Goal: Information Seeking & Learning: Find specific fact

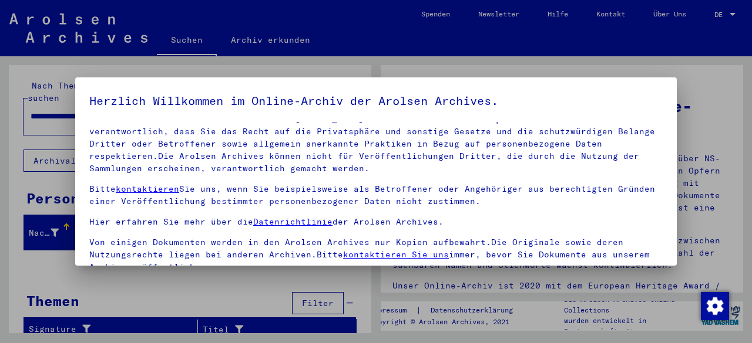
scroll to position [96, 0]
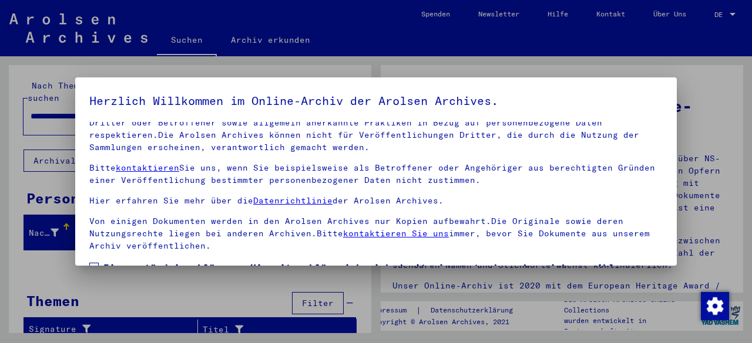
click at [124, 261] on span "Einverständniserklärung: Hiermit erkläre ich mich damit einverstanden, dass ich…" at bounding box center [382, 289] width 559 height 56
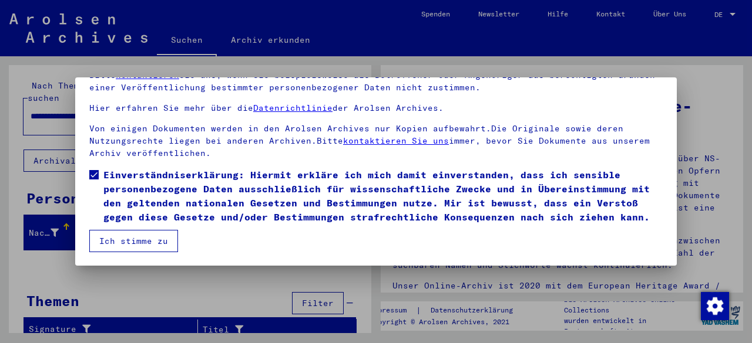
click at [149, 245] on button "Ich stimme zu" at bounding box center [133, 241] width 89 height 22
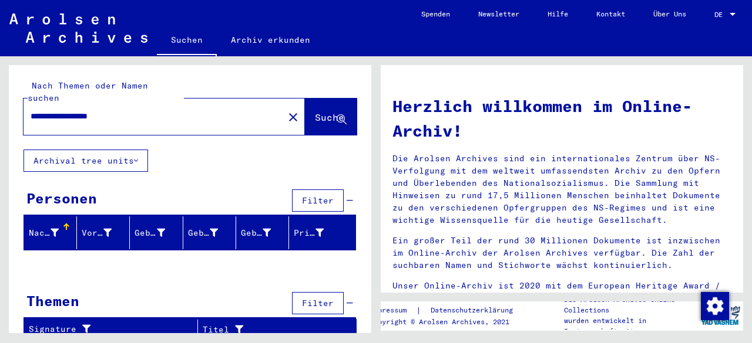
click at [173, 110] on input "**********" at bounding box center [150, 116] width 239 height 12
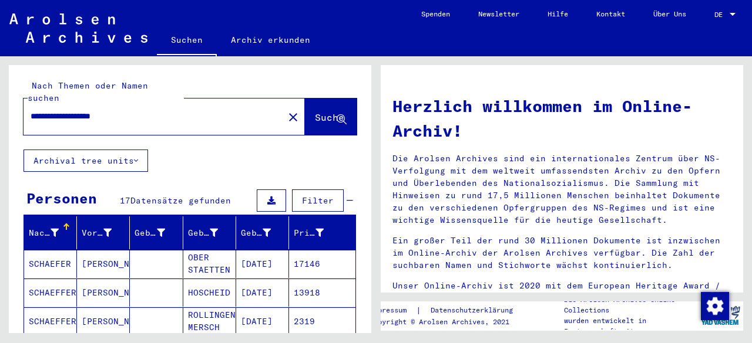
drag, startPoint x: 81, startPoint y: 107, endPoint x: 31, endPoint y: 110, distance: 50.6
click at [32, 110] on input "**********" at bounding box center [150, 116] width 239 height 12
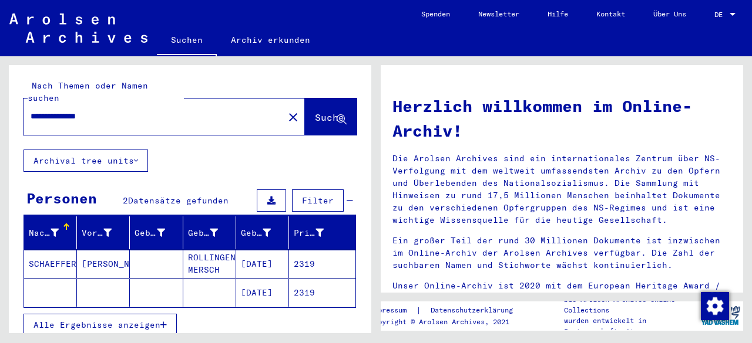
click at [305, 279] on mat-cell "2319" at bounding box center [322, 293] width 66 height 28
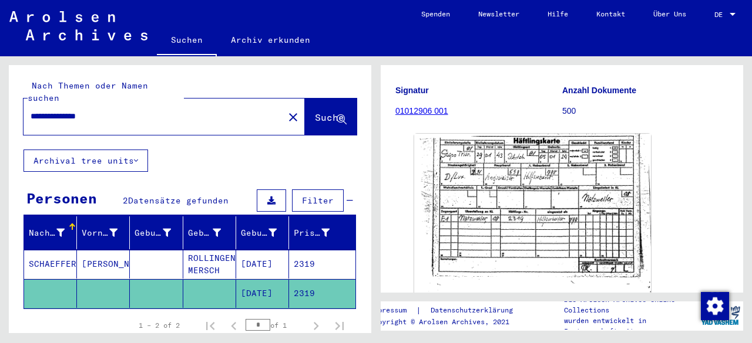
scroll to position [117, 0]
click at [49, 110] on input "**********" at bounding box center [154, 116] width 246 height 12
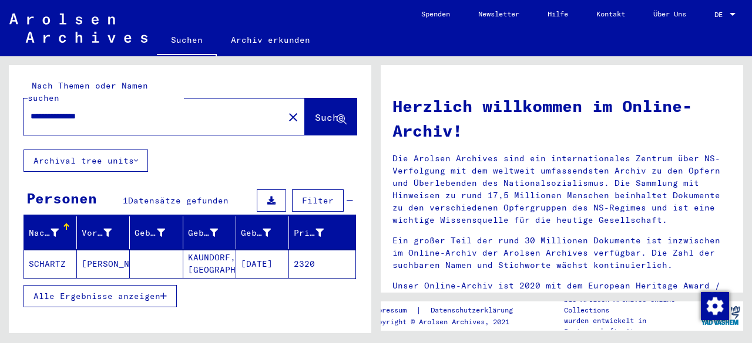
click at [295, 254] on mat-cell "2320" at bounding box center [322, 264] width 66 height 28
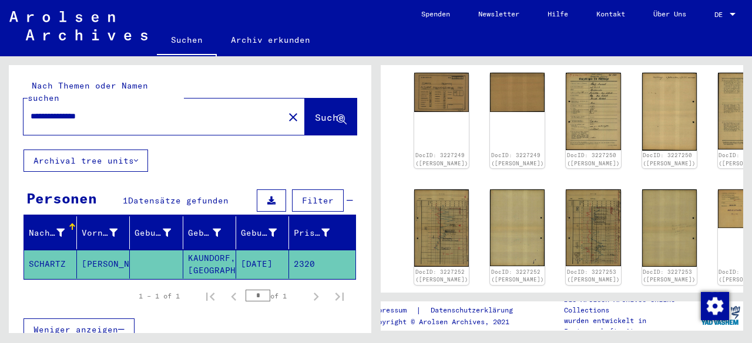
scroll to position [176, 0]
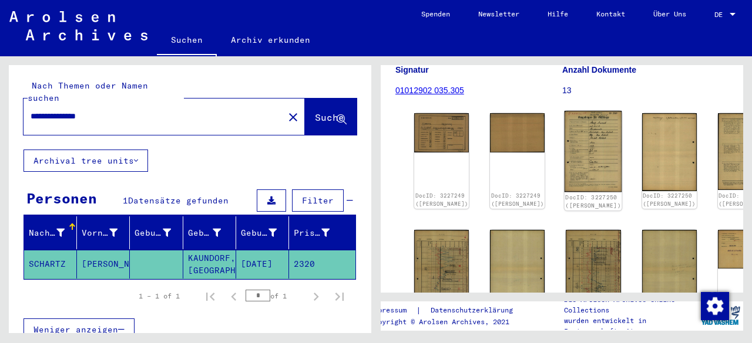
click at [564, 137] on img at bounding box center [593, 151] width 58 height 81
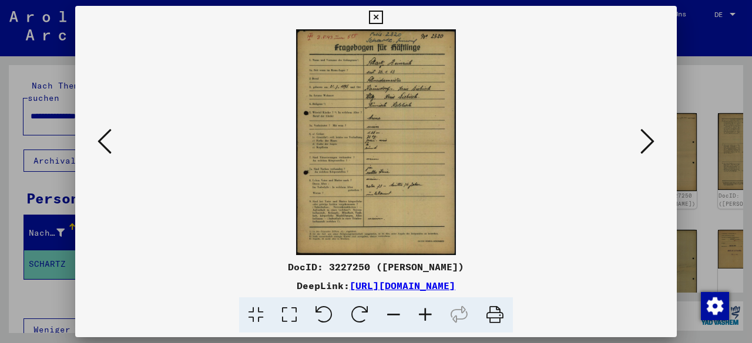
click at [641, 125] on div at bounding box center [375, 142] width 601 height 226
click at [646, 126] on button at bounding box center [646, 142] width 21 height 33
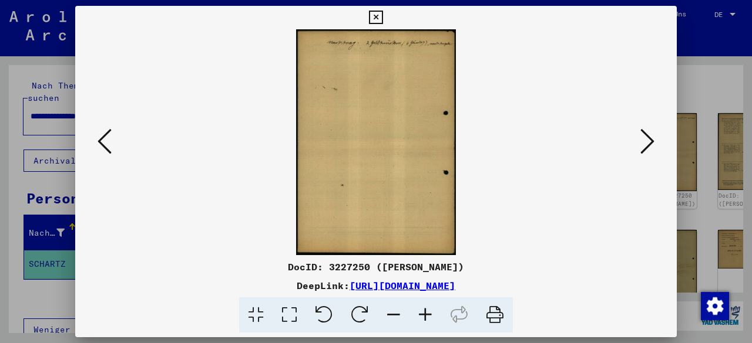
click at [646, 126] on button at bounding box center [646, 142] width 21 height 33
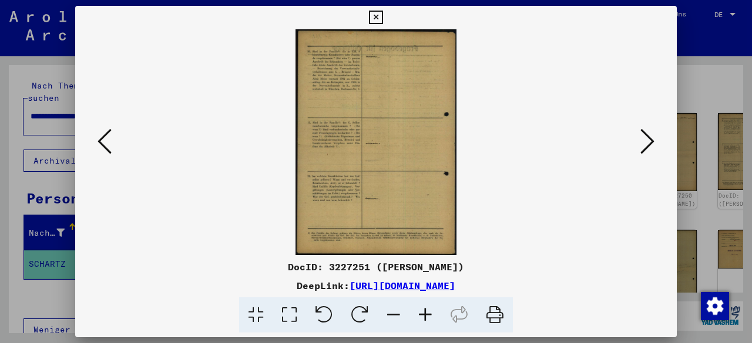
click at [646, 126] on button at bounding box center [646, 142] width 21 height 33
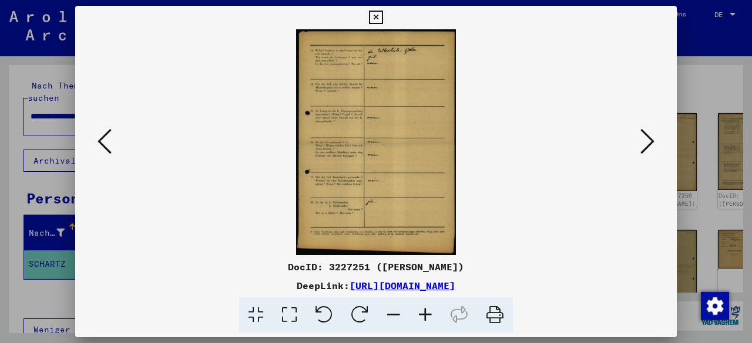
click at [646, 126] on button at bounding box center [646, 142] width 21 height 33
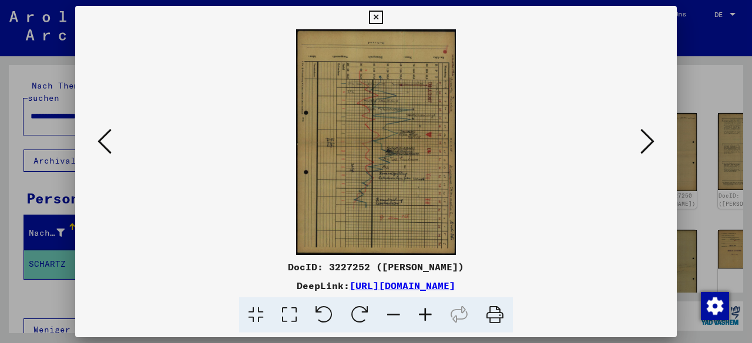
click at [361, 318] on icon at bounding box center [360, 316] width 36 height 36
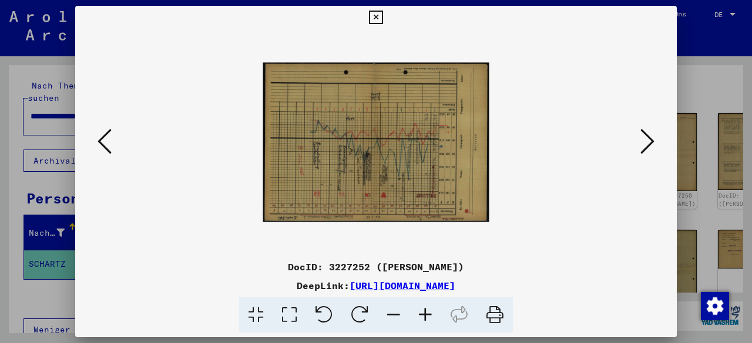
click at [361, 318] on icon at bounding box center [360, 316] width 36 height 36
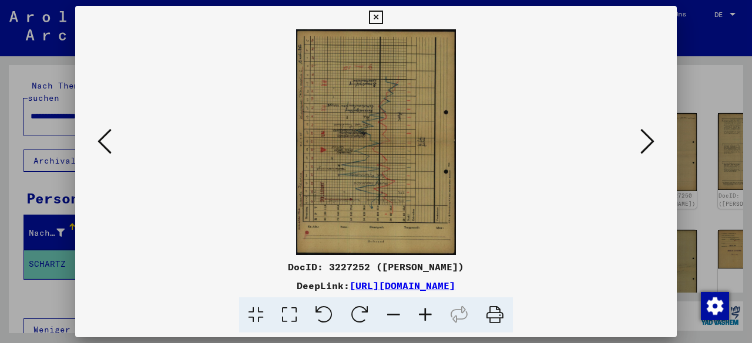
click at [361, 318] on icon at bounding box center [360, 316] width 36 height 36
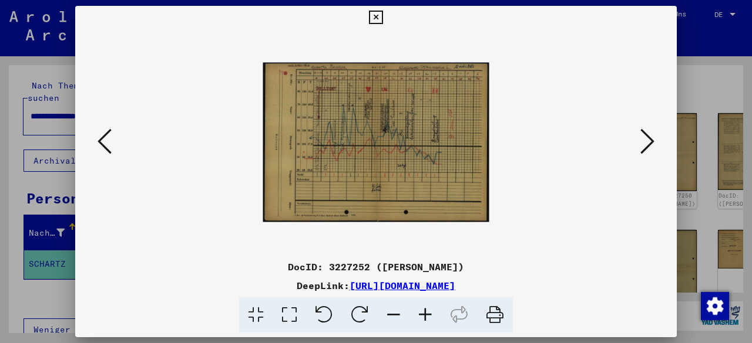
click at [419, 312] on icon at bounding box center [425, 316] width 32 height 36
click at [420, 312] on icon at bounding box center [425, 316] width 32 height 36
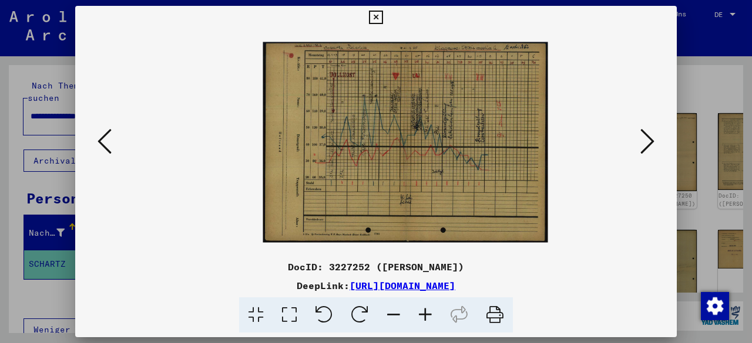
click at [420, 312] on icon at bounding box center [425, 316] width 32 height 36
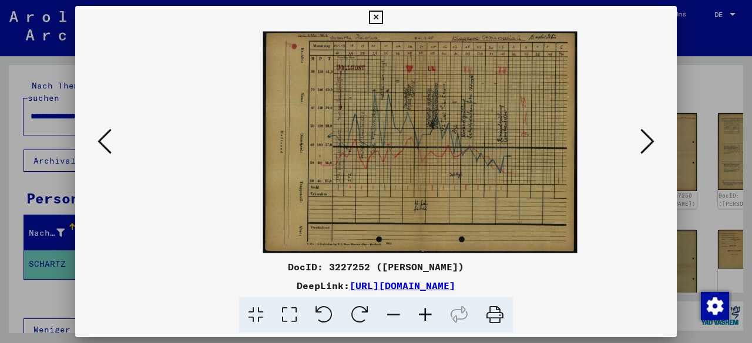
click at [420, 312] on icon at bounding box center [425, 316] width 32 height 36
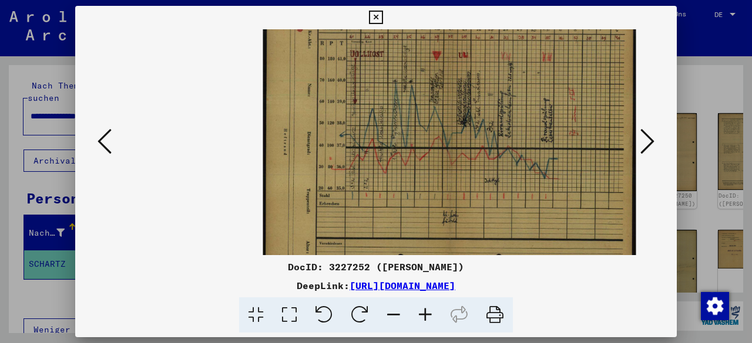
click at [420, 312] on icon at bounding box center [425, 316] width 32 height 36
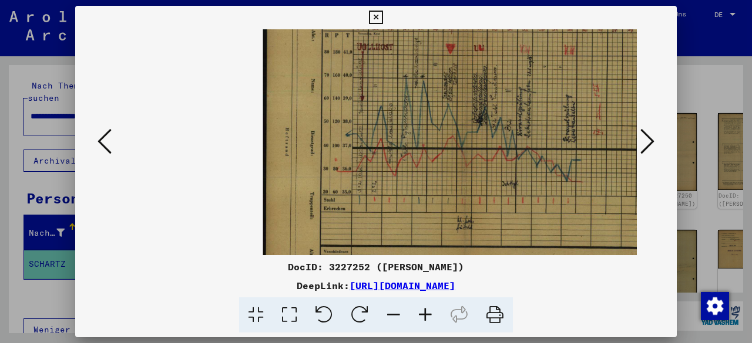
scroll to position [0, 28]
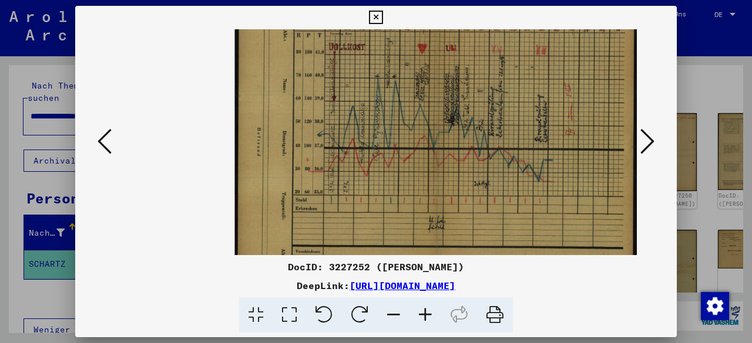
drag, startPoint x: 469, startPoint y: 88, endPoint x: 342, endPoint y: 237, distance: 195.3
click at [342, 239] on img at bounding box center [436, 143] width 402 height 284
drag, startPoint x: 510, startPoint y: 144, endPoint x: 499, endPoint y: 225, distance: 81.9
click at [499, 226] on img at bounding box center [436, 143] width 402 height 284
click at [393, 306] on icon at bounding box center [394, 316] width 32 height 36
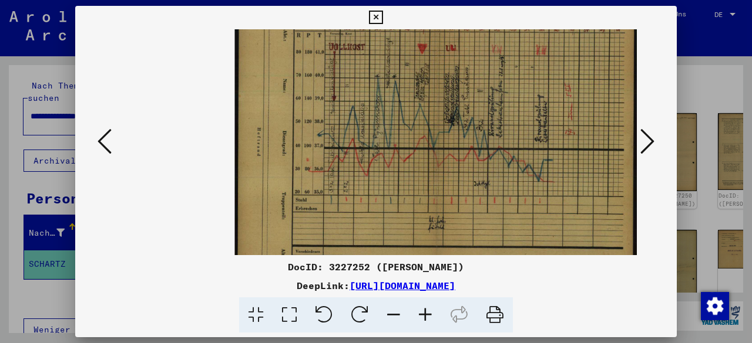
scroll to position [0, 0]
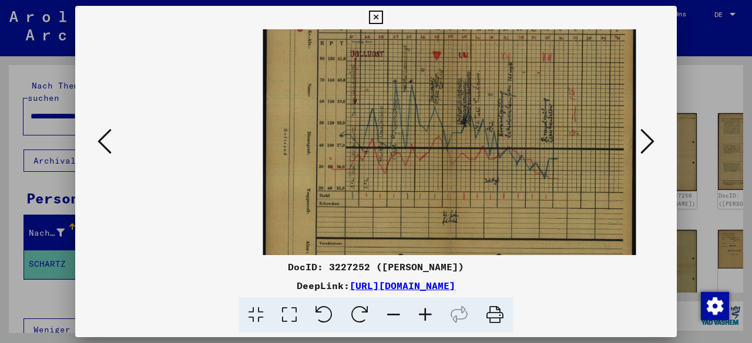
click at [393, 307] on icon at bounding box center [394, 316] width 32 height 36
click at [395, 309] on icon at bounding box center [394, 316] width 32 height 36
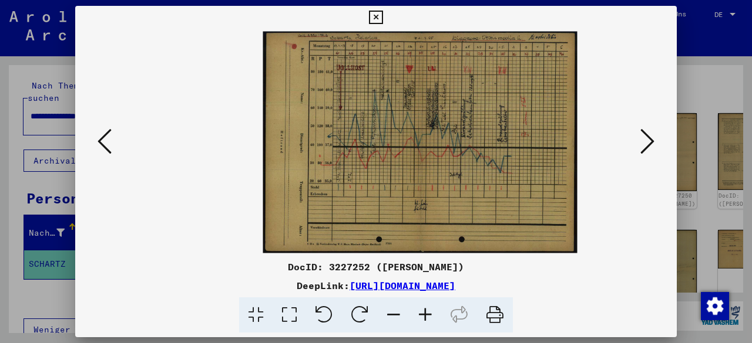
click at [645, 141] on icon at bounding box center [647, 141] width 14 height 28
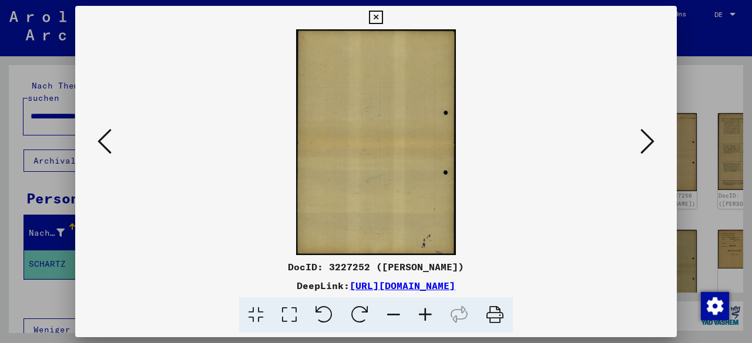
click at [645, 141] on icon at bounding box center [647, 141] width 14 height 28
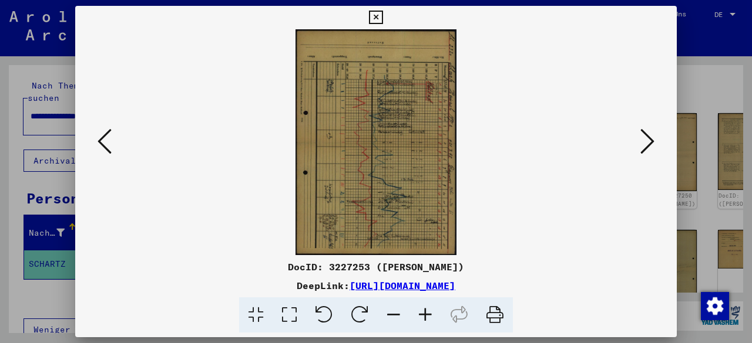
click at [366, 313] on icon at bounding box center [360, 316] width 36 height 36
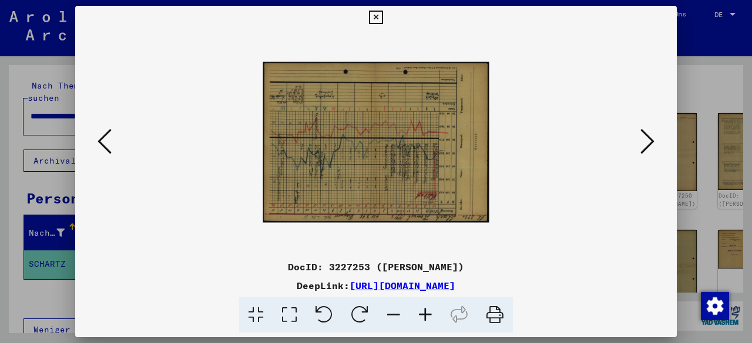
click at [366, 313] on icon at bounding box center [360, 316] width 36 height 36
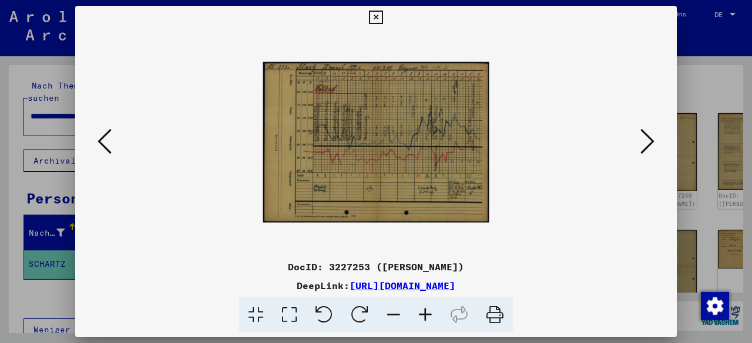
click at [428, 312] on icon at bounding box center [425, 316] width 32 height 36
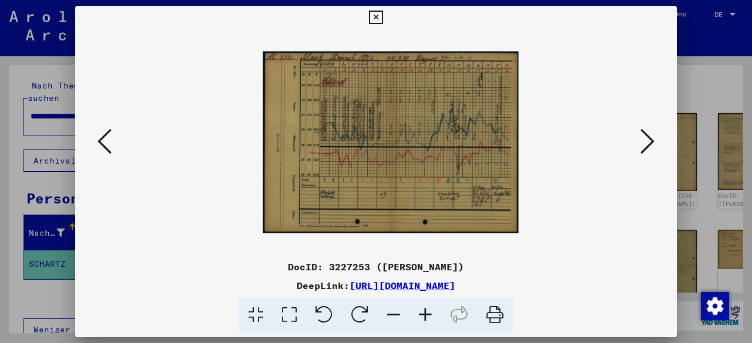
click at [430, 312] on icon at bounding box center [425, 316] width 32 height 36
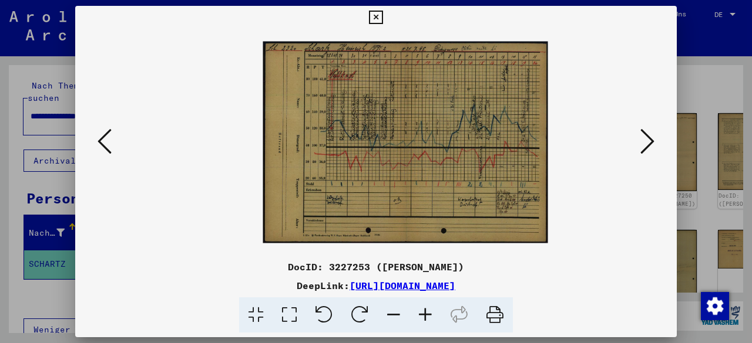
click at [651, 143] on icon at bounding box center [647, 141] width 14 height 28
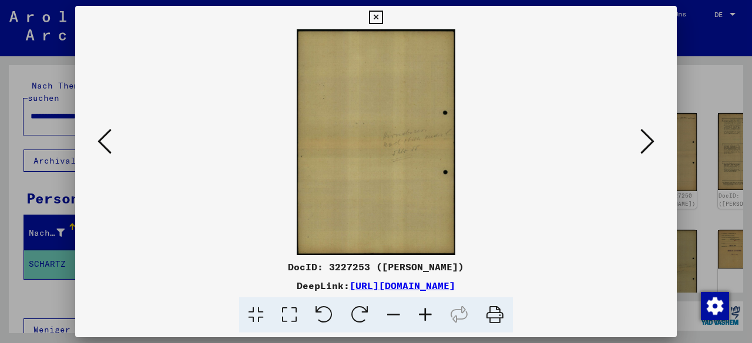
click at [651, 143] on icon at bounding box center [647, 141] width 14 height 28
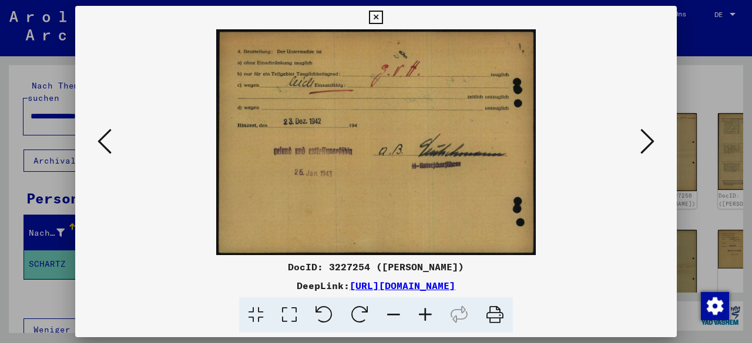
click at [651, 144] on icon at bounding box center [647, 141] width 14 height 28
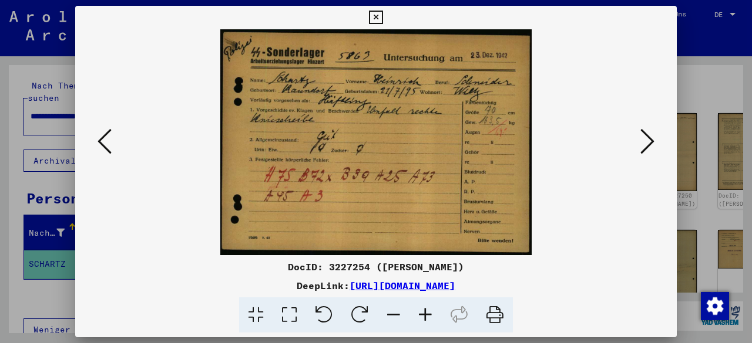
click at [651, 144] on icon at bounding box center [647, 141] width 14 height 28
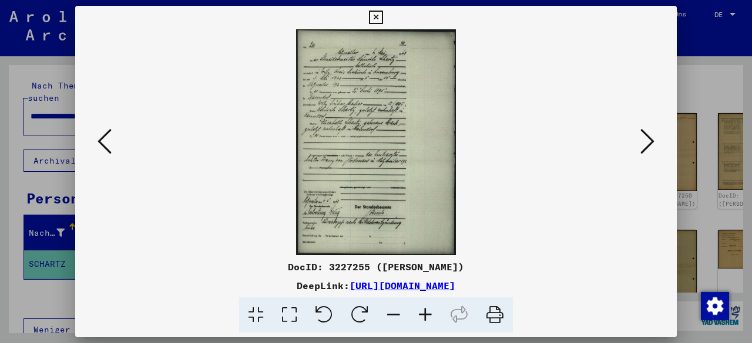
click at [426, 316] on icon at bounding box center [425, 316] width 32 height 36
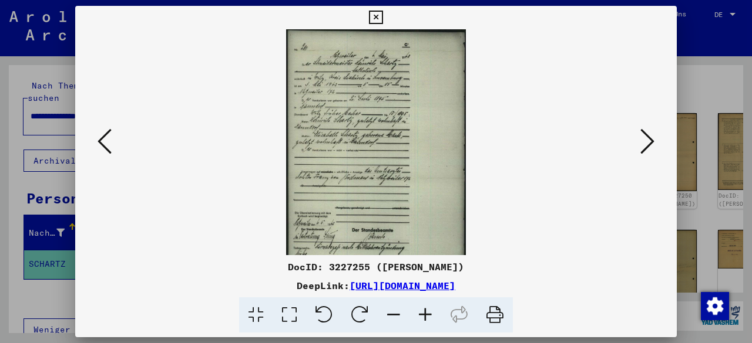
click at [426, 316] on icon at bounding box center [425, 316] width 32 height 36
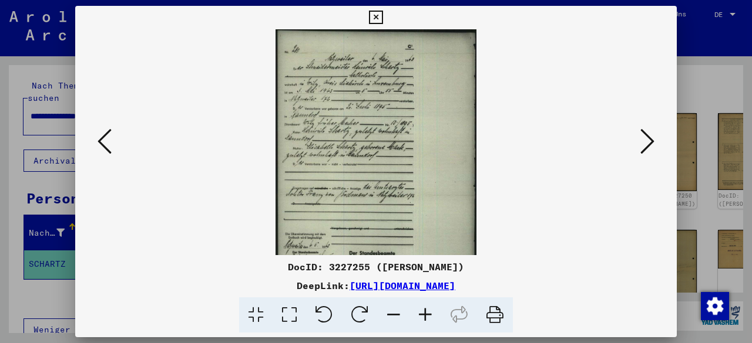
click at [426, 316] on icon at bounding box center [425, 316] width 32 height 36
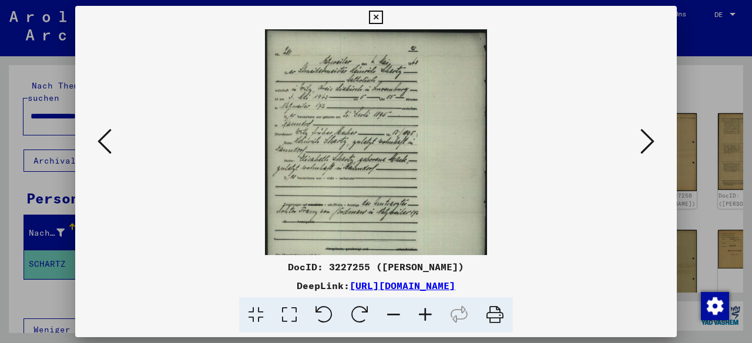
click at [426, 316] on icon at bounding box center [425, 316] width 32 height 36
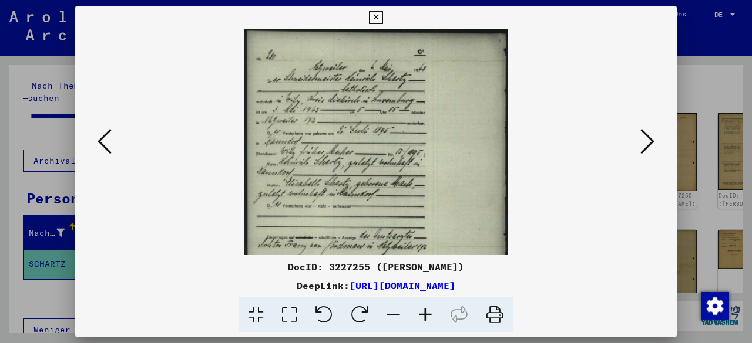
click at [426, 316] on icon at bounding box center [425, 316] width 32 height 36
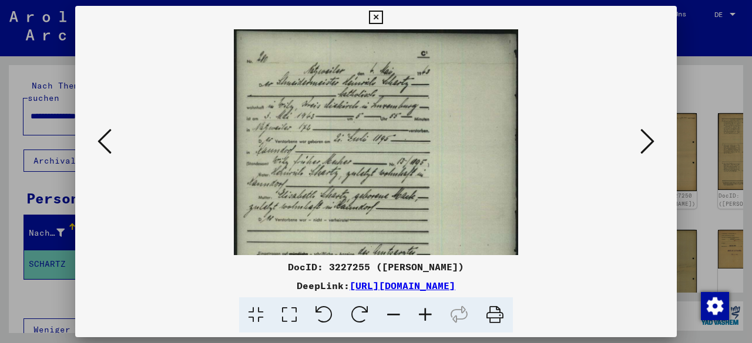
click at [426, 316] on icon at bounding box center [425, 316] width 32 height 36
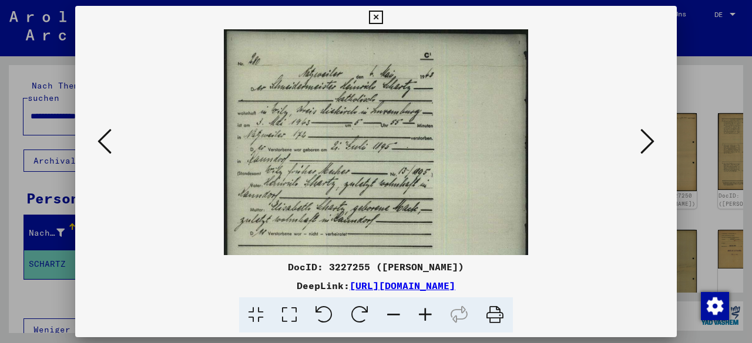
click at [426, 316] on icon at bounding box center [425, 316] width 32 height 36
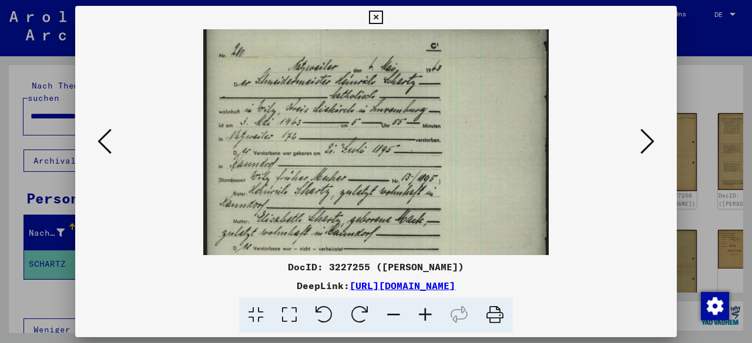
scroll to position [14, 0]
drag, startPoint x: 361, startPoint y: 194, endPoint x: 361, endPoint y: 181, distance: 12.9
click at [361, 181] on img at bounding box center [376, 260] width 346 height 490
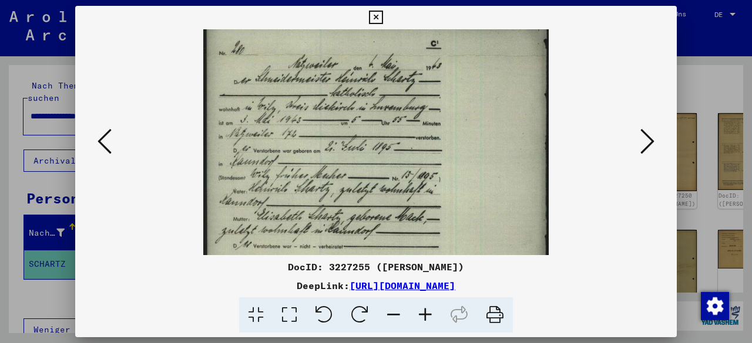
click at [359, 186] on img at bounding box center [376, 259] width 346 height 490
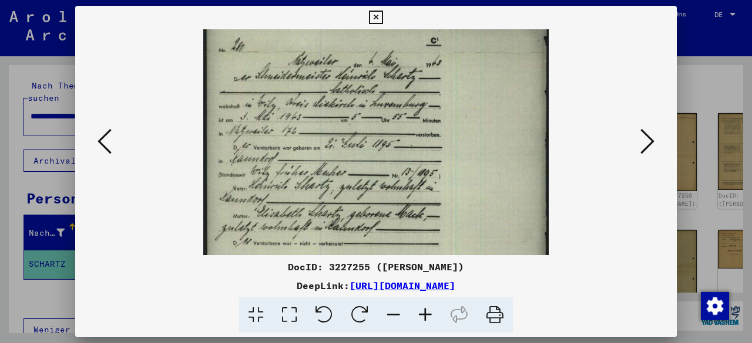
click at [364, 197] on img at bounding box center [376, 256] width 346 height 490
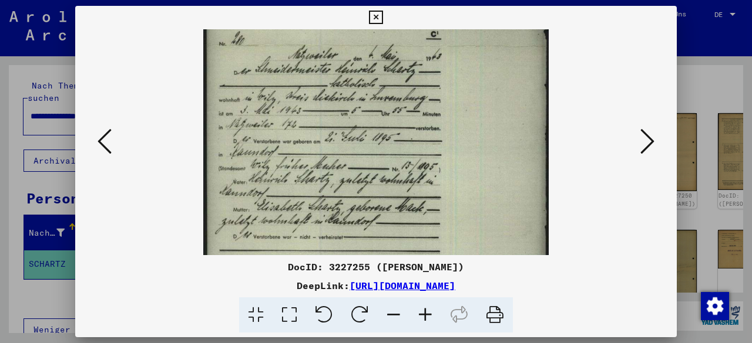
drag, startPoint x: 369, startPoint y: 209, endPoint x: 367, endPoint y: 203, distance: 6.1
click at [367, 203] on img at bounding box center [376, 250] width 346 height 490
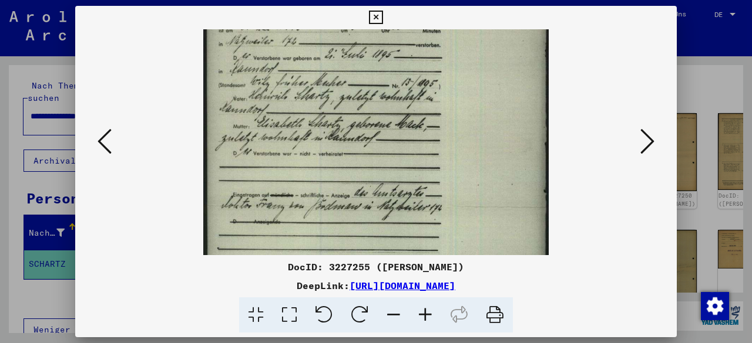
drag, startPoint x: 373, startPoint y: 223, endPoint x: 375, endPoint y: 118, distance: 104.5
click at [375, 118] on img at bounding box center [376, 166] width 346 height 490
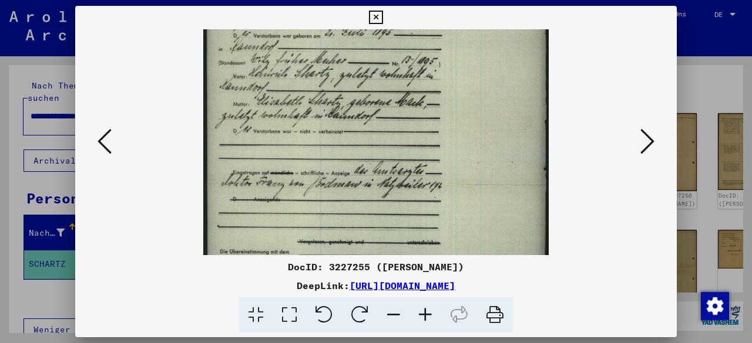
click at [638, 145] on button at bounding box center [646, 142] width 21 height 33
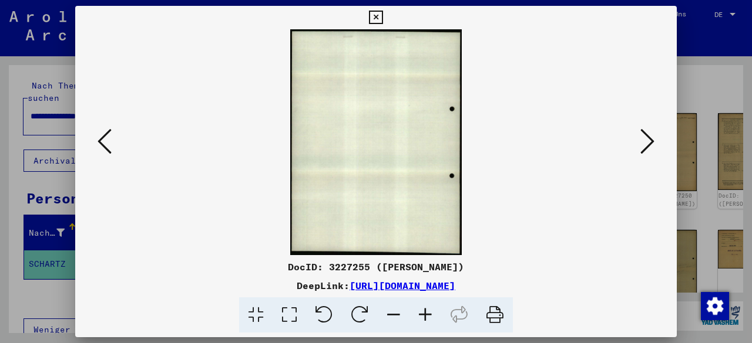
click at [638, 145] on button at bounding box center [646, 142] width 21 height 33
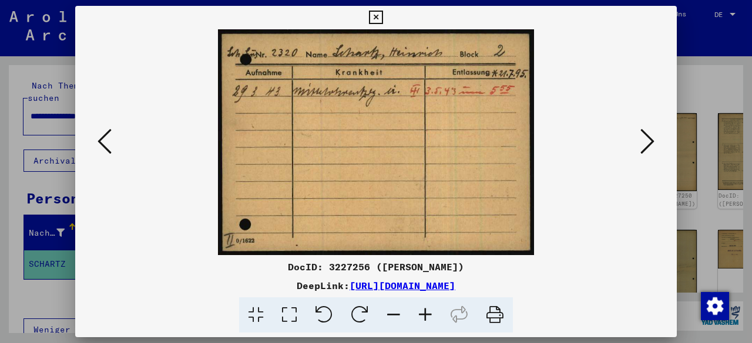
click at [638, 145] on button at bounding box center [646, 142] width 21 height 33
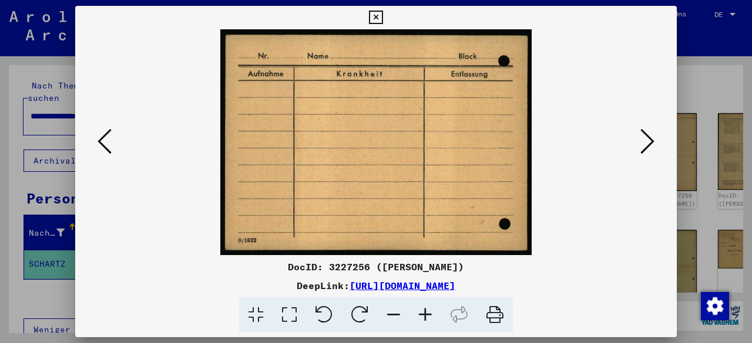
click at [638, 145] on button at bounding box center [646, 142] width 21 height 33
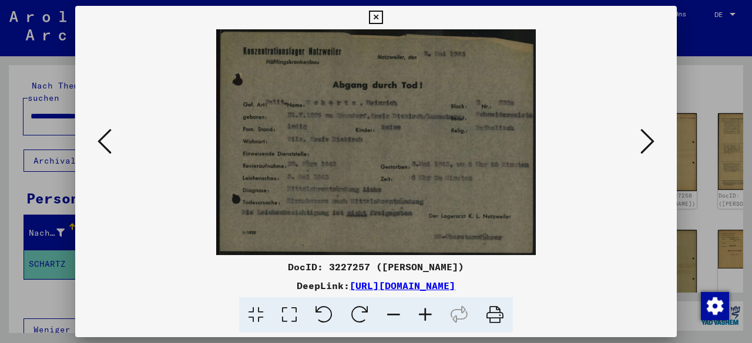
click at [420, 316] on icon at bounding box center [425, 316] width 32 height 36
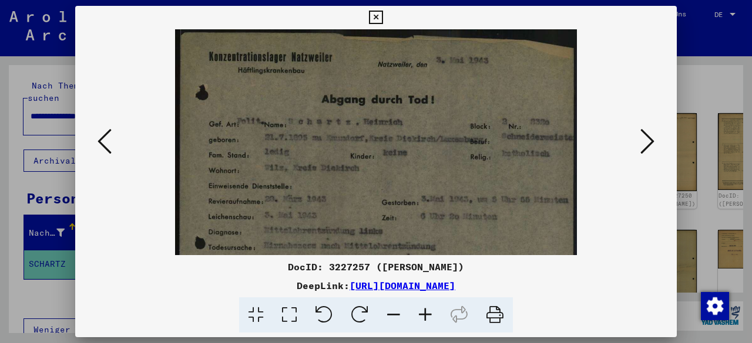
click at [419, 315] on icon at bounding box center [425, 316] width 32 height 36
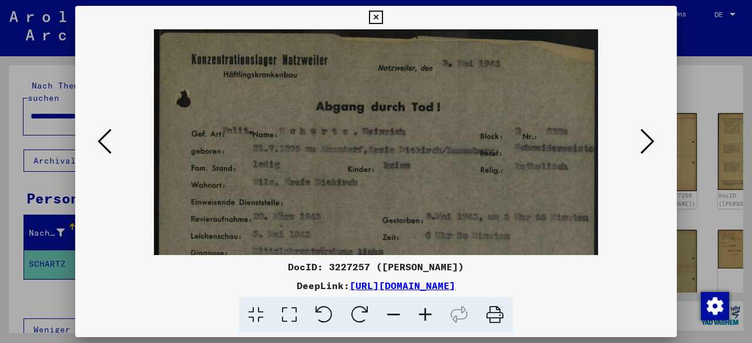
scroll to position [88, 0]
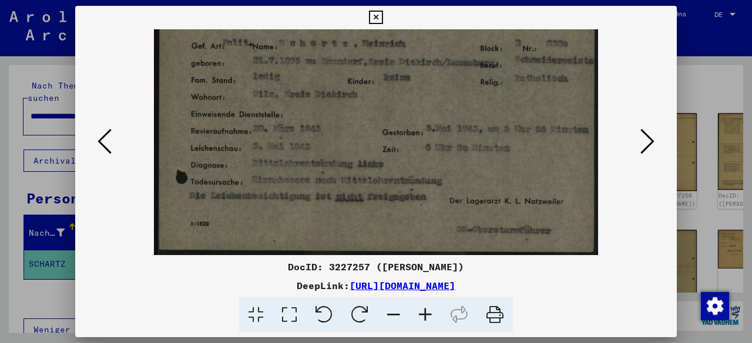
drag, startPoint x: 377, startPoint y: 213, endPoint x: 352, endPoint y: 93, distance: 122.4
click at [352, 93] on img at bounding box center [375, 98] width 443 height 314
click at [427, 325] on icon at bounding box center [425, 316] width 32 height 36
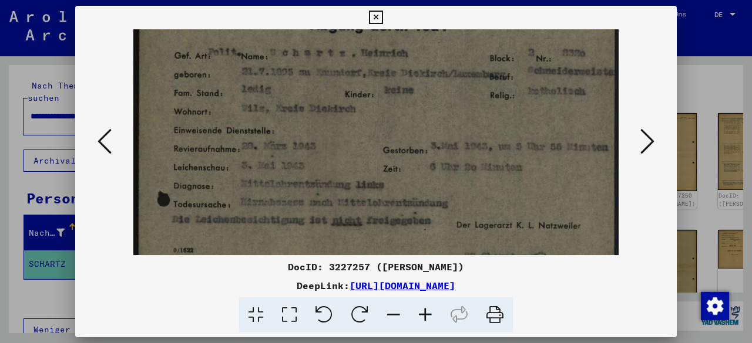
click at [427, 325] on icon at bounding box center [425, 316] width 32 height 36
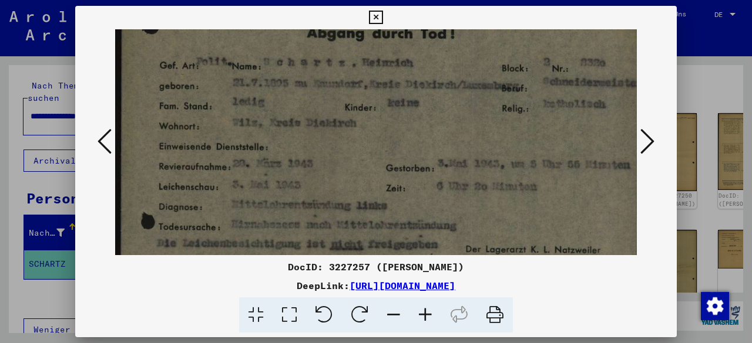
click at [651, 145] on icon at bounding box center [647, 141] width 14 height 28
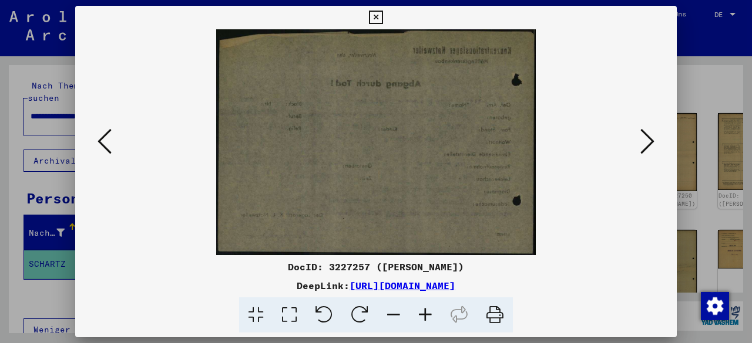
click at [651, 145] on icon at bounding box center [647, 141] width 14 height 28
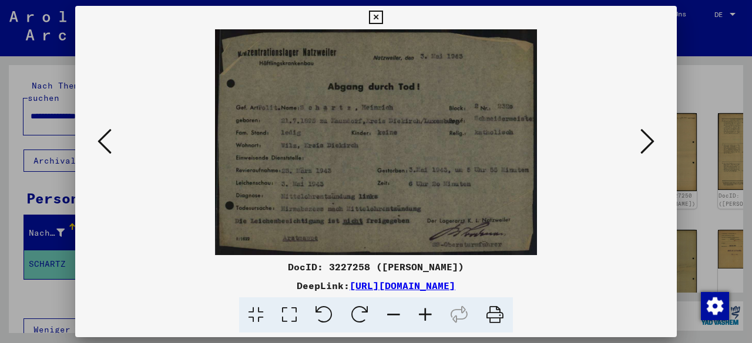
click at [651, 145] on icon at bounding box center [647, 141] width 14 height 28
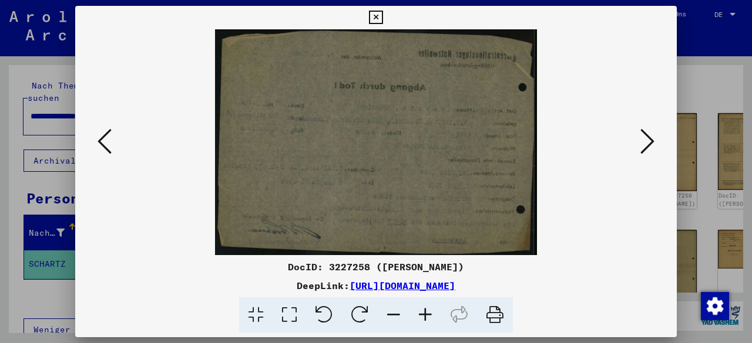
click at [651, 145] on icon at bounding box center [647, 141] width 14 height 28
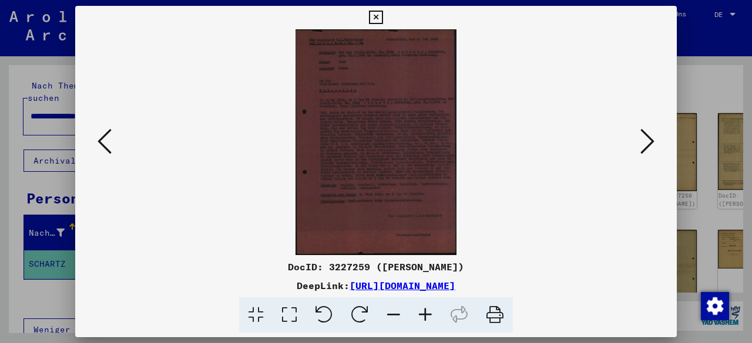
click at [418, 319] on icon at bounding box center [425, 316] width 32 height 36
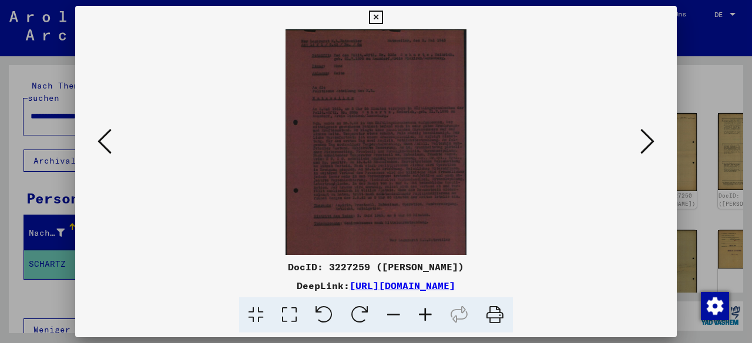
click at [416, 340] on div at bounding box center [376, 171] width 752 height 343
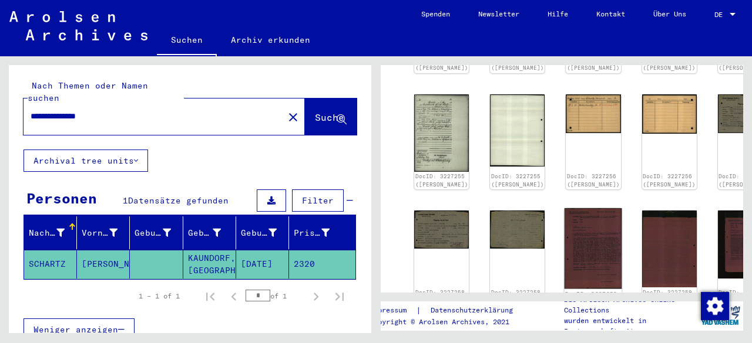
scroll to position [411, 0]
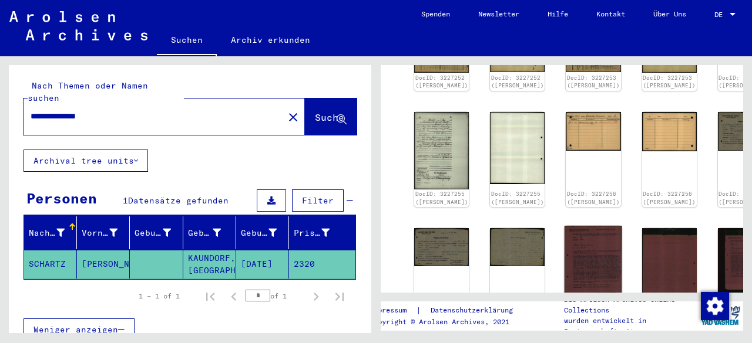
click at [564, 226] on img at bounding box center [593, 266] width 58 height 81
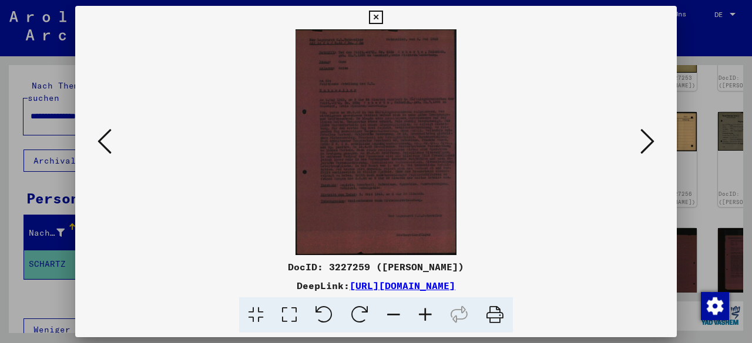
click at [427, 315] on icon at bounding box center [425, 316] width 32 height 36
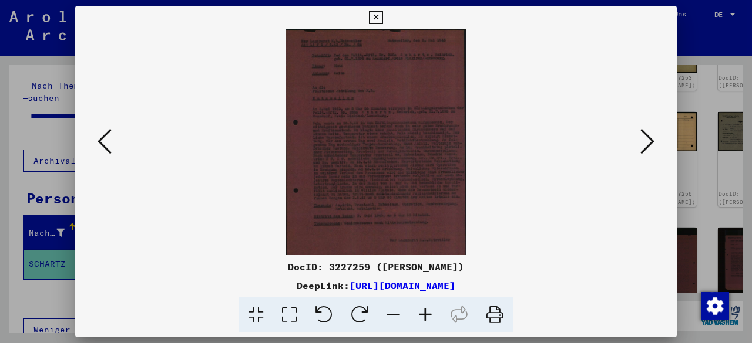
click at [427, 315] on icon at bounding box center [425, 316] width 32 height 36
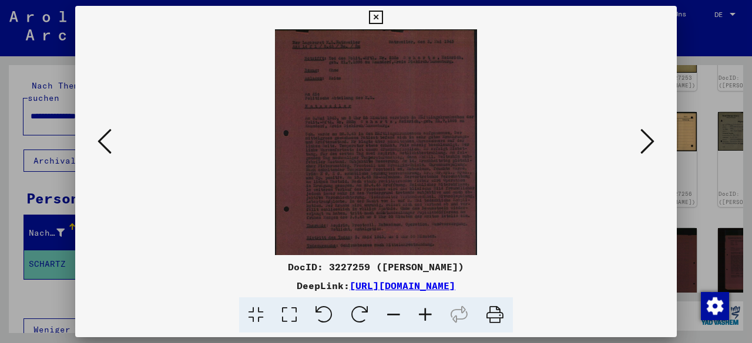
click at [427, 315] on icon at bounding box center [425, 316] width 32 height 36
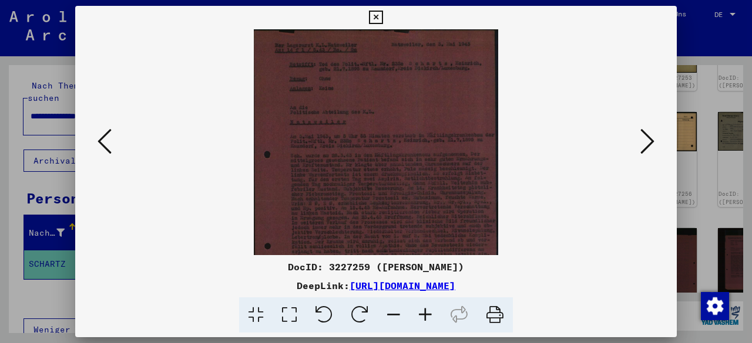
click at [427, 315] on icon at bounding box center [425, 316] width 32 height 36
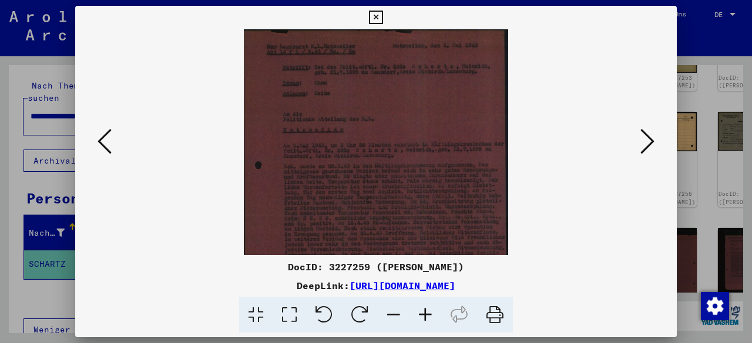
click at [427, 315] on icon at bounding box center [425, 316] width 32 height 36
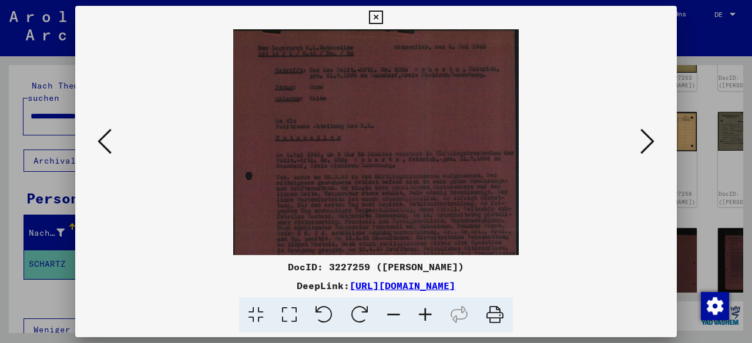
click at [427, 315] on icon at bounding box center [425, 316] width 32 height 36
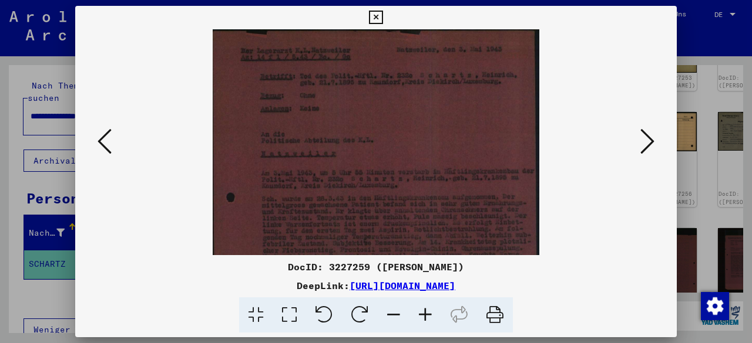
drag, startPoint x: 427, startPoint y: 315, endPoint x: 451, endPoint y: 109, distance: 206.8
click at [427, 313] on icon at bounding box center [425, 316] width 32 height 36
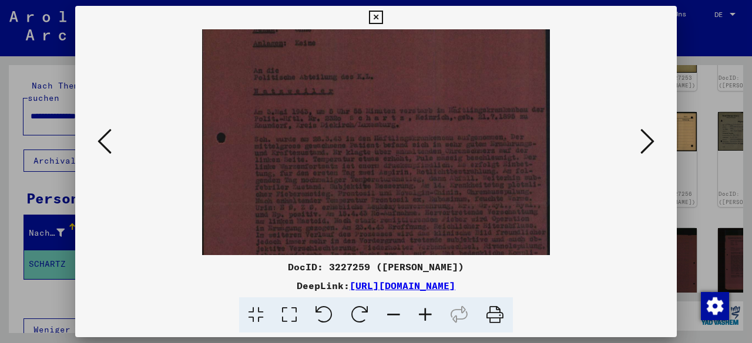
scroll to position [89, 0]
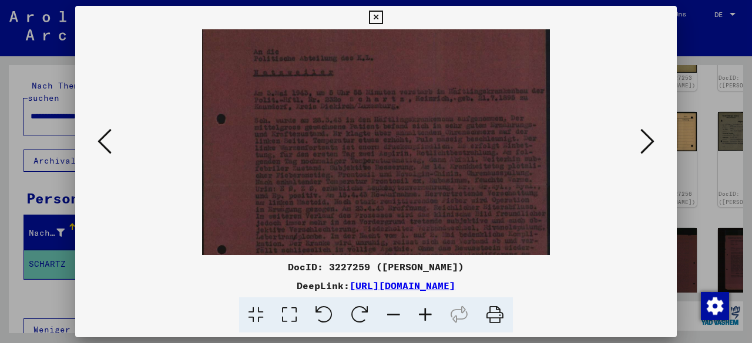
drag, startPoint x: 467, startPoint y: 158, endPoint x: 378, endPoint y: 70, distance: 125.8
click at [378, 70] on img at bounding box center [376, 185] width 348 height 490
click at [423, 317] on icon at bounding box center [425, 316] width 32 height 36
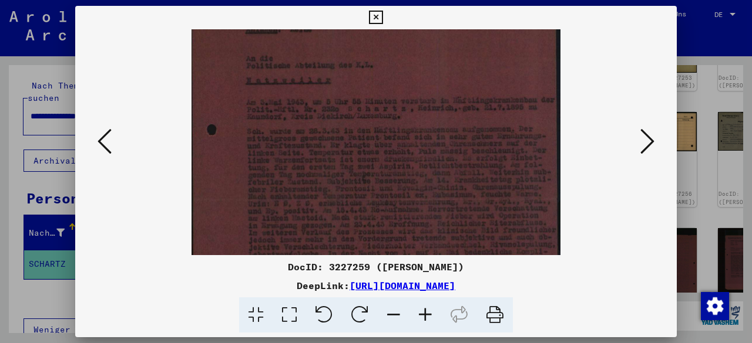
click at [423, 317] on icon at bounding box center [425, 316] width 32 height 36
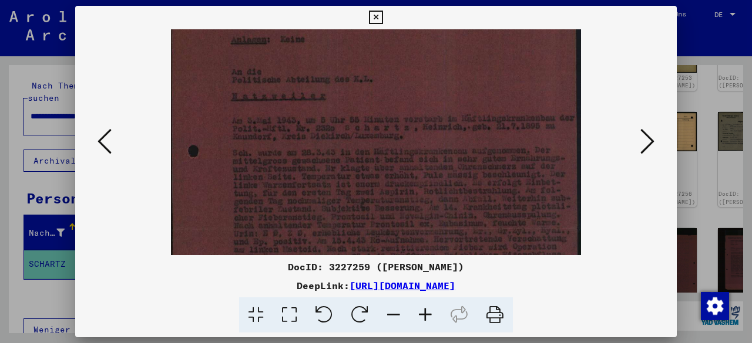
click at [423, 317] on icon at bounding box center [425, 316] width 32 height 36
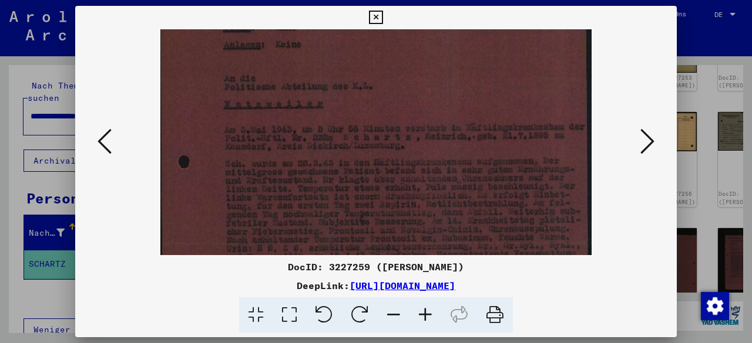
scroll to position [93, 0]
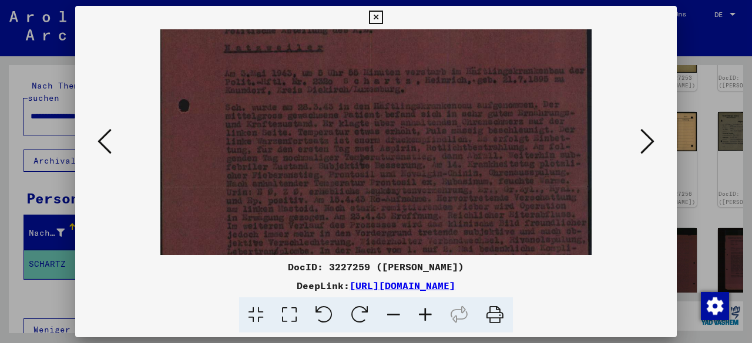
drag, startPoint x: 504, startPoint y: 191, endPoint x: 499, endPoint y: 139, distance: 52.5
click at [499, 139] on img at bounding box center [375, 188] width 431 height 608
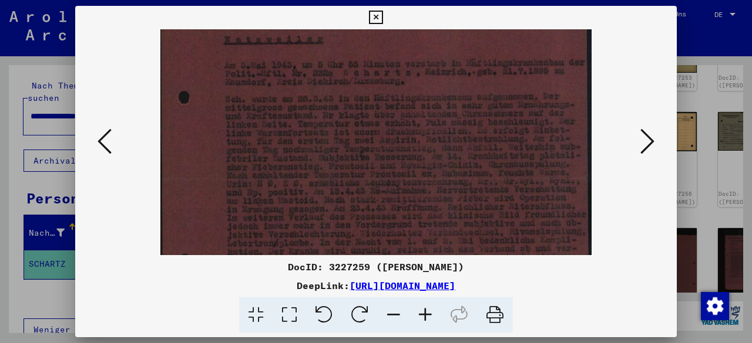
drag, startPoint x: 428, startPoint y: 163, endPoint x: 424, endPoint y: 156, distance: 8.7
click at [424, 156] on img at bounding box center [375, 180] width 431 height 608
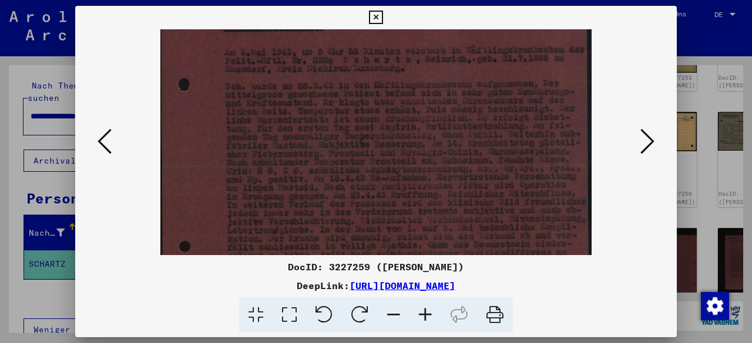
drag, startPoint x: 399, startPoint y: 210, endPoint x: 398, endPoint y: 203, distance: 7.3
click at [398, 203] on img at bounding box center [375, 167] width 431 height 608
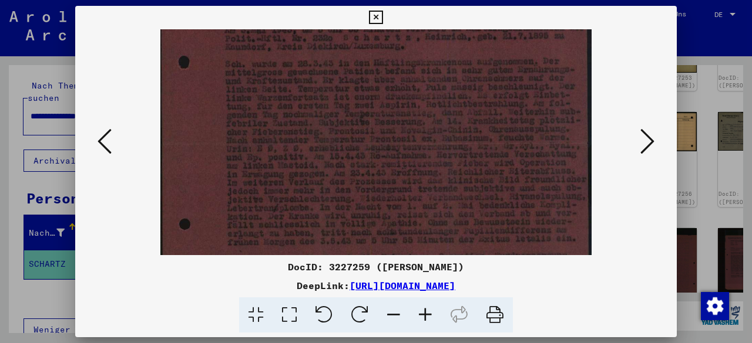
scroll to position [192, 0]
drag, startPoint x: 409, startPoint y: 217, endPoint x: 411, endPoint y: 194, distance: 23.0
click at [411, 194] on img at bounding box center [375, 141] width 431 height 608
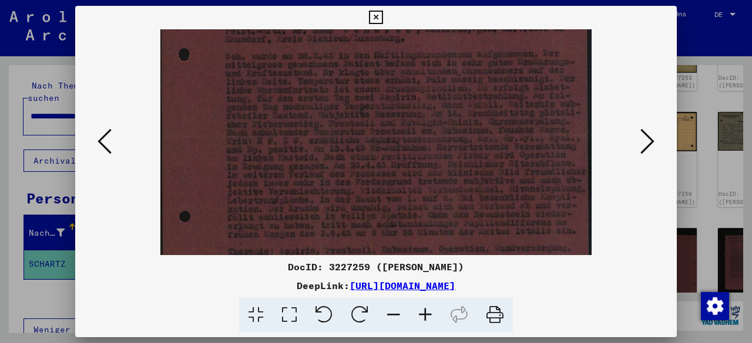
click at [418, 208] on img at bounding box center [375, 137] width 431 height 608
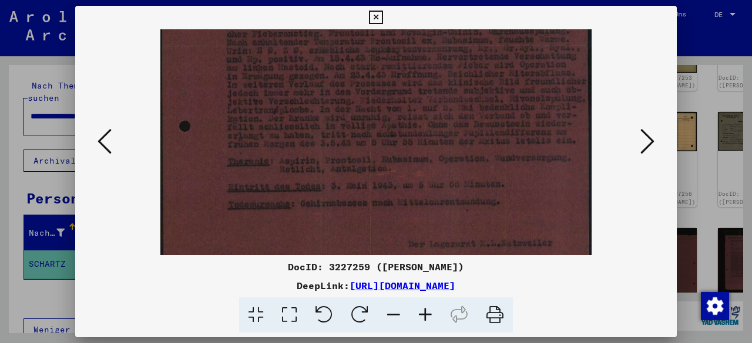
scroll to position [288, 0]
drag, startPoint x: 430, startPoint y: 228, endPoint x: 406, endPoint y: 140, distance: 91.7
click at [406, 140] on img at bounding box center [375, 46] width 431 height 608
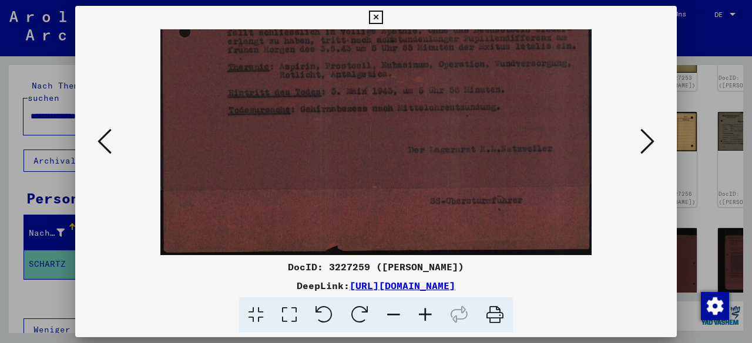
drag, startPoint x: 429, startPoint y: 208, endPoint x: 439, endPoint y: 77, distance: 131.9
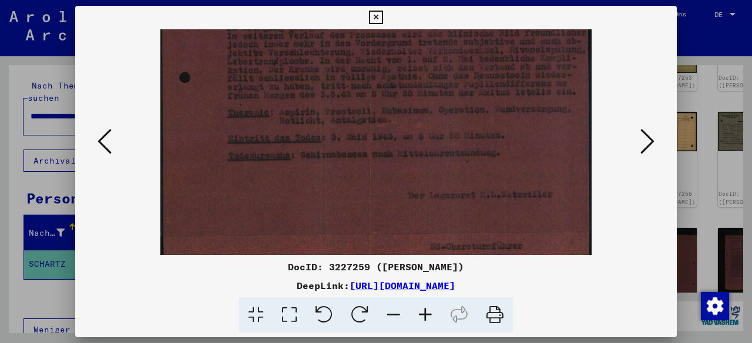
scroll to position [288, 0]
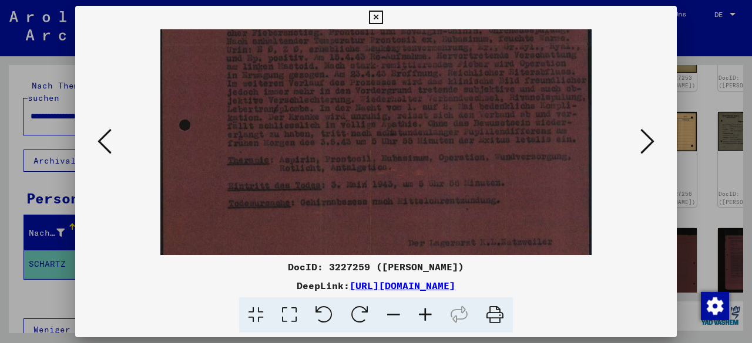
drag, startPoint x: 533, startPoint y: 97, endPoint x: 562, endPoint y: 170, distance: 77.7
click at [527, 186] on img at bounding box center [375, 45] width 431 height 608
click at [651, 149] on icon at bounding box center [647, 141] width 14 height 28
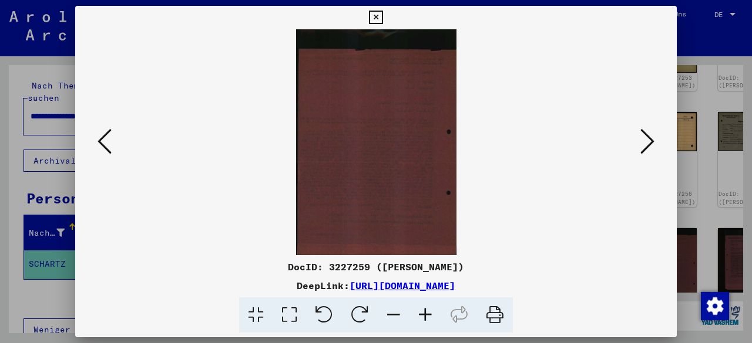
scroll to position [0, 0]
click at [651, 149] on icon at bounding box center [647, 141] width 14 height 28
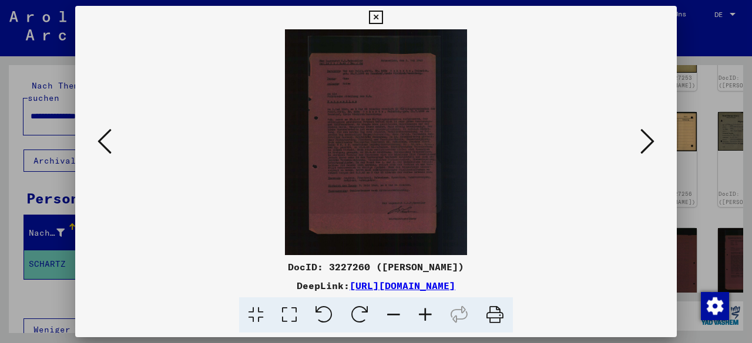
click at [425, 322] on icon at bounding box center [425, 316] width 32 height 36
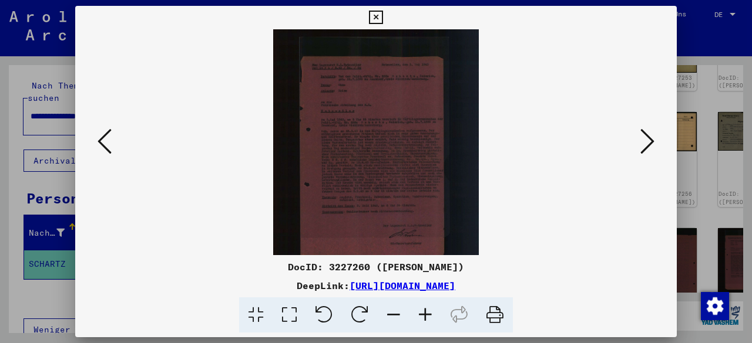
click at [425, 321] on icon at bounding box center [425, 316] width 32 height 36
click at [424, 320] on icon at bounding box center [425, 316] width 32 height 36
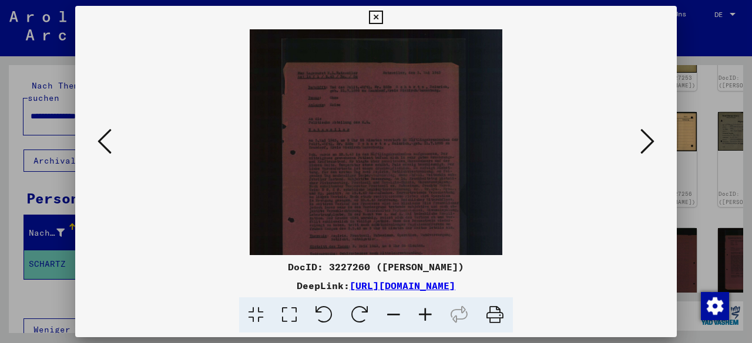
click at [424, 320] on icon at bounding box center [425, 316] width 32 height 36
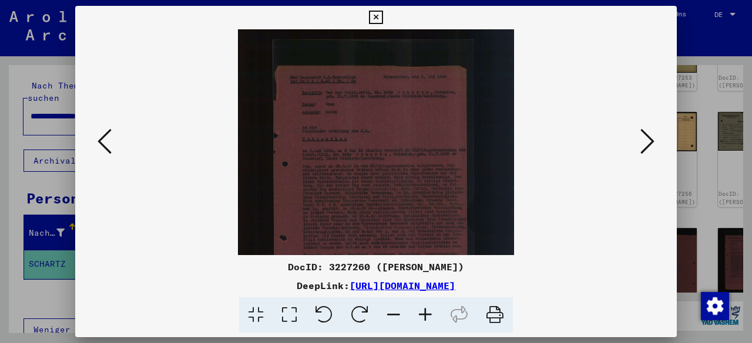
click at [424, 320] on icon at bounding box center [425, 316] width 32 height 36
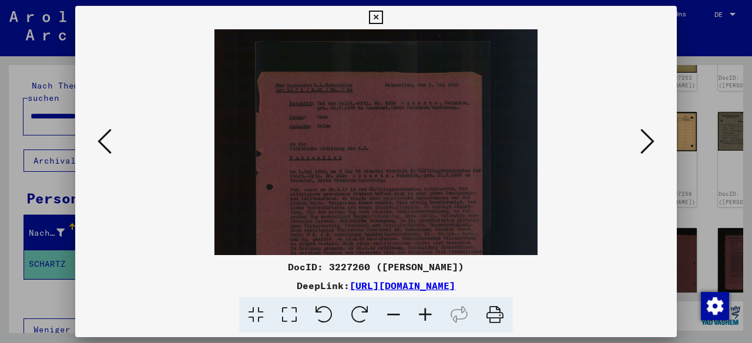
click at [424, 320] on icon at bounding box center [425, 316] width 32 height 36
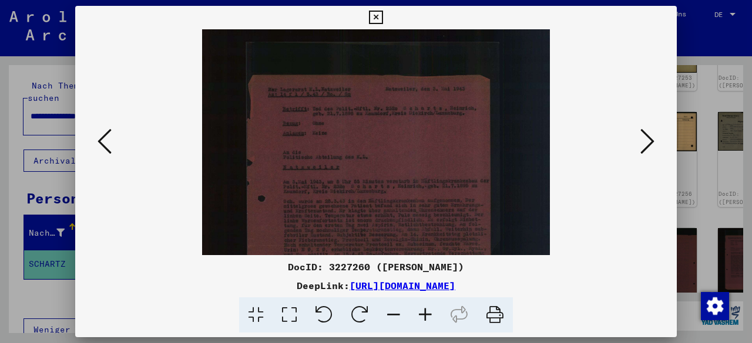
click at [424, 320] on icon at bounding box center [425, 316] width 32 height 36
click at [424, 319] on icon at bounding box center [425, 316] width 32 height 36
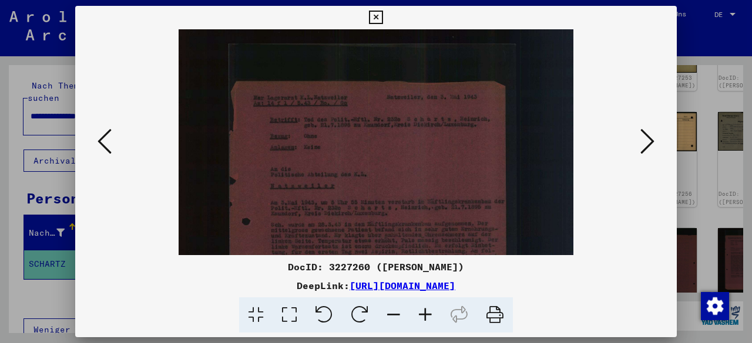
click at [424, 319] on icon at bounding box center [425, 316] width 32 height 36
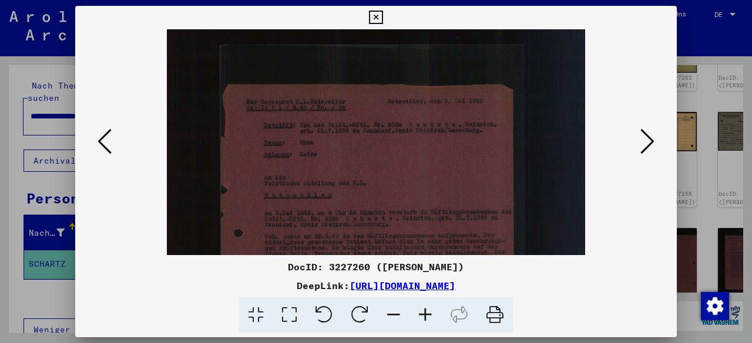
click at [423, 319] on icon at bounding box center [425, 316] width 32 height 36
click at [422, 319] on icon at bounding box center [425, 316] width 32 height 36
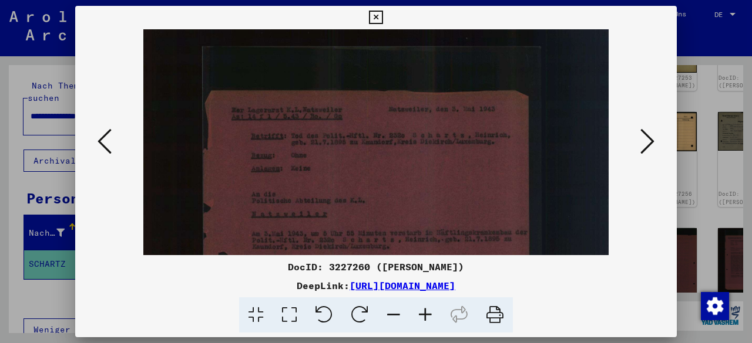
click at [422, 319] on icon at bounding box center [425, 316] width 32 height 36
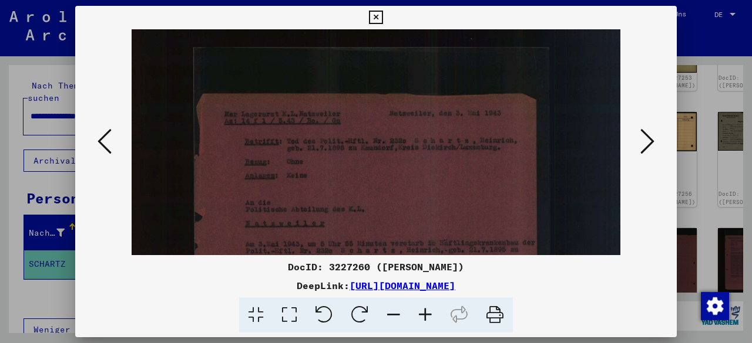
click at [422, 319] on icon at bounding box center [425, 316] width 32 height 36
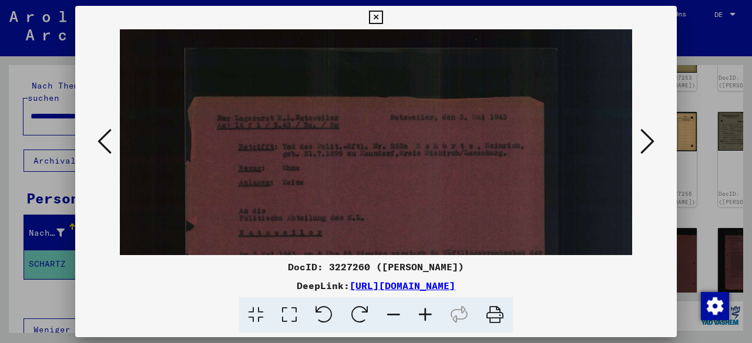
click at [422, 319] on icon at bounding box center [425, 316] width 32 height 36
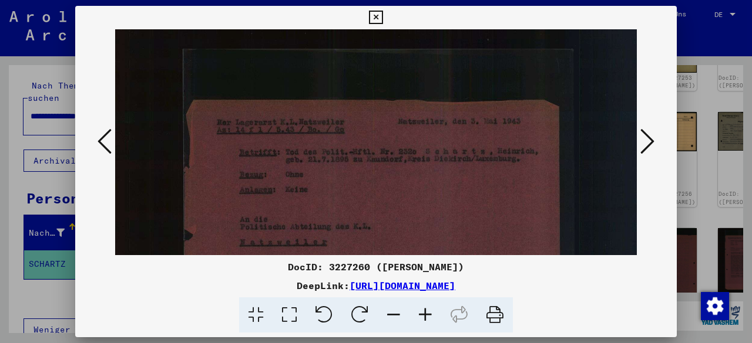
scroll to position [154, 14]
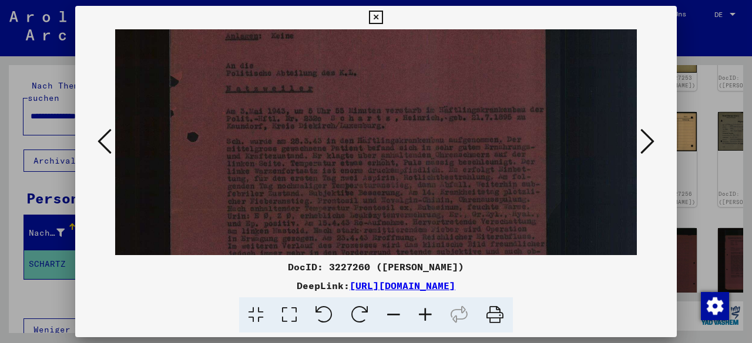
drag, startPoint x: 489, startPoint y: 210, endPoint x: 453, endPoint y: 56, distance: 158.0
click at [453, 56] on img at bounding box center [369, 209] width 536 height 666
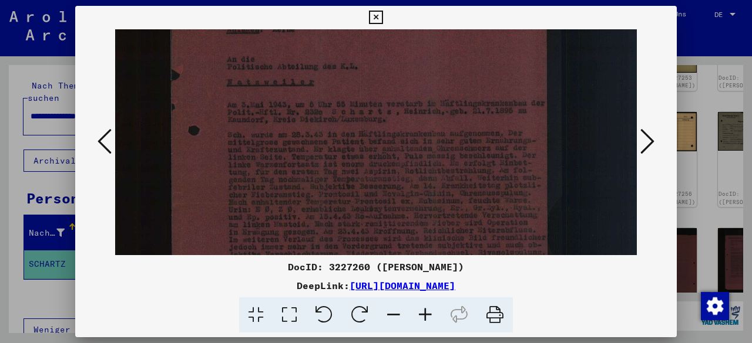
drag, startPoint x: 363, startPoint y: 167, endPoint x: 365, endPoint y: 160, distance: 7.3
click at [365, 160] on img at bounding box center [370, 202] width 536 height 666
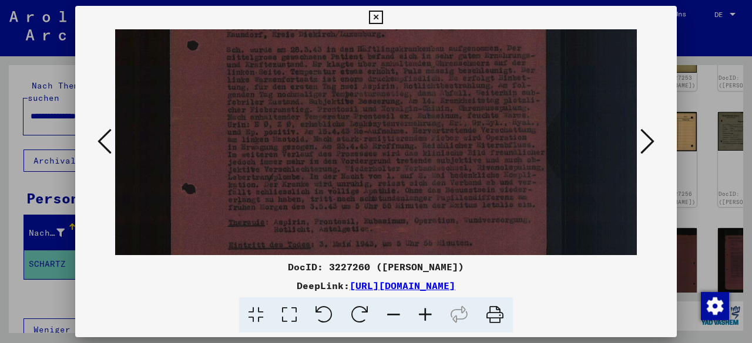
drag, startPoint x: 516, startPoint y: 188, endPoint x: 515, endPoint y: 113, distance: 75.2
click at [511, 106] on img at bounding box center [369, 117] width 536 height 666
click at [369, 15] on icon at bounding box center [376, 18] width 14 height 14
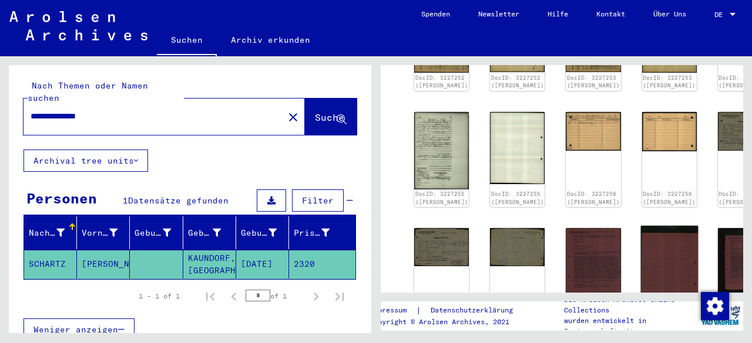
scroll to position [470, 0]
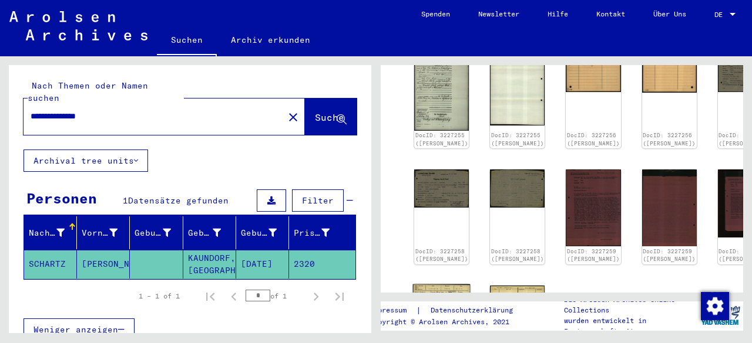
click at [442, 284] on img at bounding box center [442, 304] width 58 height 41
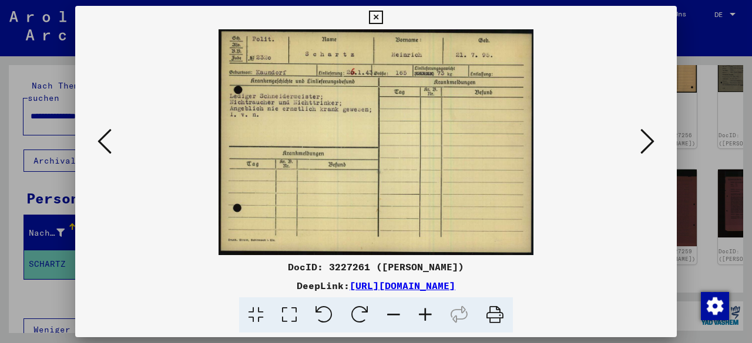
click at [650, 130] on icon at bounding box center [647, 141] width 14 height 28
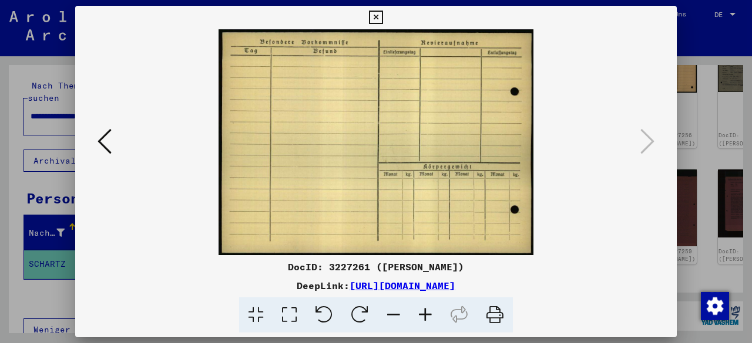
click at [370, 11] on icon at bounding box center [376, 18] width 14 height 14
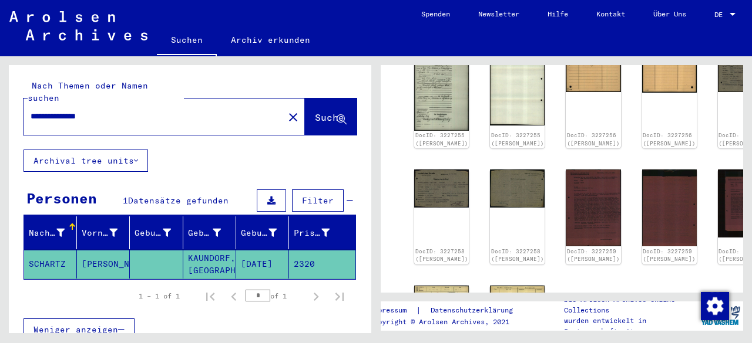
drag, startPoint x: 50, startPoint y: 103, endPoint x: 38, endPoint y: 102, distance: 13.0
click at [38, 110] on input "**********" at bounding box center [154, 116] width 246 height 12
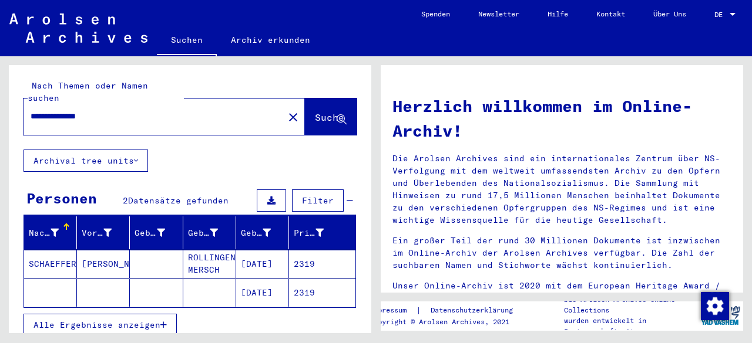
click at [318, 279] on mat-cell "2319" at bounding box center [322, 293] width 66 height 28
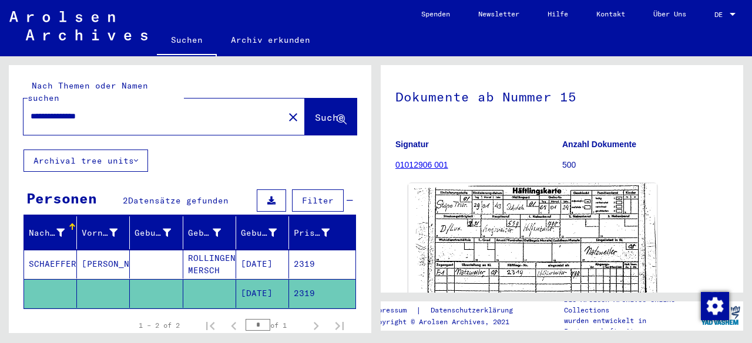
scroll to position [117, 0]
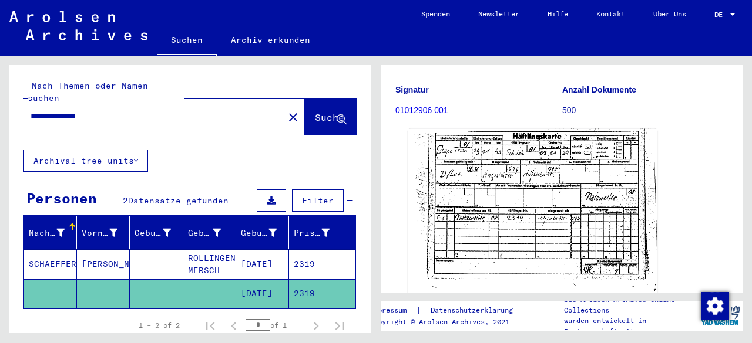
click at [513, 193] on img at bounding box center [532, 215] width 248 height 173
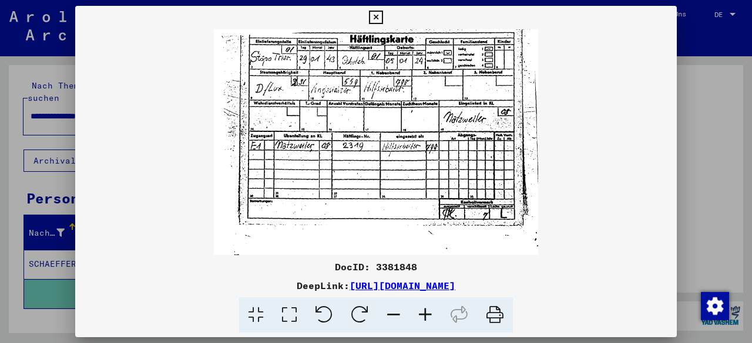
drag, startPoint x: 378, startPoint y: 16, endPoint x: 375, endPoint y: 102, distance: 85.8
click at [378, 16] on icon at bounding box center [376, 18] width 14 height 14
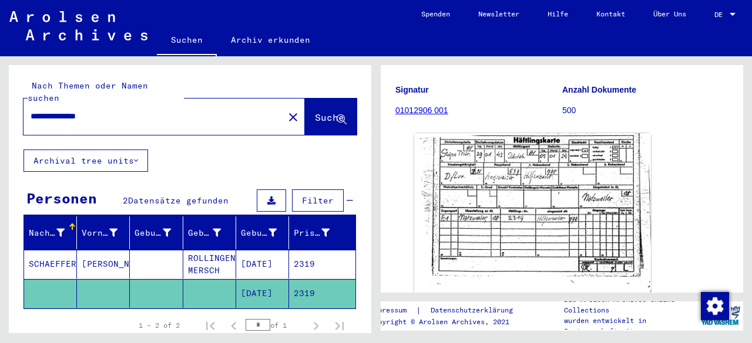
click at [308, 256] on mat-cell "2319" at bounding box center [322, 264] width 66 height 29
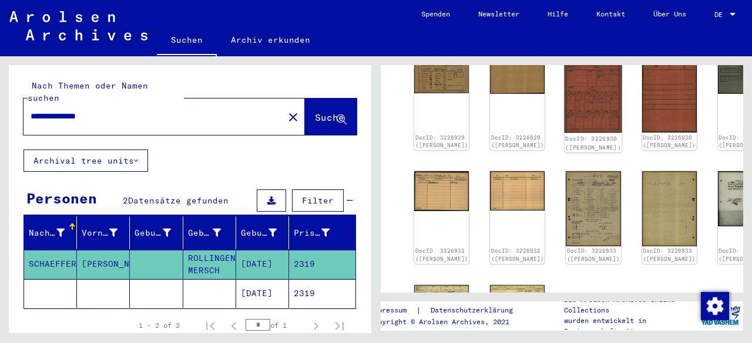
scroll to position [176, 0]
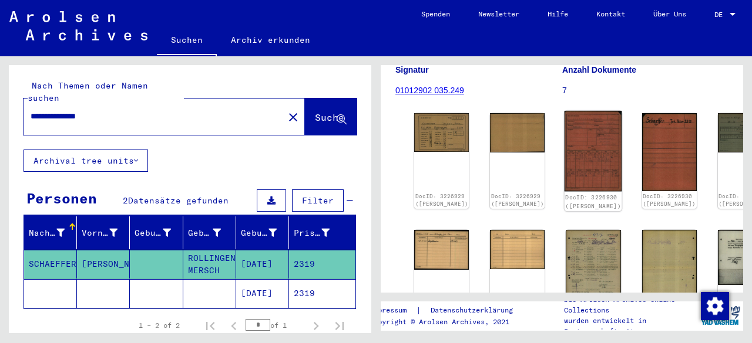
click at [564, 122] on img at bounding box center [593, 151] width 58 height 81
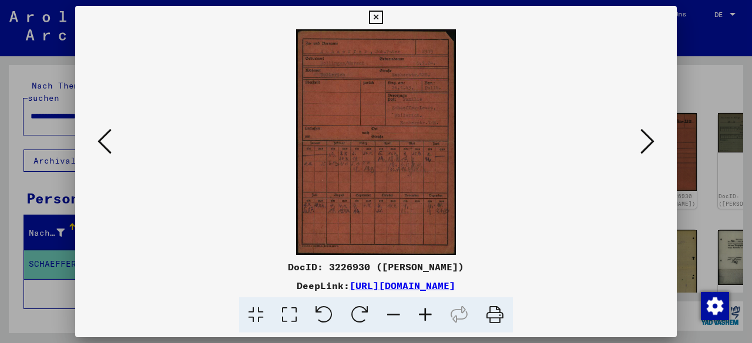
click at [430, 314] on icon at bounding box center [425, 316] width 32 height 36
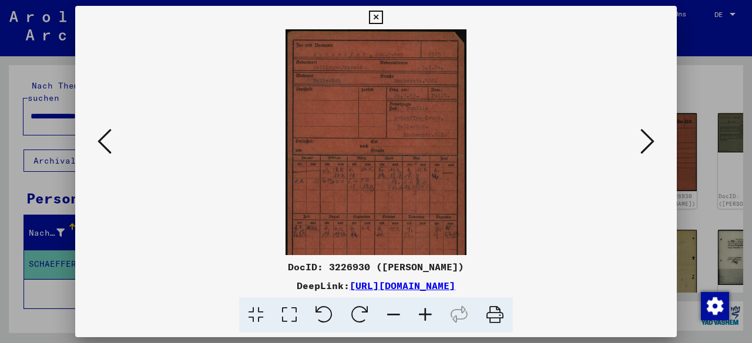
click at [430, 314] on icon at bounding box center [425, 316] width 32 height 36
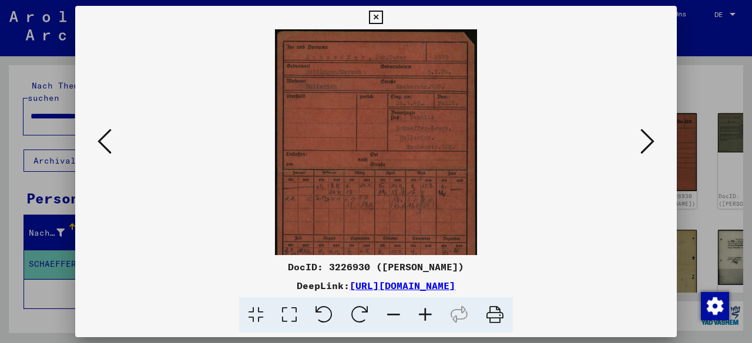
click at [430, 314] on icon at bounding box center [425, 316] width 32 height 36
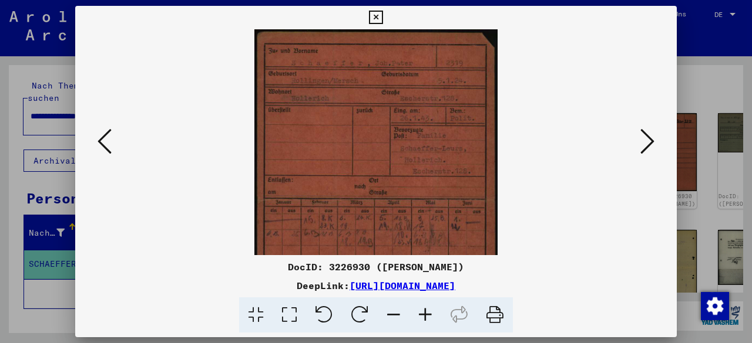
click at [430, 314] on icon at bounding box center [425, 316] width 32 height 36
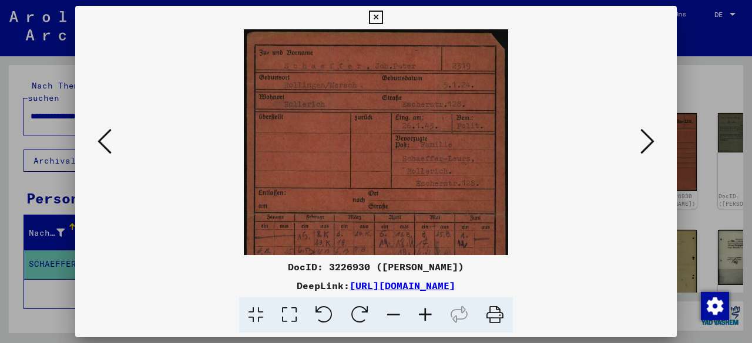
click at [430, 314] on icon at bounding box center [425, 316] width 32 height 36
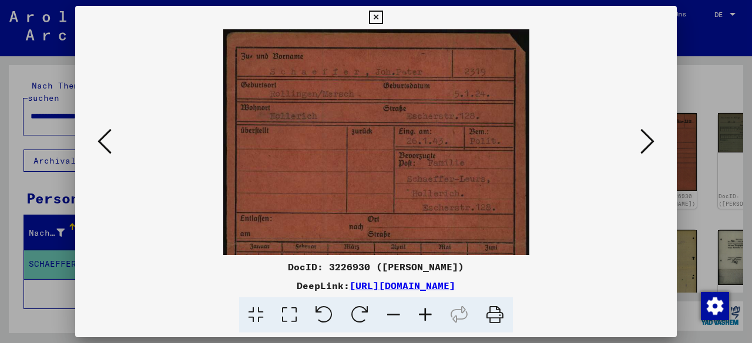
click at [430, 314] on icon at bounding box center [425, 316] width 32 height 36
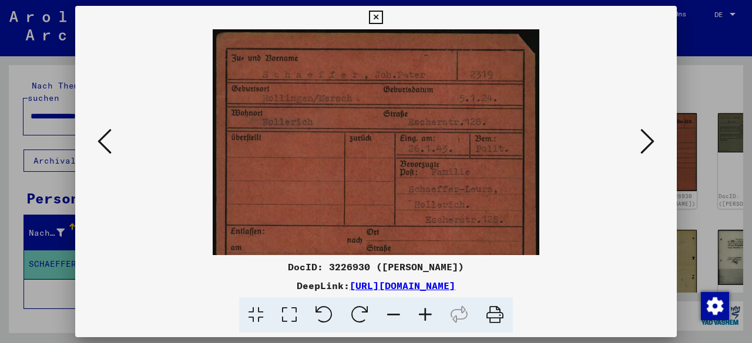
click at [430, 314] on icon at bounding box center [425, 316] width 32 height 36
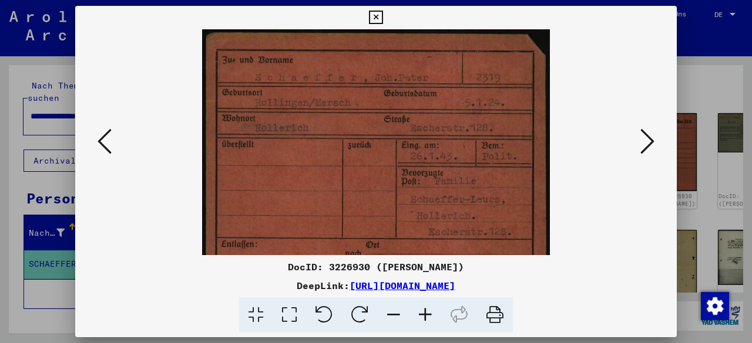
click at [430, 314] on icon at bounding box center [425, 316] width 32 height 36
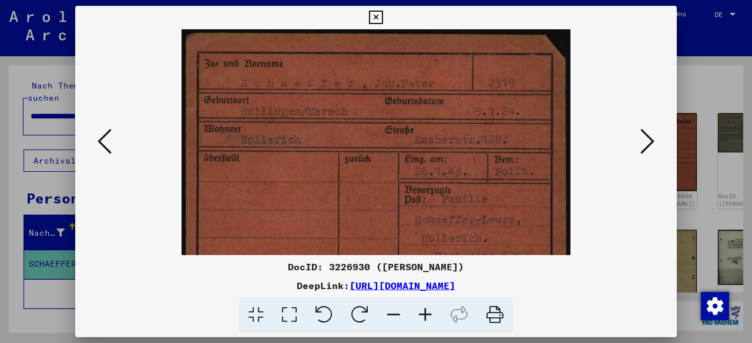
click at [430, 314] on icon at bounding box center [425, 316] width 32 height 36
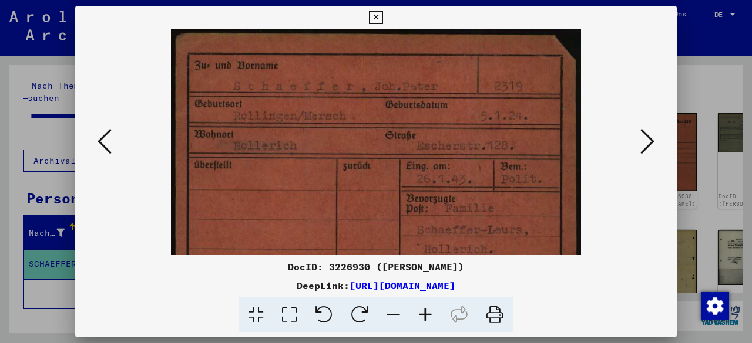
click at [430, 314] on icon at bounding box center [425, 316] width 32 height 36
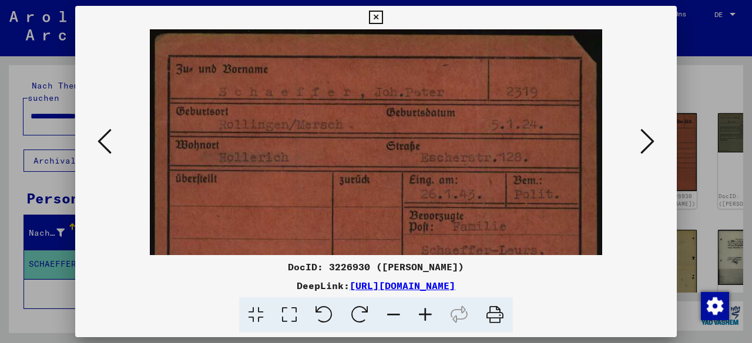
click at [430, 314] on icon at bounding box center [425, 316] width 32 height 36
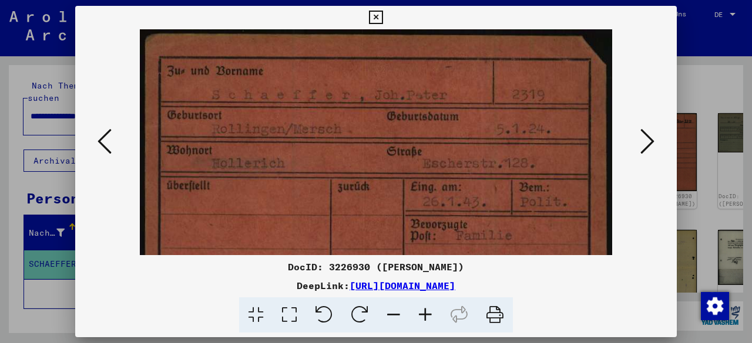
scroll to position [17, 0]
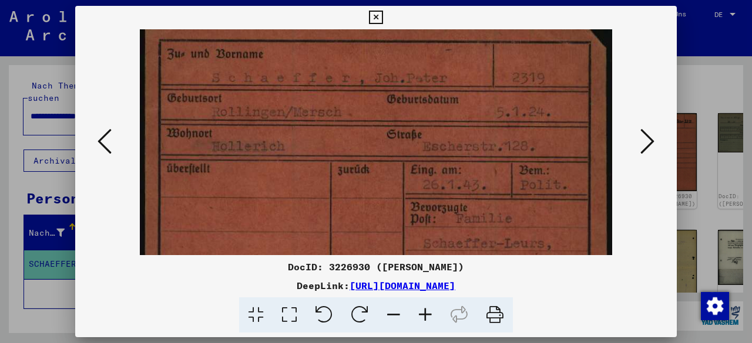
drag, startPoint x: 419, startPoint y: 218, endPoint x: 408, endPoint y: 201, distance: 20.0
click at [408, 201] on img at bounding box center [376, 345] width 473 height 666
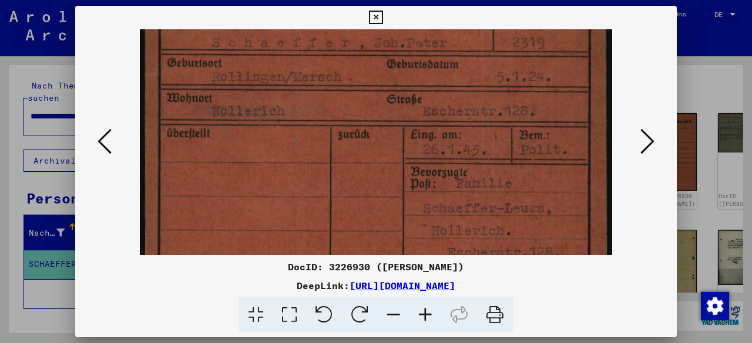
scroll to position [54, 0]
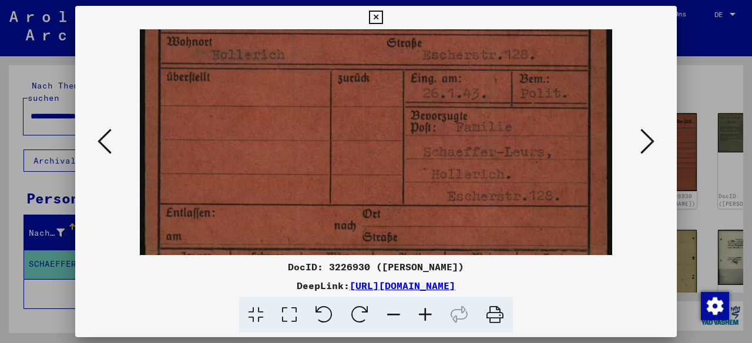
drag, startPoint x: 423, startPoint y: 210, endPoint x: 388, endPoint y: 120, distance: 96.5
click at [388, 120] on img at bounding box center [376, 254] width 473 height 666
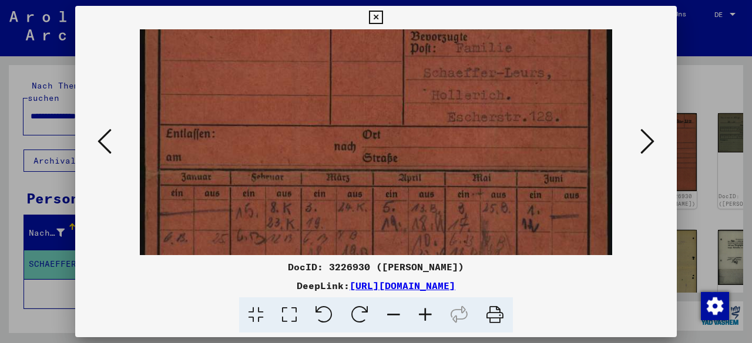
drag, startPoint x: 406, startPoint y: 200, endPoint x: 393, endPoint y: 167, distance: 35.1
click at [368, 114] on img at bounding box center [376, 174] width 473 height 666
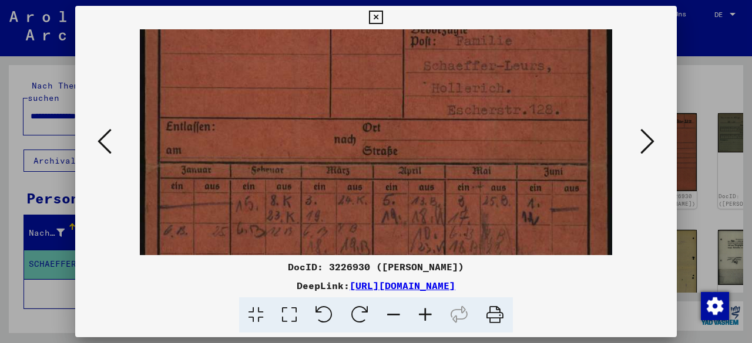
drag, startPoint x: 388, startPoint y: 139, endPoint x: 368, endPoint y: 82, distance: 60.2
click at [368, 82] on img at bounding box center [376, 167] width 473 height 666
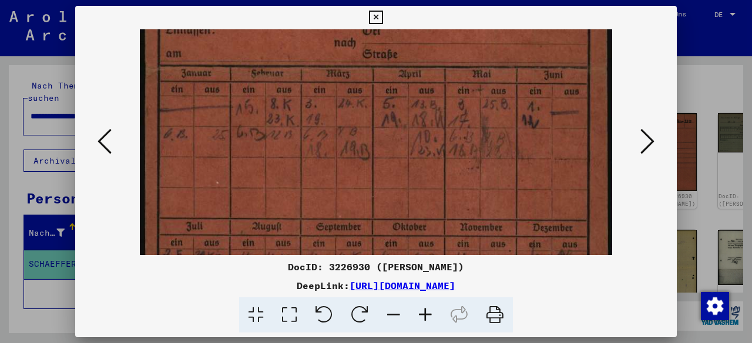
click at [656, 144] on button at bounding box center [646, 142] width 21 height 33
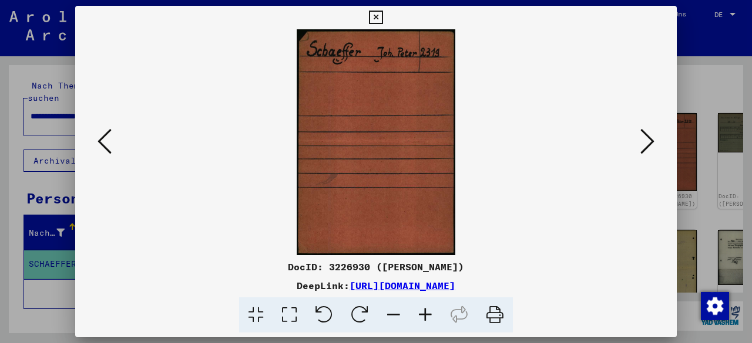
click at [656, 144] on button at bounding box center [646, 142] width 21 height 33
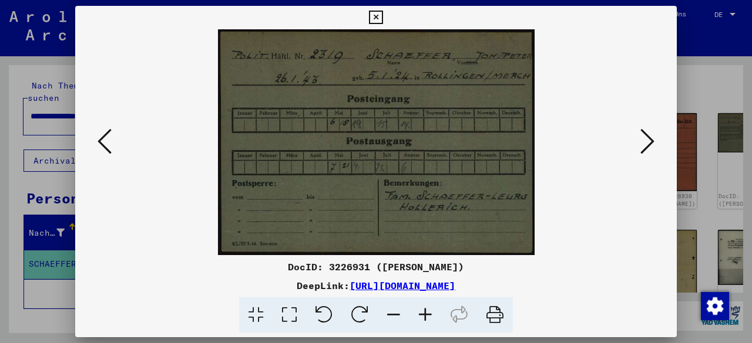
click at [647, 138] on icon at bounding box center [647, 141] width 14 height 28
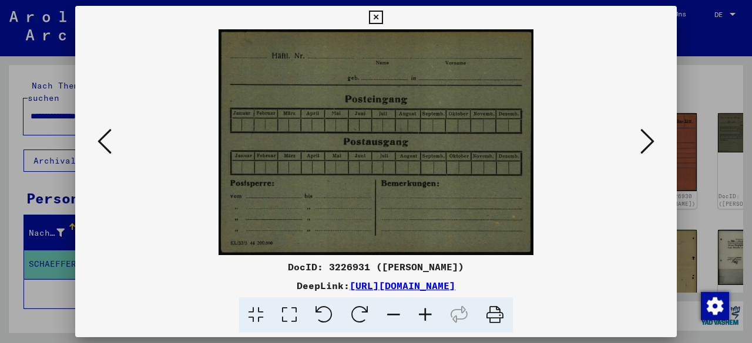
click at [647, 138] on icon at bounding box center [647, 141] width 14 height 28
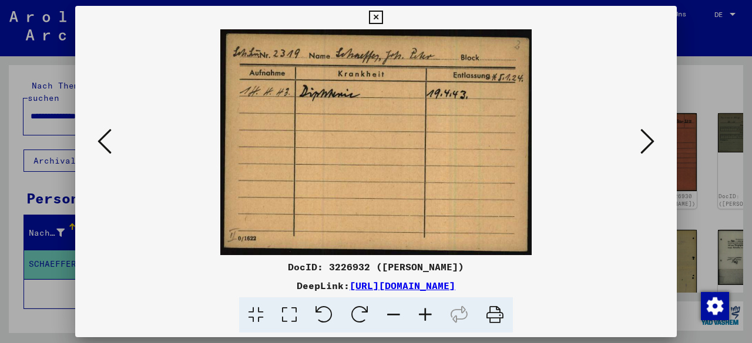
click at [658, 265] on div "DocID: 3226932 ([PERSON_NAME])" at bounding box center [375, 267] width 601 height 14
click at [644, 145] on icon at bounding box center [647, 141] width 14 height 28
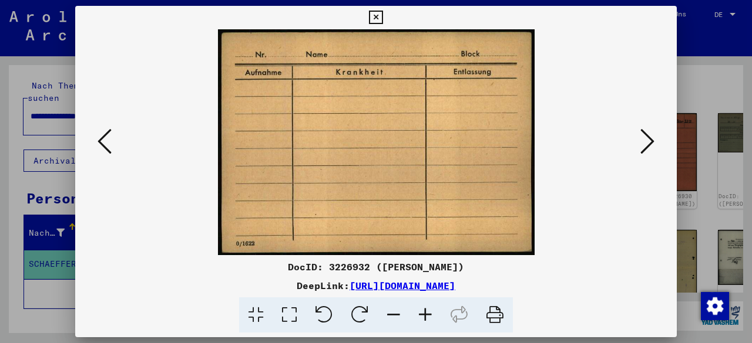
click at [644, 145] on icon at bounding box center [647, 141] width 14 height 28
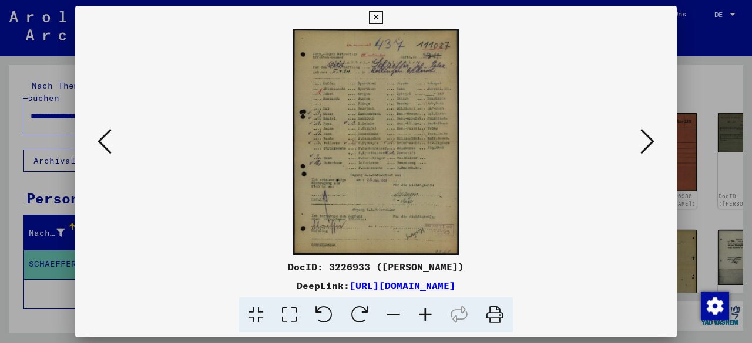
click at [433, 316] on icon at bounding box center [425, 316] width 32 height 36
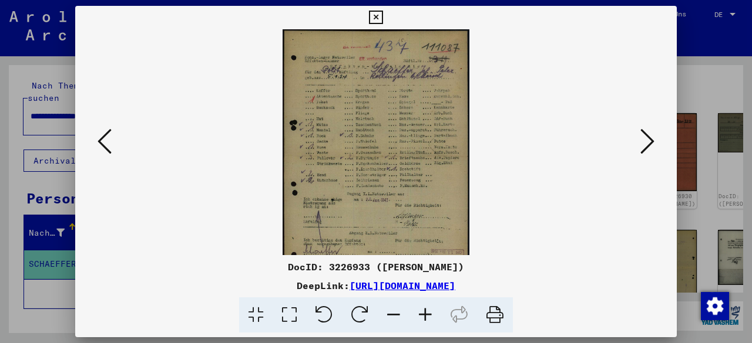
click at [433, 316] on icon at bounding box center [425, 316] width 32 height 36
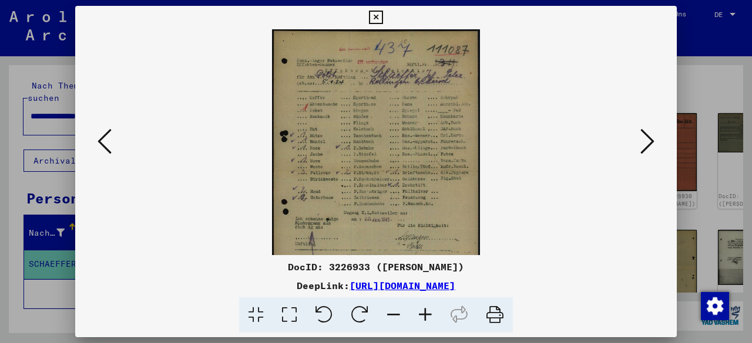
click at [433, 316] on icon at bounding box center [425, 316] width 32 height 36
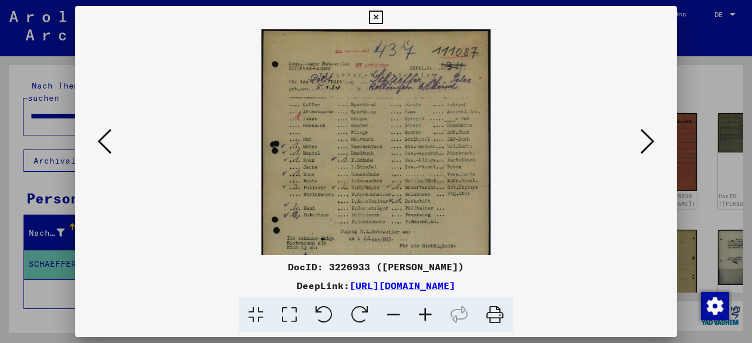
click at [433, 316] on icon at bounding box center [425, 316] width 32 height 36
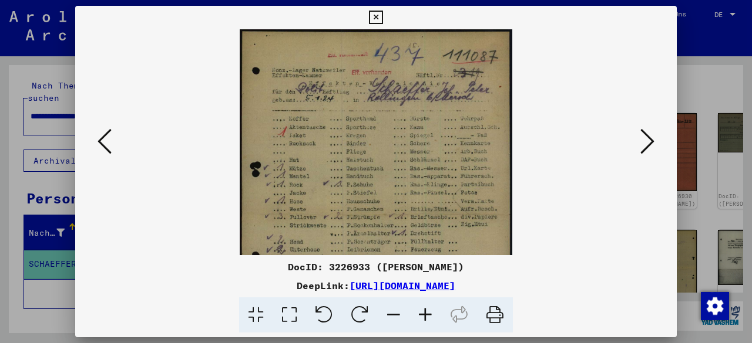
click at [433, 316] on icon at bounding box center [425, 316] width 32 height 36
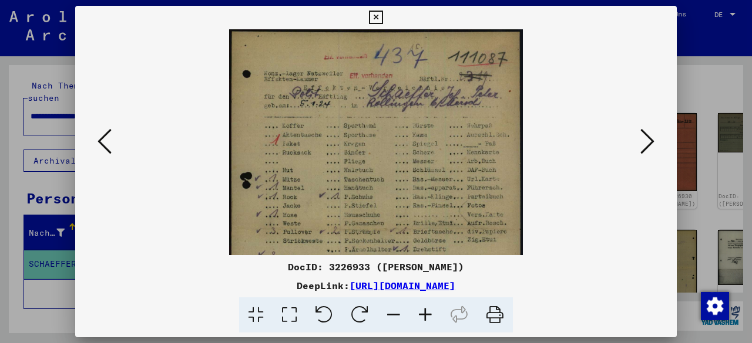
click at [433, 316] on icon at bounding box center [425, 316] width 32 height 36
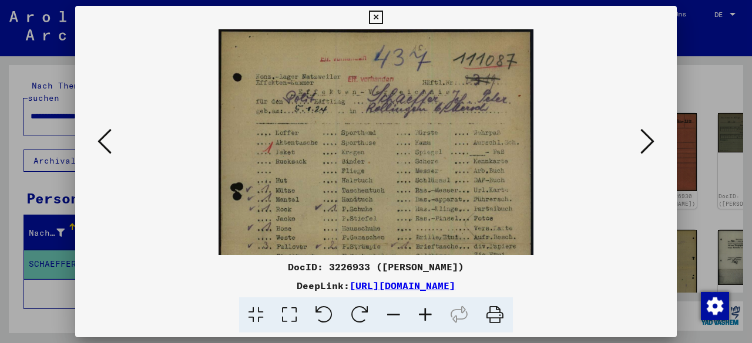
drag, startPoint x: 638, startPoint y: 293, endPoint x: 647, endPoint y: 204, distance: 89.2
click at [638, 292] on div "DocID: 3226933 ([PERSON_NAME]) DeepLink: [URL][DOMAIN_NAME]" at bounding box center [375, 296] width 601 height 73
click at [648, 147] on icon at bounding box center [647, 141] width 14 height 28
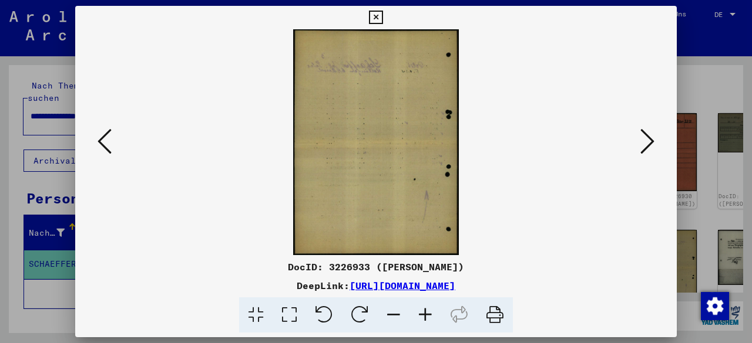
click at [648, 147] on icon at bounding box center [647, 141] width 14 height 28
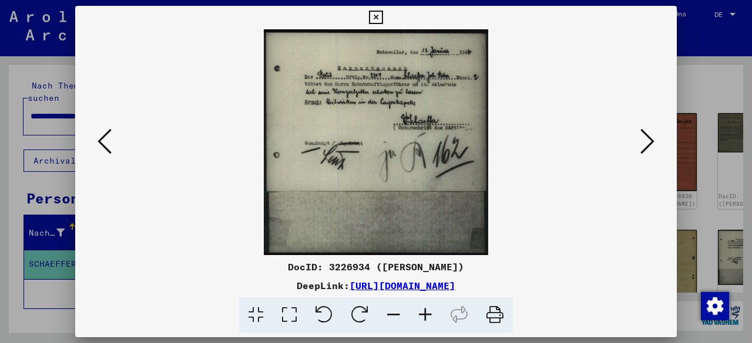
click at [422, 321] on icon at bounding box center [425, 316] width 32 height 36
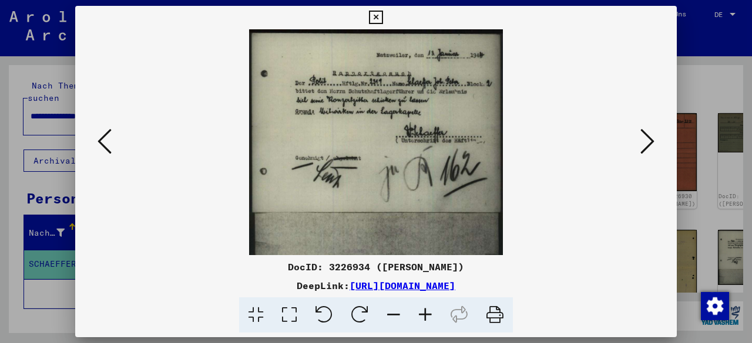
click at [422, 321] on icon at bounding box center [425, 316] width 32 height 36
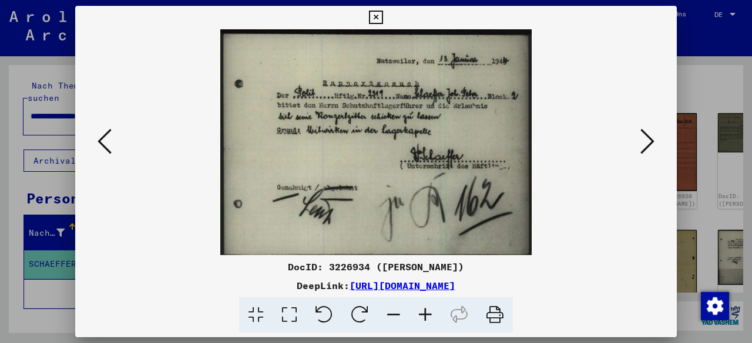
click at [422, 321] on icon at bounding box center [425, 316] width 32 height 36
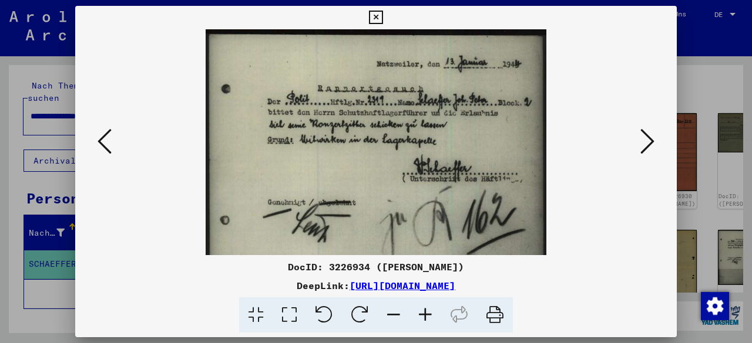
click at [422, 321] on icon at bounding box center [425, 316] width 32 height 36
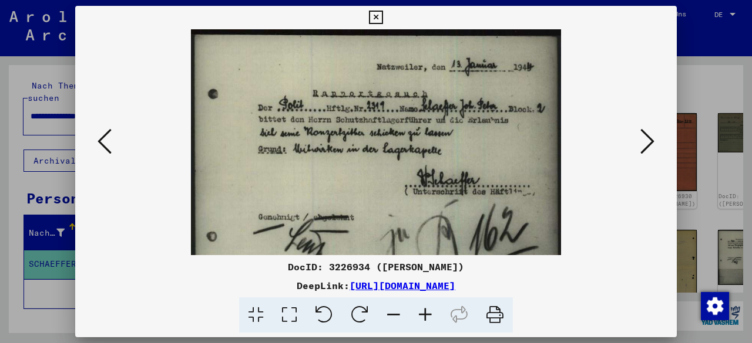
click at [422, 321] on icon at bounding box center [425, 316] width 32 height 36
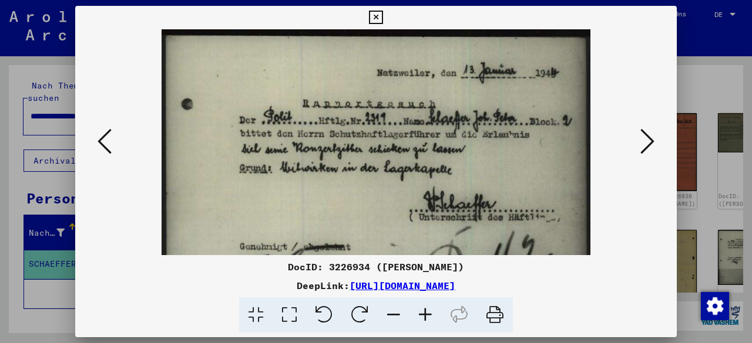
click at [422, 321] on icon at bounding box center [425, 316] width 32 height 36
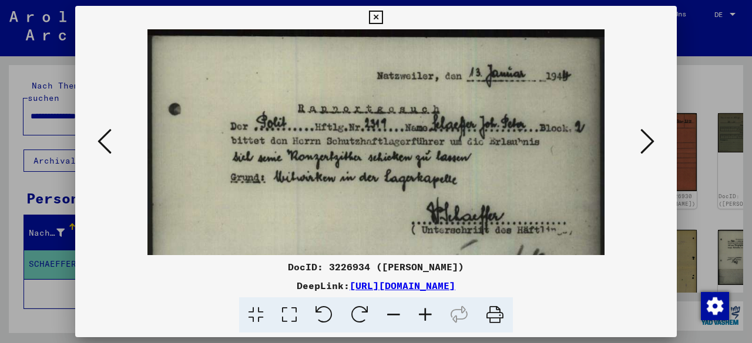
click at [422, 321] on icon at bounding box center [425, 316] width 32 height 36
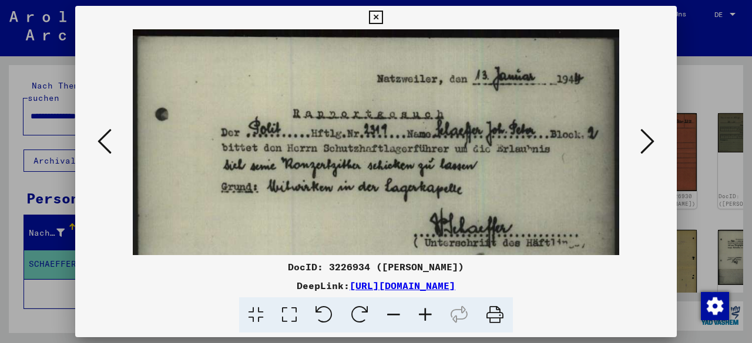
click at [422, 321] on icon at bounding box center [425, 316] width 32 height 36
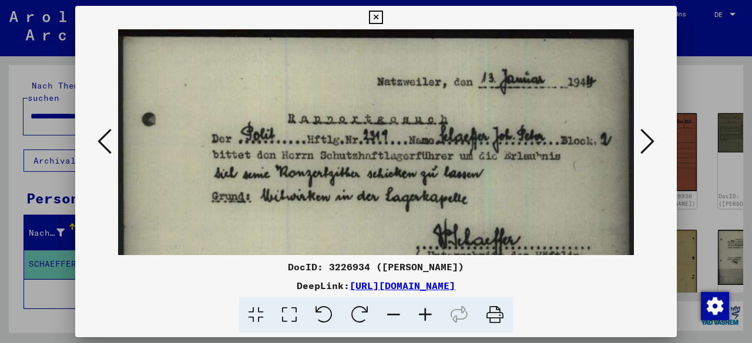
scroll to position [2, 0]
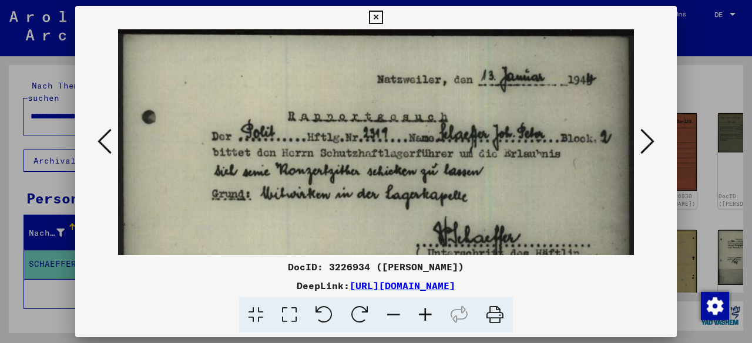
click at [518, 208] on img at bounding box center [376, 287] width 516 height 520
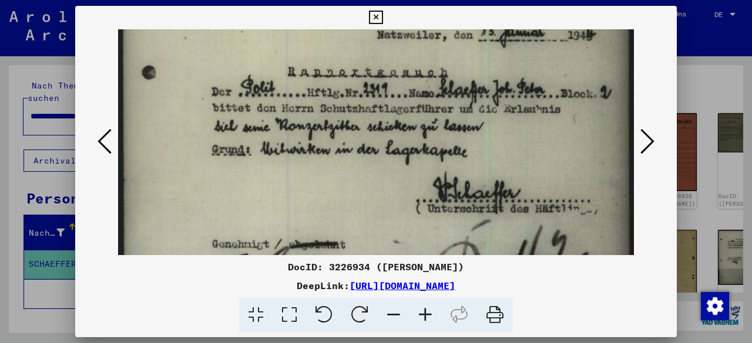
scroll to position [62, 0]
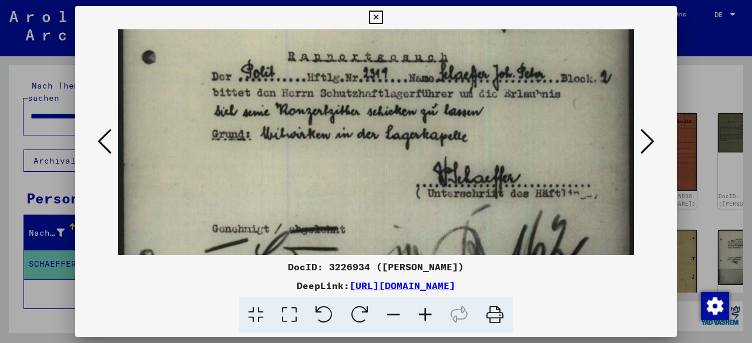
drag, startPoint x: 516, startPoint y: 208, endPoint x: 499, endPoint y: 150, distance: 61.1
click at [499, 150] on img at bounding box center [376, 227] width 516 height 520
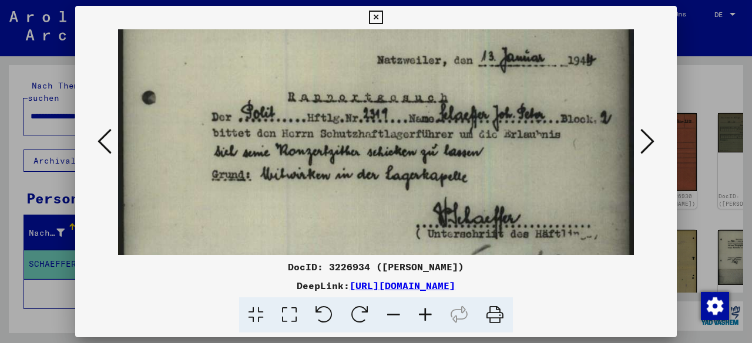
scroll to position [20, 0]
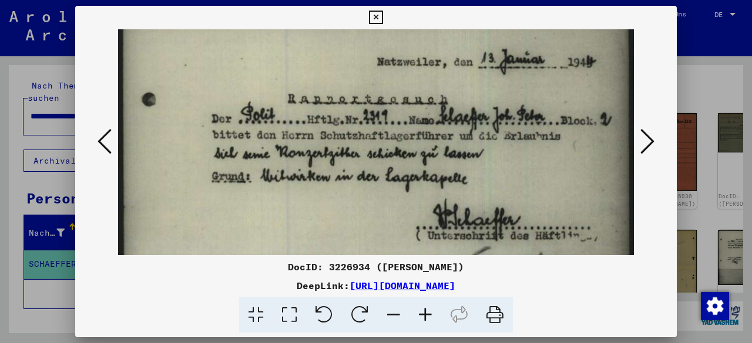
drag, startPoint x: 499, startPoint y: 167, endPoint x: 458, endPoint y: 214, distance: 62.9
click at [458, 214] on img at bounding box center [376, 269] width 516 height 520
click at [590, 137] on img at bounding box center [376, 269] width 516 height 520
drag, startPoint x: 646, startPoint y: 210, endPoint x: 645, endPoint y: 193, distance: 16.5
click at [646, 208] on div at bounding box center [375, 142] width 601 height 226
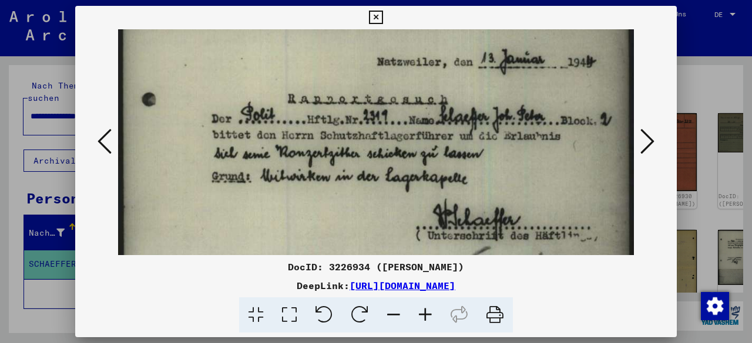
click at [644, 151] on icon at bounding box center [647, 141] width 14 height 28
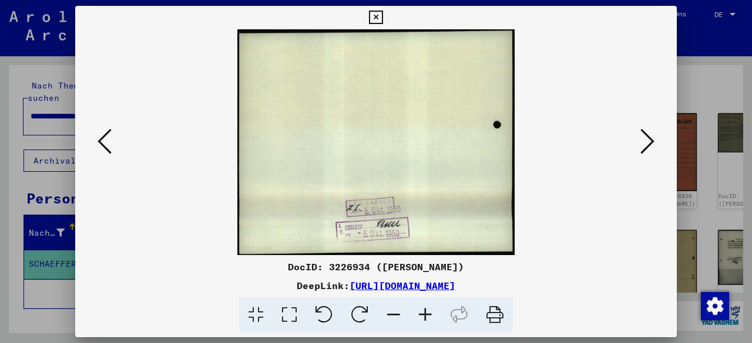
click at [644, 151] on icon at bounding box center [647, 141] width 14 height 28
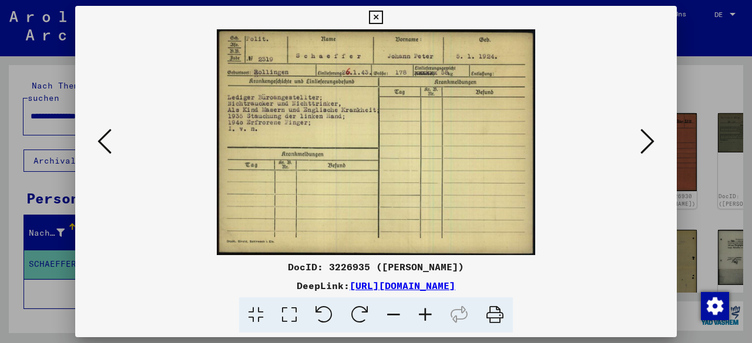
click at [617, 257] on div "DocID: 3226935 ([PERSON_NAME]) DeepLink: [URL][DOMAIN_NAME]" at bounding box center [375, 170] width 601 height 328
click at [640, 151] on icon at bounding box center [647, 141] width 14 height 28
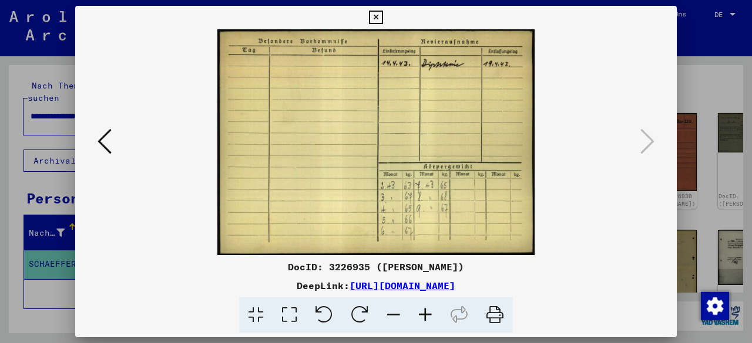
click at [616, 259] on div "DocID: 3226935 ([PERSON_NAME]) DeepLink: [URL][DOMAIN_NAME]" at bounding box center [375, 170] width 601 height 328
click at [379, 13] on icon at bounding box center [376, 18] width 14 height 14
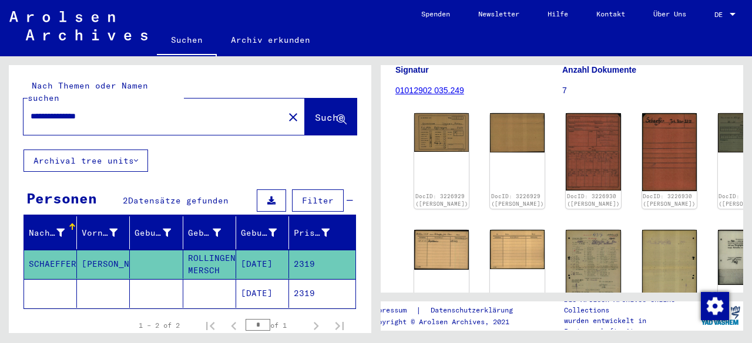
click at [49, 110] on input "**********" at bounding box center [154, 116] width 246 height 12
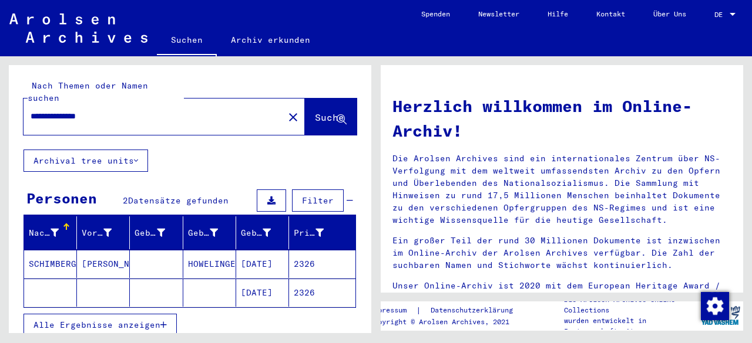
click at [315, 279] on mat-cell "2326" at bounding box center [322, 293] width 66 height 28
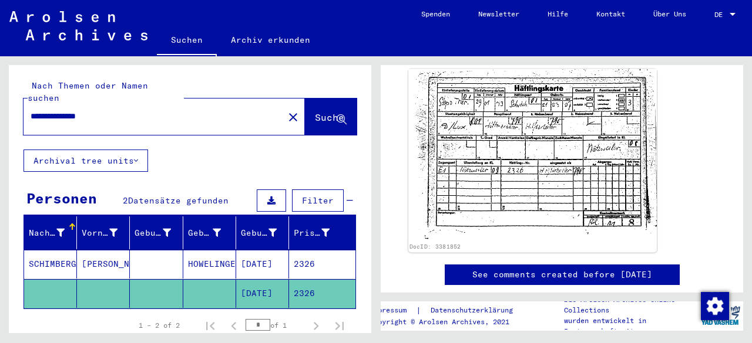
scroll to position [180, 0]
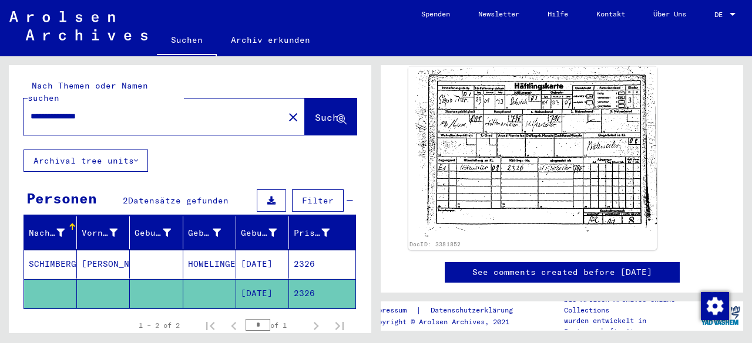
click at [551, 156] on img at bounding box center [532, 153] width 248 height 173
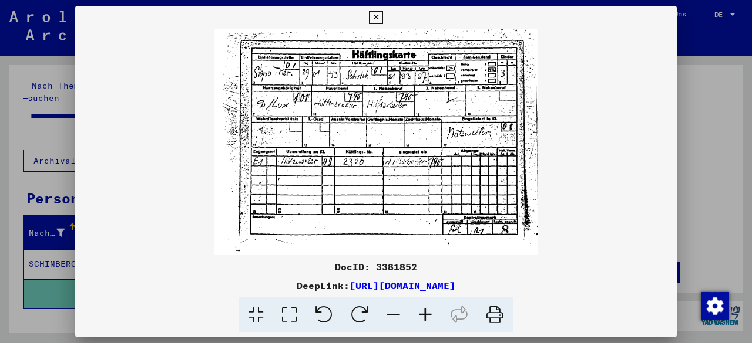
click at [429, 316] on icon at bounding box center [425, 316] width 32 height 36
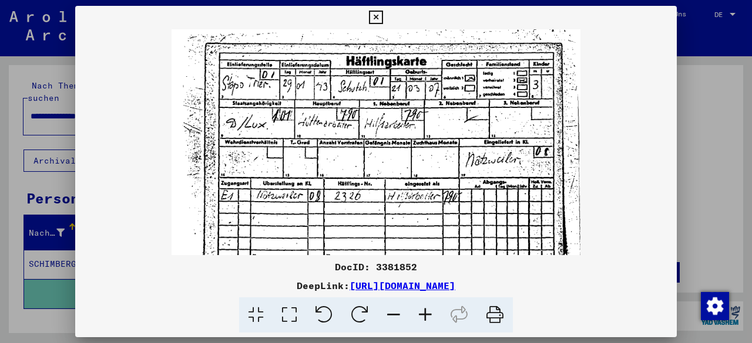
click at [429, 316] on icon at bounding box center [425, 316] width 32 height 36
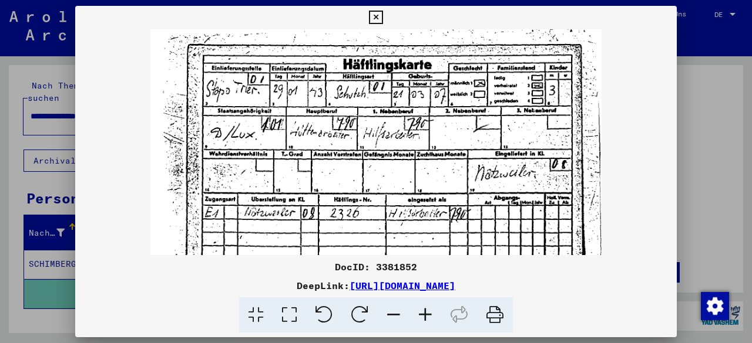
click at [429, 316] on icon at bounding box center [425, 316] width 32 height 36
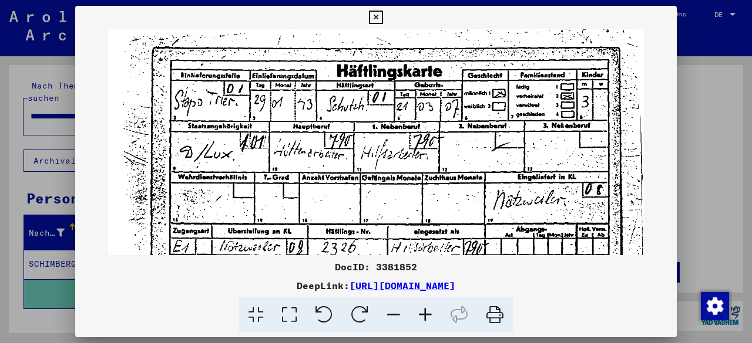
click at [429, 316] on icon at bounding box center [425, 316] width 32 height 36
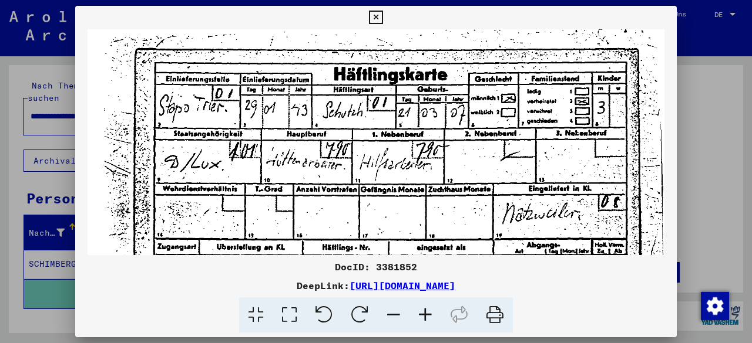
click at [429, 316] on icon at bounding box center [425, 316] width 32 height 36
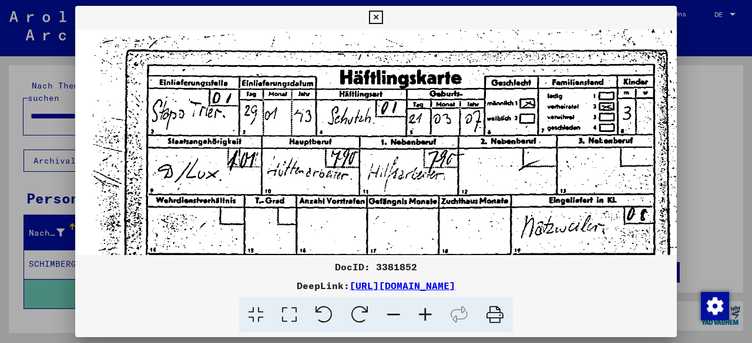
scroll to position [3, 18]
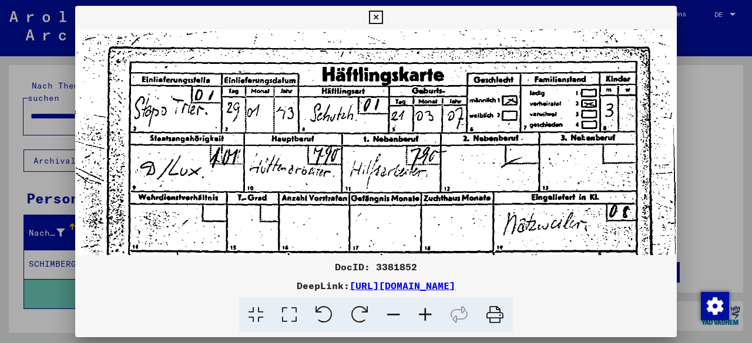
drag, startPoint x: 544, startPoint y: 191, endPoint x: 508, endPoint y: 188, distance: 35.3
click at [508, 188] on img at bounding box center [367, 242] width 619 height 432
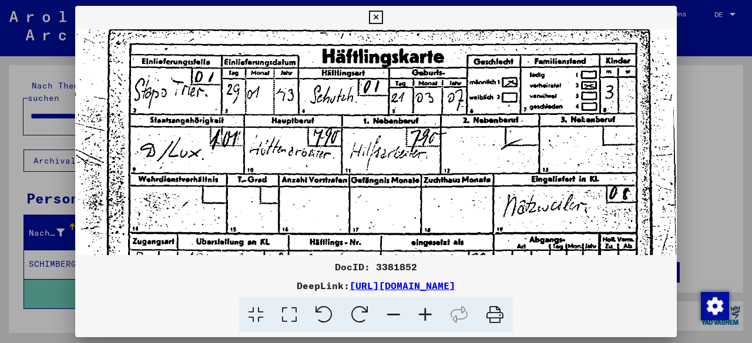
drag, startPoint x: 507, startPoint y: 201, endPoint x: 494, endPoint y: 176, distance: 28.4
click at [494, 176] on img at bounding box center [367, 224] width 619 height 432
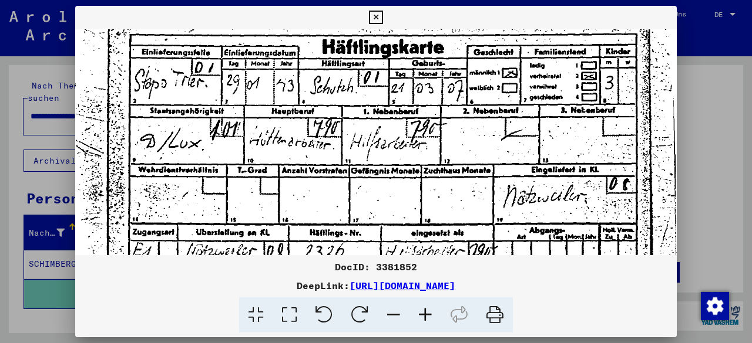
click at [378, 22] on icon at bounding box center [376, 18] width 14 height 14
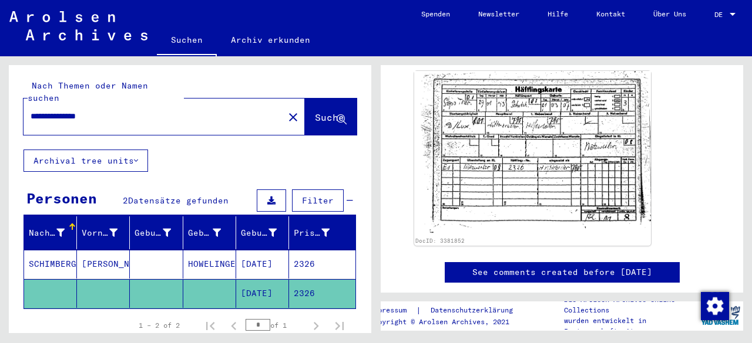
click at [317, 250] on mat-cell "2326" at bounding box center [322, 264] width 66 height 29
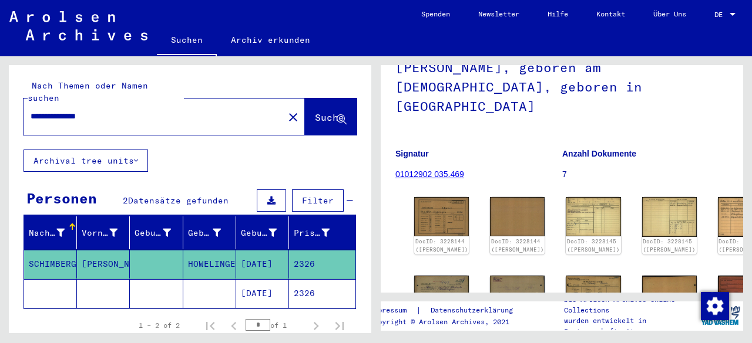
scroll to position [117, 0]
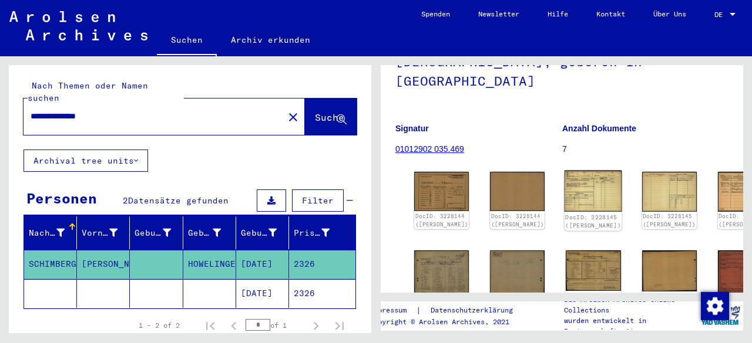
click at [564, 171] on img at bounding box center [593, 191] width 58 height 41
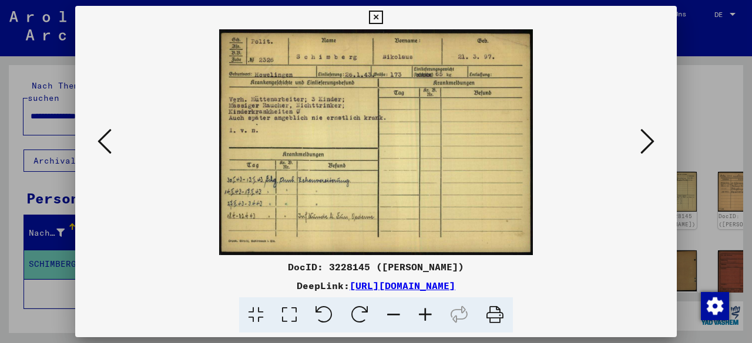
click at [416, 312] on icon at bounding box center [425, 316] width 32 height 36
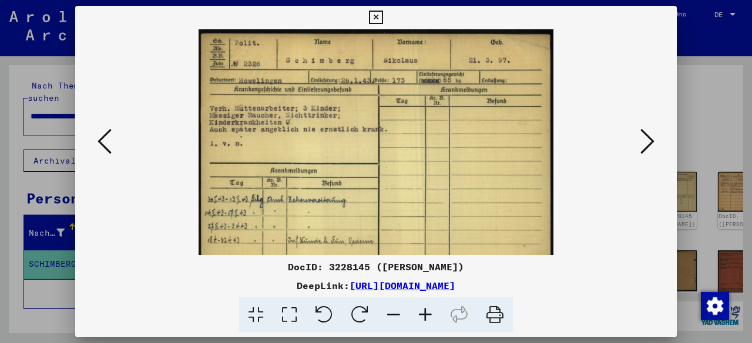
click at [416, 312] on icon at bounding box center [425, 316] width 32 height 36
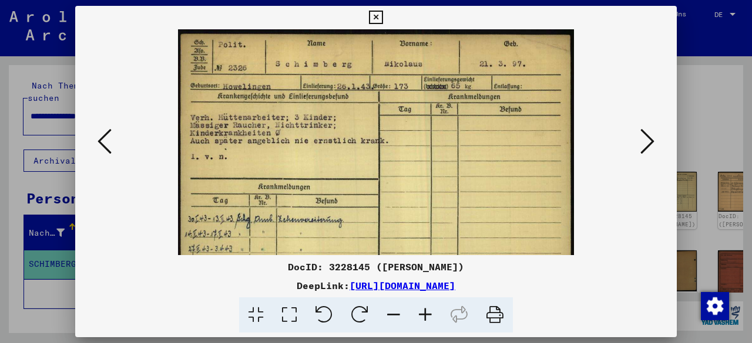
click at [416, 312] on icon at bounding box center [425, 316] width 32 height 36
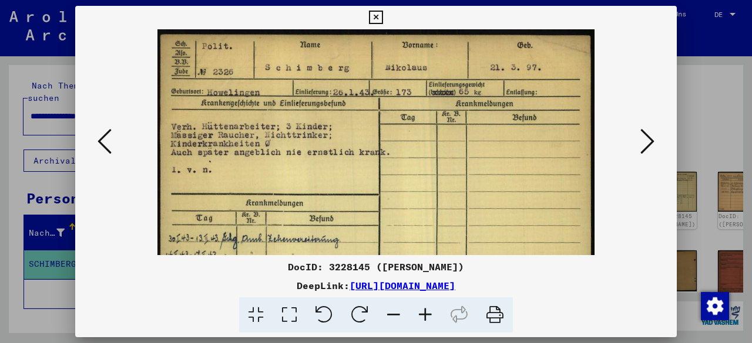
click at [416, 312] on icon at bounding box center [425, 316] width 32 height 36
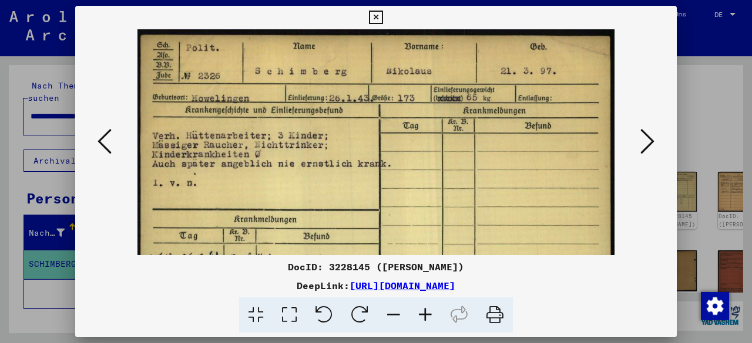
click at [622, 284] on div "DeepLink: [URL][DOMAIN_NAME]" at bounding box center [375, 286] width 601 height 14
click at [646, 154] on icon at bounding box center [647, 141] width 14 height 28
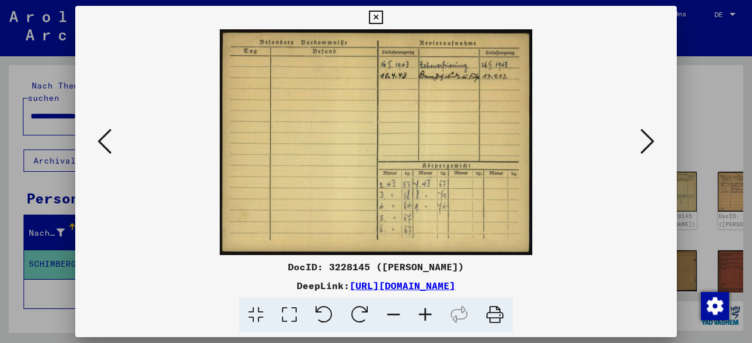
click at [429, 307] on icon at bounding box center [425, 316] width 32 height 36
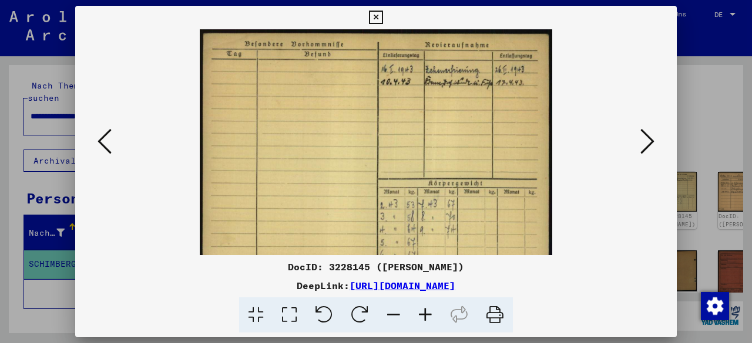
click at [429, 307] on icon at bounding box center [425, 316] width 32 height 36
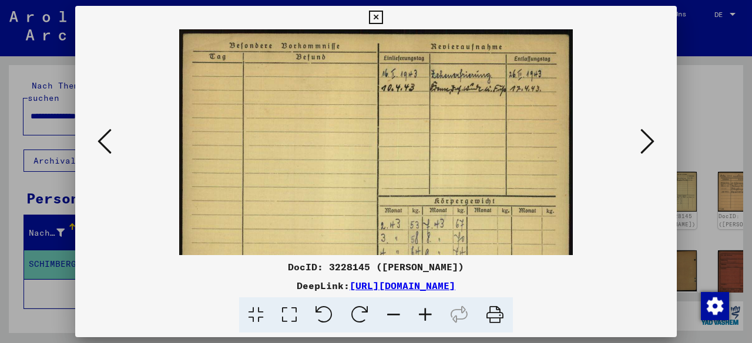
click at [429, 307] on icon at bounding box center [425, 316] width 32 height 36
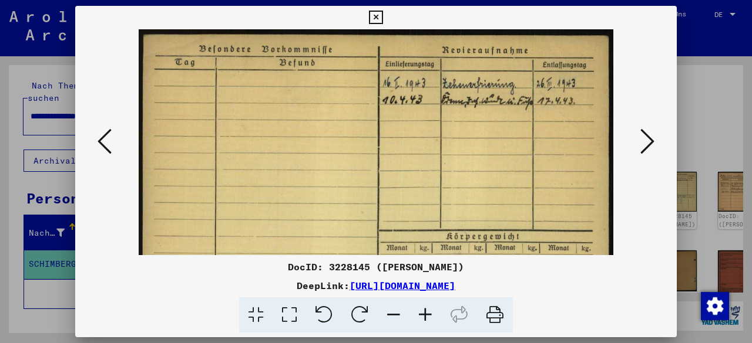
click at [652, 286] on div "DeepLink: [URL][DOMAIN_NAME]" at bounding box center [375, 286] width 601 height 14
click at [644, 138] on icon at bounding box center [647, 141] width 14 height 28
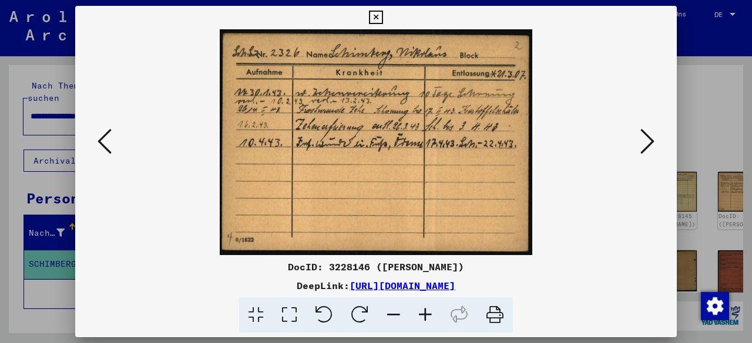
click at [427, 312] on icon at bounding box center [425, 316] width 32 height 36
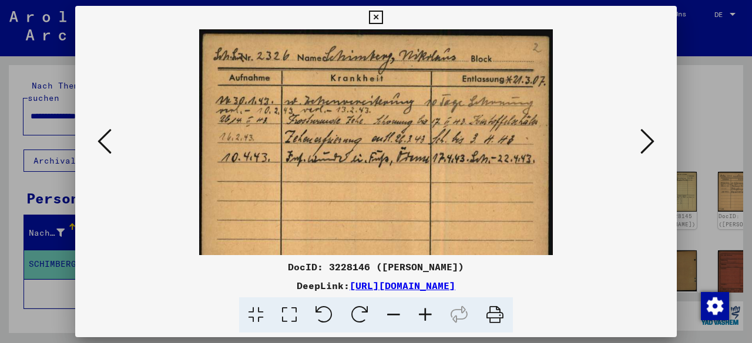
click at [427, 312] on icon at bounding box center [425, 316] width 32 height 36
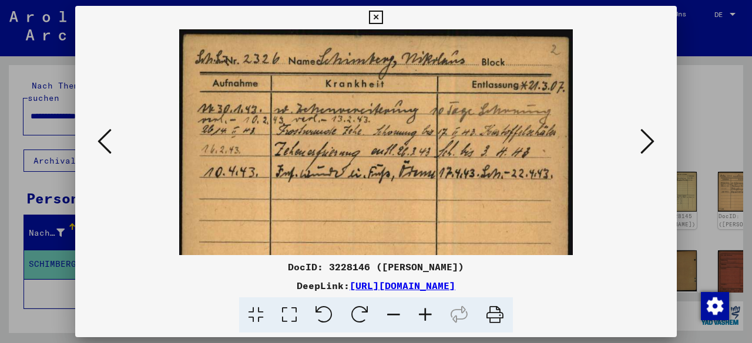
click at [427, 312] on icon at bounding box center [425, 316] width 32 height 36
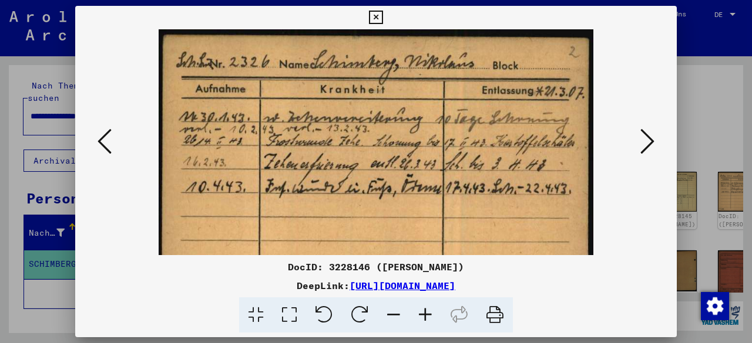
click at [427, 312] on icon at bounding box center [425, 316] width 32 height 36
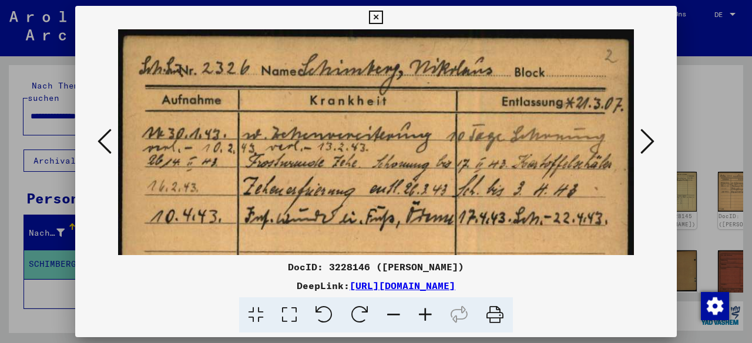
click at [427, 312] on icon at bounding box center [425, 316] width 32 height 36
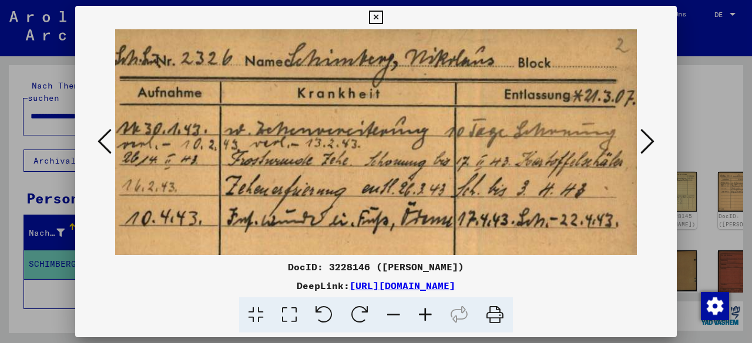
scroll to position [23, 35]
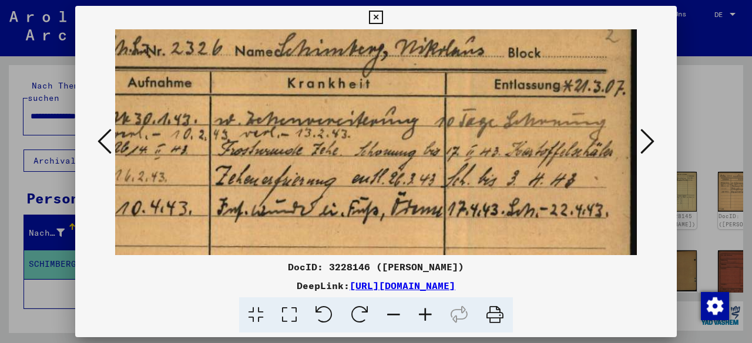
drag, startPoint x: 550, startPoint y: 204, endPoint x: 519, endPoint y: 185, distance: 36.7
click at [519, 185] on img at bounding box center [358, 207] width 556 height 402
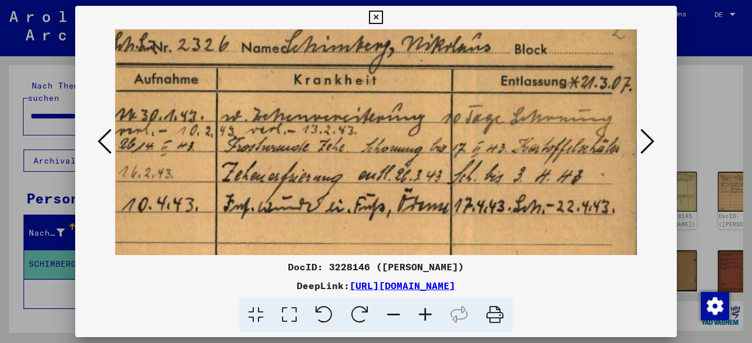
scroll to position [26, 28]
drag, startPoint x: 474, startPoint y: 184, endPoint x: 427, endPoint y: 118, distance: 81.3
click at [479, 180] on img at bounding box center [365, 204] width 556 height 402
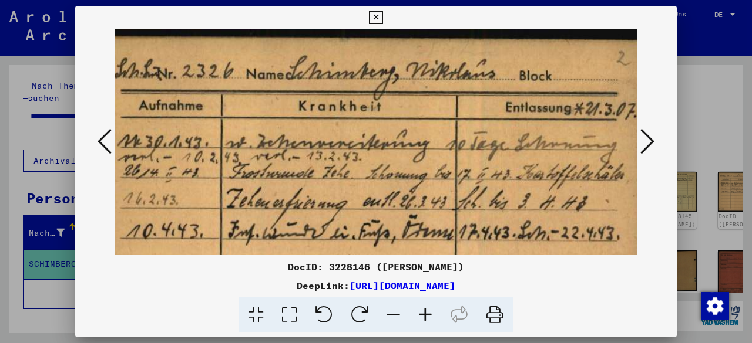
scroll to position [0, 21]
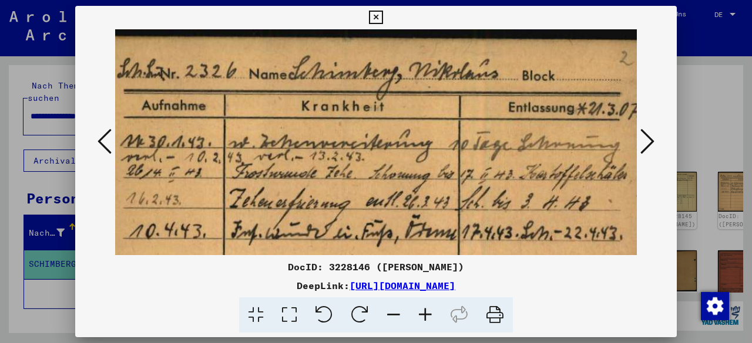
drag, startPoint x: 314, startPoint y: 187, endPoint x: 319, endPoint y: 207, distance: 20.5
click at [319, 207] on img at bounding box center [373, 230] width 556 height 402
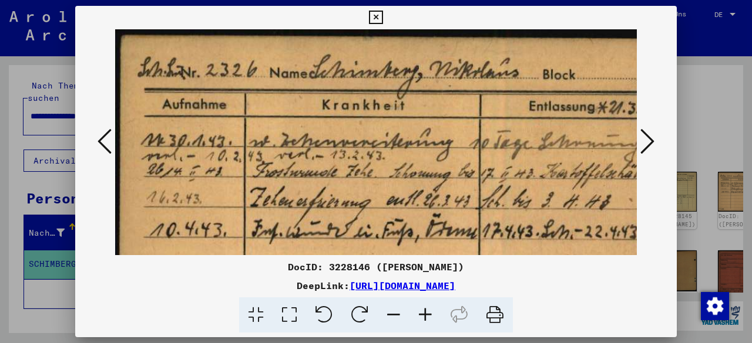
drag, startPoint x: 254, startPoint y: 204, endPoint x: 334, endPoint y: 203, distance: 79.9
click at [334, 203] on img at bounding box center [393, 229] width 556 height 402
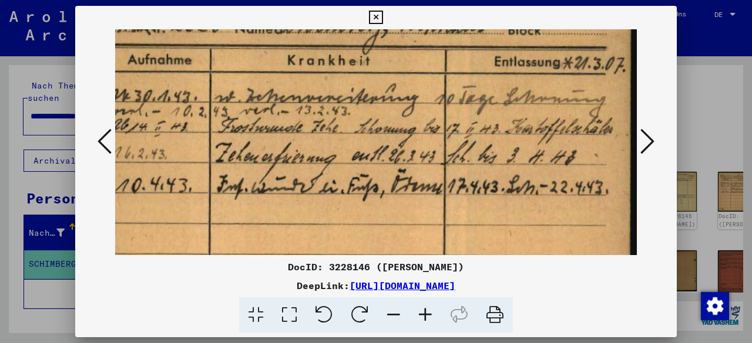
scroll to position [48, 35]
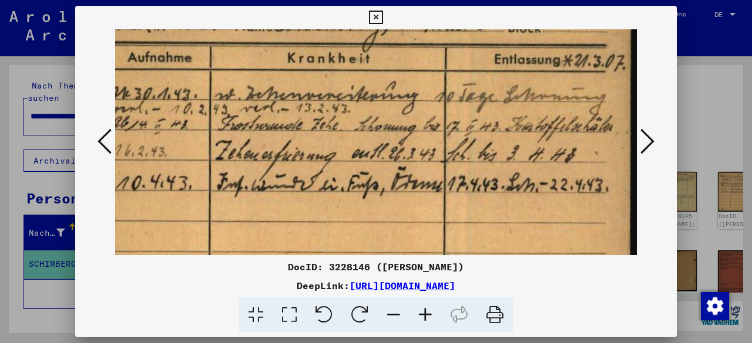
drag, startPoint x: 484, startPoint y: 223, endPoint x: 448, endPoint y: 178, distance: 57.7
click at [448, 178] on img at bounding box center [358, 182] width 556 height 402
click at [652, 140] on icon at bounding box center [647, 141] width 14 height 28
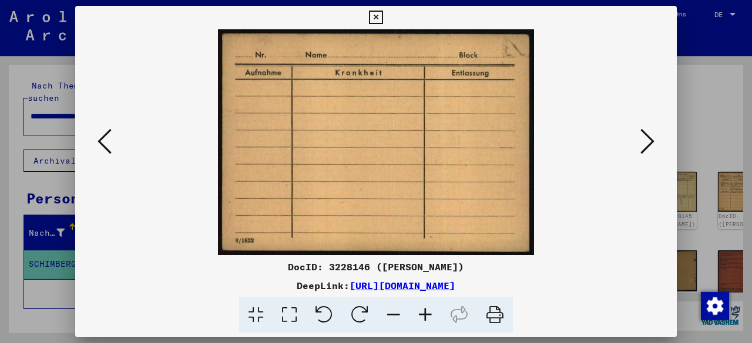
scroll to position [0, 0]
click at [653, 140] on icon at bounding box center [647, 141] width 14 height 28
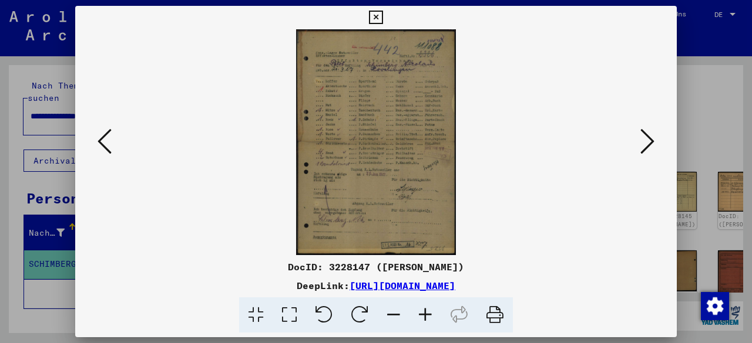
click at [422, 316] on icon at bounding box center [425, 316] width 32 height 36
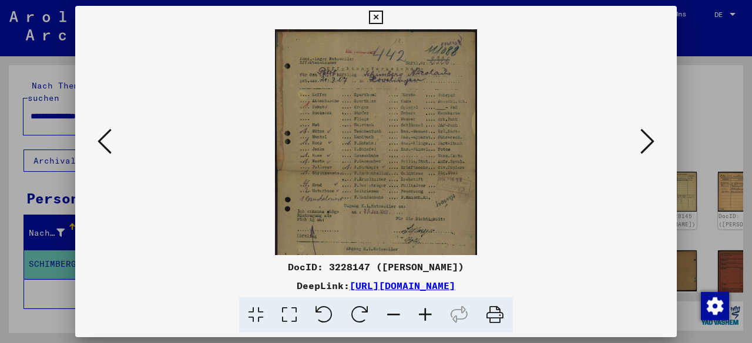
click at [422, 316] on icon at bounding box center [425, 316] width 32 height 36
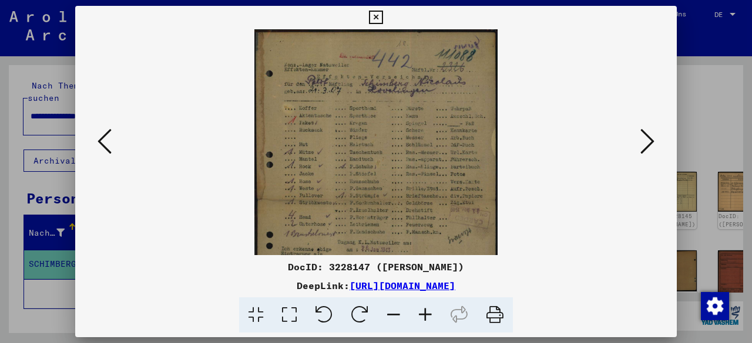
click at [422, 316] on icon at bounding box center [425, 316] width 32 height 36
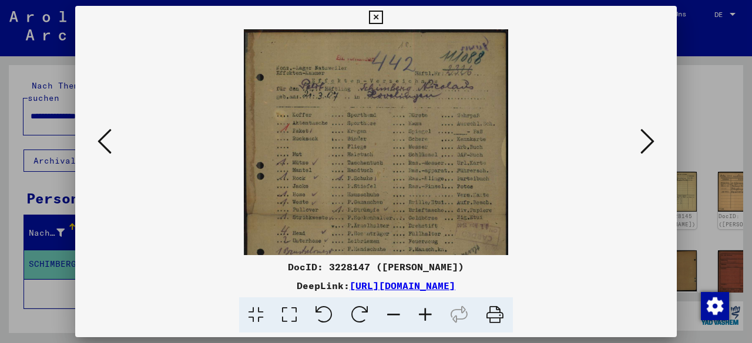
click at [422, 316] on icon at bounding box center [425, 316] width 32 height 36
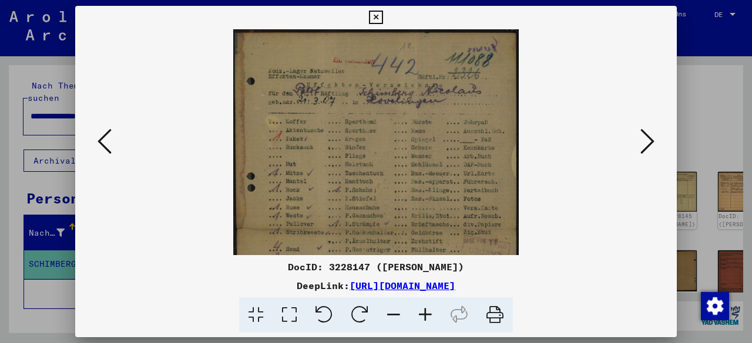
click at [422, 316] on icon at bounding box center [425, 316] width 32 height 36
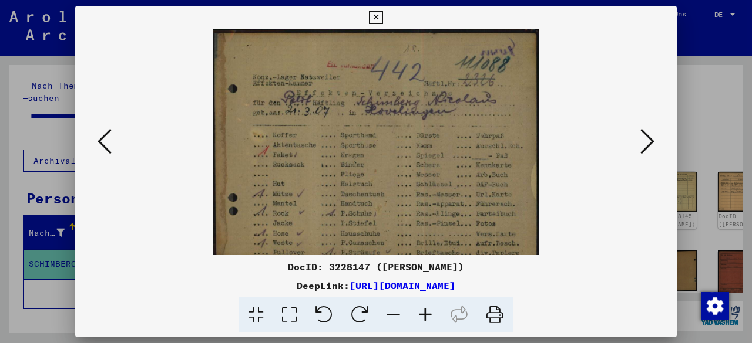
click at [422, 316] on icon at bounding box center [425, 316] width 32 height 36
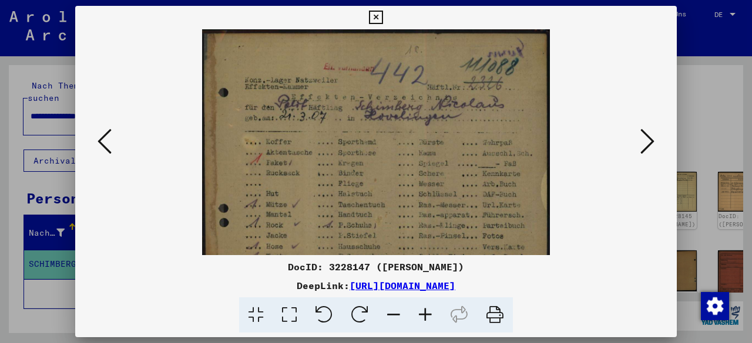
click at [436, 196] on img at bounding box center [376, 274] width 348 height 490
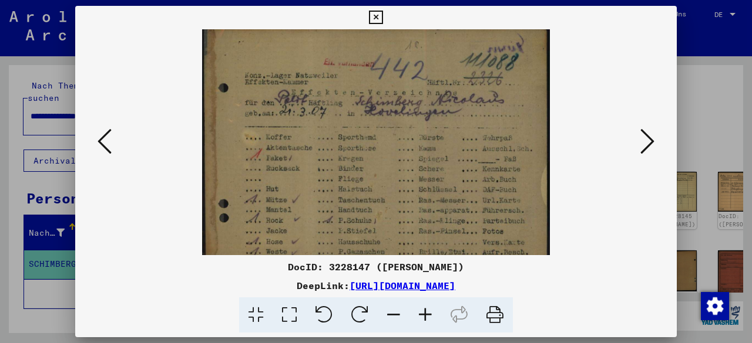
click at [460, 182] on img at bounding box center [376, 270] width 348 height 490
drag, startPoint x: 659, startPoint y: 294, endPoint x: 655, endPoint y: 272, distance: 22.0
click at [658, 287] on div "DocID: 3228147 ([PERSON_NAME]) DeepLink: [URL][DOMAIN_NAME]" at bounding box center [375, 296] width 601 height 73
click at [644, 151] on icon at bounding box center [647, 141] width 14 height 28
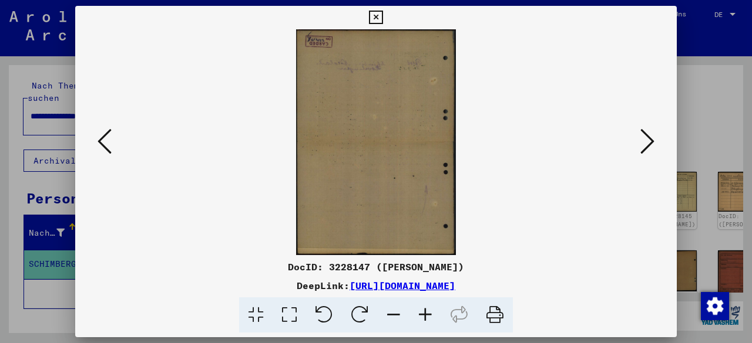
click at [644, 151] on icon at bounding box center [647, 141] width 14 height 28
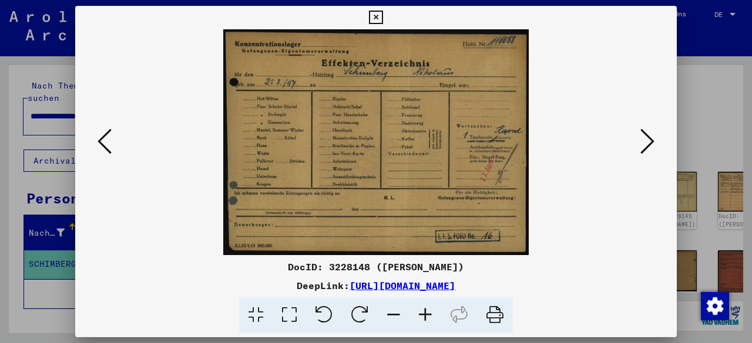
click at [420, 317] on icon at bounding box center [425, 316] width 32 height 36
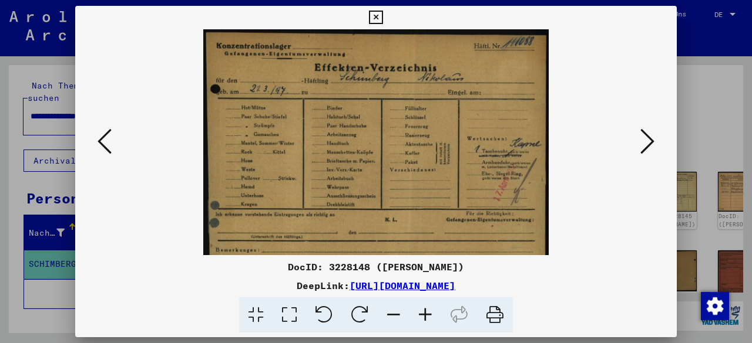
click at [420, 317] on icon at bounding box center [425, 316] width 32 height 36
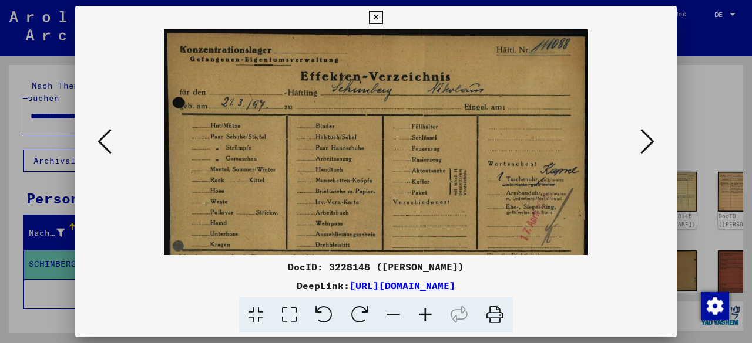
click at [420, 317] on icon at bounding box center [425, 316] width 32 height 36
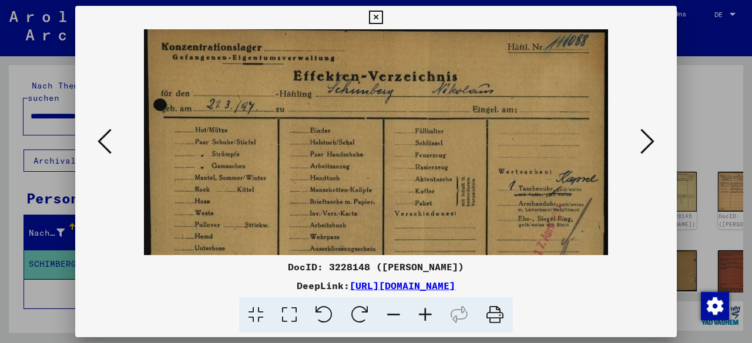
scroll to position [6, 0]
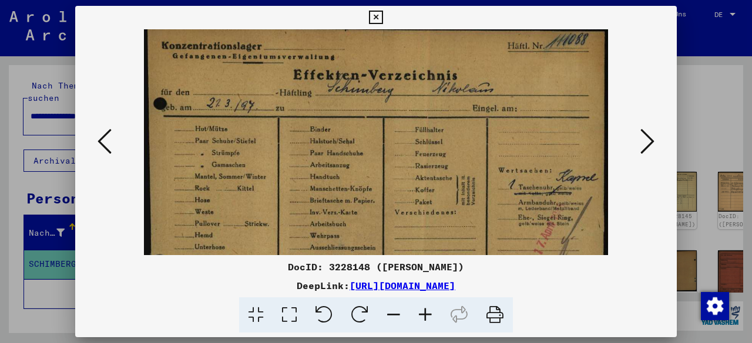
drag, startPoint x: 543, startPoint y: 187, endPoint x: 519, endPoint y: 186, distance: 23.6
click at [519, 186] on img at bounding box center [375, 194] width 463 height 343
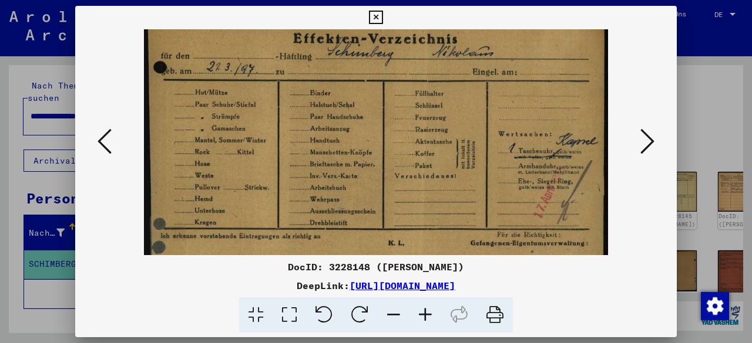
scroll to position [47, 0]
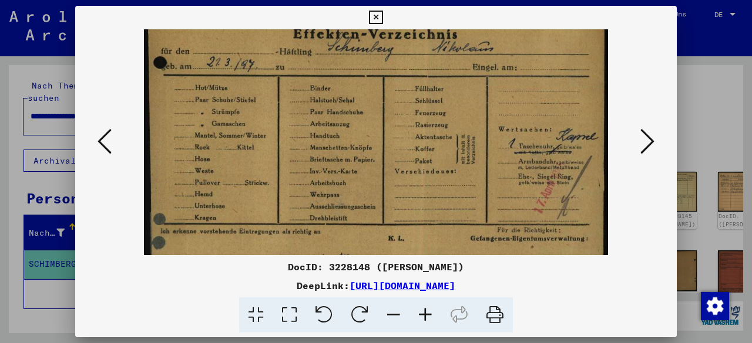
drag, startPoint x: 510, startPoint y: 212, endPoint x: 500, endPoint y: 171, distance: 42.2
click at [500, 171] on img at bounding box center [375, 153] width 463 height 343
drag, startPoint x: 626, startPoint y: 297, endPoint x: 642, endPoint y: 221, distance: 77.5
click at [626, 298] on div at bounding box center [376, 316] width 592 height 36
click at [647, 146] on icon at bounding box center [647, 141] width 14 height 28
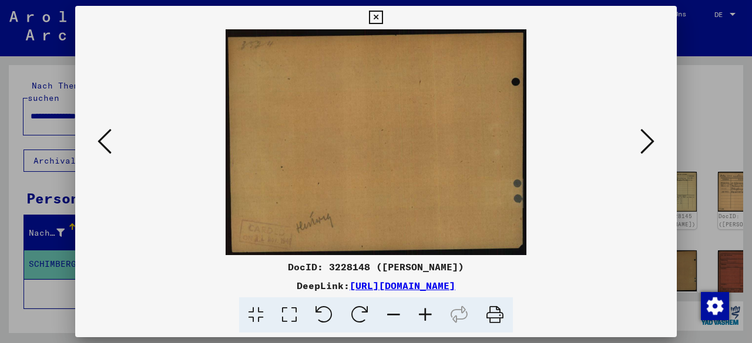
scroll to position [0, 0]
click at [647, 146] on icon at bounding box center [647, 141] width 14 height 28
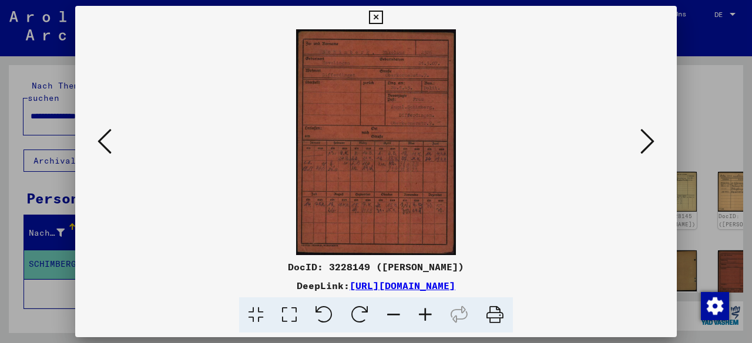
click at [423, 312] on icon at bounding box center [425, 316] width 32 height 36
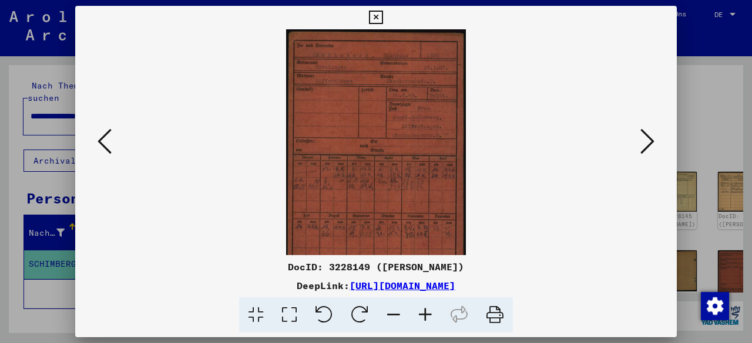
click at [423, 312] on icon at bounding box center [425, 316] width 32 height 36
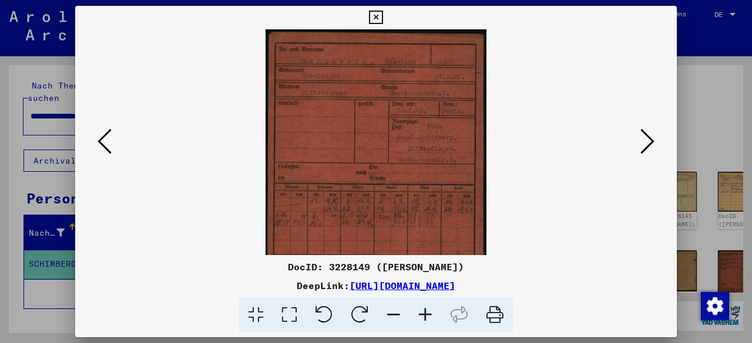
click at [423, 312] on icon at bounding box center [425, 316] width 32 height 36
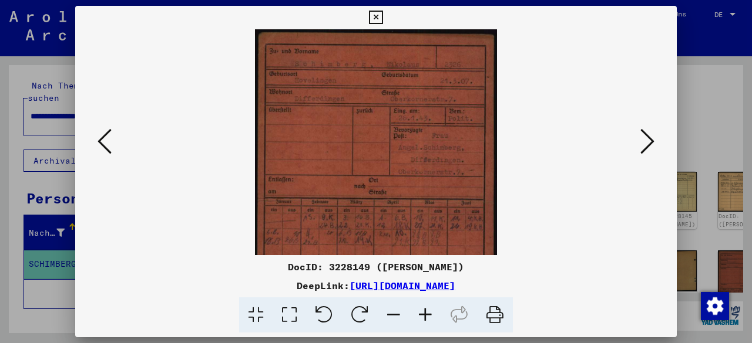
click at [423, 312] on icon at bounding box center [425, 316] width 32 height 36
click at [423, 311] on icon at bounding box center [425, 316] width 32 height 36
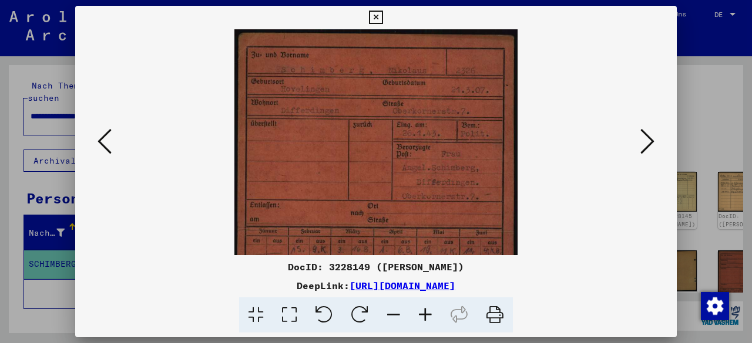
click at [423, 311] on icon at bounding box center [425, 316] width 32 height 36
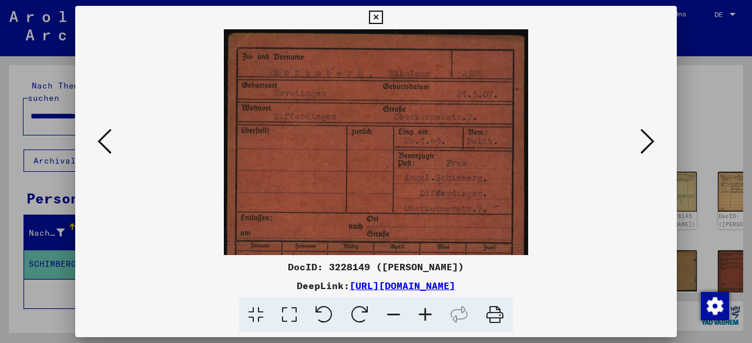
click at [423, 311] on icon at bounding box center [425, 316] width 32 height 36
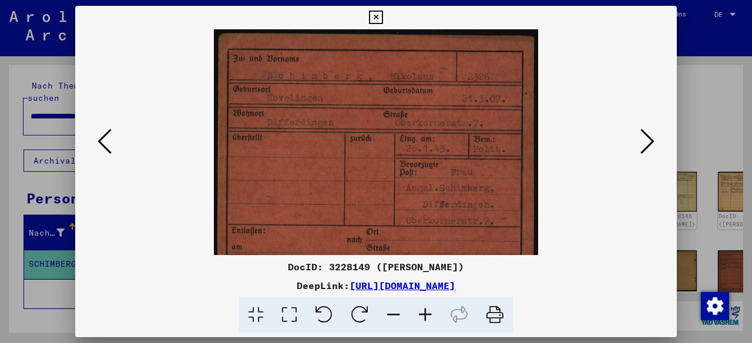
click at [423, 311] on icon at bounding box center [425, 316] width 32 height 36
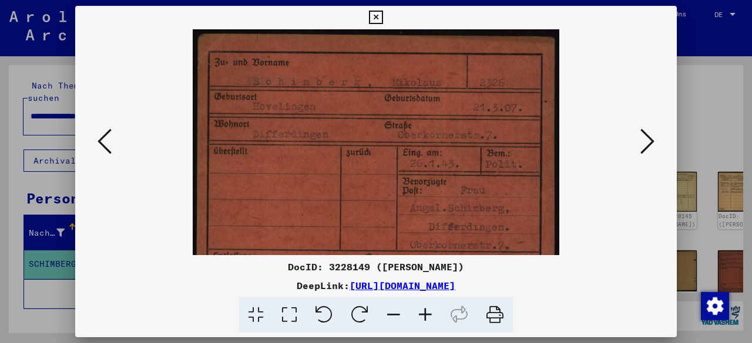
click at [423, 311] on icon at bounding box center [425, 316] width 32 height 36
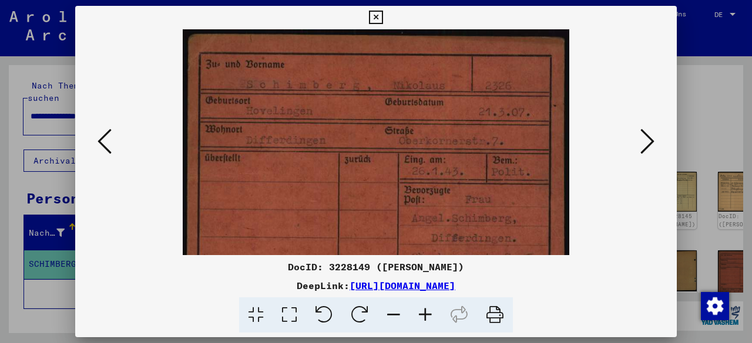
click at [423, 310] on icon at bounding box center [425, 316] width 32 height 36
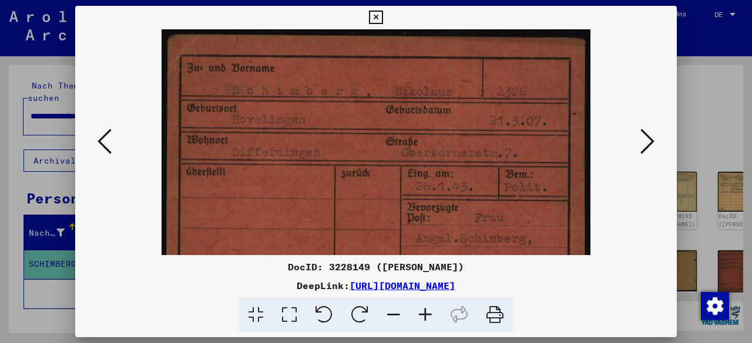
scroll to position [2, 0]
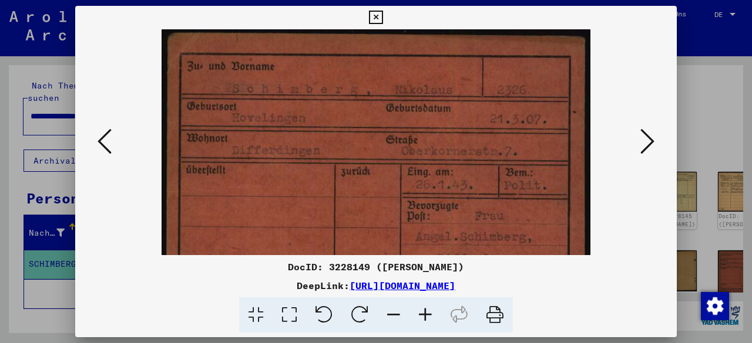
click at [552, 210] on img at bounding box center [375, 332] width 428 height 608
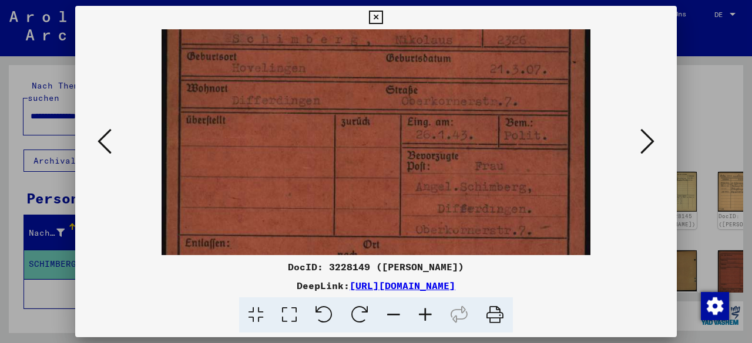
click at [434, 149] on img at bounding box center [375, 282] width 428 height 608
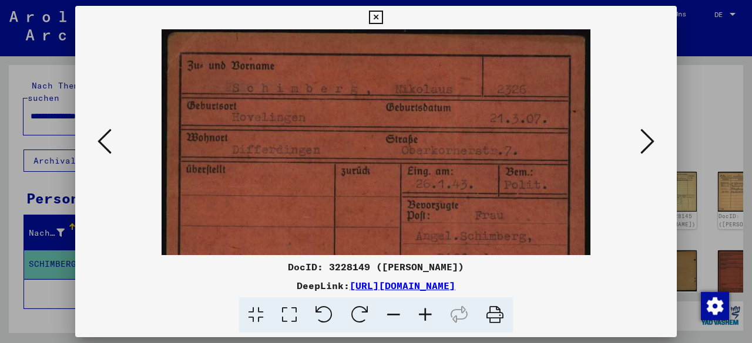
drag, startPoint x: 470, startPoint y: 186, endPoint x: 344, endPoint y: 200, distance: 126.5
click at [344, 200] on img at bounding box center [375, 331] width 428 height 608
click at [642, 280] on div "DeepLink: [URL][DOMAIN_NAME]" at bounding box center [375, 286] width 601 height 14
click at [648, 139] on icon at bounding box center [647, 141] width 14 height 28
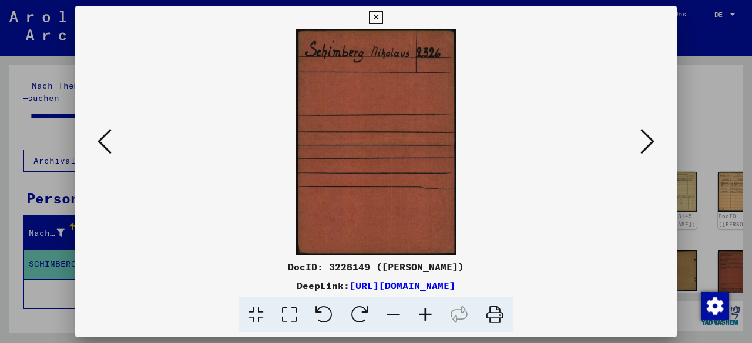
scroll to position [0, 0]
click at [648, 139] on icon at bounding box center [647, 141] width 14 height 28
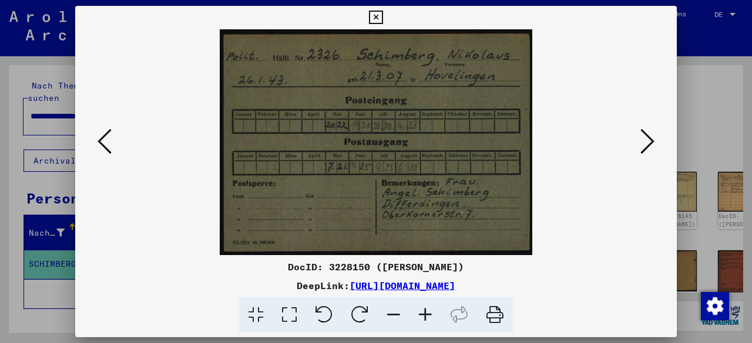
click at [645, 139] on icon at bounding box center [647, 141] width 14 height 28
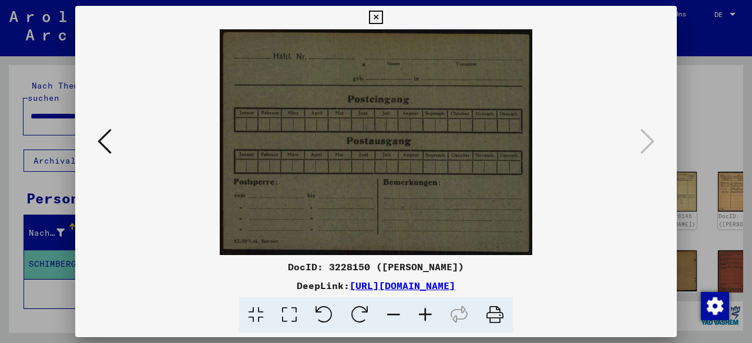
click at [373, 16] on icon at bounding box center [376, 18] width 14 height 14
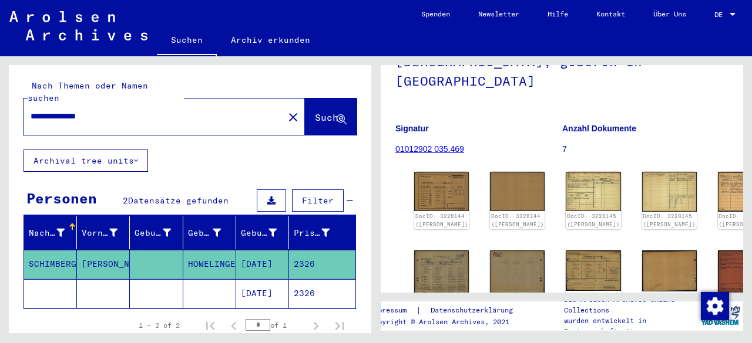
click at [50, 110] on input "**********" at bounding box center [154, 116] width 246 height 12
click at [289, 285] on mat-cell "2326" at bounding box center [322, 293] width 66 height 29
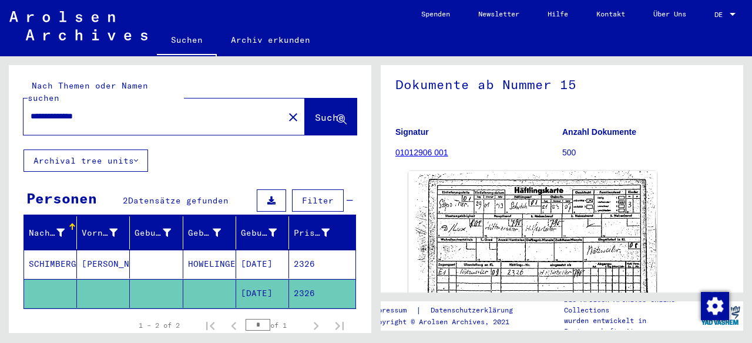
scroll to position [176, 0]
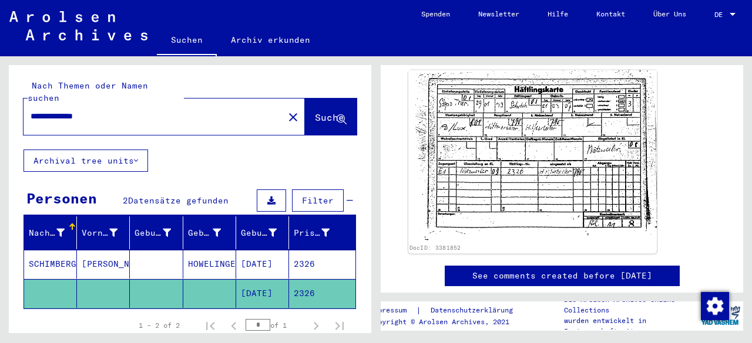
click at [579, 160] on img at bounding box center [532, 156] width 248 height 173
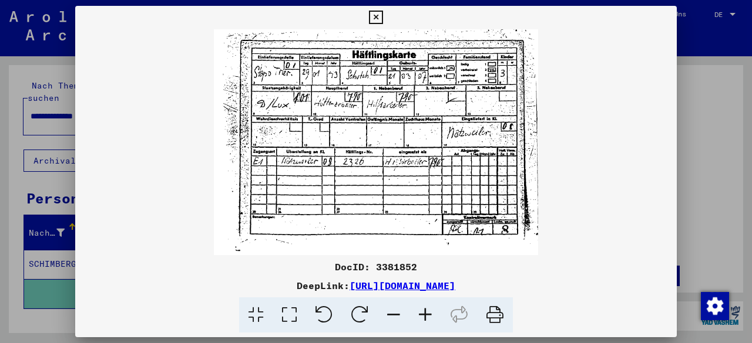
scroll to position [0, 0]
click at [373, 15] on icon at bounding box center [376, 18] width 14 height 14
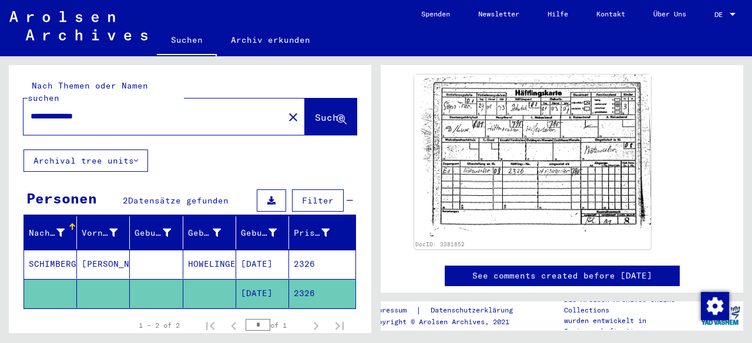
click at [46, 110] on input "**********" at bounding box center [154, 116] width 246 height 12
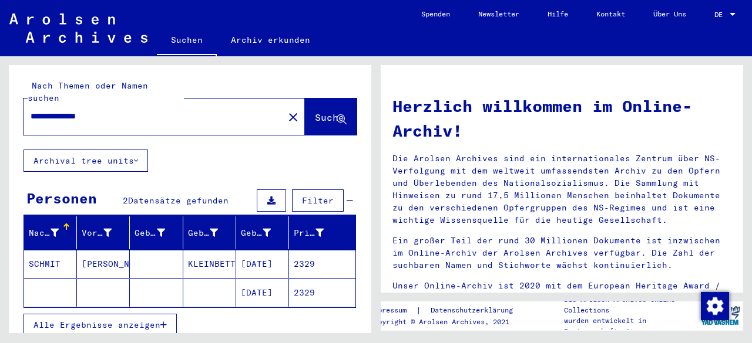
click at [325, 280] on mat-cell "2329" at bounding box center [322, 293] width 66 height 28
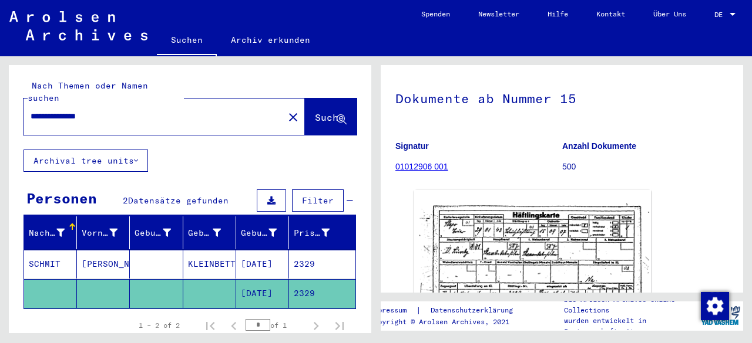
scroll to position [117, 0]
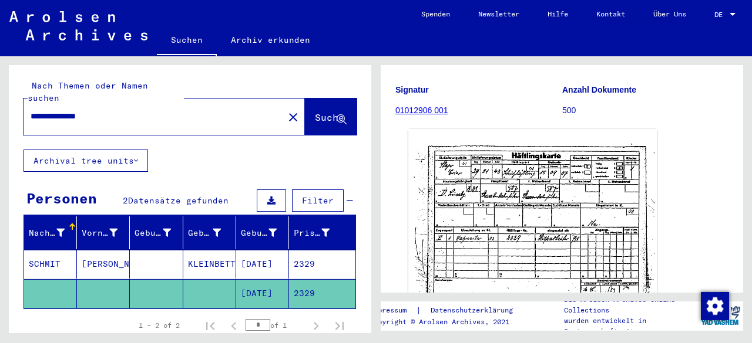
click at [549, 218] on img at bounding box center [532, 215] width 248 height 173
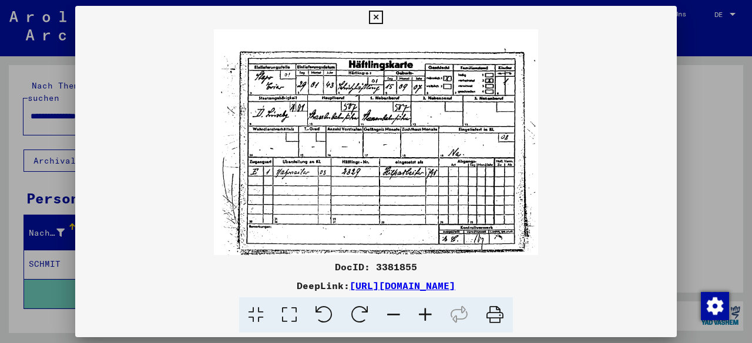
click at [384, 8] on button at bounding box center [375, 17] width 21 height 23
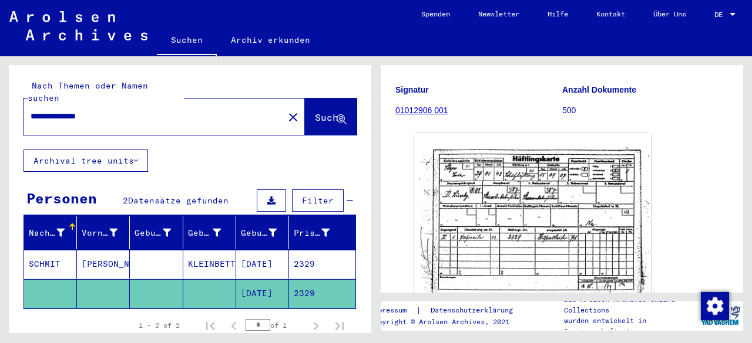
click at [300, 257] on mat-cell "2329" at bounding box center [322, 264] width 66 height 29
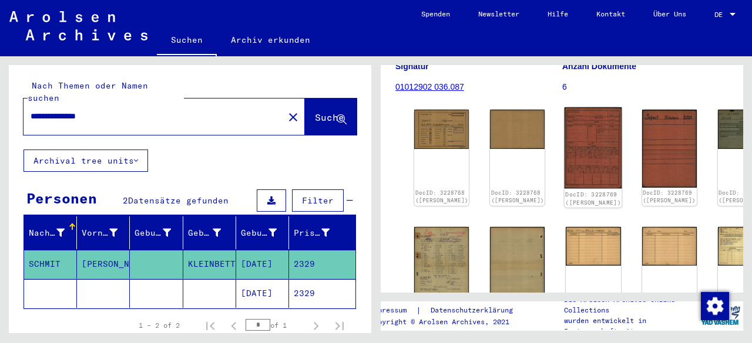
scroll to position [176, 0]
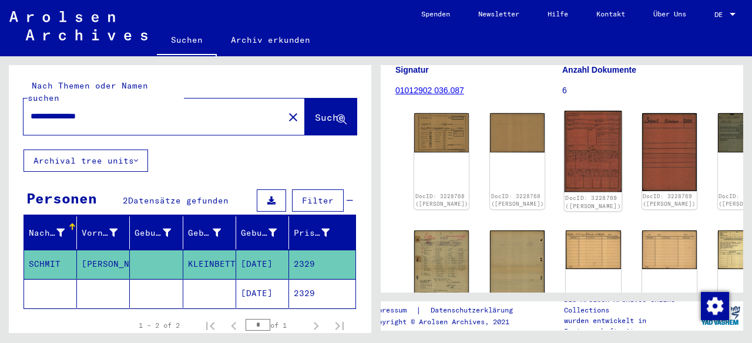
click at [564, 122] on img at bounding box center [593, 152] width 58 height 82
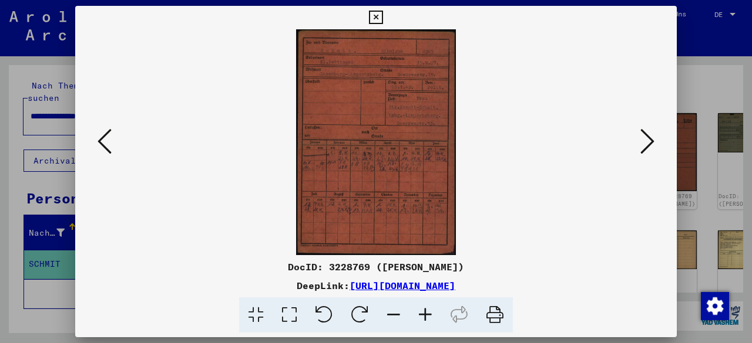
click at [417, 318] on icon at bounding box center [425, 316] width 32 height 36
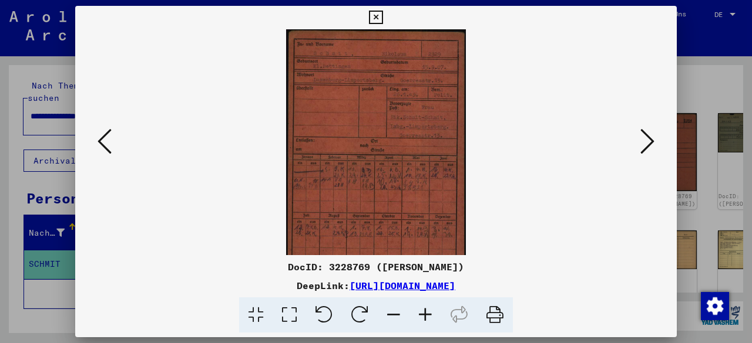
click at [417, 318] on icon at bounding box center [425, 316] width 32 height 36
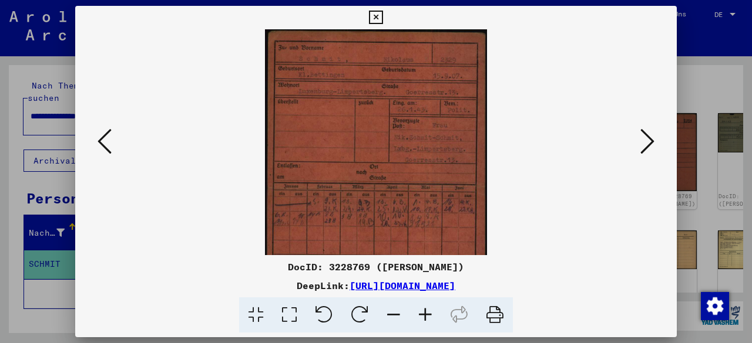
click at [417, 318] on icon at bounding box center [425, 316] width 32 height 36
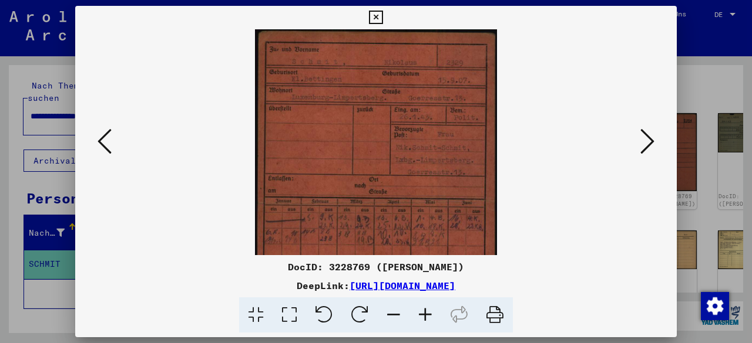
click at [417, 318] on icon at bounding box center [425, 316] width 32 height 36
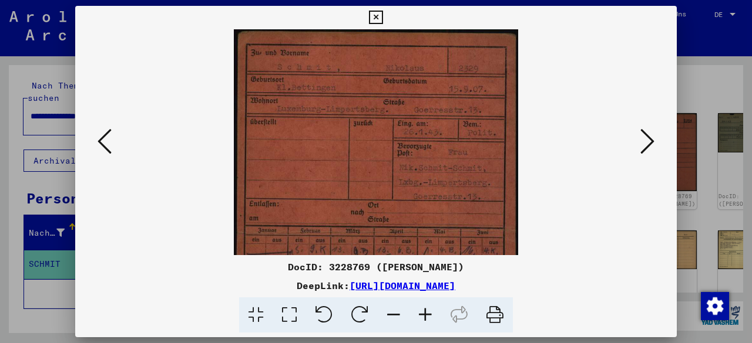
click at [417, 318] on icon at bounding box center [425, 316] width 32 height 36
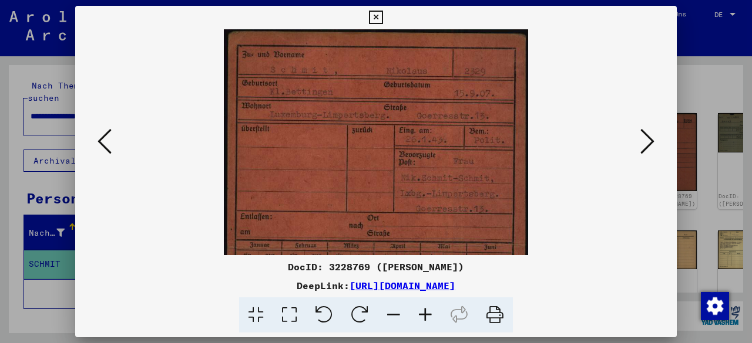
click at [417, 318] on icon at bounding box center [425, 316] width 32 height 36
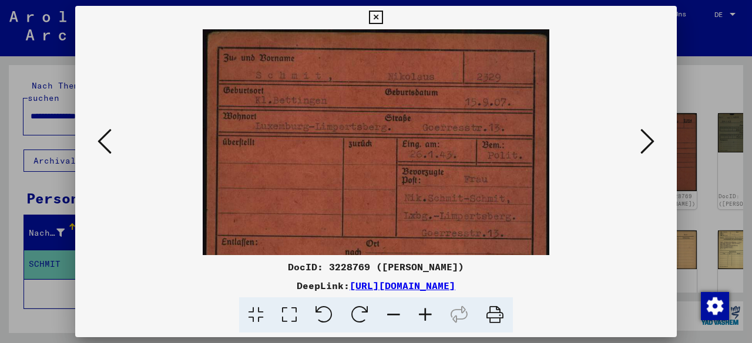
click at [417, 317] on icon at bounding box center [425, 316] width 32 height 36
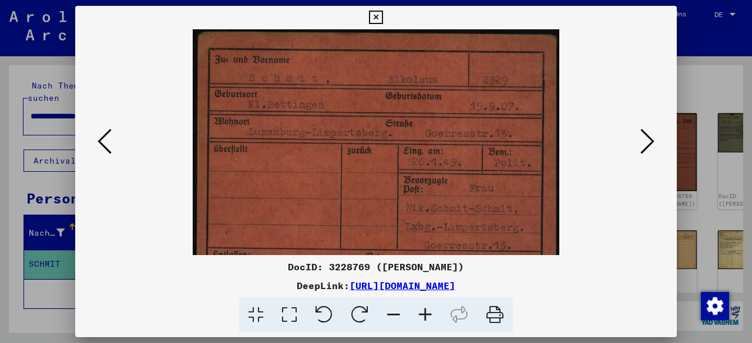
click at [417, 317] on icon at bounding box center [425, 316] width 32 height 36
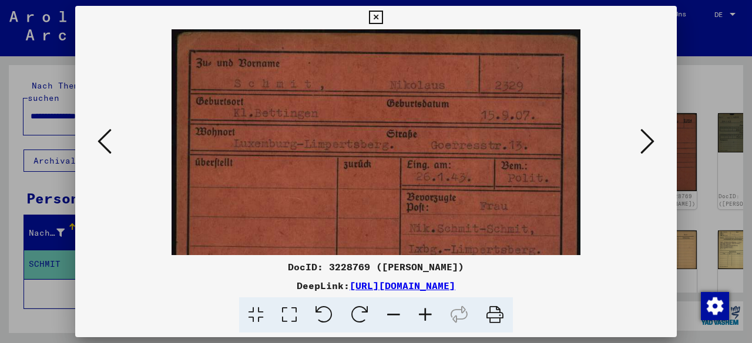
click at [417, 317] on icon at bounding box center [425, 316] width 32 height 36
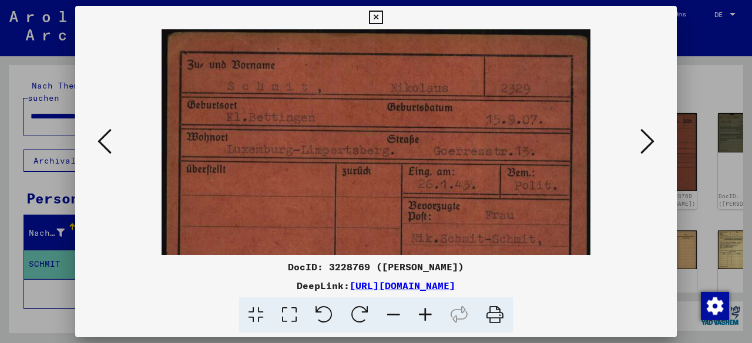
click at [417, 317] on icon at bounding box center [425, 316] width 32 height 36
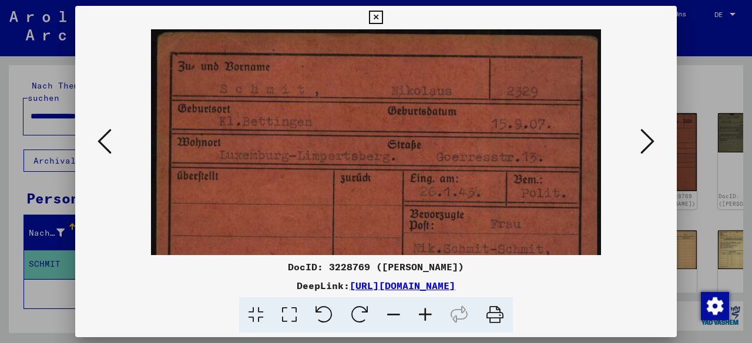
drag, startPoint x: 442, startPoint y: 109, endPoint x: 404, endPoint y: 182, distance: 82.2
click at [372, 154] on img at bounding box center [376, 347] width 450 height 637
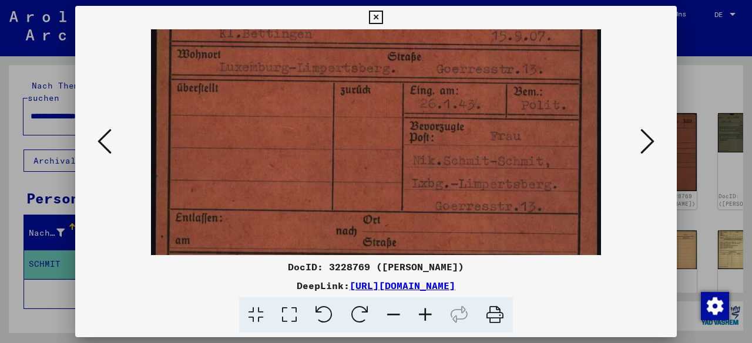
scroll to position [89, 0]
drag, startPoint x: 407, startPoint y: 188, endPoint x: 386, endPoint y: 100, distance: 91.1
click at [386, 100] on img at bounding box center [376, 258] width 450 height 637
click at [654, 241] on div at bounding box center [375, 142] width 601 height 226
drag, startPoint x: 617, startPoint y: 328, endPoint x: 634, endPoint y: 272, distance: 58.7
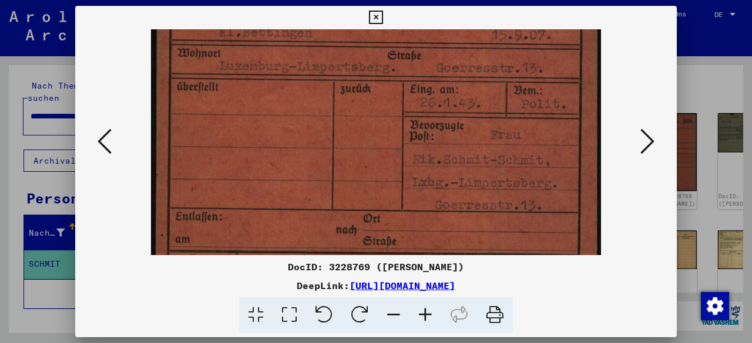
click at [618, 324] on div at bounding box center [376, 316] width 592 height 36
click at [643, 132] on icon at bounding box center [647, 141] width 14 height 28
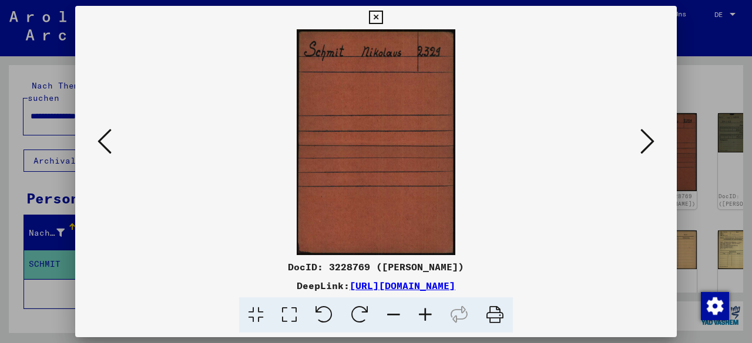
click at [643, 132] on icon at bounding box center [647, 141] width 14 height 28
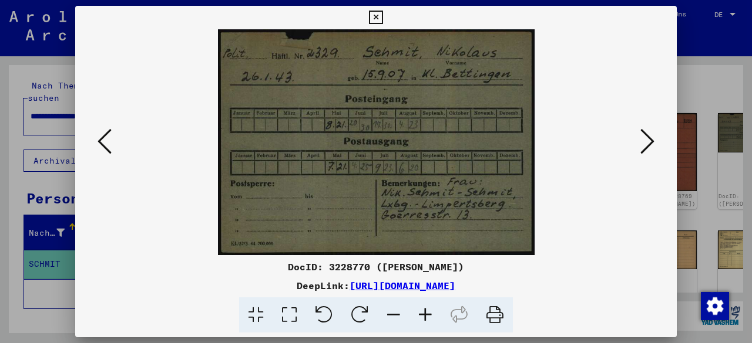
drag, startPoint x: 658, startPoint y: 257, endPoint x: 653, endPoint y: 160, distance: 97.0
click at [658, 254] on div "DocID: 3228770 ([PERSON_NAME]) DeepLink: [URL][DOMAIN_NAME]" at bounding box center [375, 170] width 601 height 328
click at [654, 133] on button at bounding box center [646, 142] width 21 height 33
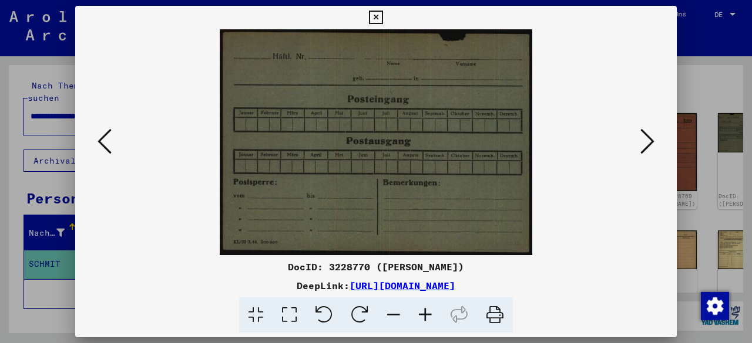
click at [653, 133] on icon at bounding box center [647, 141] width 14 height 28
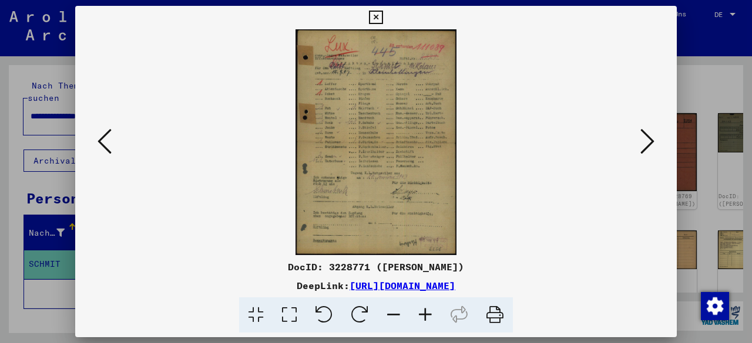
click at [425, 321] on icon at bounding box center [425, 316] width 32 height 36
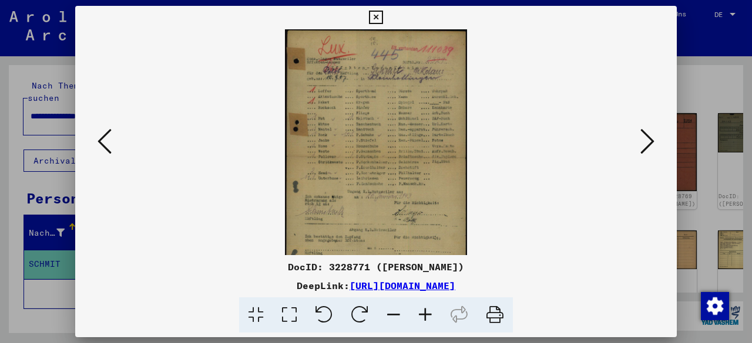
click at [425, 321] on icon at bounding box center [425, 316] width 32 height 36
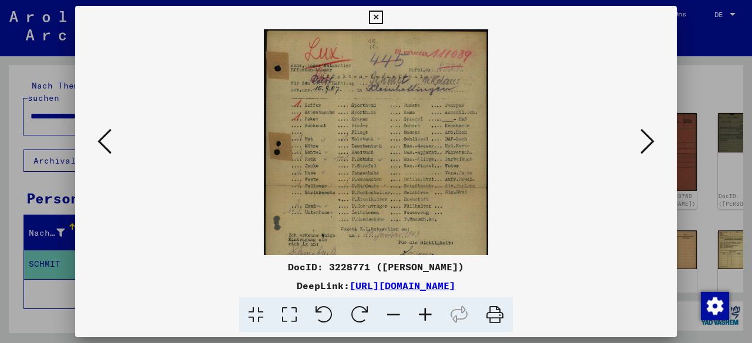
click at [425, 321] on icon at bounding box center [425, 316] width 32 height 36
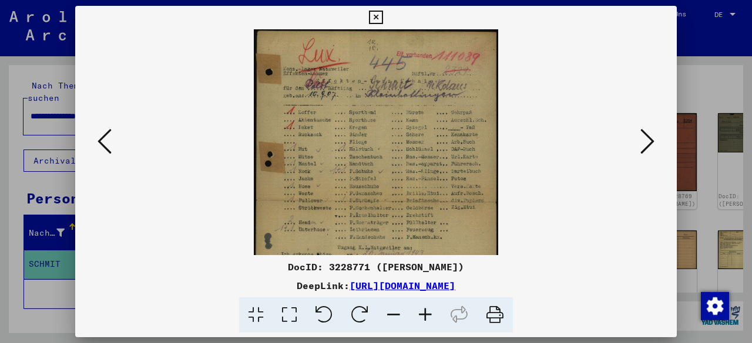
click at [425, 321] on icon at bounding box center [425, 316] width 32 height 36
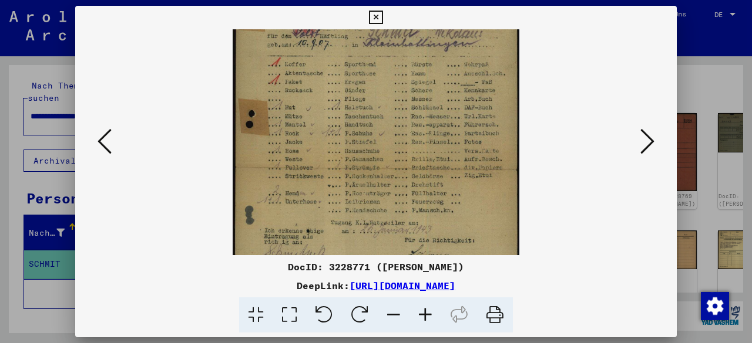
drag, startPoint x: 420, startPoint y: 149, endPoint x: 419, endPoint y: 125, distance: 23.5
click at [419, 125] on img at bounding box center [376, 168] width 287 height 402
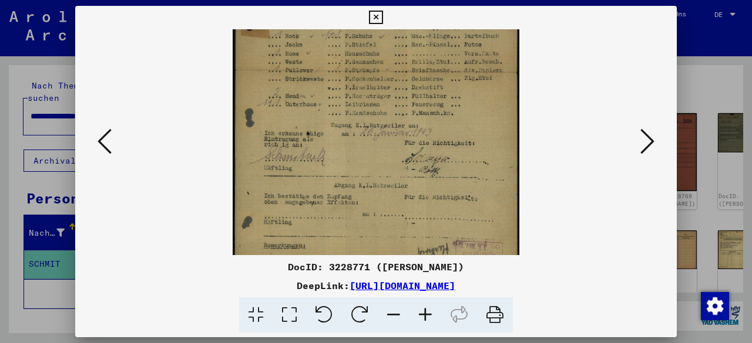
drag, startPoint x: 422, startPoint y: 192, endPoint x: 399, endPoint y: 96, distance: 99.0
click at [399, 96] on img at bounding box center [376, 71] width 287 height 402
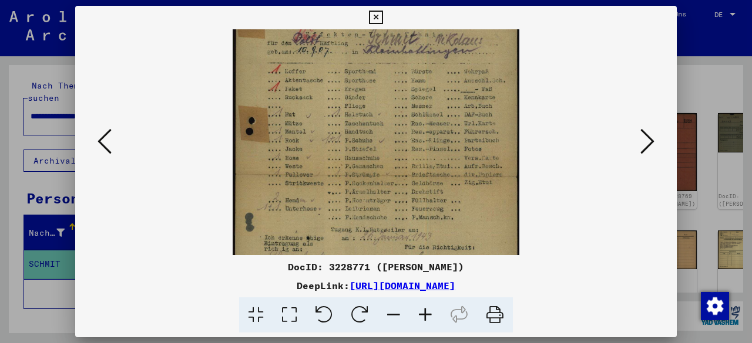
scroll to position [33, 0]
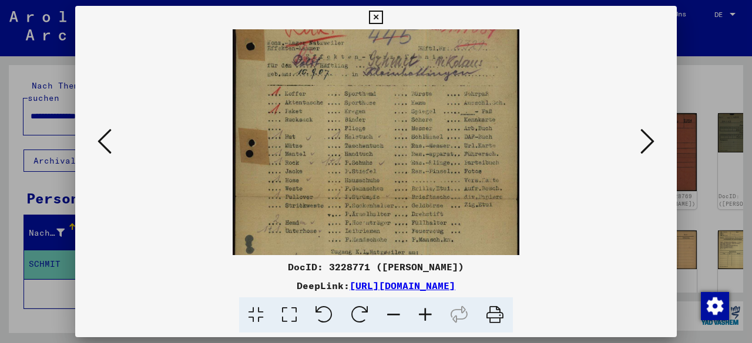
drag, startPoint x: 405, startPoint y: 188, endPoint x: 406, endPoint y: 229, distance: 41.1
click at [406, 229] on img at bounding box center [376, 197] width 287 height 402
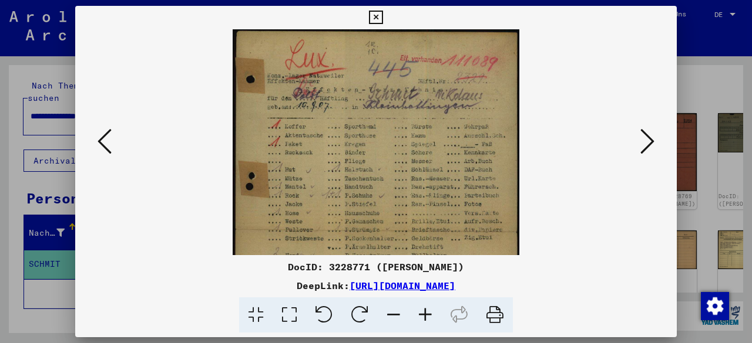
click at [400, 183] on img at bounding box center [376, 230] width 287 height 402
drag, startPoint x: 400, startPoint y: 183, endPoint x: 681, endPoint y: 190, distance: 280.8
click at [635, 298] on div at bounding box center [376, 316] width 592 height 36
click at [631, 292] on div "DeepLink: [URL][DOMAIN_NAME]" at bounding box center [375, 286] width 601 height 14
click at [651, 133] on icon at bounding box center [647, 141] width 14 height 28
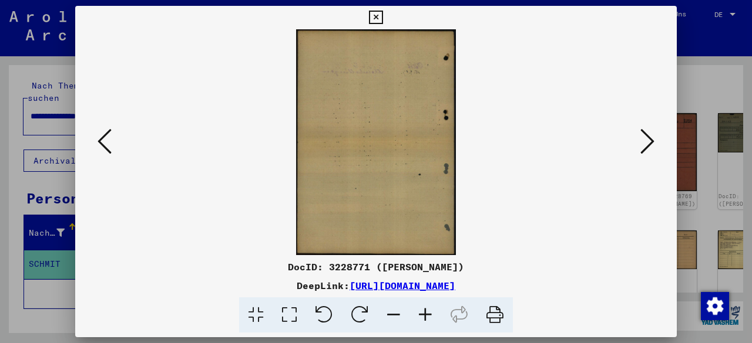
click at [651, 133] on icon at bounding box center [647, 141] width 14 height 28
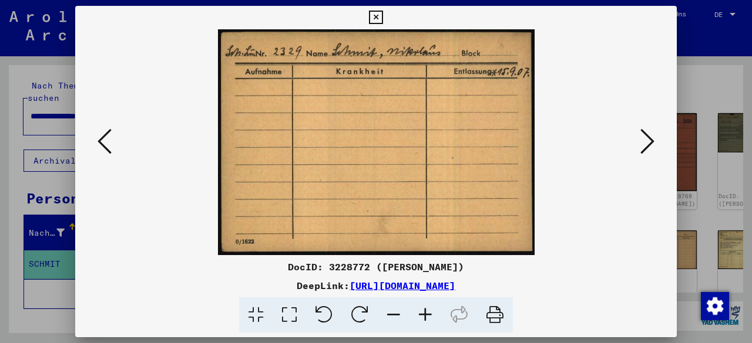
click at [640, 146] on icon at bounding box center [647, 141] width 14 height 28
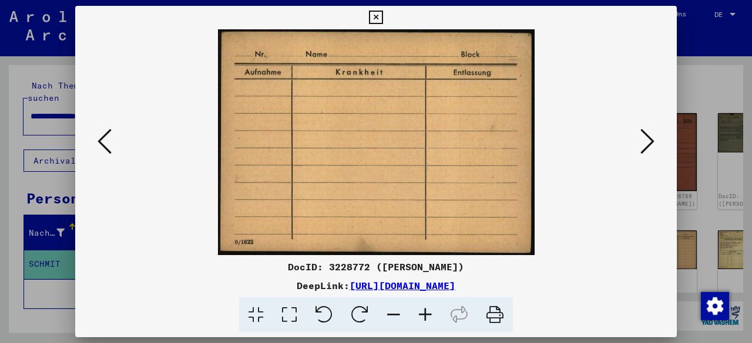
click at [640, 146] on icon at bounding box center [647, 141] width 14 height 28
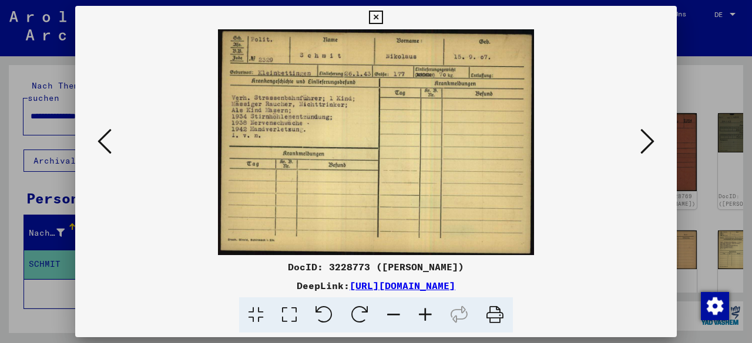
click at [647, 147] on icon at bounding box center [647, 141] width 14 height 28
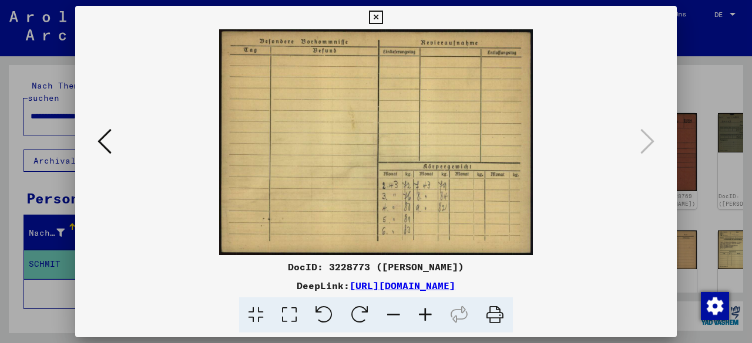
click at [372, 18] on icon at bounding box center [376, 18] width 14 height 14
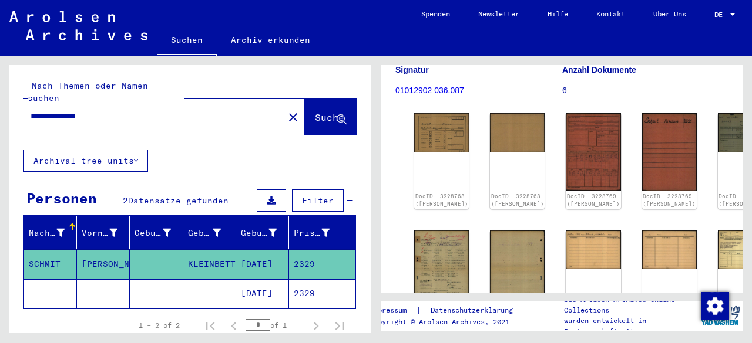
click at [55, 110] on input "**********" at bounding box center [154, 116] width 246 height 12
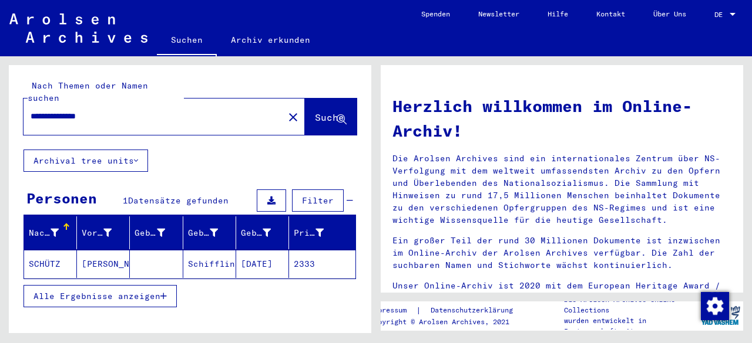
click at [310, 251] on mat-cell "2333" at bounding box center [322, 264] width 66 height 28
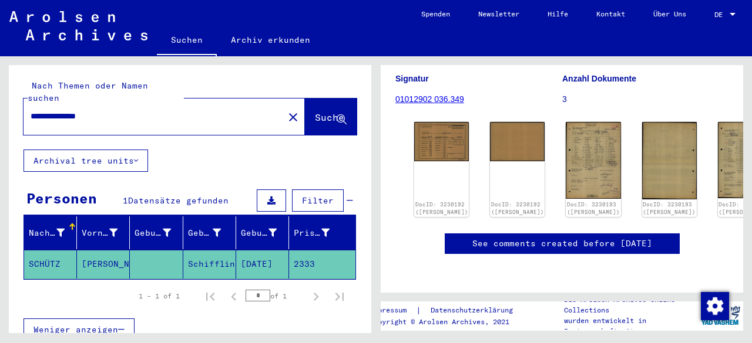
scroll to position [176, 0]
click at [564, 120] on img at bounding box center [593, 160] width 58 height 81
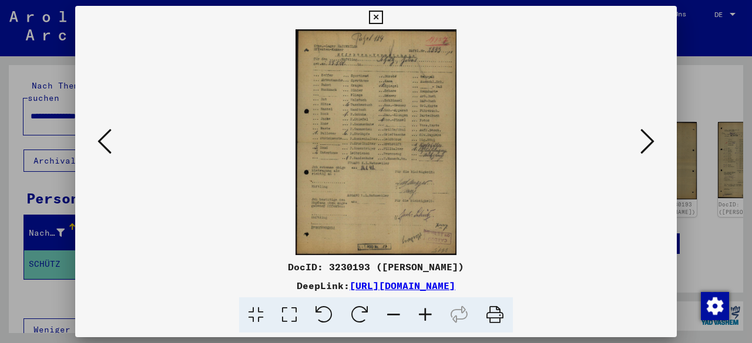
click at [426, 320] on icon at bounding box center [425, 316] width 32 height 36
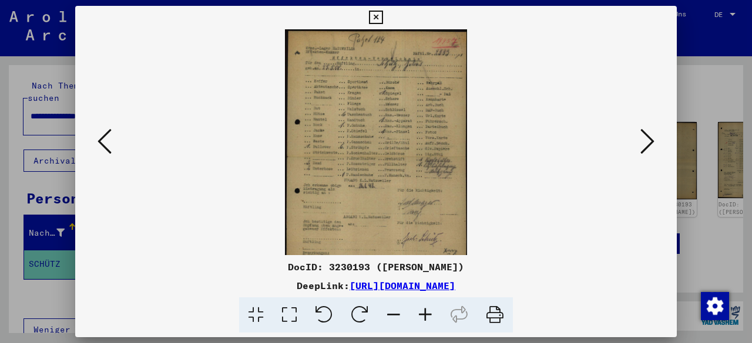
click at [426, 320] on icon at bounding box center [425, 316] width 32 height 36
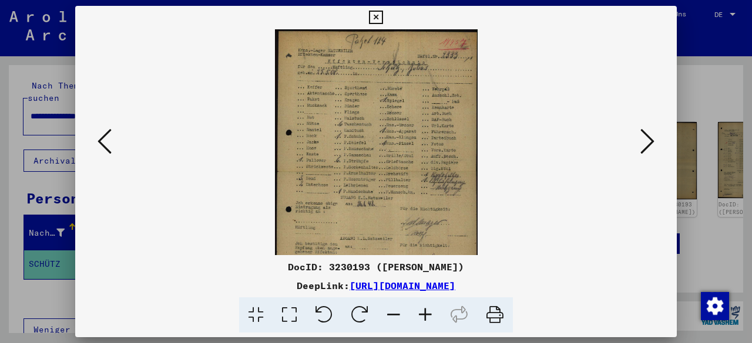
click at [427, 318] on icon at bounding box center [425, 316] width 32 height 36
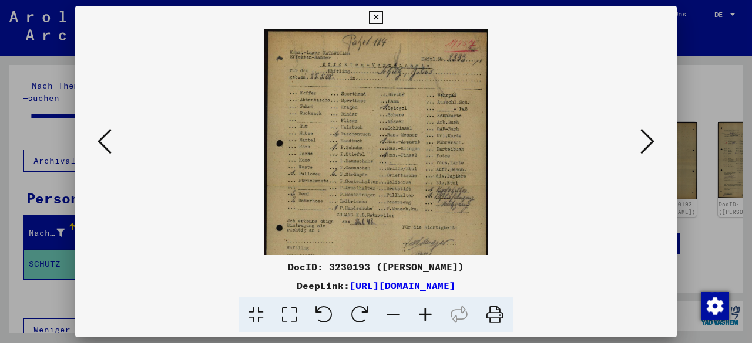
click at [426, 318] on icon at bounding box center [425, 316] width 32 height 36
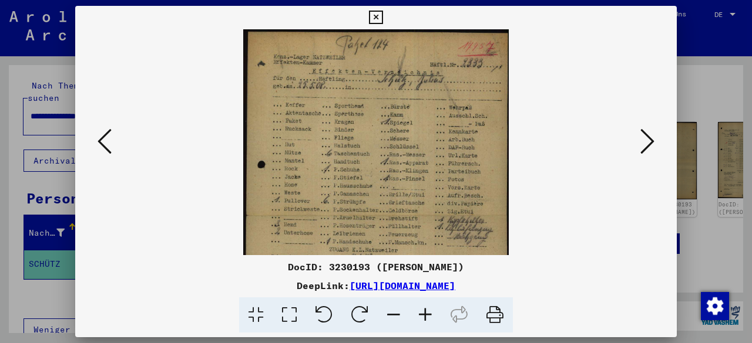
click at [426, 316] on icon at bounding box center [425, 316] width 32 height 36
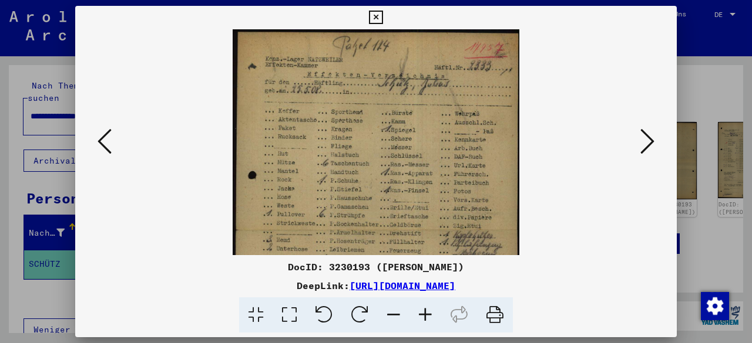
click at [426, 316] on icon at bounding box center [425, 316] width 32 height 36
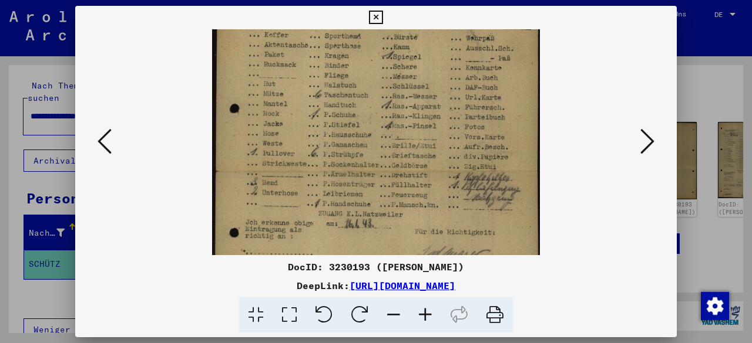
drag, startPoint x: 458, startPoint y: 161, endPoint x: 456, endPoint y: 98, distance: 62.9
click at [460, 49] on img at bounding box center [376, 171] width 328 height 461
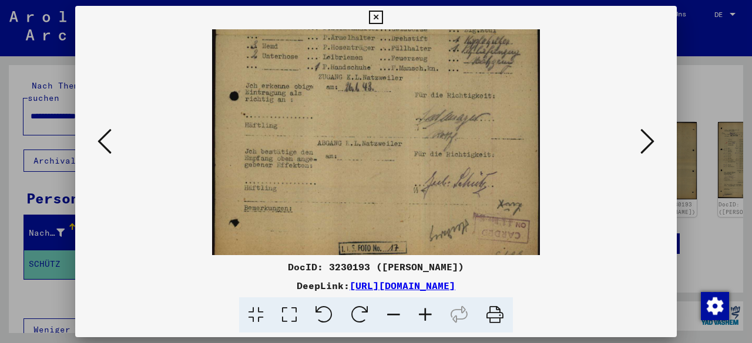
drag, startPoint x: 452, startPoint y: 169, endPoint x: 447, endPoint y: 46, distance: 122.2
click at [447, 46] on img at bounding box center [376, 34] width 328 height 461
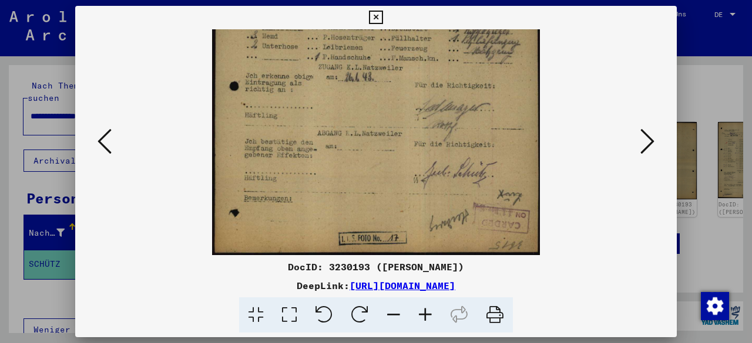
click at [625, 295] on div "DocID: 3230193 ([PERSON_NAME]) DeepLink: [URL][DOMAIN_NAME]" at bounding box center [375, 296] width 601 height 73
click at [652, 146] on icon at bounding box center [647, 141] width 14 height 28
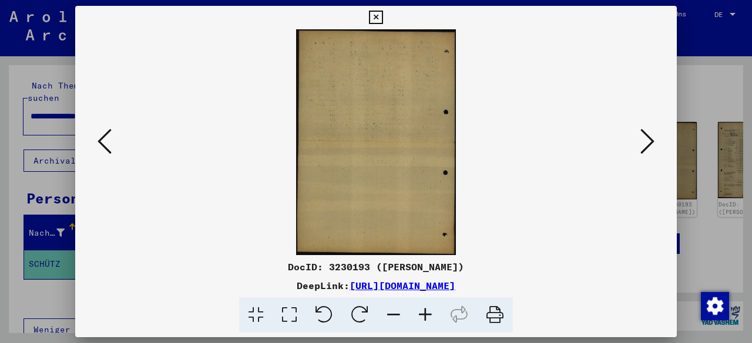
scroll to position [0, 0]
click at [652, 146] on icon at bounding box center [647, 141] width 14 height 28
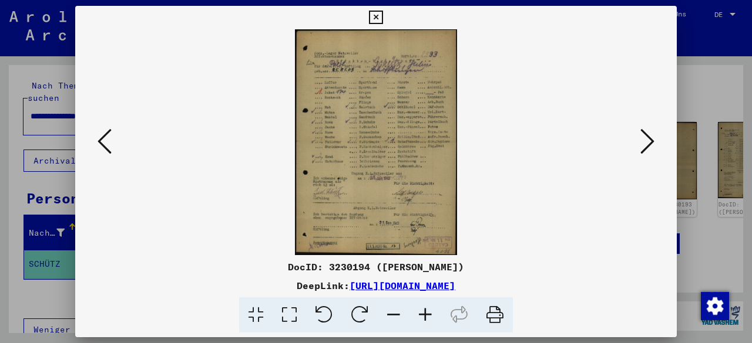
drag, startPoint x: 668, startPoint y: 283, endPoint x: 658, endPoint y: 250, distance: 35.1
click at [665, 271] on div "DocID: 3230194 ([PERSON_NAME]) DeepLink: [URL][DOMAIN_NAME]" at bounding box center [375, 296] width 601 height 73
click at [648, 147] on icon at bounding box center [647, 141] width 14 height 28
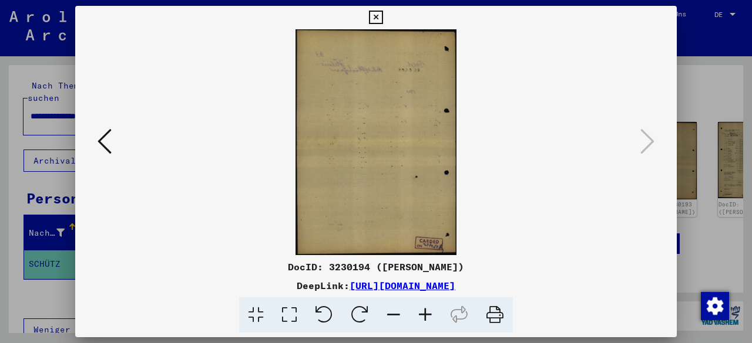
click at [382, 15] on icon at bounding box center [376, 18] width 14 height 14
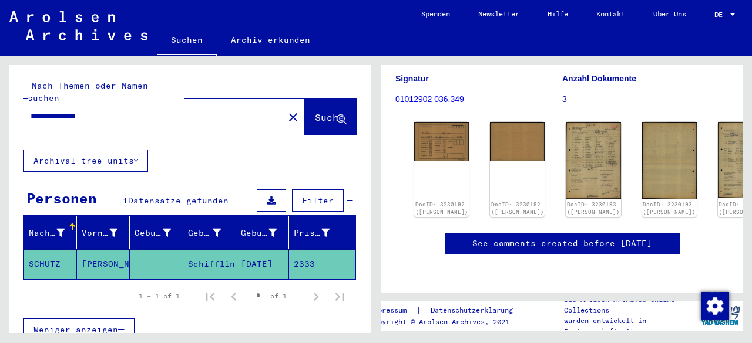
click at [54, 110] on input "**********" at bounding box center [154, 116] width 246 height 12
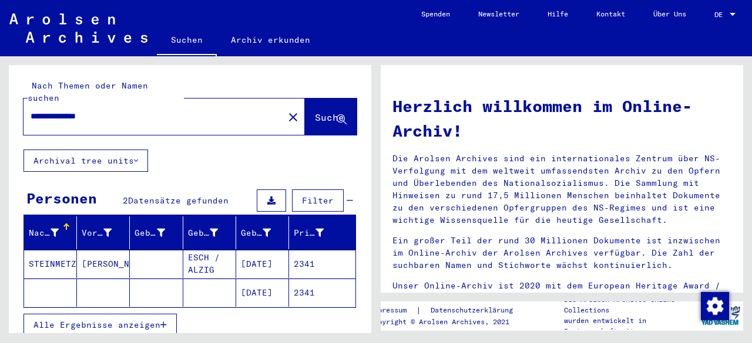
click at [307, 284] on mat-cell "2341" at bounding box center [322, 293] width 66 height 28
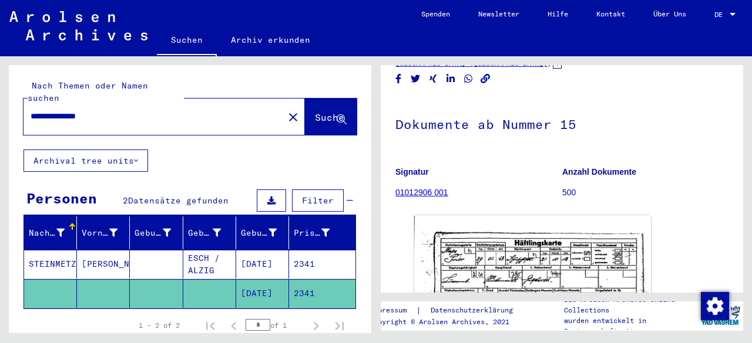
scroll to position [59, 0]
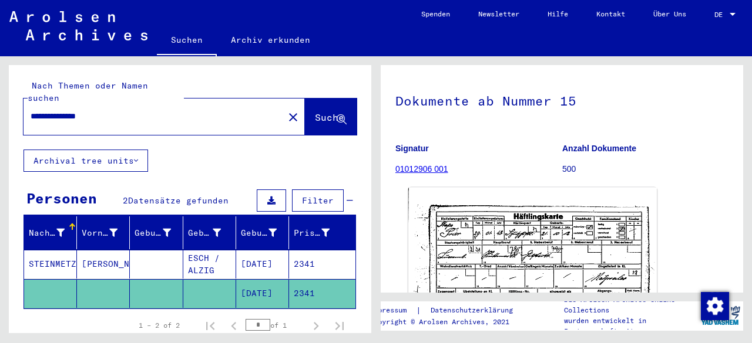
click at [491, 225] on img at bounding box center [532, 274] width 248 height 173
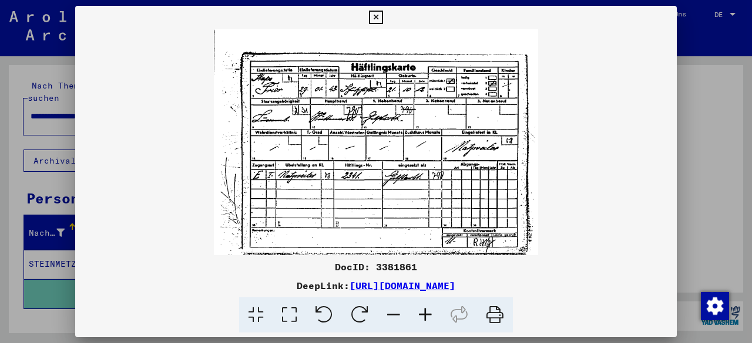
drag, startPoint x: 379, startPoint y: 15, endPoint x: 356, endPoint y: 68, distance: 57.8
click at [379, 15] on icon at bounding box center [376, 18] width 14 height 14
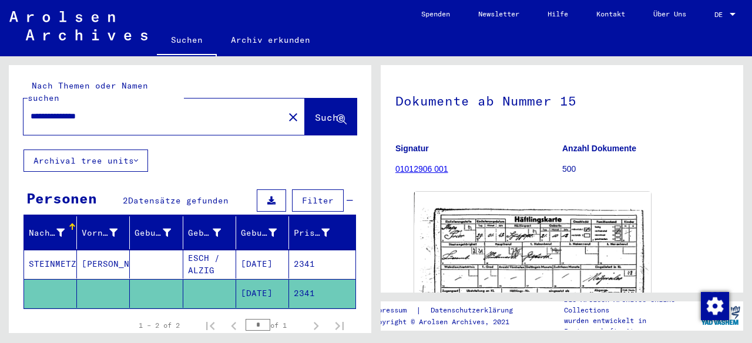
click at [316, 250] on mat-cell "2341" at bounding box center [322, 264] width 66 height 29
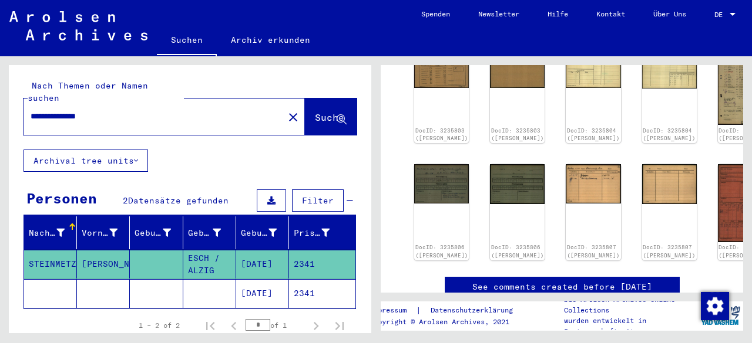
scroll to position [117, 0]
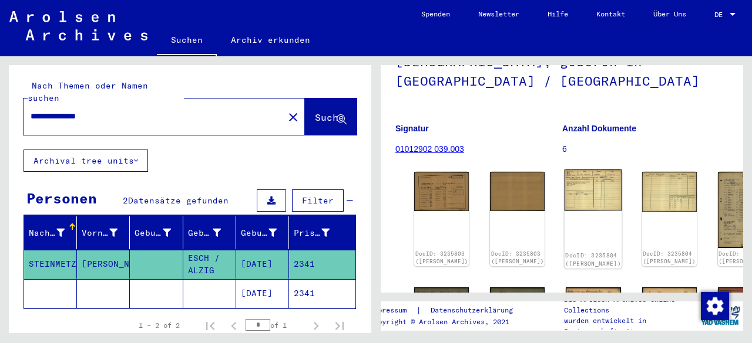
click at [564, 170] on img at bounding box center [593, 190] width 58 height 41
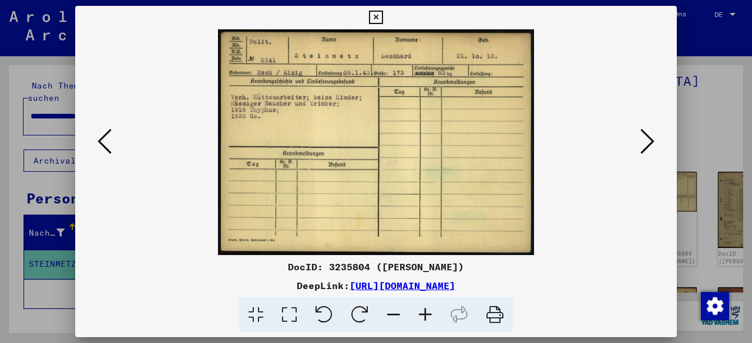
click at [379, 19] on icon at bounding box center [376, 18] width 14 height 14
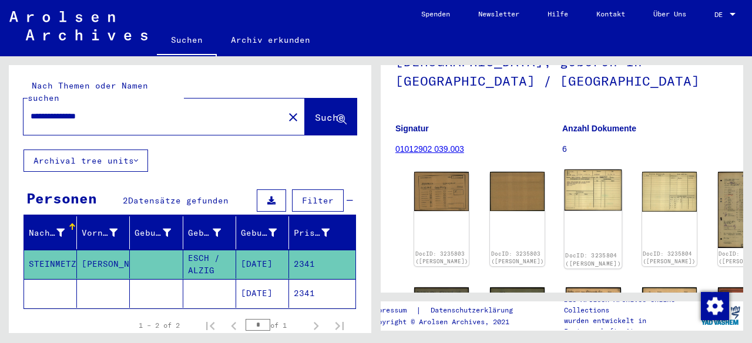
click at [564, 170] on img at bounding box center [593, 190] width 58 height 41
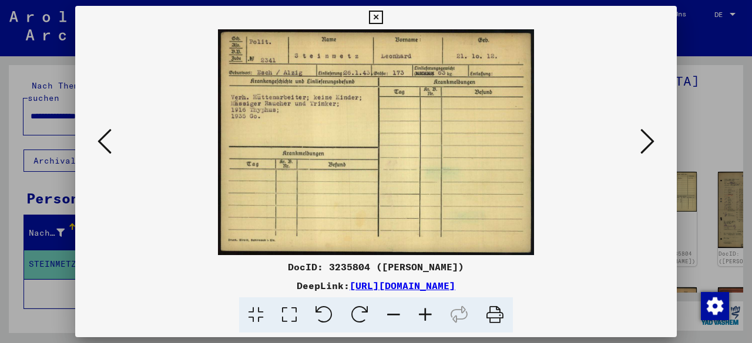
drag, startPoint x: 641, startPoint y: 281, endPoint x: 639, endPoint y: 272, distance: 8.4
click at [641, 281] on div "DeepLink: [URL][DOMAIN_NAME]" at bounding box center [375, 286] width 601 height 14
click at [648, 149] on icon at bounding box center [647, 141] width 14 height 28
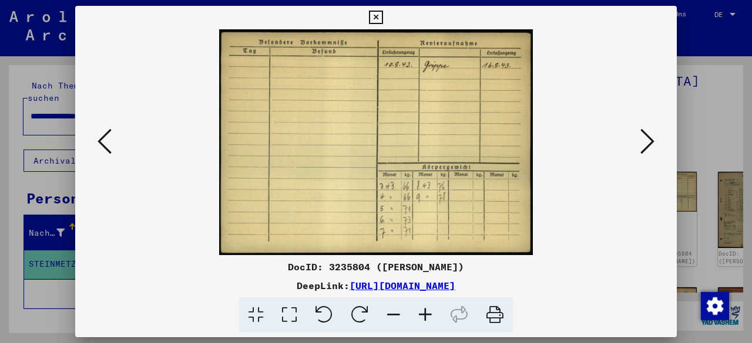
drag, startPoint x: 661, startPoint y: 192, endPoint x: 659, endPoint y: 150, distance: 42.3
click at [661, 192] on div at bounding box center [375, 142] width 601 height 226
click at [653, 135] on icon at bounding box center [647, 141] width 14 height 28
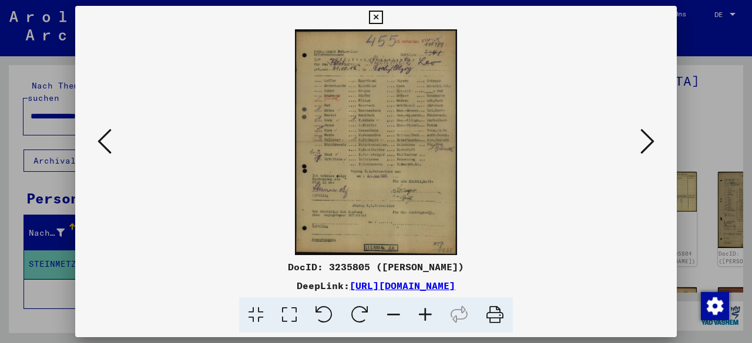
drag, startPoint x: 640, startPoint y: 245, endPoint x: 642, endPoint y: 210, distance: 35.3
click at [640, 245] on div at bounding box center [375, 142] width 601 height 226
click at [641, 142] on icon at bounding box center [647, 141] width 14 height 28
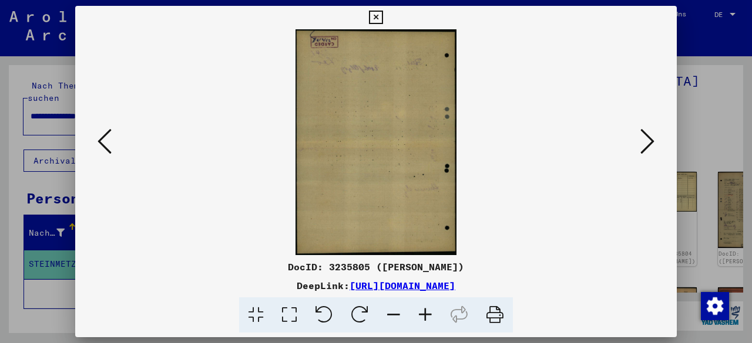
click at [641, 142] on icon at bounding box center [647, 141] width 14 height 28
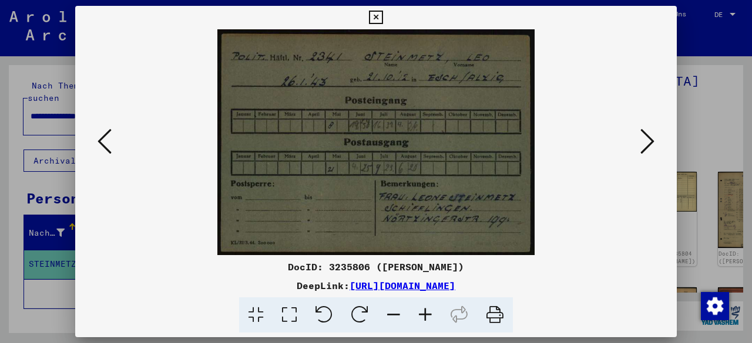
click at [92, 142] on div at bounding box center [375, 142] width 601 height 226
click at [99, 140] on icon at bounding box center [104, 141] width 14 height 28
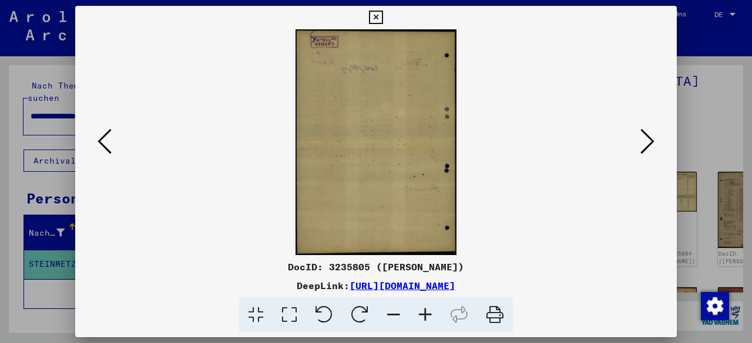
click at [99, 140] on icon at bounding box center [104, 141] width 14 height 28
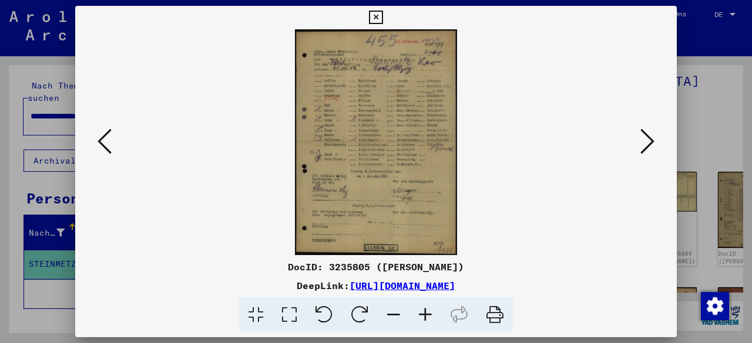
click at [99, 140] on icon at bounding box center [104, 141] width 14 height 28
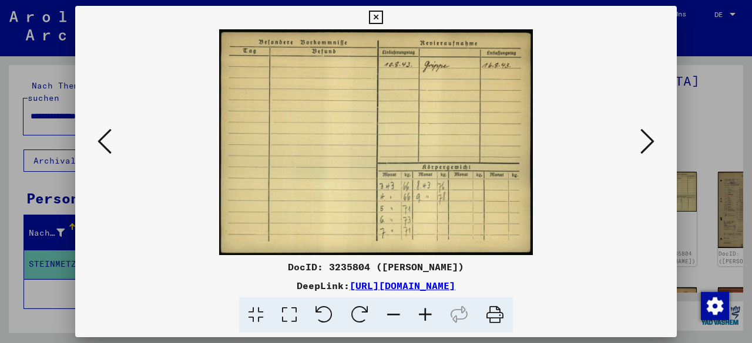
click at [99, 140] on icon at bounding box center [104, 141] width 14 height 28
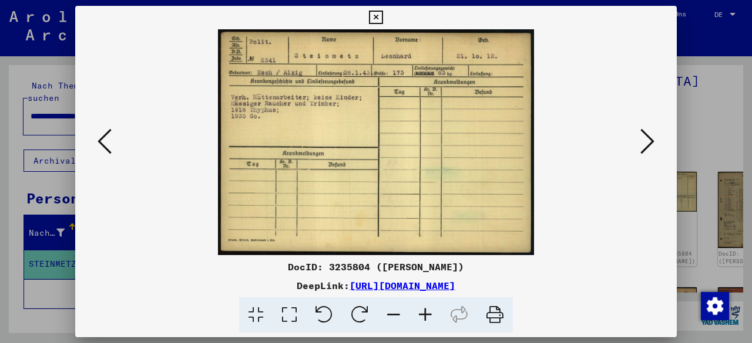
click at [99, 140] on icon at bounding box center [104, 141] width 14 height 28
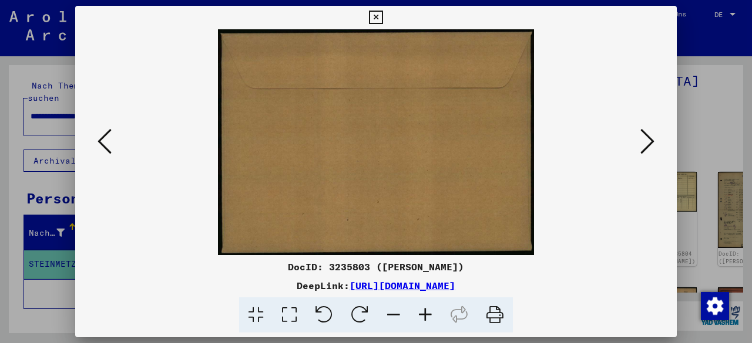
click at [99, 140] on icon at bounding box center [104, 141] width 14 height 28
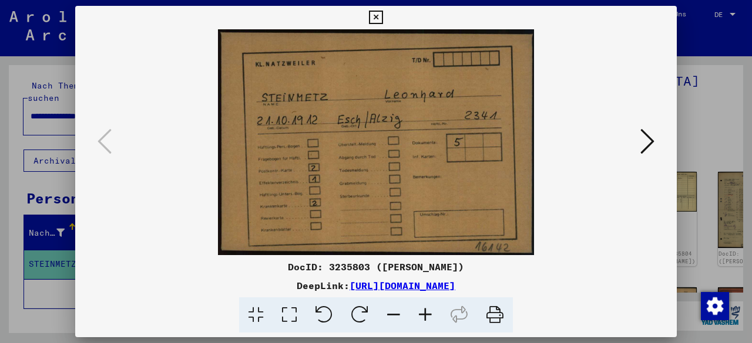
click at [653, 138] on icon at bounding box center [647, 141] width 14 height 28
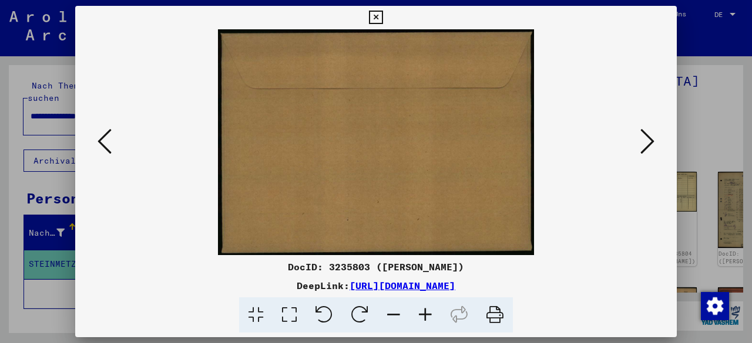
click at [653, 138] on icon at bounding box center [647, 141] width 14 height 28
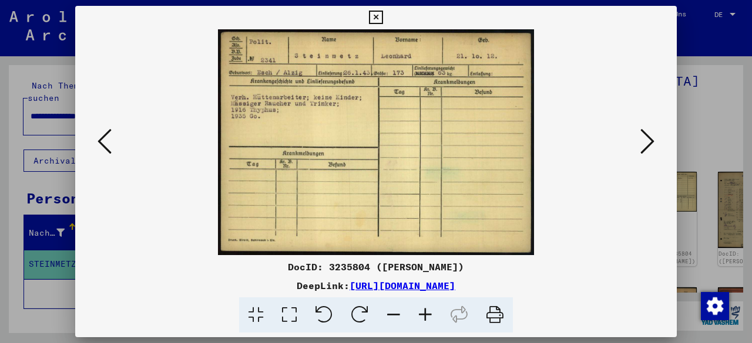
click at [653, 138] on icon at bounding box center [647, 141] width 14 height 28
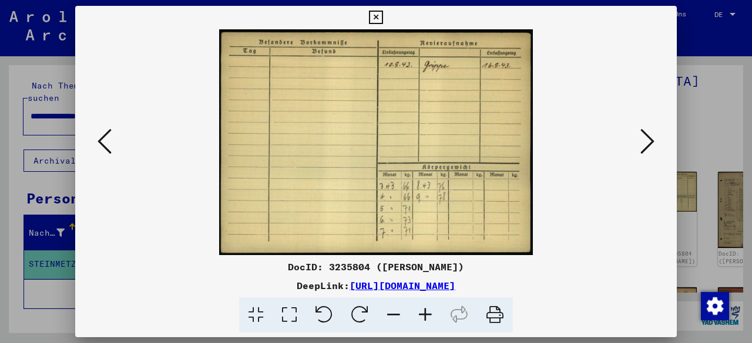
click at [653, 138] on icon at bounding box center [647, 141] width 14 height 28
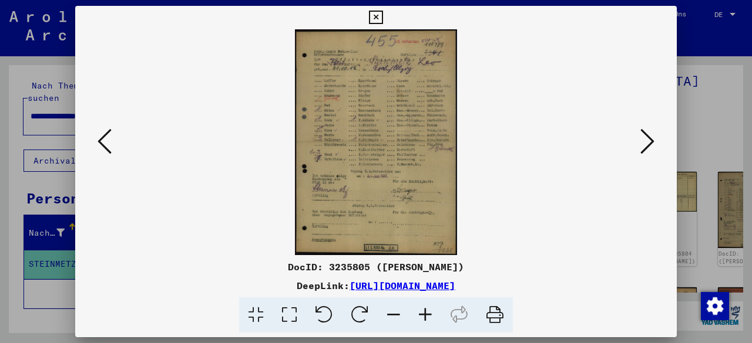
click at [653, 138] on icon at bounding box center [647, 141] width 14 height 28
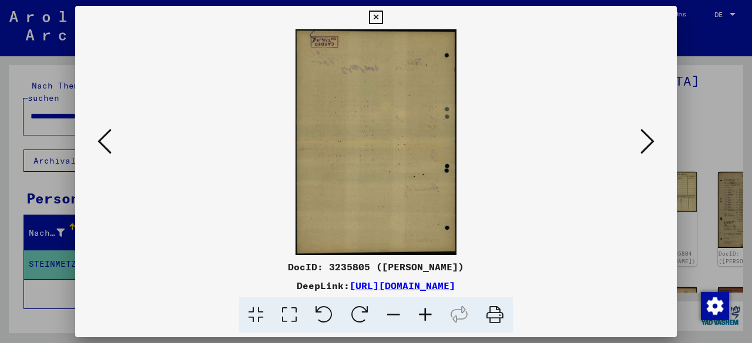
click at [653, 138] on icon at bounding box center [647, 141] width 14 height 28
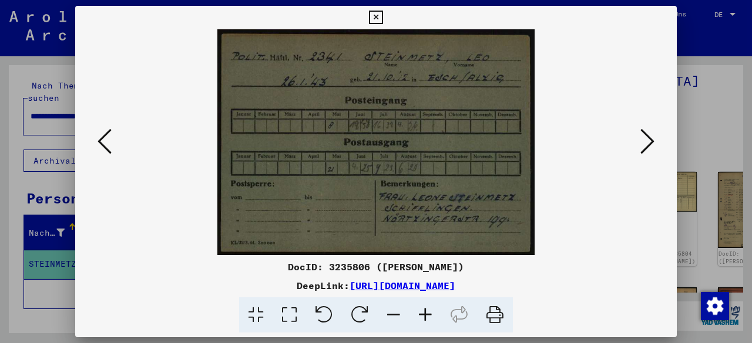
click at [653, 138] on icon at bounding box center [647, 141] width 14 height 28
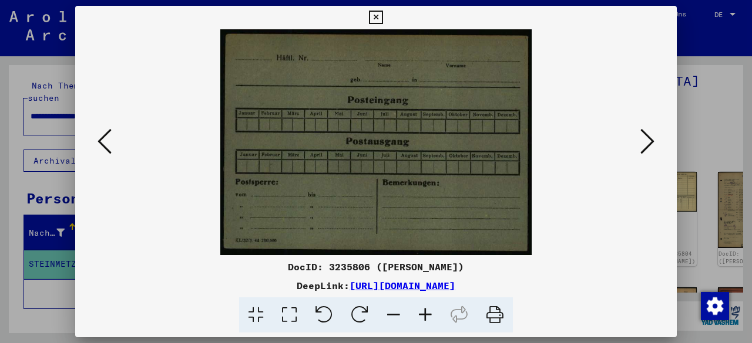
click at [653, 138] on icon at bounding box center [647, 141] width 14 height 28
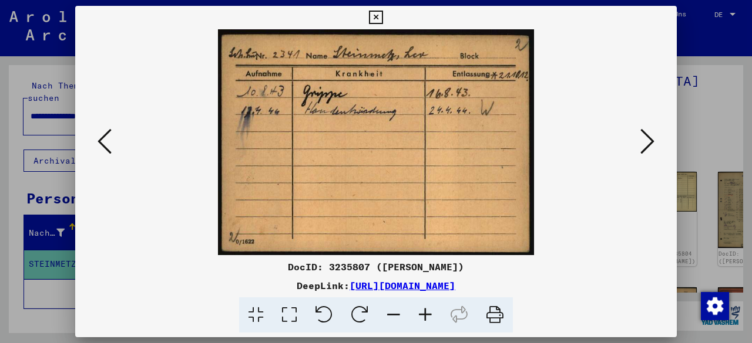
click at [640, 302] on div at bounding box center [376, 316] width 592 height 36
drag, startPoint x: 672, startPoint y: 286, endPoint x: 666, endPoint y: 274, distance: 13.1
click at [672, 286] on div "DeepLink: [URL][DOMAIN_NAME]" at bounding box center [375, 286] width 601 height 14
click at [646, 134] on icon at bounding box center [647, 141] width 14 height 28
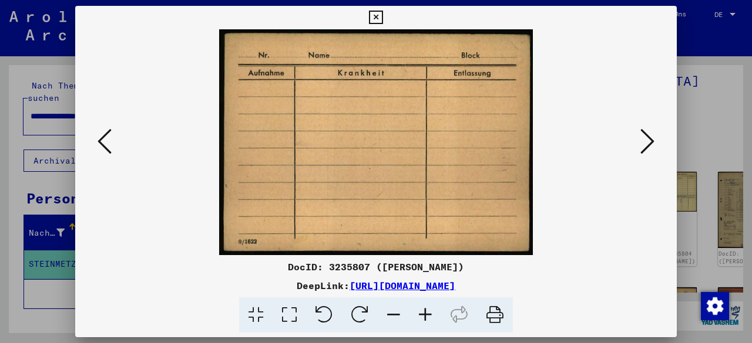
click at [646, 135] on icon at bounding box center [647, 141] width 14 height 28
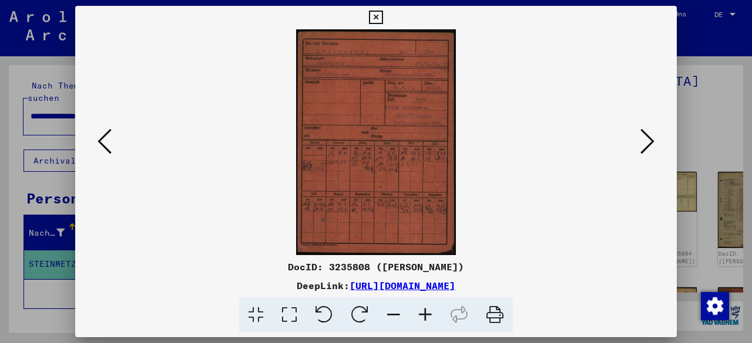
click at [419, 314] on icon at bounding box center [425, 316] width 32 height 36
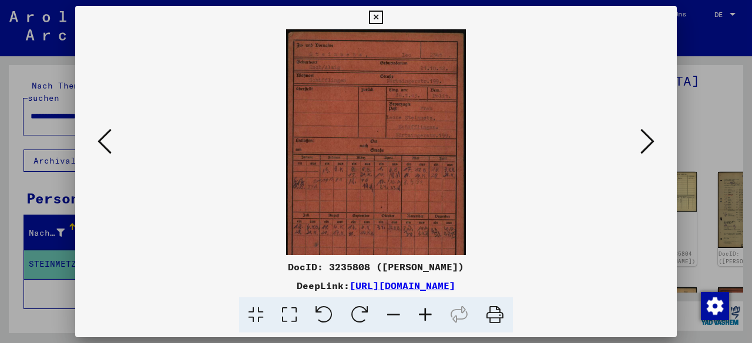
click at [419, 314] on icon at bounding box center [425, 316] width 32 height 36
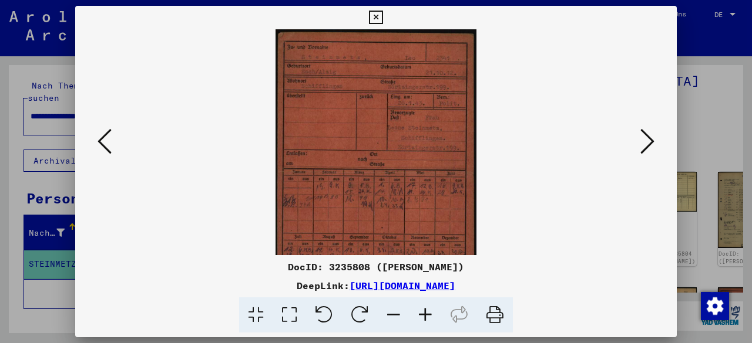
click at [419, 314] on icon at bounding box center [425, 316] width 32 height 36
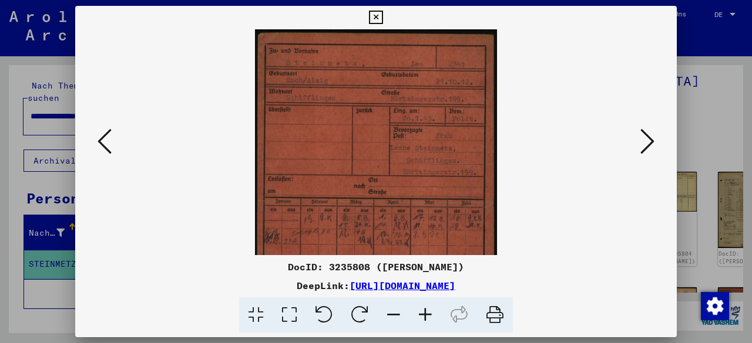
click at [419, 314] on icon at bounding box center [425, 316] width 32 height 36
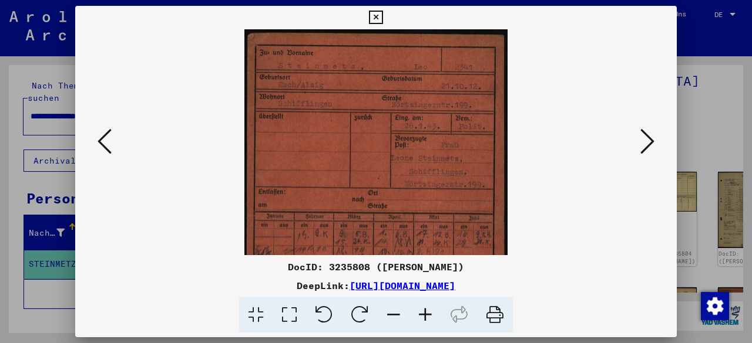
click at [419, 314] on icon at bounding box center [425, 316] width 32 height 36
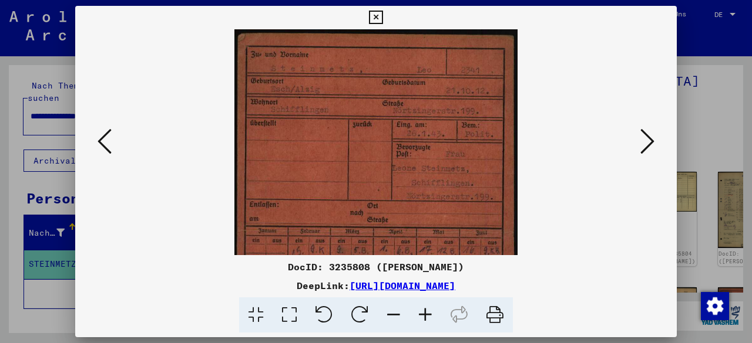
click at [419, 314] on icon at bounding box center [425, 316] width 32 height 36
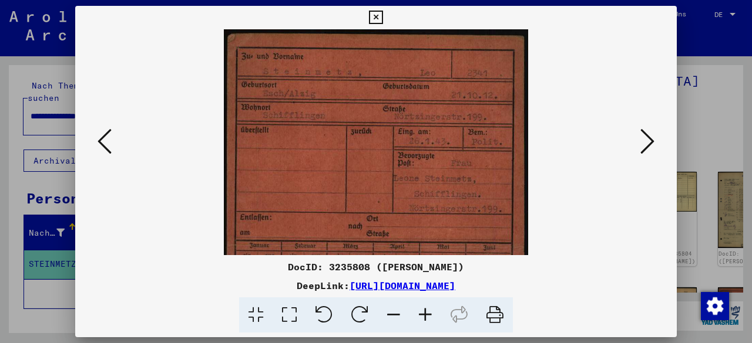
click at [419, 314] on icon at bounding box center [425, 316] width 32 height 36
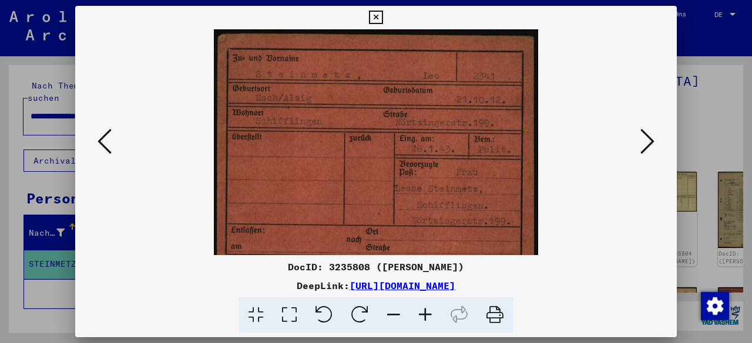
scroll to position [17, 0]
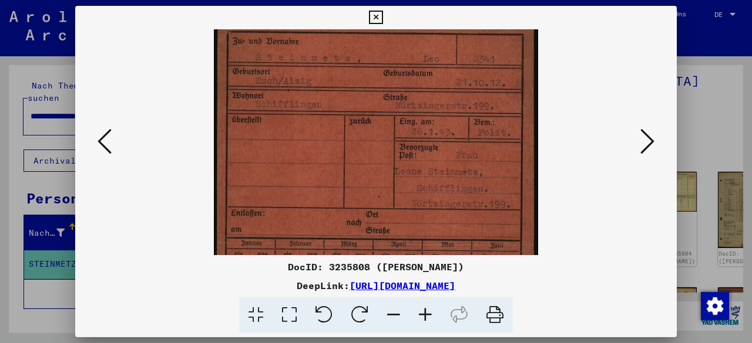
drag, startPoint x: 444, startPoint y: 210, endPoint x: 444, endPoint y: 194, distance: 15.9
click at [444, 194] on img at bounding box center [376, 242] width 325 height 461
click at [375, 11] on icon at bounding box center [376, 18] width 14 height 14
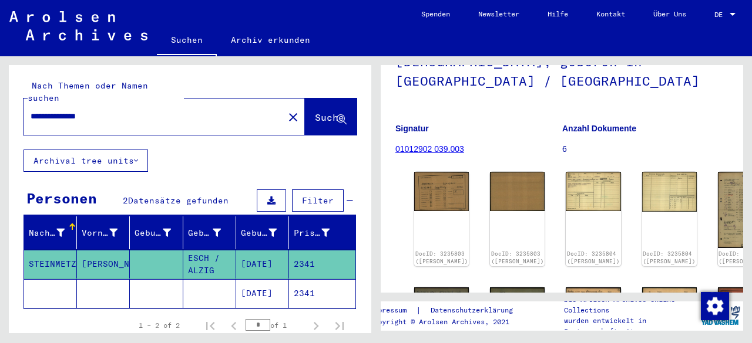
click at [49, 110] on input "**********" at bounding box center [154, 116] width 246 height 12
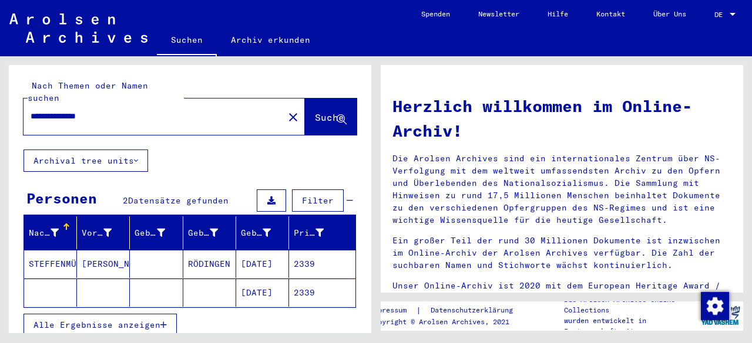
click at [295, 279] on mat-cell "2339" at bounding box center [322, 293] width 66 height 28
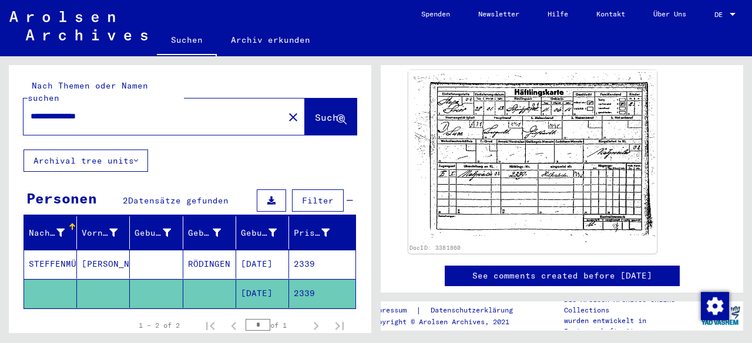
click at [542, 176] on img at bounding box center [532, 156] width 248 height 173
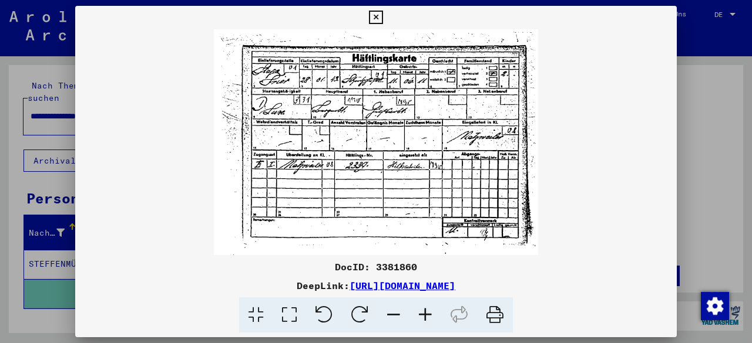
click at [385, 15] on button at bounding box center [375, 17] width 21 height 23
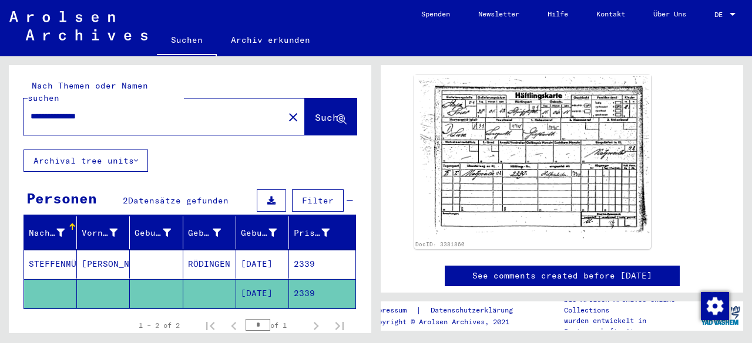
click at [319, 250] on mat-cell "2339" at bounding box center [322, 264] width 66 height 29
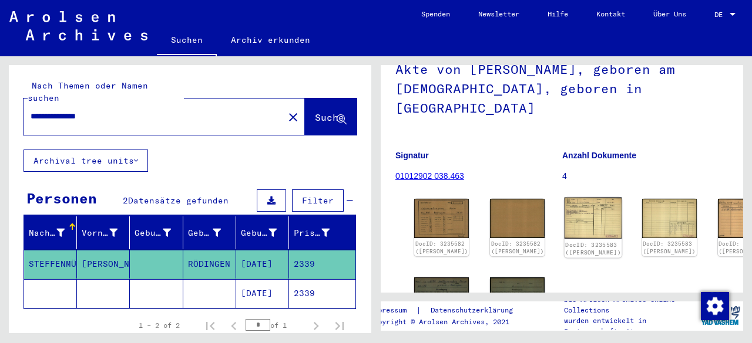
scroll to position [117, 0]
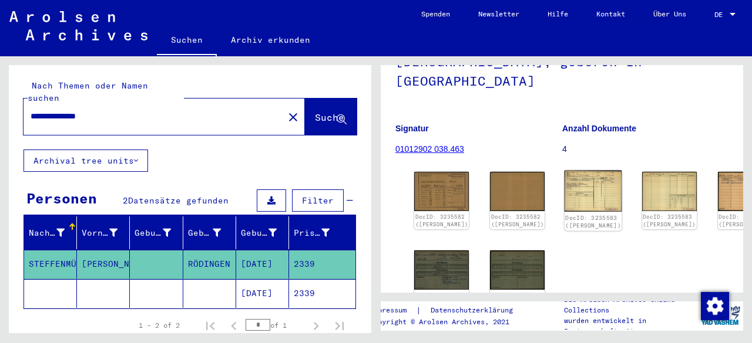
click at [600, 184] on img at bounding box center [593, 191] width 58 height 41
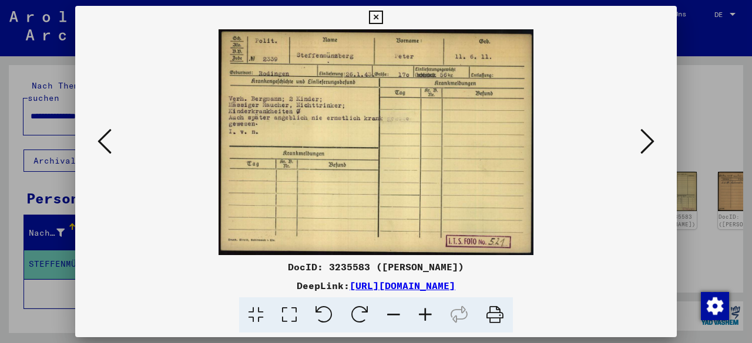
drag, startPoint x: 606, startPoint y: 282, endPoint x: 614, endPoint y: 275, distance: 10.8
click at [606, 282] on div "DeepLink: [URL][DOMAIN_NAME]" at bounding box center [375, 286] width 601 height 14
click at [646, 137] on icon at bounding box center [647, 141] width 14 height 28
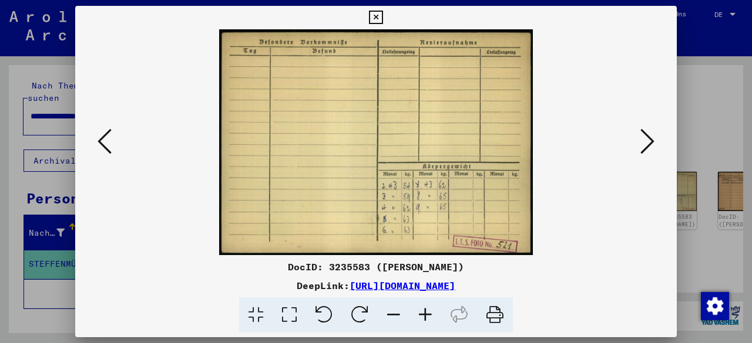
drag, startPoint x: 453, startPoint y: 188, endPoint x: 633, endPoint y: 273, distance: 198.6
click at [633, 273] on div "DocID: 3235583 ([PERSON_NAME])" at bounding box center [375, 267] width 601 height 14
click at [641, 151] on icon at bounding box center [647, 141] width 14 height 28
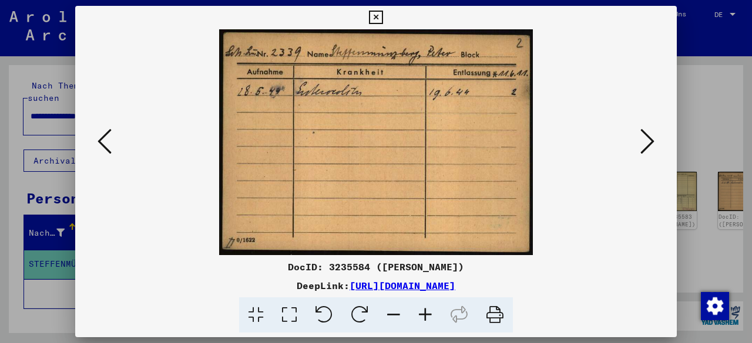
click at [635, 300] on div at bounding box center [376, 316] width 592 height 36
click at [649, 144] on icon at bounding box center [647, 141] width 14 height 28
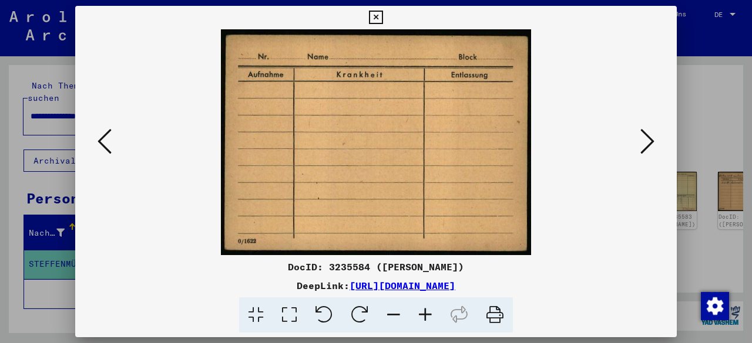
click at [649, 144] on icon at bounding box center [647, 141] width 14 height 28
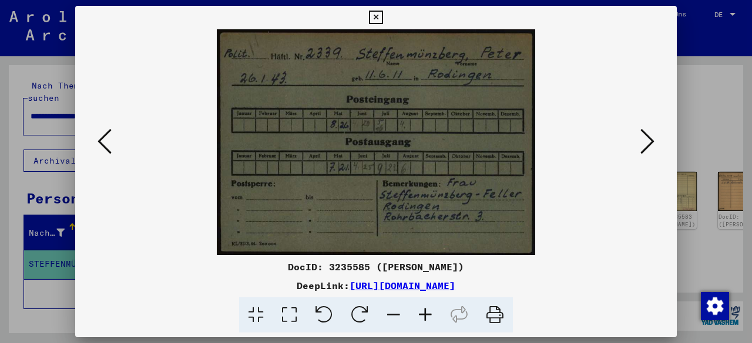
drag, startPoint x: 602, startPoint y: 274, endPoint x: 666, endPoint y: 165, distance: 125.8
click at [602, 274] on div "DocID: 3235585 ([PERSON_NAME])" at bounding box center [375, 267] width 601 height 14
click at [650, 134] on icon at bounding box center [647, 141] width 14 height 28
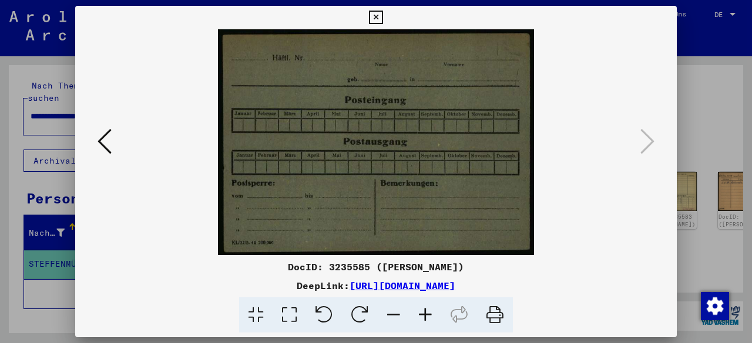
click at [101, 143] on icon at bounding box center [104, 141] width 14 height 28
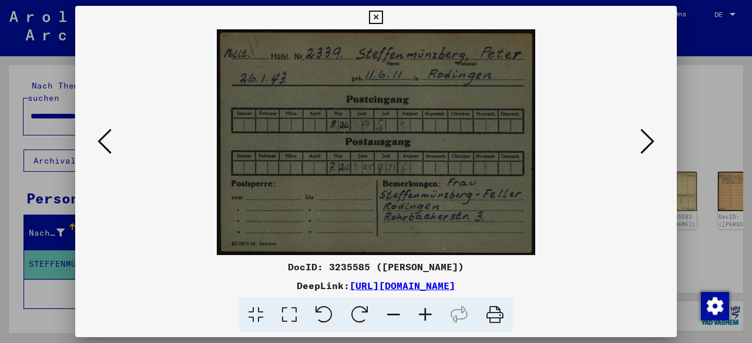
click at [648, 146] on icon at bounding box center [647, 141] width 14 height 28
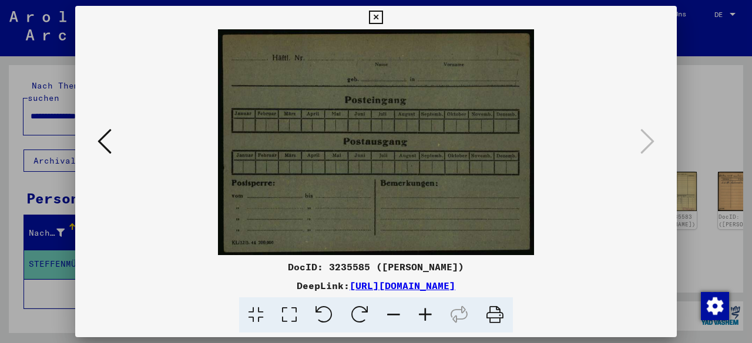
click at [376, 12] on icon at bounding box center [376, 18] width 14 height 14
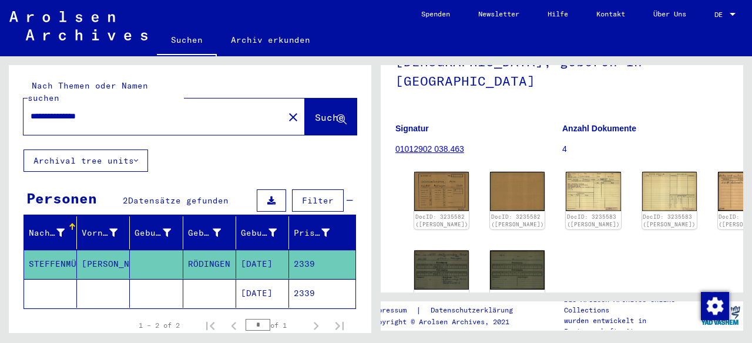
click at [43, 110] on input "**********" at bounding box center [154, 116] width 246 height 12
drag, startPoint x: 53, startPoint y: 103, endPoint x: 36, endPoint y: 103, distance: 16.4
click at [36, 110] on input "**********" at bounding box center [154, 116] width 246 height 12
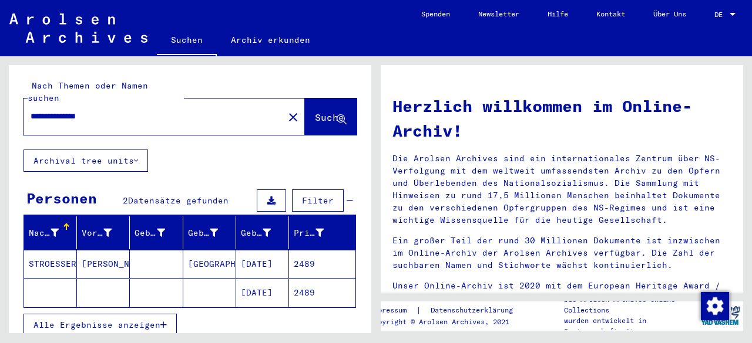
click at [308, 281] on mat-cell "2489" at bounding box center [322, 293] width 66 height 28
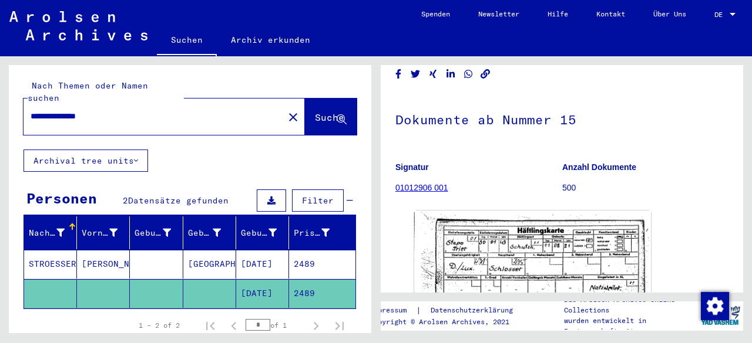
scroll to position [59, 0]
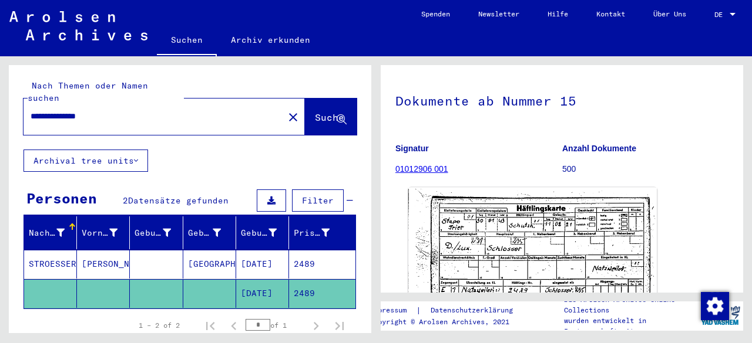
click at [610, 218] on img at bounding box center [532, 274] width 248 height 173
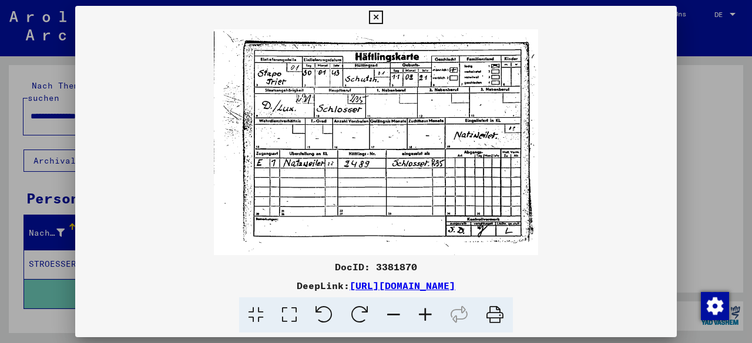
click at [375, 19] on icon at bounding box center [376, 18] width 14 height 14
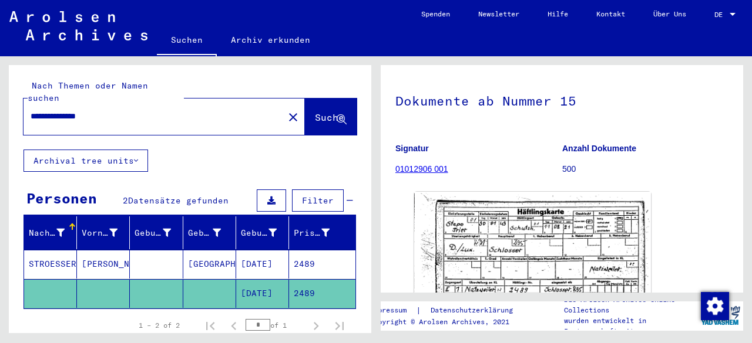
click at [291, 253] on mat-cell "2489" at bounding box center [322, 264] width 66 height 29
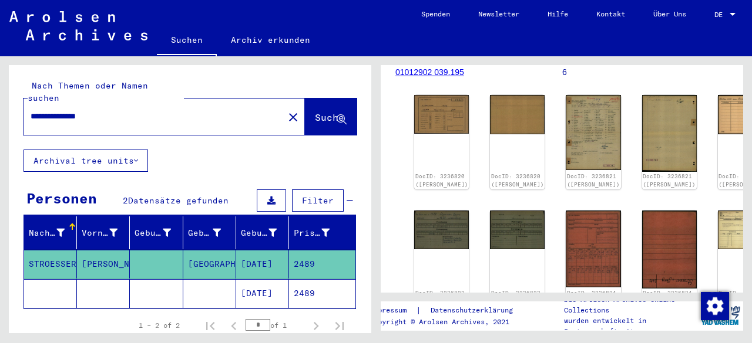
scroll to position [176, 0]
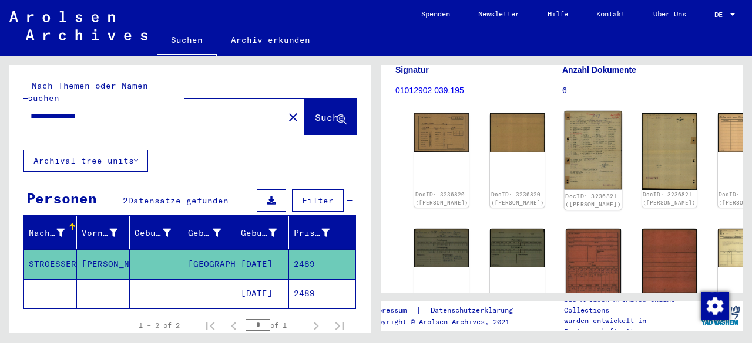
click at [564, 127] on img at bounding box center [593, 150] width 58 height 79
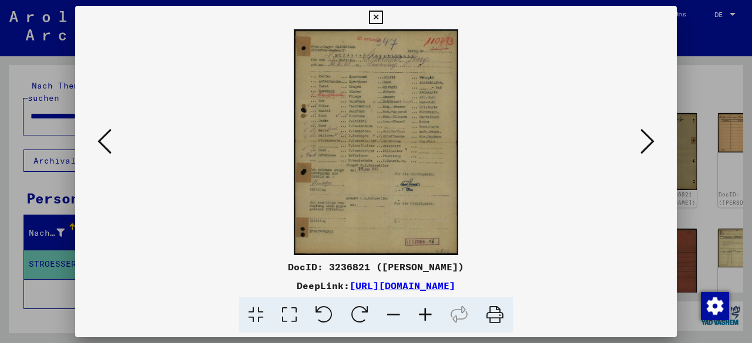
click at [426, 315] on icon at bounding box center [425, 316] width 32 height 36
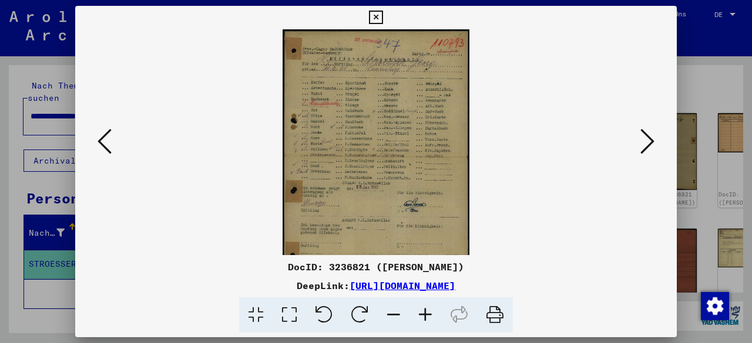
click at [426, 315] on icon at bounding box center [425, 316] width 32 height 36
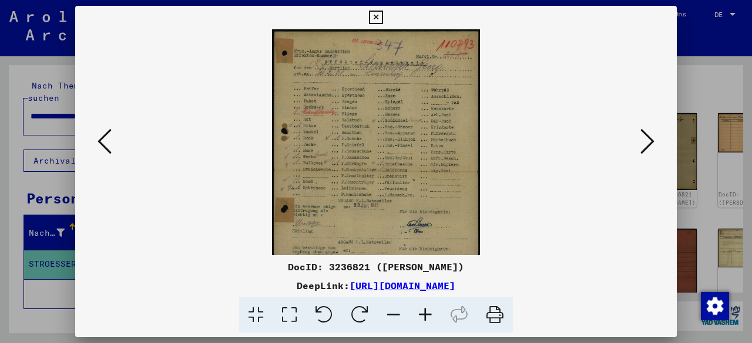
click at [426, 315] on icon at bounding box center [425, 316] width 32 height 36
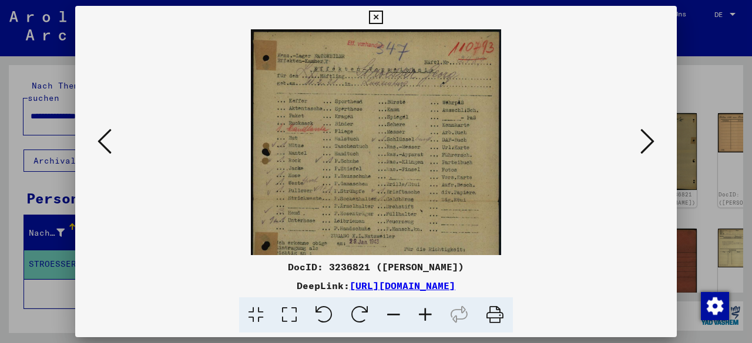
click at [426, 315] on icon at bounding box center [425, 316] width 32 height 36
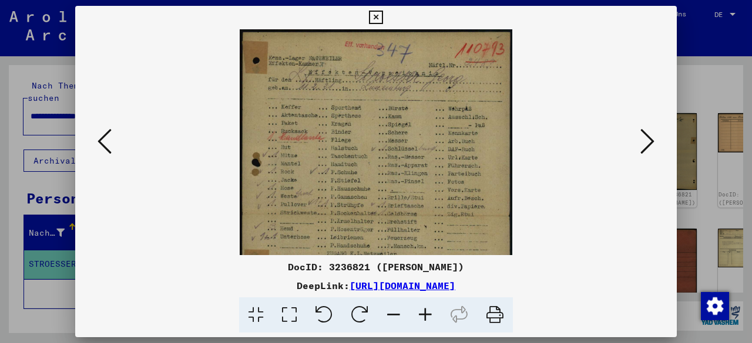
click at [426, 315] on icon at bounding box center [425, 316] width 32 height 36
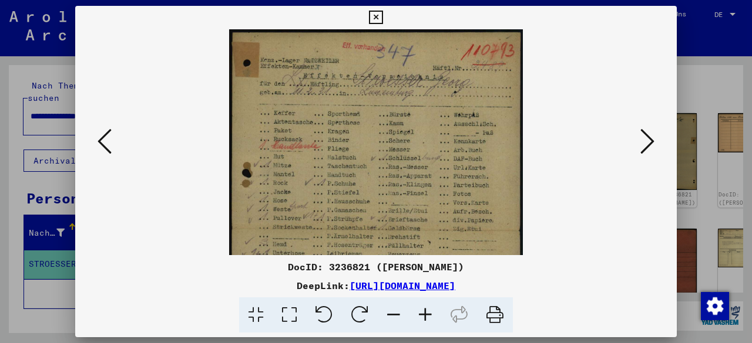
click at [426, 315] on icon at bounding box center [425, 316] width 32 height 36
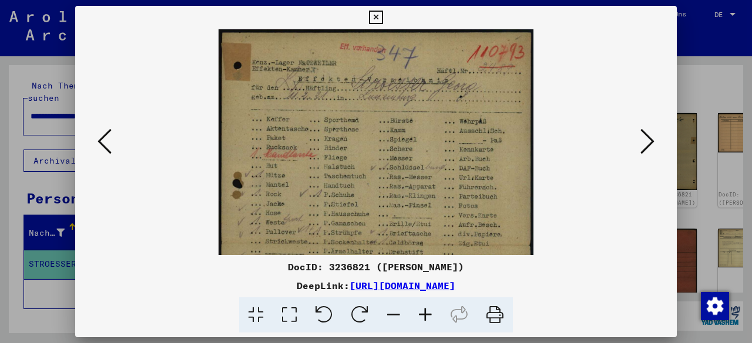
click at [426, 315] on icon at bounding box center [425, 316] width 32 height 36
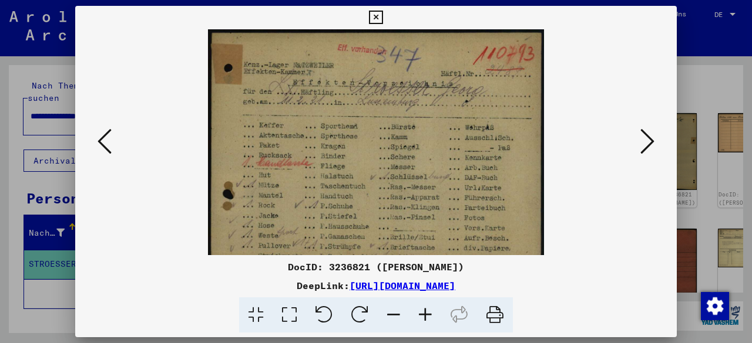
click at [426, 315] on icon at bounding box center [425, 316] width 32 height 36
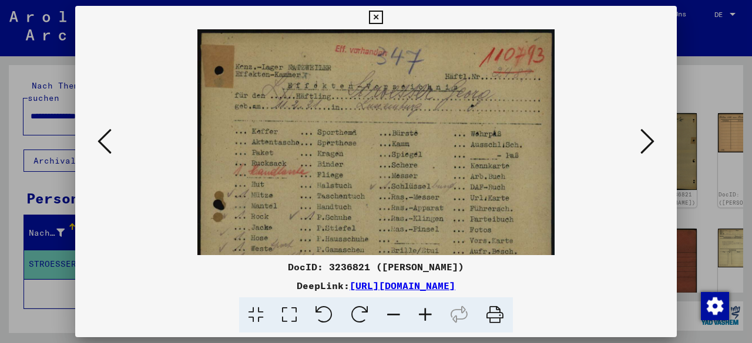
scroll to position [24, 0]
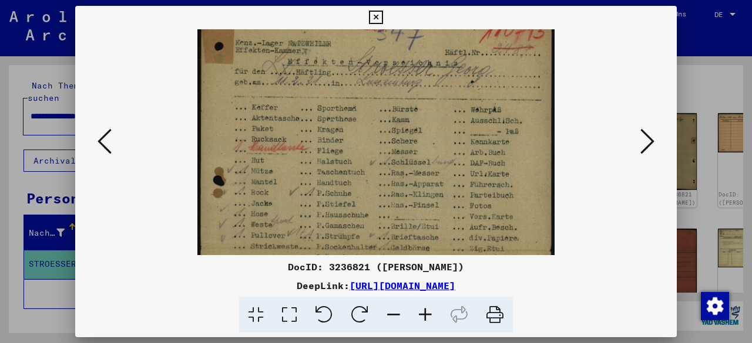
drag, startPoint x: 503, startPoint y: 142, endPoint x: 497, endPoint y: 118, distance: 24.1
click at [497, 118] on img at bounding box center [376, 250] width 358 height 490
click at [640, 147] on icon at bounding box center [647, 141] width 14 height 28
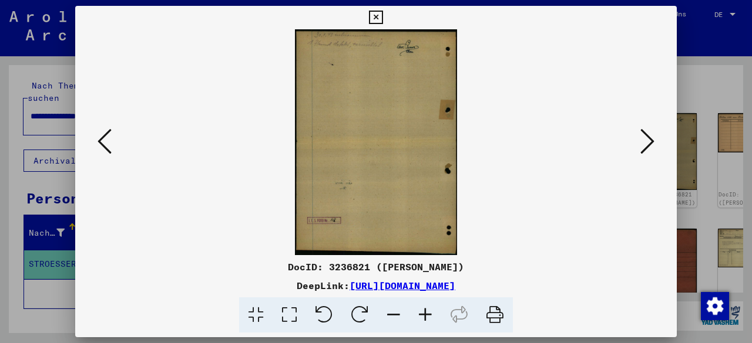
click at [640, 147] on icon at bounding box center [647, 141] width 14 height 28
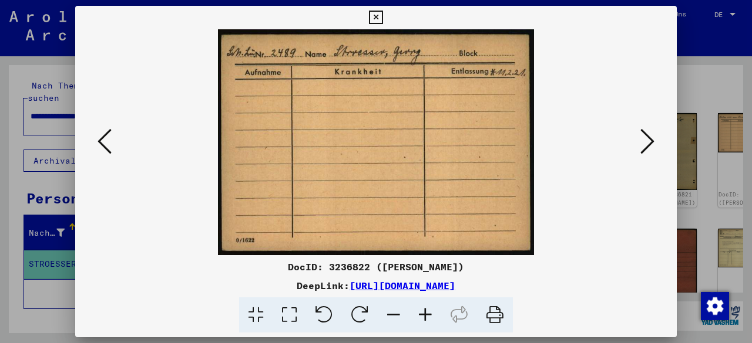
click at [640, 277] on div "DocID: 3236822 ([PERSON_NAME]) DeepLink: [URL][DOMAIN_NAME]" at bounding box center [375, 296] width 601 height 73
click at [654, 144] on icon at bounding box center [647, 141] width 14 height 28
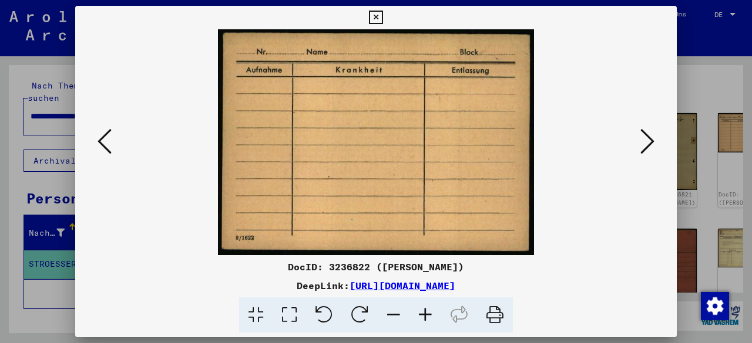
click at [654, 143] on icon at bounding box center [647, 141] width 14 height 28
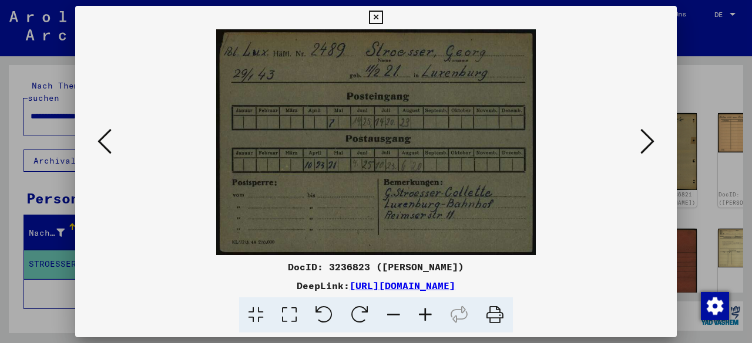
click at [633, 295] on div "DocID: 3236823 ([PERSON_NAME]) DeepLink: [URL][DOMAIN_NAME]" at bounding box center [375, 296] width 601 height 73
click at [646, 138] on icon at bounding box center [647, 141] width 14 height 28
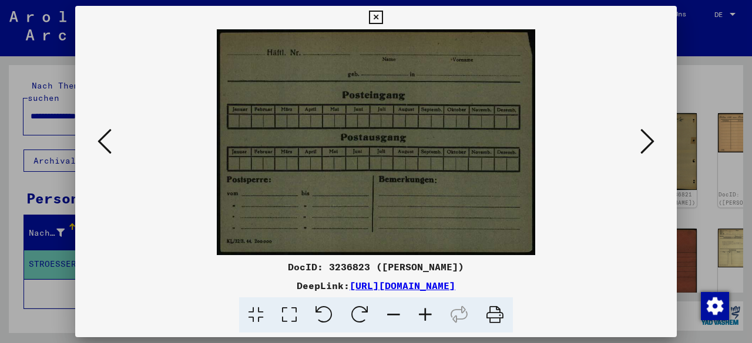
click at [648, 138] on icon at bounding box center [647, 141] width 14 height 28
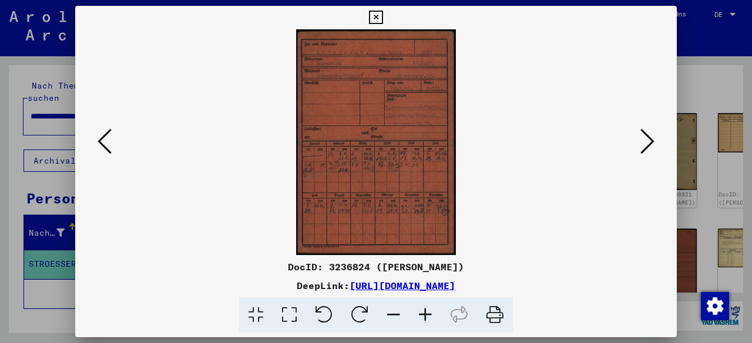
click at [425, 311] on icon at bounding box center [425, 316] width 32 height 36
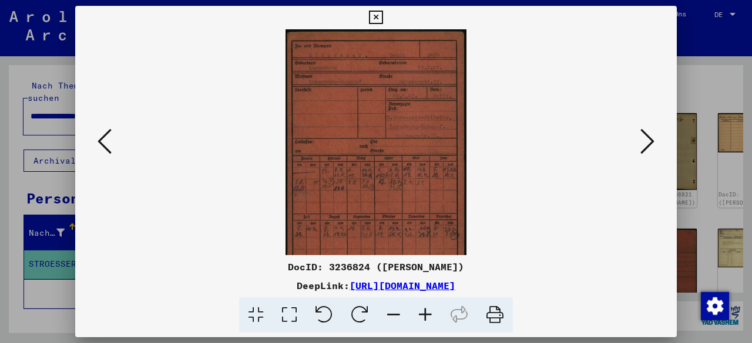
click at [425, 311] on icon at bounding box center [425, 316] width 32 height 36
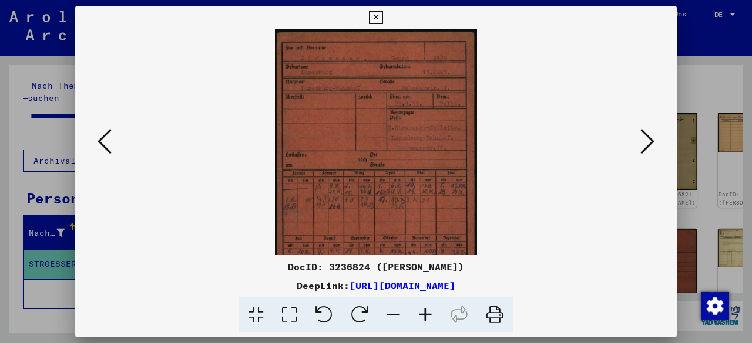
click at [425, 311] on icon at bounding box center [425, 316] width 32 height 36
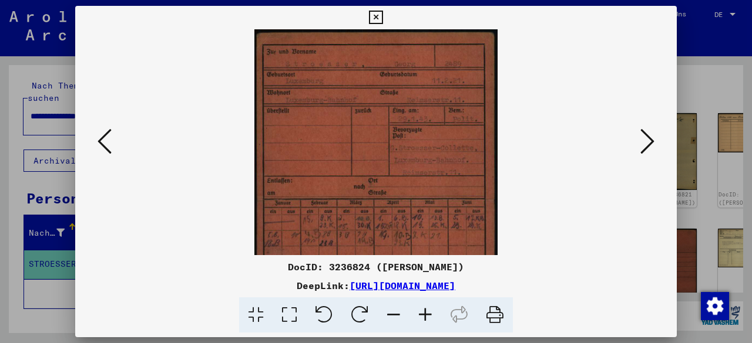
click at [425, 311] on icon at bounding box center [425, 316] width 32 height 36
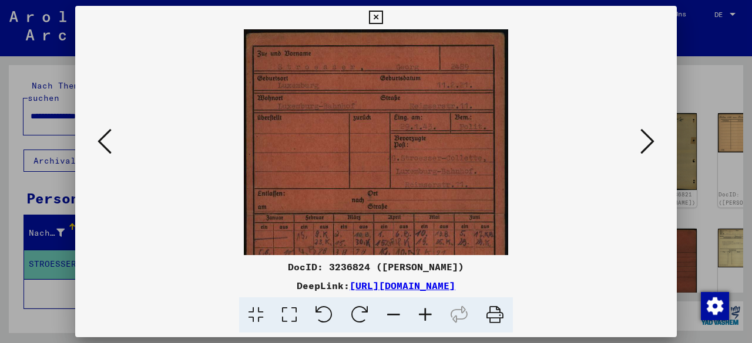
click at [425, 311] on icon at bounding box center [425, 316] width 32 height 36
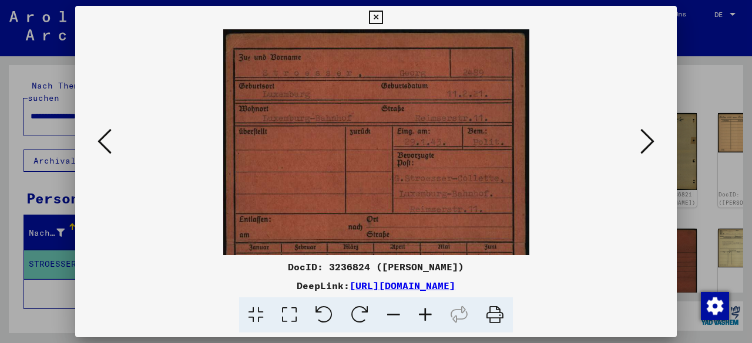
click at [425, 311] on icon at bounding box center [425, 316] width 32 height 36
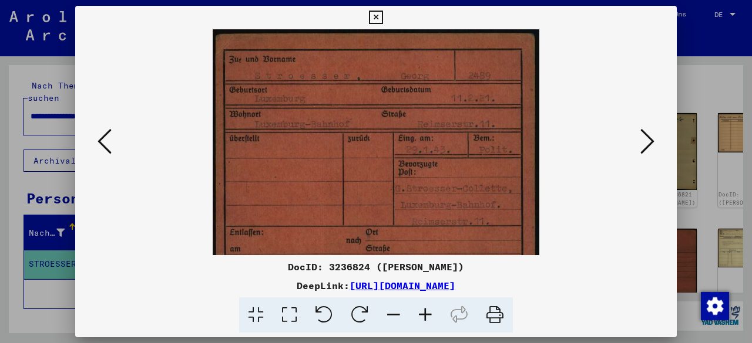
click at [425, 311] on icon at bounding box center [425, 316] width 32 height 36
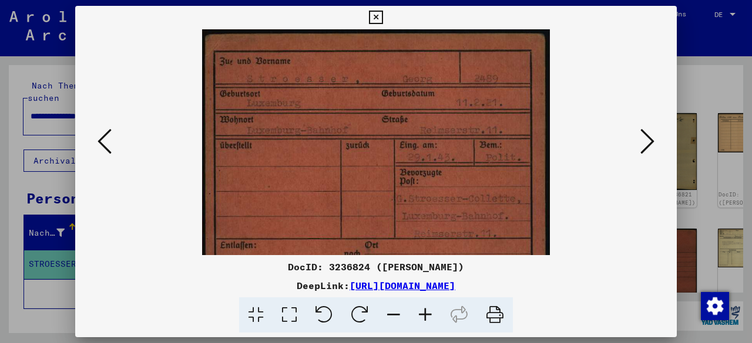
click at [425, 309] on icon at bounding box center [425, 316] width 32 height 36
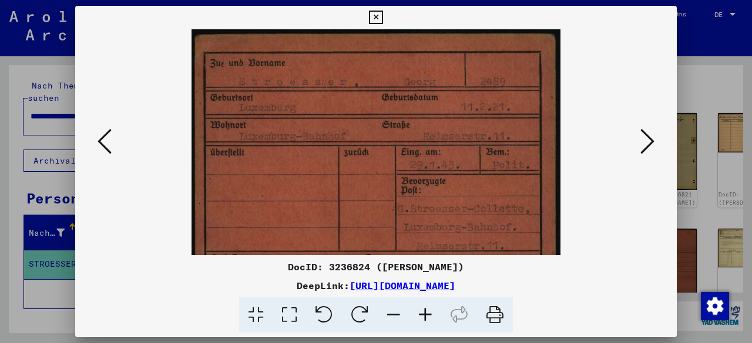
click at [437, 194] on img at bounding box center [375, 289] width 368 height 520
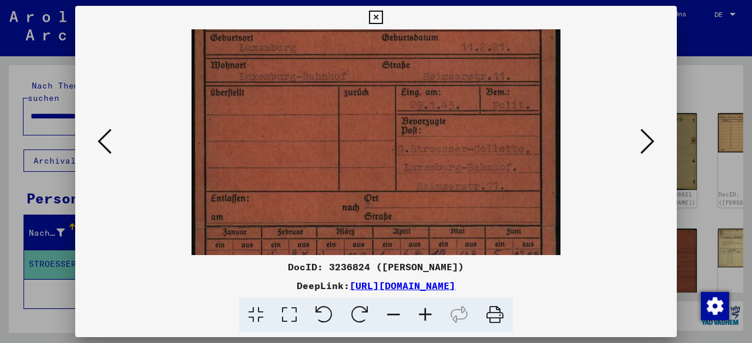
drag, startPoint x: 440, startPoint y: 214, endPoint x: 432, endPoint y: 155, distance: 59.9
click at [432, 155] on img at bounding box center [375, 229] width 368 height 520
click at [443, 193] on img at bounding box center [375, 229] width 368 height 520
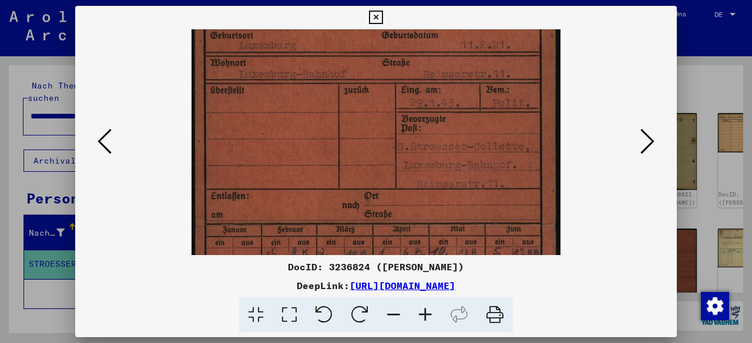
click at [643, 314] on div at bounding box center [376, 316] width 592 height 36
click at [651, 147] on icon at bounding box center [647, 141] width 14 height 28
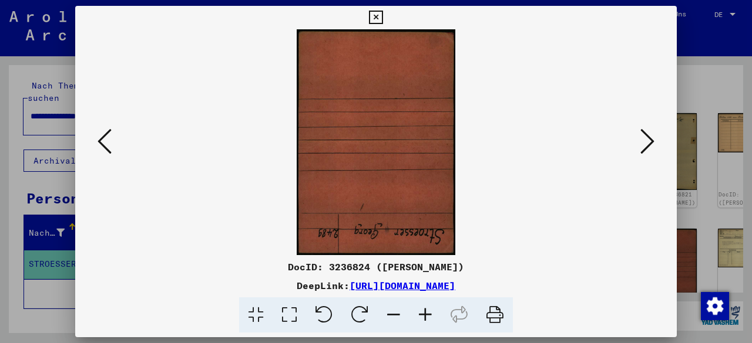
scroll to position [0, 0]
click at [651, 147] on icon at bounding box center [647, 141] width 14 height 28
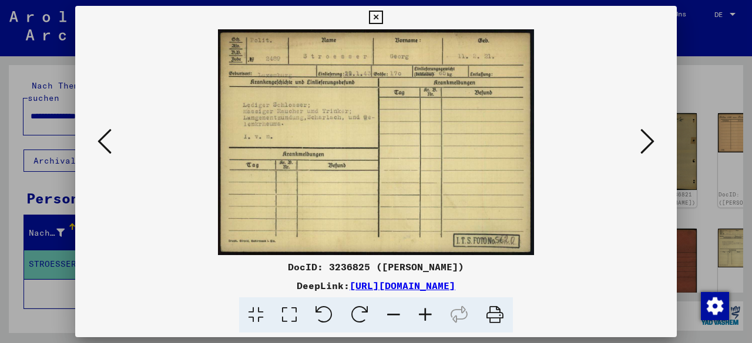
click at [636, 297] on div "DocID: 3236825 ([PERSON_NAME]) DeepLink: [URL][DOMAIN_NAME]" at bounding box center [375, 296] width 601 height 73
click at [606, 285] on div "DeepLink: [URL][DOMAIN_NAME]" at bounding box center [375, 286] width 601 height 14
click at [653, 136] on icon at bounding box center [647, 141] width 14 height 28
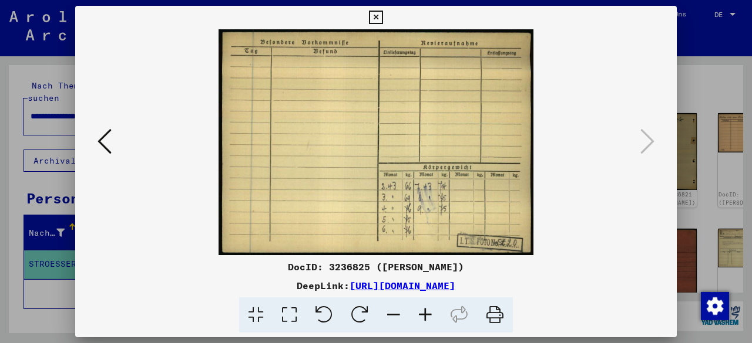
click at [378, 13] on icon at bounding box center [376, 18] width 14 height 14
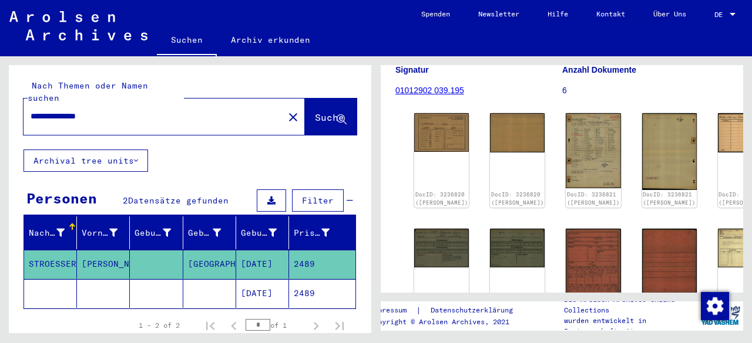
click at [49, 110] on input "**********" at bounding box center [154, 116] width 246 height 12
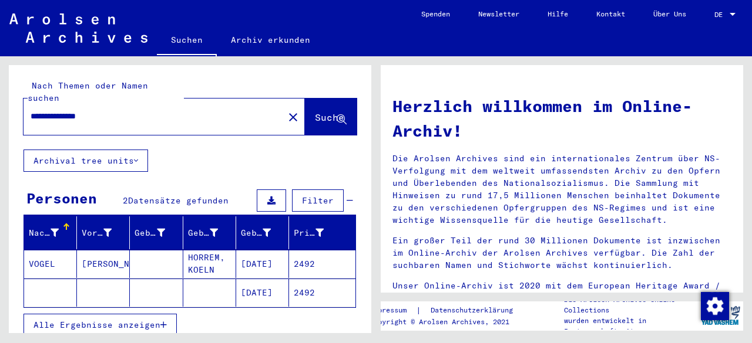
click at [290, 281] on mat-cell "2492" at bounding box center [322, 293] width 66 height 28
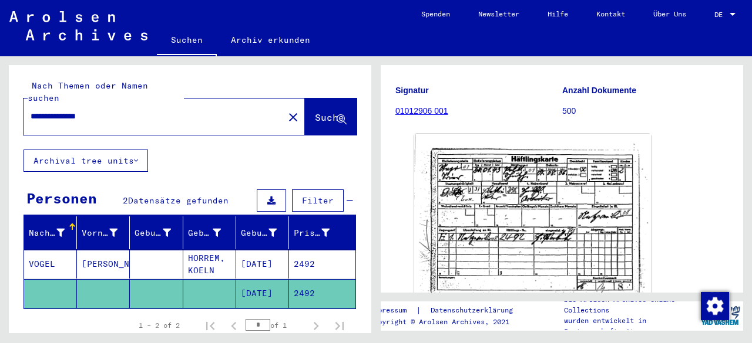
scroll to position [117, 0]
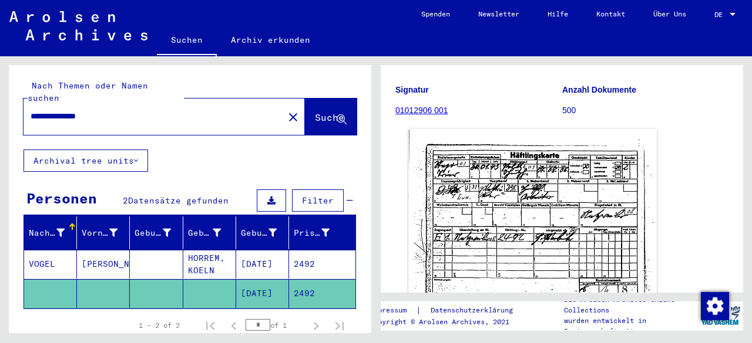
click at [606, 190] on img at bounding box center [532, 215] width 248 height 173
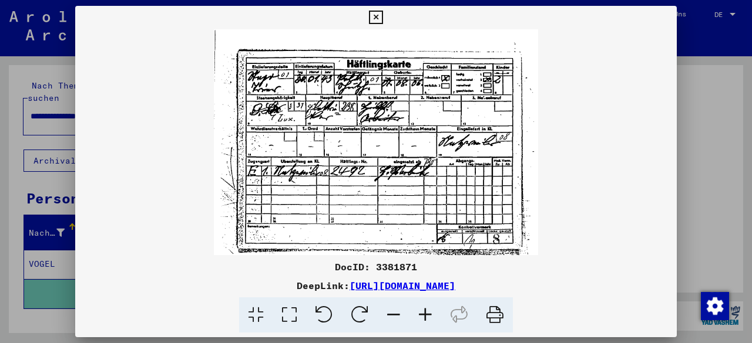
click at [379, 15] on icon at bounding box center [376, 18] width 14 height 14
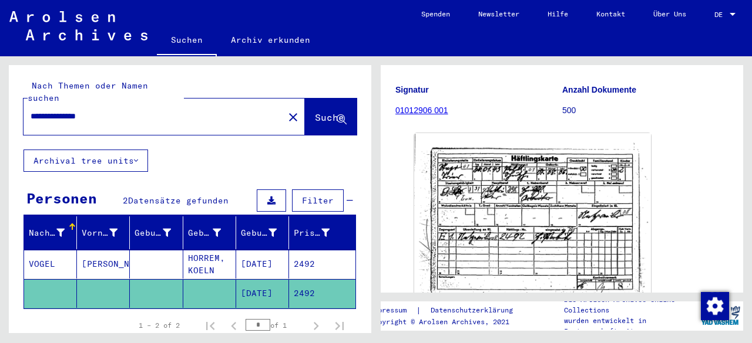
click at [323, 250] on mat-cell "2492" at bounding box center [322, 264] width 66 height 29
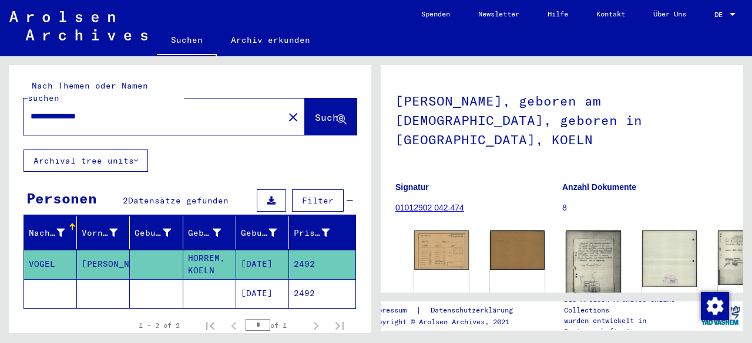
scroll to position [117, 0]
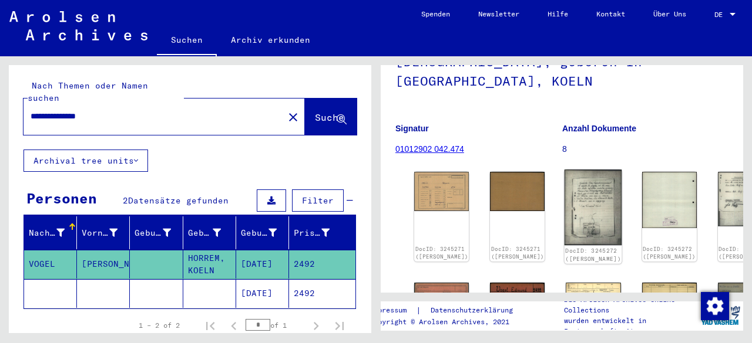
click at [564, 170] on img at bounding box center [593, 208] width 58 height 76
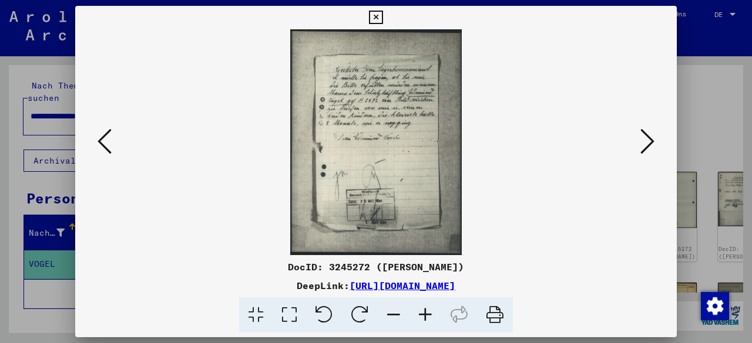
click at [429, 313] on icon at bounding box center [425, 316] width 32 height 36
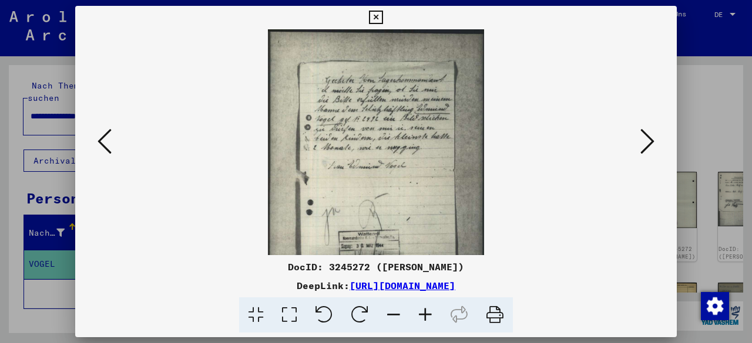
click at [429, 312] on icon at bounding box center [425, 316] width 32 height 36
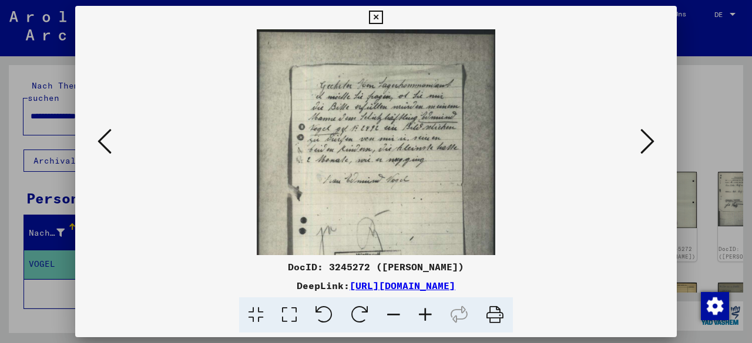
click at [429, 312] on icon at bounding box center [425, 316] width 32 height 36
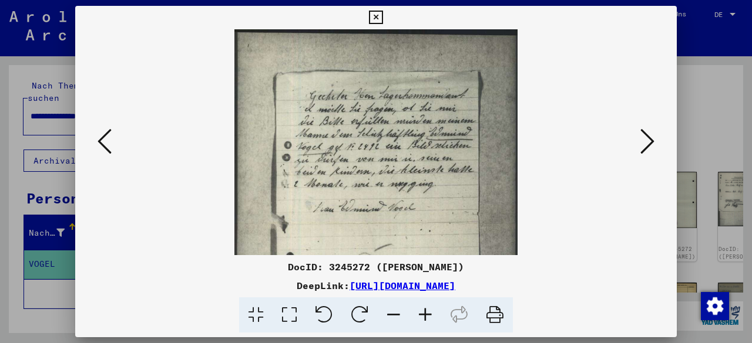
click at [429, 312] on icon at bounding box center [425, 316] width 32 height 36
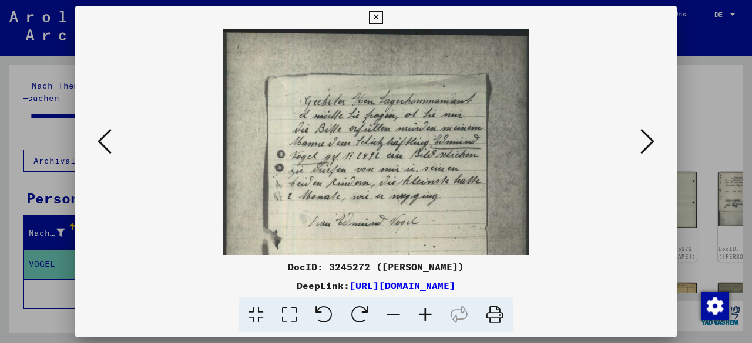
click at [429, 313] on icon at bounding box center [425, 316] width 32 height 36
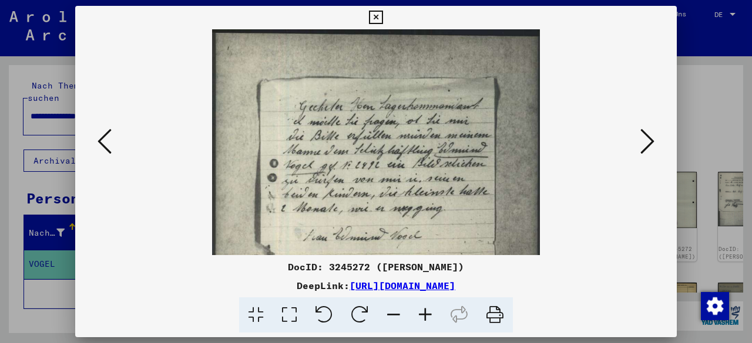
click at [427, 313] on icon at bounding box center [425, 316] width 32 height 36
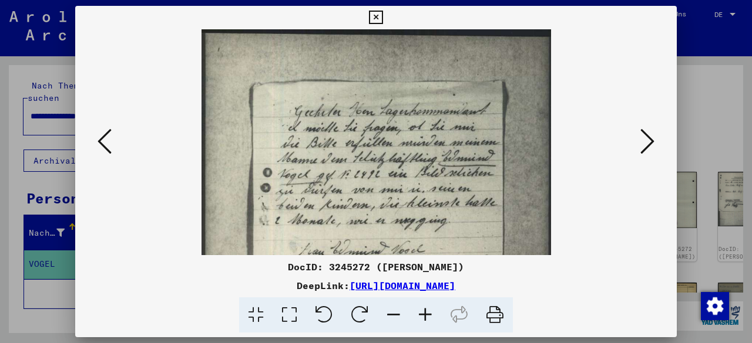
click at [427, 313] on icon at bounding box center [425, 316] width 32 height 36
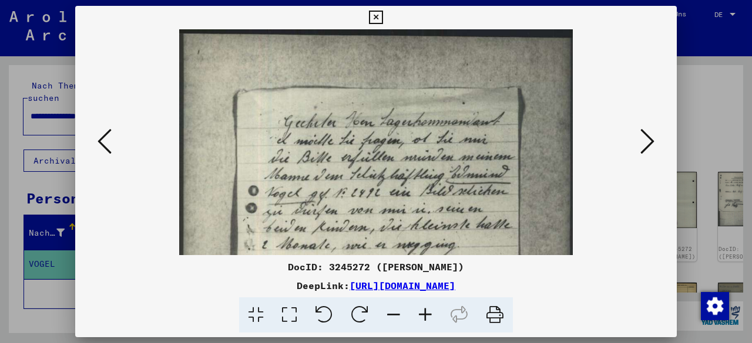
click at [427, 313] on icon at bounding box center [425, 316] width 32 height 36
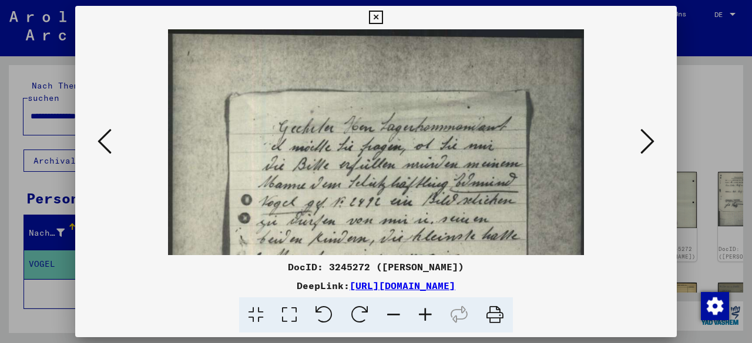
click at [427, 313] on icon at bounding box center [425, 316] width 32 height 36
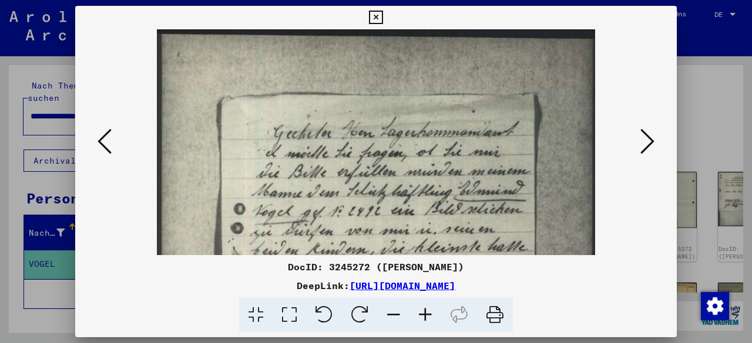
click at [427, 313] on icon at bounding box center [425, 316] width 32 height 36
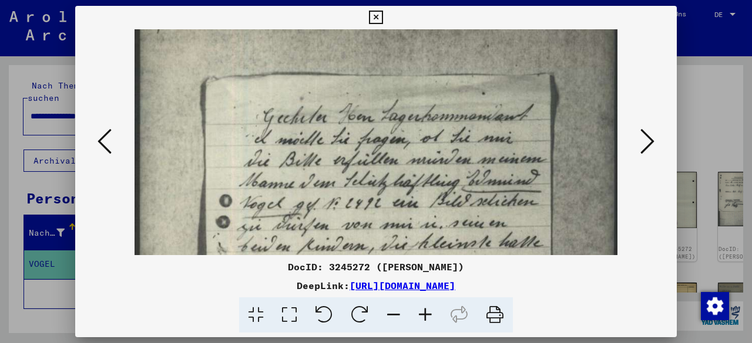
drag, startPoint x: 458, startPoint y: 186, endPoint x: 441, endPoint y: 161, distance: 30.0
click at [441, 161] on img at bounding box center [375, 321] width 483 height 637
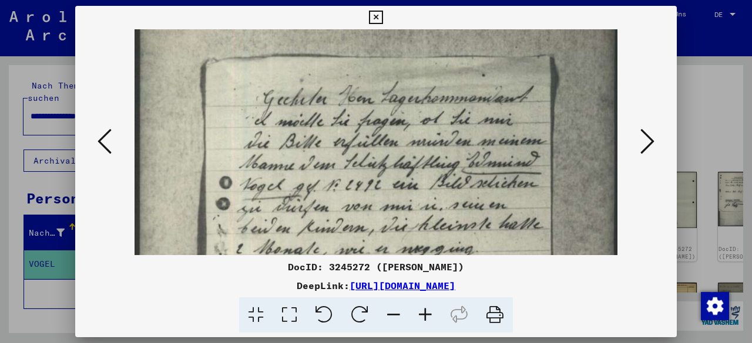
scroll to position [46, 0]
drag, startPoint x: 451, startPoint y: 193, endPoint x: 446, endPoint y: 181, distance: 12.1
click at [446, 181] on img at bounding box center [375, 302] width 483 height 637
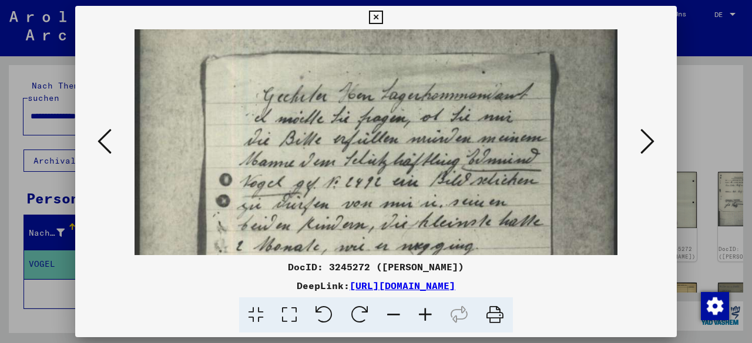
scroll to position [48, 0]
click at [433, 185] on img at bounding box center [375, 299] width 483 height 637
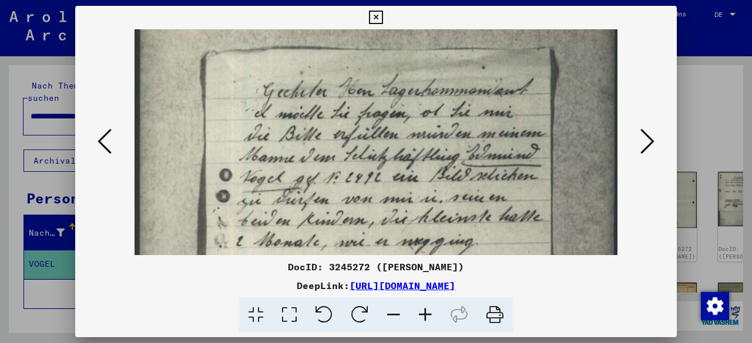
click at [431, 181] on img at bounding box center [375, 295] width 483 height 637
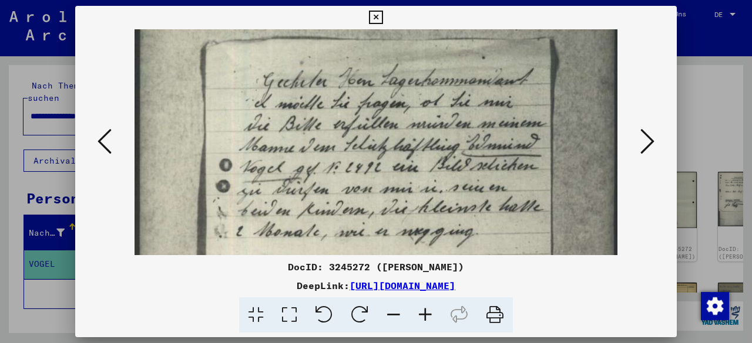
scroll to position [63, 0]
drag, startPoint x: 436, startPoint y: 199, endPoint x: 431, endPoint y: 190, distance: 10.5
click at [431, 190] on img at bounding box center [375, 284] width 483 height 637
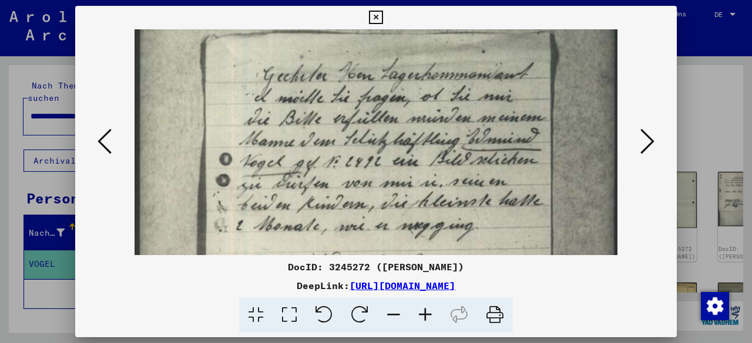
drag, startPoint x: 431, startPoint y: 210, endPoint x: 426, endPoint y: 205, distance: 6.6
click at [426, 205] on img at bounding box center [375, 279] width 483 height 637
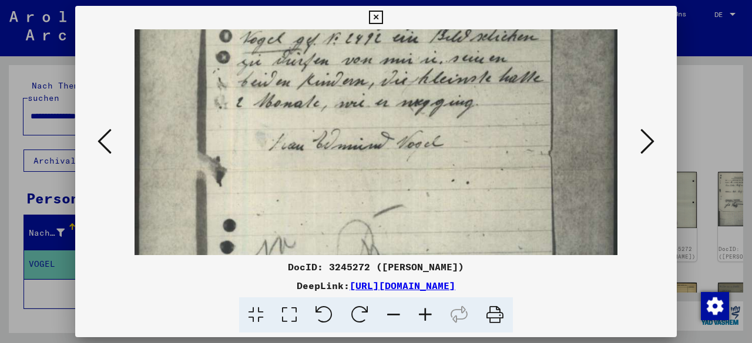
scroll to position [194, 0]
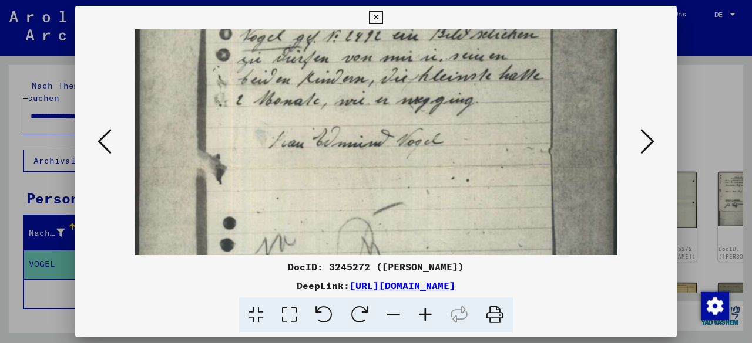
drag, startPoint x: 558, startPoint y: 184, endPoint x: 552, endPoint y: 60, distance: 124.0
click at [552, 60] on img at bounding box center [375, 154] width 483 height 637
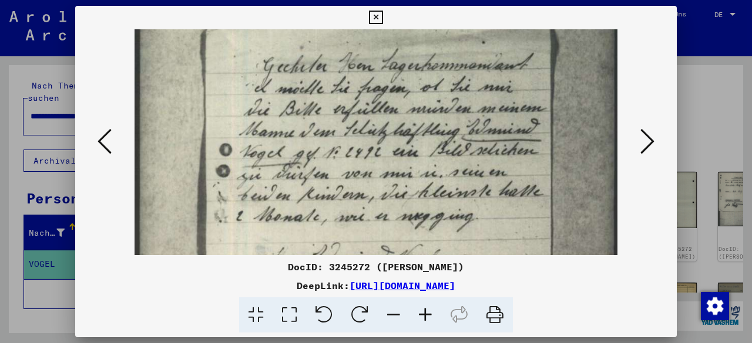
drag, startPoint x: 472, startPoint y: 152, endPoint x: 479, endPoint y: 207, distance: 55.6
click at [479, 207] on img at bounding box center [375, 270] width 483 height 637
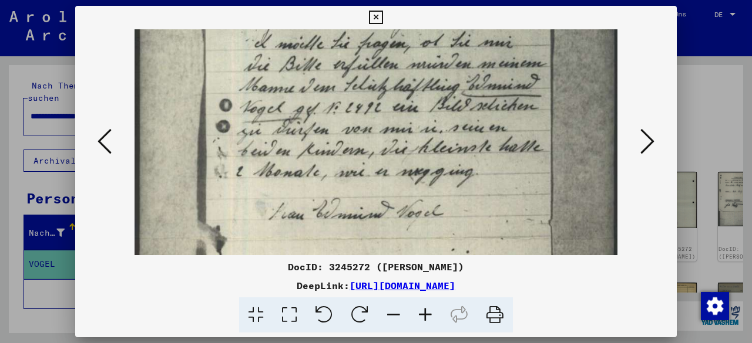
scroll to position [123, 0]
drag, startPoint x: 462, startPoint y: 164, endPoint x: 459, endPoint y: 157, distance: 7.4
click at [459, 157] on img at bounding box center [375, 224] width 483 height 637
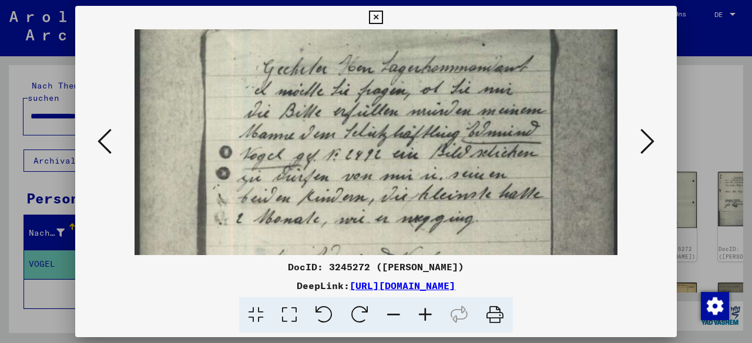
scroll to position [54, 0]
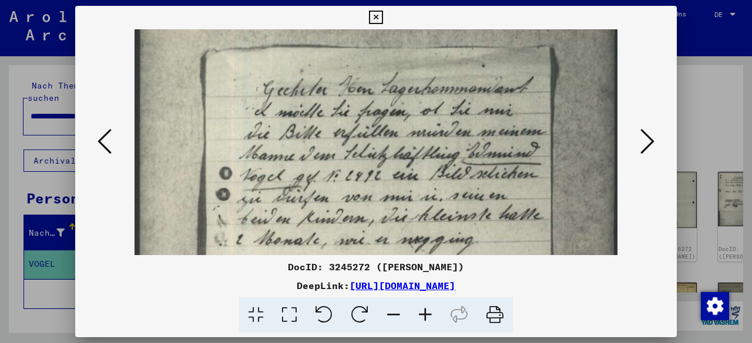
drag, startPoint x: 471, startPoint y: 157, endPoint x: 468, endPoint y: 170, distance: 14.0
click at [468, 170] on img at bounding box center [375, 293] width 483 height 637
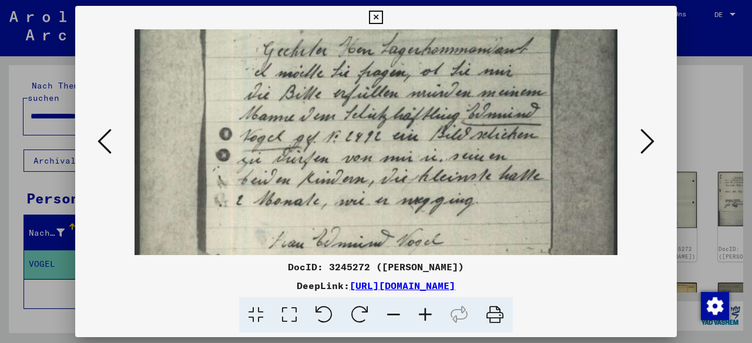
scroll to position [97, 0]
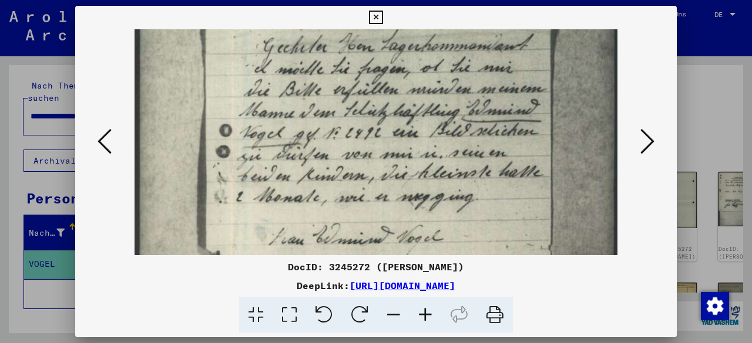
drag, startPoint x: 535, startPoint y: 163, endPoint x: 532, endPoint y: 121, distance: 41.8
click at [532, 121] on img at bounding box center [375, 250] width 483 height 637
click at [651, 292] on div "DeepLink: [URL][DOMAIN_NAME]" at bounding box center [375, 286] width 601 height 14
click at [647, 134] on icon at bounding box center [647, 141] width 14 height 28
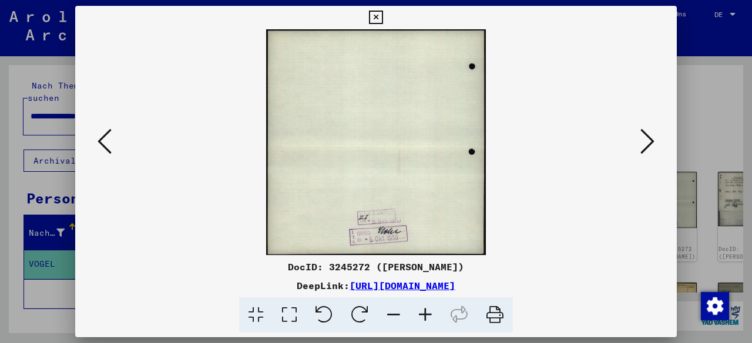
click at [647, 134] on icon at bounding box center [647, 141] width 14 height 28
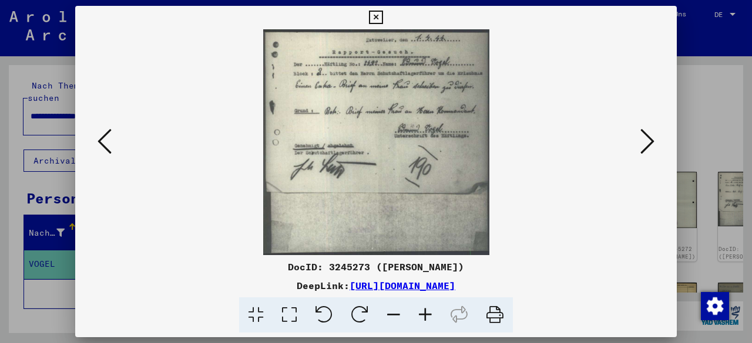
click at [422, 314] on icon at bounding box center [425, 316] width 32 height 36
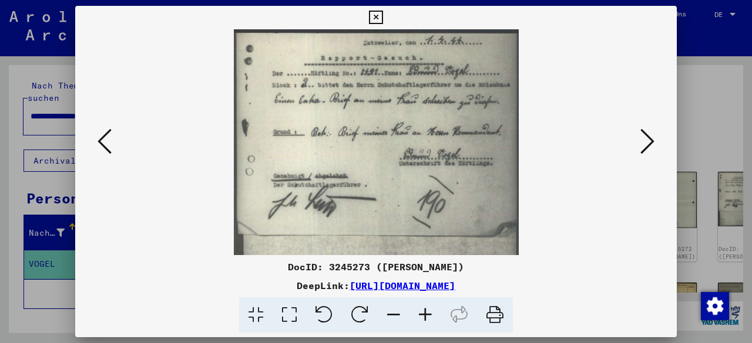
click at [422, 314] on icon at bounding box center [425, 316] width 32 height 36
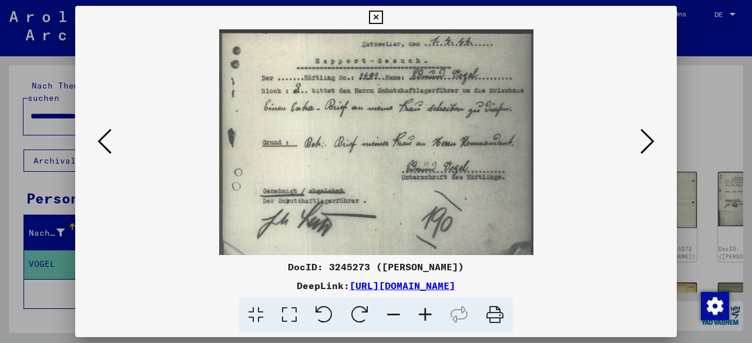
click at [422, 314] on icon at bounding box center [425, 316] width 32 height 36
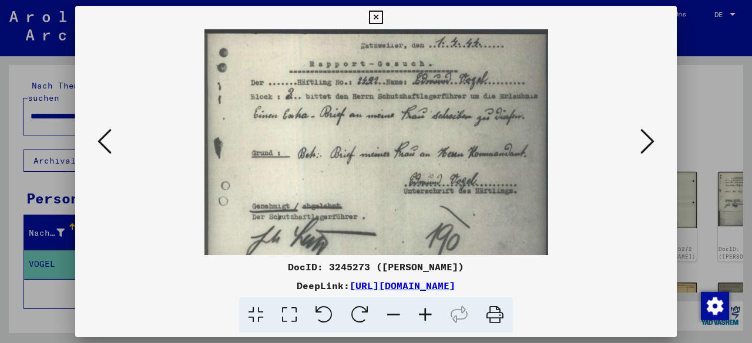
click at [422, 314] on icon at bounding box center [425, 316] width 32 height 36
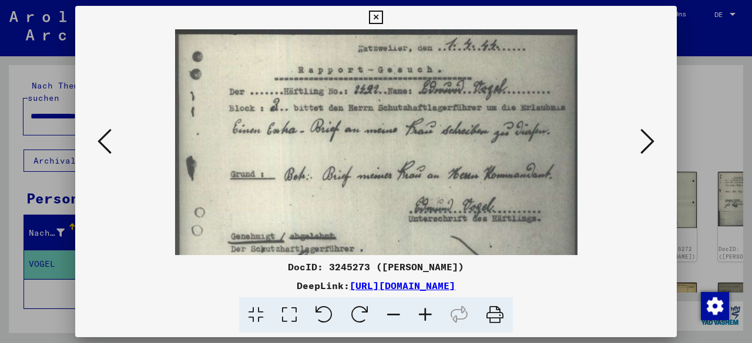
click at [423, 314] on icon at bounding box center [425, 316] width 32 height 36
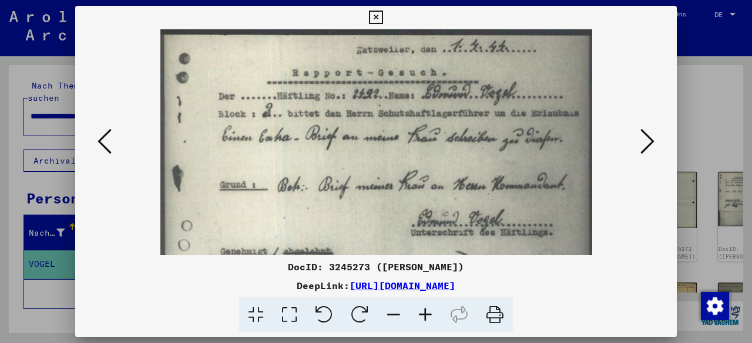
click at [423, 314] on icon at bounding box center [425, 316] width 32 height 36
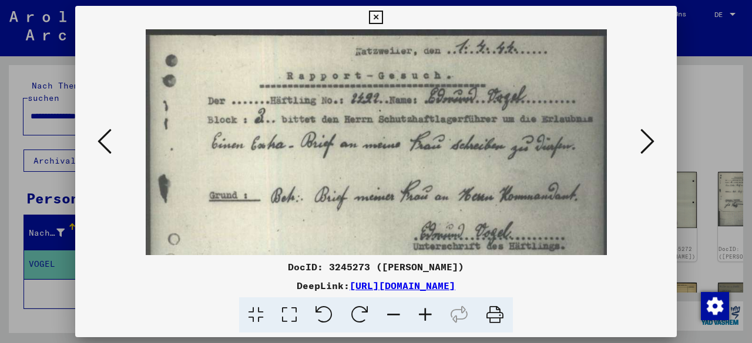
click at [423, 314] on icon at bounding box center [425, 316] width 32 height 36
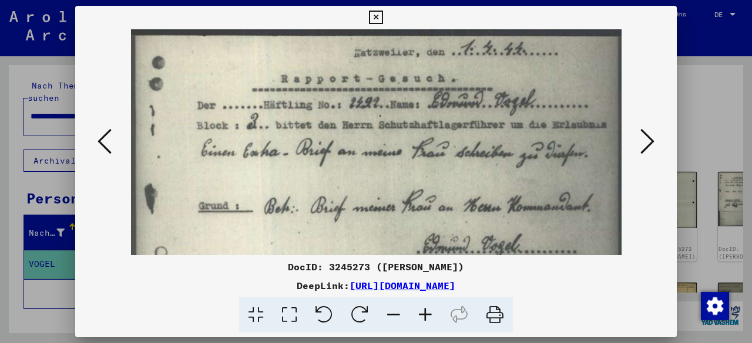
scroll to position [5, 0]
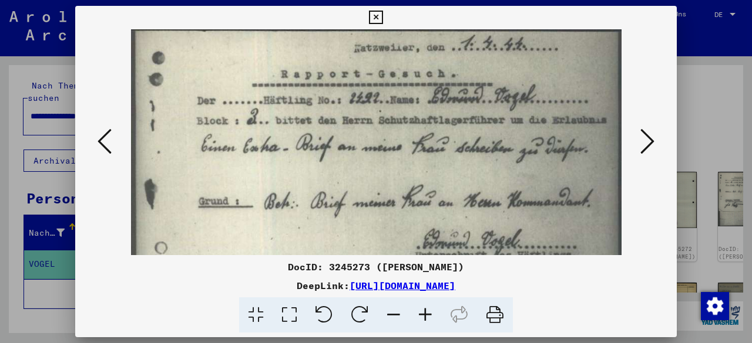
drag, startPoint x: 373, startPoint y: 184, endPoint x: 355, endPoint y: 180, distance: 18.7
click at [355, 180] on img at bounding box center [376, 270] width 490 height 490
click at [346, 129] on img at bounding box center [376, 270] width 490 height 490
click at [100, 148] on icon at bounding box center [104, 141] width 14 height 28
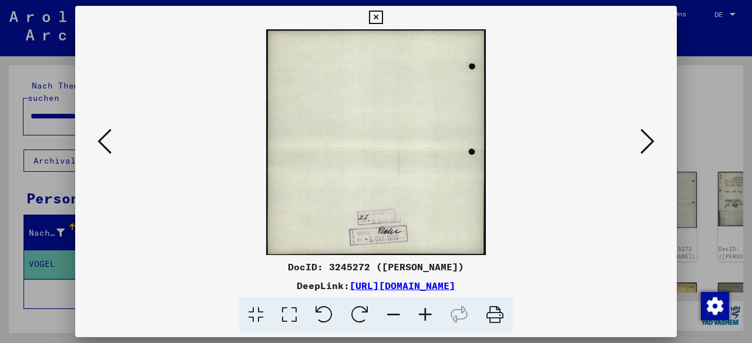
scroll to position [0, 0]
click at [100, 149] on icon at bounding box center [104, 141] width 14 height 28
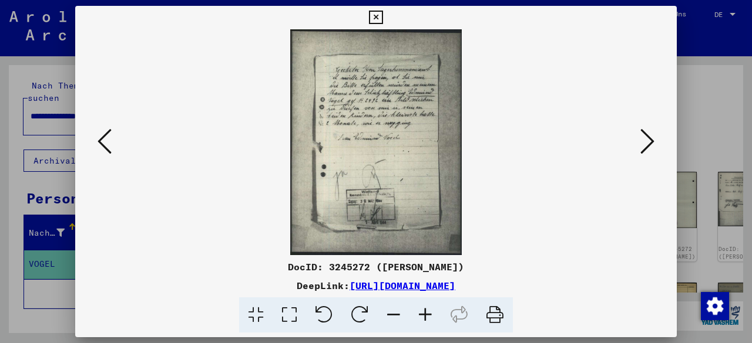
click at [419, 321] on icon at bounding box center [425, 316] width 32 height 36
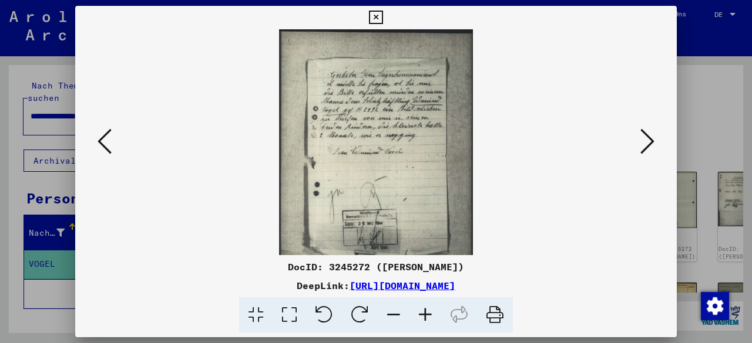
click at [419, 322] on icon at bounding box center [425, 316] width 32 height 36
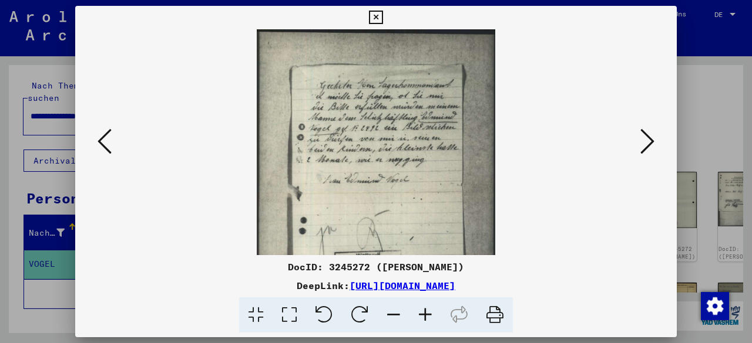
click at [419, 322] on icon at bounding box center [425, 316] width 32 height 36
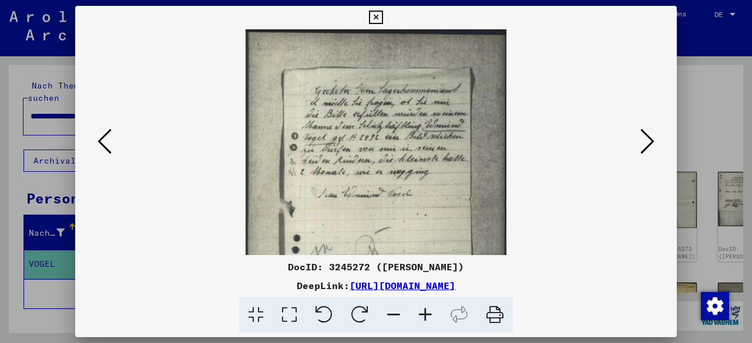
click at [419, 322] on icon at bounding box center [425, 316] width 32 height 36
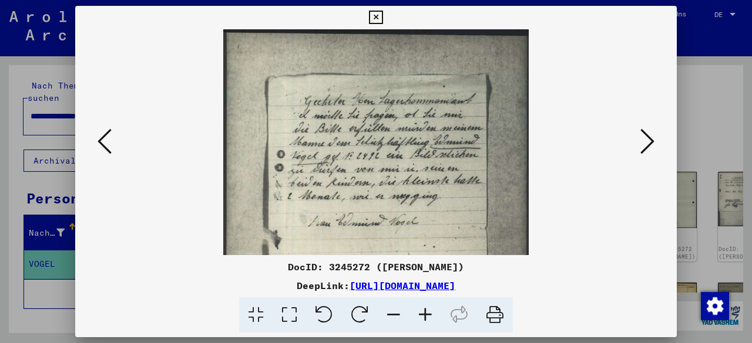
click at [419, 322] on icon at bounding box center [425, 316] width 32 height 36
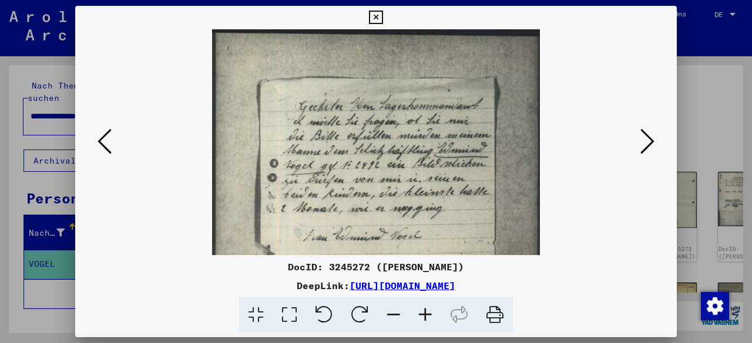
click at [419, 322] on icon at bounding box center [425, 316] width 32 height 36
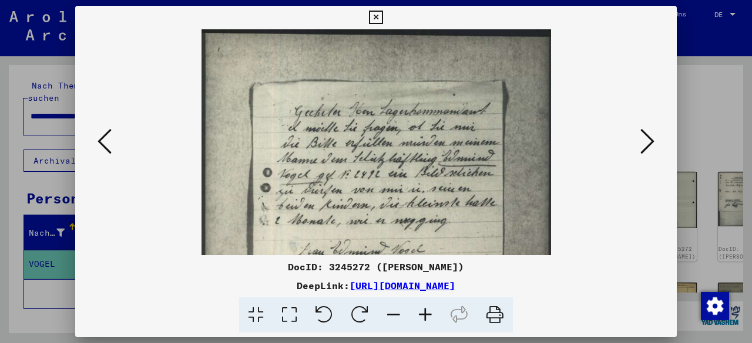
click at [419, 322] on icon at bounding box center [425, 316] width 32 height 36
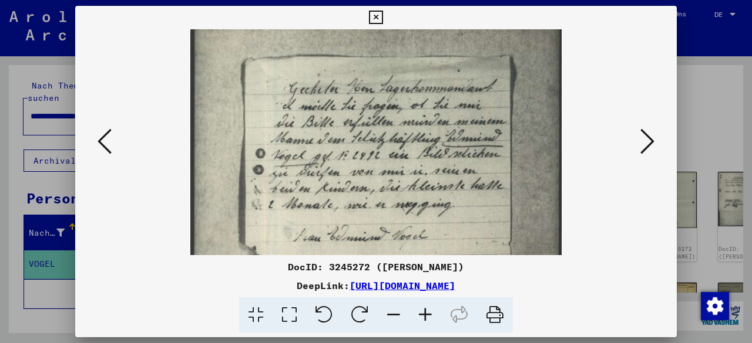
scroll to position [32, 0]
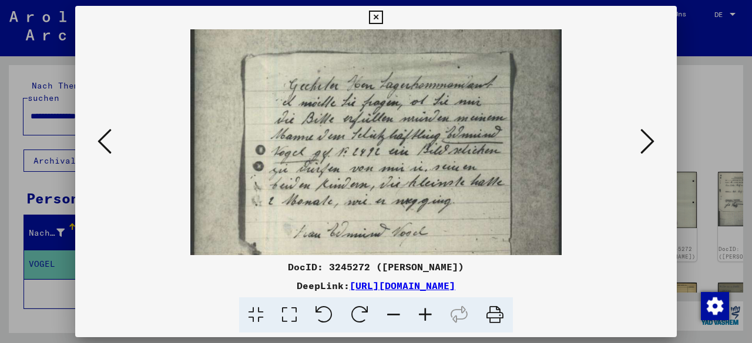
drag, startPoint x: 489, startPoint y: 154, endPoint x: 506, endPoint y: 155, distance: 17.6
click at [489, 140] on img at bounding box center [376, 243] width 372 height 490
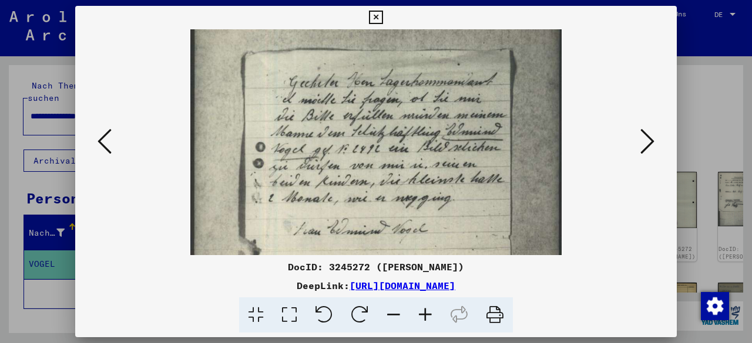
click at [506, 193] on img at bounding box center [376, 240] width 372 height 490
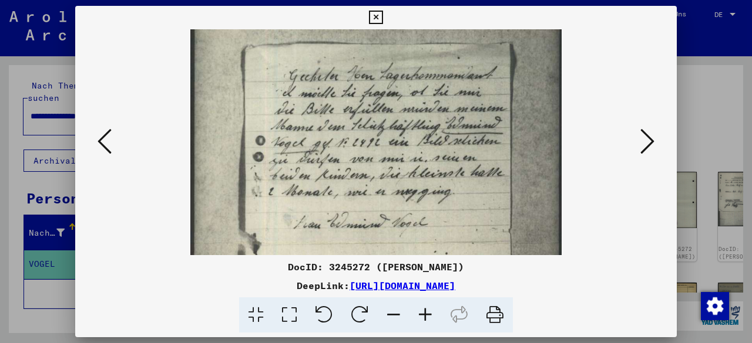
scroll to position [42, 0]
drag, startPoint x: 499, startPoint y: 198, endPoint x: 498, endPoint y: 191, distance: 7.1
click at [498, 191] on img at bounding box center [376, 232] width 372 height 490
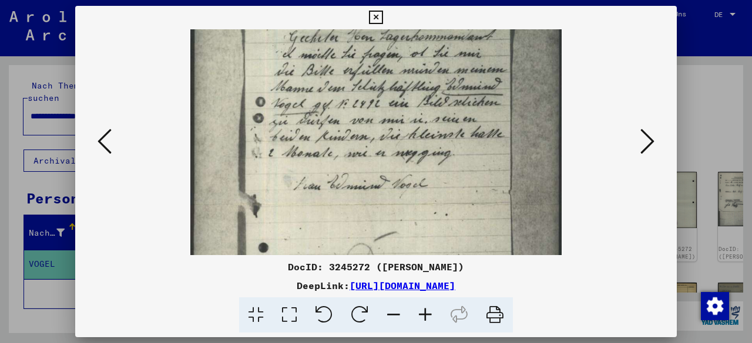
drag, startPoint x: 498, startPoint y: 191, endPoint x: 521, endPoint y: 152, distance: 45.3
click at [516, 153] on img at bounding box center [376, 195] width 372 height 490
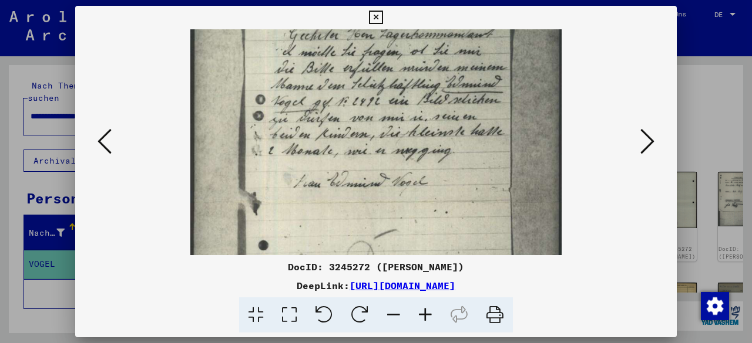
click at [650, 136] on icon at bounding box center [647, 141] width 14 height 28
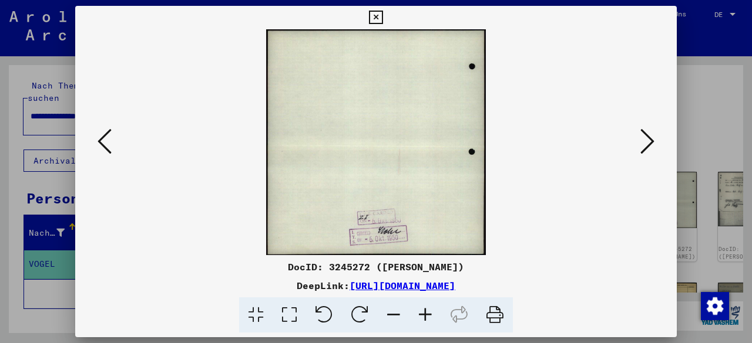
click at [650, 136] on icon at bounding box center [647, 141] width 14 height 28
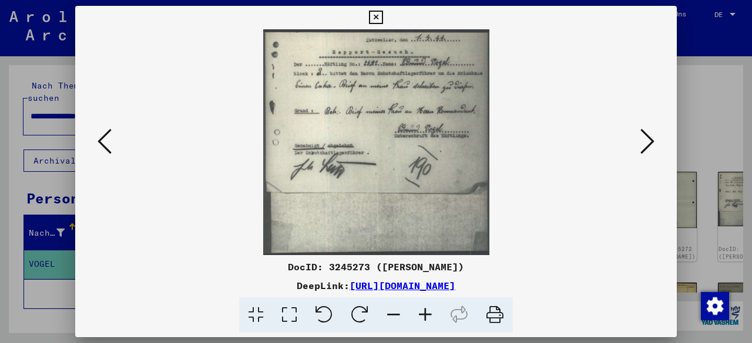
click at [651, 134] on icon at bounding box center [647, 141] width 14 height 28
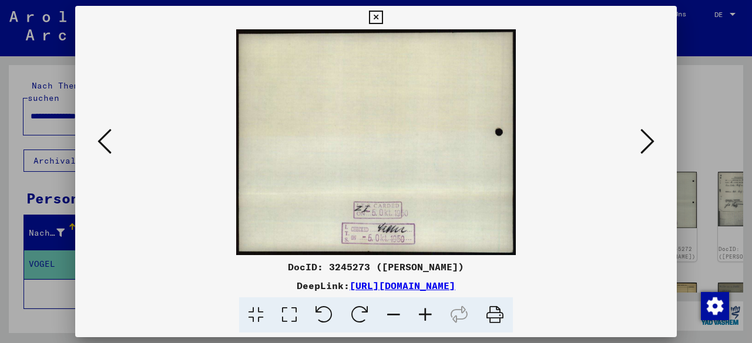
click at [652, 136] on icon at bounding box center [647, 141] width 14 height 28
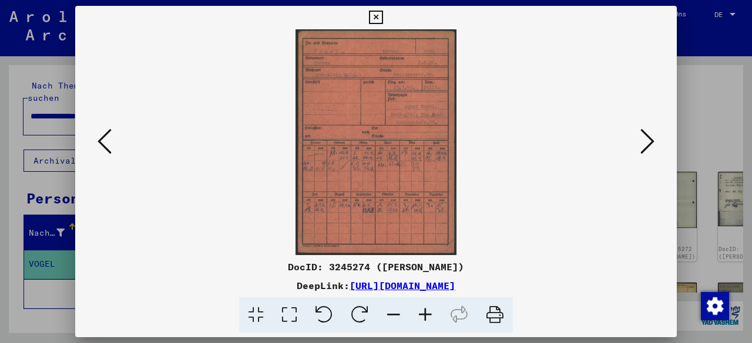
click at [420, 319] on icon at bounding box center [425, 316] width 32 height 36
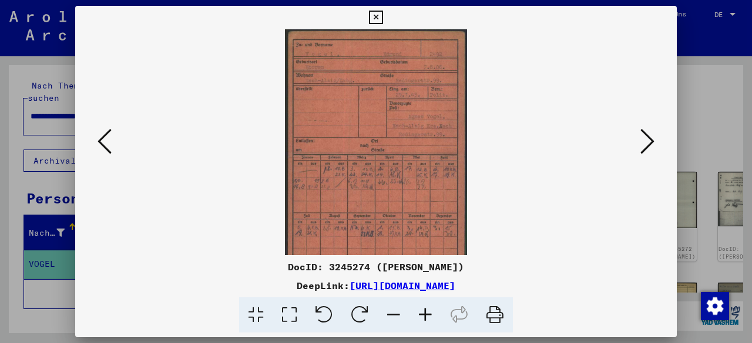
click at [422, 318] on icon at bounding box center [425, 316] width 32 height 36
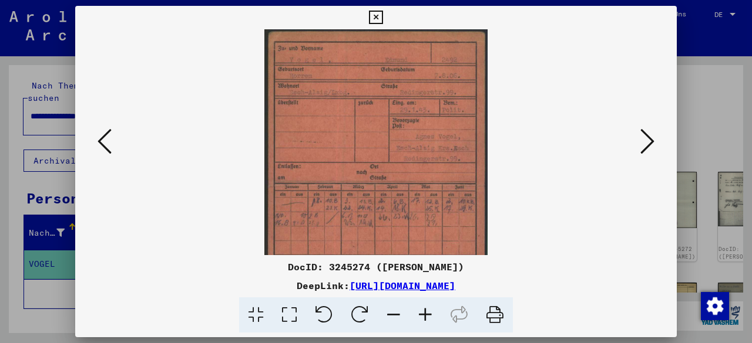
click at [422, 318] on icon at bounding box center [425, 316] width 32 height 36
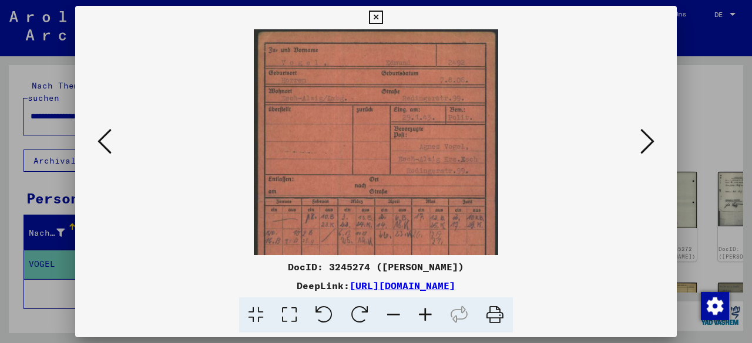
click at [423, 318] on icon at bounding box center [425, 316] width 32 height 36
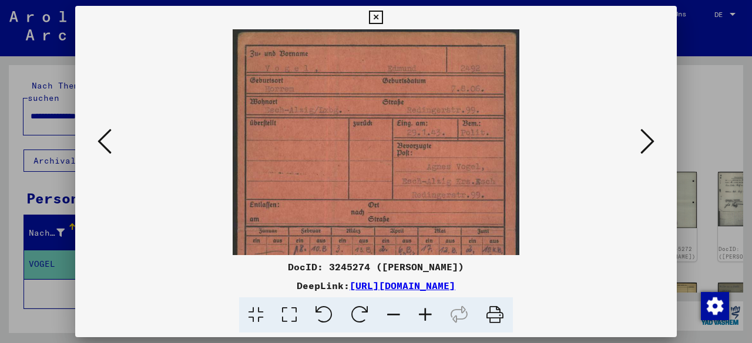
click at [423, 318] on icon at bounding box center [425, 316] width 32 height 36
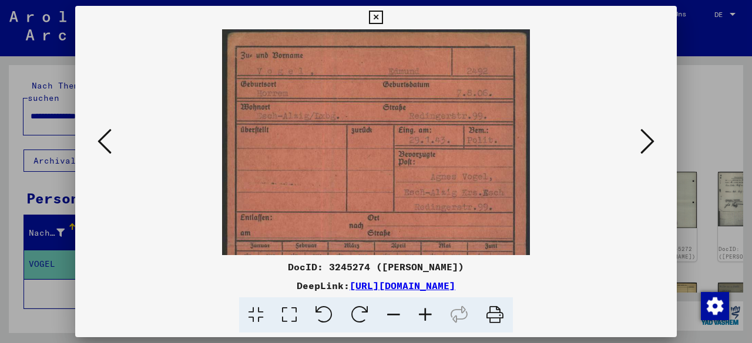
click at [423, 318] on icon at bounding box center [425, 316] width 32 height 36
click at [424, 318] on icon at bounding box center [425, 316] width 32 height 36
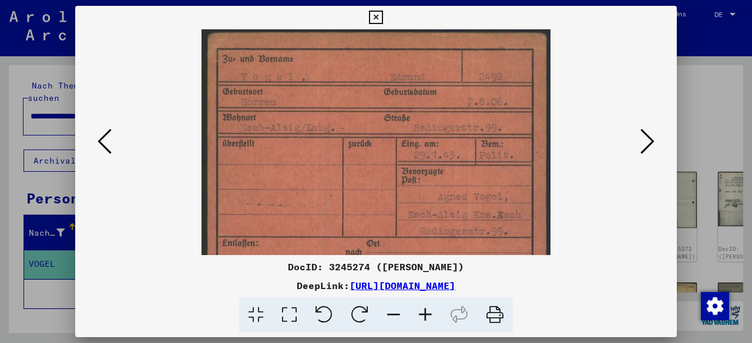
click at [424, 318] on icon at bounding box center [425, 316] width 32 height 36
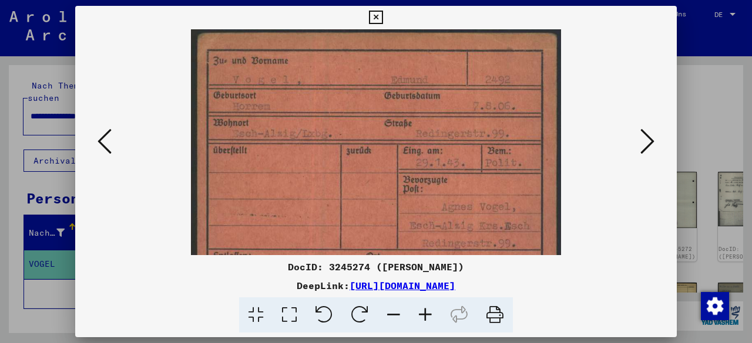
click at [424, 318] on icon at bounding box center [425, 316] width 32 height 36
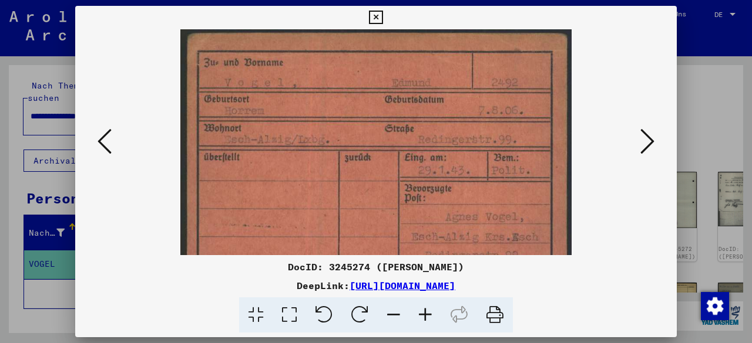
click at [424, 318] on icon at bounding box center [425, 316] width 32 height 36
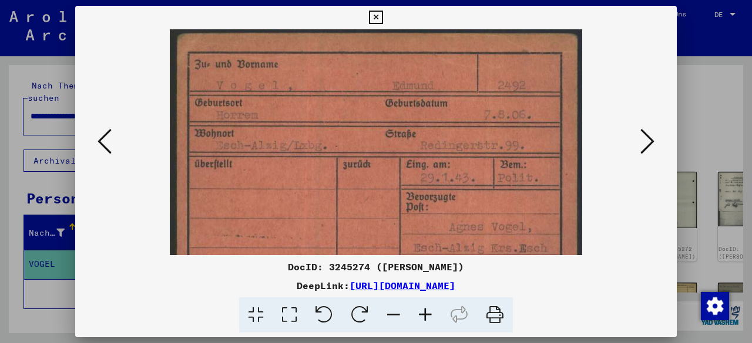
scroll to position [28, 0]
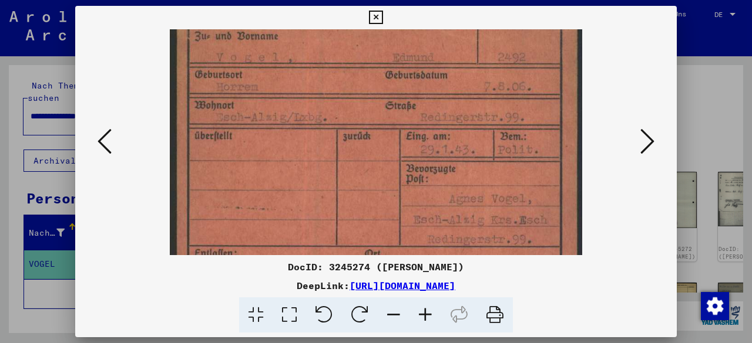
drag, startPoint x: 406, startPoint y: 203, endPoint x: 402, endPoint y: 175, distance: 27.9
click at [402, 175] on img at bounding box center [376, 290] width 412 height 578
drag, startPoint x: 636, startPoint y: 285, endPoint x: 643, endPoint y: 274, distance: 12.9
click at [638, 281] on div "DeepLink: [URL][DOMAIN_NAME]" at bounding box center [375, 286] width 601 height 14
click at [653, 137] on icon at bounding box center [647, 141] width 14 height 28
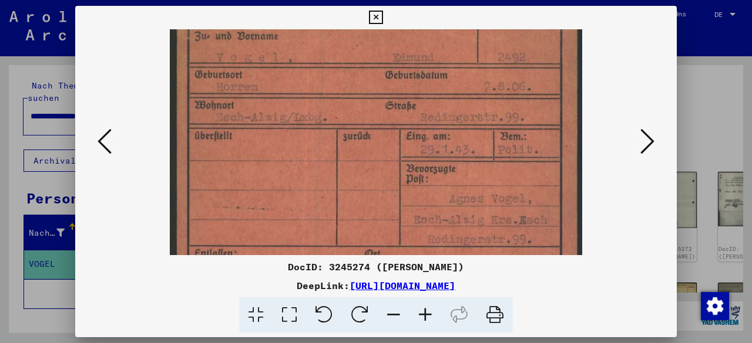
scroll to position [0, 0]
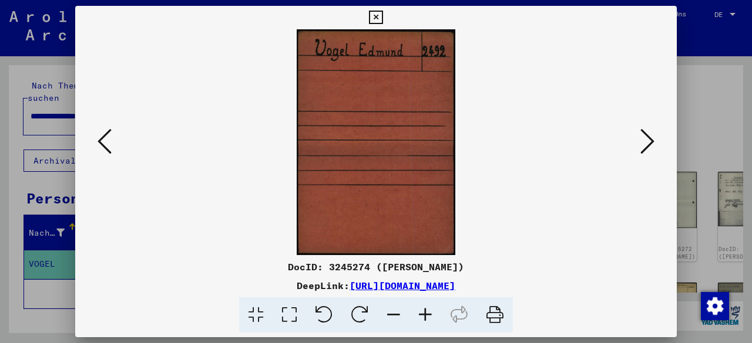
click at [651, 137] on icon at bounding box center [647, 141] width 14 height 28
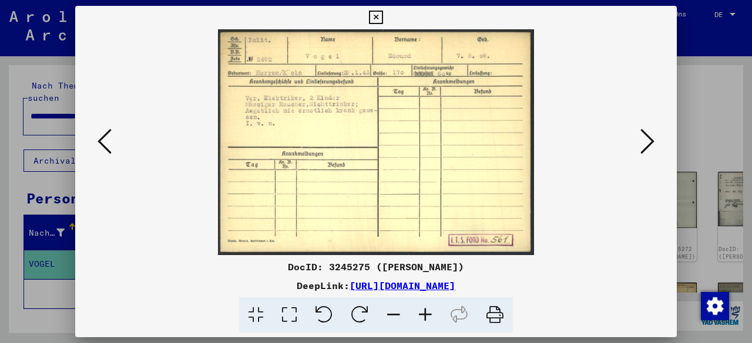
drag, startPoint x: 627, startPoint y: 297, endPoint x: 629, endPoint y: 224, distance: 73.4
click at [627, 298] on div at bounding box center [376, 316] width 592 height 36
click at [641, 147] on icon at bounding box center [647, 141] width 14 height 28
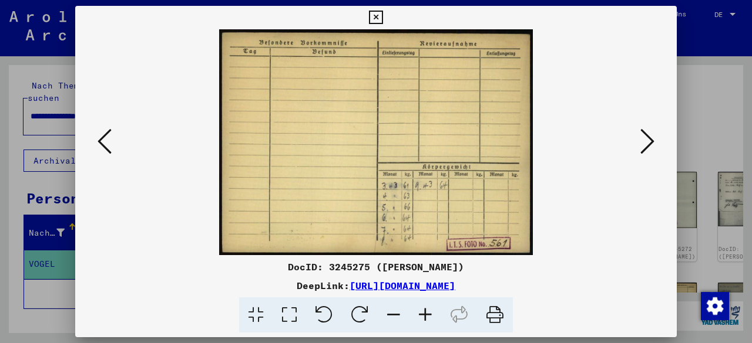
drag, startPoint x: 440, startPoint y: 195, endPoint x: 636, endPoint y: 274, distance: 210.8
click at [635, 286] on div "DeepLink: [URL][DOMAIN_NAME]" at bounding box center [375, 286] width 601 height 14
click at [644, 140] on icon at bounding box center [647, 141] width 14 height 28
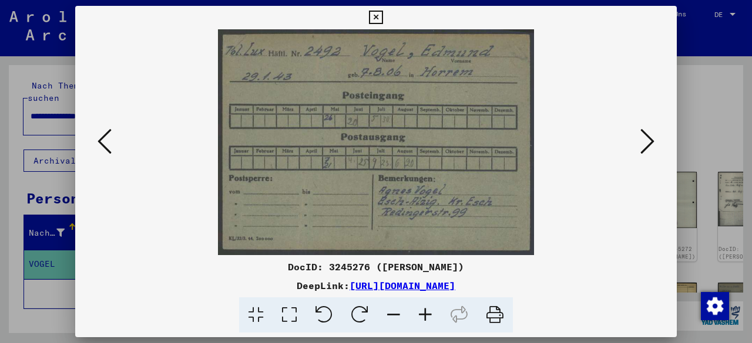
click at [649, 304] on div at bounding box center [376, 316] width 592 height 36
drag, startPoint x: 649, startPoint y: 285, endPoint x: 661, endPoint y: 273, distance: 16.6
click at [649, 285] on div "DeepLink: [URL][DOMAIN_NAME]" at bounding box center [375, 286] width 601 height 14
click at [646, 149] on icon at bounding box center [647, 141] width 14 height 28
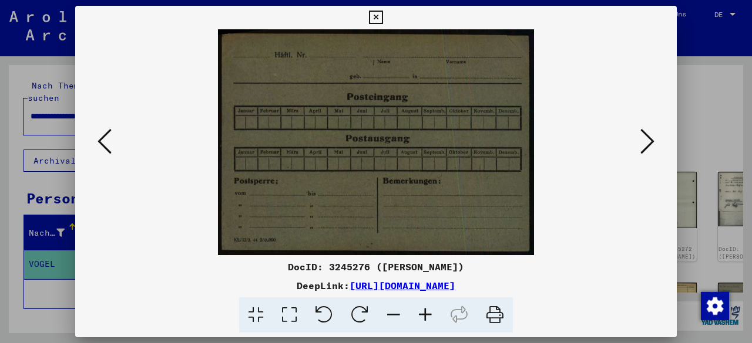
click at [646, 149] on icon at bounding box center [647, 141] width 14 height 28
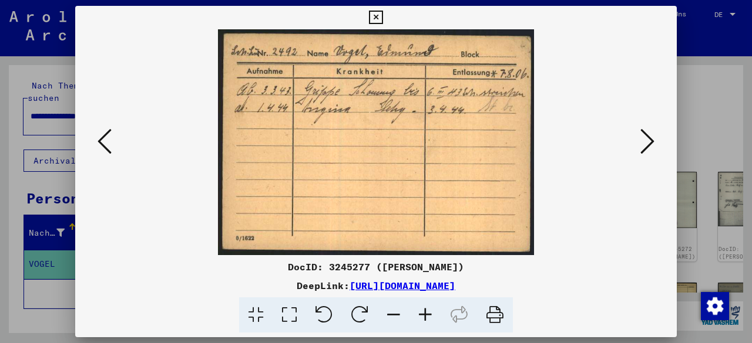
click at [646, 293] on div "DocID: 3245277 ([PERSON_NAME]) DeepLink: [URL][DOMAIN_NAME]" at bounding box center [375, 296] width 601 height 73
click at [649, 142] on icon at bounding box center [647, 141] width 14 height 28
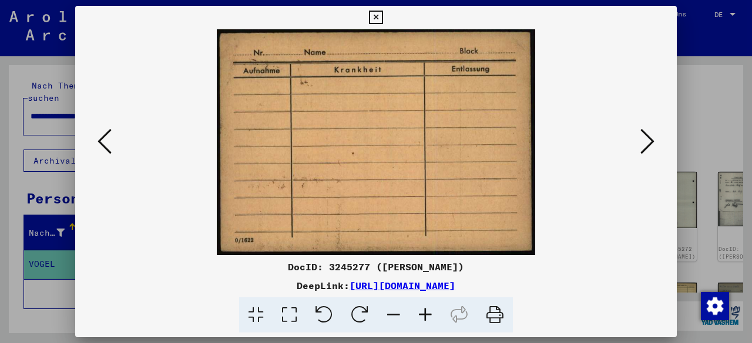
click at [649, 142] on icon at bounding box center [647, 141] width 14 height 28
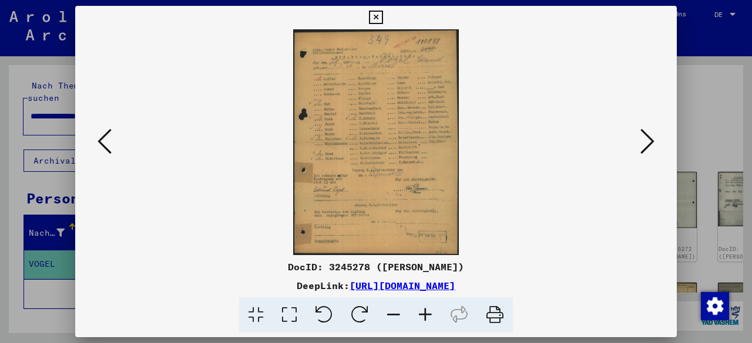
click at [615, 272] on div "DocID: 3245278 ([PERSON_NAME])" at bounding box center [375, 267] width 601 height 14
click at [649, 139] on icon at bounding box center [647, 141] width 14 height 28
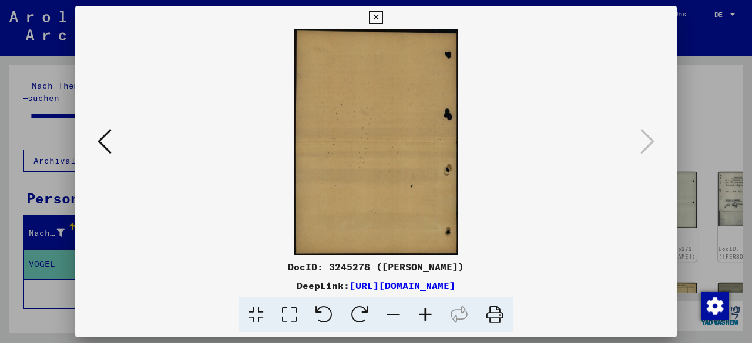
click at [377, 15] on icon at bounding box center [376, 18] width 14 height 14
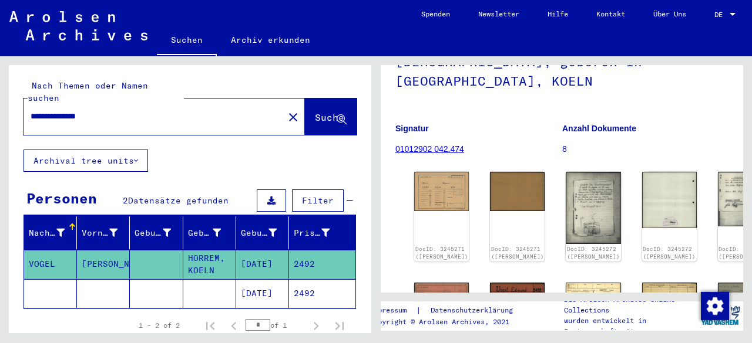
click at [47, 110] on input "**********" at bounding box center [154, 116] width 246 height 12
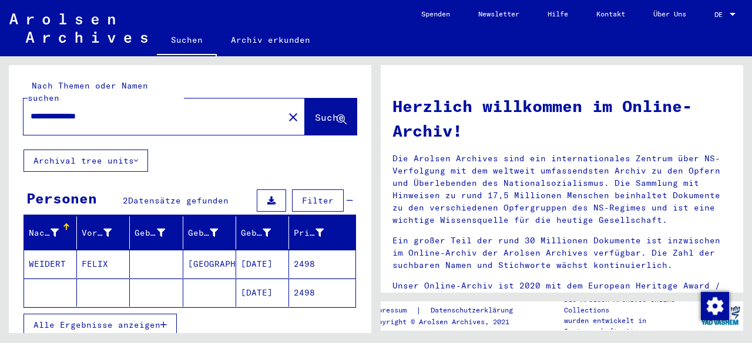
click at [314, 279] on mat-cell "2498" at bounding box center [322, 293] width 66 height 28
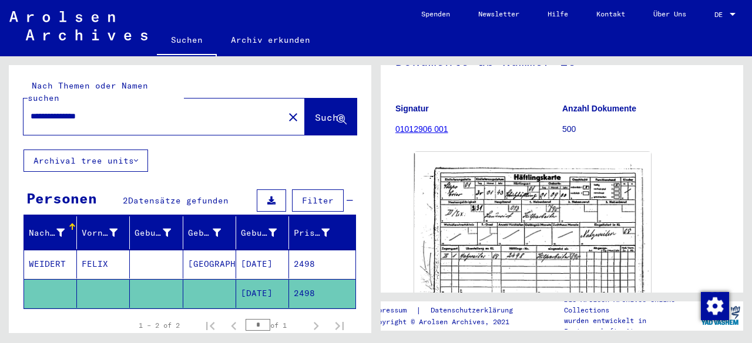
scroll to position [117, 0]
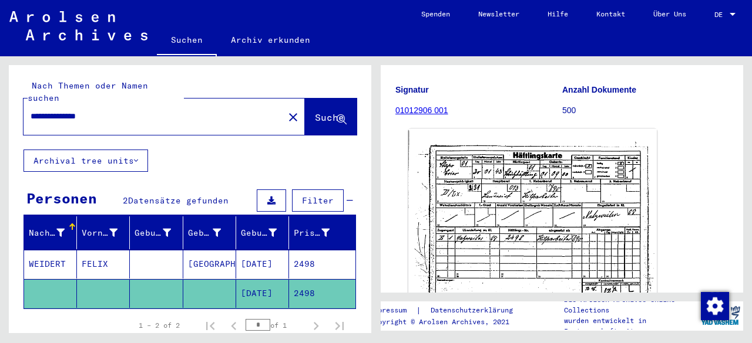
click at [564, 169] on img at bounding box center [532, 215] width 248 height 173
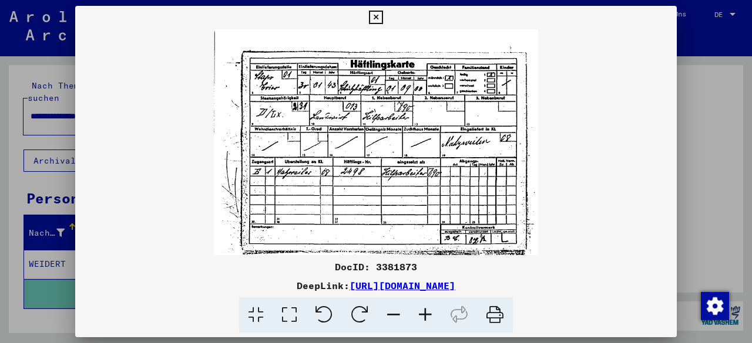
drag, startPoint x: 378, startPoint y: 19, endPoint x: 309, endPoint y: 136, distance: 135.5
click at [378, 19] on icon at bounding box center [376, 18] width 14 height 14
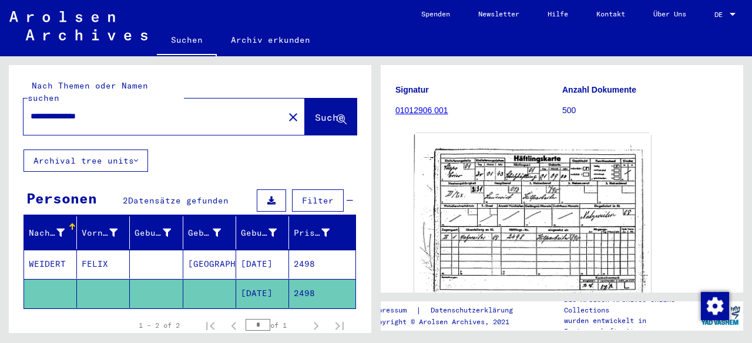
click at [311, 250] on mat-cell "2498" at bounding box center [322, 264] width 66 height 29
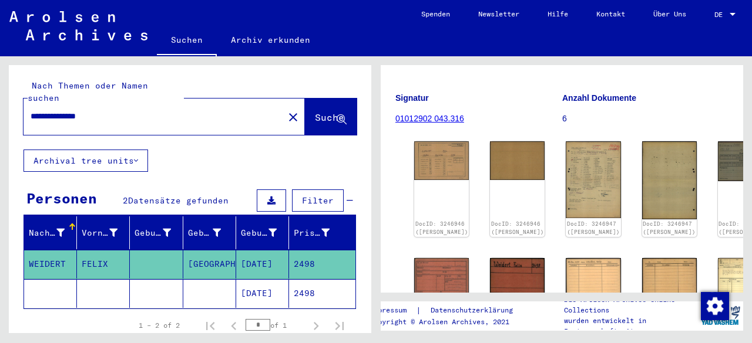
scroll to position [176, 0]
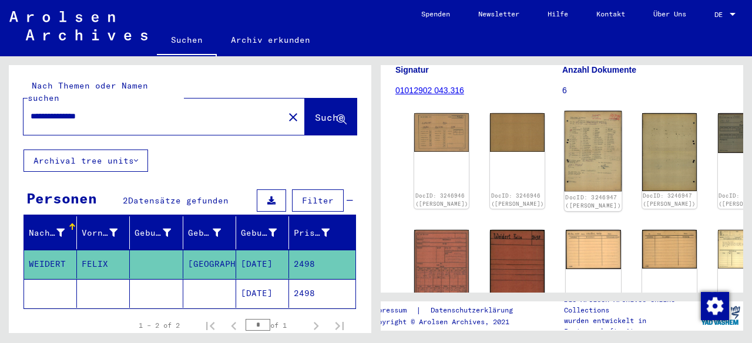
click at [564, 111] on img at bounding box center [593, 151] width 58 height 81
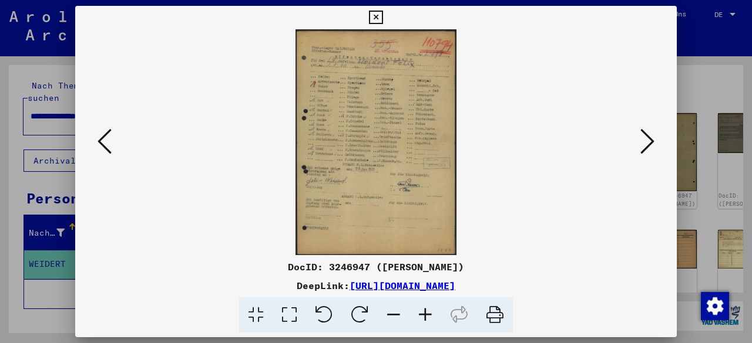
click at [425, 318] on icon at bounding box center [425, 316] width 32 height 36
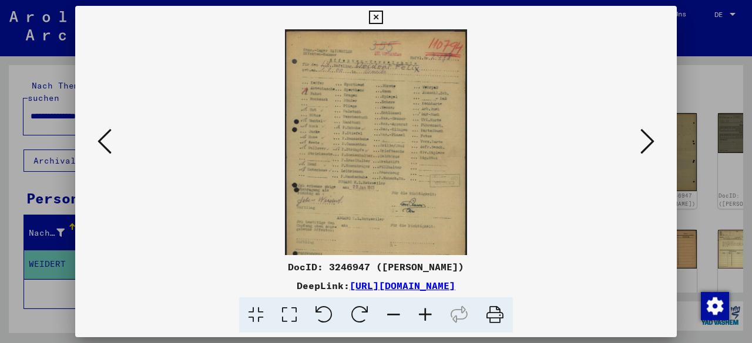
click at [426, 318] on icon at bounding box center [425, 316] width 32 height 36
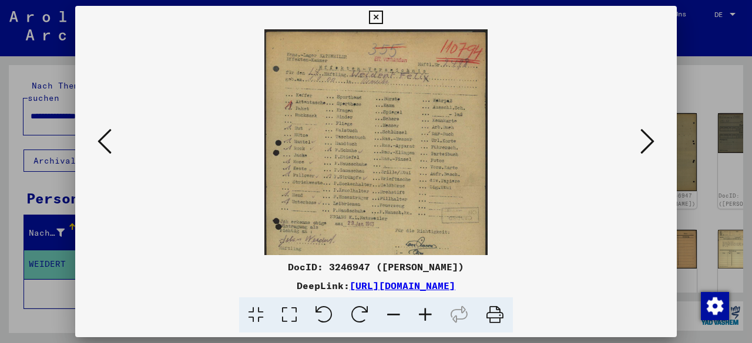
click at [426, 318] on icon at bounding box center [425, 316] width 32 height 36
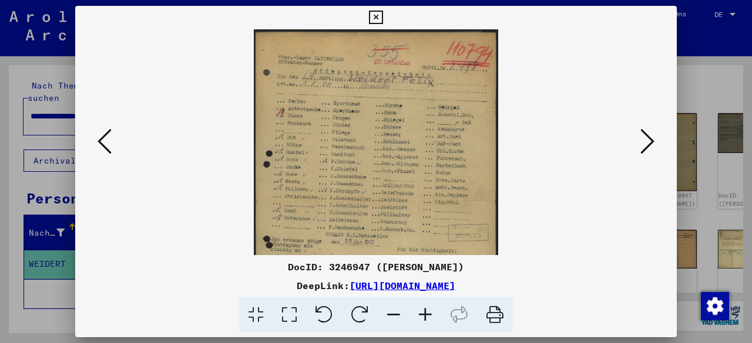
click at [426, 318] on icon at bounding box center [425, 316] width 32 height 36
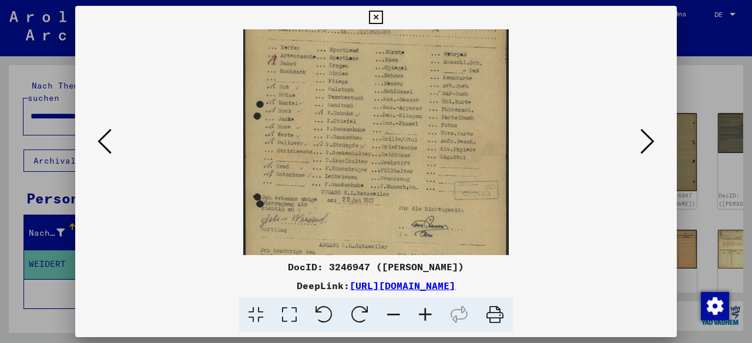
drag, startPoint x: 421, startPoint y: 147, endPoint x: 420, endPoint y: 117, distance: 30.0
click at [421, 119] on img at bounding box center [375, 155] width 265 height 373
drag, startPoint x: 638, startPoint y: 247, endPoint x: 639, endPoint y: 230, distance: 17.6
click at [638, 247] on div at bounding box center [375, 142] width 601 height 226
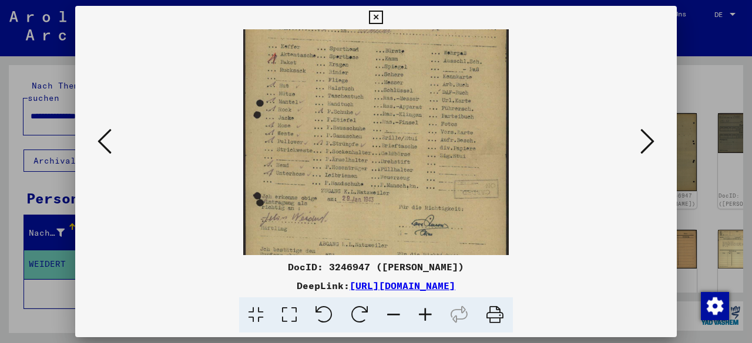
click at [648, 279] on div "DeepLink: [URL][DOMAIN_NAME]" at bounding box center [375, 286] width 601 height 14
drag, startPoint x: 658, startPoint y: 139, endPoint x: 641, endPoint y: 140, distance: 16.5
click at [658, 140] on div at bounding box center [375, 142] width 601 height 226
click at [641, 140] on icon at bounding box center [647, 141] width 14 height 28
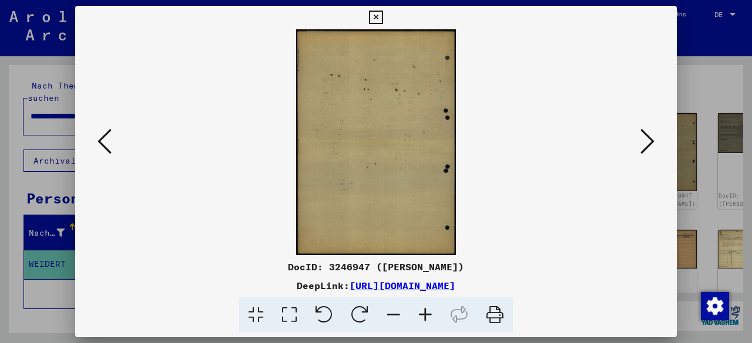
click at [642, 142] on icon at bounding box center [647, 141] width 14 height 28
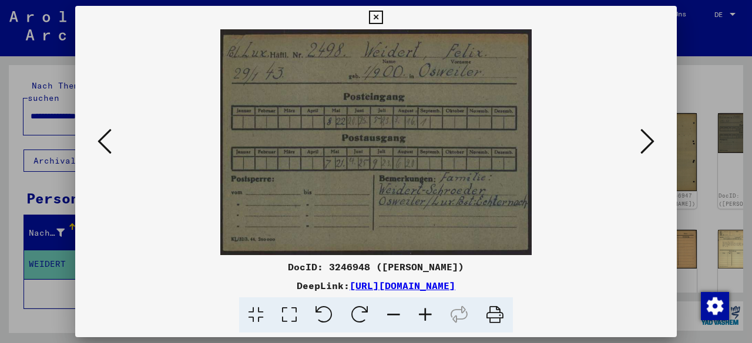
click at [472, 180] on img at bounding box center [376, 142] width 312 height 226
click at [648, 144] on icon at bounding box center [647, 141] width 14 height 28
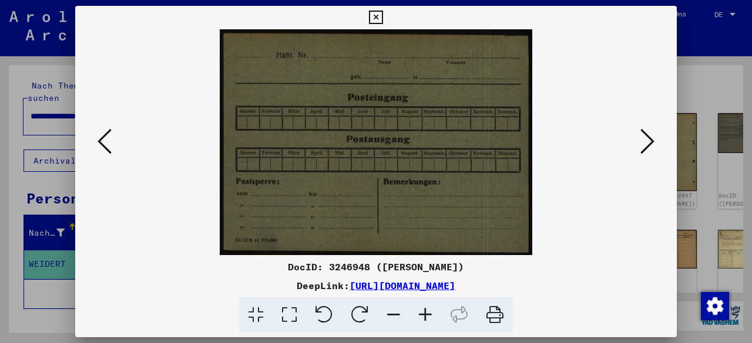
click at [648, 144] on icon at bounding box center [647, 141] width 14 height 28
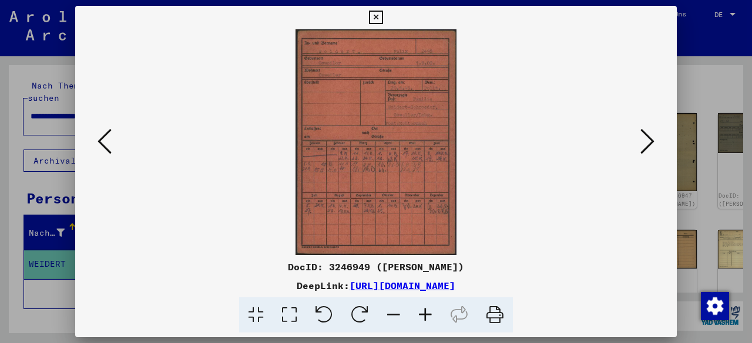
click at [432, 313] on icon at bounding box center [425, 316] width 32 height 36
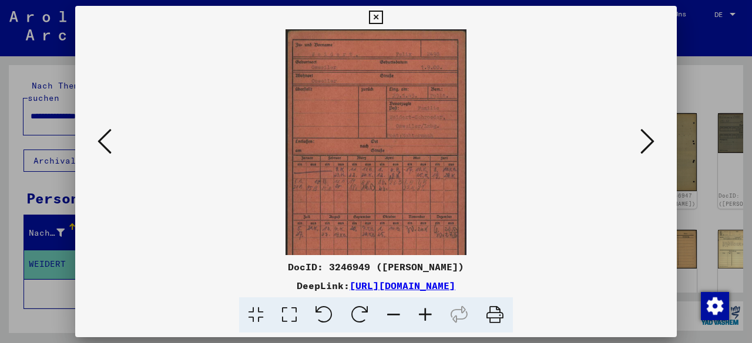
click at [432, 314] on icon at bounding box center [425, 316] width 32 height 36
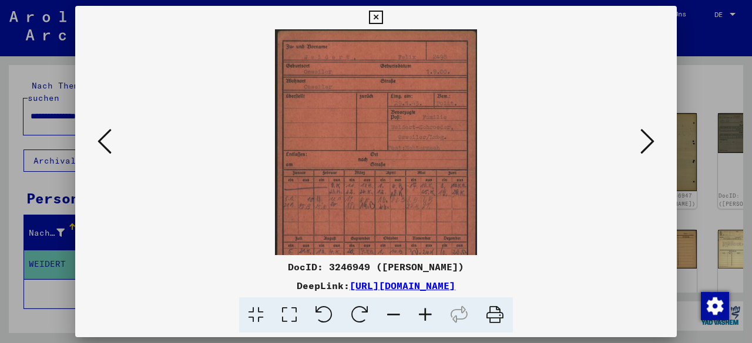
click at [432, 314] on icon at bounding box center [425, 316] width 32 height 36
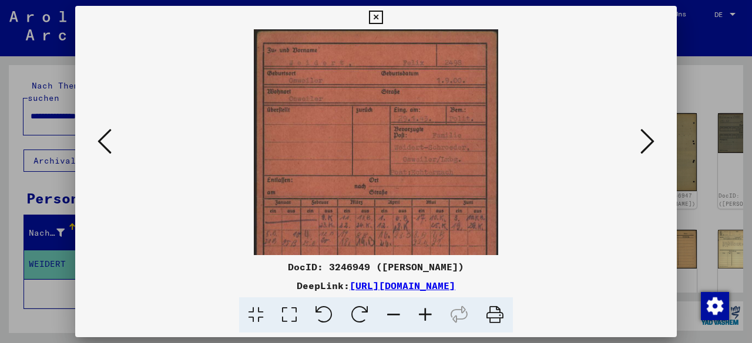
click at [432, 314] on icon at bounding box center [425, 316] width 32 height 36
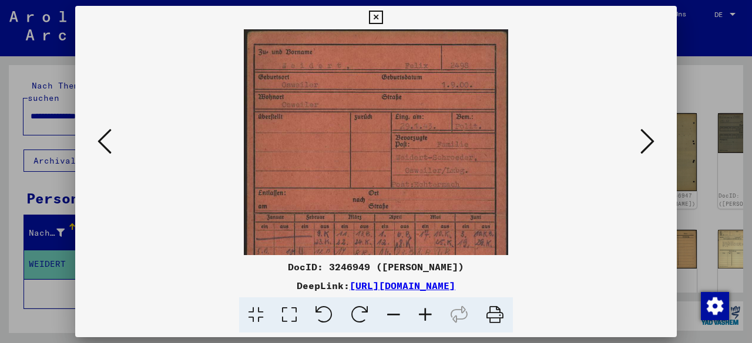
click at [432, 314] on icon at bounding box center [425, 316] width 32 height 36
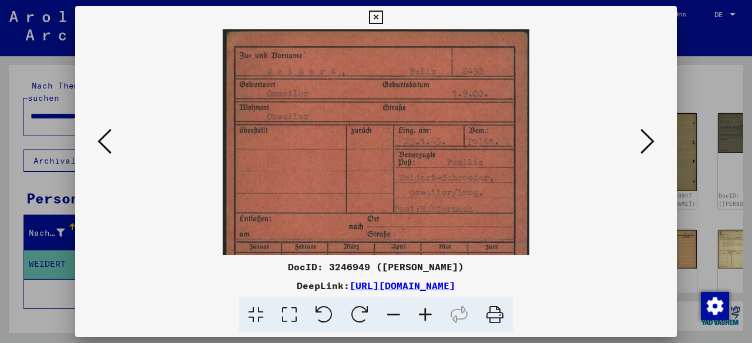
click at [432, 314] on icon at bounding box center [425, 316] width 32 height 36
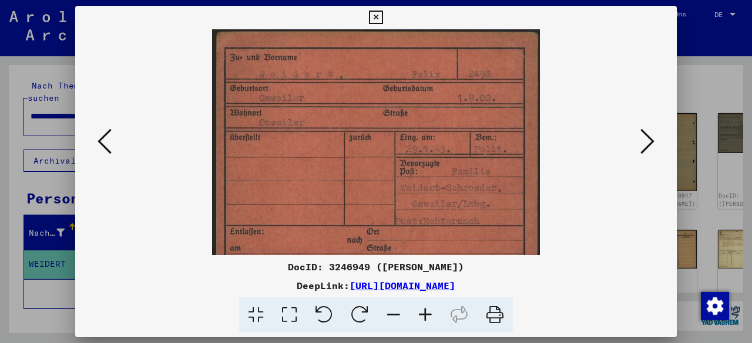
drag, startPoint x: 612, startPoint y: 270, endPoint x: 622, endPoint y: 246, distance: 25.3
click at [615, 267] on div "DocID: 3246949 ([PERSON_NAME])" at bounding box center [375, 267] width 601 height 14
drag, startPoint x: 622, startPoint y: 305, endPoint x: 626, endPoint y: 277, distance: 29.0
click at [623, 299] on div at bounding box center [376, 316] width 592 height 36
click at [650, 147] on icon at bounding box center [647, 141] width 14 height 28
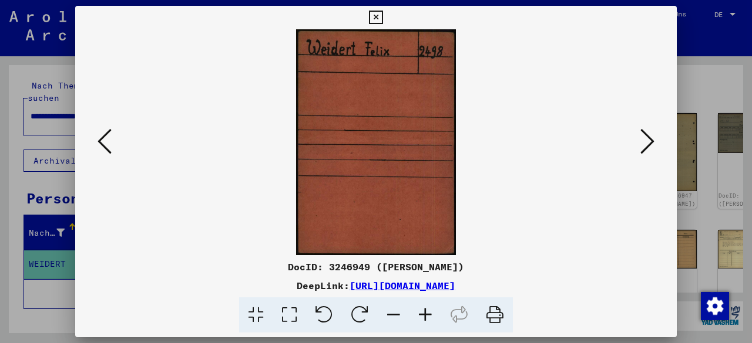
click at [650, 146] on icon at bounding box center [647, 141] width 14 height 28
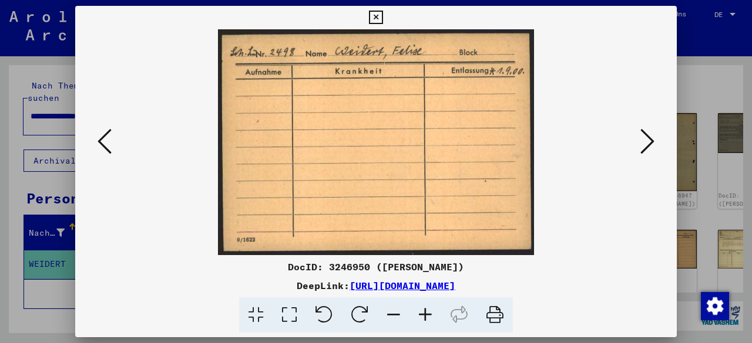
click at [622, 264] on div "DocID: 3246950 ([PERSON_NAME])" at bounding box center [375, 267] width 601 height 14
click at [648, 147] on icon at bounding box center [647, 141] width 14 height 28
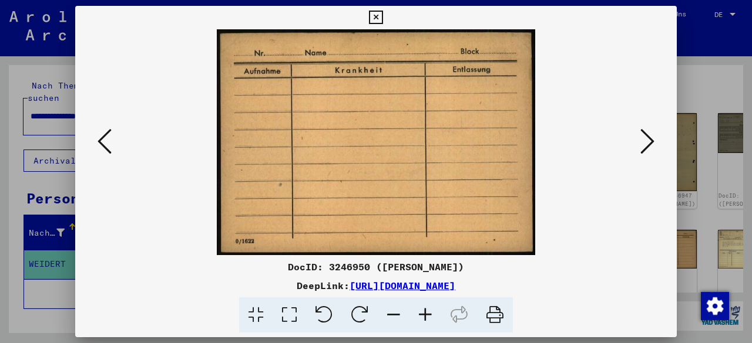
click at [648, 147] on icon at bounding box center [647, 141] width 14 height 28
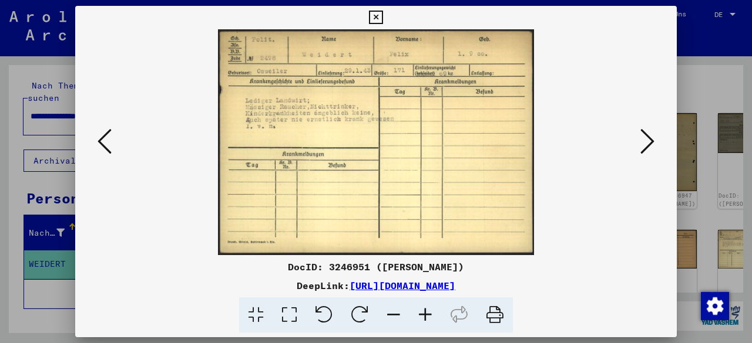
drag, startPoint x: 393, startPoint y: 180, endPoint x: 598, endPoint y: 272, distance: 224.4
click at [595, 281] on div "DeepLink: [URL][DOMAIN_NAME]" at bounding box center [375, 286] width 601 height 14
click at [645, 151] on icon at bounding box center [647, 141] width 14 height 28
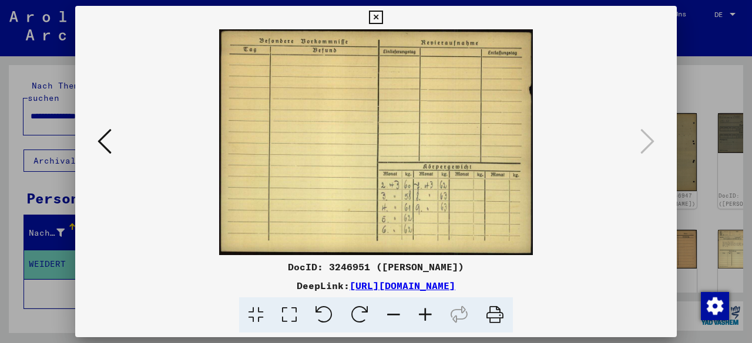
drag, startPoint x: 378, startPoint y: 14, endPoint x: 384, endPoint y: 44, distance: 31.1
click at [380, 15] on icon at bounding box center [376, 18] width 14 height 14
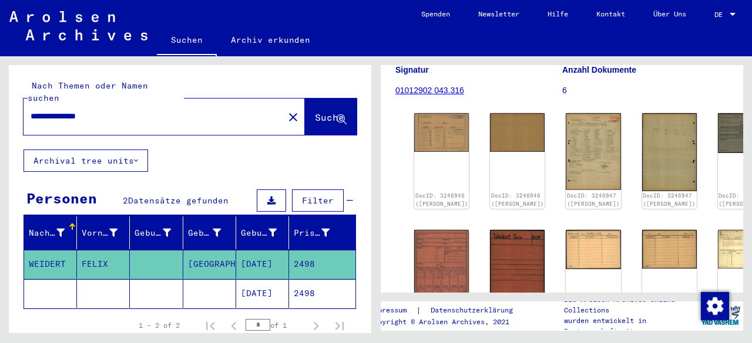
click at [51, 110] on input "**********" at bounding box center [154, 116] width 246 height 12
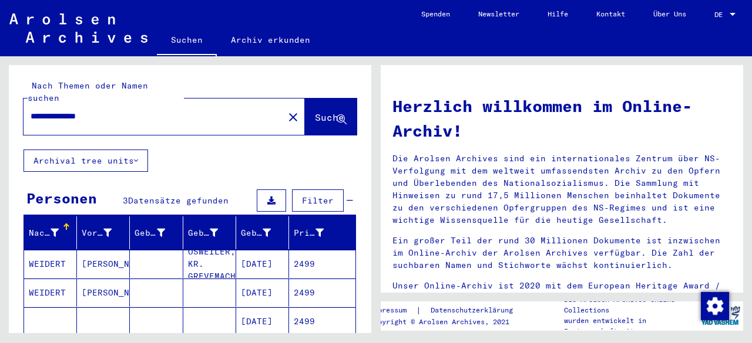
click at [301, 311] on mat-cell "2499" at bounding box center [322, 322] width 66 height 28
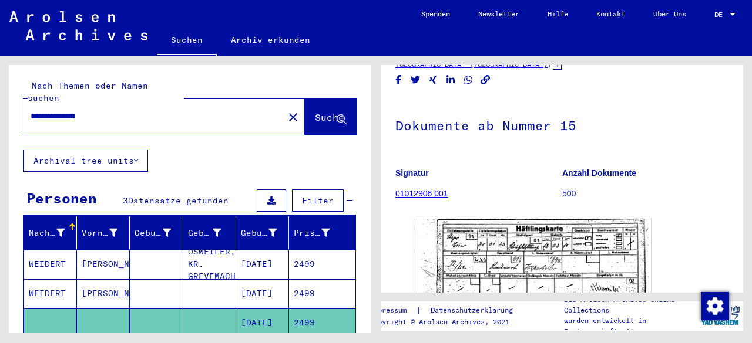
scroll to position [59, 0]
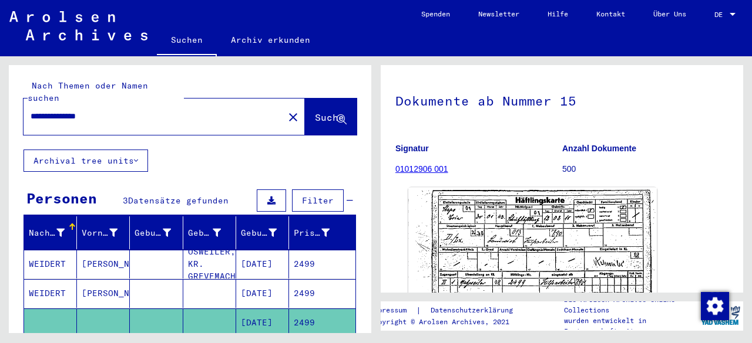
click at [601, 233] on img at bounding box center [532, 274] width 248 height 173
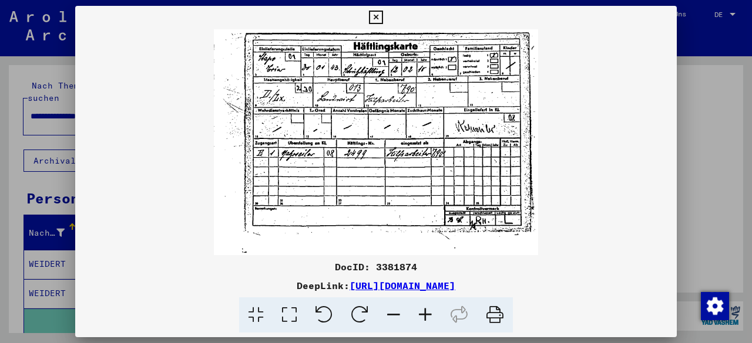
click at [376, 16] on icon at bounding box center [376, 18] width 14 height 14
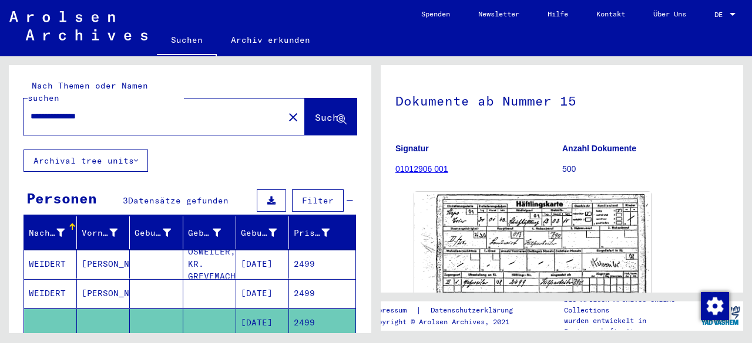
click at [305, 279] on mat-cell "2499" at bounding box center [322, 293] width 66 height 29
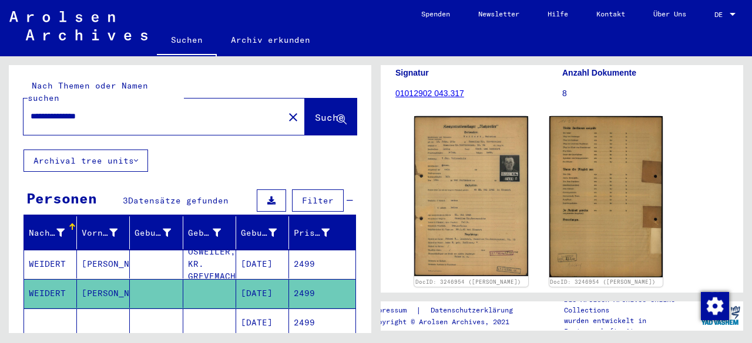
scroll to position [176, 0]
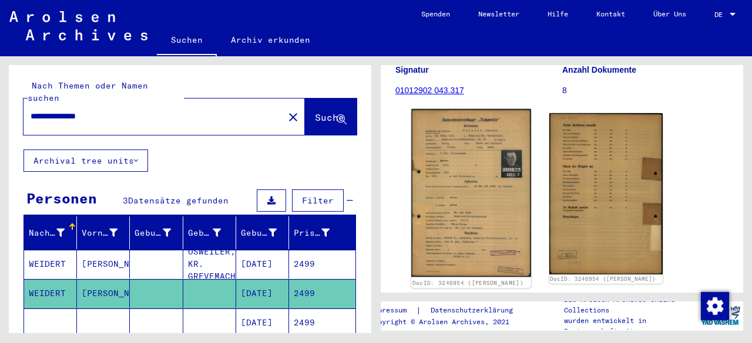
click at [437, 156] on img at bounding box center [470, 193] width 119 height 169
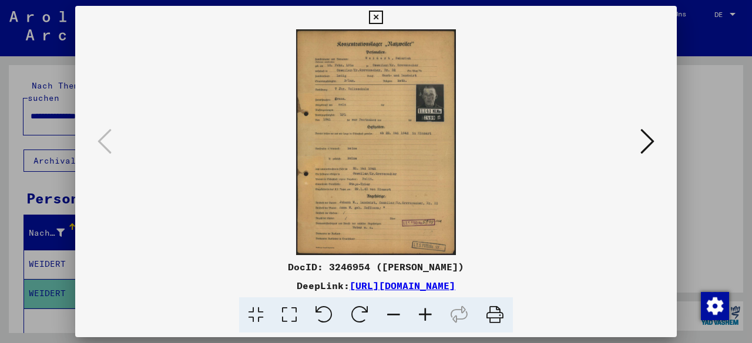
click at [420, 316] on icon at bounding box center [425, 316] width 32 height 36
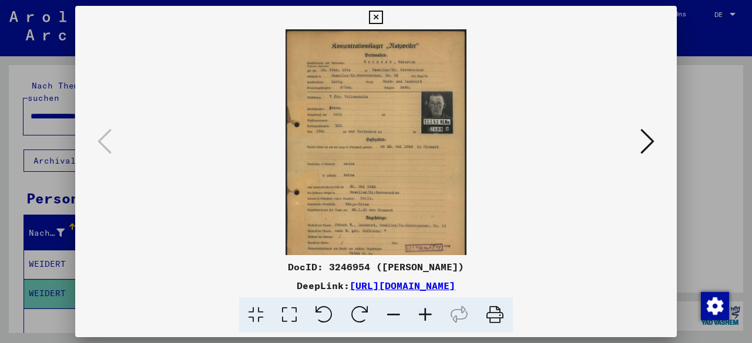
click at [420, 316] on icon at bounding box center [425, 316] width 32 height 36
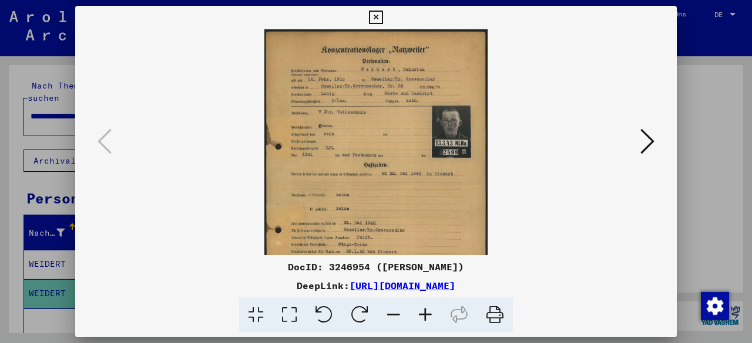
click at [420, 316] on icon at bounding box center [425, 316] width 32 height 36
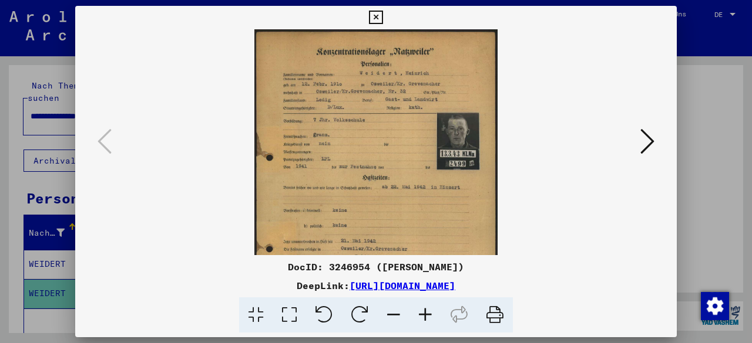
click at [420, 316] on icon at bounding box center [425, 316] width 32 height 36
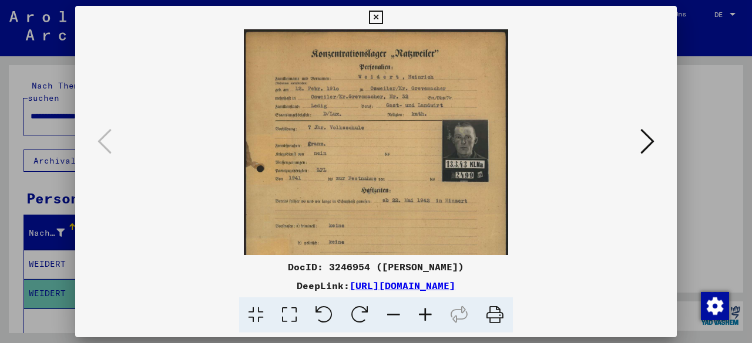
click at [419, 317] on icon at bounding box center [425, 316] width 32 height 36
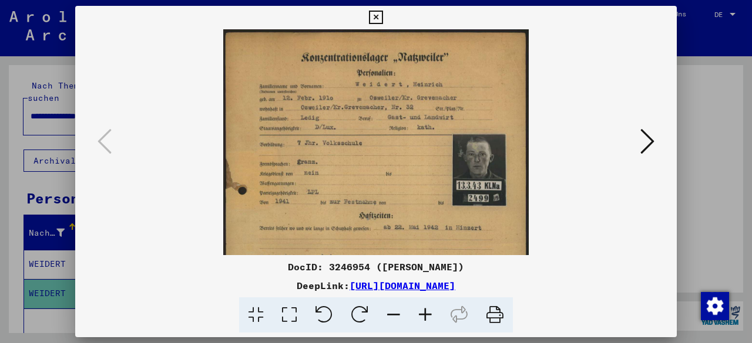
click at [419, 317] on icon at bounding box center [425, 316] width 32 height 36
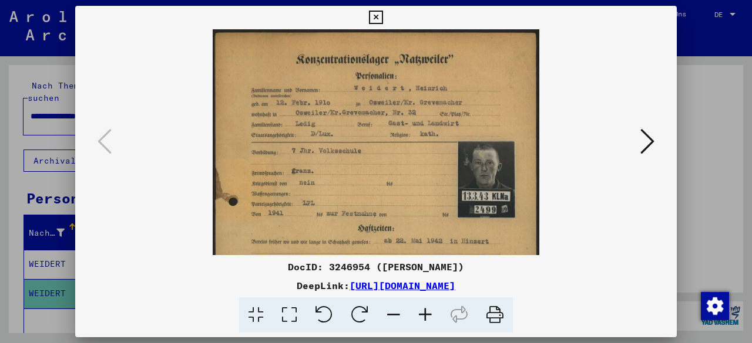
click at [419, 317] on icon at bounding box center [425, 316] width 32 height 36
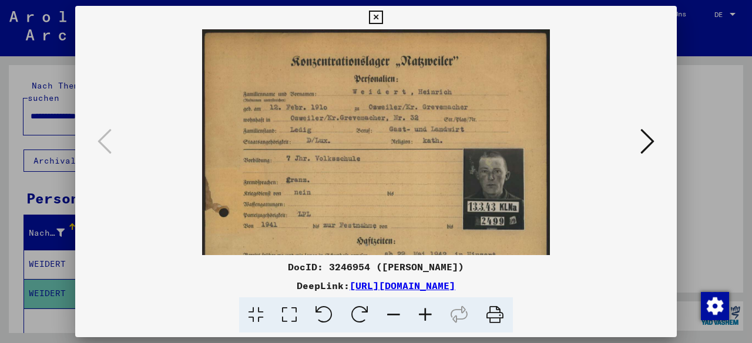
click at [419, 317] on icon at bounding box center [425, 316] width 32 height 36
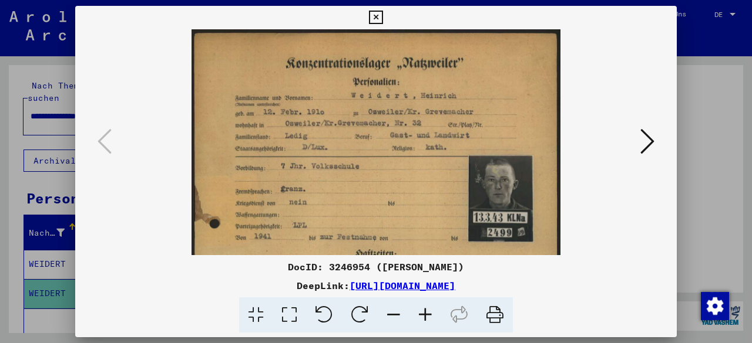
click at [419, 317] on icon at bounding box center [425, 316] width 32 height 36
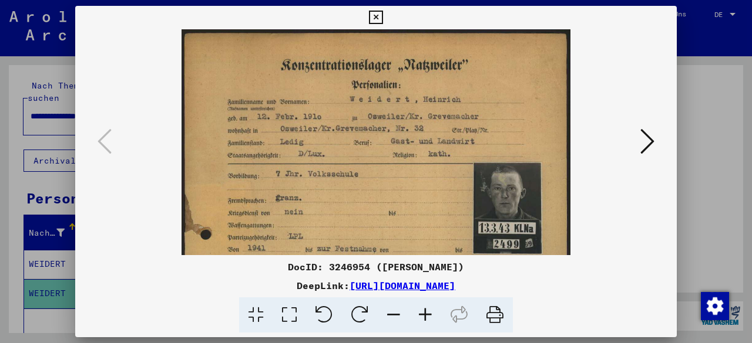
click at [419, 317] on icon at bounding box center [425, 316] width 32 height 36
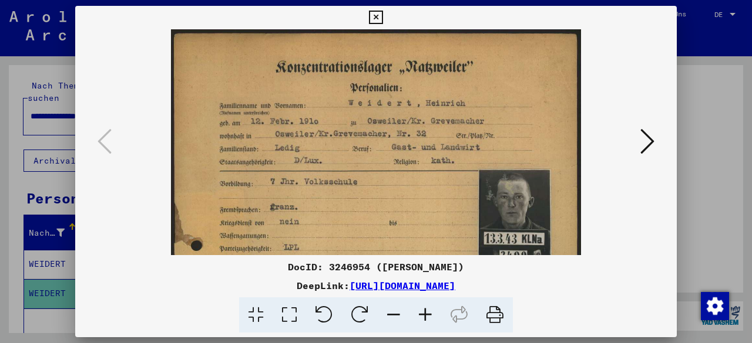
click at [419, 317] on icon at bounding box center [425, 316] width 32 height 36
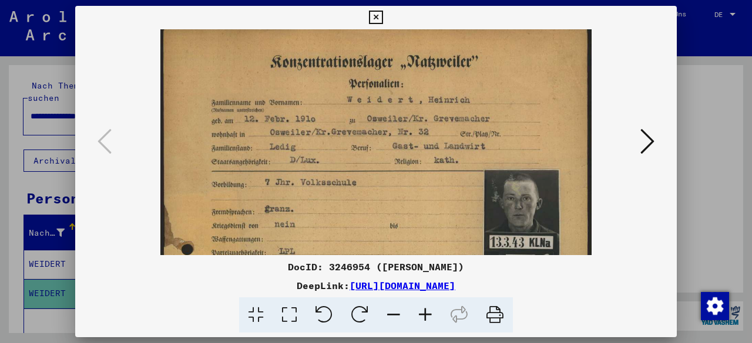
drag, startPoint x: 493, startPoint y: 207, endPoint x: 493, endPoint y: 200, distance: 6.5
click at [493, 200] on img at bounding box center [375, 326] width 430 height 608
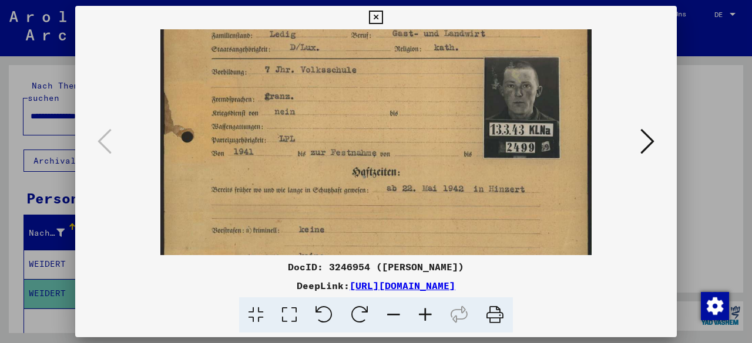
drag, startPoint x: 494, startPoint y: 214, endPoint x: 481, endPoint y: 102, distance: 113.0
click at [481, 102] on img at bounding box center [375, 214] width 430 height 608
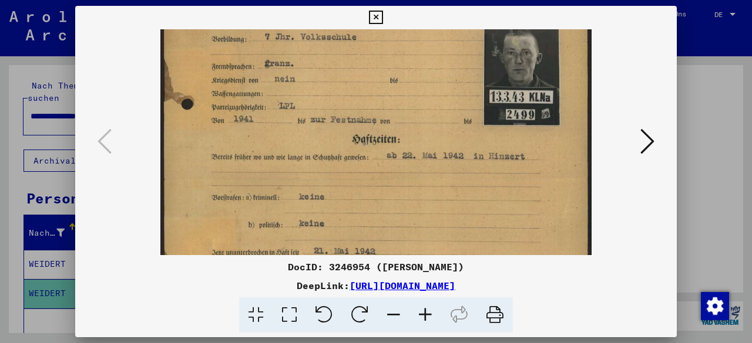
drag, startPoint x: 489, startPoint y: 203, endPoint x: 479, endPoint y: 168, distance: 35.9
click at [479, 168] on img at bounding box center [375, 181] width 430 height 608
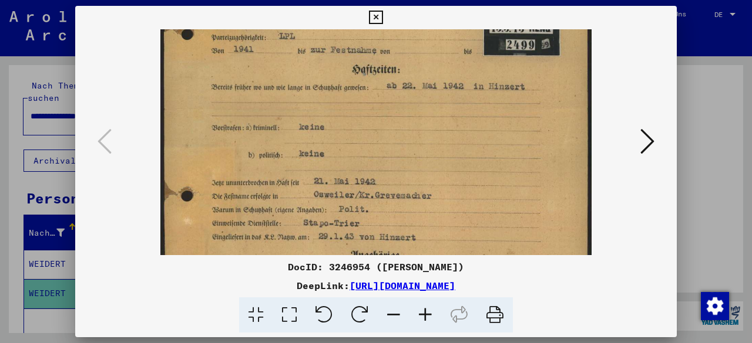
scroll to position [241, 0]
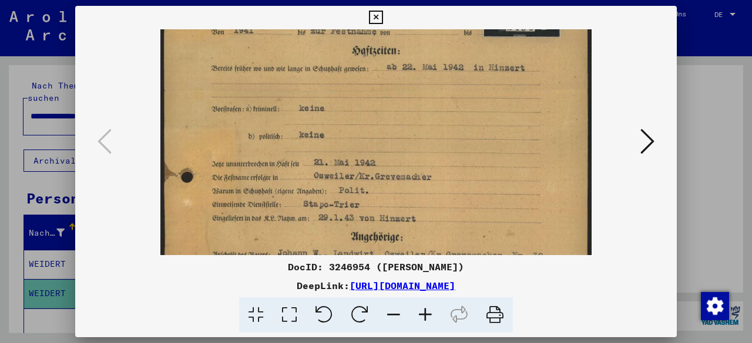
drag, startPoint x: 437, startPoint y: 143, endPoint x: 431, endPoint y: 125, distance: 19.3
click at [431, 125] on img at bounding box center [375, 92] width 430 height 608
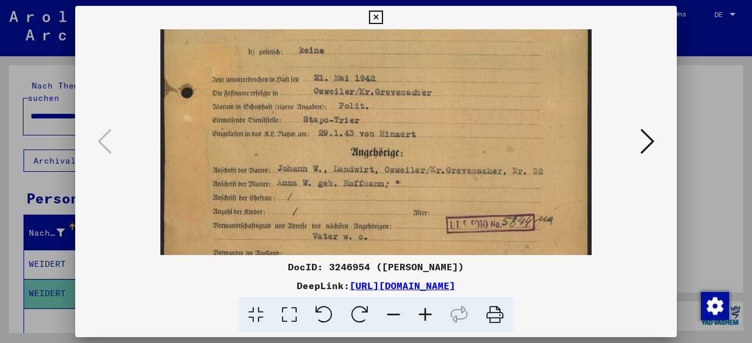
drag, startPoint x: 422, startPoint y: 180, endPoint x: 414, endPoint y: 89, distance: 91.3
click at [414, 89] on img at bounding box center [375, 7] width 430 height 608
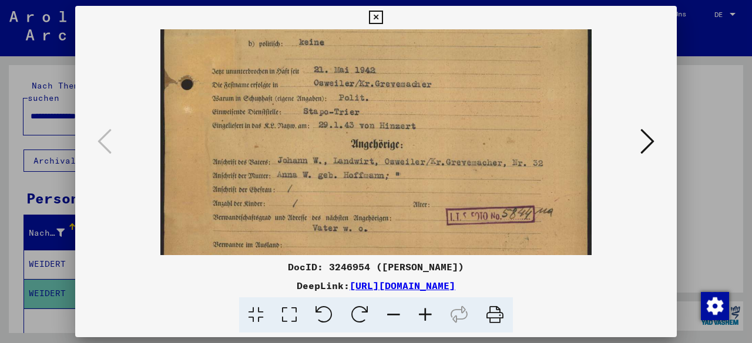
drag, startPoint x: 437, startPoint y: 211, endPoint x: 427, endPoint y: 204, distance: 12.1
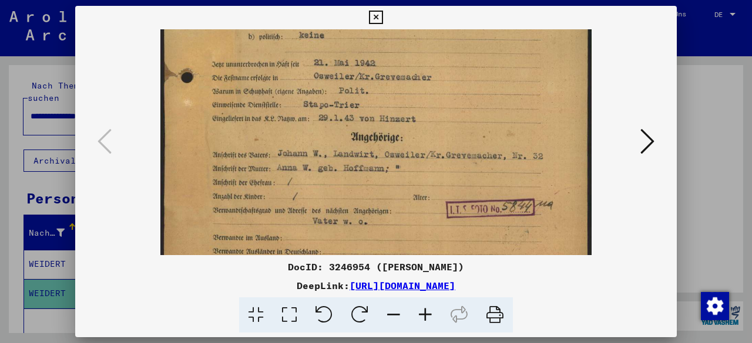
drag, startPoint x: 642, startPoint y: 285, endPoint x: 644, endPoint y: 274, distance: 11.2
click at [642, 279] on div "DeepLink: [URL][DOMAIN_NAME]" at bounding box center [375, 286] width 601 height 14
click at [646, 153] on icon at bounding box center [647, 141] width 14 height 28
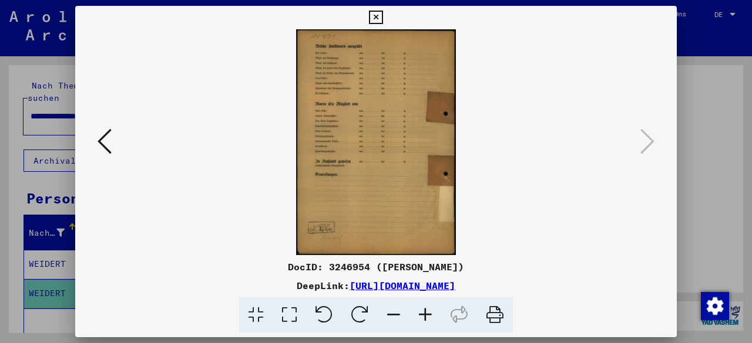
click at [374, 11] on icon at bounding box center [376, 18] width 14 height 14
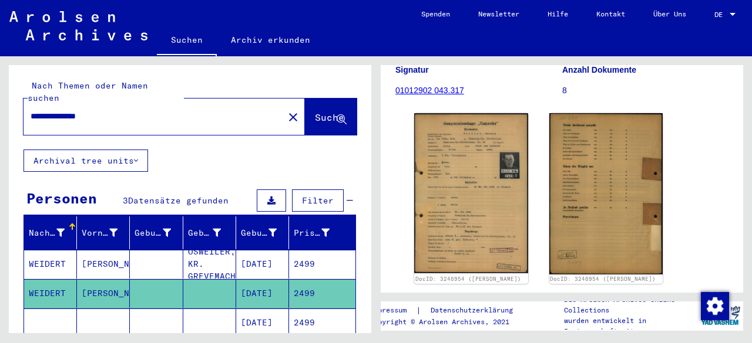
click at [329, 250] on mat-cell "2499" at bounding box center [322, 264] width 66 height 29
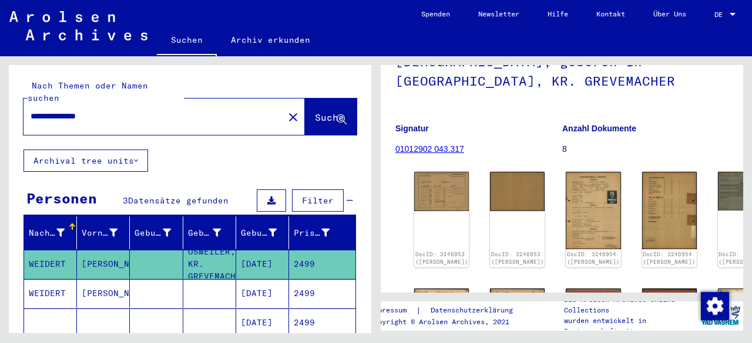
scroll to position [176, 0]
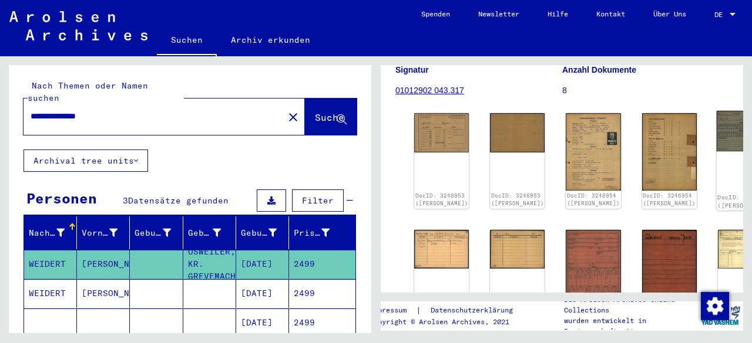
click at [716, 123] on img at bounding box center [745, 131] width 58 height 41
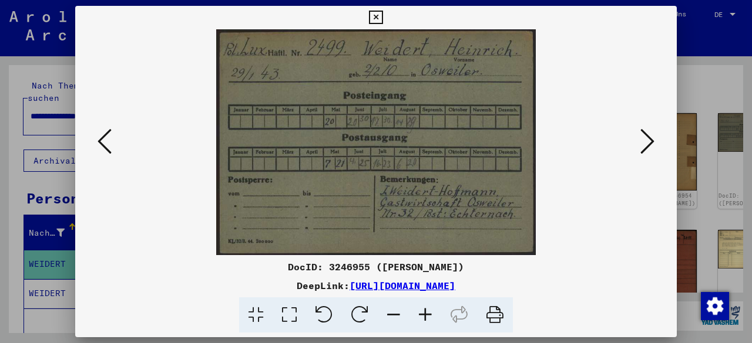
click at [644, 303] on div at bounding box center [376, 316] width 592 height 36
click at [646, 126] on button at bounding box center [646, 142] width 21 height 33
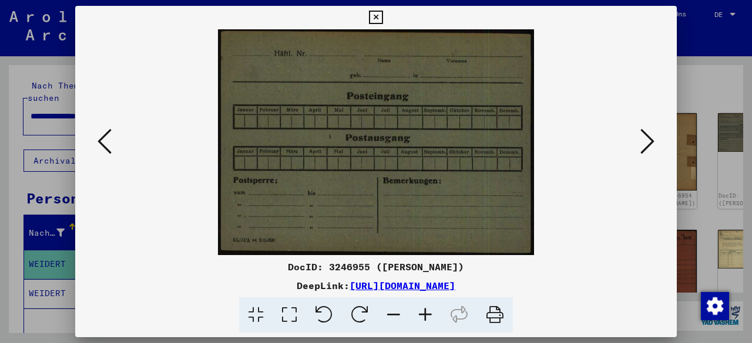
click at [648, 133] on icon at bounding box center [647, 141] width 14 height 28
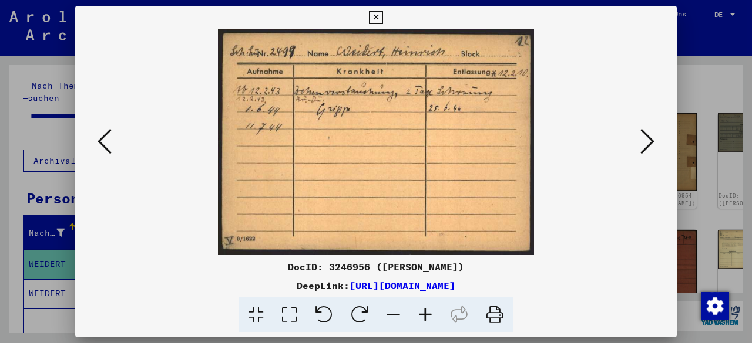
click at [426, 319] on icon at bounding box center [425, 316] width 32 height 36
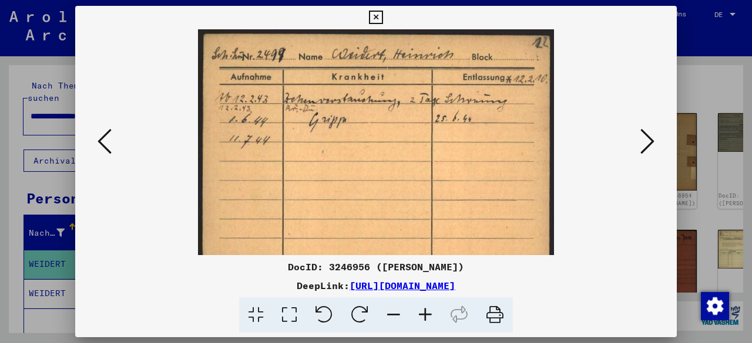
click at [426, 319] on icon at bounding box center [425, 316] width 32 height 36
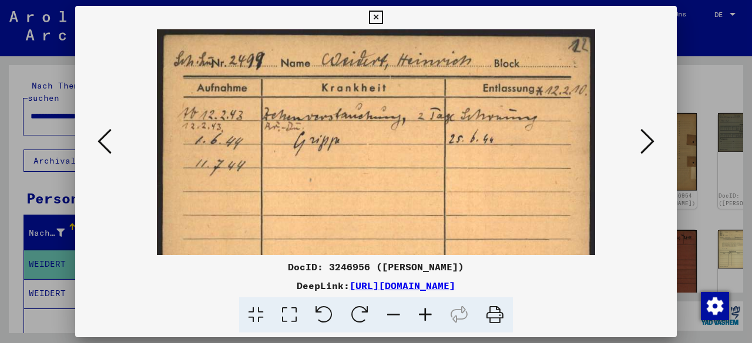
click at [649, 319] on div at bounding box center [376, 316] width 592 height 36
click at [645, 277] on div "DocID: 3246956 ([PERSON_NAME]) DeepLink: [URL][DOMAIN_NAME]" at bounding box center [375, 296] width 601 height 73
click at [650, 146] on icon at bounding box center [647, 141] width 14 height 28
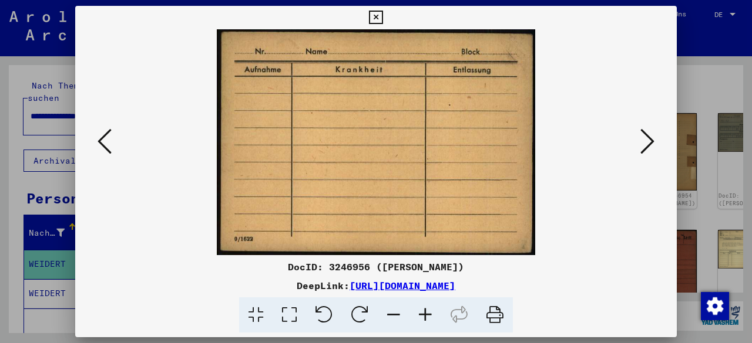
click at [650, 145] on icon at bounding box center [647, 141] width 14 height 28
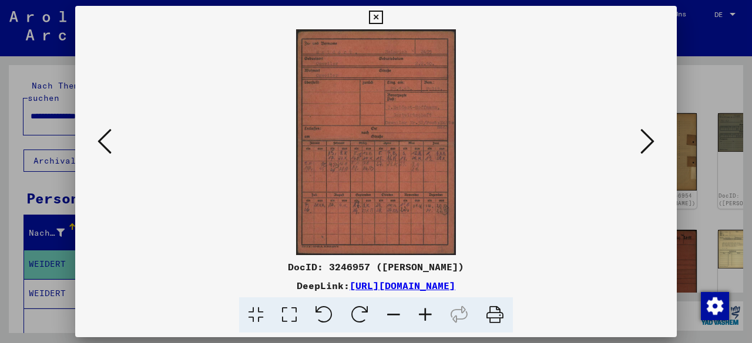
click at [437, 312] on icon at bounding box center [425, 316] width 32 height 36
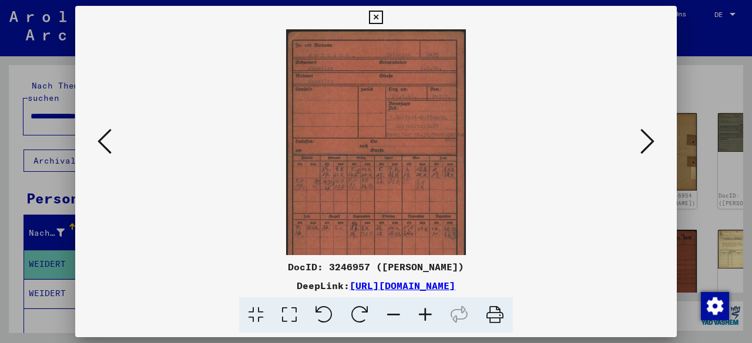
click at [431, 310] on icon at bounding box center [425, 316] width 32 height 36
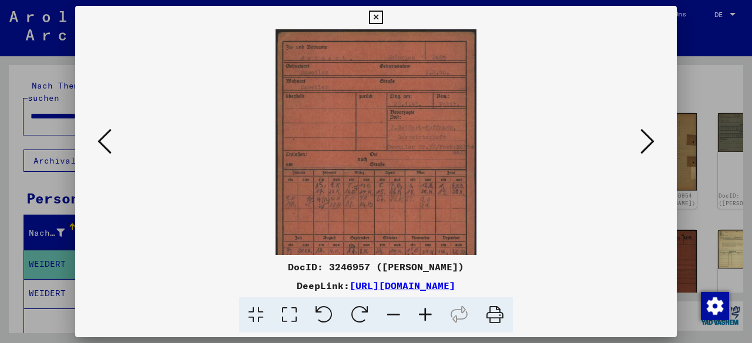
click at [431, 311] on icon at bounding box center [425, 316] width 32 height 36
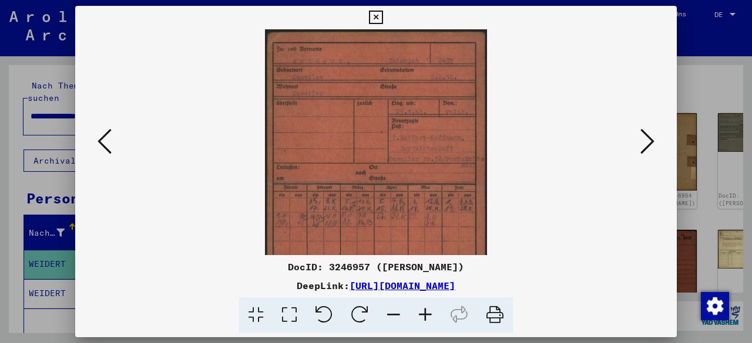
click at [431, 311] on icon at bounding box center [425, 316] width 32 height 36
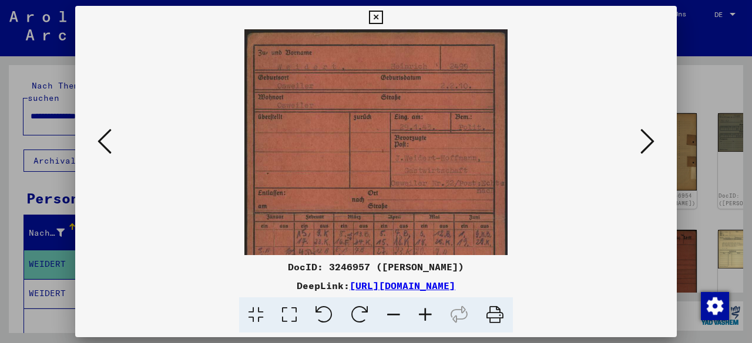
click at [431, 311] on icon at bounding box center [425, 316] width 32 height 36
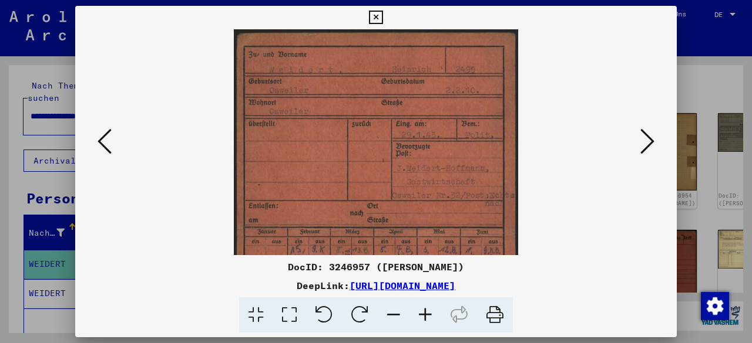
click at [431, 311] on icon at bounding box center [425, 316] width 32 height 36
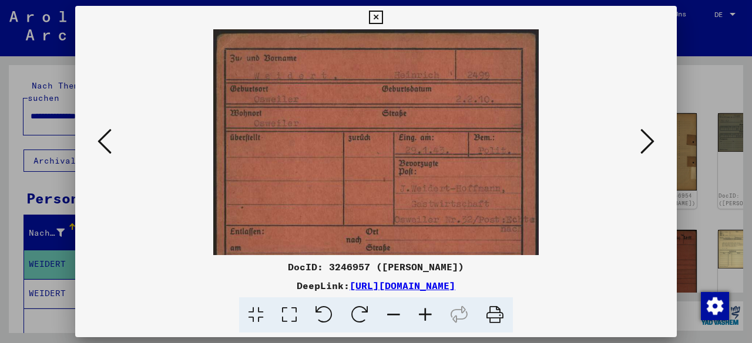
click at [431, 311] on icon at bounding box center [425, 316] width 32 height 36
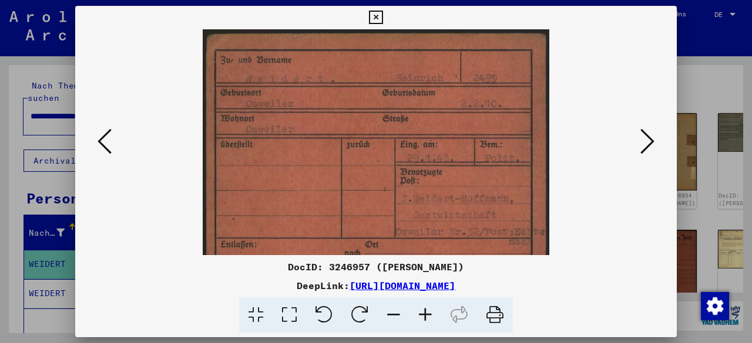
click at [431, 311] on icon at bounding box center [425, 316] width 32 height 36
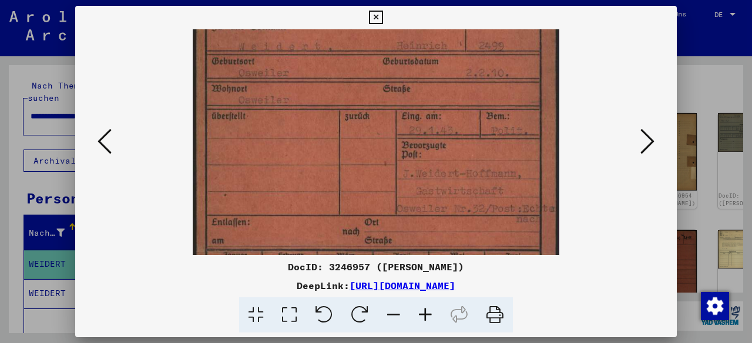
drag, startPoint x: 462, startPoint y: 198, endPoint x: 468, endPoint y: 157, distance: 41.6
click at [467, 157] on img at bounding box center [376, 254] width 367 height 520
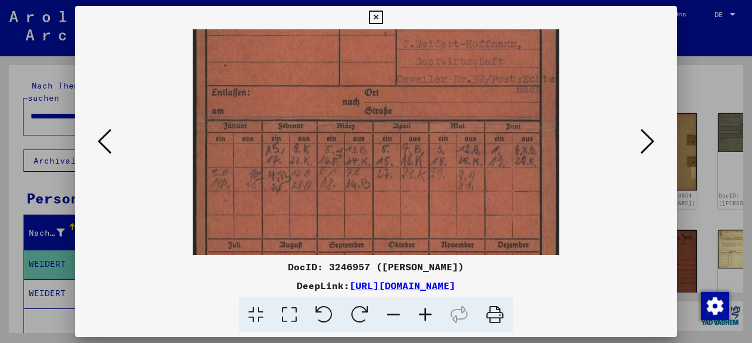
drag, startPoint x: 490, startPoint y: 140, endPoint x: 467, endPoint y: 69, distance: 74.8
click at [471, 71] on img at bounding box center [376, 124] width 367 height 520
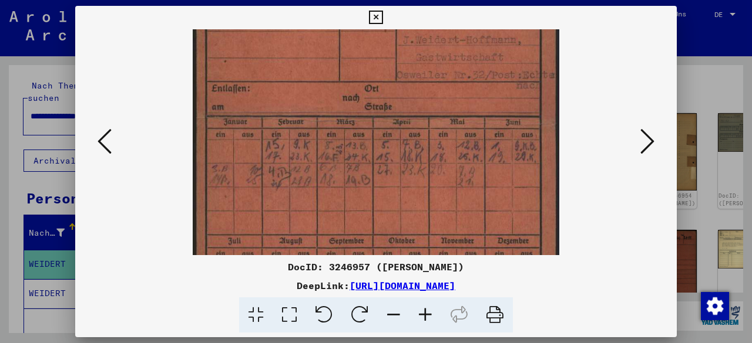
click at [645, 150] on icon at bounding box center [647, 141] width 14 height 28
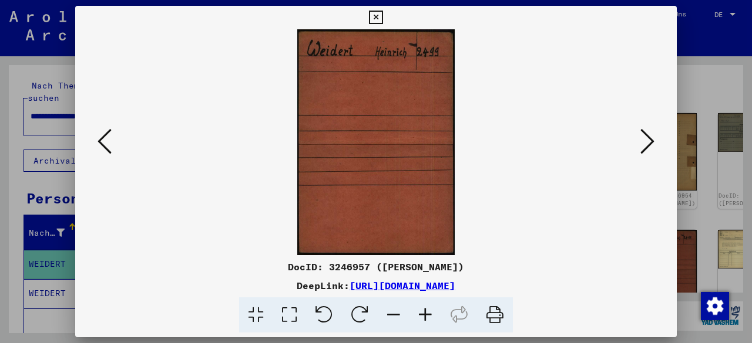
click at [645, 150] on icon at bounding box center [647, 141] width 14 height 28
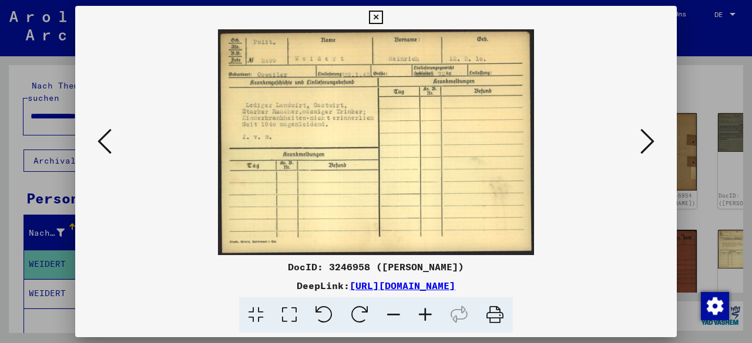
drag, startPoint x: 544, startPoint y: 166, endPoint x: 625, endPoint y: 255, distance: 120.2
click at [625, 303] on div at bounding box center [376, 316] width 592 height 36
click at [641, 150] on icon at bounding box center [647, 141] width 14 height 28
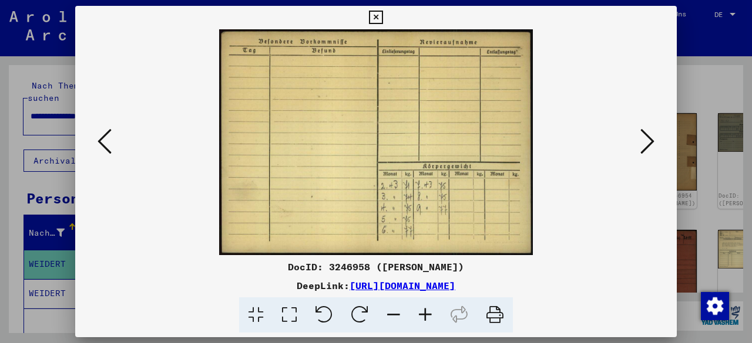
drag, startPoint x: 636, startPoint y: 285, endPoint x: 636, endPoint y: 275, distance: 9.4
click at [636, 275] on div "DocID: 3246958 ([PERSON_NAME]) DeepLink: [URL][DOMAIN_NAME]" at bounding box center [375, 296] width 601 height 73
click at [639, 143] on button at bounding box center [646, 142] width 21 height 33
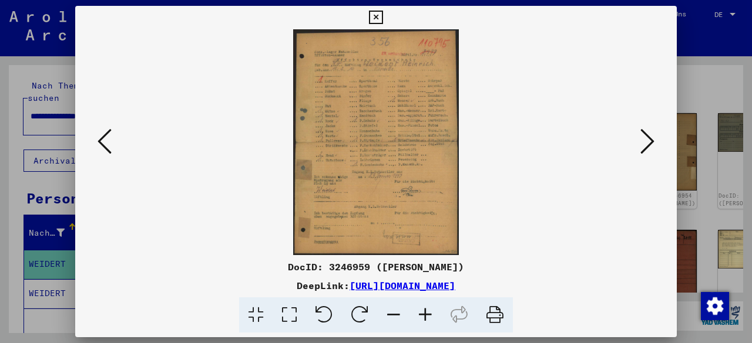
drag, startPoint x: 656, startPoint y: 280, endPoint x: 658, endPoint y: 252, distance: 28.2
click at [657, 277] on div "DocID: 3246959 ([PERSON_NAME]) DeepLink: [URL][DOMAIN_NAME]" at bounding box center [375, 296] width 601 height 73
click at [646, 153] on icon at bounding box center [647, 141] width 14 height 28
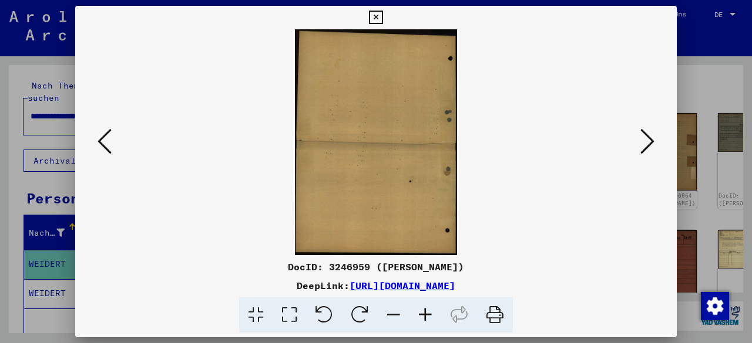
click at [646, 153] on icon at bounding box center [647, 141] width 14 height 28
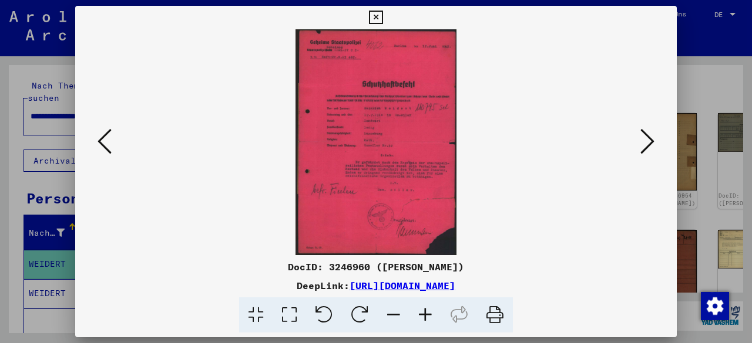
click at [426, 318] on icon at bounding box center [425, 316] width 32 height 36
click at [424, 316] on icon at bounding box center [425, 316] width 32 height 36
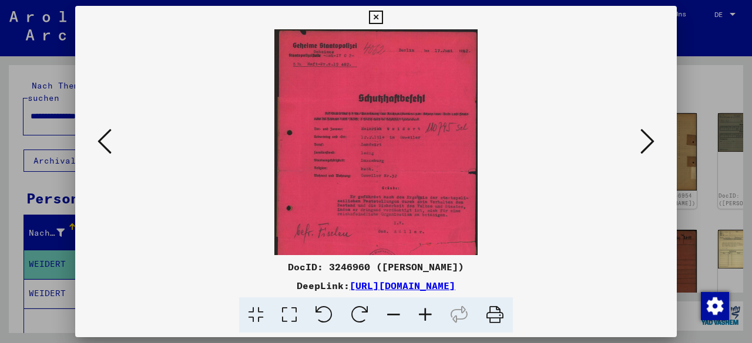
click at [424, 316] on icon at bounding box center [425, 316] width 32 height 36
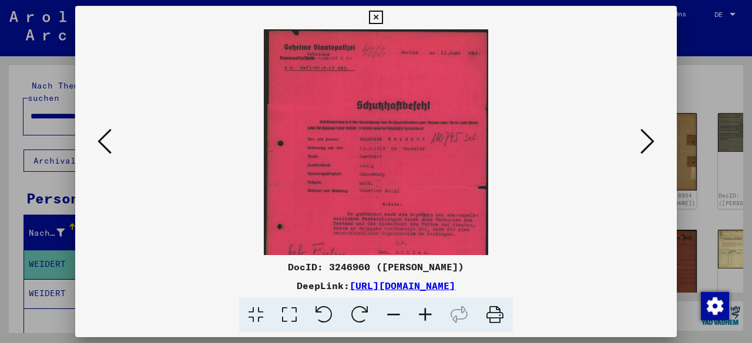
click at [424, 316] on icon at bounding box center [425, 316] width 32 height 36
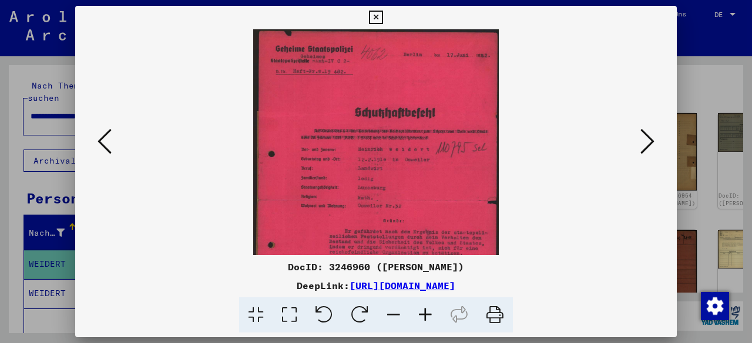
click at [424, 316] on icon at bounding box center [425, 316] width 32 height 36
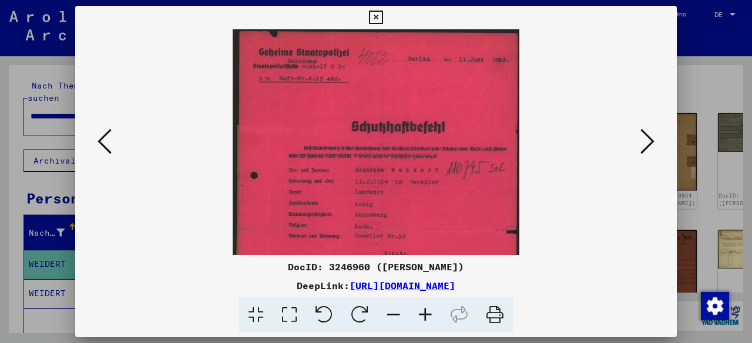
click at [424, 316] on icon at bounding box center [425, 316] width 32 height 36
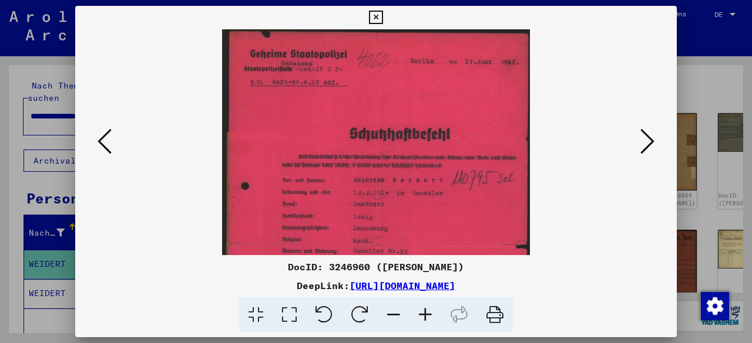
click at [425, 316] on icon at bounding box center [425, 316] width 32 height 36
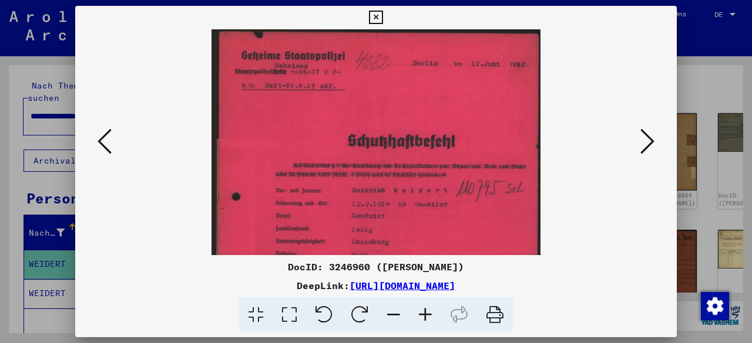
click at [425, 316] on icon at bounding box center [425, 316] width 32 height 36
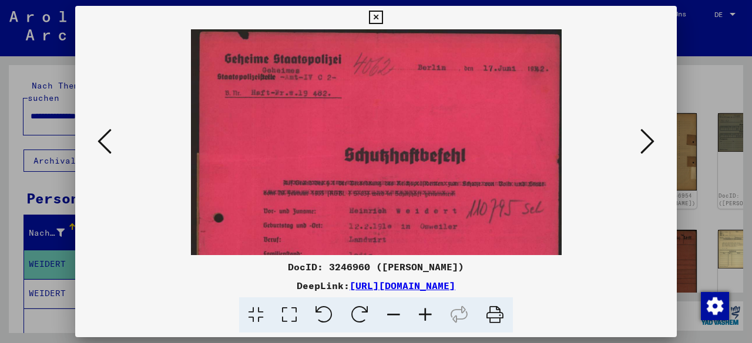
click at [425, 316] on icon at bounding box center [425, 316] width 32 height 36
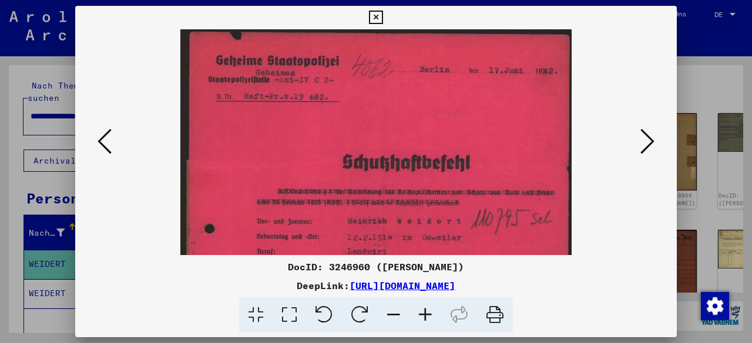
click at [425, 316] on icon at bounding box center [425, 316] width 32 height 36
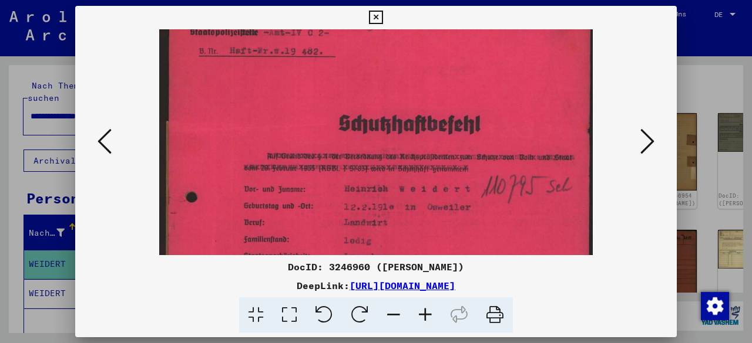
drag, startPoint x: 463, startPoint y: 139, endPoint x: 466, endPoint y: 95, distance: 44.2
click at [466, 101] on img at bounding box center [375, 281] width 433 height 608
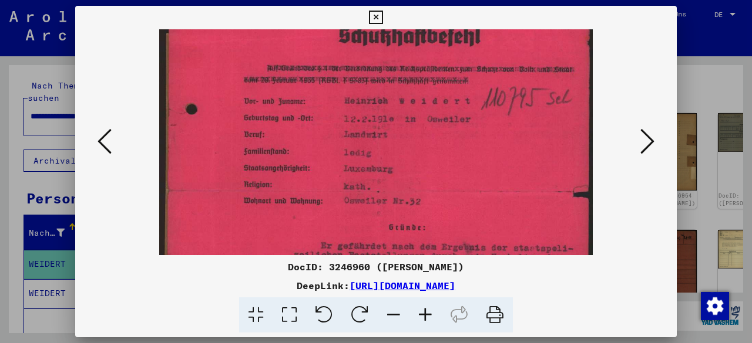
drag, startPoint x: 437, startPoint y: 211, endPoint x: 429, endPoint y: 157, distance: 54.6
click at [429, 157] on img at bounding box center [375, 192] width 433 height 608
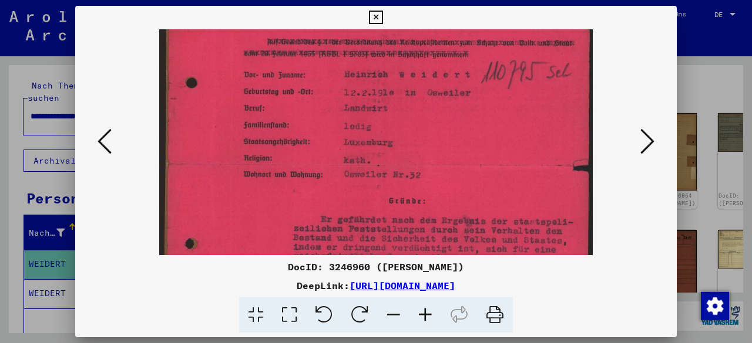
drag, startPoint x: 429, startPoint y: 167, endPoint x: 436, endPoint y: 157, distance: 12.7
click at [427, 140] on img at bounding box center [375, 166] width 433 height 608
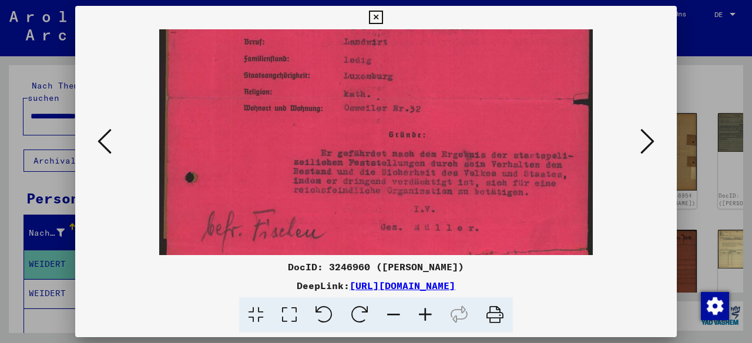
scroll to position [250, 0]
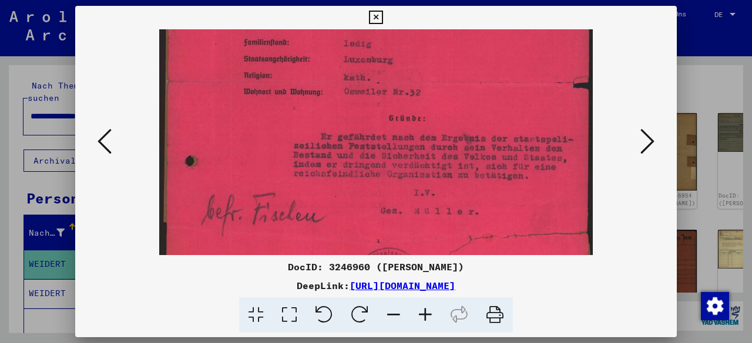
drag, startPoint x: 431, startPoint y: 160, endPoint x: 413, endPoint y: 113, distance: 50.2
click at [413, 113] on img at bounding box center [375, 83] width 433 height 608
drag, startPoint x: 646, startPoint y: 256, endPoint x: 647, endPoint y: 205, distance: 51.1
click at [646, 254] on div "DocID: 3246960 ([PERSON_NAME]) DeepLink: [URL][DOMAIN_NAME]" at bounding box center [375, 170] width 601 height 328
drag, startPoint x: 661, startPoint y: 291, endPoint x: 665, endPoint y: 272, distance: 19.1
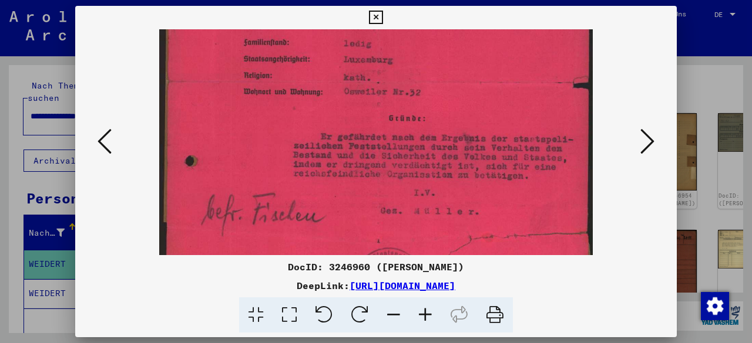
click at [661, 289] on div "DeepLink: [URL][DOMAIN_NAME]" at bounding box center [375, 286] width 601 height 14
click at [651, 144] on icon at bounding box center [647, 141] width 14 height 28
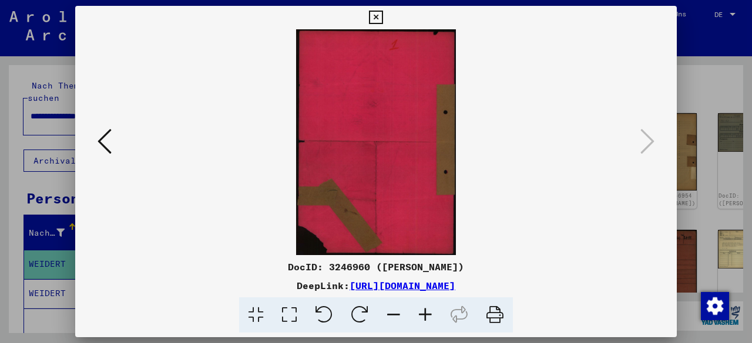
scroll to position [0, 0]
click at [368, 14] on button at bounding box center [375, 17] width 21 height 23
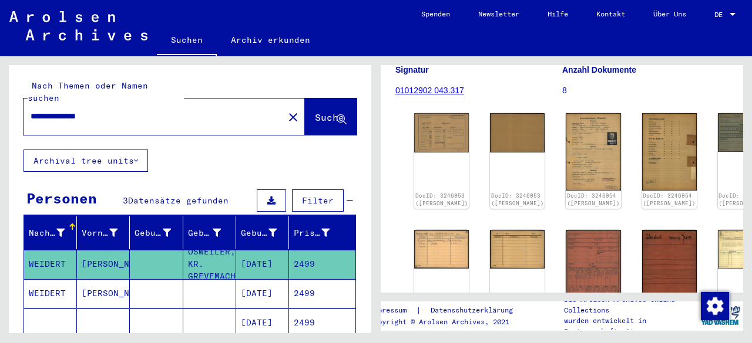
click at [48, 110] on input "**********" at bounding box center [154, 116] width 246 height 12
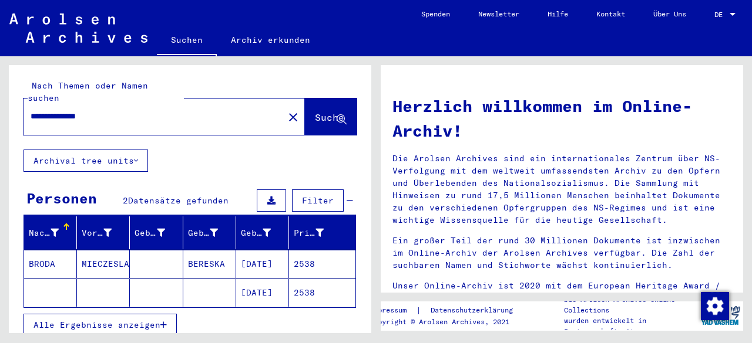
click at [305, 279] on mat-cell "2538" at bounding box center [322, 293] width 66 height 28
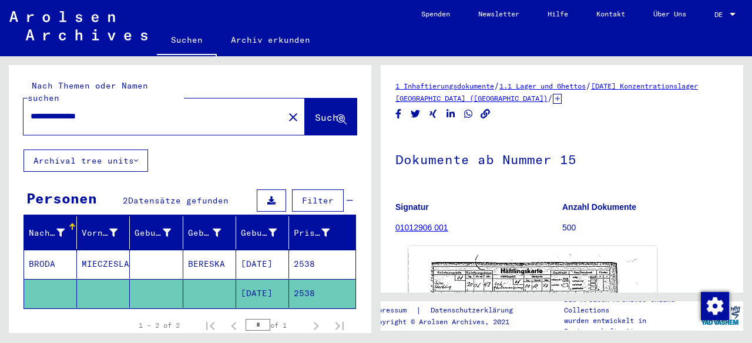
scroll to position [117, 0]
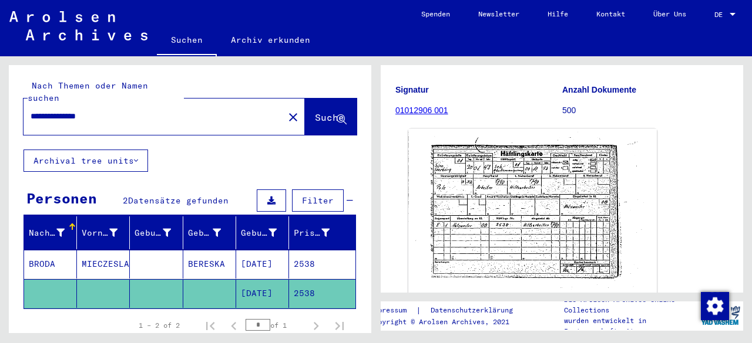
click at [539, 184] on img at bounding box center [532, 215] width 248 height 173
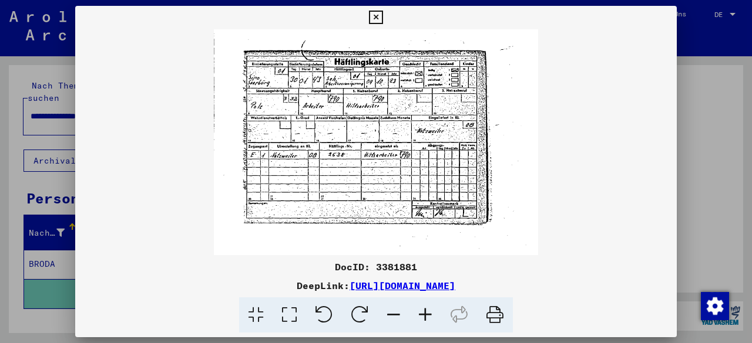
click at [427, 309] on icon at bounding box center [425, 316] width 32 height 36
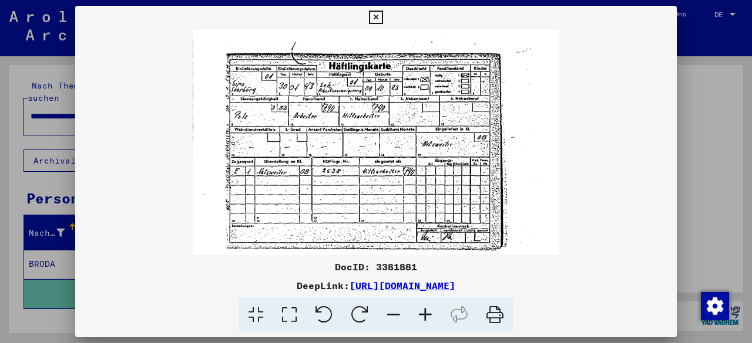
click at [425, 309] on icon at bounding box center [425, 316] width 32 height 36
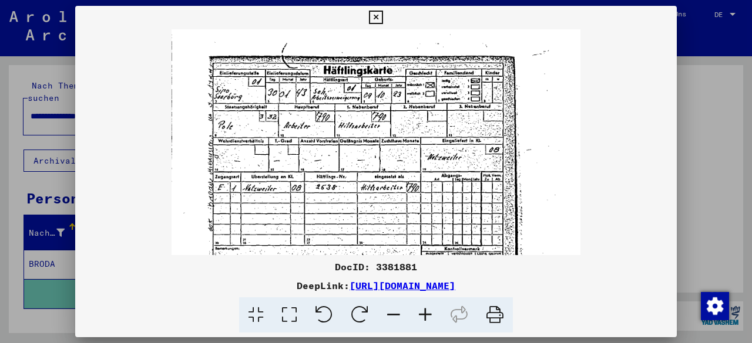
click at [425, 309] on icon at bounding box center [425, 316] width 32 height 36
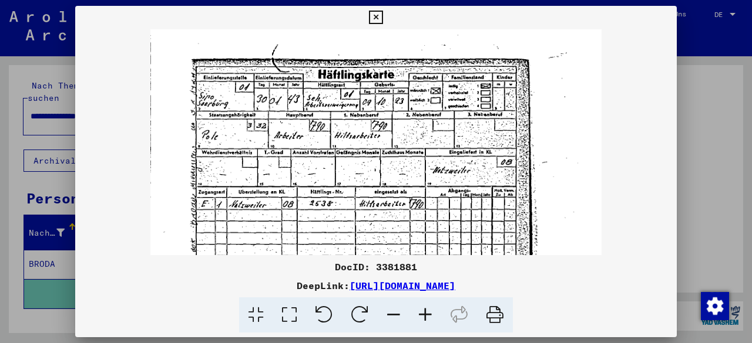
click at [425, 309] on icon at bounding box center [425, 316] width 32 height 36
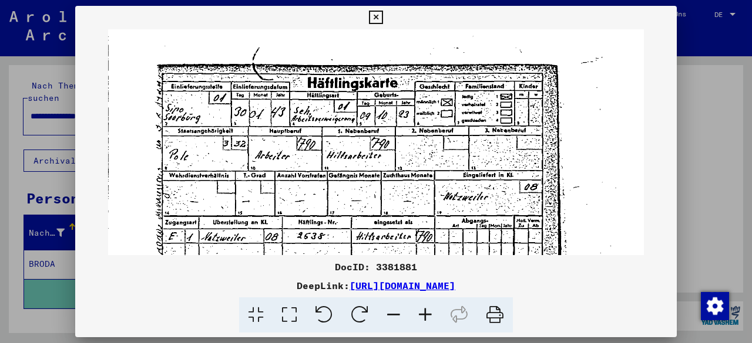
scroll to position [11, 0]
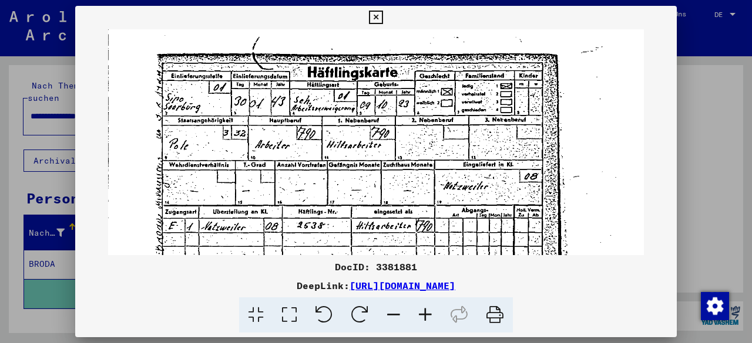
drag, startPoint x: 442, startPoint y: 174, endPoint x: 440, endPoint y: 164, distance: 10.7
click at [440, 164] on img at bounding box center [375, 205] width 535 height 373
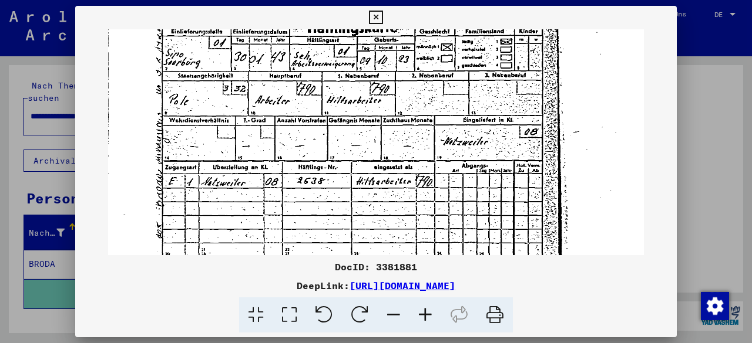
scroll to position [68, 0]
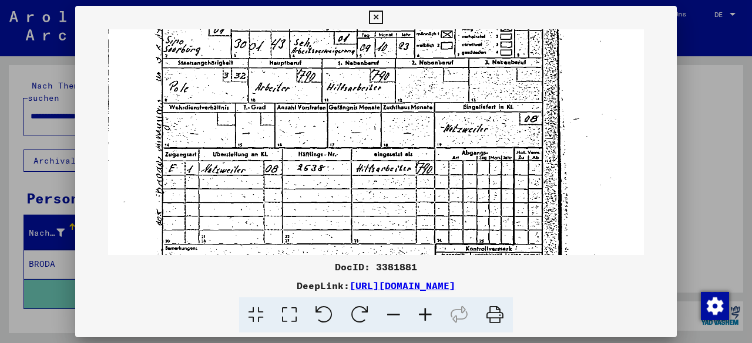
drag, startPoint x: 379, startPoint y: 169, endPoint x: 370, endPoint y: 112, distance: 57.1
click at [370, 112] on img at bounding box center [375, 147] width 535 height 373
drag, startPoint x: 374, startPoint y: 15, endPoint x: 318, endPoint y: 82, distance: 86.7
click at [374, 15] on icon at bounding box center [376, 18] width 14 height 14
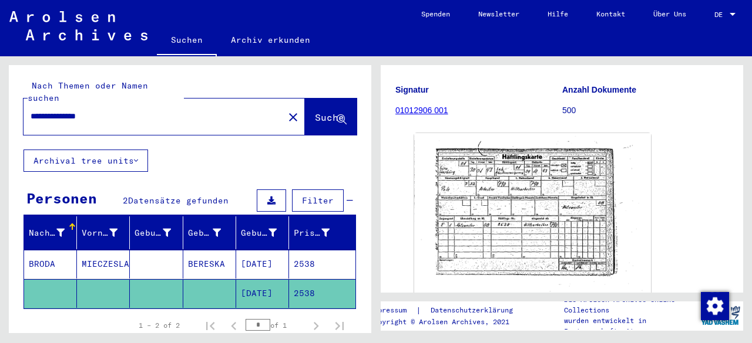
click at [298, 250] on mat-cell "2538" at bounding box center [322, 264] width 66 height 29
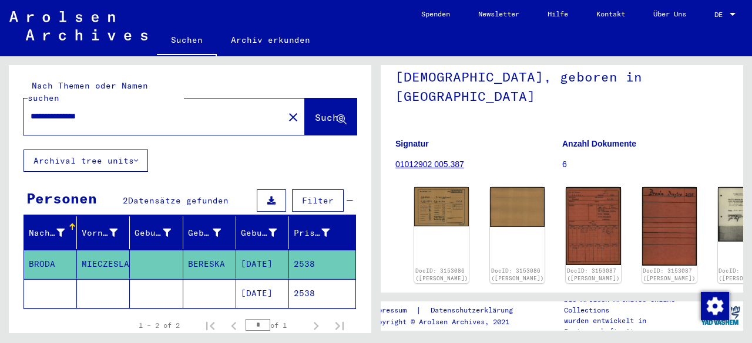
scroll to position [176, 0]
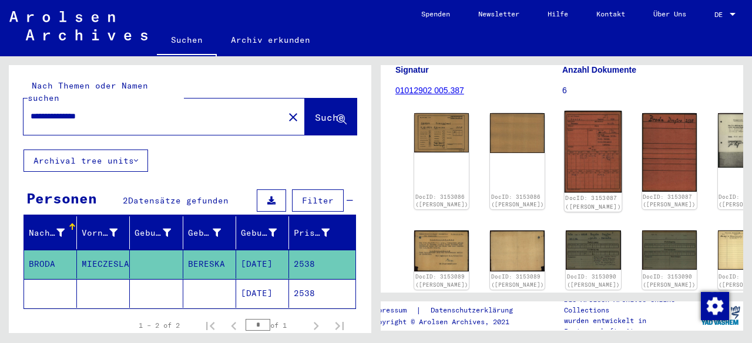
click at [564, 111] on img at bounding box center [593, 152] width 58 height 82
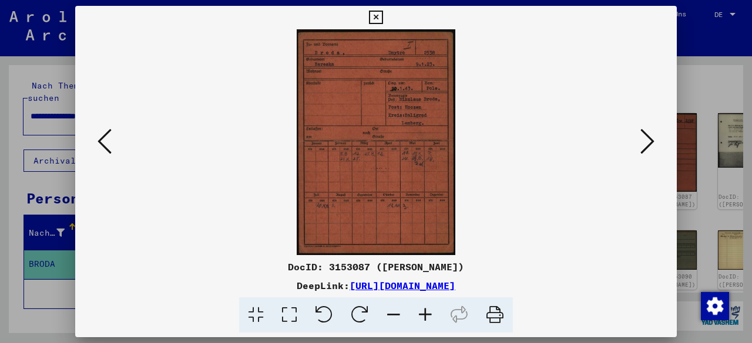
click at [418, 322] on icon at bounding box center [425, 316] width 32 height 36
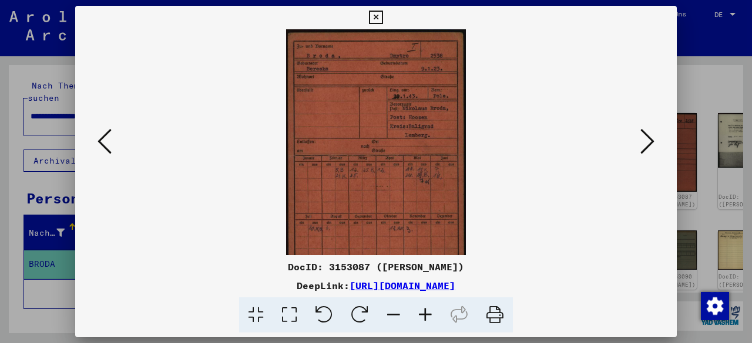
click at [419, 322] on icon at bounding box center [425, 316] width 32 height 36
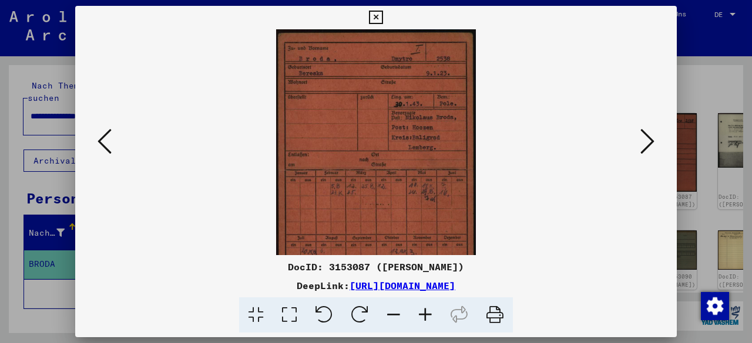
click at [419, 322] on icon at bounding box center [425, 316] width 32 height 36
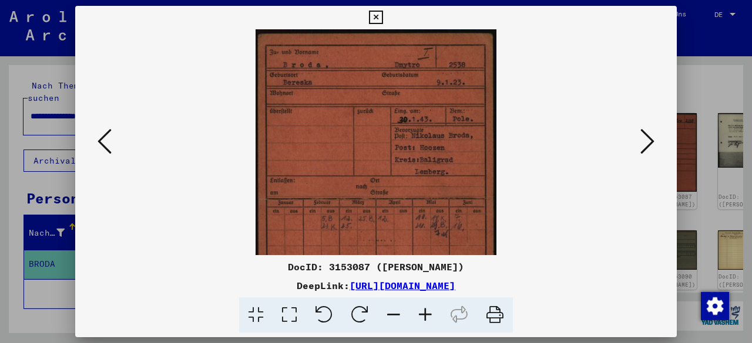
click at [419, 322] on icon at bounding box center [425, 316] width 32 height 36
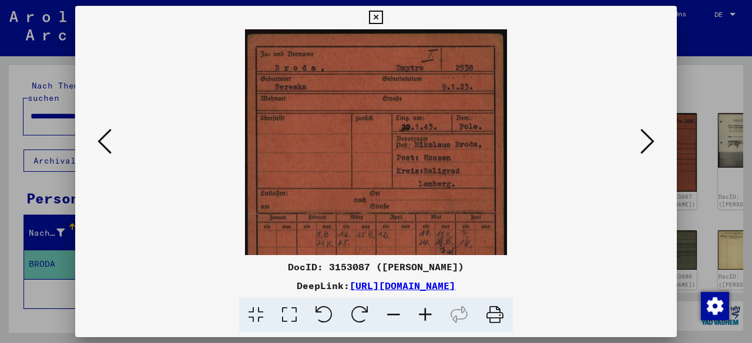
click at [419, 322] on icon at bounding box center [425, 316] width 32 height 36
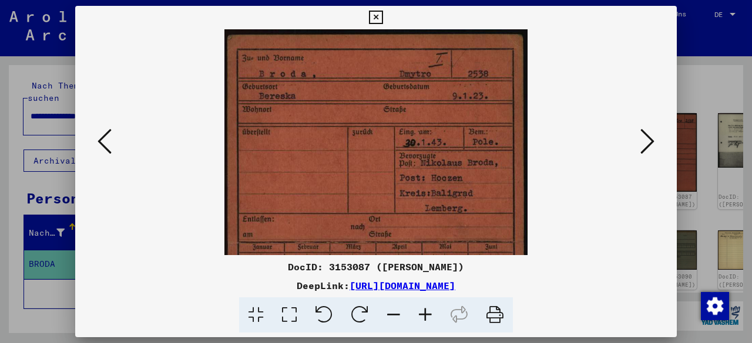
click at [419, 322] on icon at bounding box center [425, 316] width 32 height 36
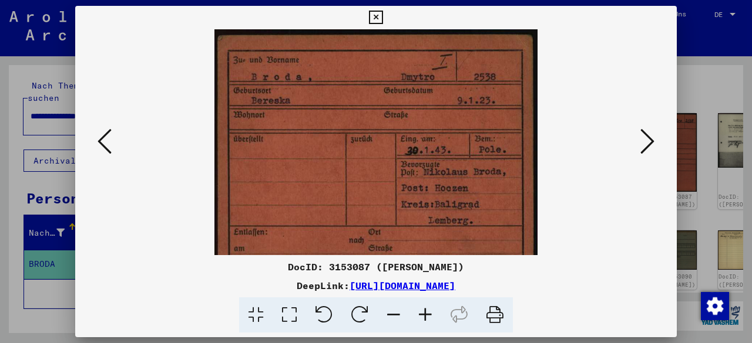
click at [149, 180] on viewer-one-image at bounding box center [375, 142] width 521 height 226
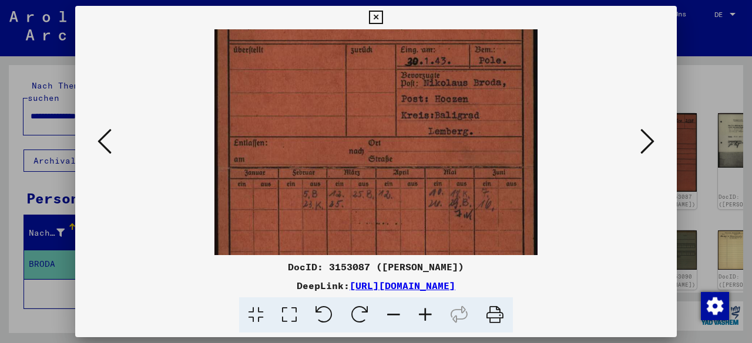
scroll to position [129, 0]
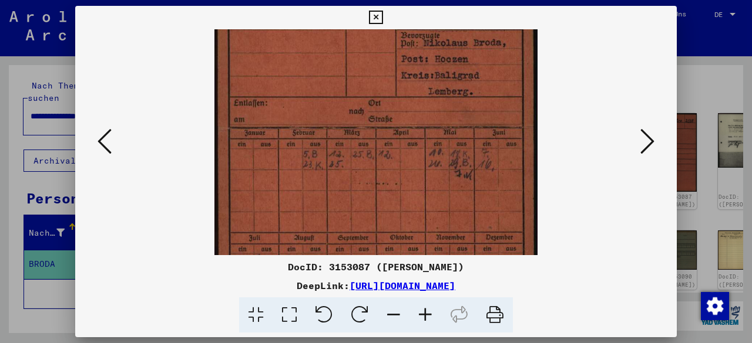
drag, startPoint x: 502, startPoint y: 203, endPoint x: 516, endPoint y: 74, distance: 129.4
click at [516, 74] on img at bounding box center [375, 130] width 323 height 461
click at [645, 145] on icon at bounding box center [647, 141] width 14 height 28
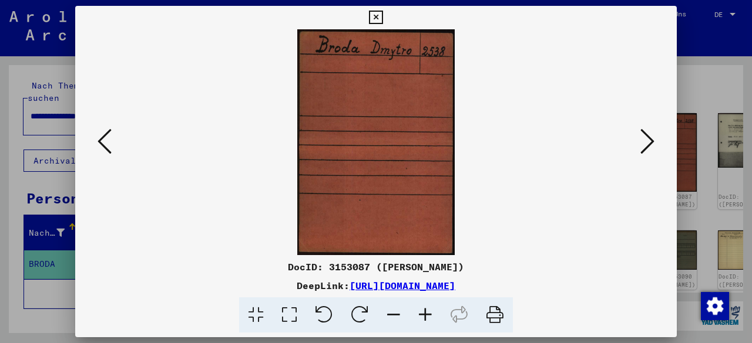
click at [645, 145] on icon at bounding box center [647, 141] width 14 height 28
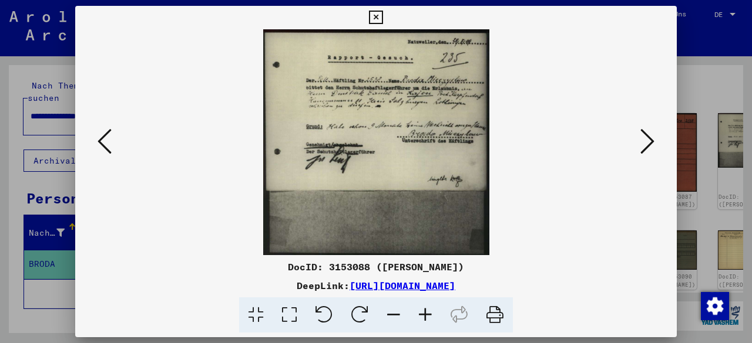
click at [430, 309] on icon at bounding box center [425, 316] width 32 height 36
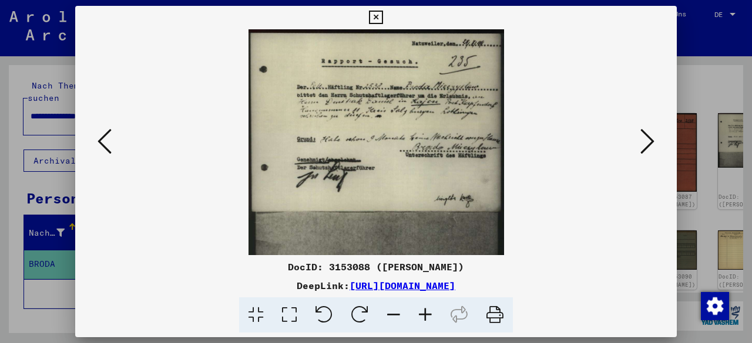
click at [430, 309] on icon at bounding box center [425, 316] width 32 height 36
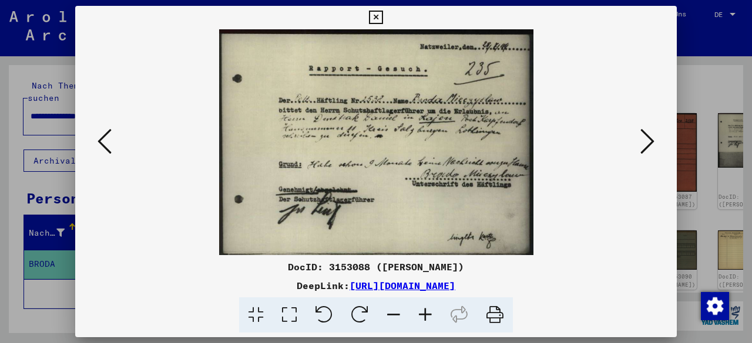
click at [430, 309] on icon at bounding box center [425, 316] width 32 height 36
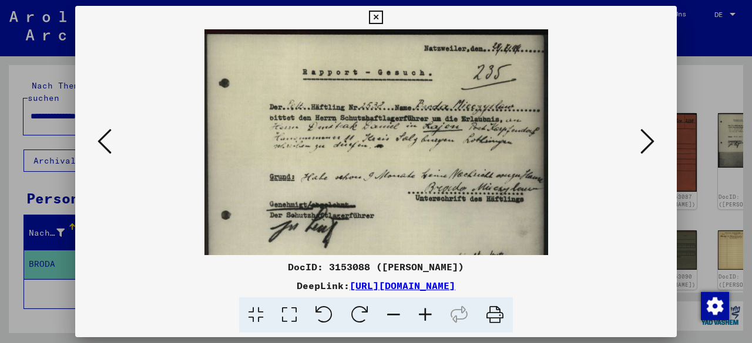
click at [430, 309] on icon at bounding box center [425, 316] width 32 height 36
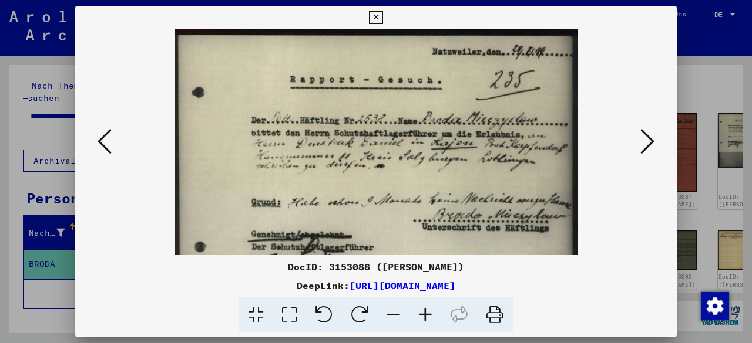
click at [430, 309] on icon at bounding box center [425, 316] width 32 height 36
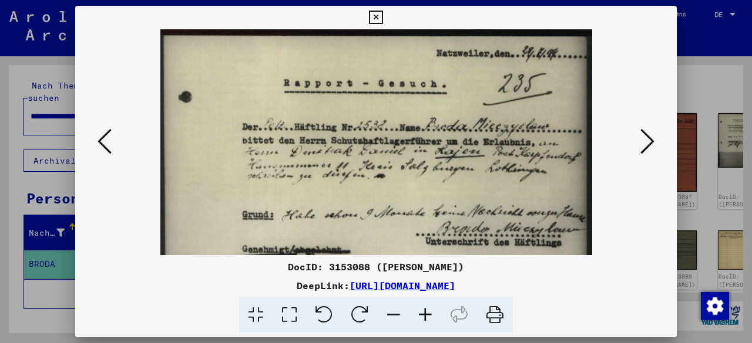
click at [430, 309] on icon at bounding box center [425, 316] width 32 height 36
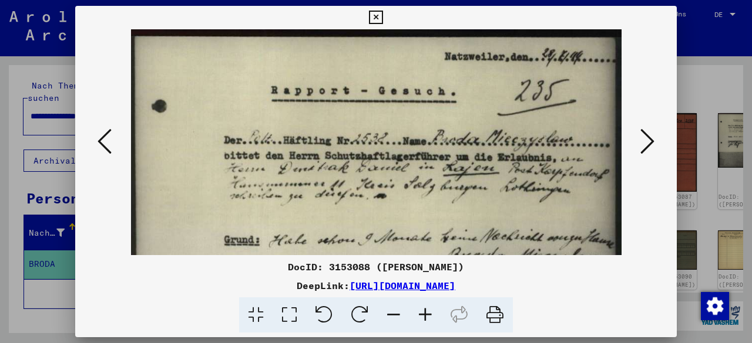
click at [430, 309] on icon at bounding box center [425, 316] width 32 height 36
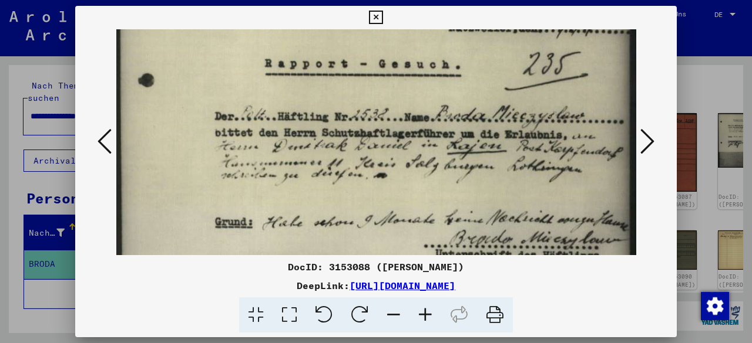
scroll to position [33, 0]
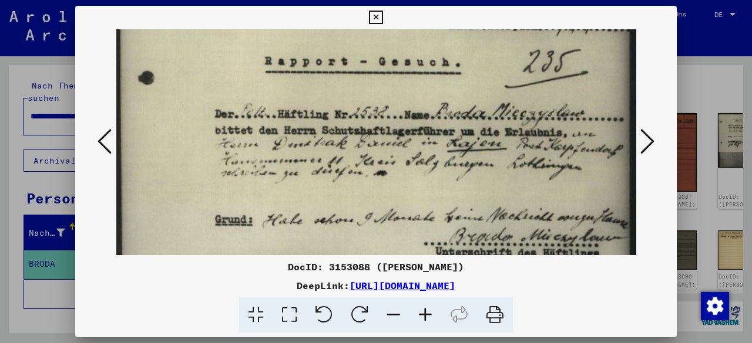
drag, startPoint x: 423, startPoint y: 224, endPoint x: 403, endPoint y: 192, distance: 37.8
click at [403, 192] on img at bounding box center [376, 256] width 520 height 520
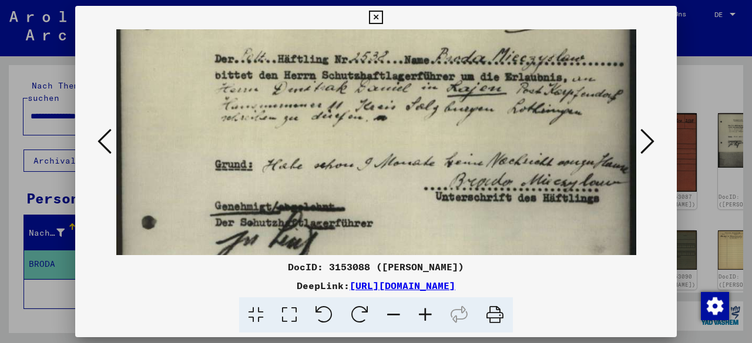
scroll to position [90, 0]
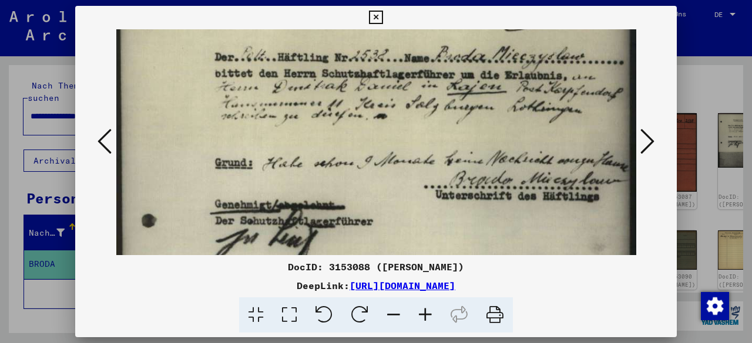
drag, startPoint x: 343, startPoint y: 210, endPoint x: 318, endPoint y: 154, distance: 61.0
click at [318, 154] on img at bounding box center [376, 200] width 520 height 520
click at [325, 169] on img at bounding box center [376, 200] width 520 height 520
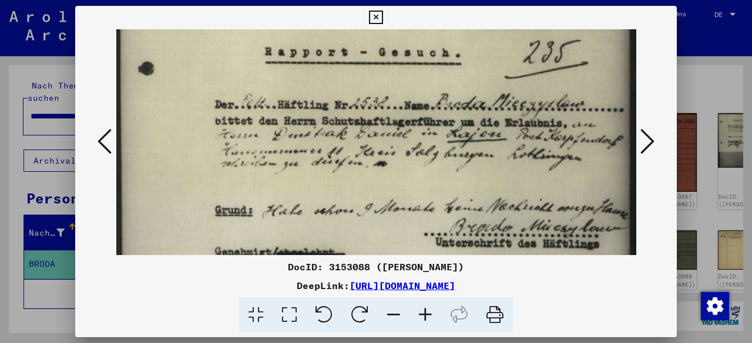
scroll to position [14, 0]
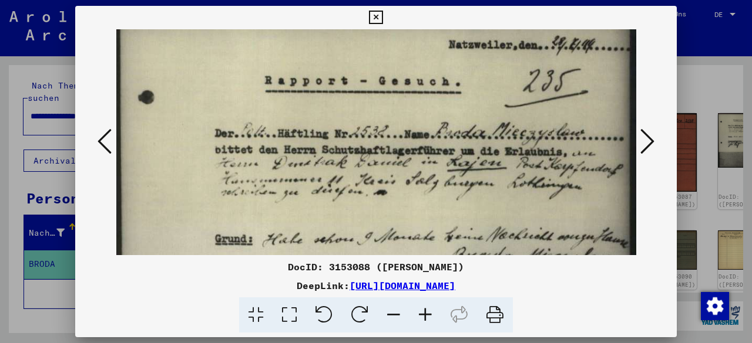
drag, startPoint x: 325, startPoint y: 169, endPoint x: 279, endPoint y: 251, distance: 94.1
click at [279, 251] on img at bounding box center [376, 276] width 520 height 520
drag, startPoint x: 649, startPoint y: 307, endPoint x: 644, endPoint y: 279, distance: 28.7
click at [649, 307] on div at bounding box center [376, 316] width 592 height 36
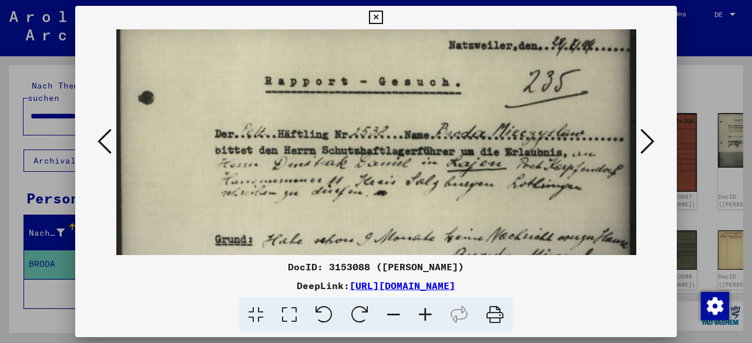
click at [644, 144] on icon at bounding box center [647, 141] width 14 height 28
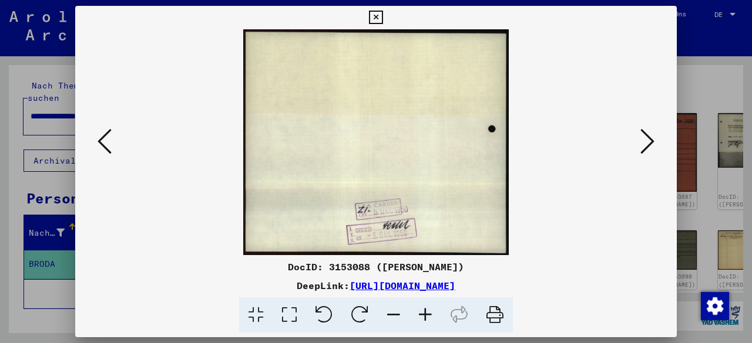
click at [644, 144] on icon at bounding box center [647, 141] width 14 height 28
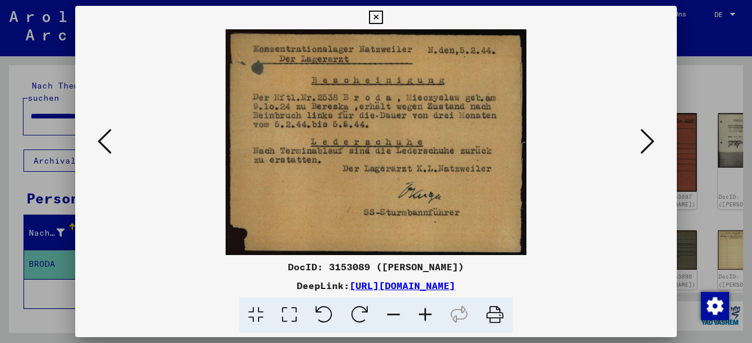
drag, startPoint x: 611, startPoint y: 282, endPoint x: 613, endPoint y: 276, distance: 6.9
click at [612, 281] on div "DeepLink: [URL][DOMAIN_NAME]" at bounding box center [375, 286] width 601 height 14
click at [647, 143] on icon at bounding box center [647, 141] width 14 height 28
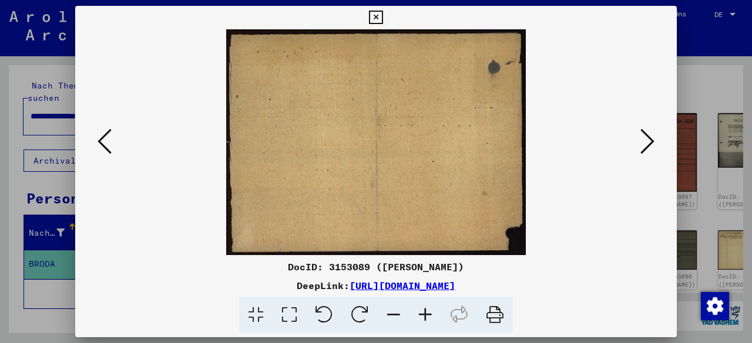
click at [646, 143] on icon at bounding box center [647, 141] width 14 height 28
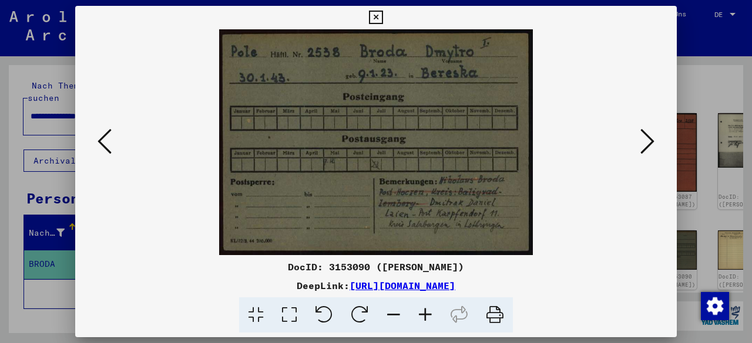
click at [643, 291] on div "DocID: 3153090 ([PERSON_NAME]) DeepLink: [URL][DOMAIN_NAME]" at bounding box center [375, 296] width 601 height 73
click at [644, 146] on icon at bounding box center [647, 141] width 14 height 28
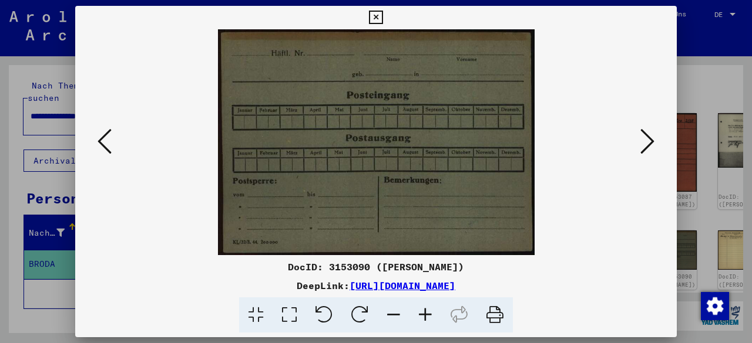
click at [644, 146] on icon at bounding box center [647, 141] width 14 height 28
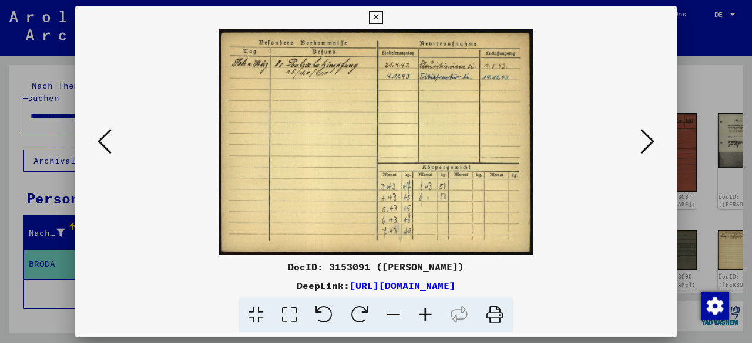
click at [429, 315] on icon at bounding box center [425, 316] width 32 height 36
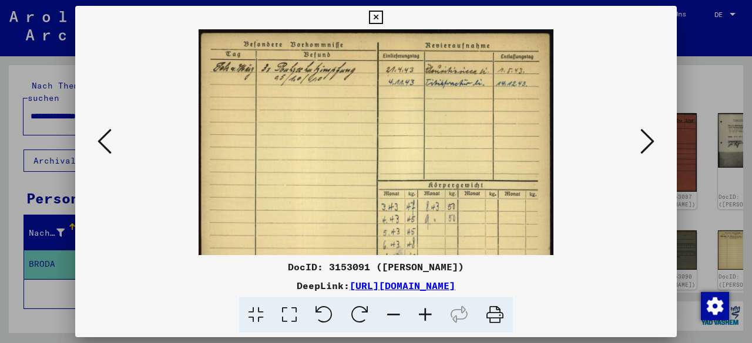
click at [429, 315] on icon at bounding box center [425, 316] width 32 height 36
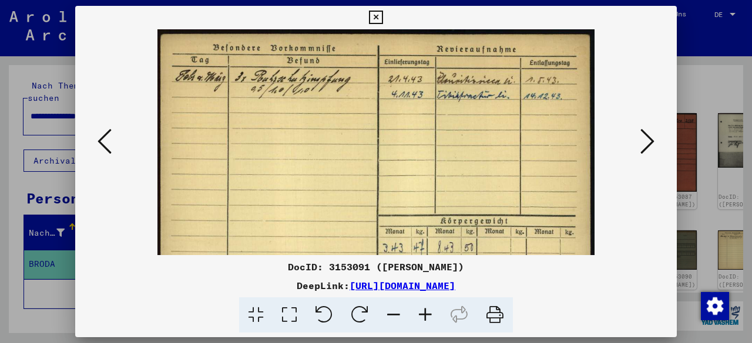
click at [429, 315] on icon at bounding box center [425, 316] width 32 height 36
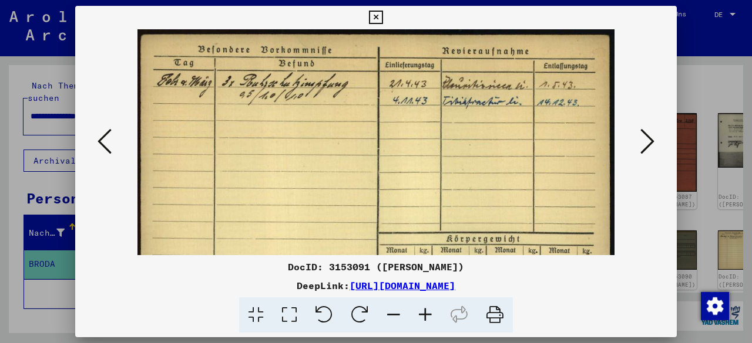
drag, startPoint x: 640, startPoint y: 292, endPoint x: 655, endPoint y: 191, distance: 102.7
click at [639, 285] on div "DeepLink: [URL][DOMAIN_NAME]" at bounding box center [375, 286] width 601 height 14
click at [647, 143] on icon at bounding box center [647, 141] width 14 height 28
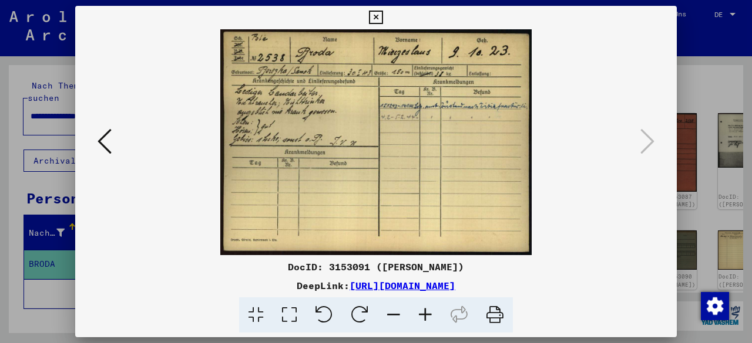
click at [623, 306] on div at bounding box center [376, 316] width 592 height 36
click at [375, 17] on icon at bounding box center [376, 18] width 14 height 14
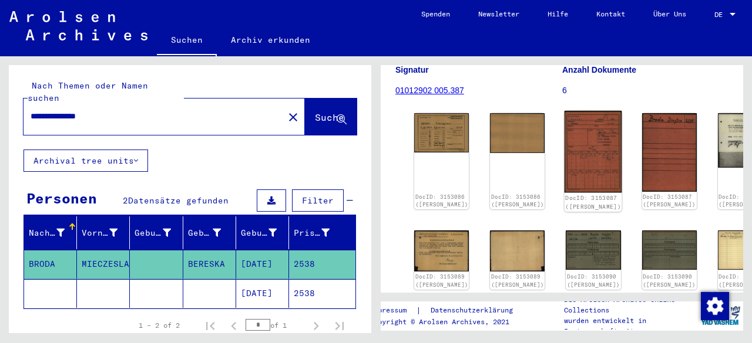
click at [564, 111] on img at bounding box center [593, 152] width 58 height 82
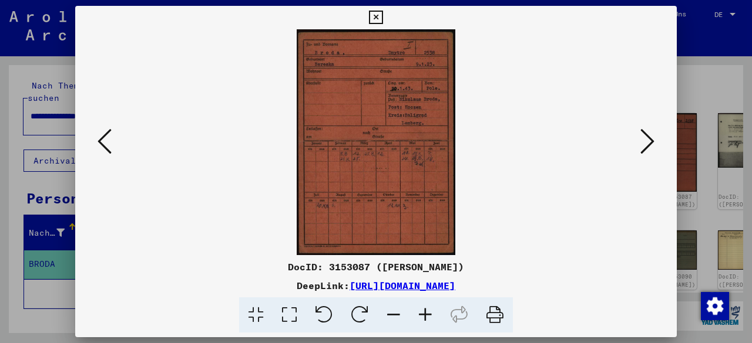
click at [653, 144] on icon at bounding box center [647, 141] width 14 height 28
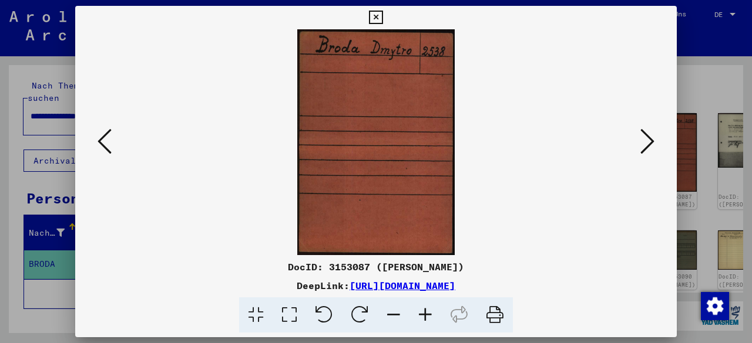
click at [653, 143] on icon at bounding box center [647, 141] width 14 height 28
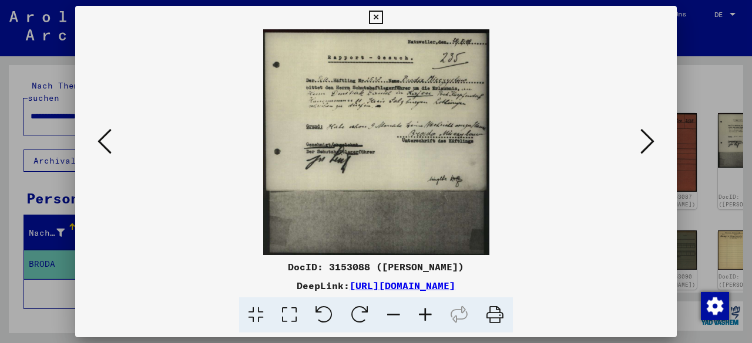
click at [651, 144] on icon at bounding box center [647, 141] width 14 height 28
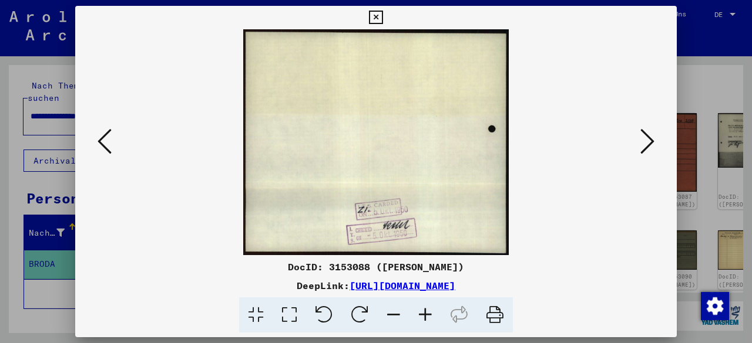
click at [651, 144] on icon at bounding box center [647, 141] width 14 height 28
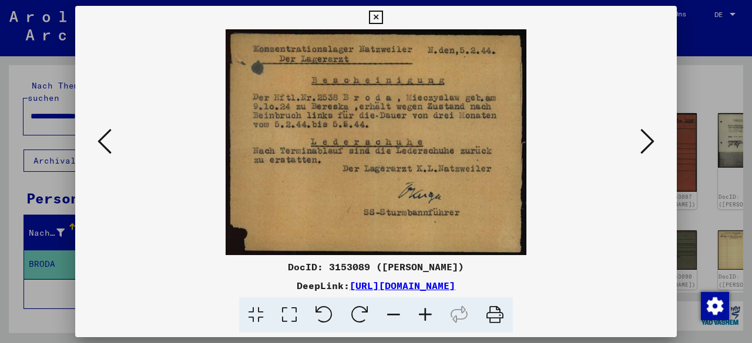
click at [651, 146] on icon at bounding box center [647, 141] width 14 height 28
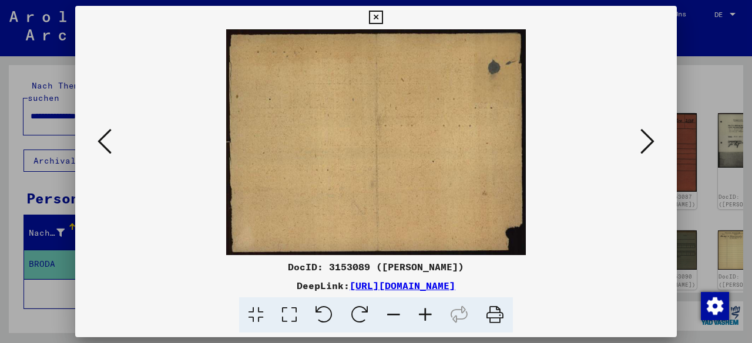
click at [649, 146] on icon at bounding box center [647, 141] width 14 height 28
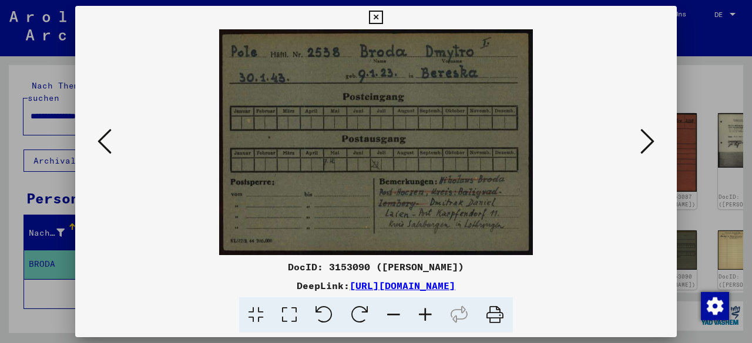
click at [649, 146] on icon at bounding box center [647, 141] width 14 height 28
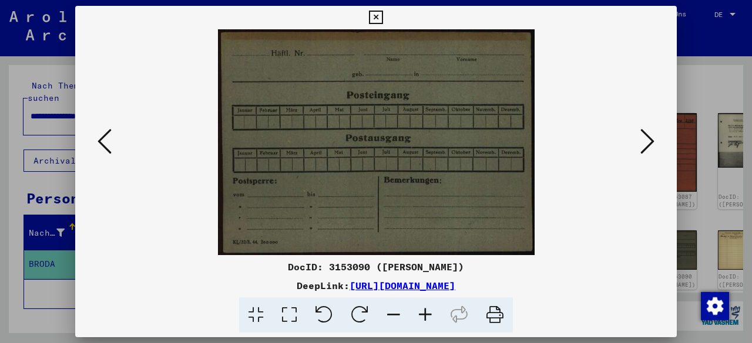
click at [649, 145] on icon at bounding box center [647, 141] width 14 height 28
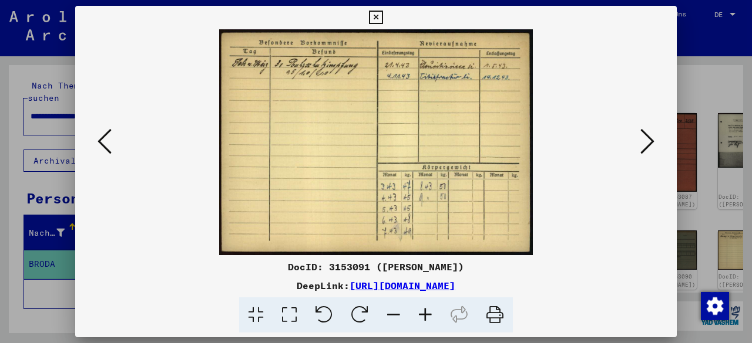
click at [649, 145] on icon at bounding box center [647, 141] width 14 height 28
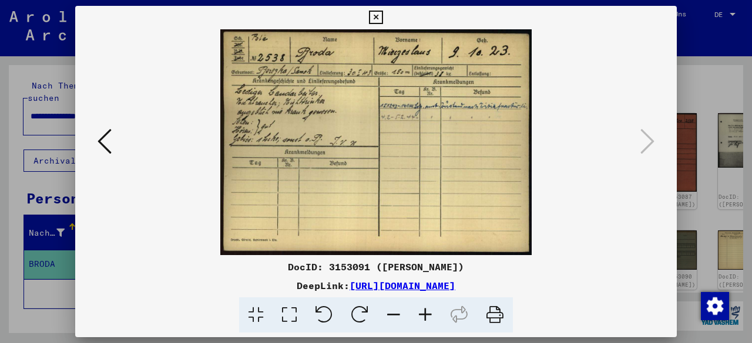
click at [376, 18] on icon at bounding box center [376, 18] width 14 height 14
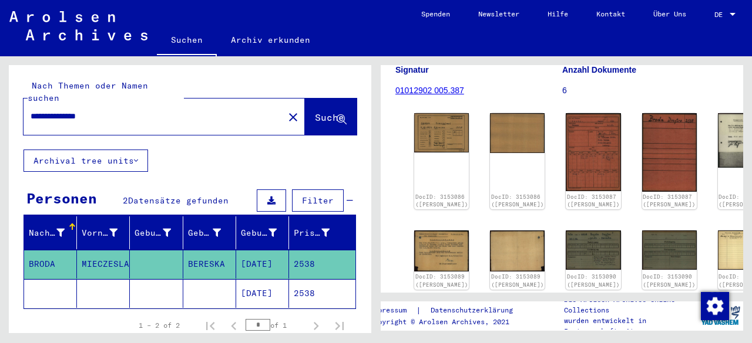
drag, startPoint x: 50, startPoint y: 103, endPoint x: 39, endPoint y: 103, distance: 11.2
click at [39, 110] on input "**********" at bounding box center [154, 116] width 246 height 12
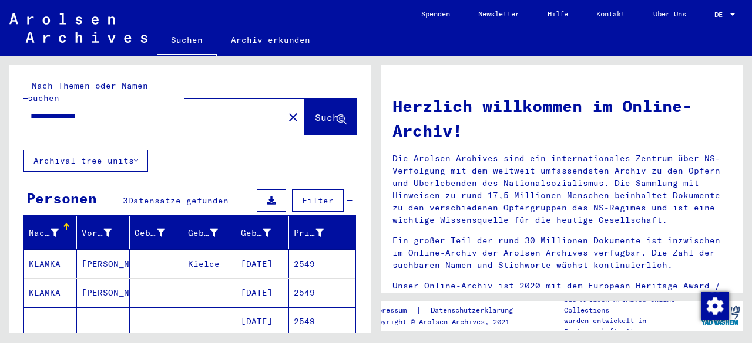
click at [334, 308] on mat-cell "2549" at bounding box center [322, 322] width 66 height 28
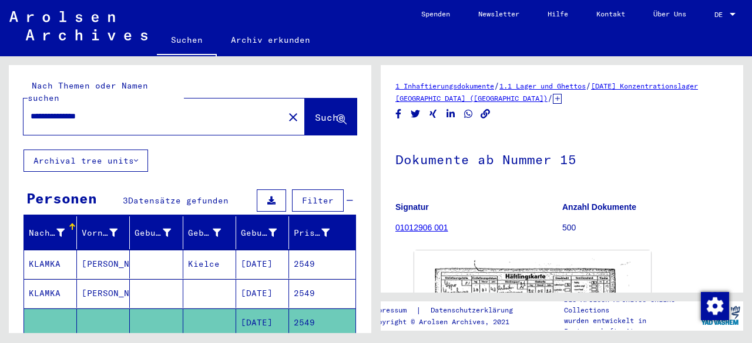
scroll to position [117, 0]
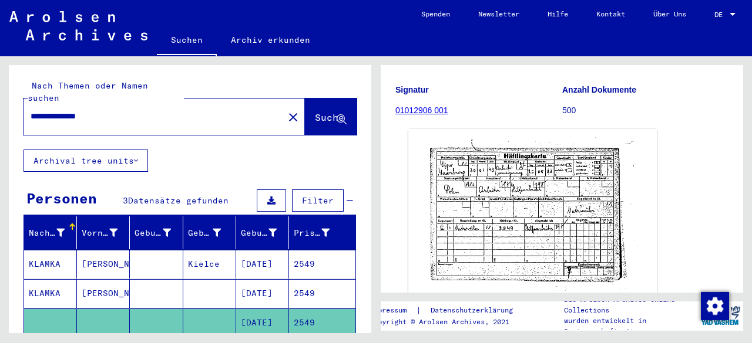
click at [532, 208] on img at bounding box center [532, 215] width 248 height 173
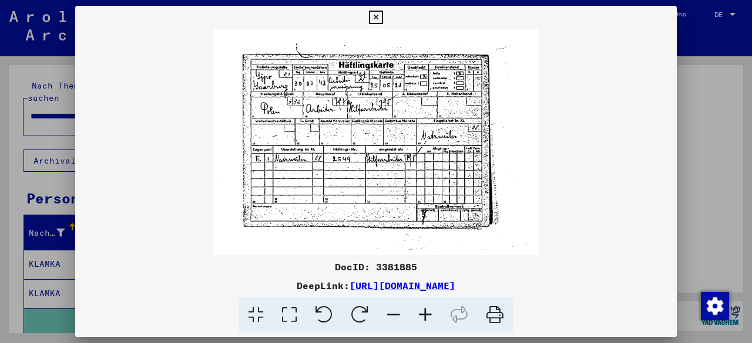
click at [430, 318] on icon at bounding box center [425, 316] width 32 height 36
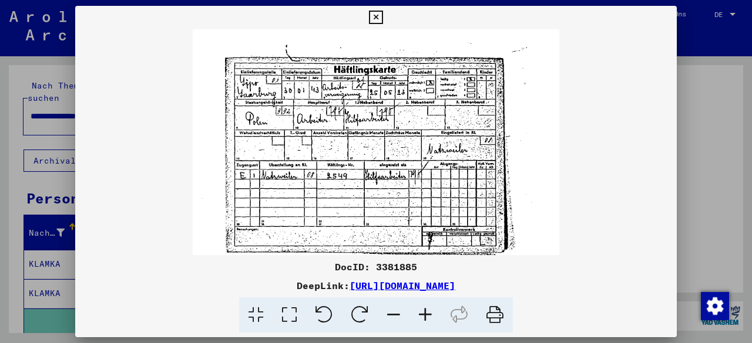
click at [425, 318] on icon at bounding box center [425, 316] width 32 height 36
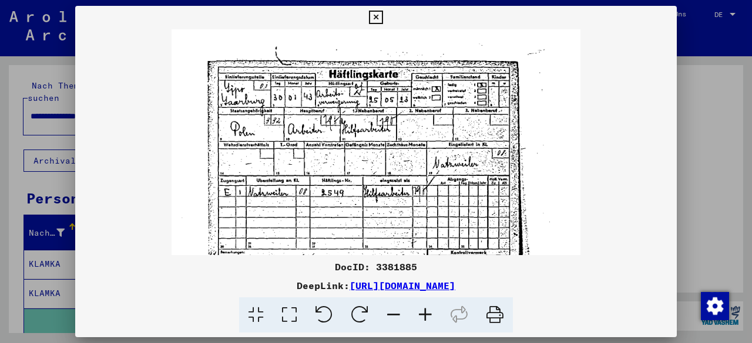
click at [425, 318] on icon at bounding box center [425, 316] width 32 height 36
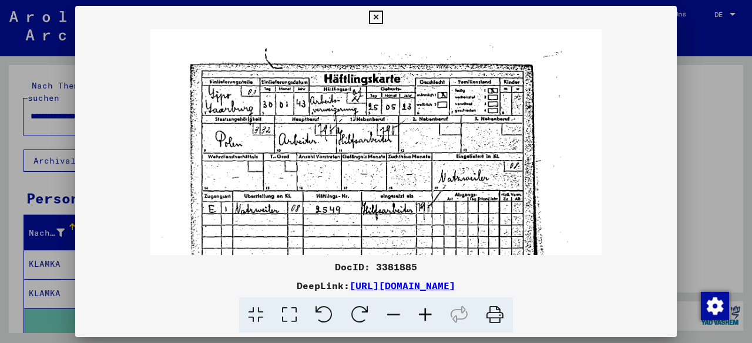
click at [425, 318] on icon at bounding box center [425, 316] width 32 height 36
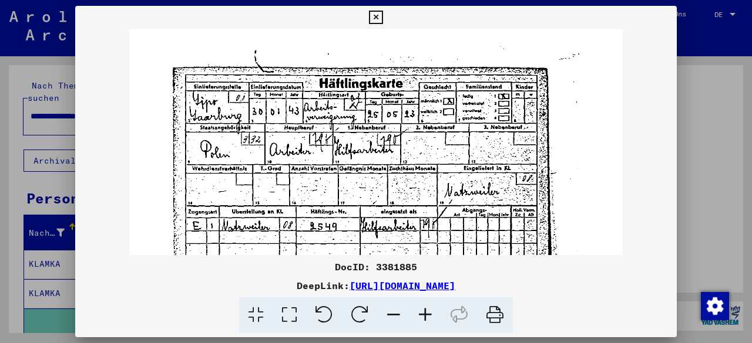
scroll to position [4, 0]
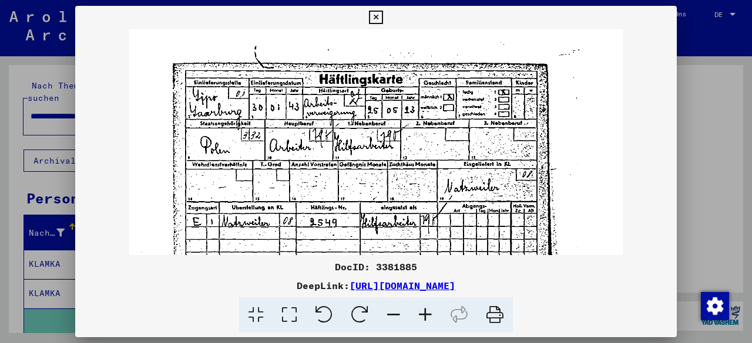
click at [453, 183] on img at bounding box center [375, 196] width 493 height 343
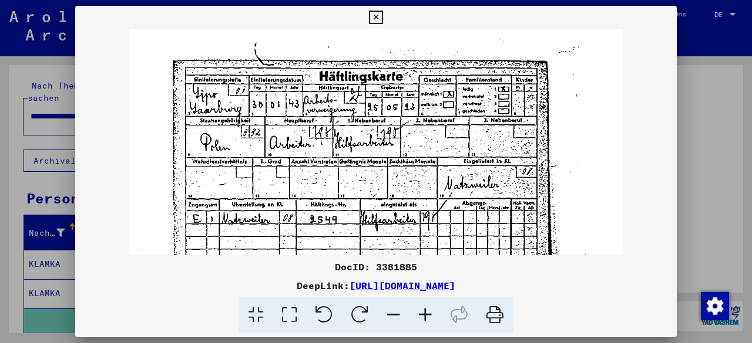
click at [453, 184] on img at bounding box center [375, 193] width 493 height 343
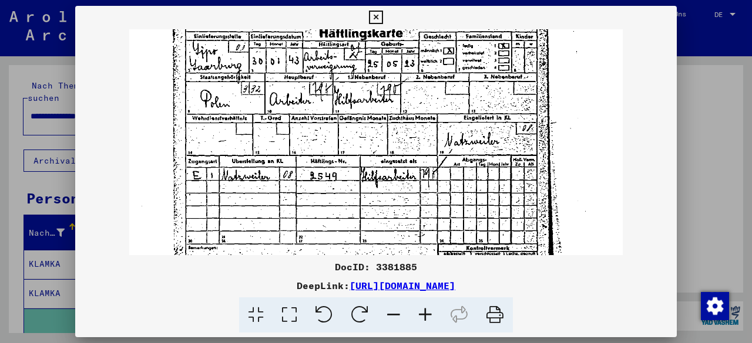
drag, startPoint x: 390, startPoint y: 188, endPoint x: 390, endPoint y: 144, distance: 43.5
click at [390, 144] on img at bounding box center [375, 150] width 493 height 343
click at [372, 15] on icon at bounding box center [376, 18] width 14 height 14
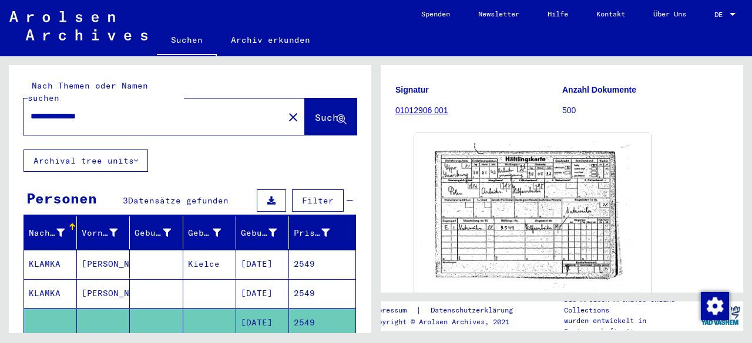
click at [319, 282] on mat-cell "2549" at bounding box center [322, 293] width 66 height 29
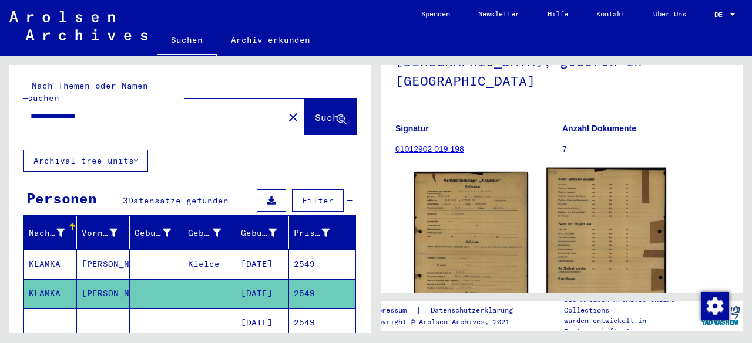
scroll to position [176, 0]
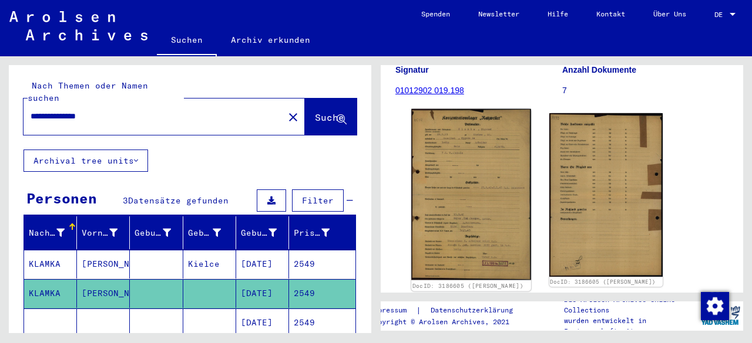
click at [443, 188] on img at bounding box center [470, 194] width 119 height 171
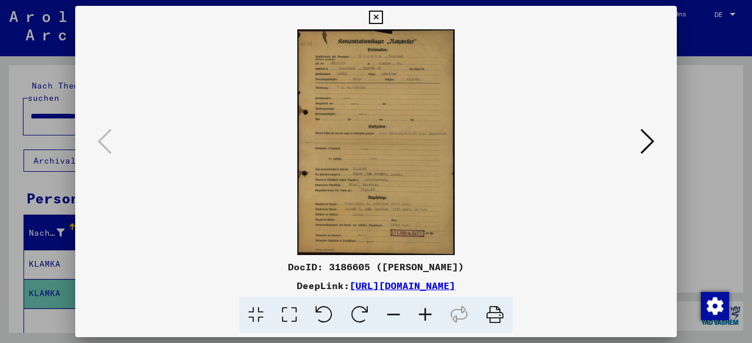
click at [417, 321] on icon at bounding box center [425, 316] width 32 height 36
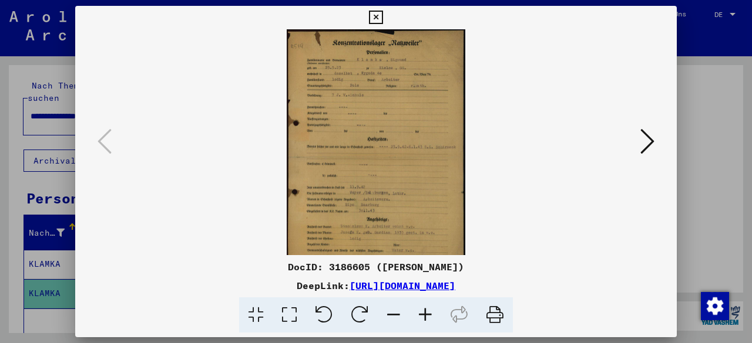
click at [417, 320] on icon at bounding box center [425, 316] width 32 height 36
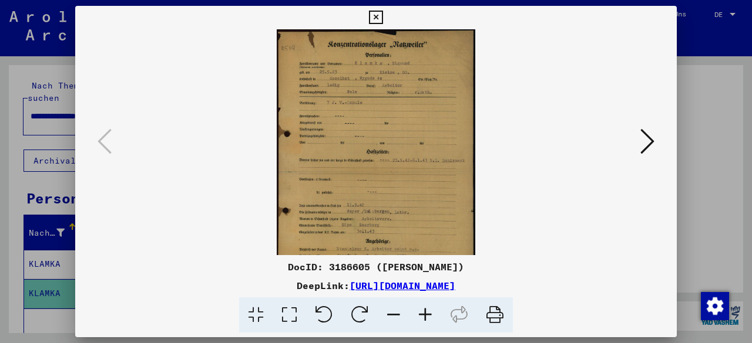
click at [417, 320] on icon at bounding box center [425, 316] width 32 height 36
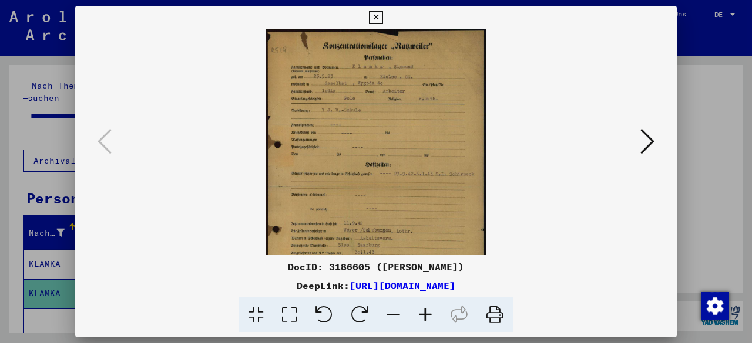
click at [417, 320] on icon at bounding box center [425, 316] width 32 height 36
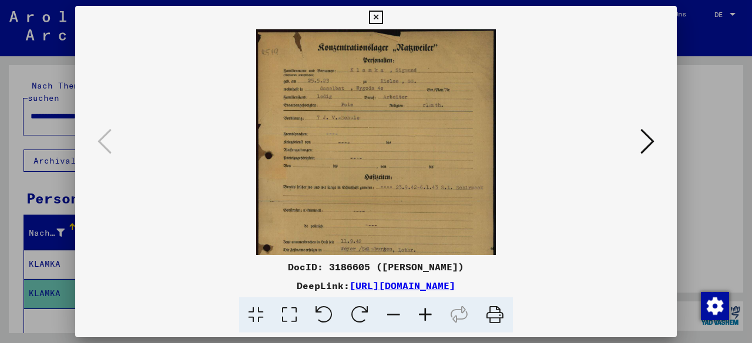
click at [417, 320] on icon at bounding box center [425, 316] width 32 height 36
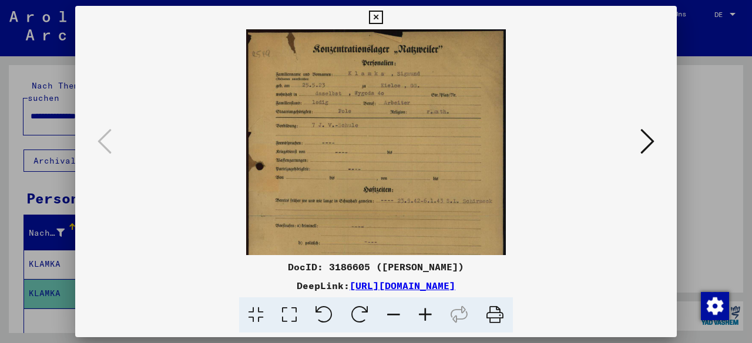
click at [417, 320] on icon at bounding box center [425, 316] width 32 height 36
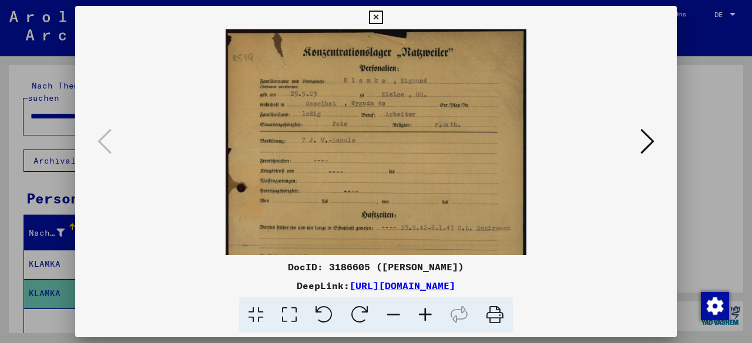
click at [417, 320] on icon at bounding box center [425, 316] width 32 height 36
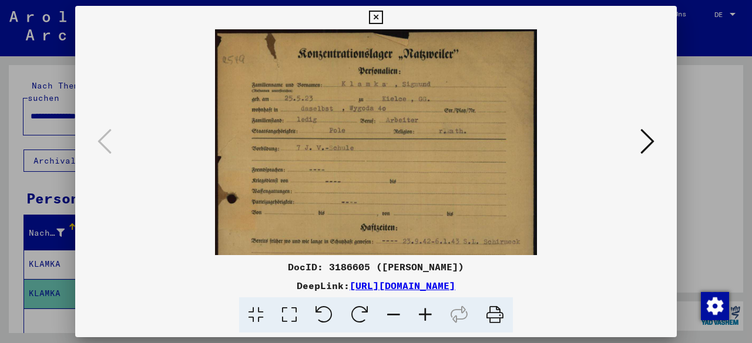
click at [417, 320] on icon at bounding box center [425, 316] width 32 height 36
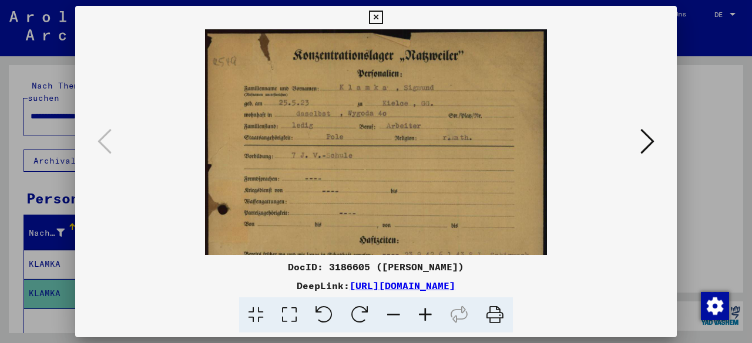
click at [417, 320] on icon at bounding box center [425, 316] width 32 height 36
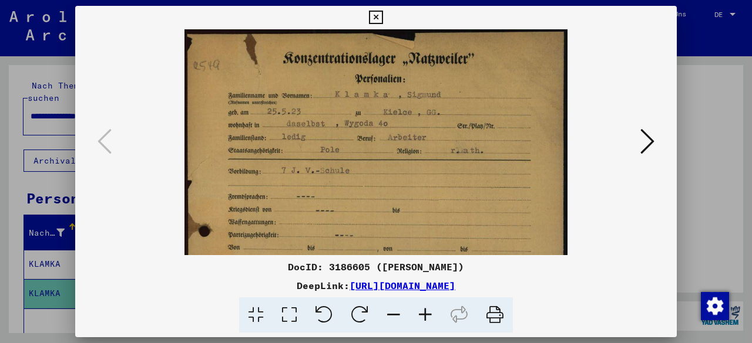
click at [417, 320] on icon at bounding box center [425, 316] width 32 height 36
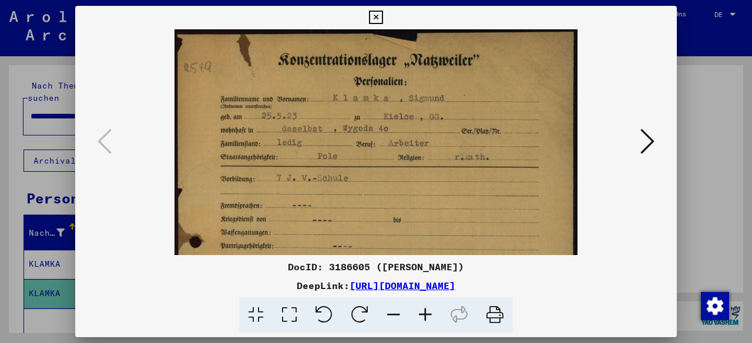
click at [417, 320] on icon at bounding box center [425, 316] width 32 height 36
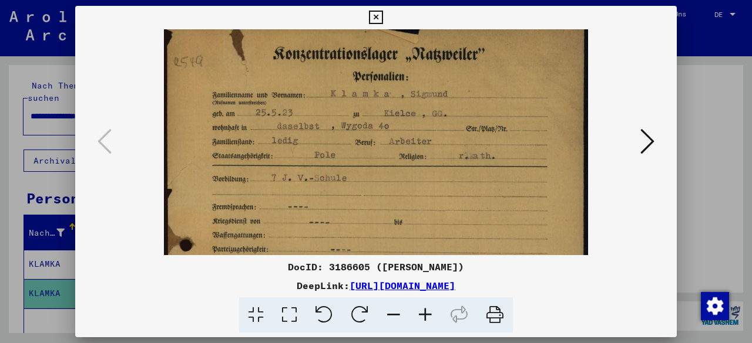
scroll to position [8, 0]
drag, startPoint x: 444, startPoint y: 153, endPoint x: 444, endPoint y: 146, distance: 7.6
click at [444, 146] on img at bounding box center [376, 325] width 424 height 608
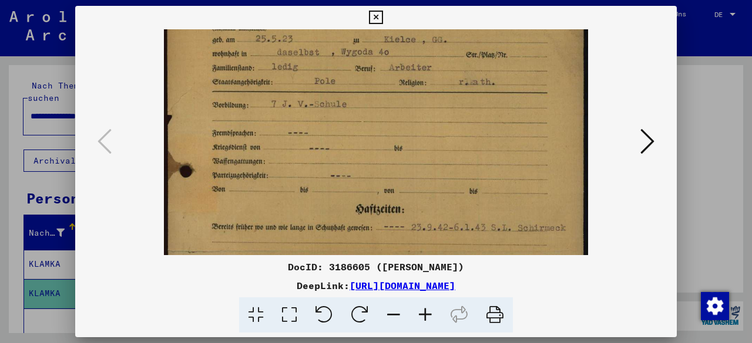
click at [275, 96] on img at bounding box center [376, 252] width 424 height 608
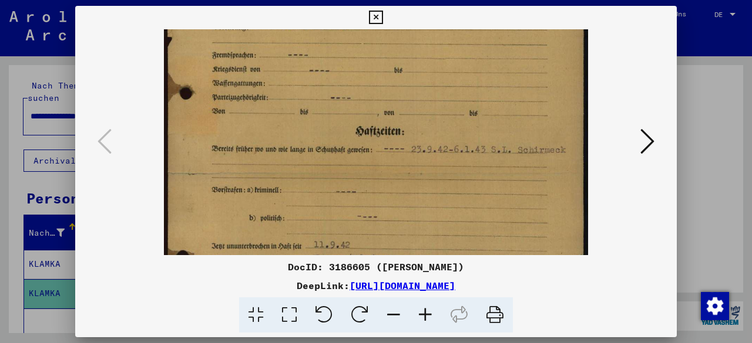
drag, startPoint x: 318, startPoint y: 194, endPoint x: 289, endPoint y: 117, distance: 82.9
click at [289, 117] on img at bounding box center [376, 174] width 424 height 608
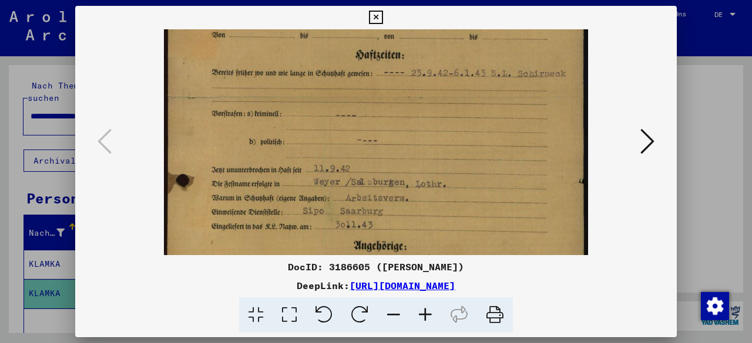
drag, startPoint x: 328, startPoint y: 145, endPoint x: 344, endPoint y: 117, distance: 32.6
click at [314, 69] on img at bounding box center [376, 97] width 424 height 608
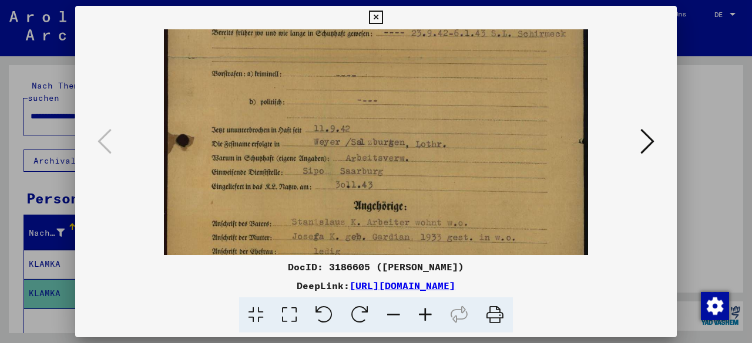
drag, startPoint x: 369, startPoint y: 159, endPoint x: 364, endPoint y: 144, distance: 14.9
click at [364, 144] on img at bounding box center [376, 57] width 424 height 608
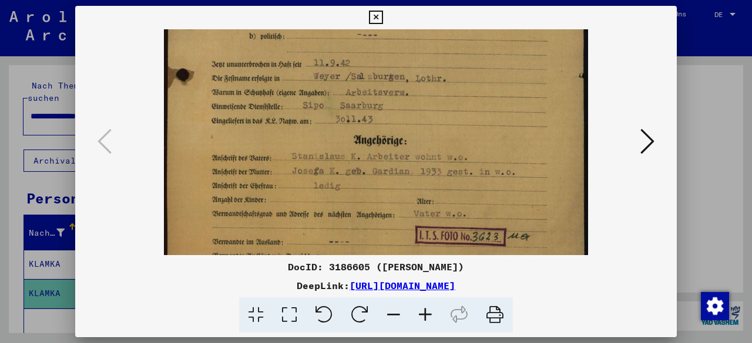
scroll to position [341, 0]
drag, startPoint x: 453, startPoint y: 211, endPoint x: 429, endPoint y: 153, distance: 63.5
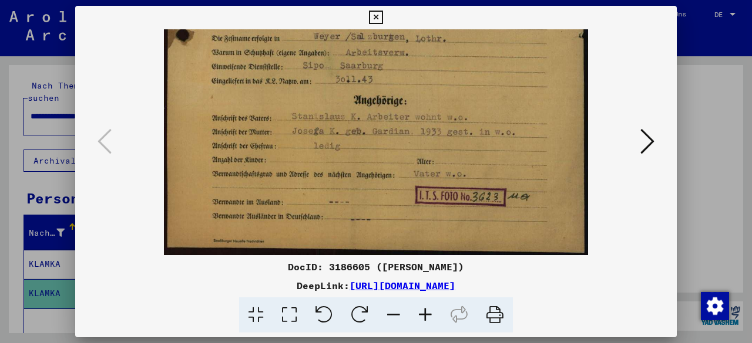
drag, startPoint x: 376, startPoint y: 211, endPoint x: 377, endPoint y: 127, distance: 84.0
click at [380, 20] on icon at bounding box center [376, 18] width 14 height 14
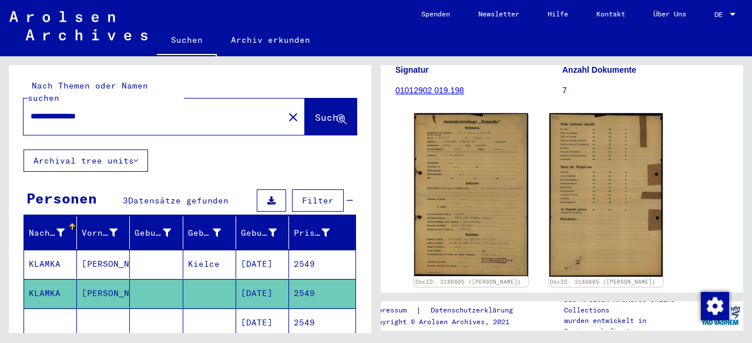
click at [289, 312] on mat-cell "2549" at bounding box center [322, 323] width 66 height 29
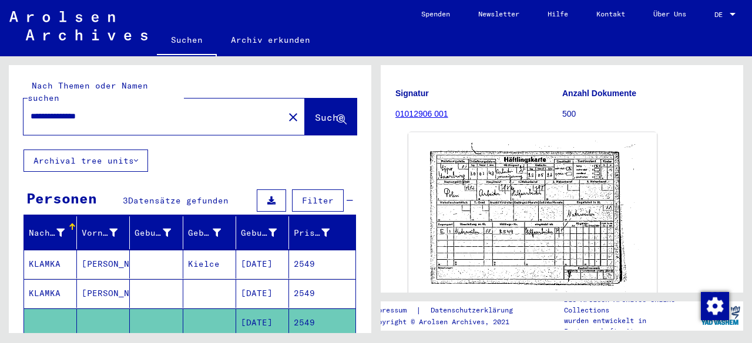
scroll to position [117, 0]
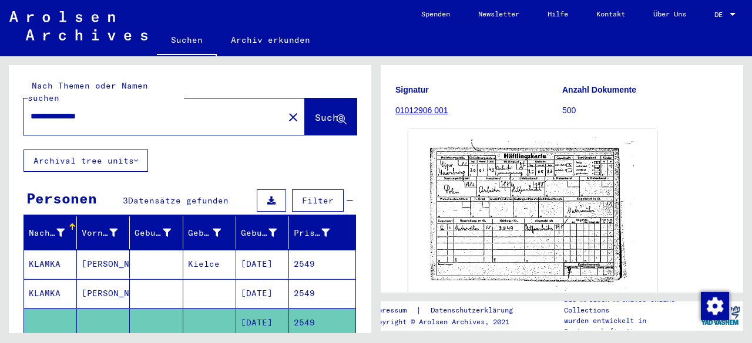
click at [529, 190] on img at bounding box center [532, 215] width 248 height 173
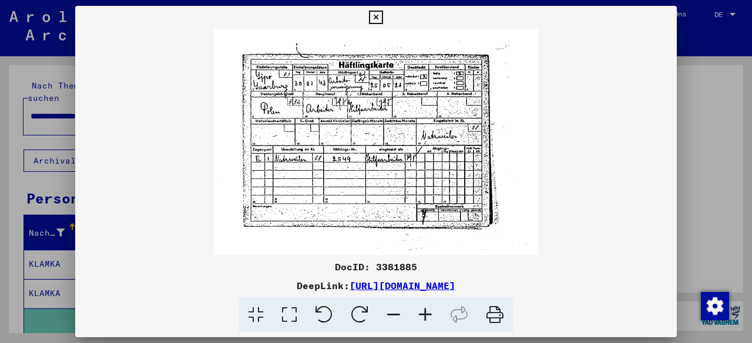
click at [380, 15] on icon at bounding box center [376, 18] width 14 height 14
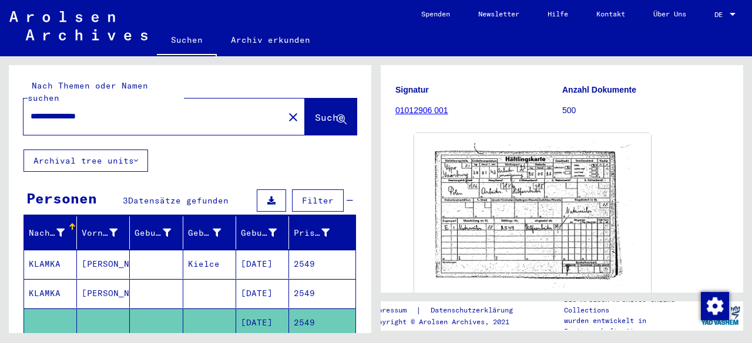
click at [302, 285] on mat-cell "2549" at bounding box center [322, 293] width 66 height 29
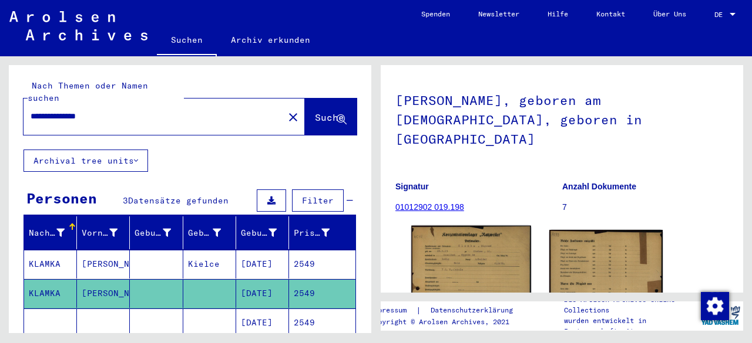
scroll to position [117, 0]
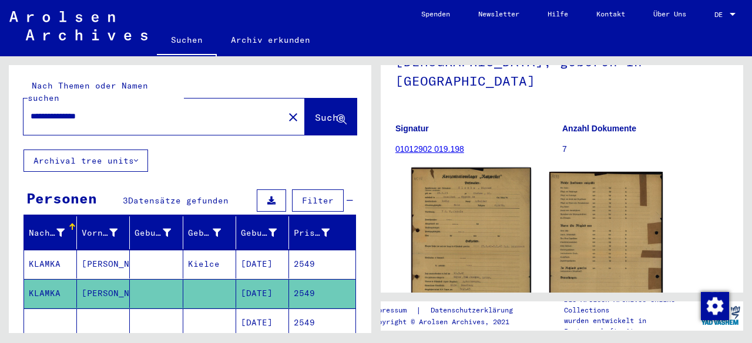
click at [477, 194] on img at bounding box center [470, 253] width 119 height 171
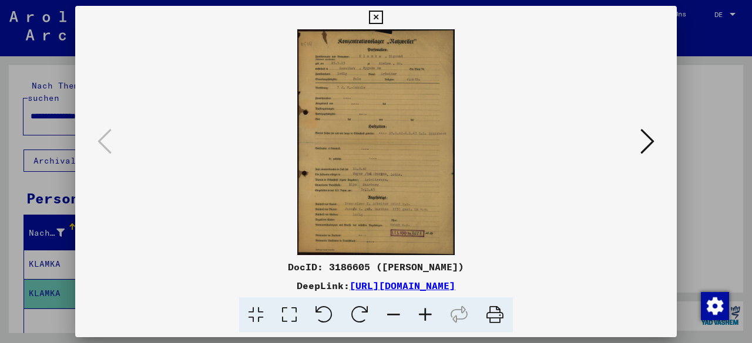
drag, startPoint x: 654, startPoint y: 281, endPoint x: 654, endPoint y: 273, distance: 8.2
click at [654, 281] on div "DeepLink: [URL][DOMAIN_NAME]" at bounding box center [375, 286] width 601 height 14
click at [647, 143] on icon at bounding box center [647, 141] width 14 height 28
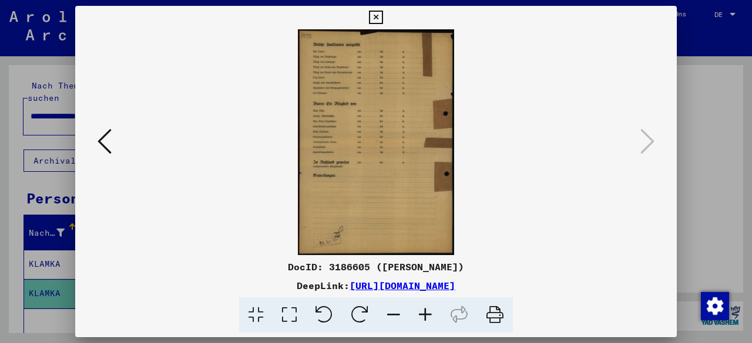
click at [383, 19] on button at bounding box center [375, 17] width 21 height 23
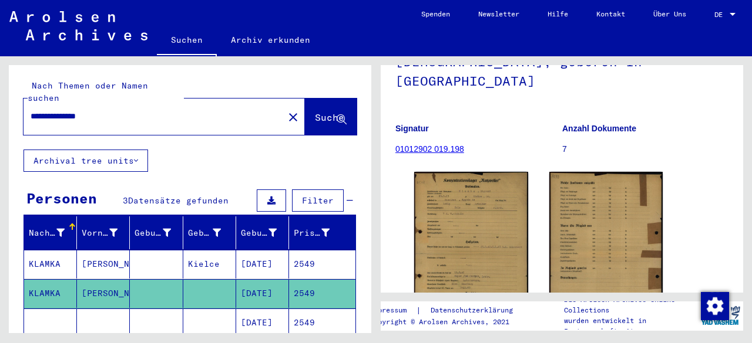
click at [298, 257] on mat-cell "2549" at bounding box center [322, 264] width 66 height 29
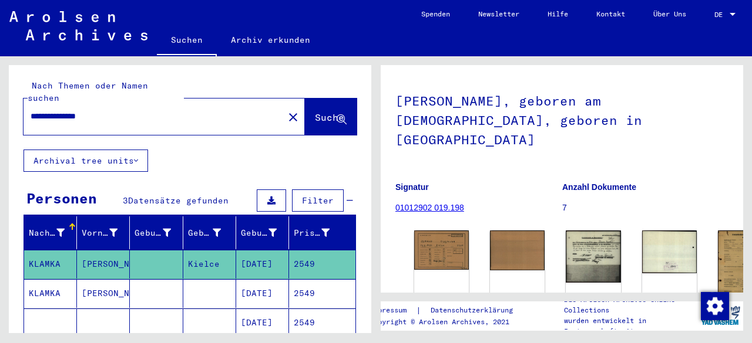
scroll to position [117, 0]
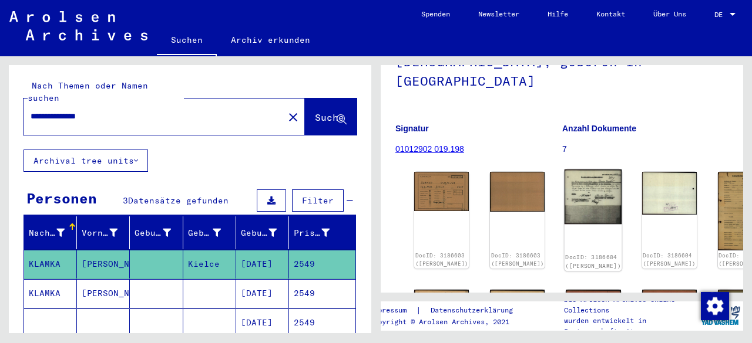
click at [564, 170] on img at bounding box center [593, 197] width 58 height 55
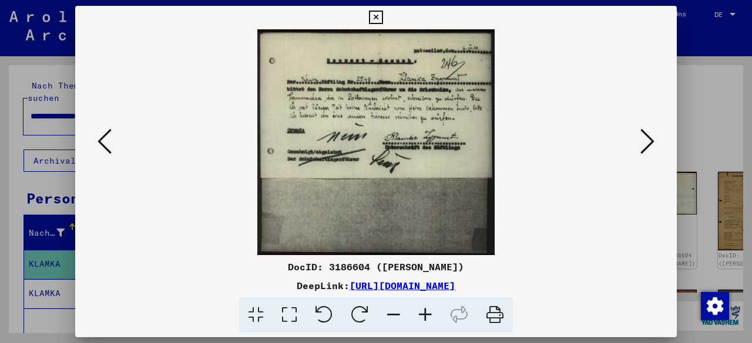
click at [428, 324] on icon at bounding box center [425, 316] width 32 height 36
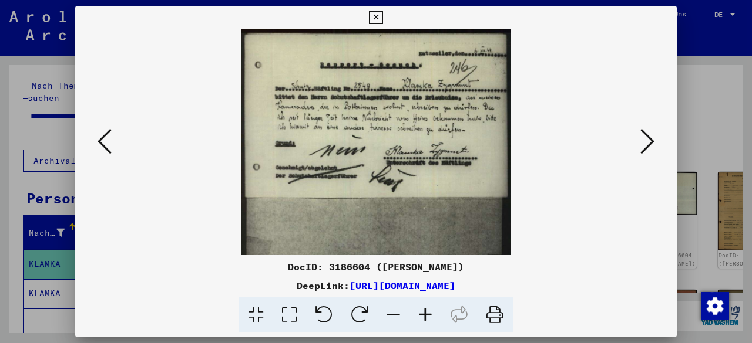
click at [428, 324] on icon at bounding box center [425, 316] width 32 height 36
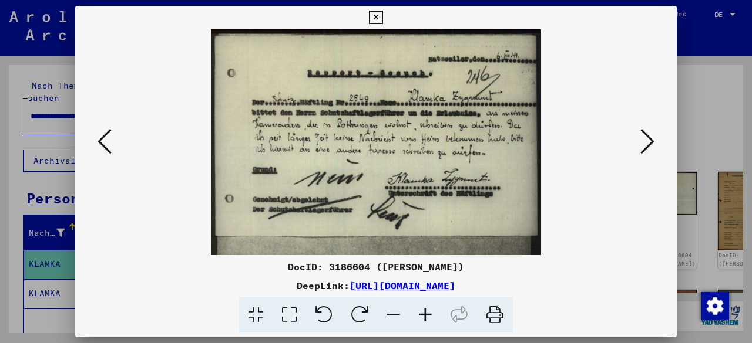
click at [428, 324] on icon at bounding box center [425, 316] width 32 height 36
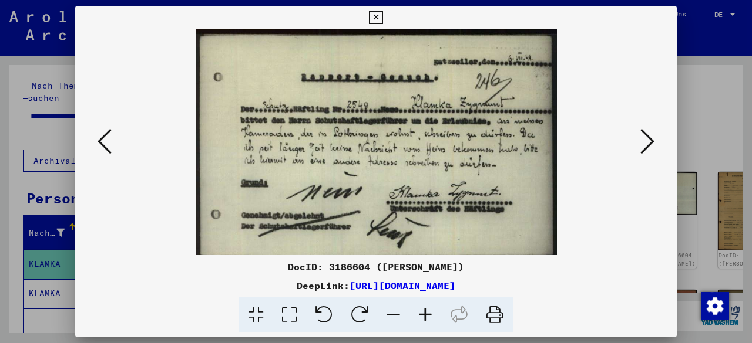
click at [428, 324] on icon at bounding box center [425, 316] width 32 height 36
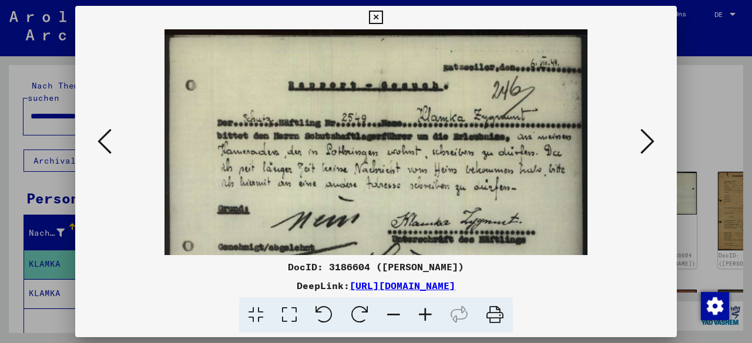
click at [428, 324] on icon at bounding box center [425, 316] width 32 height 36
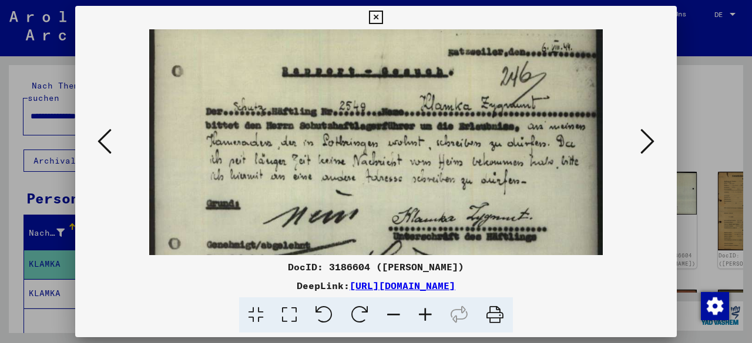
scroll to position [24, 0]
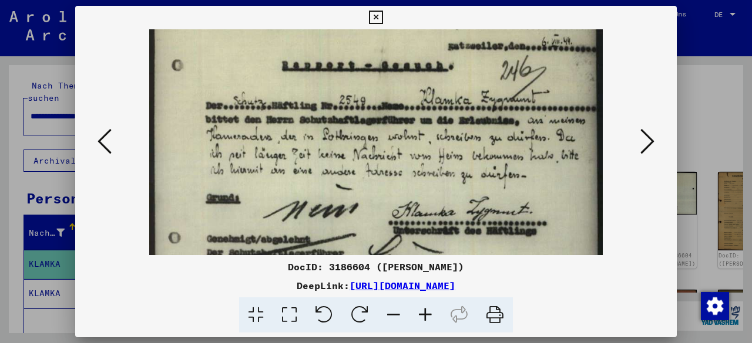
drag, startPoint x: 505, startPoint y: 170, endPoint x: 506, endPoint y: 147, distance: 22.9
click at [506, 147] on img at bounding box center [376, 221] width 454 height 432
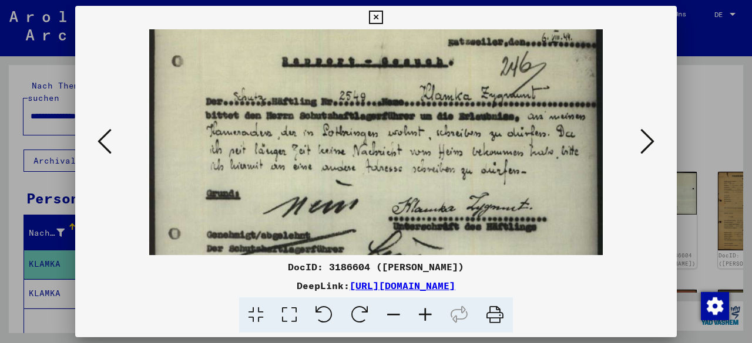
scroll to position [25, 0]
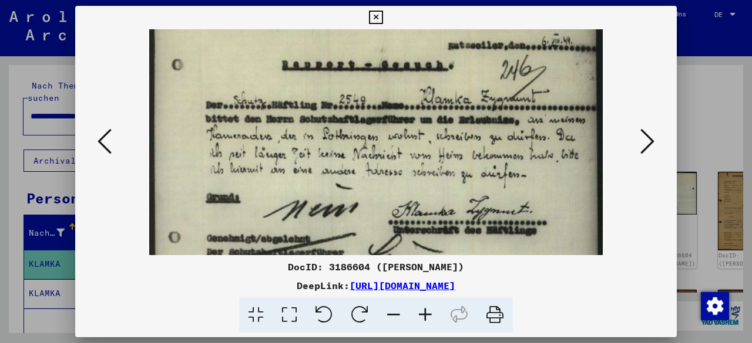
drag, startPoint x: 528, startPoint y: 186, endPoint x: 545, endPoint y: 190, distance: 17.5
click at [545, 190] on img at bounding box center [376, 221] width 454 height 432
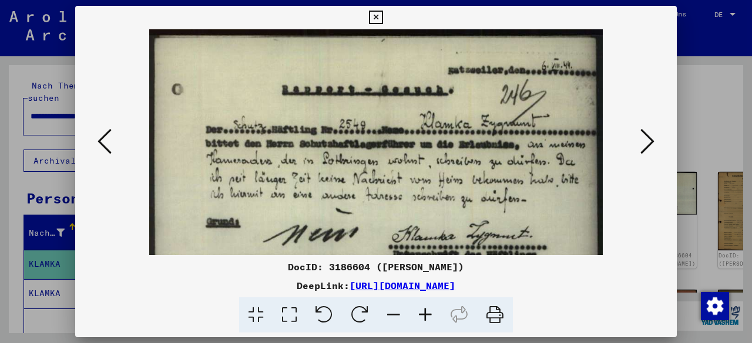
drag, startPoint x: 361, startPoint y: 157, endPoint x: 358, endPoint y: 170, distance: 13.1
click at [358, 170] on img at bounding box center [376, 245] width 454 height 432
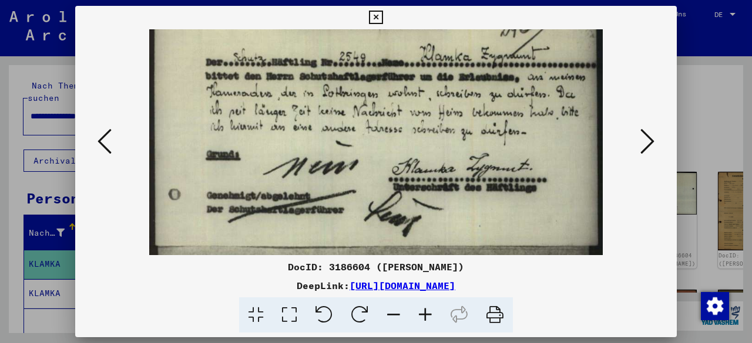
drag, startPoint x: 363, startPoint y: 181, endPoint x: 339, endPoint y: 110, distance: 75.4
click at [339, 110] on img at bounding box center [376, 178] width 454 height 432
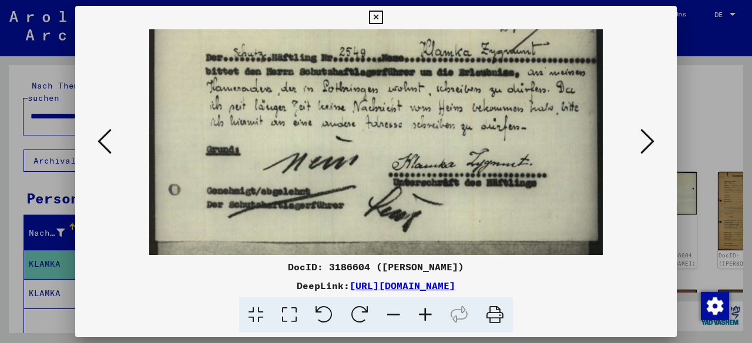
click at [646, 304] on div at bounding box center [376, 316] width 592 height 36
drag, startPoint x: 632, startPoint y: 314, endPoint x: 639, endPoint y: 278, distance: 35.9
click at [636, 295] on div "DocID: 3186604 ([PERSON_NAME]) DeepLink: [URL][DOMAIN_NAME]" at bounding box center [375, 296] width 601 height 73
click at [650, 134] on icon at bounding box center [647, 141] width 14 height 28
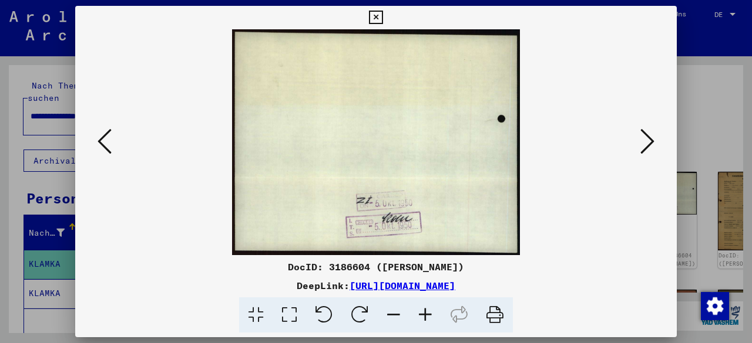
scroll to position [0, 0]
click at [650, 134] on icon at bounding box center [647, 141] width 14 height 28
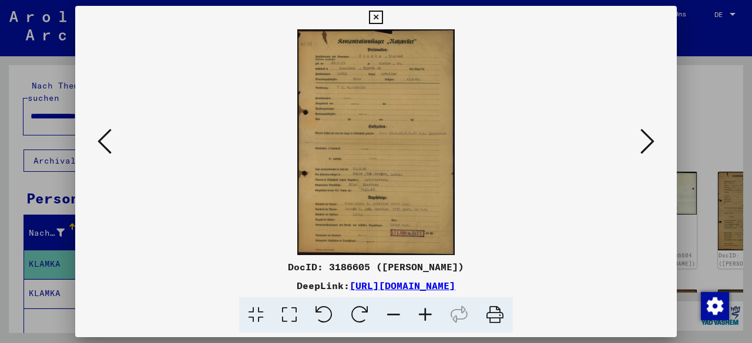
click at [655, 137] on button at bounding box center [646, 142] width 21 height 33
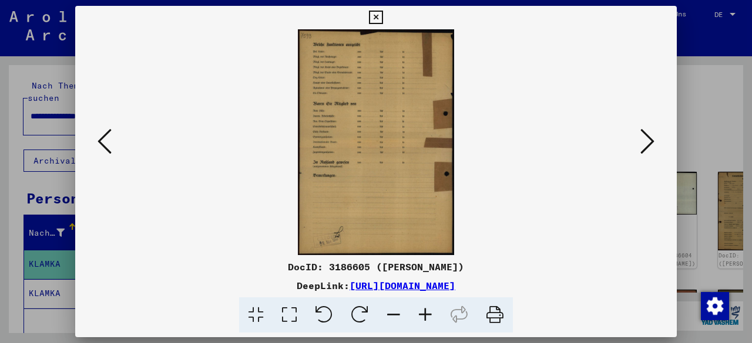
click at [644, 139] on icon at bounding box center [647, 141] width 14 height 28
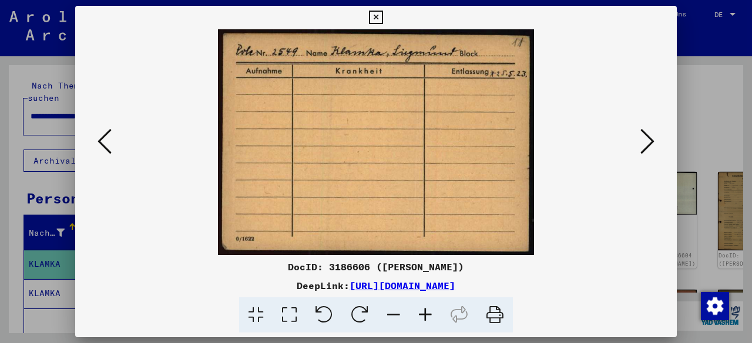
drag, startPoint x: 631, startPoint y: 305, endPoint x: 631, endPoint y: 298, distance: 7.0
click at [631, 304] on div at bounding box center [376, 316] width 592 height 36
click at [646, 139] on icon at bounding box center [647, 141] width 14 height 28
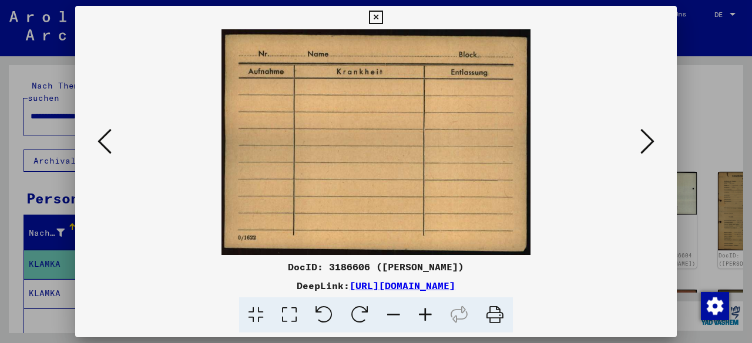
click at [646, 139] on icon at bounding box center [647, 141] width 14 height 28
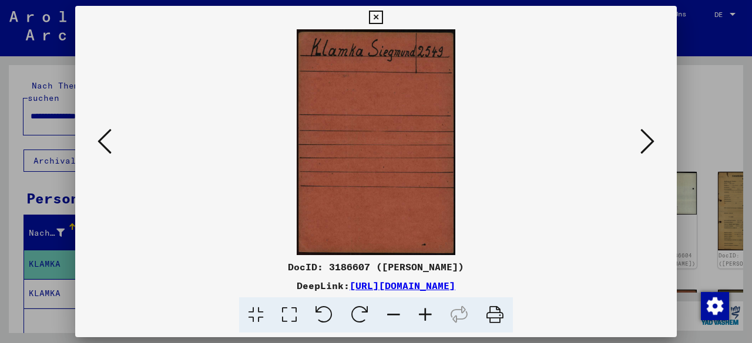
click at [650, 139] on icon at bounding box center [647, 141] width 14 height 28
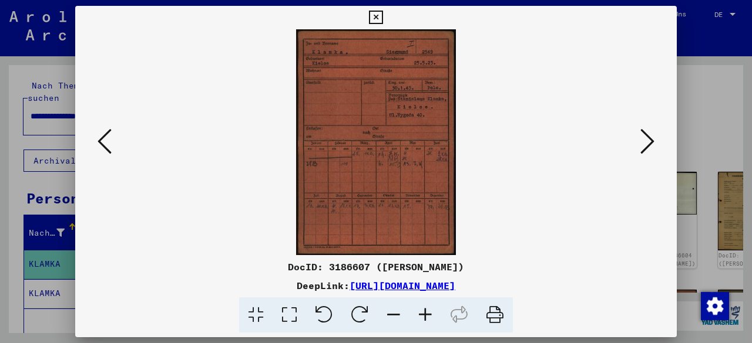
click at [424, 318] on icon at bounding box center [425, 316] width 32 height 36
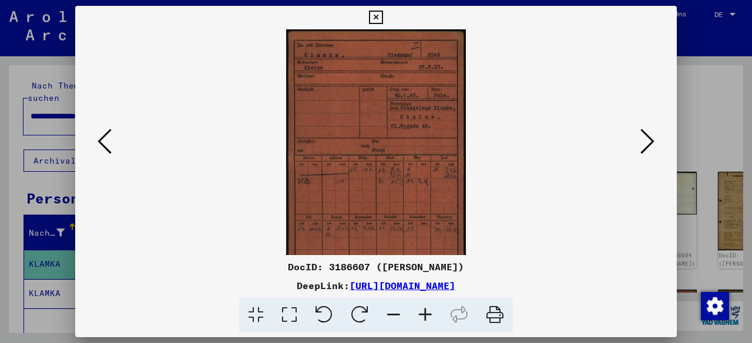
click at [423, 319] on icon at bounding box center [425, 316] width 32 height 36
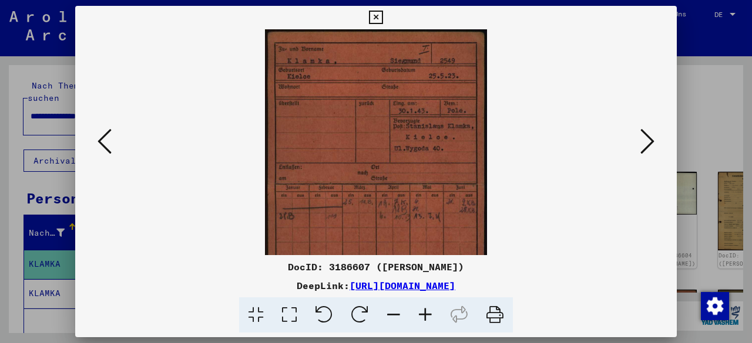
click at [424, 318] on icon at bounding box center [425, 316] width 32 height 36
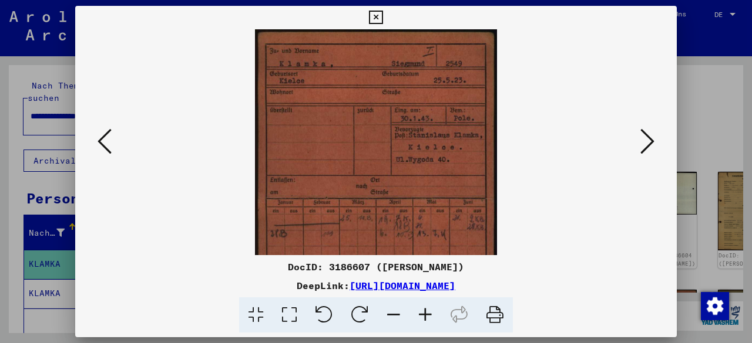
click at [424, 318] on icon at bounding box center [425, 316] width 32 height 36
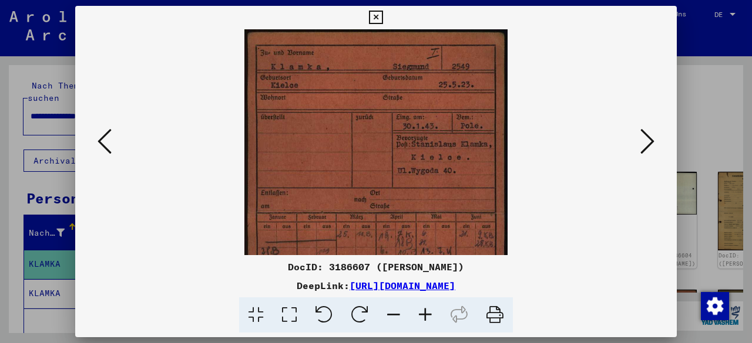
scroll to position [147, 0]
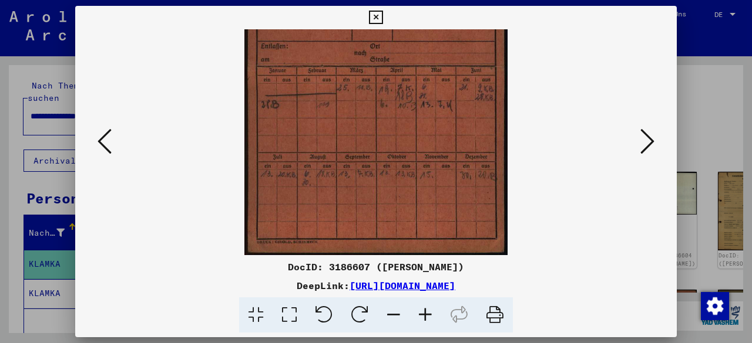
drag, startPoint x: 429, startPoint y: 187, endPoint x: 407, endPoint y: 38, distance: 150.6
click at [407, 38] on img at bounding box center [375, 69] width 263 height 373
click at [633, 309] on div at bounding box center [376, 316] width 592 height 36
click at [642, 147] on icon at bounding box center [647, 141] width 14 height 28
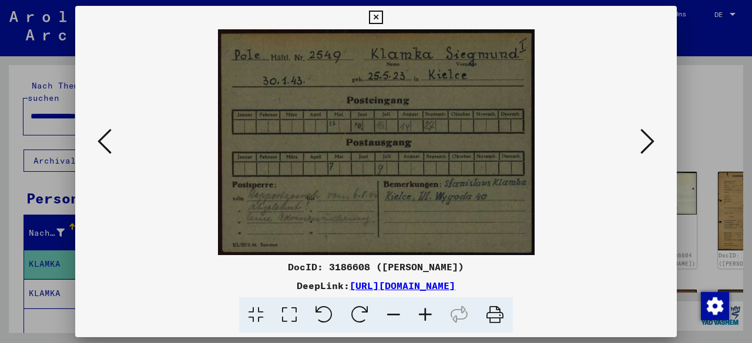
click at [619, 294] on div "DocID: 3186608 ([PERSON_NAME]) DeepLink: [URL][DOMAIN_NAME]" at bounding box center [375, 296] width 601 height 73
click at [642, 142] on icon at bounding box center [647, 141] width 14 height 28
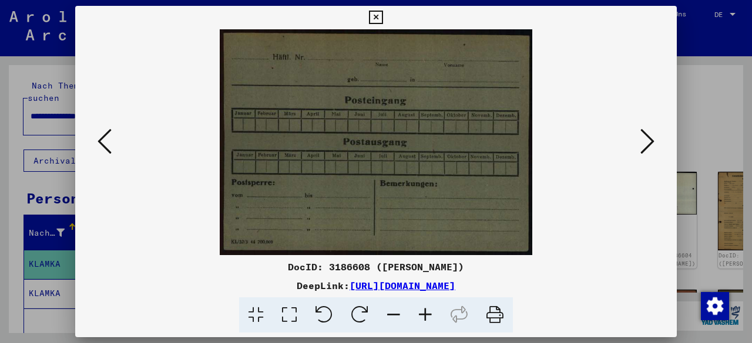
click at [643, 142] on icon at bounding box center [647, 141] width 14 height 28
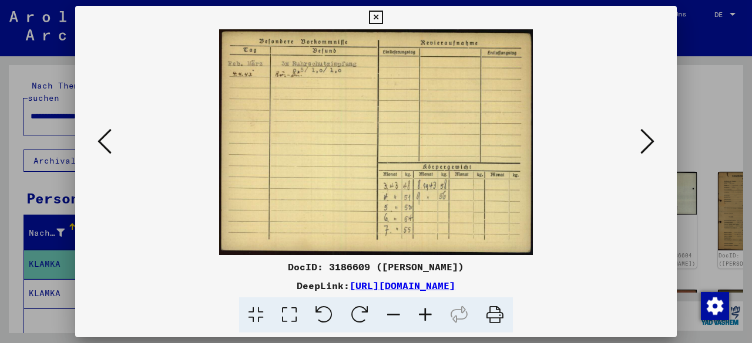
click at [617, 299] on div at bounding box center [376, 316] width 592 height 36
drag, startPoint x: 632, startPoint y: 279, endPoint x: 632, endPoint y: 272, distance: 7.0
click at [632, 275] on div "DocID: 3186609 ([PERSON_NAME]) DeepLink: [URL][DOMAIN_NAME]" at bounding box center [375, 296] width 601 height 73
drag, startPoint x: 650, startPoint y: 117, endPoint x: 649, endPoint y: 131, distance: 14.1
click at [650, 117] on div at bounding box center [375, 142] width 601 height 226
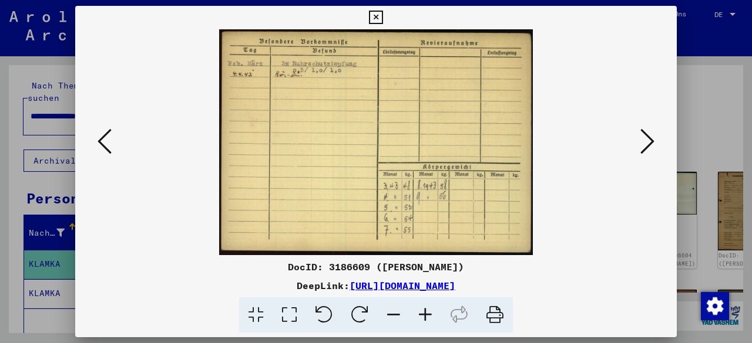
click at [651, 137] on icon at bounding box center [647, 141] width 14 height 28
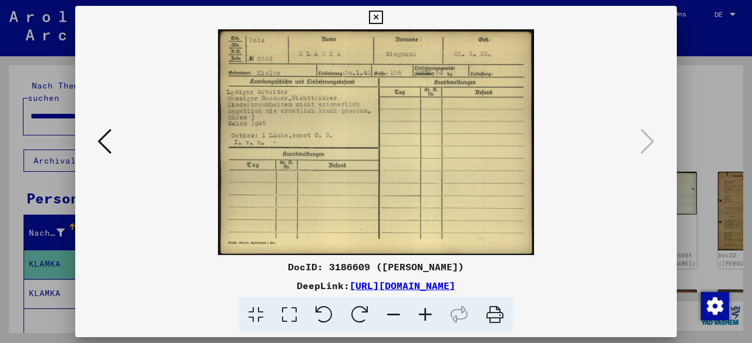
drag, startPoint x: 496, startPoint y: 151, endPoint x: 644, endPoint y: 257, distance: 181.5
click at [642, 299] on div at bounding box center [376, 316] width 592 height 36
click at [378, 23] on icon at bounding box center [376, 18] width 14 height 14
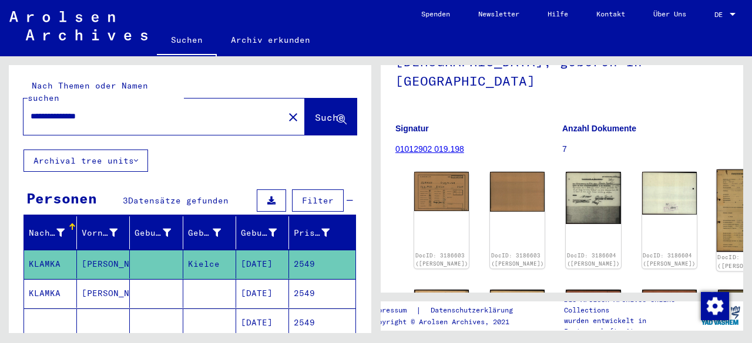
click at [716, 180] on img at bounding box center [745, 211] width 58 height 82
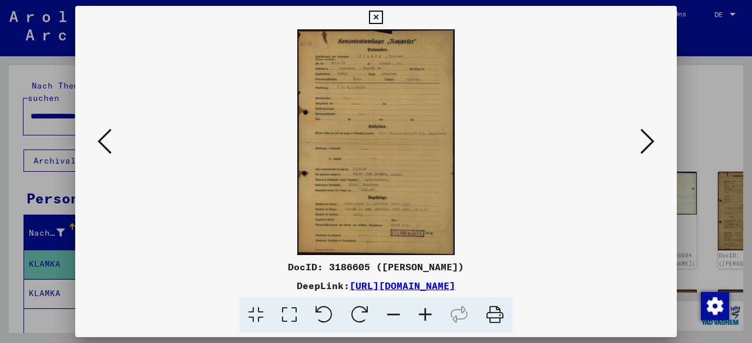
click at [446, 312] on icon at bounding box center [459, 316] width 36 height 36
click at [431, 312] on icon at bounding box center [425, 316] width 32 height 36
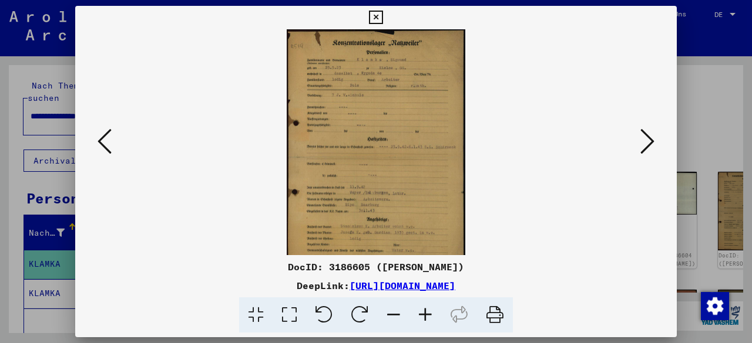
click at [431, 312] on icon at bounding box center [425, 316] width 32 height 36
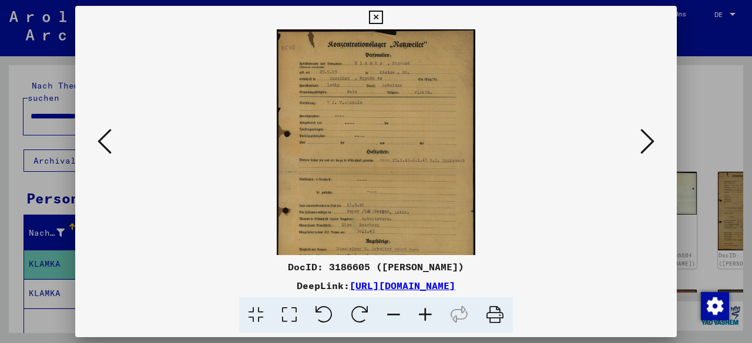
click at [431, 313] on icon at bounding box center [425, 316] width 32 height 36
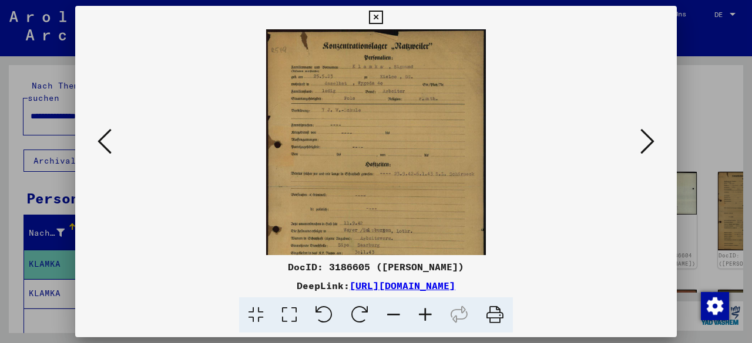
click at [431, 313] on icon at bounding box center [425, 316] width 32 height 36
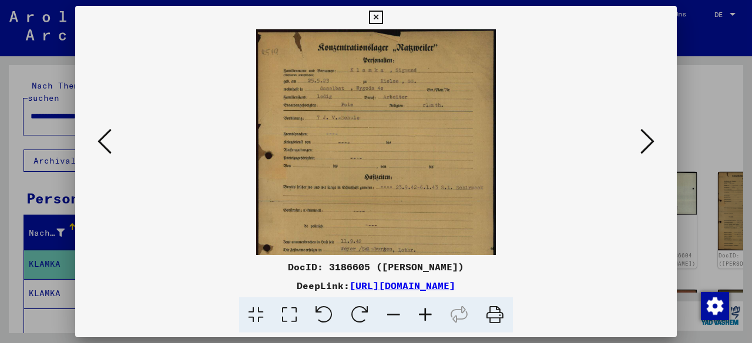
click at [431, 313] on icon at bounding box center [425, 316] width 32 height 36
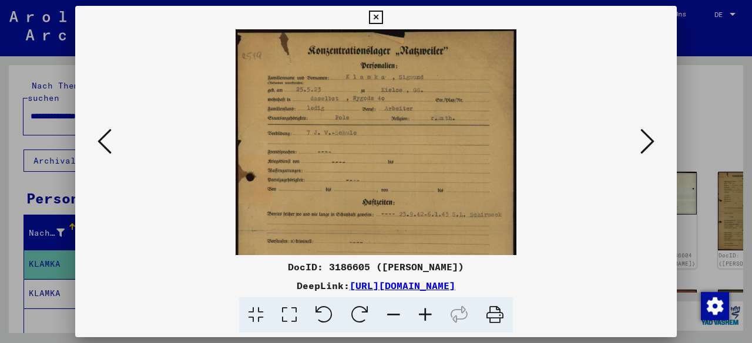
click at [431, 313] on icon at bounding box center [425, 316] width 32 height 36
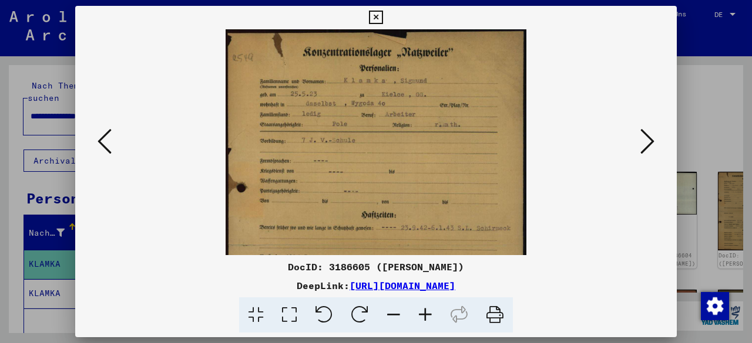
click at [431, 313] on icon at bounding box center [425, 316] width 32 height 36
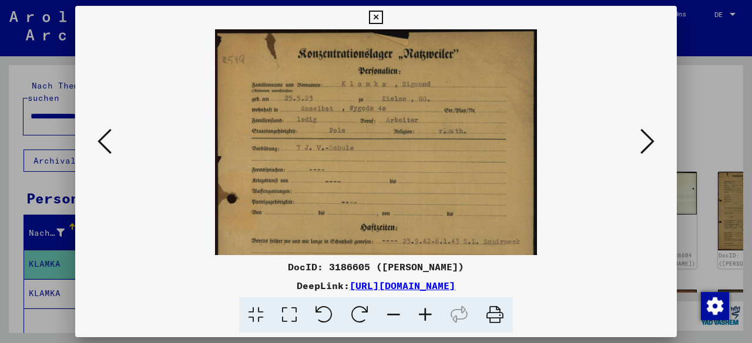
click at [431, 313] on icon at bounding box center [425, 316] width 32 height 36
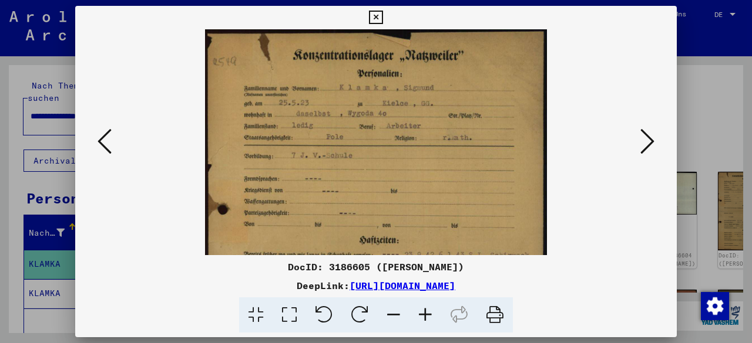
click at [431, 314] on icon at bounding box center [425, 316] width 32 height 36
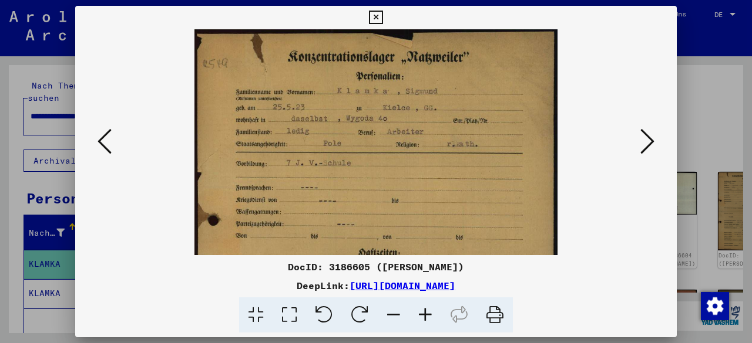
click at [431, 314] on icon at bounding box center [425, 316] width 32 height 36
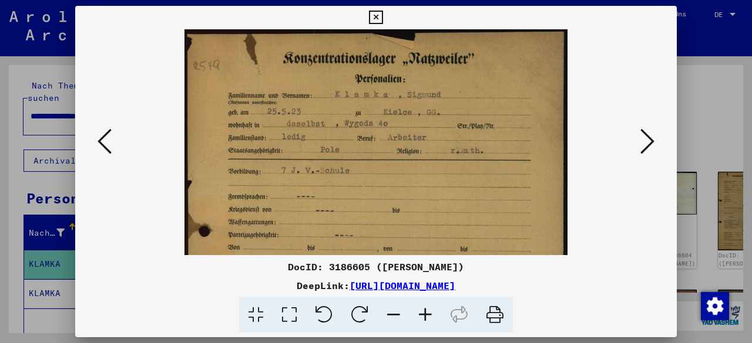
click at [431, 314] on icon at bounding box center [425, 316] width 32 height 36
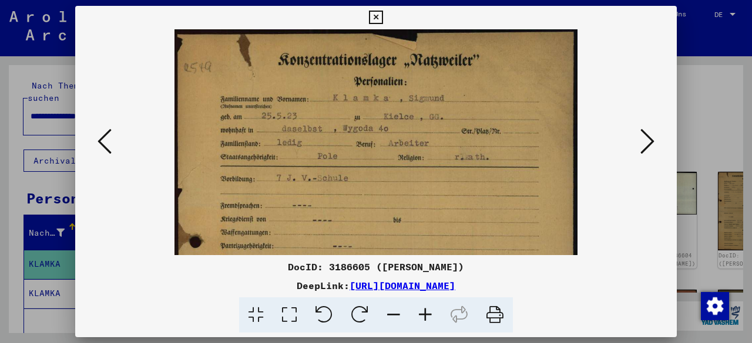
click at [376, 18] on icon at bounding box center [376, 18] width 14 height 14
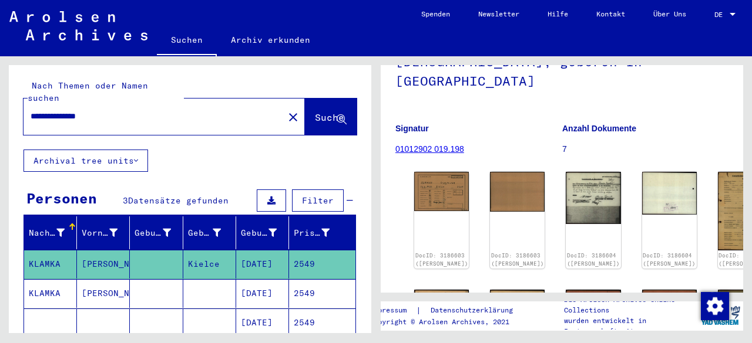
drag, startPoint x: 52, startPoint y: 105, endPoint x: 42, endPoint y: 105, distance: 10.0
click at [42, 110] on input "**********" at bounding box center [154, 116] width 246 height 12
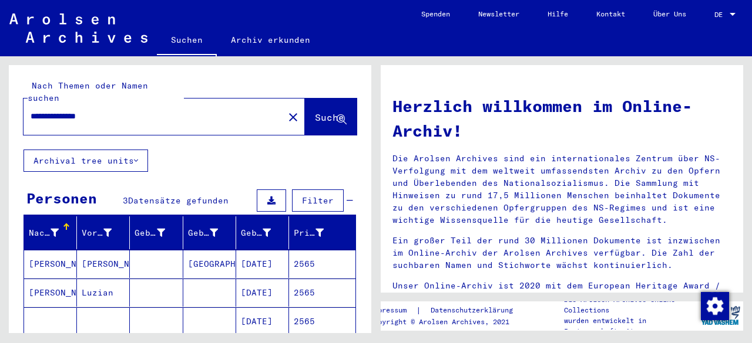
click at [326, 314] on mat-cell "2565" at bounding box center [322, 322] width 66 height 28
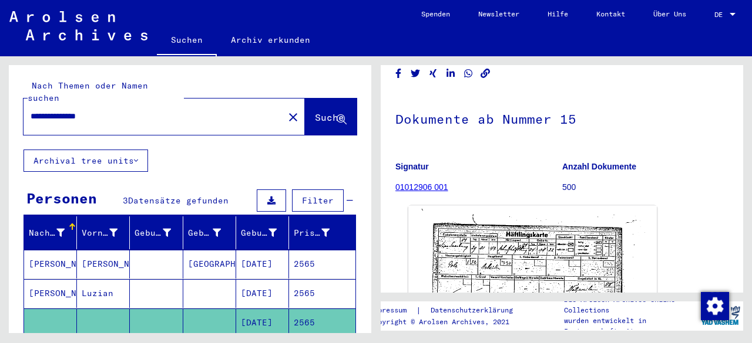
scroll to position [59, 0]
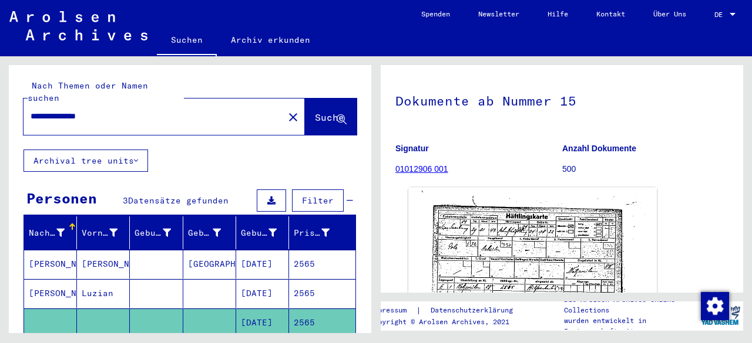
click at [564, 246] on img at bounding box center [532, 274] width 248 height 173
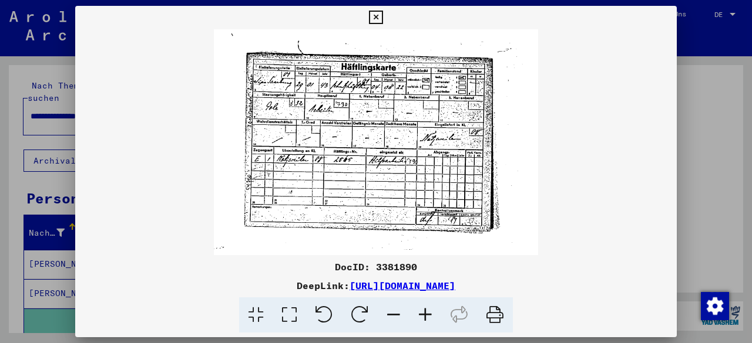
drag, startPoint x: 375, startPoint y: 18, endPoint x: 321, endPoint y: 106, distance: 103.3
click at [375, 18] on icon at bounding box center [376, 18] width 14 height 14
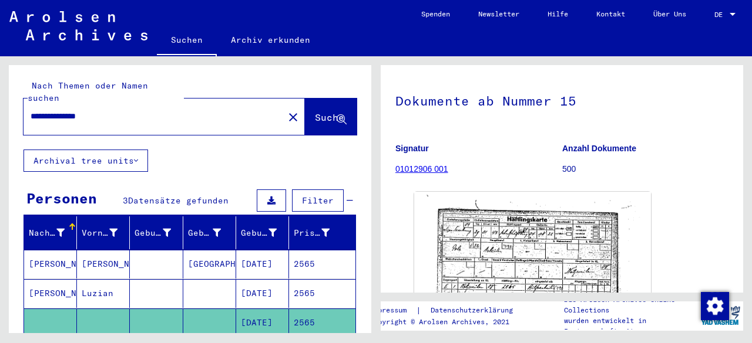
click at [334, 279] on mat-cell "2565" at bounding box center [322, 293] width 66 height 29
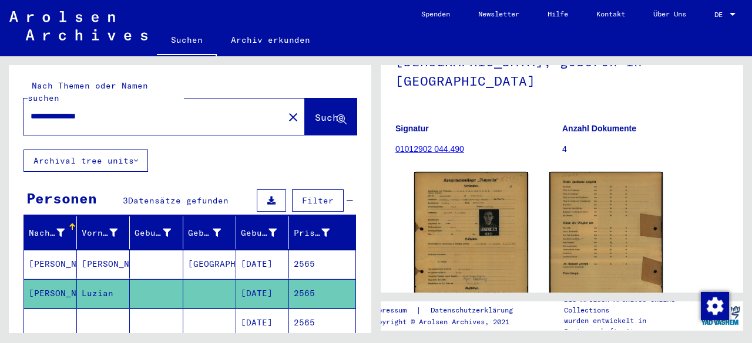
scroll to position [176, 0]
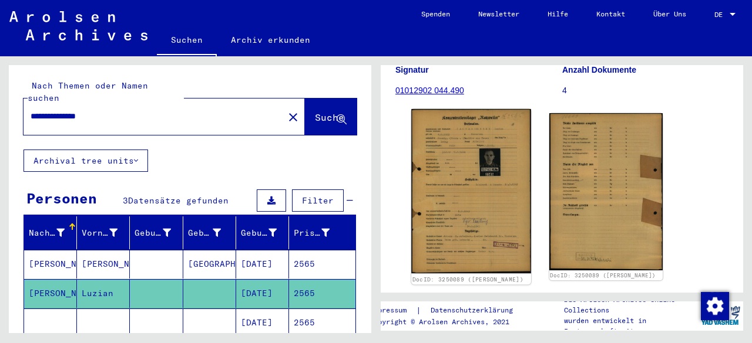
click at [478, 159] on img at bounding box center [470, 191] width 119 height 164
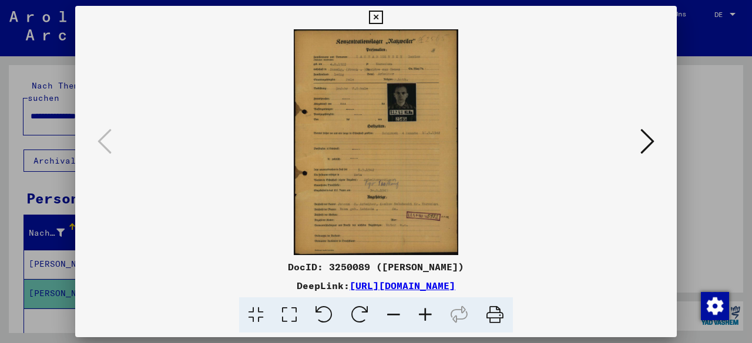
click at [419, 319] on icon at bounding box center [425, 316] width 32 height 36
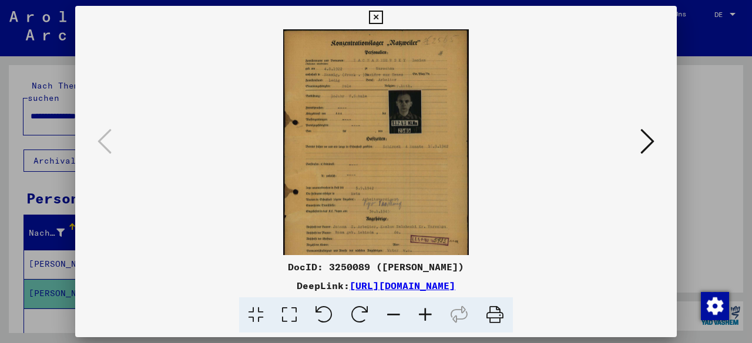
click at [419, 319] on icon at bounding box center [425, 316] width 32 height 36
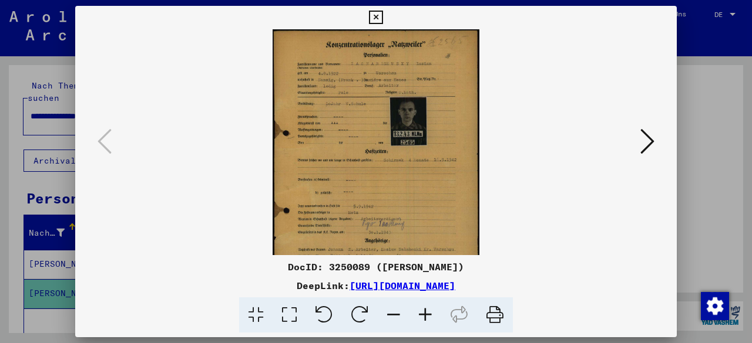
click at [419, 319] on icon at bounding box center [425, 316] width 32 height 36
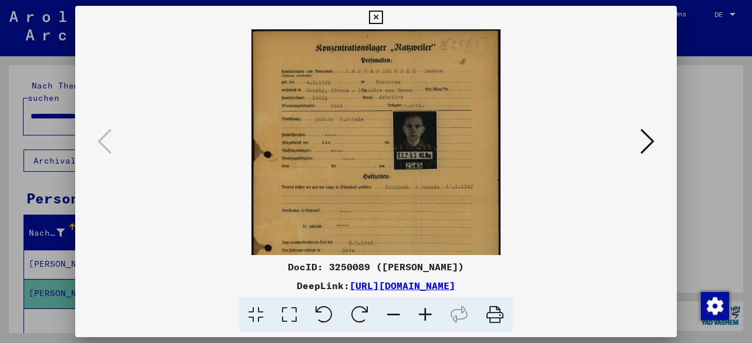
click at [419, 319] on icon at bounding box center [425, 316] width 32 height 36
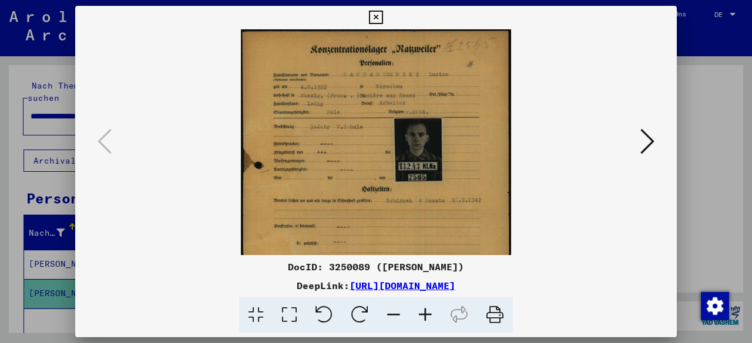
click at [419, 319] on icon at bounding box center [425, 316] width 32 height 36
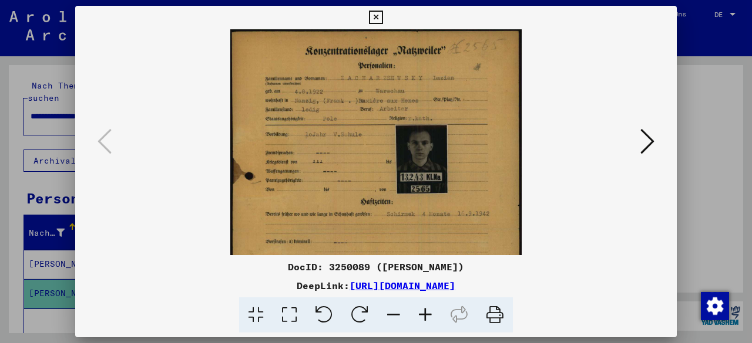
click at [419, 319] on icon at bounding box center [425, 316] width 32 height 36
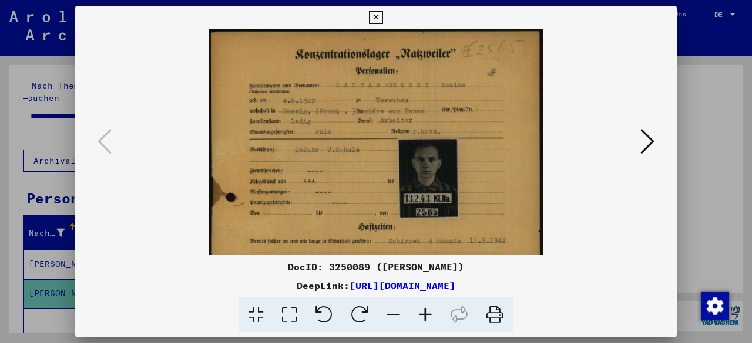
click at [419, 319] on icon at bounding box center [425, 316] width 32 height 36
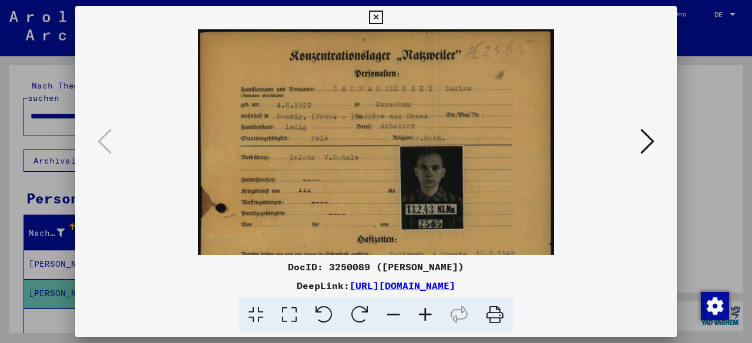
click at [419, 319] on icon at bounding box center [425, 316] width 32 height 36
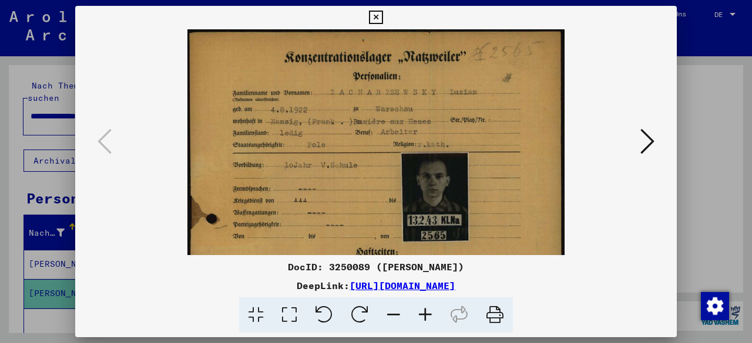
click at [419, 319] on icon at bounding box center [425, 316] width 32 height 36
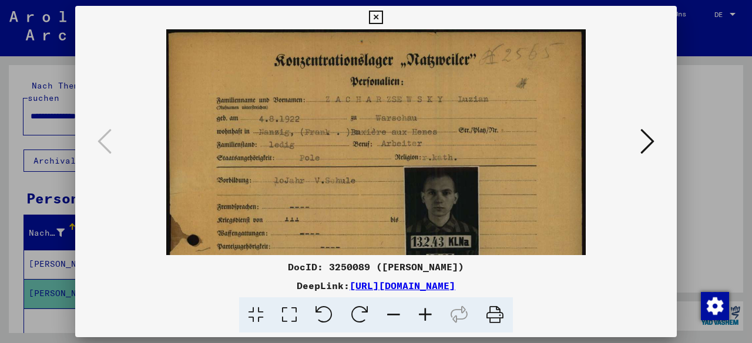
click at [419, 319] on icon at bounding box center [425, 316] width 32 height 36
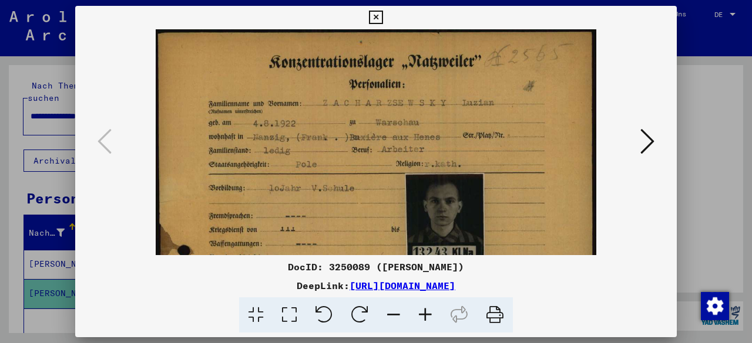
click at [419, 319] on icon at bounding box center [425, 316] width 32 height 36
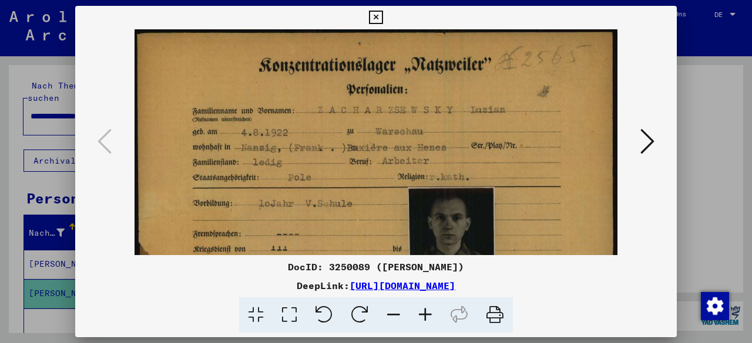
drag, startPoint x: 465, startPoint y: 198, endPoint x: 464, endPoint y: 75, distance: 123.3
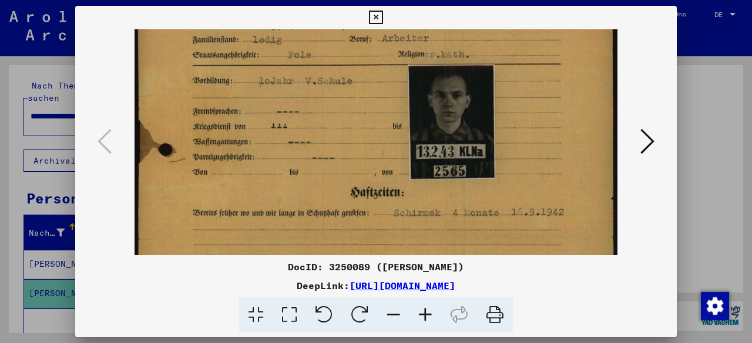
scroll to position [160, 0]
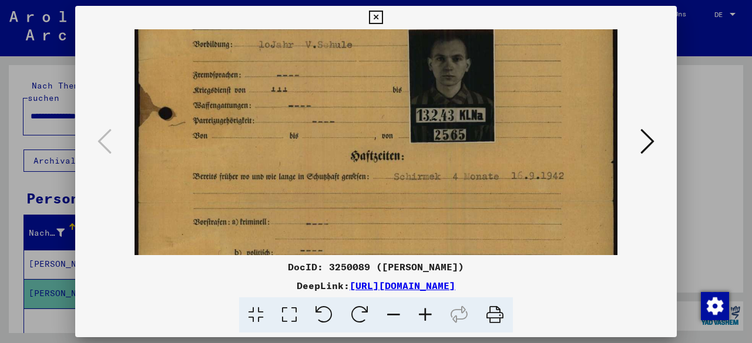
click at [455, 133] on img at bounding box center [375, 203] width 483 height 666
click at [474, 202] on img at bounding box center [375, 203] width 483 height 666
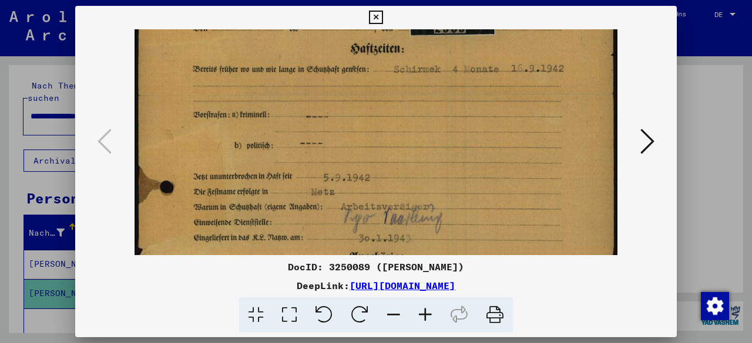
drag, startPoint x: 501, startPoint y: 200, endPoint x: 459, endPoint y: 138, distance: 74.8
click at [467, 83] on img at bounding box center [375, 96] width 483 height 666
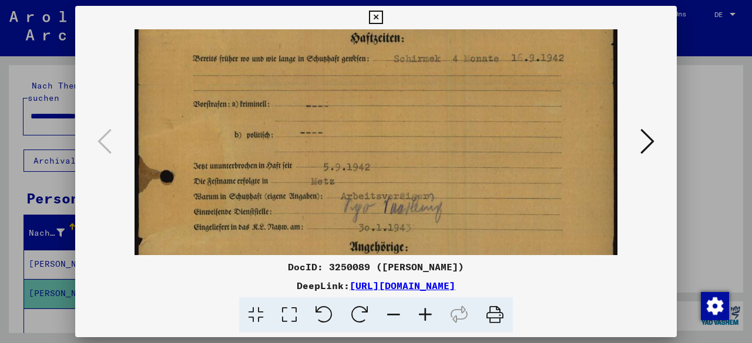
click at [377, 17] on icon at bounding box center [376, 18] width 14 height 14
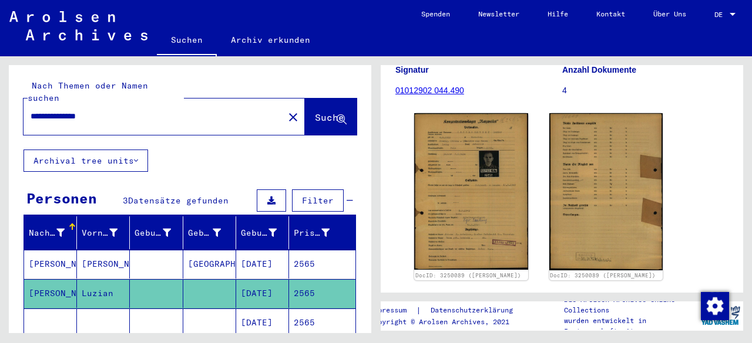
click at [294, 311] on mat-cell "2565" at bounding box center [322, 323] width 66 height 29
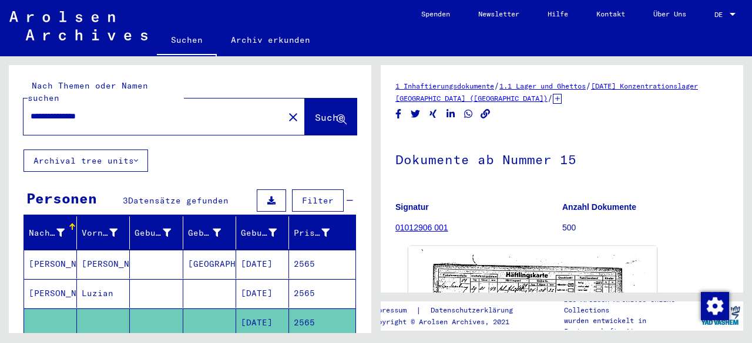
click at [553, 272] on img at bounding box center [532, 333] width 248 height 173
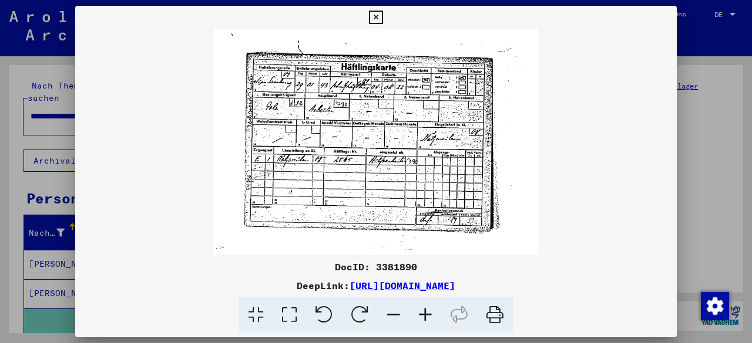
click at [375, 12] on icon at bounding box center [376, 18] width 14 height 14
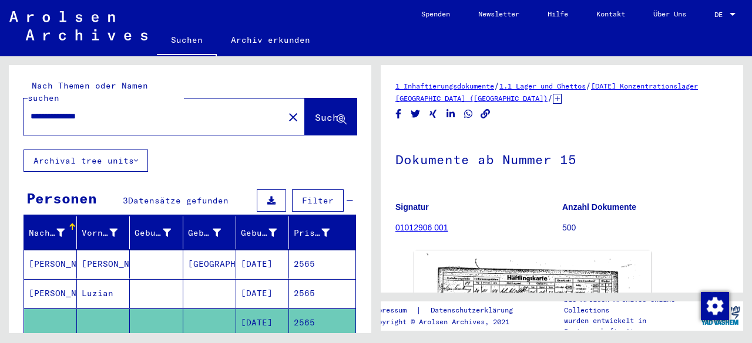
click at [325, 284] on mat-cell "2565" at bounding box center [322, 293] width 66 height 29
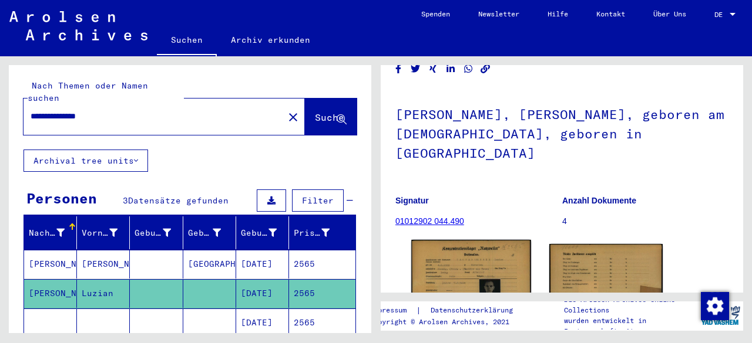
scroll to position [117, 0]
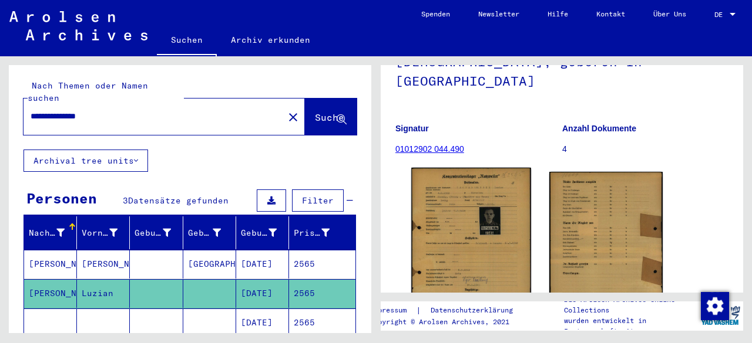
click at [497, 211] on img at bounding box center [470, 250] width 119 height 164
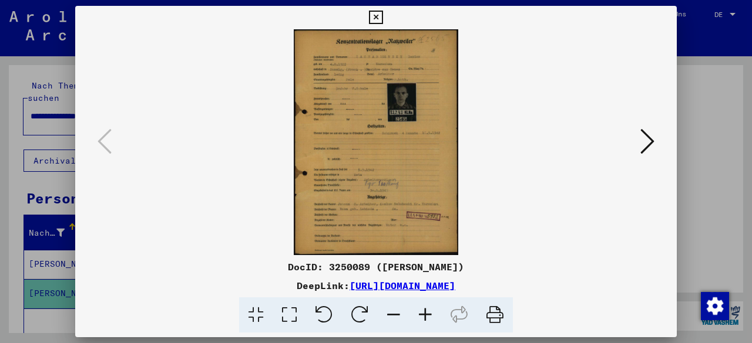
click at [423, 317] on icon at bounding box center [425, 316] width 32 height 36
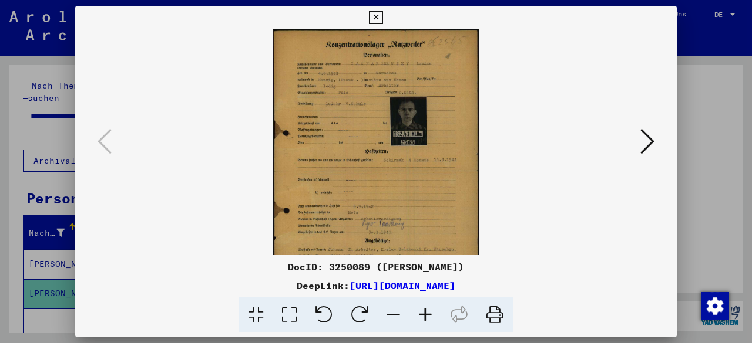
click at [423, 317] on icon at bounding box center [425, 316] width 32 height 36
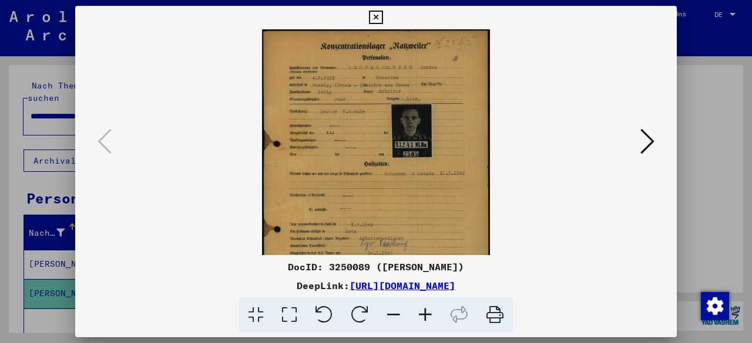
click at [423, 316] on icon at bounding box center [425, 316] width 32 height 36
click at [423, 315] on icon at bounding box center [425, 316] width 32 height 36
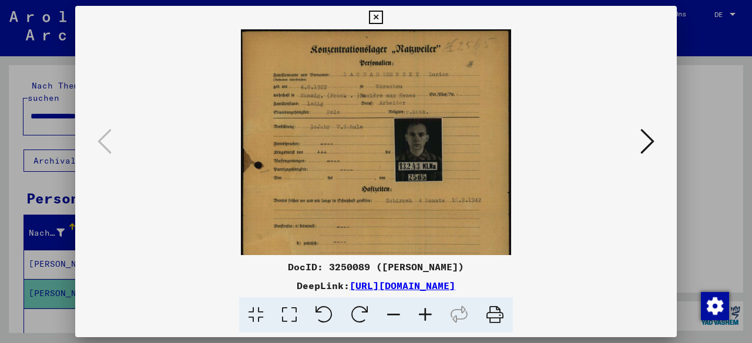
click at [423, 315] on icon at bounding box center [425, 316] width 32 height 36
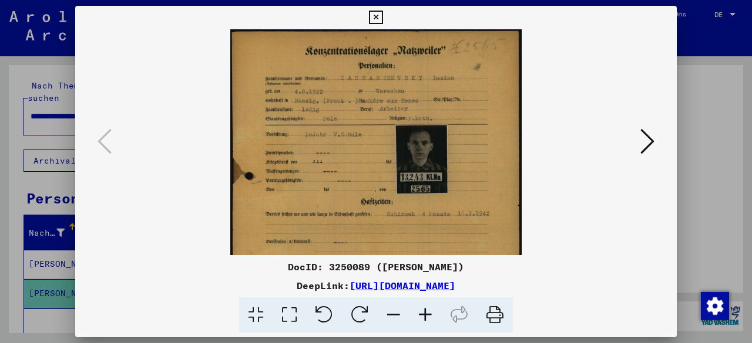
click at [423, 315] on icon at bounding box center [425, 316] width 32 height 36
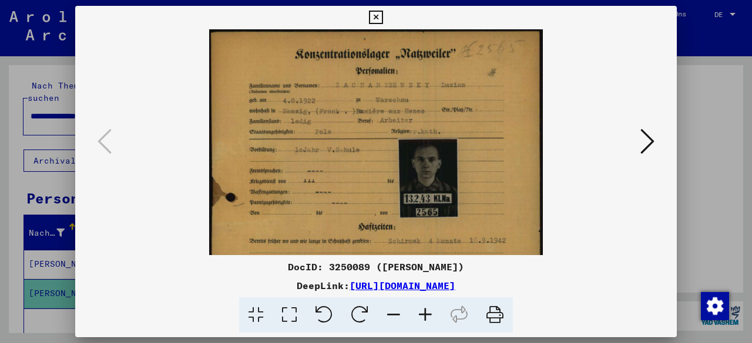
click at [422, 317] on icon at bounding box center [425, 316] width 32 height 36
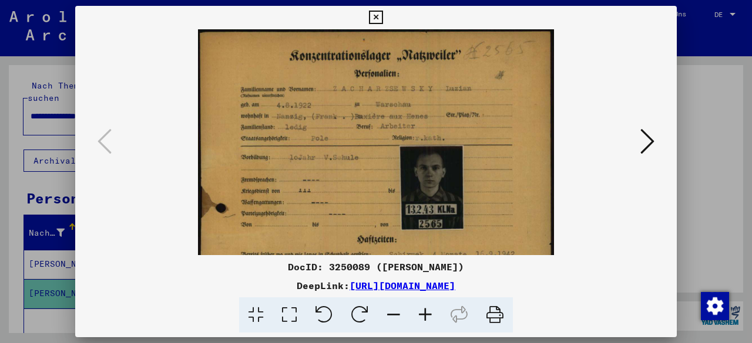
click at [422, 317] on icon at bounding box center [425, 316] width 32 height 36
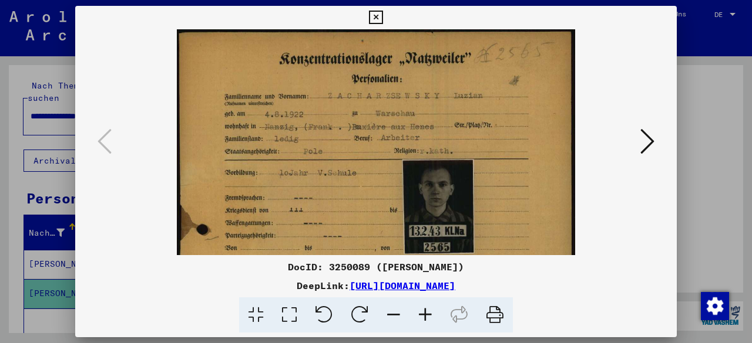
click at [422, 317] on icon at bounding box center [425, 316] width 32 height 36
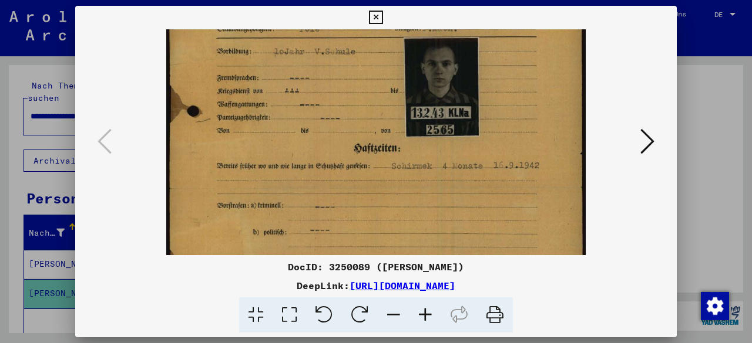
drag, startPoint x: 493, startPoint y: 187, endPoint x: 491, endPoint y: 88, distance: 99.3
click at [489, 57] on img at bounding box center [375, 189] width 419 height 578
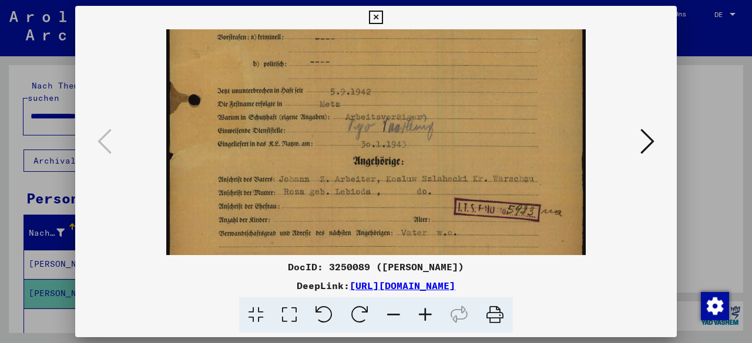
drag, startPoint x: 486, startPoint y: 161, endPoint x: 419, endPoint y: -5, distance: 179.7
click at [419, 0] on html "**********" at bounding box center [376, 171] width 752 height 343
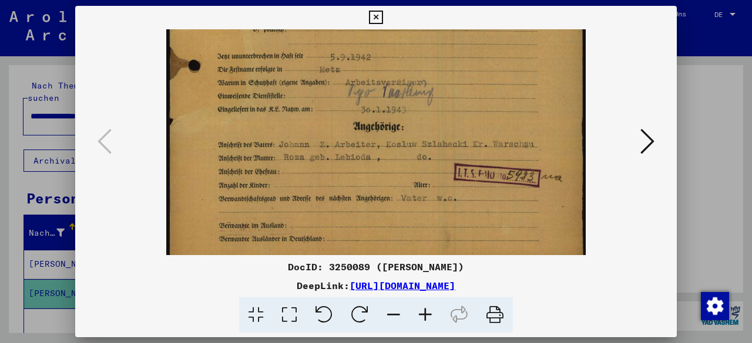
scroll to position [352, 0]
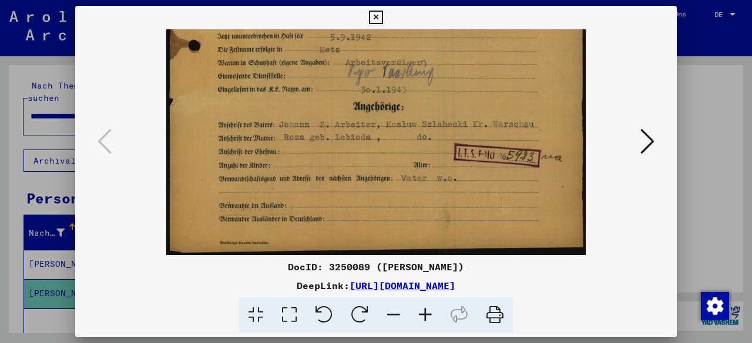
drag, startPoint x: 415, startPoint y: 207, endPoint x: 462, endPoint y: 86, distance: 129.2
click at [636, 321] on div at bounding box center [376, 316] width 592 height 36
click at [655, 142] on button at bounding box center [646, 142] width 21 height 33
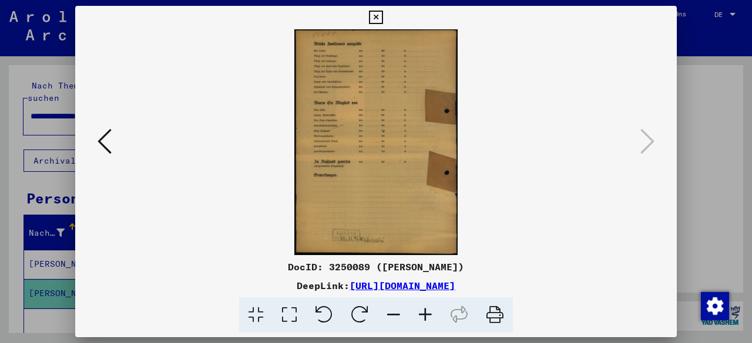
click at [373, 18] on icon at bounding box center [376, 18] width 14 height 14
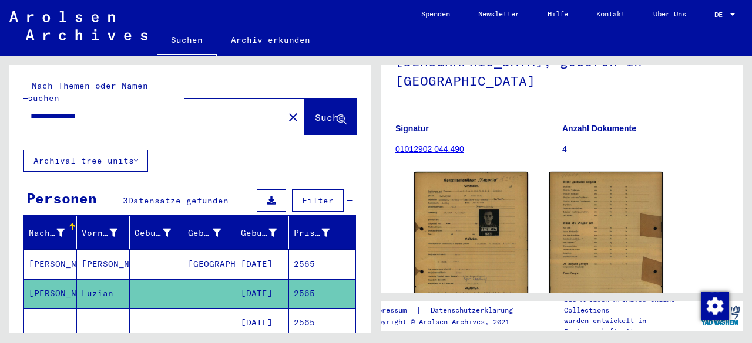
click at [334, 250] on mat-cell "2565" at bounding box center [322, 264] width 66 height 29
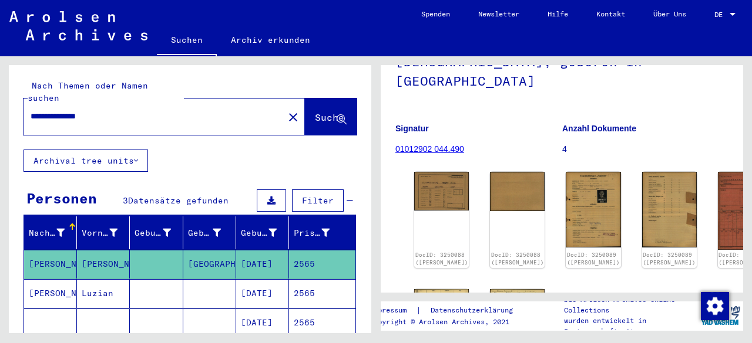
scroll to position [176, 0]
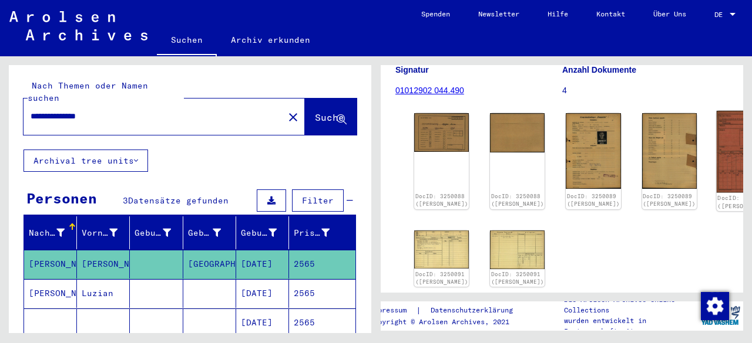
click at [716, 114] on img at bounding box center [745, 152] width 58 height 82
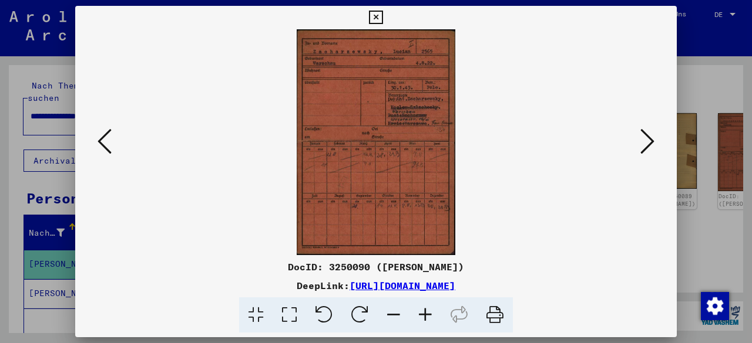
click at [420, 321] on icon at bounding box center [425, 316] width 32 height 36
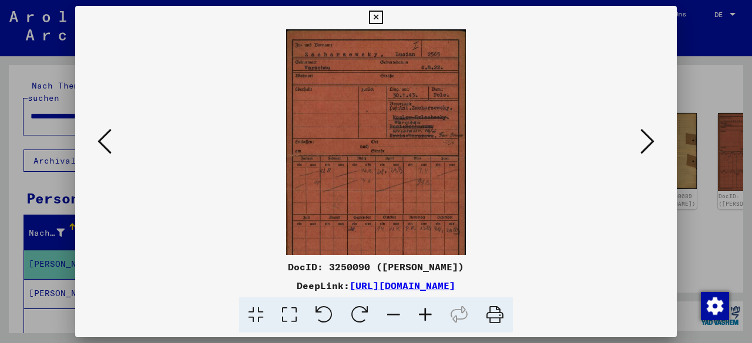
click at [420, 321] on icon at bounding box center [425, 316] width 32 height 36
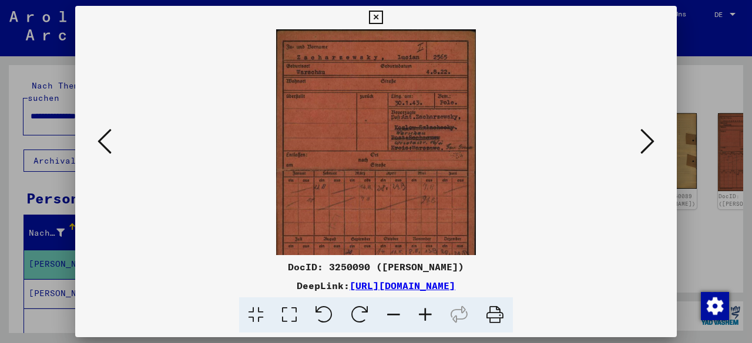
click at [420, 321] on icon at bounding box center [425, 316] width 32 height 36
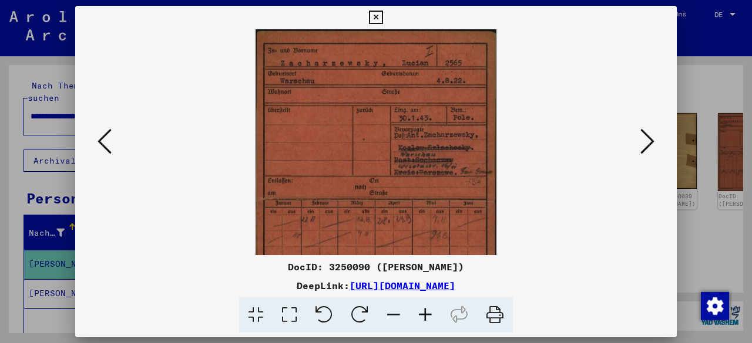
click at [420, 321] on icon at bounding box center [425, 316] width 32 height 36
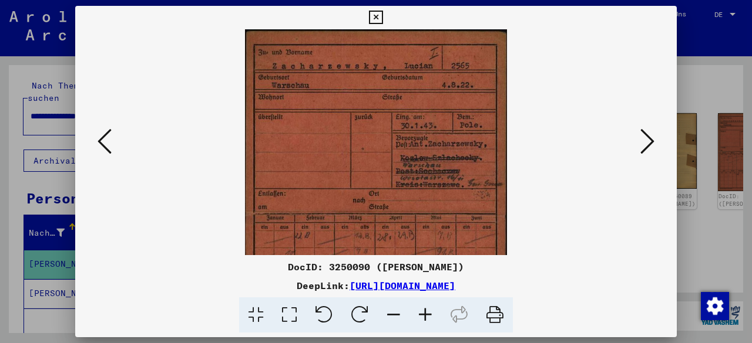
click at [420, 321] on icon at bounding box center [425, 316] width 32 height 36
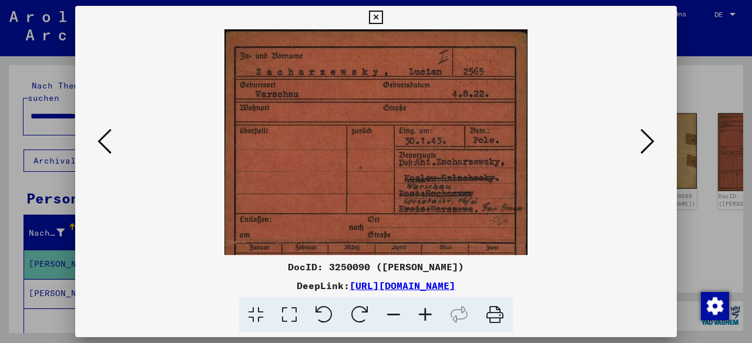
click at [422, 318] on icon at bounding box center [425, 316] width 32 height 36
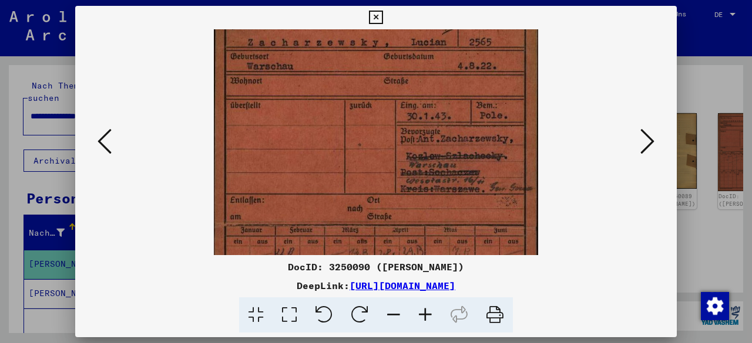
drag, startPoint x: 467, startPoint y: 207, endPoint x: 459, endPoint y: 173, distance: 35.7
click at [461, 174] on img at bounding box center [376, 227] width 324 height 461
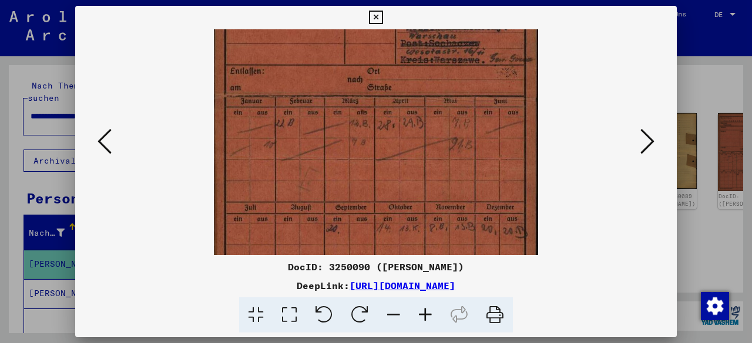
drag, startPoint x: 458, startPoint y: 78, endPoint x: 452, endPoint y: 75, distance: 6.6
click at [456, 55] on img at bounding box center [376, 98] width 324 height 461
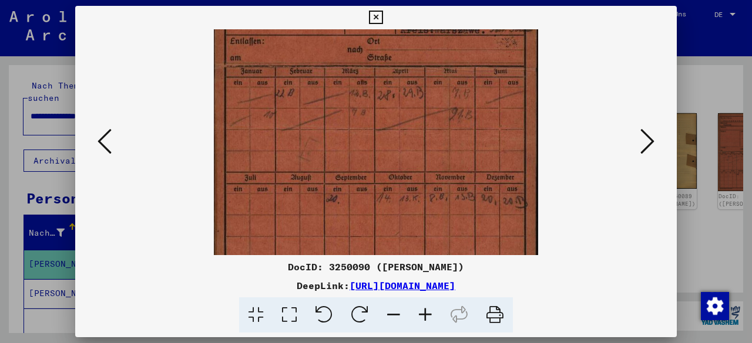
drag, startPoint x: 628, startPoint y: 318, endPoint x: 630, endPoint y: 271, distance: 47.0
click at [628, 316] on div at bounding box center [376, 316] width 592 height 36
click at [651, 137] on icon at bounding box center [647, 141] width 14 height 28
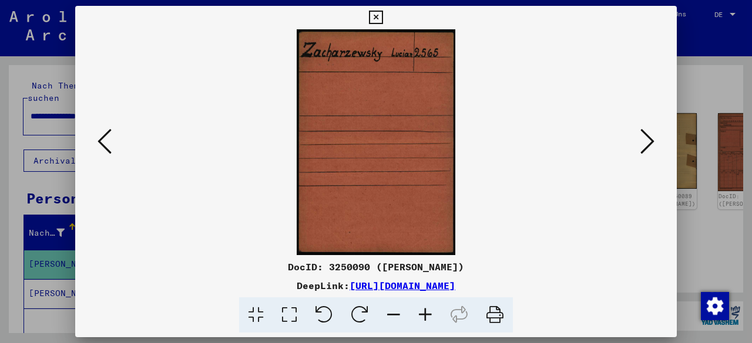
click at [651, 139] on icon at bounding box center [647, 141] width 14 height 28
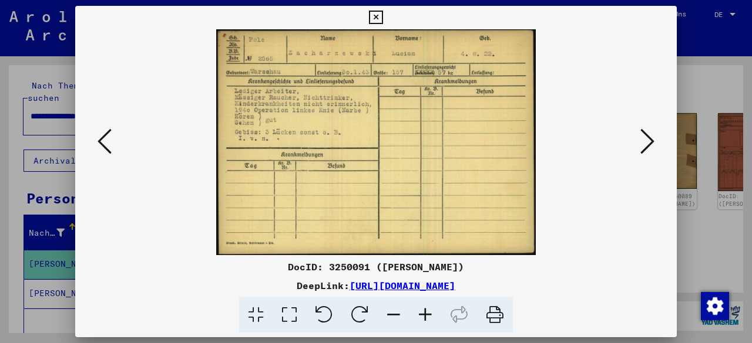
drag, startPoint x: 468, startPoint y: 198, endPoint x: 623, endPoint y: 183, distance: 155.8
click at [625, 305] on div at bounding box center [376, 316] width 592 height 36
click at [644, 147] on icon at bounding box center [647, 141] width 14 height 28
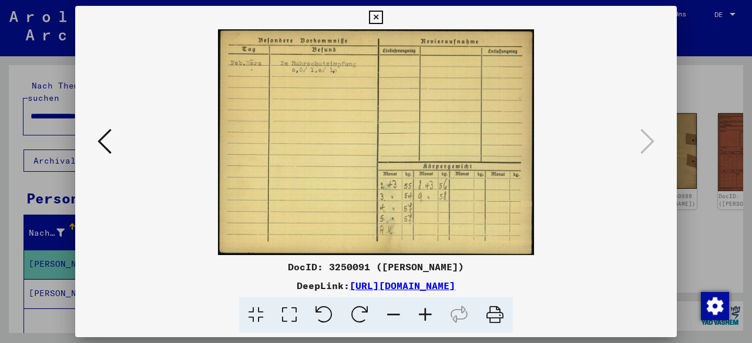
click at [632, 314] on div at bounding box center [376, 316] width 592 height 36
click at [379, 18] on icon at bounding box center [376, 18] width 14 height 14
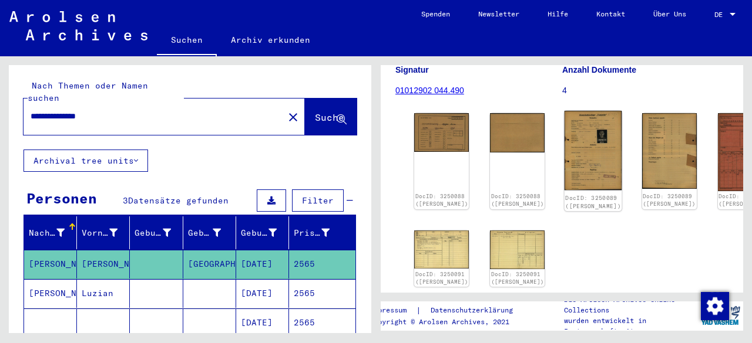
click at [584, 147] on img at bounding box center [593, 150] width 58 height 79
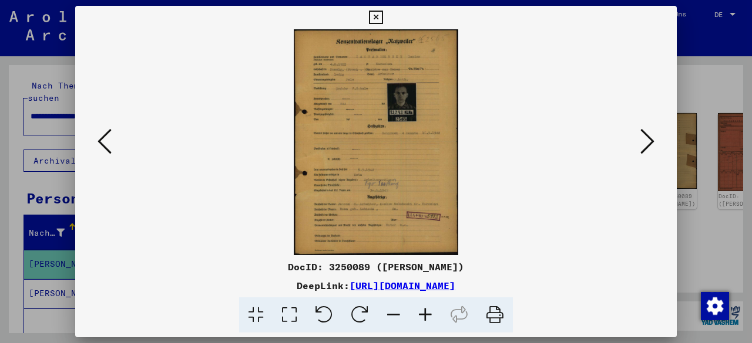
click at [437, 312] on icon at bounding box center [425, 316] width 32 height 36
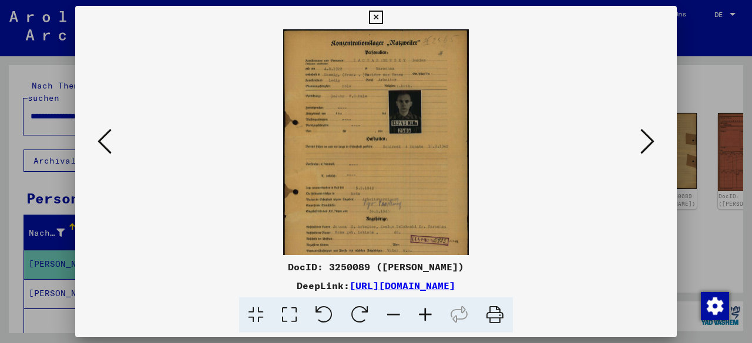
click at [429, 314] on icon at bounding box center [425, 316] width 32 height 36
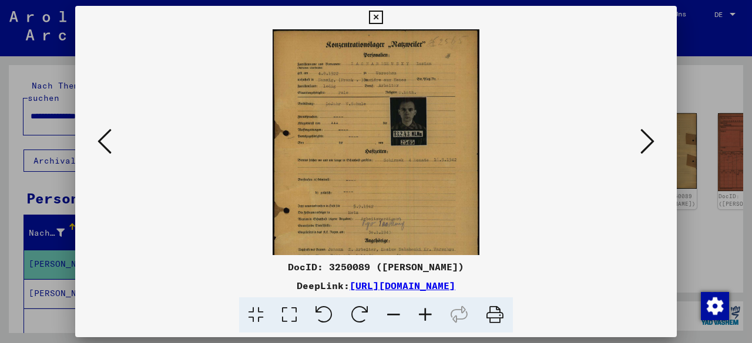
click at [428, 314] on icon at bounding box center [425, 316] width 32 height 36
click at [427, 314] on icon at bounding box center [425, 316] width 32 height 36
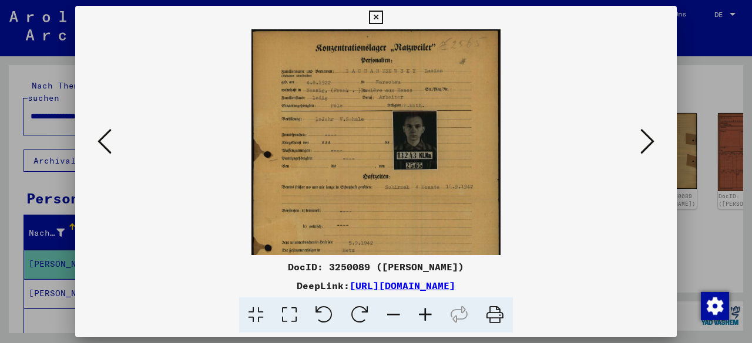
click at [427, 314] on icon at bounding box center [425, 316] width 32 height 36
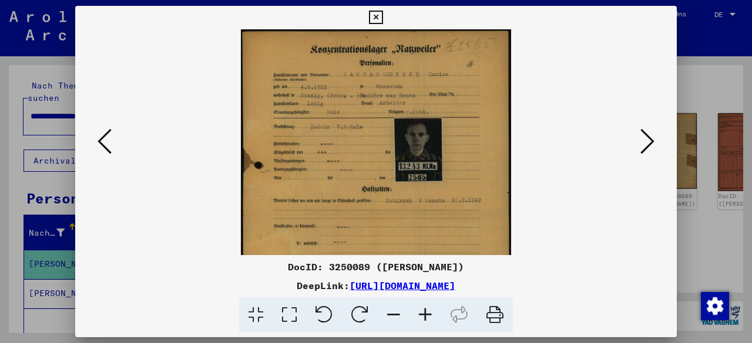
drag, startPoint x: 426, startPoint y: 314, endPoint x: 426, endPoint y: 216, distance: 98.1
click at [426, 314] on icon at bounding box center [425, 316] width 32 height 36
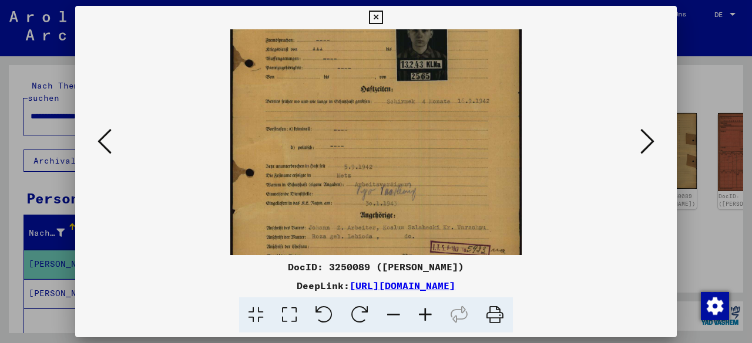
scroll to position [149, 0]
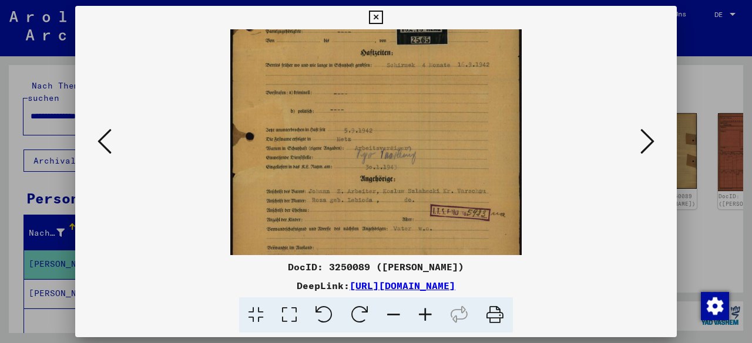
drag, startPoint x: 429, startPoint y: 212, endPoint x: 383, endPoint y: 63, distance: 155.5
click at [383, 63] on img at bounding box center [375, 81] width 291 height 402
click at [427, 316] on icon at bounding box center [425, 316] width 32 height 36
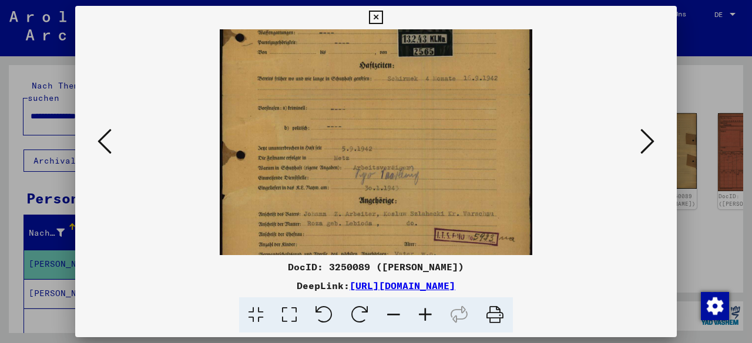
click at [427, 315] on icon at bounding box center [425, 316] width 32 height 36
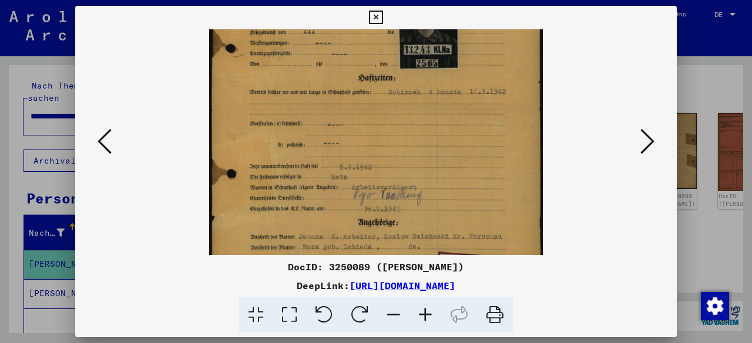
click at [427, 315] on icon at bounding box center [425, 316] width 32 height 36
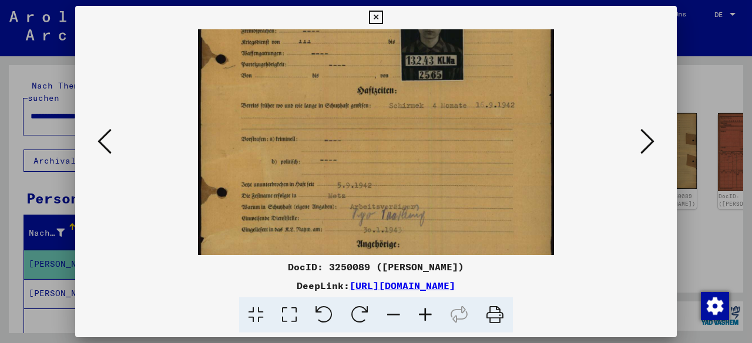
click at [427, 315] on icon at bounding box center [425, 316] width 32 height 36
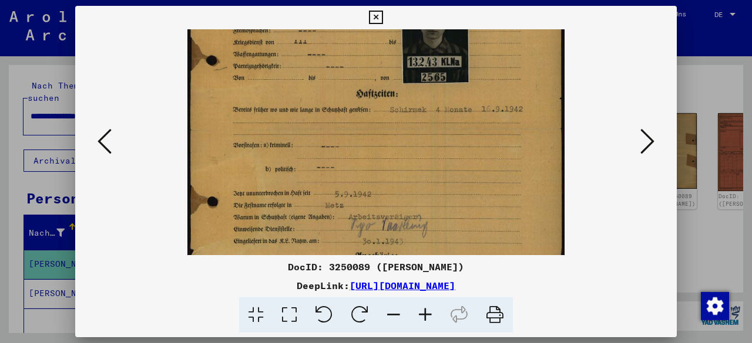
scroll to position [161, 0]
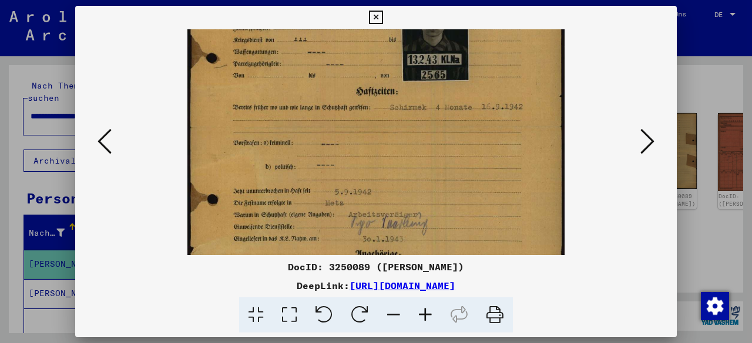
drag, startPoint x: 445, startPoint y: 207, endPoint x: 440, endPoint y: 198, distance: 10.8
click at [440, 198] on img at bounding box center [375, 128] width 376 height 520
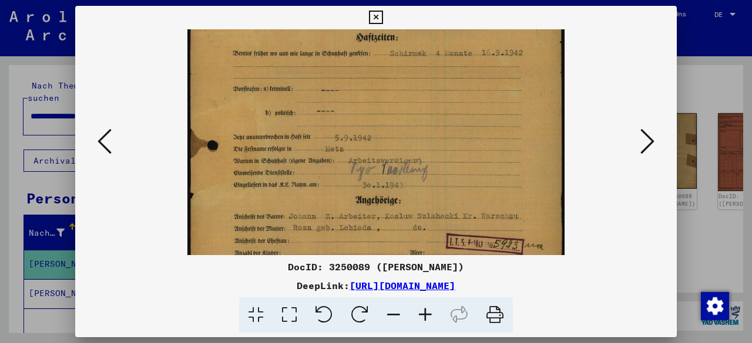
scroll to position [265, 0]
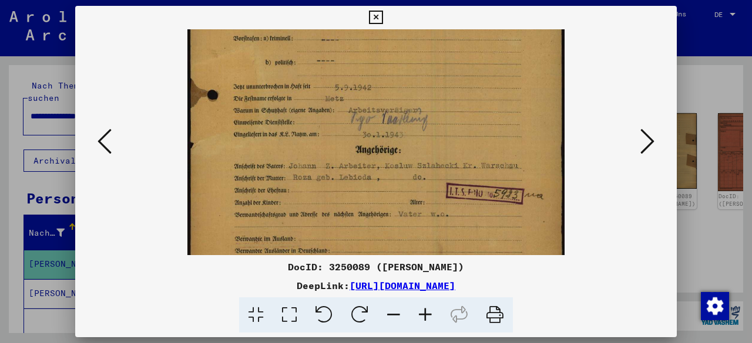
drag, startPoint x: 414, startPoint y: 180, endPoint x: 415, endPoint y: 89, distance: 91.0
click at [415, 89] on img at bounding box center [375, 24] width 376 height 520
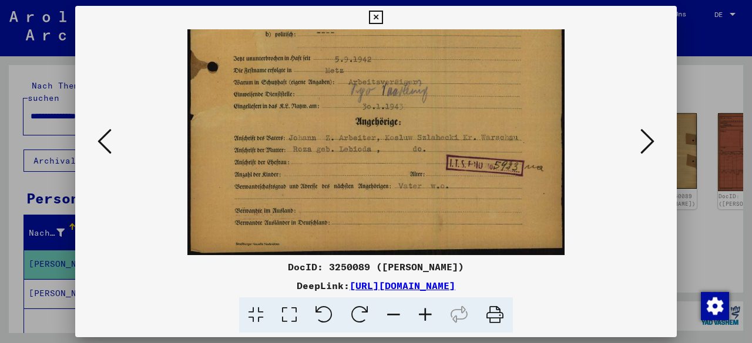
drag, startPoint x: 445, startPoint y: 198, endPoint x: 449, endPoint y: 53, distance: 144.5
click at [652, 146] on icon at bounding box center [647, 141] width 14 height 28
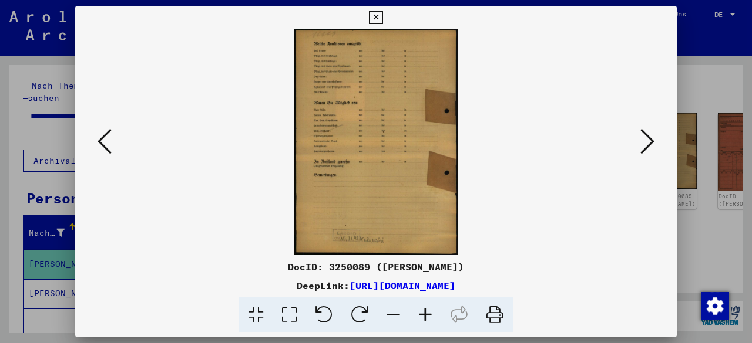
scroll to position [0, 0]
click at [652, 145] on icon at bounding box center [647, 141] width 14 height 28
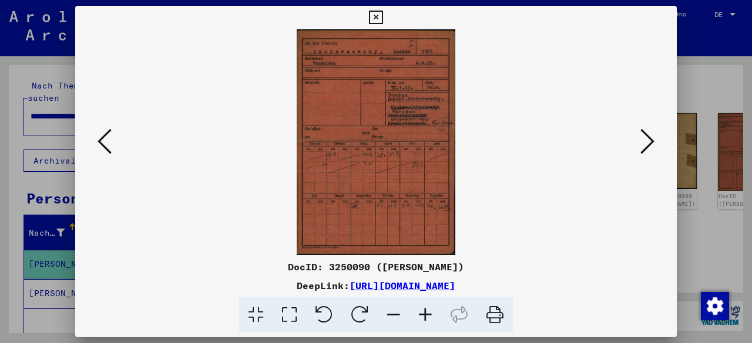
click at [651, 145] on icon at bounding box center [647, 141] width 14 height 28
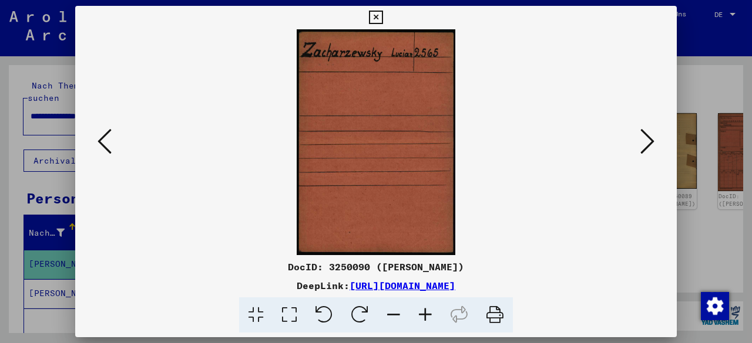
click at [651, 145] on icon at bounding box center [647, 141] width 14 height 28
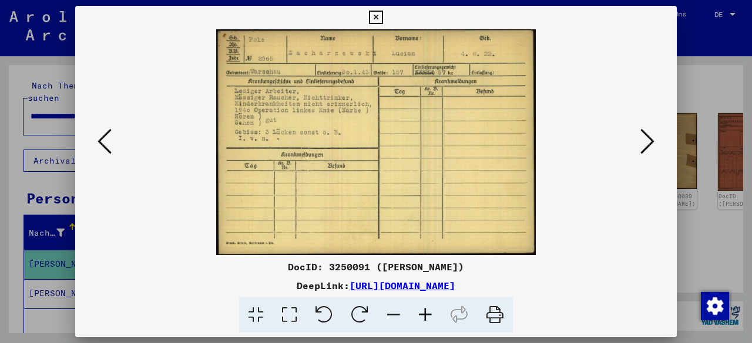
click at [651, 145] on icon at bounding box center [647, 141] width 14 height 28
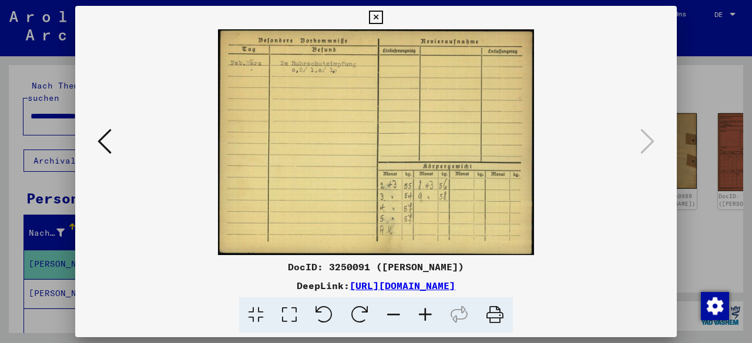
click at [369, 15] on icon at bounding box center [376, 18] width 14 height 14
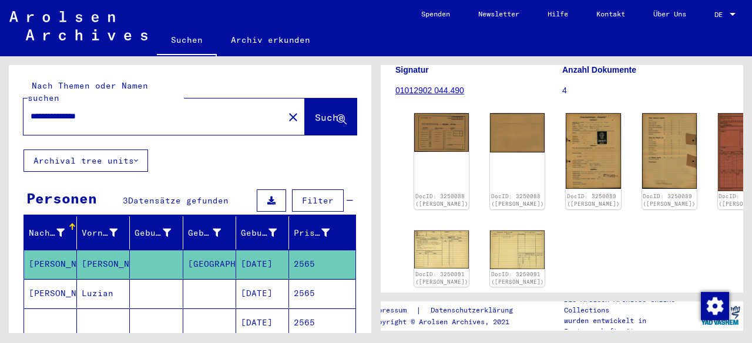
drag, startPoint x: 48, startPoint y: 106, endPoint x: 43, endPoint y: 102, distance: 6.2
click at [43, 110] on input "**********" at bounding box center [154, 116] width 246 height 12
drag, startPoint x: 49, startPoint y: 102, endPoint x: 42, endPoint y: 101, distance: 6.6
click at [42, 110] on input "**********" at bounding box center [154, 116] width 246 height 12
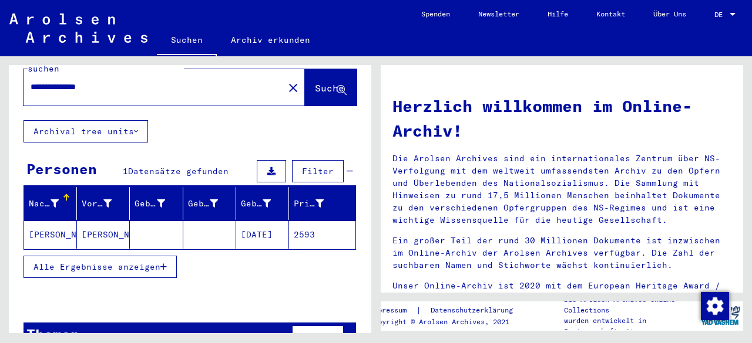
scroll to position [46, 0]
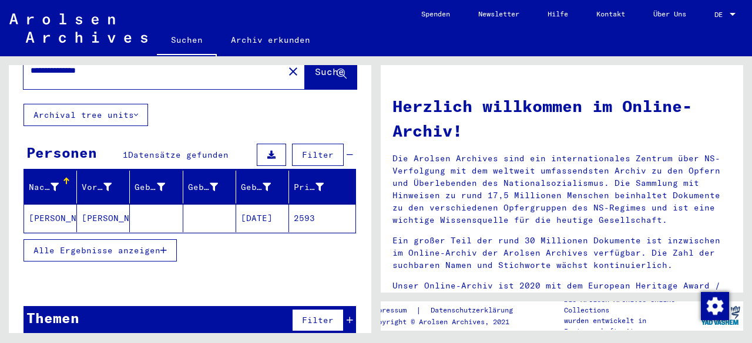
click at [290, 213] on mat-cell "2593" at bounding box center [322, 218] width 66 height 28
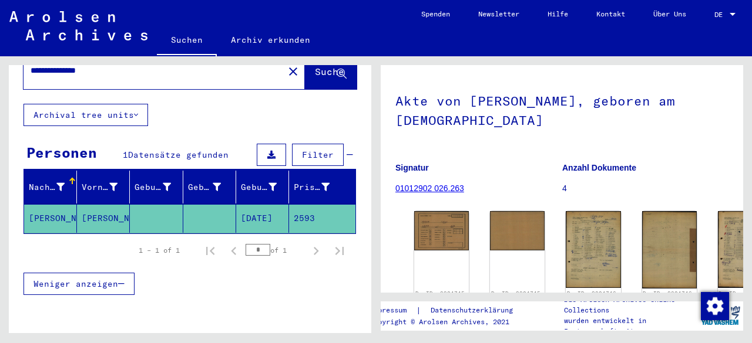
scroll to position [117, 0]
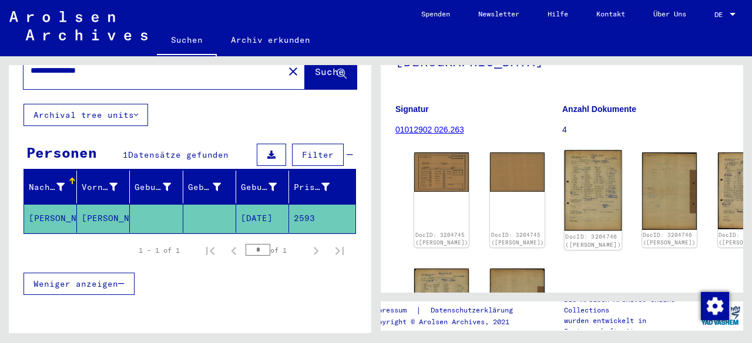
click at [564, 180] on img at bounding box center [593, 190] width 58 height 80
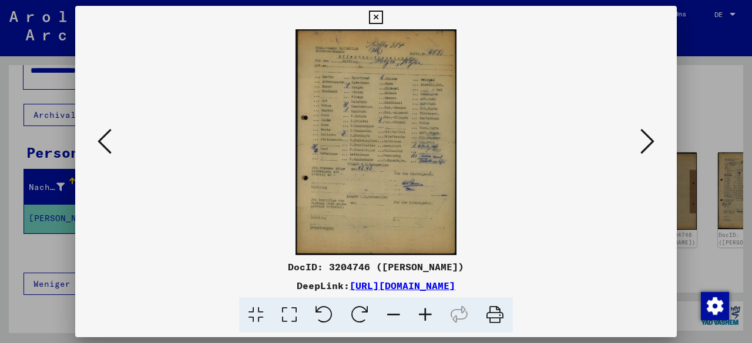
click at [427, 319] on icon at bounding box center [425, 316] width 32 height 36
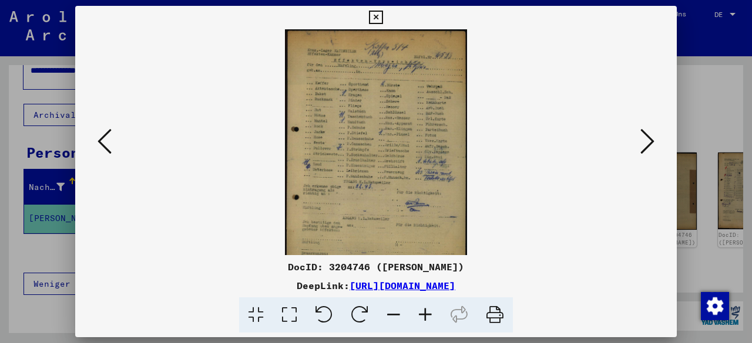
click at [427, 319] on icon at bounding box center [425, 316] width 32 height 36
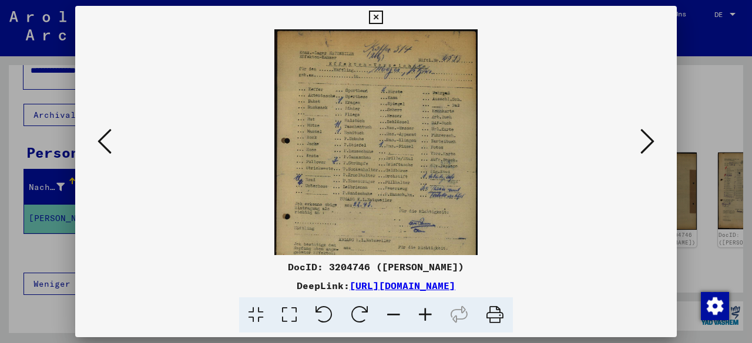
click at [427, 319] on icon at bounding box center [425, 316] width 32 height 36
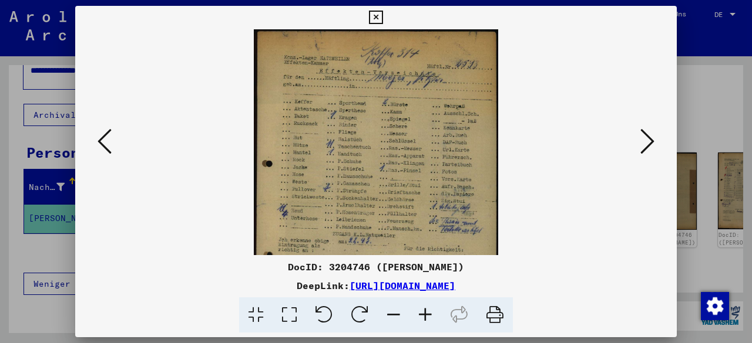
click at [427, 319] on icon at bounding box center [425, 316] width 32 height 36
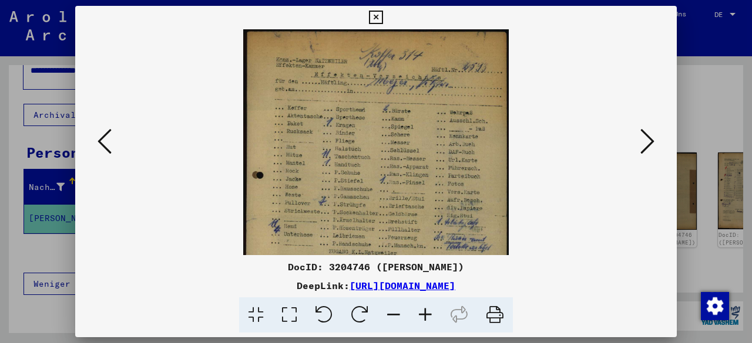
click at [427, 319] on icon at bounding box center [425, 316] width 32 height 36
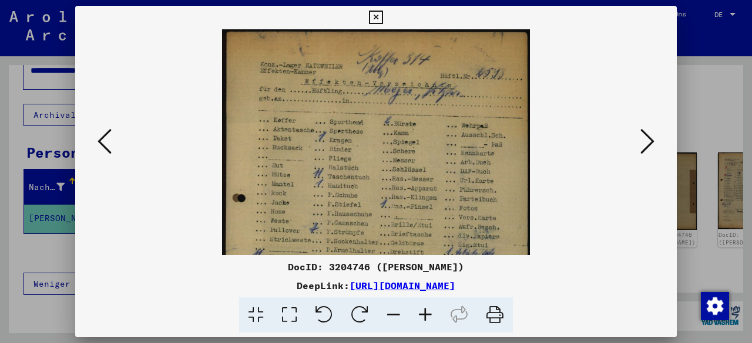
click at [427, 319] on icon at bounding box center [425, 316] width 32 height 36
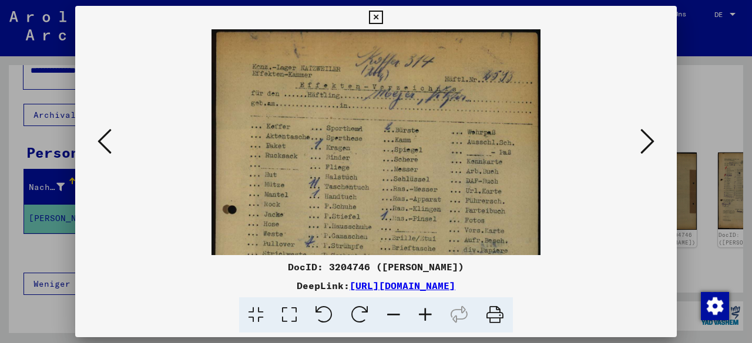
click at [427, 319] on icon at bounding box center [425, 316] width 32 height 36
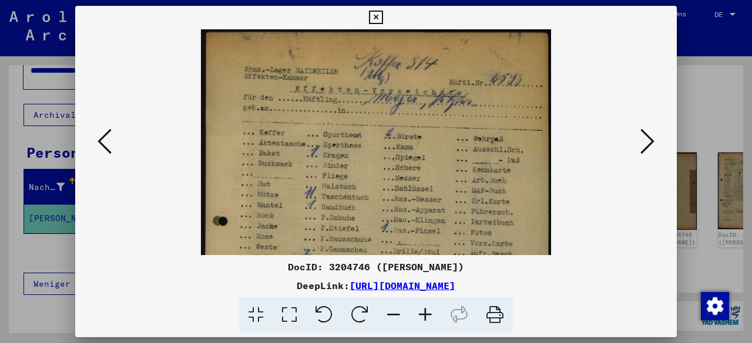
click at [427, 319] on icon at bounding box center [425, 316] width 32 height 36
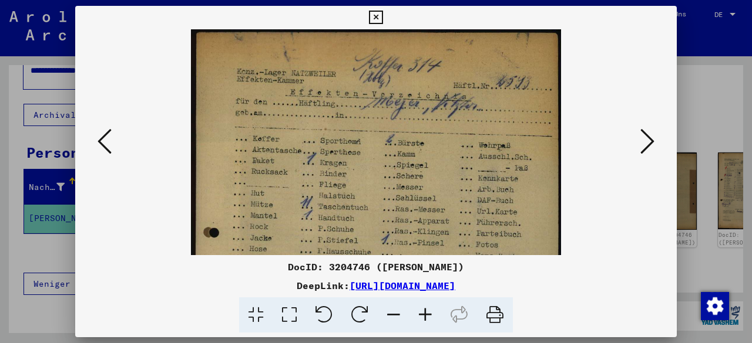
click at [427, 319] on icon at bounding box center [425, 316] width 32 height 36
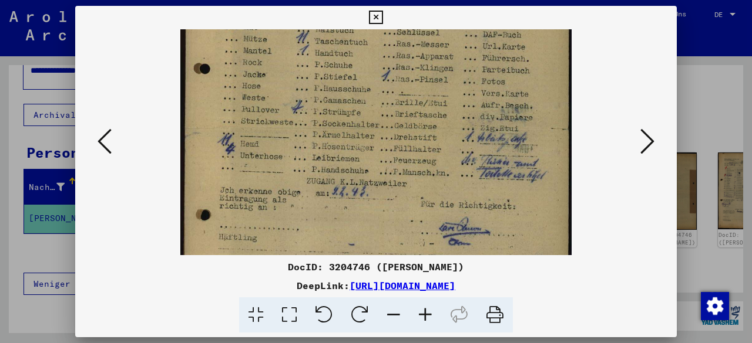
drag, startPoint x: 516, startPoint y: 196, endPoint x: 493, endPoint y: 37, distance: 160.1
click at [490, 11] on div "DocID: 3204746 ([PERSON_NAME]) DeepLink: [URL][DOMAIN_NAME]" at bounding box center [375, 170] width 601 height 328
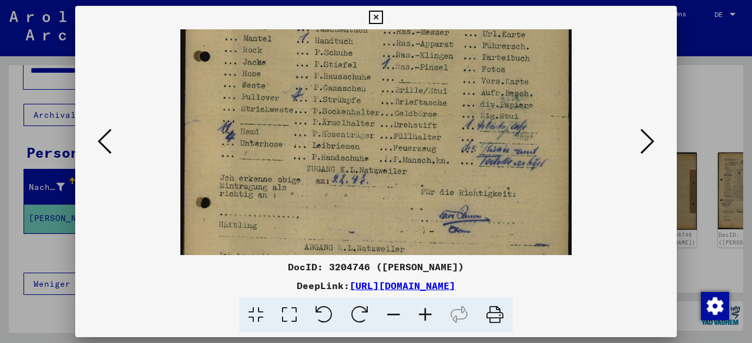
scroll to position [189, 0]
drag, startPoint x: 472, startPoint y: 155, endPoint x: 461, endPoint y: 156, distance: 11.2
click at [461, 156] on img at bounding box center [375, 114] width 391 height 549
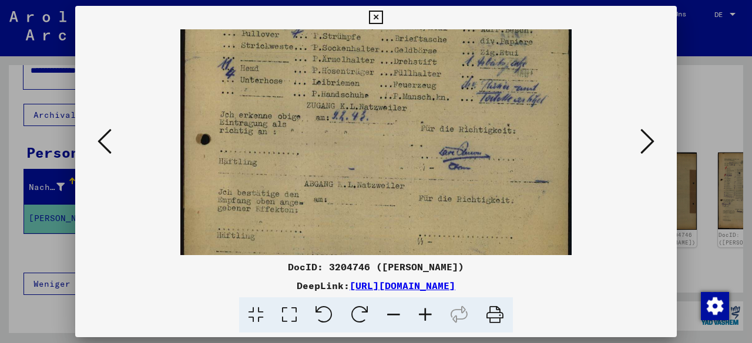
drag, startPoint x: 454, startPoint y: 186, endPoint x: 432, endPoint y: 102, distance: 86.3
click at [431, 82] on img at bounding box center [375, 52] width 391 height 549
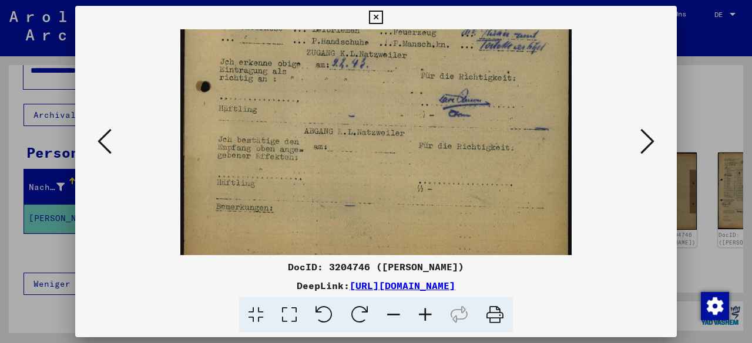
drag, startPoint x: 632, startPoint y: 289, endPoint x: 636, endPoint y: 276, distance: 14.1
click at [634, 285] on div "DeepLink: [URL][DOMAIN_NAME]" at bounding box center [375, 286] width 601 height 14
click at [649, 150] on icon at bounding box center [647, 141] width 14 height 28
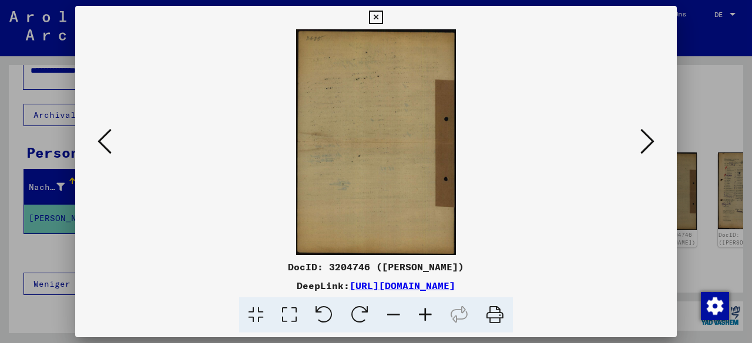
click at [648, 149] on icon at bounding box center [647, 141] width 14 height 28
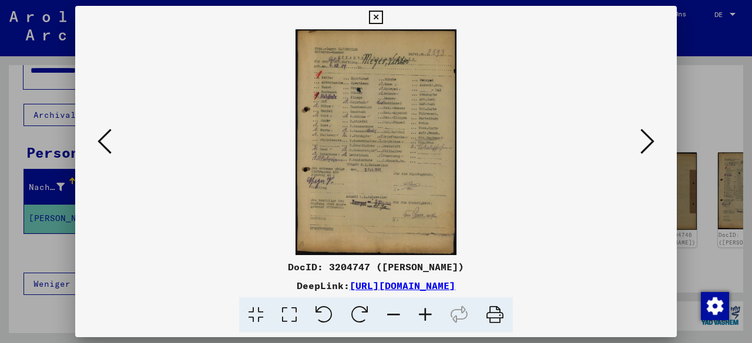
click at [648, 146] on icon at bounding box center [647, 141] width 14 height 28
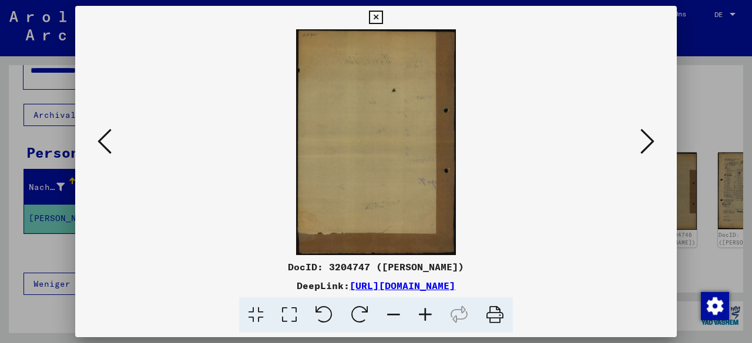
click at [648, 146] on icon at bounding box center [647, 141] width 14 height 28
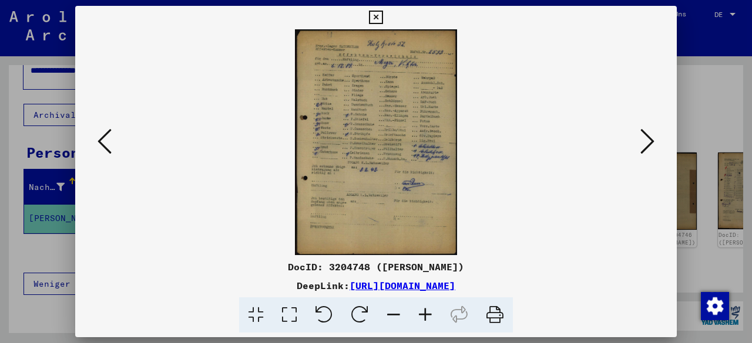
drag, startPoint x: 648, startPoint y: 294, endPoint x: 665, endPoint y: 198, distance: 97.2
click at [649, 289] on div "DocID: 3204748 ([PERSON_NAME]) DeepLink: [URL][DOMAIN_NAME]" at bounding box center [375, 296] width 601 height 73
click at [649, 156] on button at bounding box center [646, 142] width 21 height 33
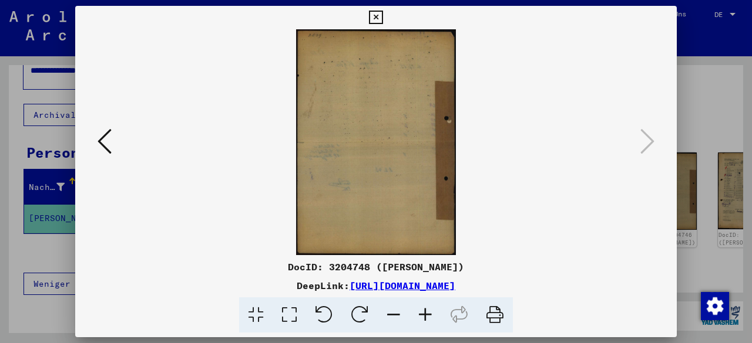
click at [377, 18] on icon at bounding box center [376, 18] width 14 height 14
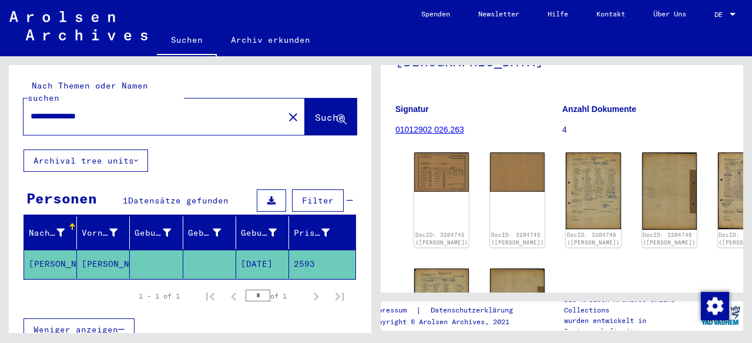
drag, startPoint x: 51, startPoint y: 100, endPoint x: 10, endPoint y: 96, distance: 41.3
click at [9, 99] on div "**********" at bounding box center [190, 107] width 362 height 85
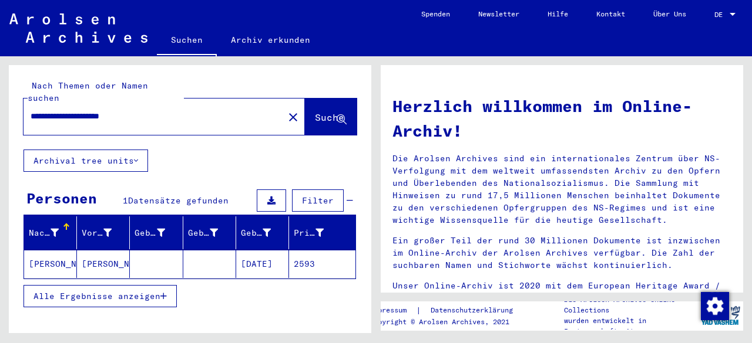
click at [301, 253] on mat-cell "2593" at bounding box center [322, 264] width 66 height 28
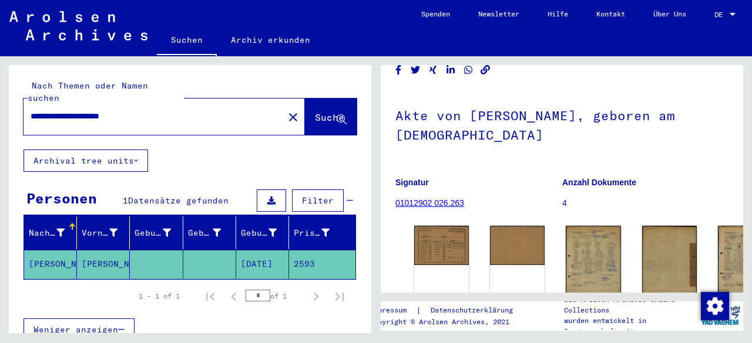
scroll to position [117, 0]
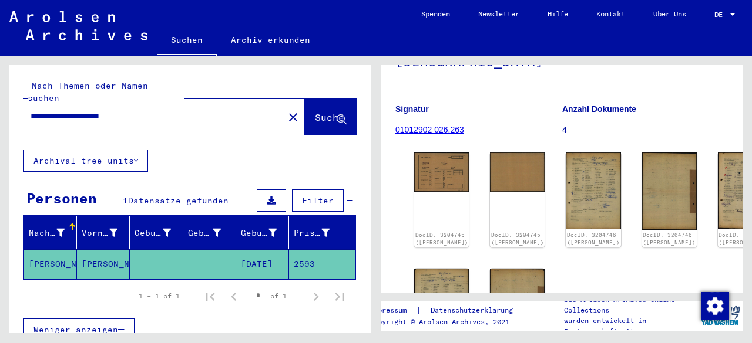
drag, startPoint x: 97, startPoint y: 103, endPoint x: 178, endPoint y: 102, distance: 80.5
click at [178, 110] on input "**********" at bounding box center [154, 116] width 246 height 12
type input "**********"
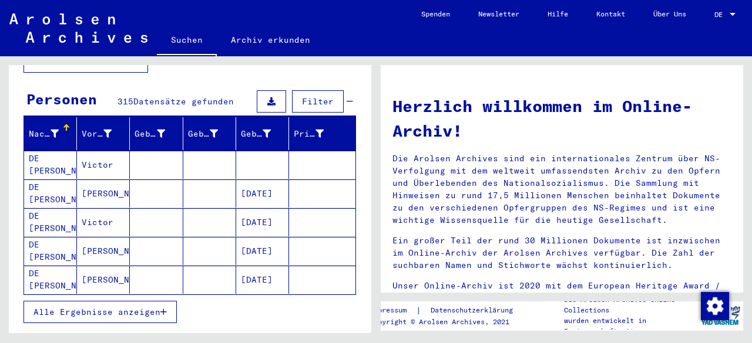
scroll to position [176, 0]
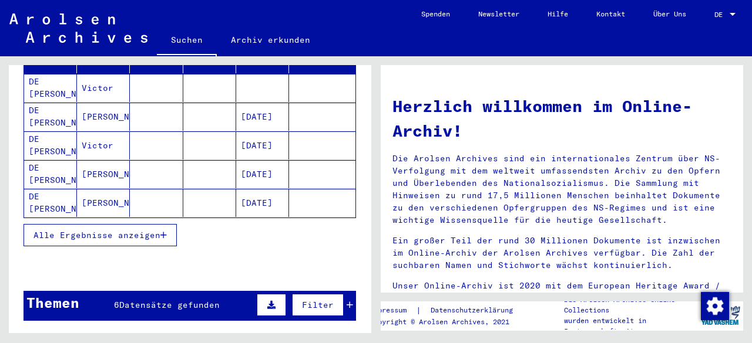
click at [140, 230] on span "Alle Ergebnisse anzeigen" at bounding box center [96, 235] width 127 height 11
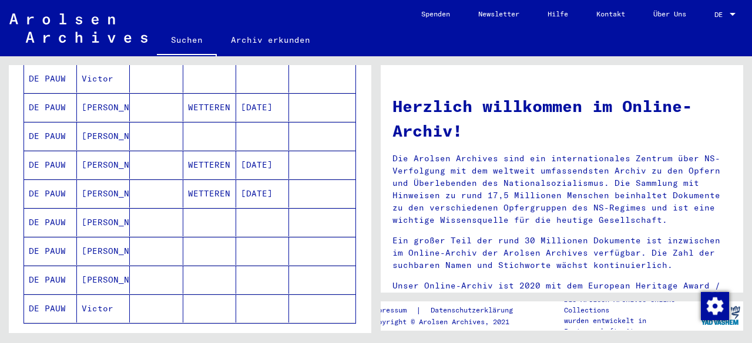
scroll to position [705, 0]
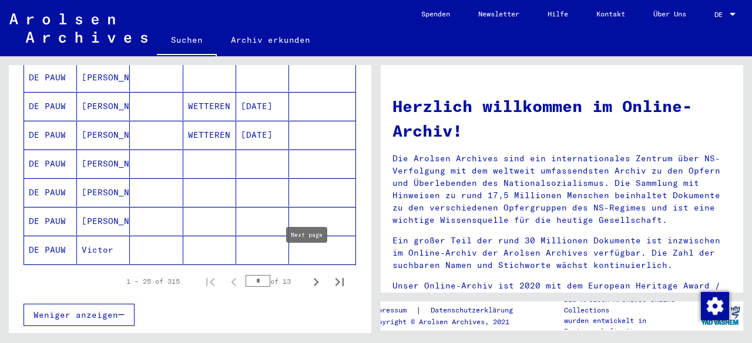
click at [308, 274] on icon "Next page" at bounding box center [316, 282] width 16 height 16
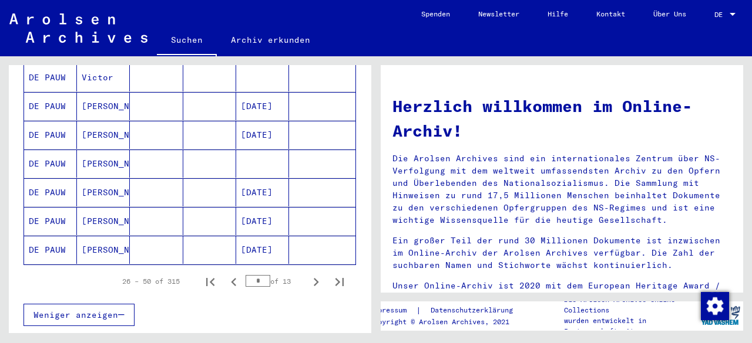
click at [314, 278] on icon "Next page" at bounding box center [316, 282] width 5 height 8
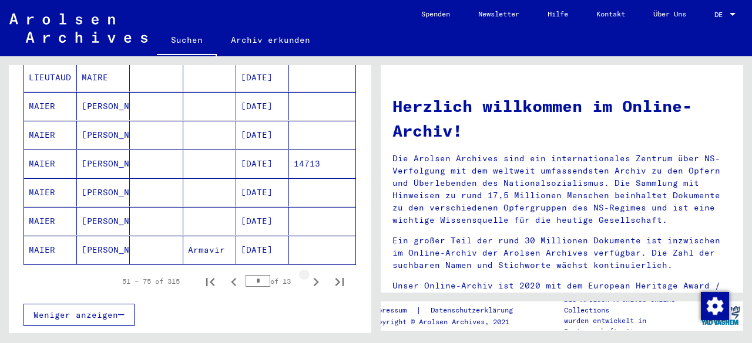
click at [314, 278] on icon "Next page" at bounding box center [316, 282] width 5 height 8
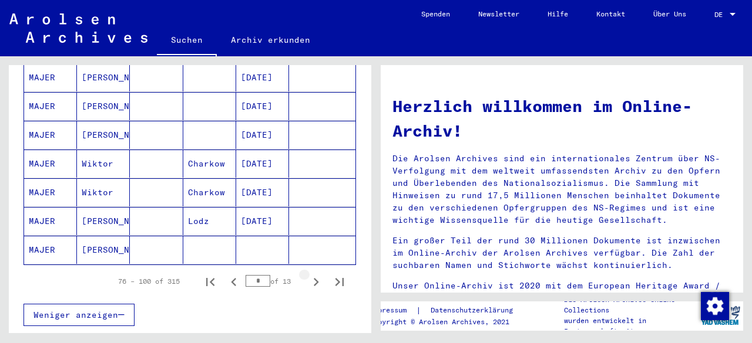
click at [314, 278] on icon "Next page" at bounding box center [316, 282] width 5 height 8
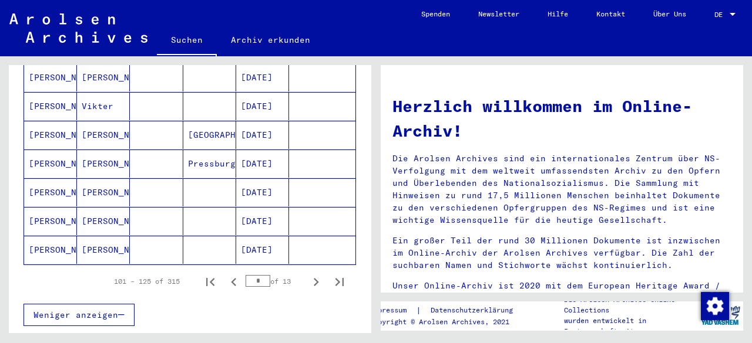
click at [308, 274] on icon "Next page" at bounding box center [316, 282] width 16 height 16
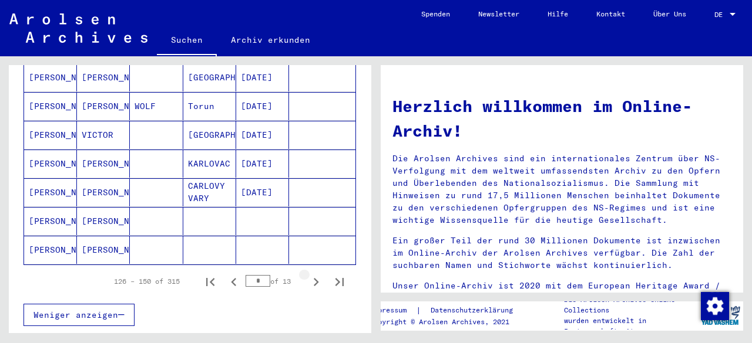
click at [314, 278] on icon "Next page" at bounding box center [316, 282] width 5 height 8
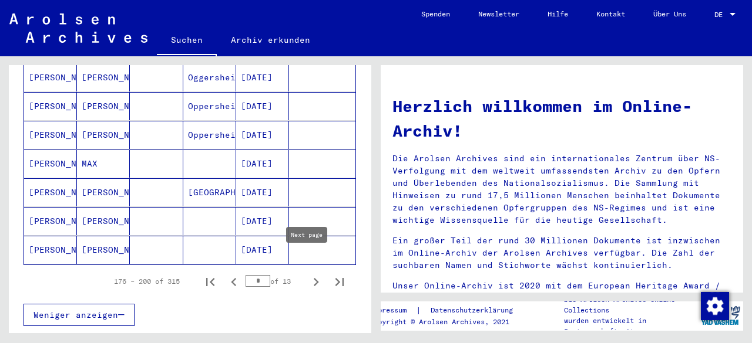
click at [312, 274] on icon "Next page" at bounding box center [316, 282] width 16 height 16
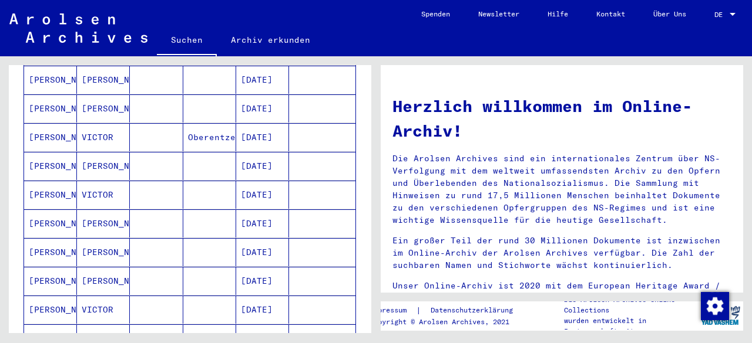
click at [267, 238] on mat-cell "[DATE]" at bounding box center [262, 252] width 53 height 28
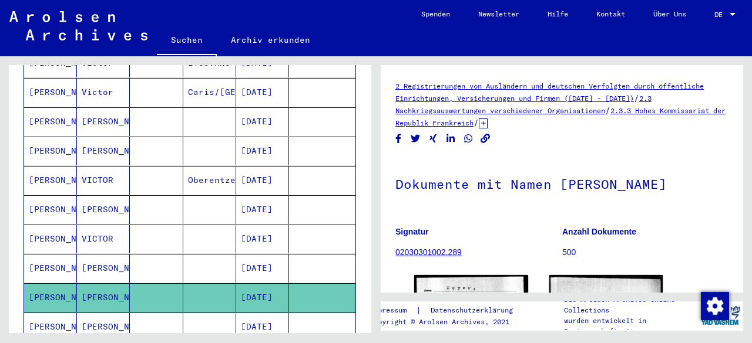
scroll to position [769, 0]
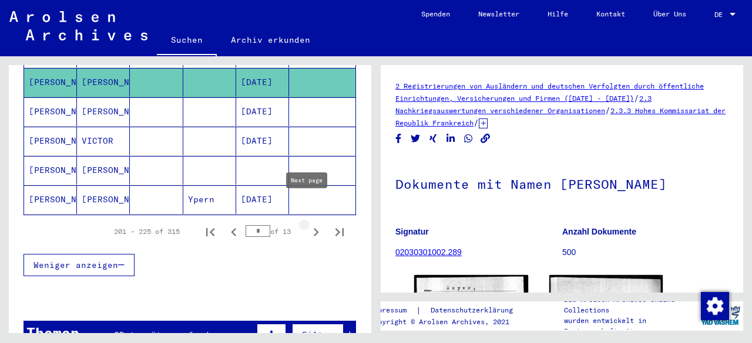
click at [314, 228] on icon "Next page" at bounding box center [316, 232] width 5 height 8
type input "**"
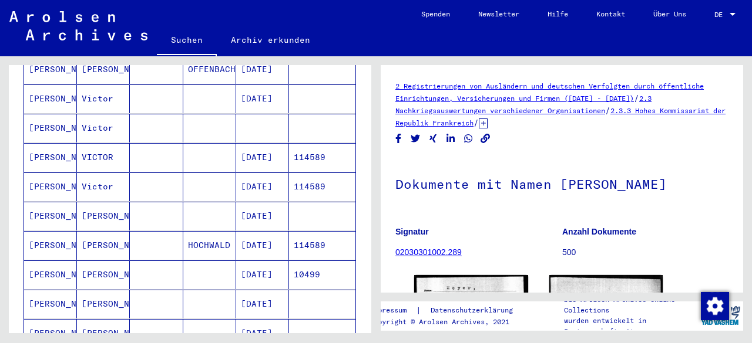
scroll to position [358, 0]
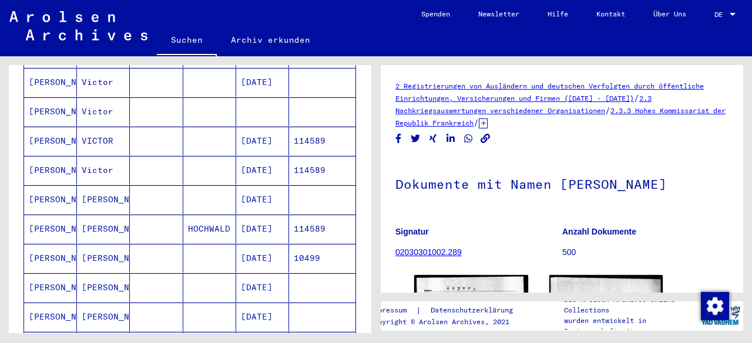
click at [321, 244] on mat-cell "10499" at bounding box center [322, 258] width 66 height 29
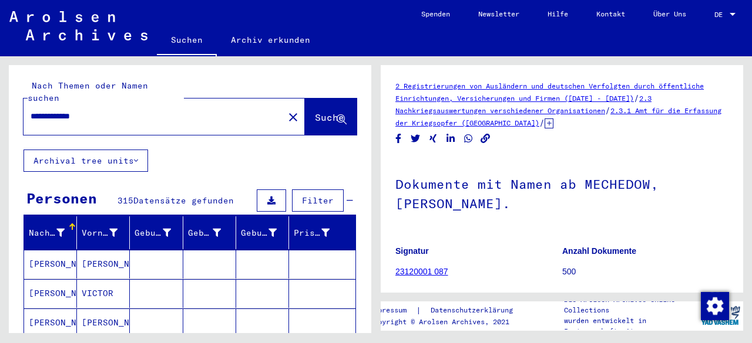
drag, startPoint x: 80, startPoint y: 103, endPoint x: 9, endPoint y: 108, distance: 71.2
click at [9, 108] on div "**********" at bounding box center [190, 107] width 362 height 85
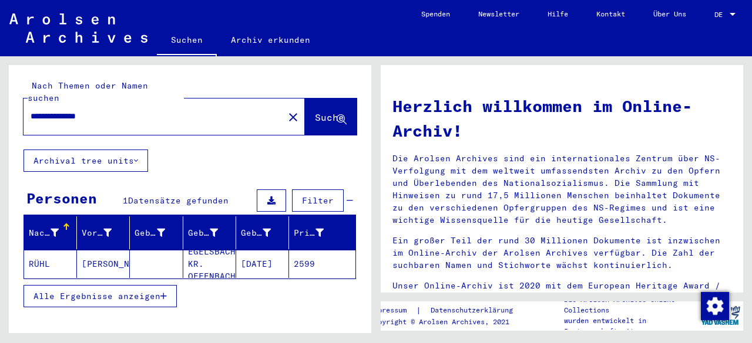
click at [308, 256] on mat-cell "2599" at bounding box center [322, 264] width 66 height 28
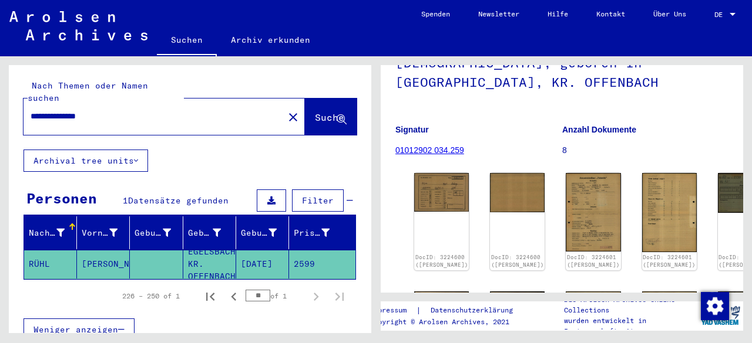
scroll to position [117, 0]
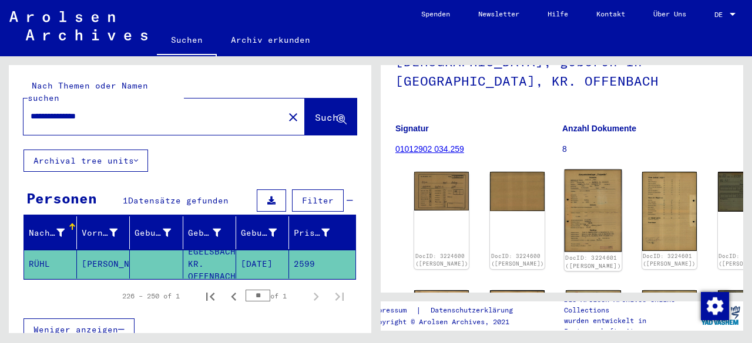
click at [564, 192] on img at bounding box center [593, 211] width 58 height 83
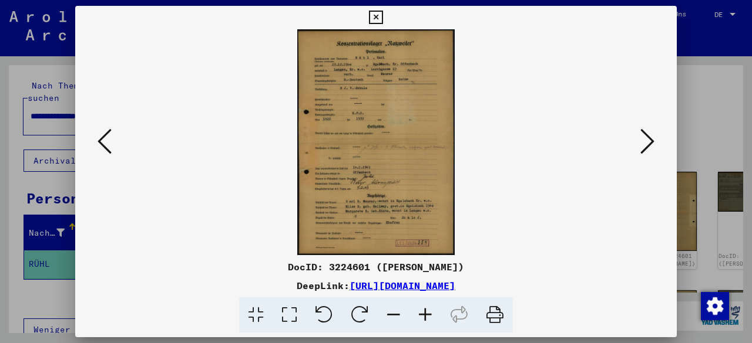
click at [418, 323] on icon at bounding box center [425, 316] width 32 height 36
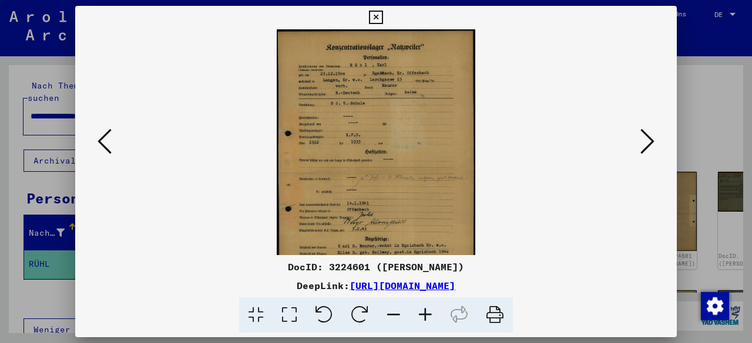
click at [418, 323] on icon at bounding box center [425, 316] width 32 height 36
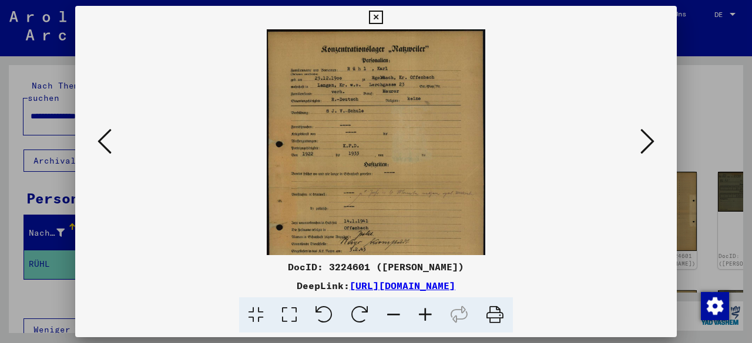
click at [418, 323] on icon at bounding box center [425, 316] width 32 height 36
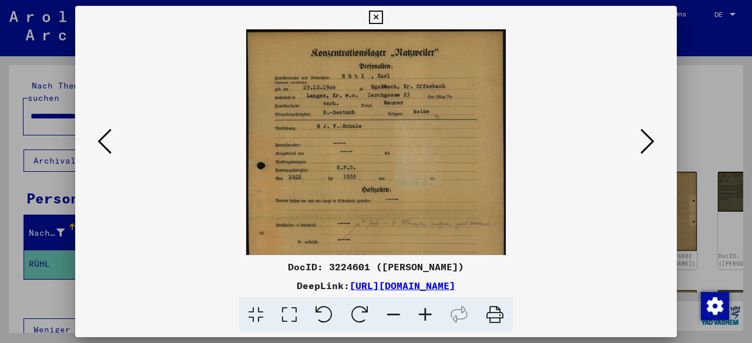
click at [418, 322] on icon at bounding box center [425, 316] width 32 height 36
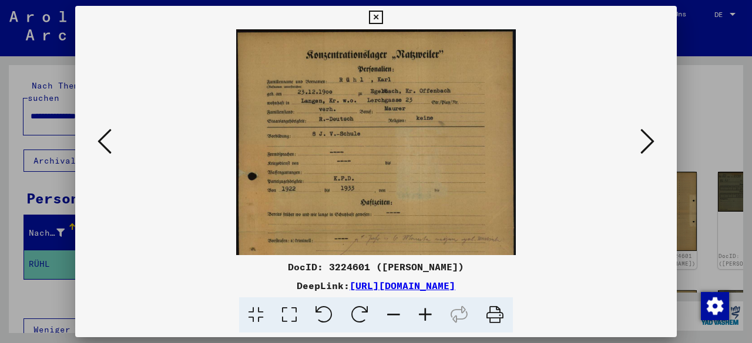
click at [418, 322] on icon at bounding box center [425, 316] width 32 height 36
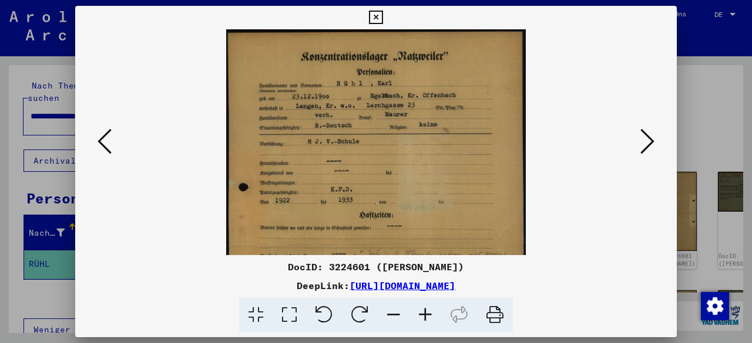
click at [418, 322] on icon at bounding box center [425, 316] width 32 height 36
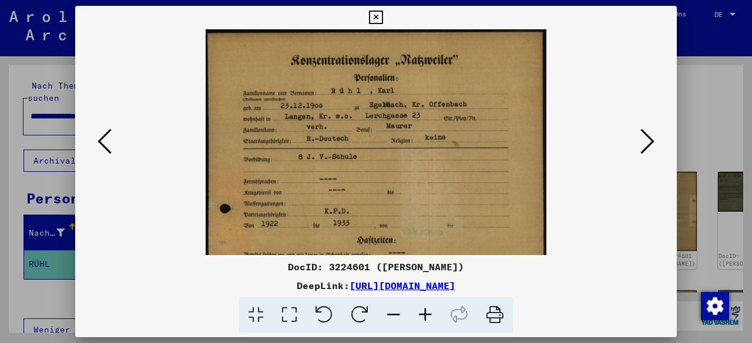
click at [418, 322] on icon at bounding box center [425, 316] width 32 height 36
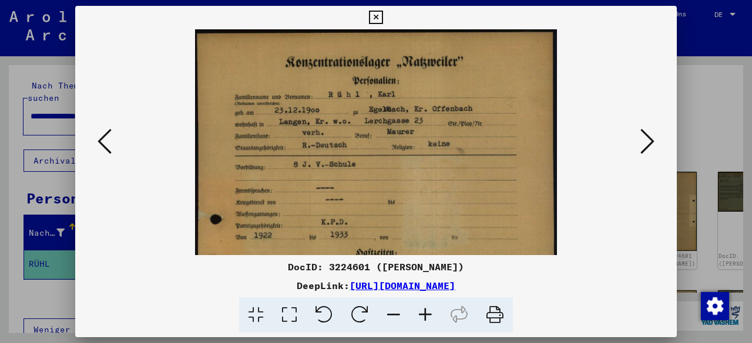
click at [418, 322] on icon at bounding box center [425, 316] width 32 height 36
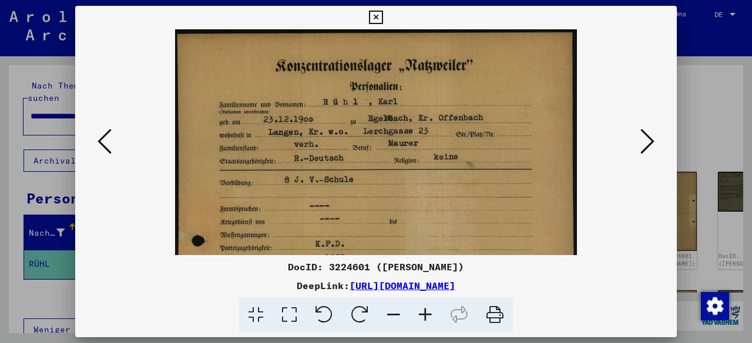
click at [418, 322] on icon at bounding box center [425, 316] width 32 height 36
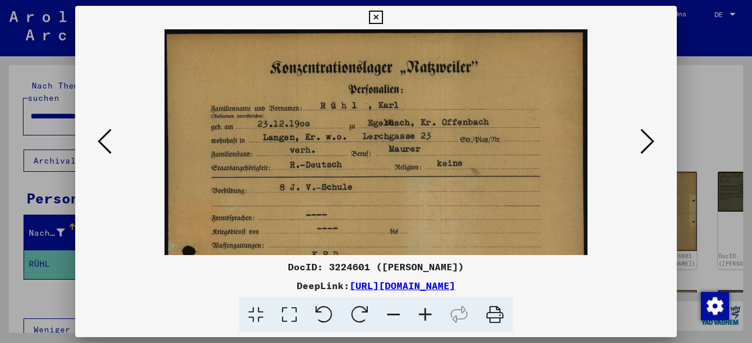
click at [418, 322] on icon at bounding box center [425, 316] width 32 height 36
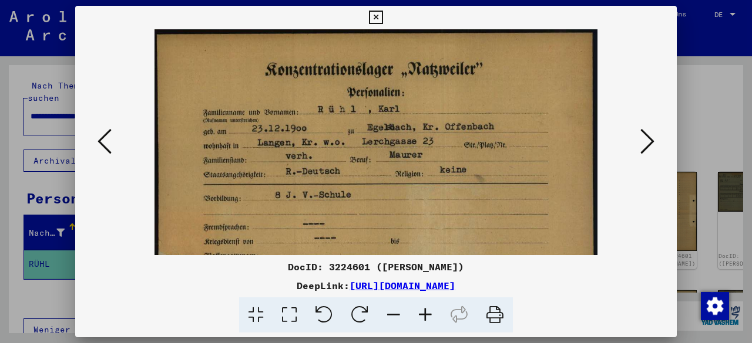
click at [418, 322] on icon at bounding box center [425, 316] width 32 height 36
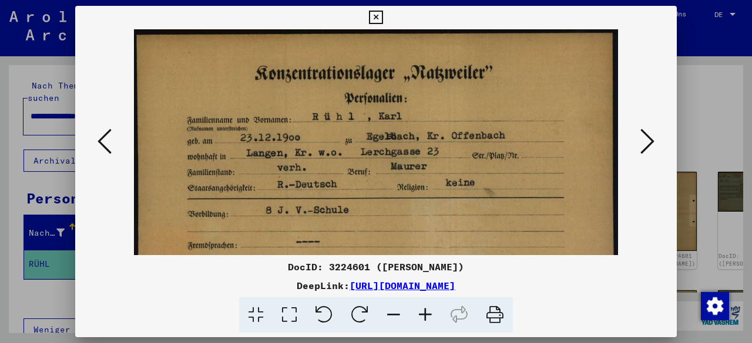
click at [418, 322] on icon at bounding box center [425, 316] width 32 height 36
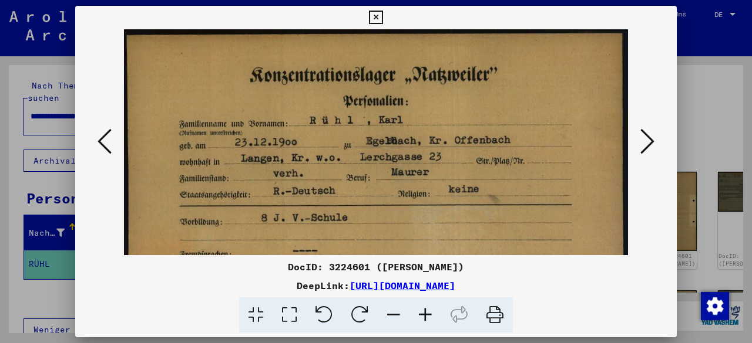
click at [418, 322] on icon at bounding box center [425, 316] width 32 height 36
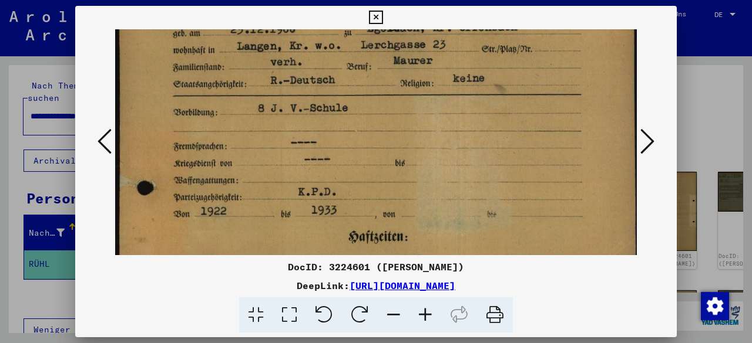
drag, startPoint x: 382, startPoint y: 195, endPoint x: 459, endPoint y: 80, distance: 138.3
click at [459, 80] on img at bounding box center [377, 289] width 524 height 755
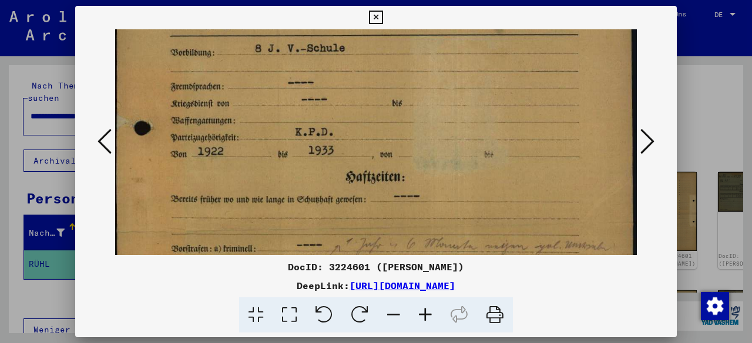
drag, startPoint x: 481, startPoint y: 169, endPoint x: 471, endPoint y: 135, distance: 35.1
click at [471, 135] on img at bounding box center [374, 229] width 524 height 755
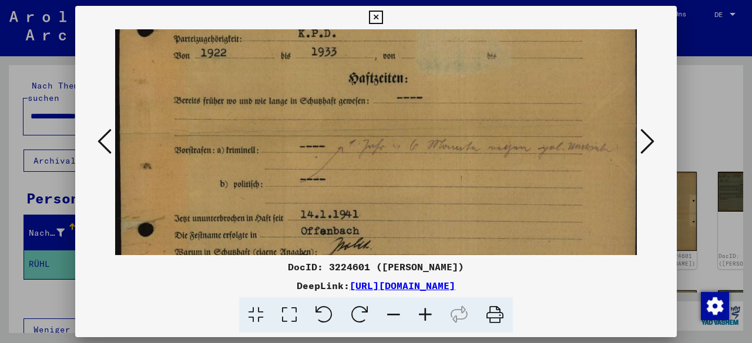
scroll to position [284, 0]
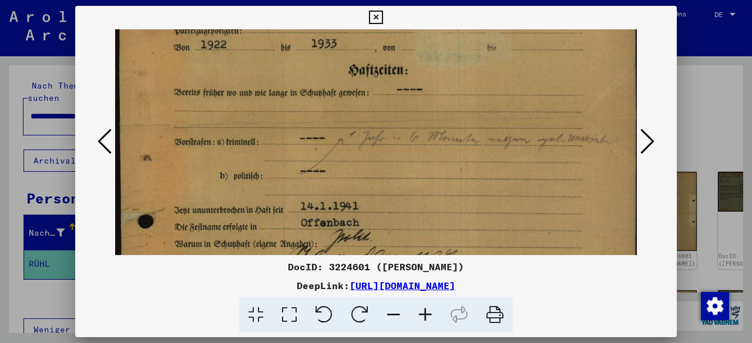
drag, startPoint x: 472, startPoint y: 182, endPoint x: 501, endPoint y: 100, distance: 87.3
click at [501, 100] on img at bounding box center [377, 122] width 524 height 755
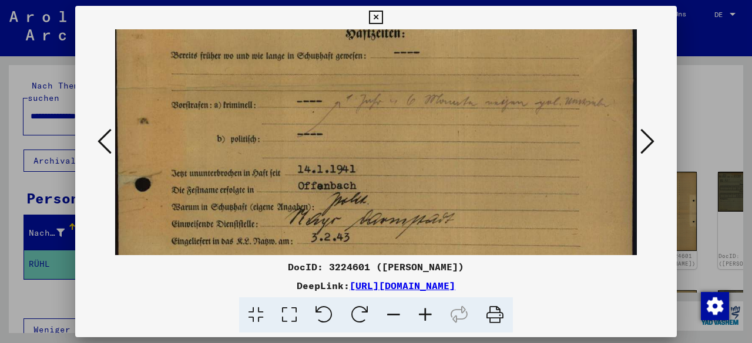
drag, startPoint x: 501, startPoint y: 157, endPoint x: 493, endPoint y: 121, distance: 36.6
click at [493, 121] on img at bounding box center [374, 85] width 524 height 755
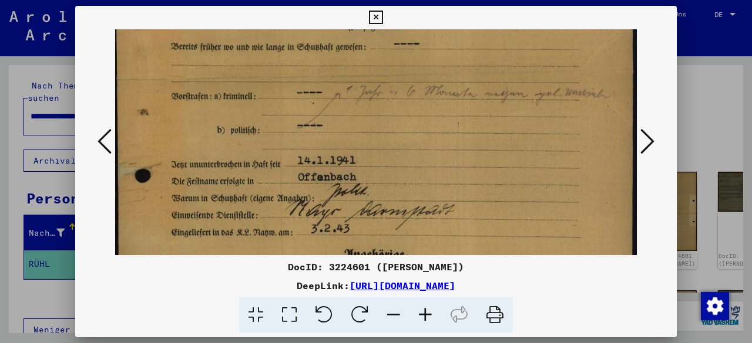
scroll to position [335, 3]
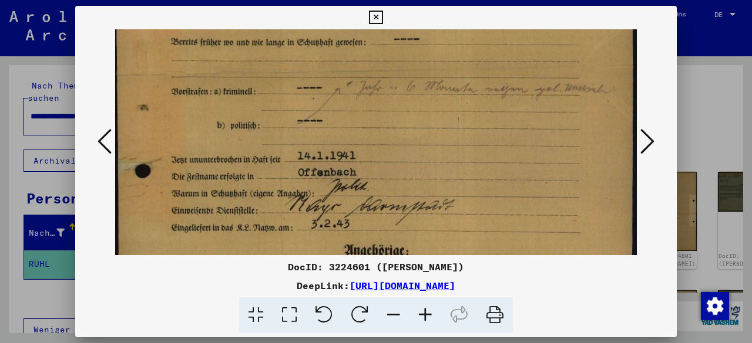
drag, startPoint x: 492, startPoint y: 121, endPoint x: 483, endPoint y: 109, distance: 15.5
click at [483, 109] on img at bounding box center [374, 72] width 524 height 755
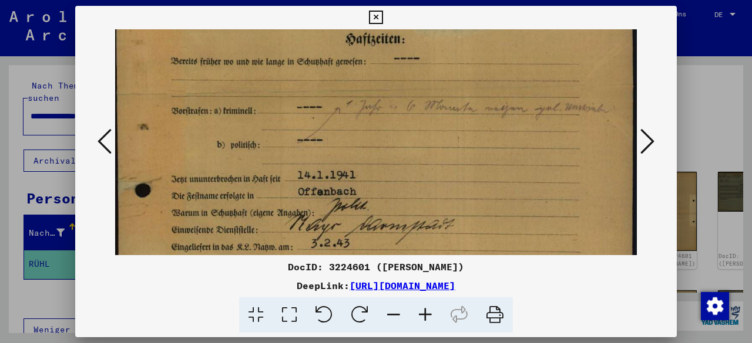
scroll to position [314, 3]
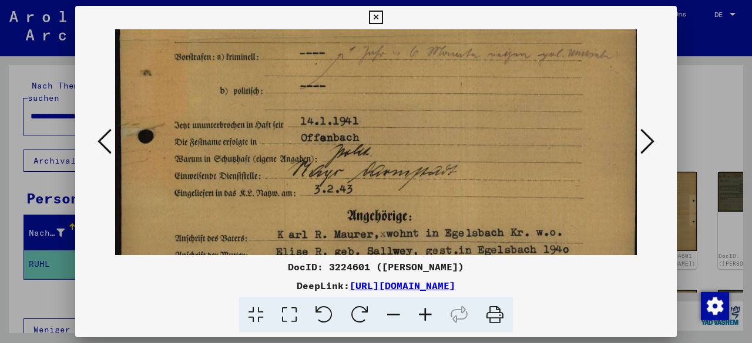
drag, startPoint x: 352, startPoint y: 181, endPoint x: 389, endPoint y: 127, distance: 66.0
click at [388, 127] on img at bounding box center [377, 37] width 524 height 755
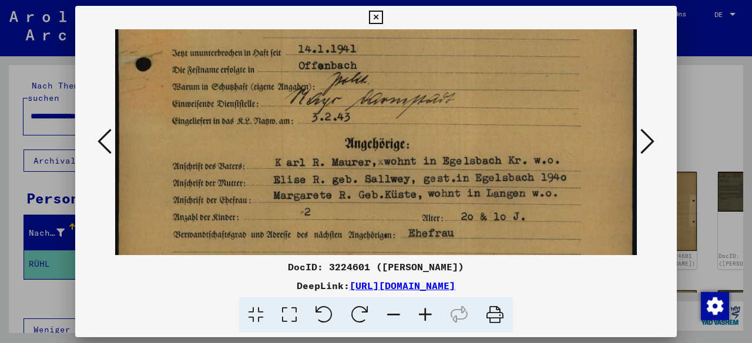
drag, startPoint x: 459, startPoint y: 214, endPoint x: 454, endPoint y: 146, distance: 68.3
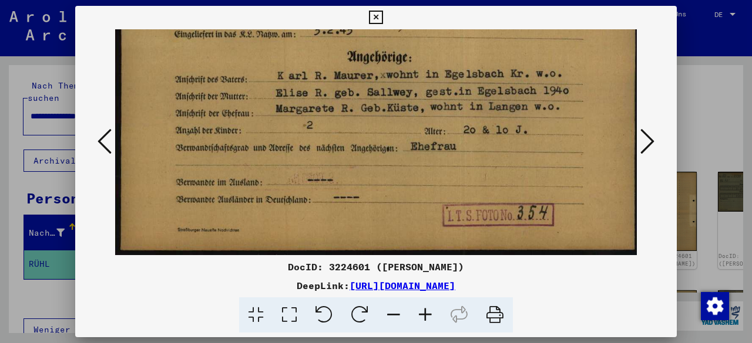
drag, startPoint x: 458, startPoint y: 103, endPoint x: 461, endPoint y: 96, distance: 7.6
drag, startPoint x: 613, startPoint y: 315, endPoint x: 627, endPoint y: 275, distance: 42.3
click at [613, 315] on div at bounding box center [376, 316] width 592 height 36
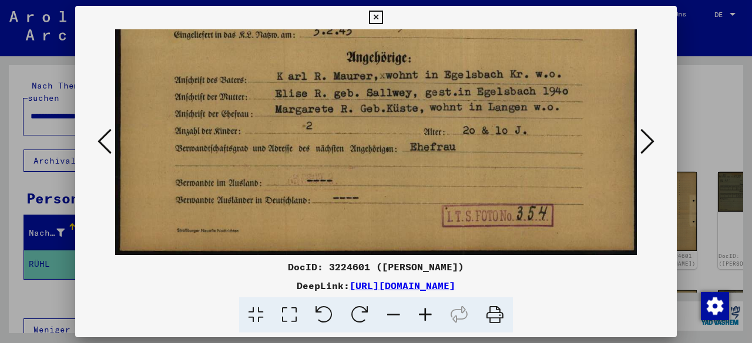
click at [655, 144] on button at bounding box center [646, 142] width 21 height 33
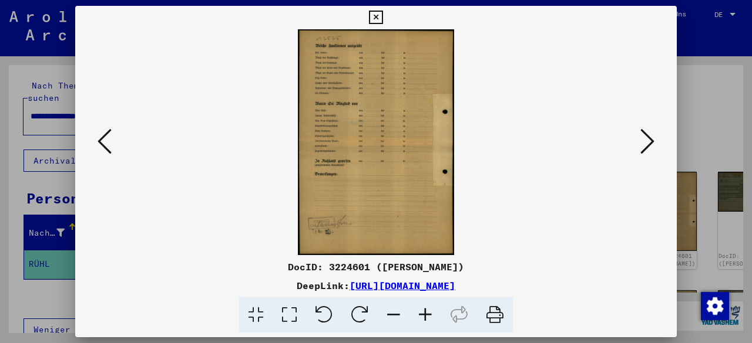
scroll to position [0, 0]
click at [655, 144] on button at bounding box center [646, 142] width 21 height 33
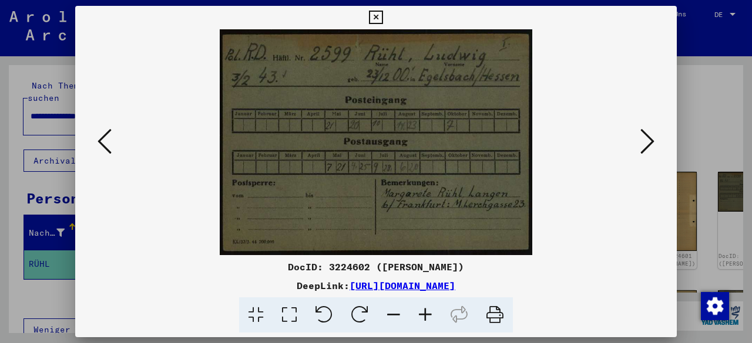
click at [645, 138] on icon at bounding box center [647, 141] width 14 height 28
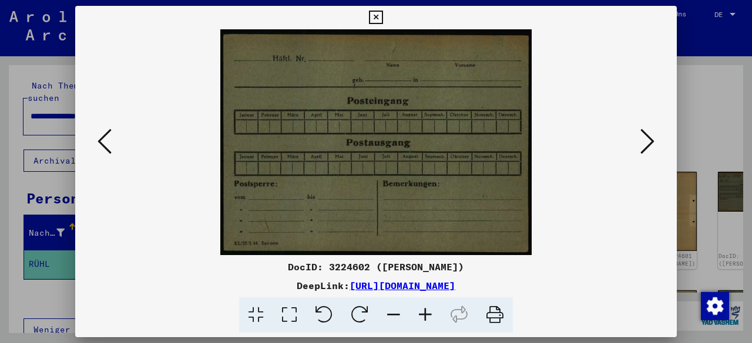
click at [645, 138] on icon at bounding box center [647, 141] width 14 height 28
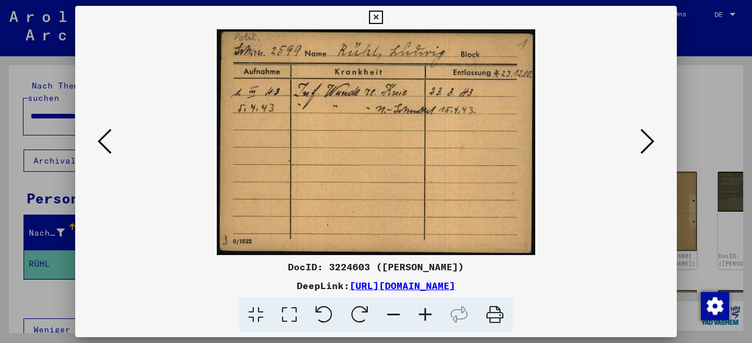
drag, startPoint x: 644, startPoint y: 308, endPoint x: 646, endPoint y: 278, distance: 30.6
click at [644, 307] on div at bounding box center [376, 316] width 592 height 36
click at [652, 140] on icon at bounding box center [647, 141] width 14 height 28
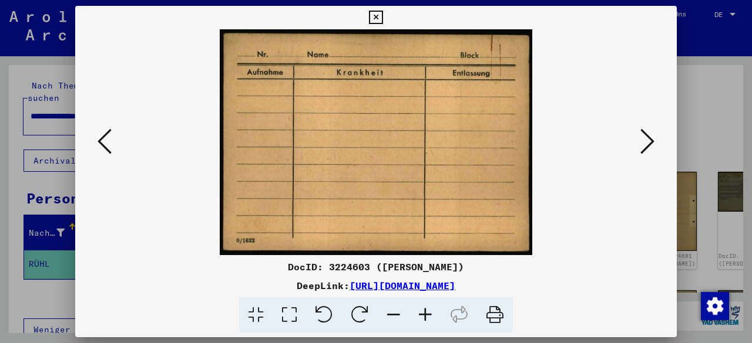
click at [652, 140] on icon at bounding box center [647, 141] width 14 height 28
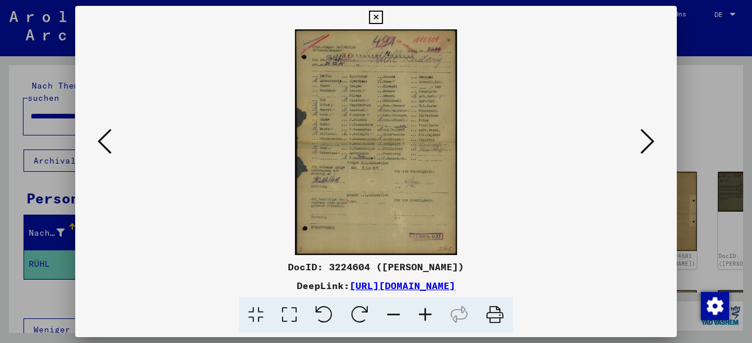
drag, startPoint x: 545, startPoint y: 46, endPoint x: 635, endPoint y: 296, distance: 265.4
click at [635, 302] on div at bounding box center [376, 316] width 592 height 36
click at [640, 151] on icon at bounding box center [647, 141] width 14 height 28
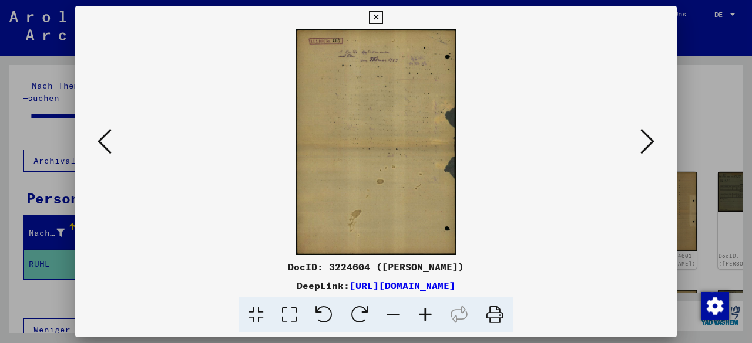
click at [640, 151] on icon at bounding box center [647, 141] width 14 height 28
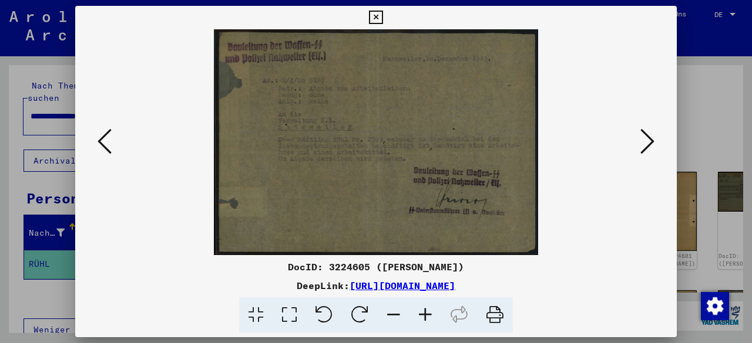
click at [427, 309] on icon at bounding box center [425, 316] width 32 height 36
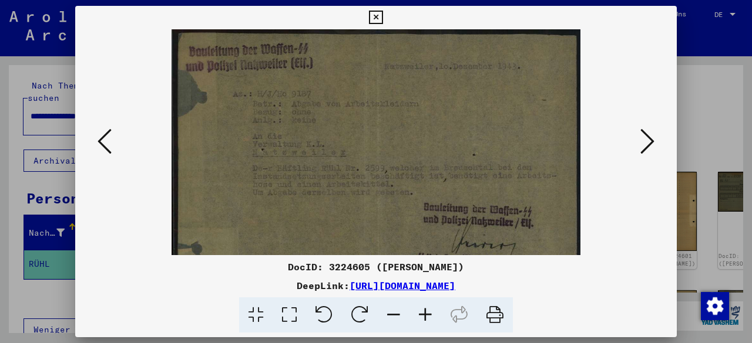
click at [427, 309] on icon at bounding box center [425, 316] width 32 height 36
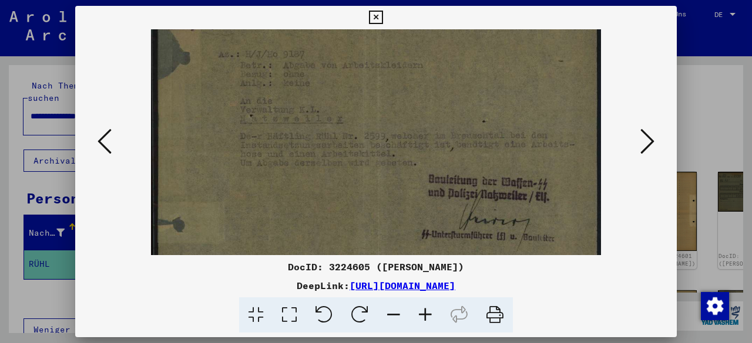
scroll to position [51, 0]
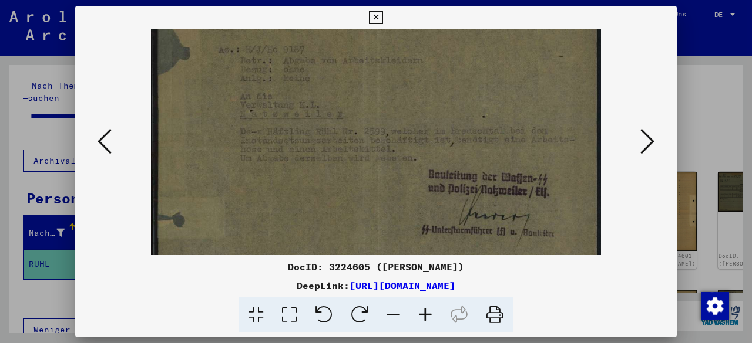
drag, startPoint x: 518, startPoint y: 239, endPoint x: 516, endPoint y: 191, distance: 48.2
click at [516, 191] on img at bounding box center [376, 135] width 450 height 314
click at [435, 314] on icon at bounding box center [425, 316] width 32 height 36
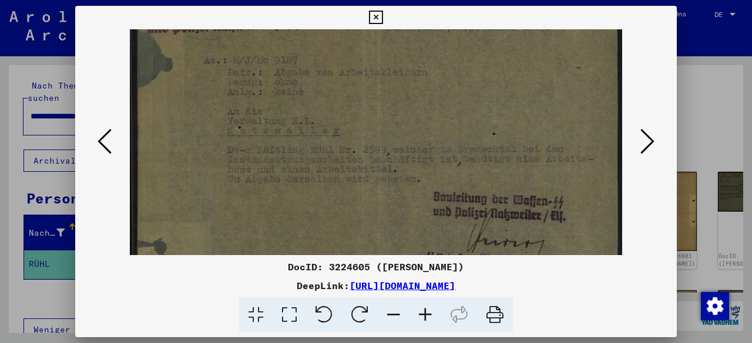
drag, startPoint x: 503, startPoint y: 215, endPoint x: 511, endPoint y: 220, distance: 9.0
click at [511, 220] on img at bounding box center [376, 153] width 492 height 343
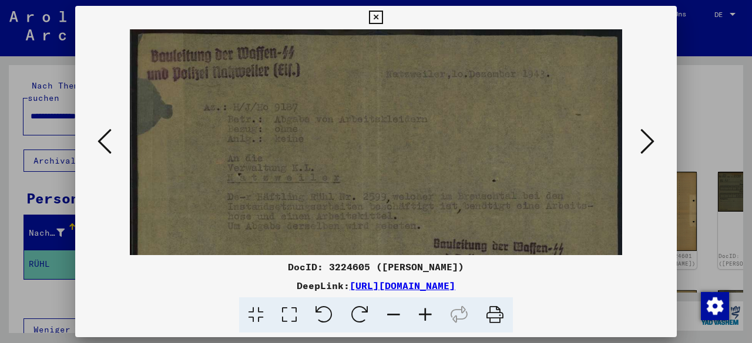
drag, startPoint x: 467, startPoint y: 82, endPoint x: 459, endPoint y: 181, distance: 99.6
click at [459, 181] on img at bounding box center [376, 200] width 492 height 343
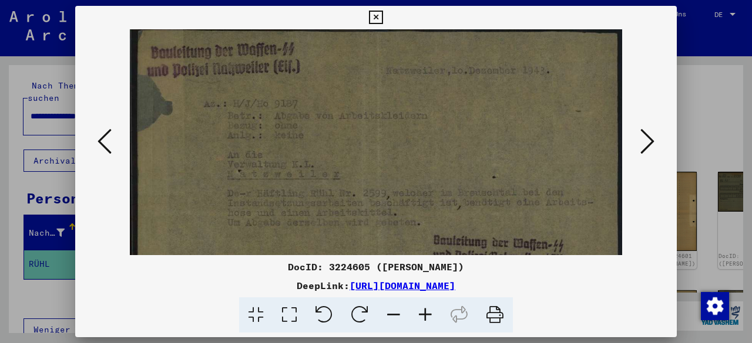
click at [453, 185] on img at bounding box center [376, 197] width 492 height 343
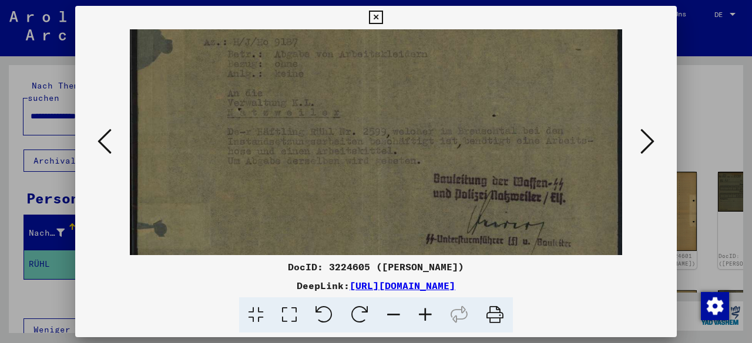
scroll to position [109, 0]
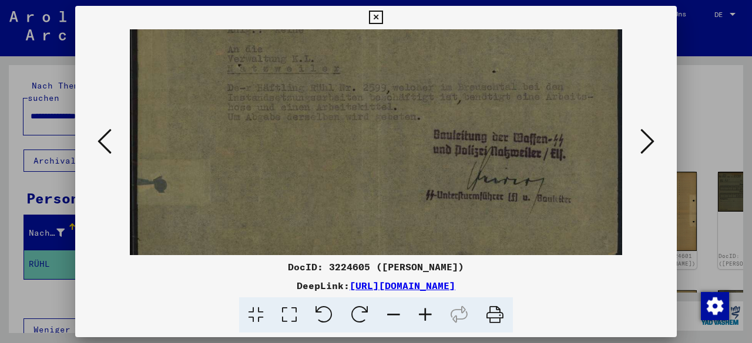
drag, startPoint x: 440, startPoint y: 211, endPoint x: 424, endPoint y: 106, distance: 105.7
click at [424, 106] on img at bounding box center [376, 91] width 492 height 343
drag, startPoint x: 636, startPoint y: 304, endPoint x: 646, endPoint y: 271, distance: 33.8
click at [636, 304] on div at bounding box center [376, 316] width 592 height 36
click at [642, 142] on icon at bounding box center [647, 141] width 14 height 28
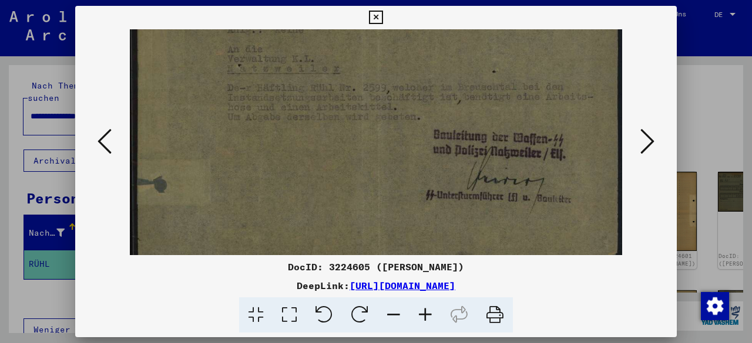
scroll to position [0, 0]
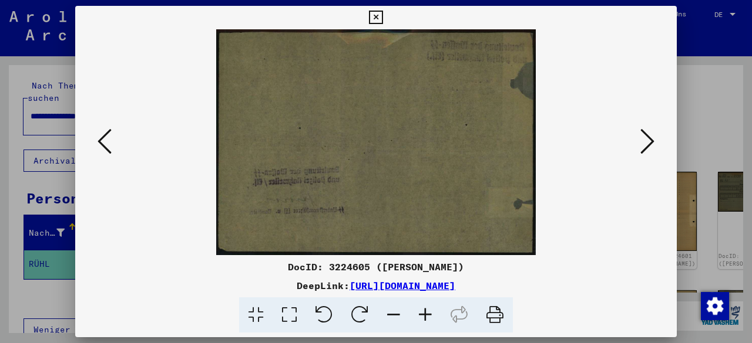
click at [642, 142] on icon at bounding box center [647, 141] width 14 height 28
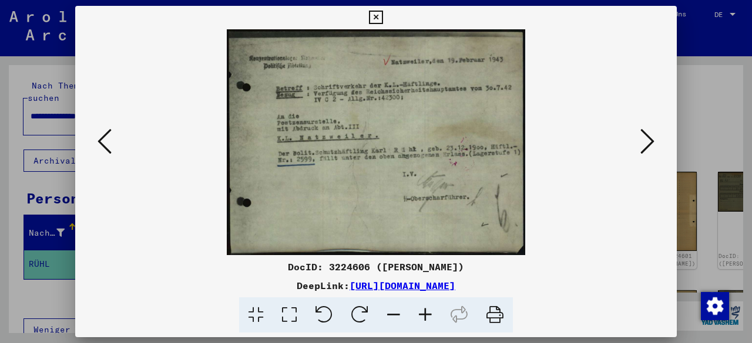
click at [424, 319] on icon at bounding box center [425, 316] width 32 height 36
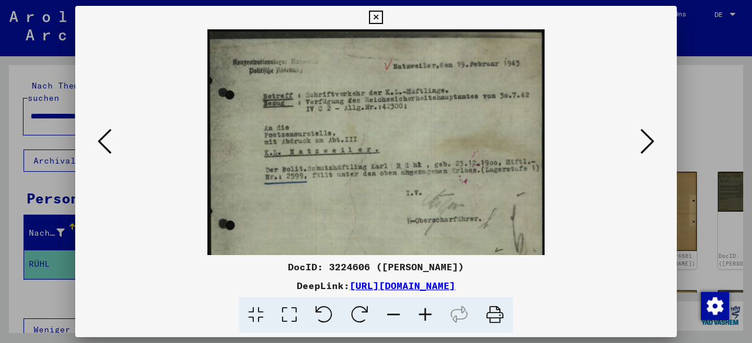
click at [424, 319] on icon at bounding box center [425, 316] width 32 height 36
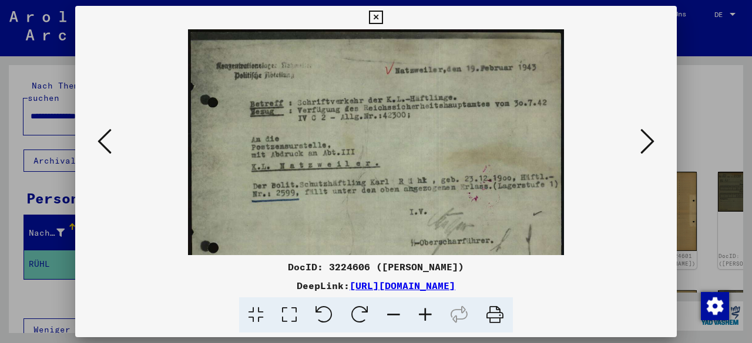
click at [424, 319] on icon at bounding box center [425, 316] width 32 height 36
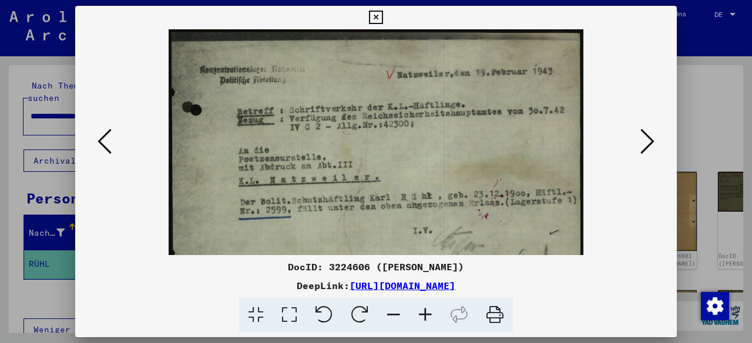
click at [424, 319] on icon at bounding box center [425, 316] width 32 height 36
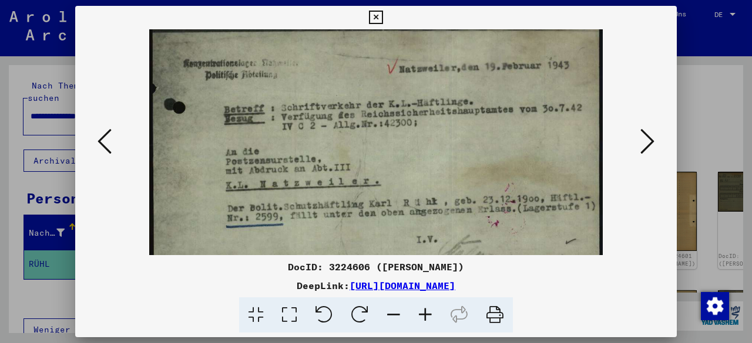
drag, startPoint x: 458, startPoint y: 184, endPoint x: 453, endPoint y: 151, distance: 33.9
click at [453, 155] on img at bounding box center [375, 190] width 453 height 343
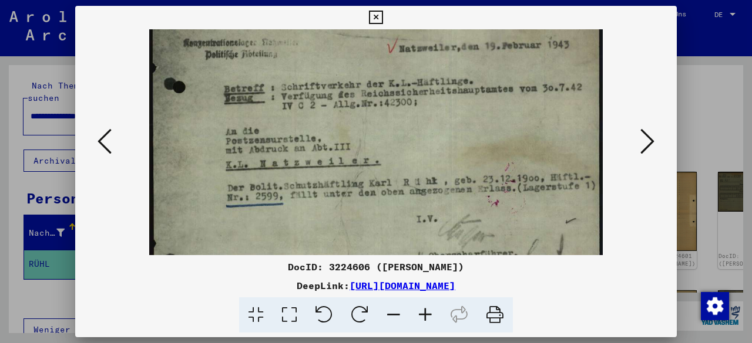
click at [453, 150] on img at bounding box center [375, 170] width 453 height 343
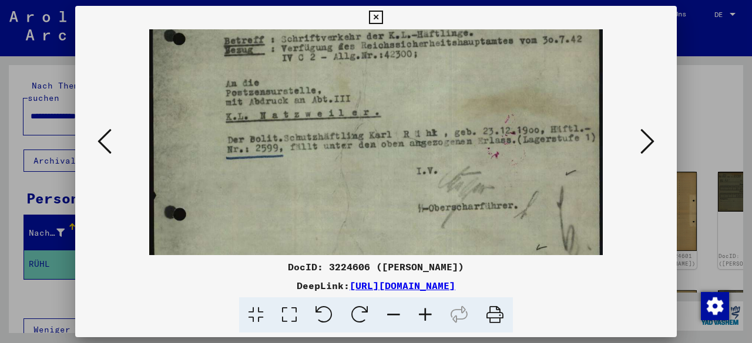
scroll to position [117, 0]
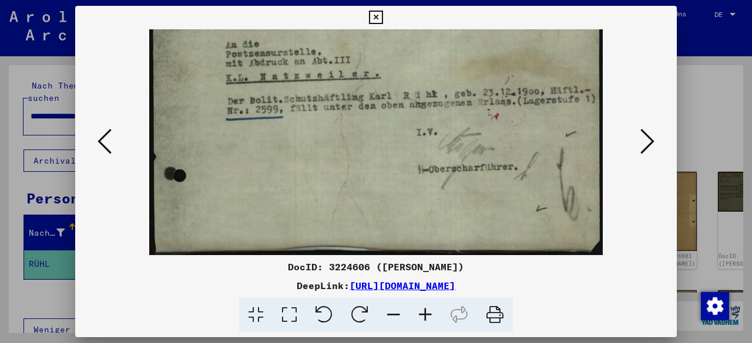
drag, startPoint x: 463, startPoint y: 174, endPoint x: 427, endPoint y: 76, distance: 104.9
click at [427, 76] on img at bounding box center [375, 83] width 453 height 343
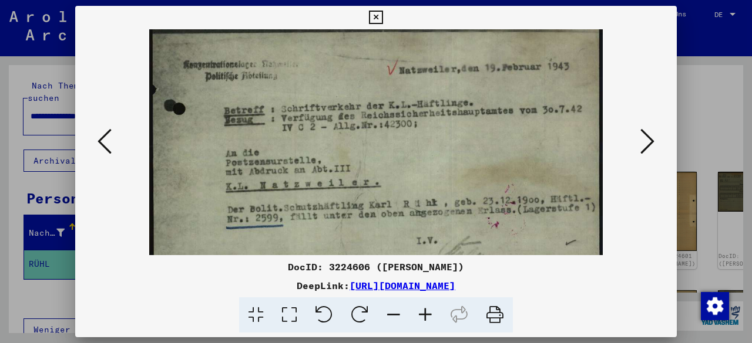
scroll to position [0, 0]
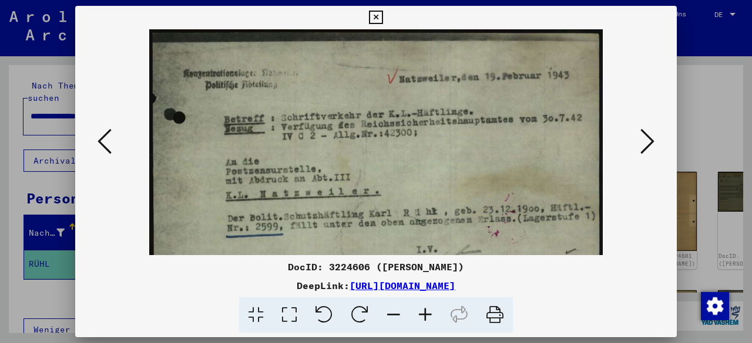
drag, startPoint x: 278, startPoint y: 63, endPoint x: 266, endPoint y: 208, distance: 145.5
click at [266, 208] on img at bounding box center [375, 200] width 453 height 343
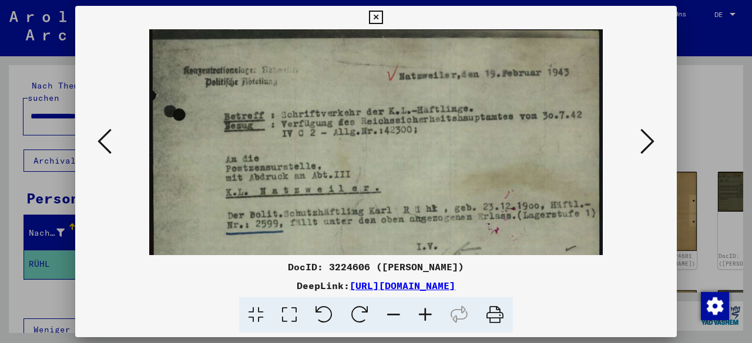
click at [580, 316] on div at bounding box center [376, 316] width 592 height 36
click at [646, 142] on icon at bounding box center [647, 141] width 14 height 28
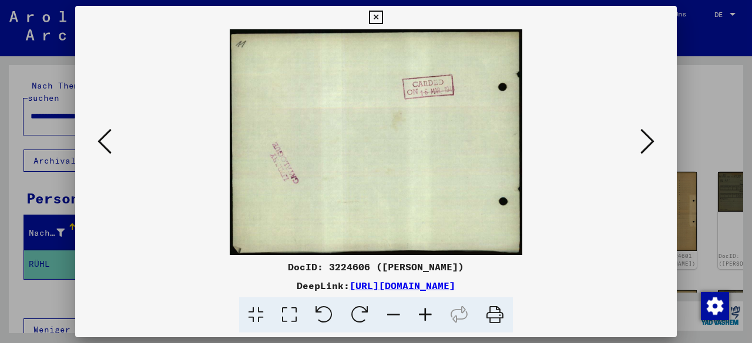
click at [646, 142] on icon at bounding box center [647, 141] width 14 height 28
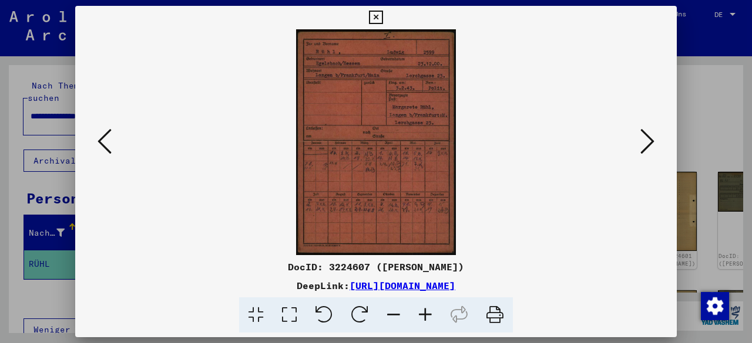
click at [430, 310] on icon at bounding box center [425, 316] width 32 height 36
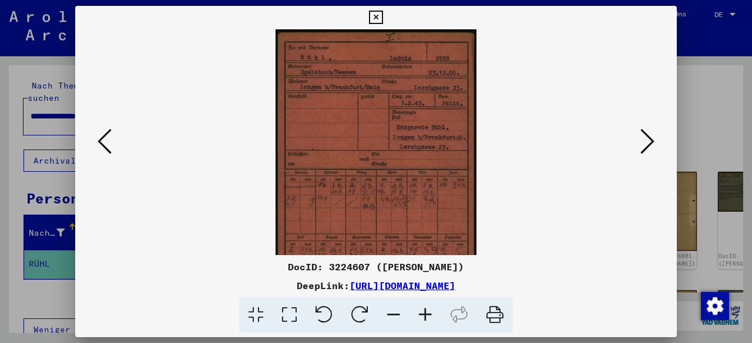
click at [429, 309] on icon at bounding box center [425, 316] width 32 height 36
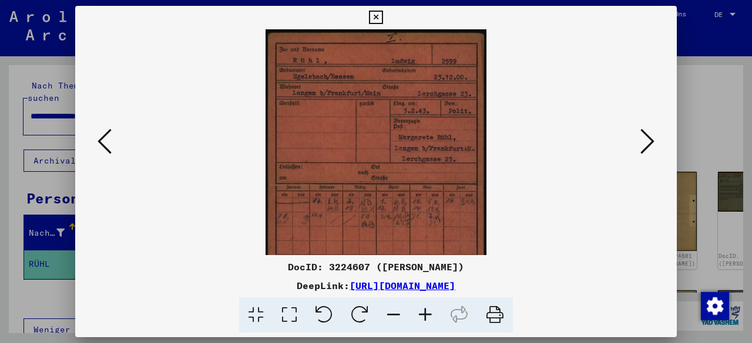
click at [429, 309] on icon at bounding box center [425, 316] width 32 height 36
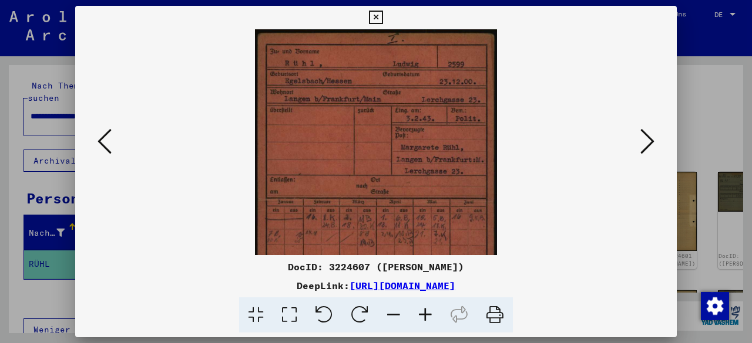
click at [429, 309] on icon at bounding box center [425, 316] width 32 height 36
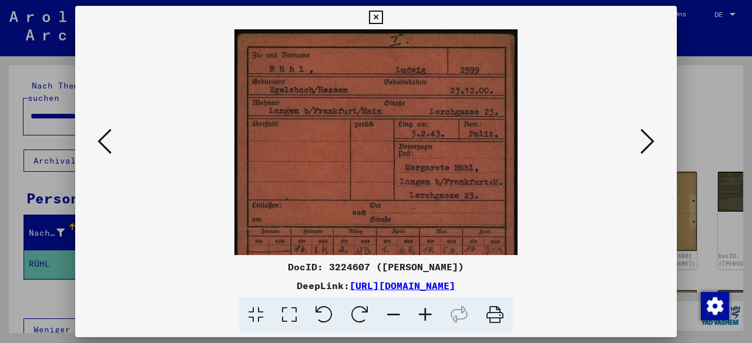
click at [429, 309] on icon at bounding box center [425, 316] width 32 height 36
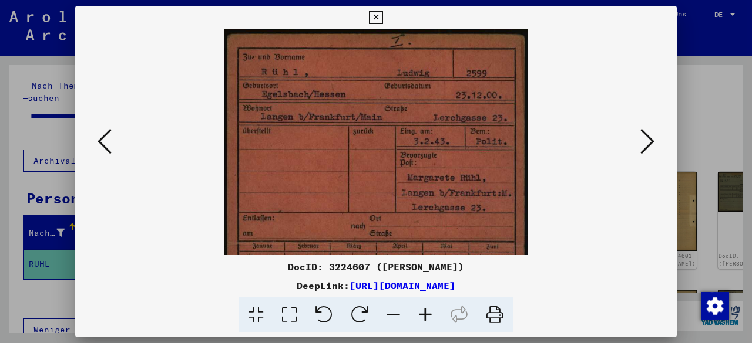
click at [429, 309] on icon at bounding box center [425, 316] width 32 height 36
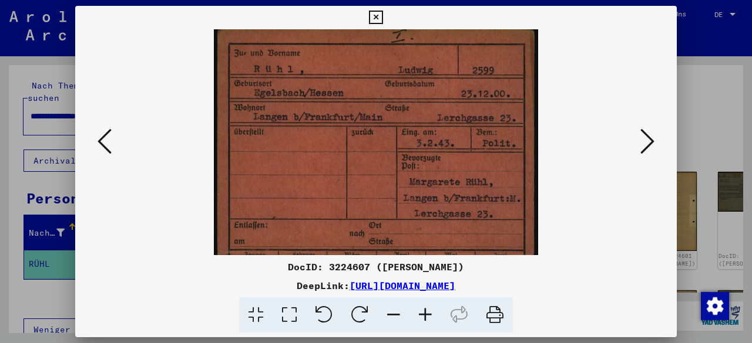
drag, startPoint x: 499, startPoint y: 228, endPoint x: 486, endPoint y: 191, distance: 39.7
click at [496, 217] on img at bounding box center [376, 253] width 325 height 461
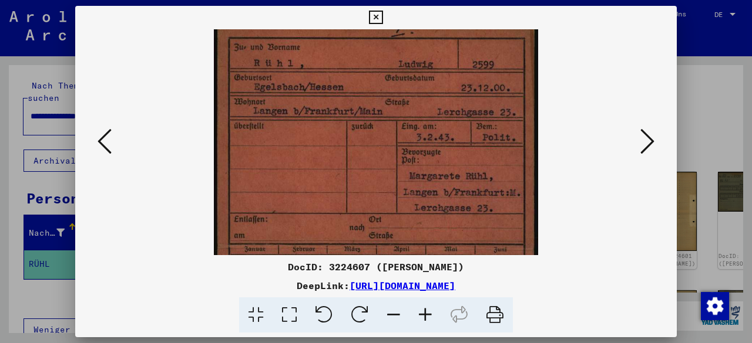
scroll to position [20, 0]
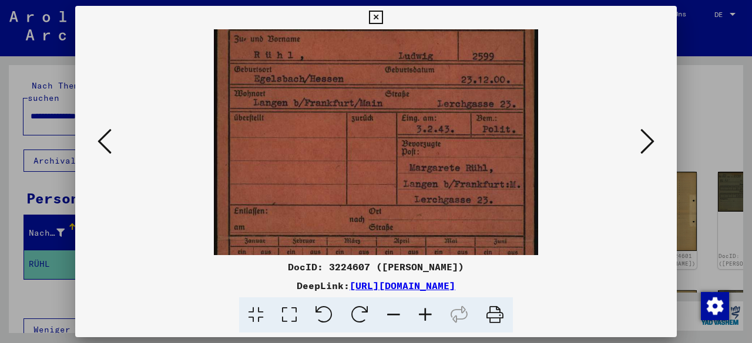
click at [486, 191] on img at bounding box center [376, 239] width 325 height 461
drag, startPoint x: 636, startPoint y: 301, endPoint x: 637, endPoint y: 276, distance: 25.3
click at [636, 301] on div at bounding box center [376, 316] width 592 height 36
click at [643, 146] on icon at bounding box center [647, 141] width 14 height 28
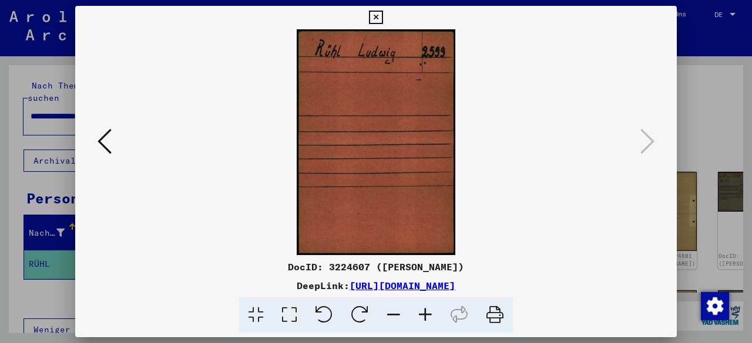
click at [370, 21] on icon at bounding box center [376, 18] width 14 height 14
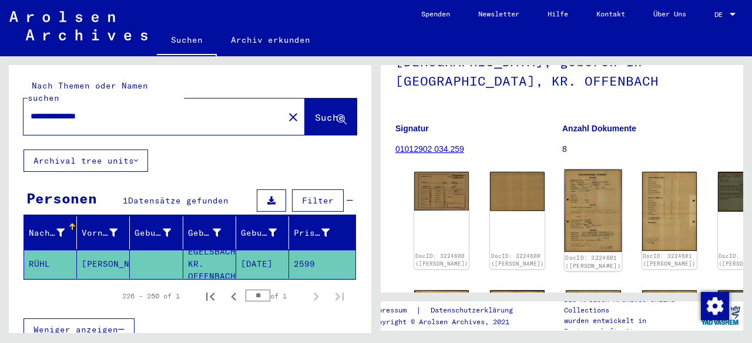
click at [564, 196] on img at bounding box center [593, 211] width 58 height 83
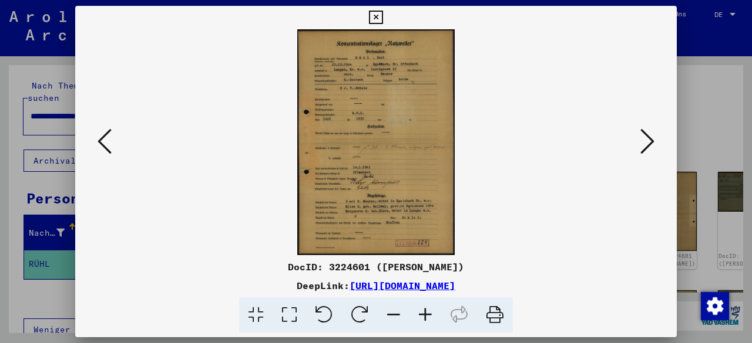
click at [421, 309] on icon at bounding box center [425, 316] width 32 height 36
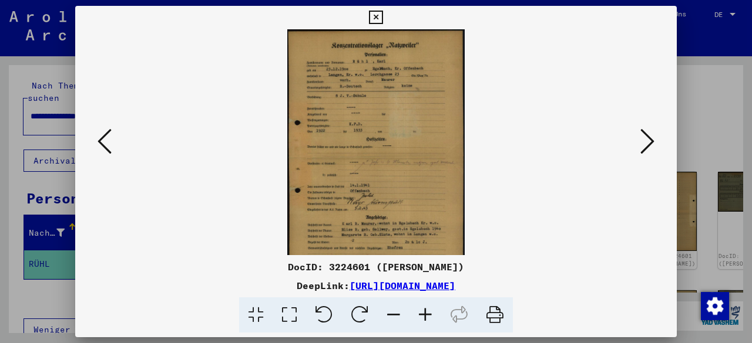
click at [421, 309] on icon at bounding box center [425, 316] width 32 height 36
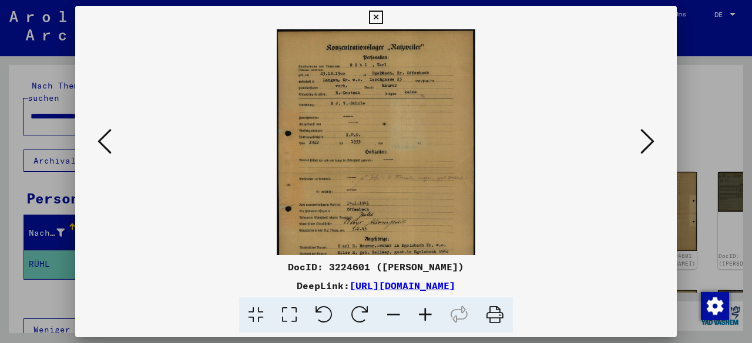
click at [421, 309] on icon at bounding box center [425, 316] width 32 height 36
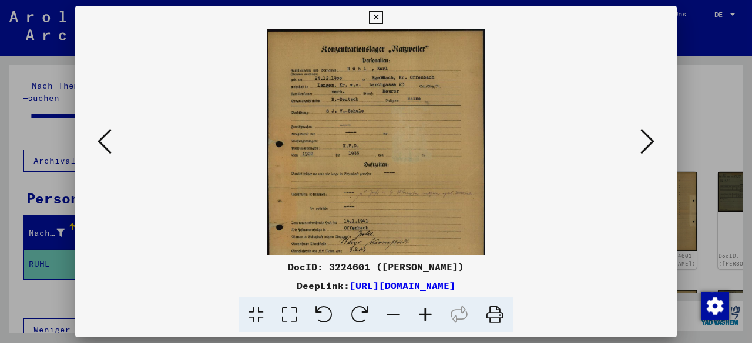
click at [421, 309] on icon at bounding box center [425, 316] width 32 height 36
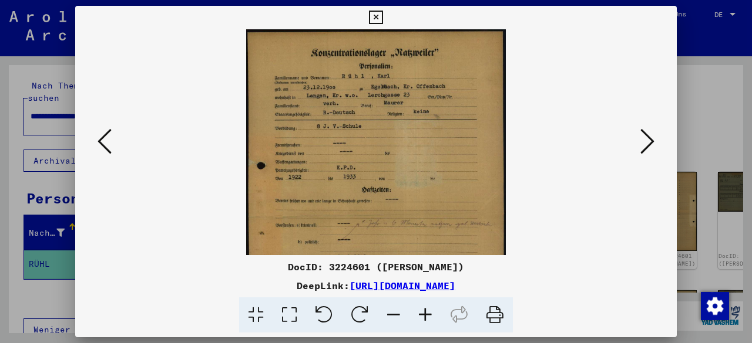
click at [422, 309] on icon at bounding box center [425, 316] width 32 height 36
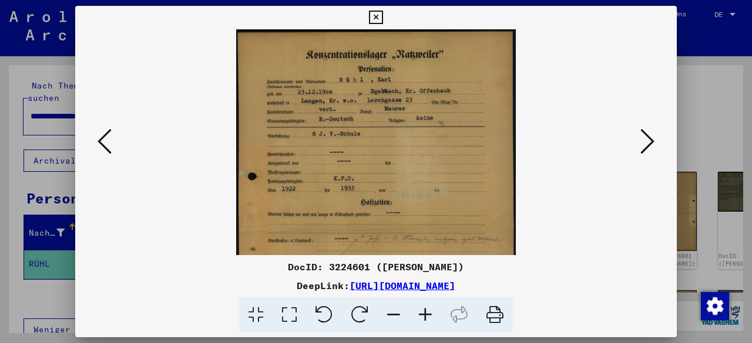
click at [422, 307] on icon at bounding box center [425, 316] width 32 height 36
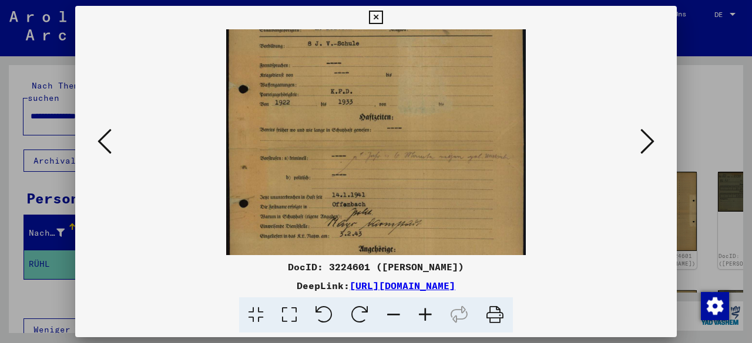
scroll to position [140, 0]
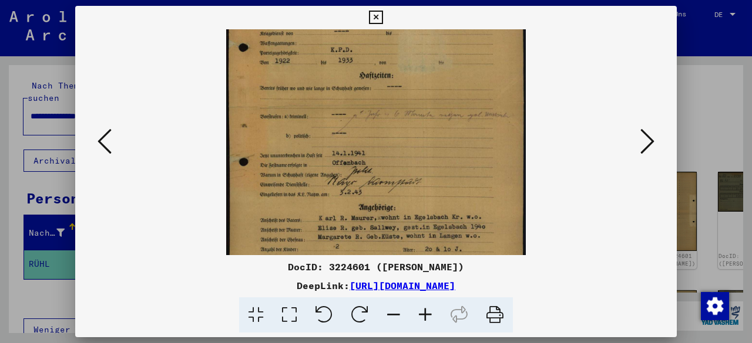
drag, startPoint x: 422, startPoint y: 192, endPoint x: 422, endPoint y: 70, distance: 121.5
click at [422, 70] on img at bounding box center [376, 106] width 300 height 432
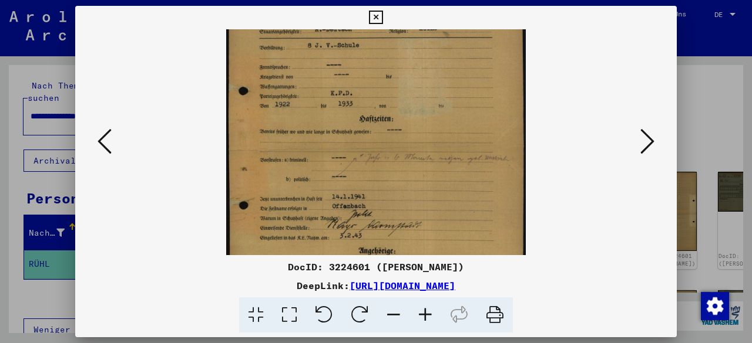
drag, startPoint x: 403, startPoint y: 104, endPoint x: 368, endPoint y: 159, distance: 65.5
click at [368, 159] on img at bounding box center [376, 149] width 300 height 432
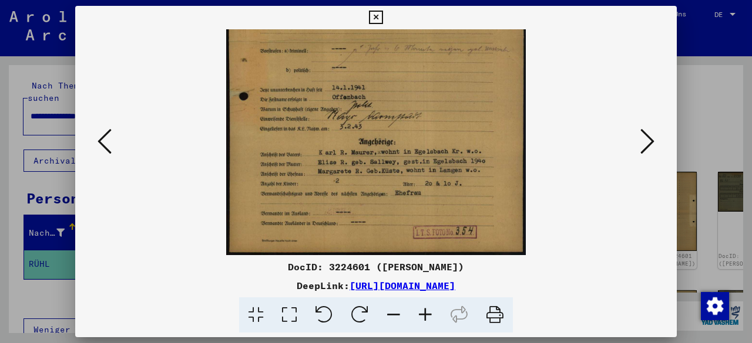
drag, startPoint x: 385, startPoint y: 153, endPoint x: 382, endPoint y: 76, distance: 77.0
click at [383, 76] on img at bounding box center [376, 40] width 300 height 432
click at [419, 317] on icon at bounding box center [425, 316] width 32 height 36
click at [419, 316] on icon at bounding box center [425, 316] width 32 height 36
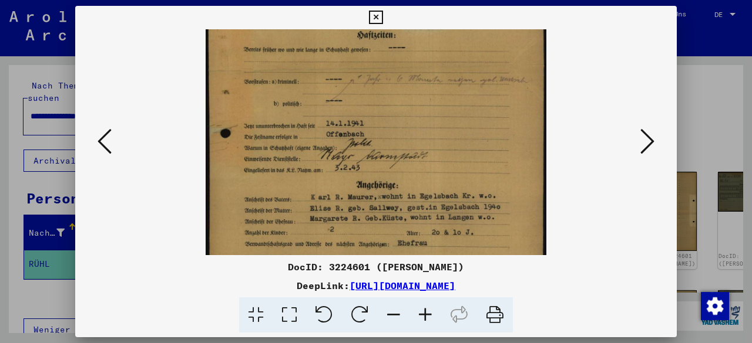
click at [417, 315] on icon at bounding box center [425, 316] width 32 height 36
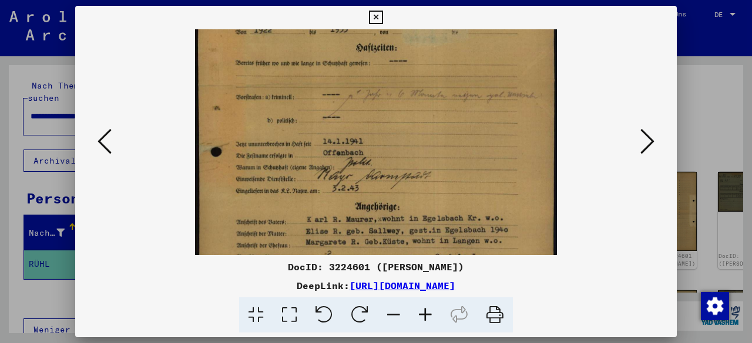
click at [417, 315] on icon at bounding box center [425, 316] width 32 height 36
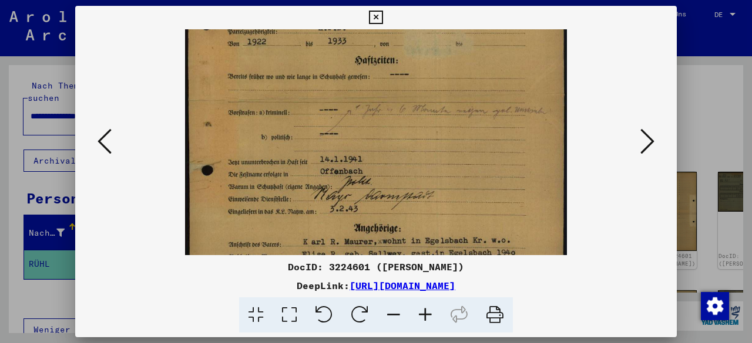
scroll to position [209, 0]
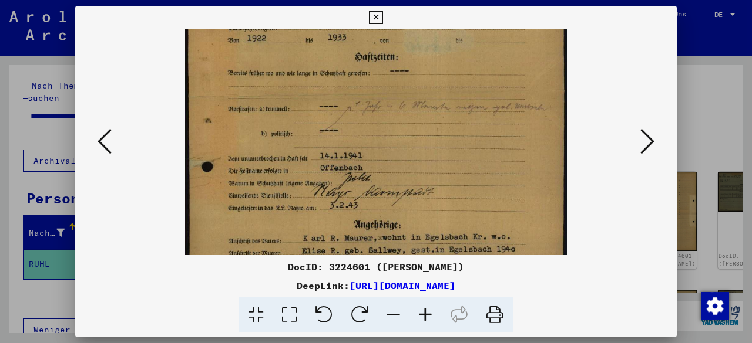
click at [412, 196] on img at bounding box center [376, 94] width 382 height 549
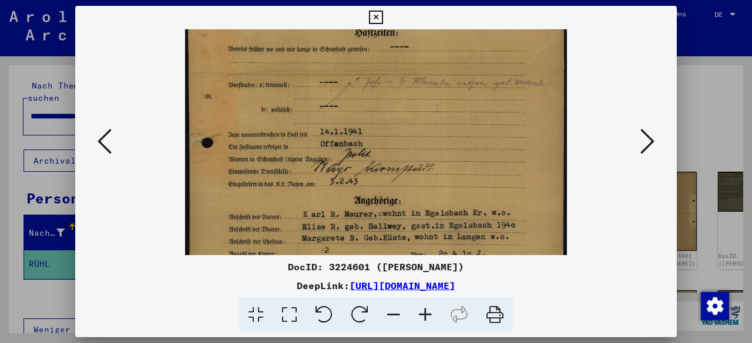
scroll to position [238, 0]
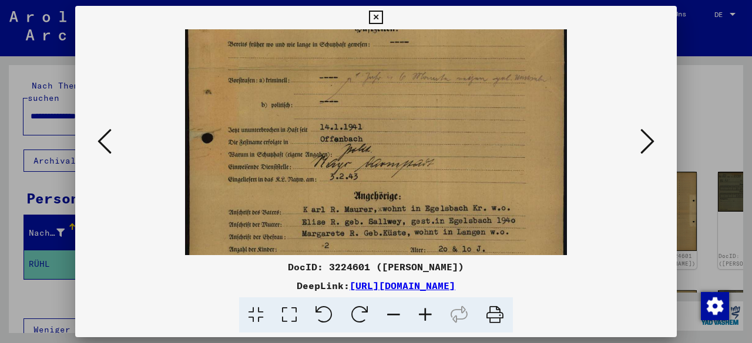
drag, startPoint x: 424, startPoint y: 223, endPoint x: 419, endPoint y: 194, distance: 28.7
click at [419, 194] on img at bounding box center [376, 66] width 382 height 549
click at [373, 16] on icon at bounding box center [376, 18] width 14 height 14
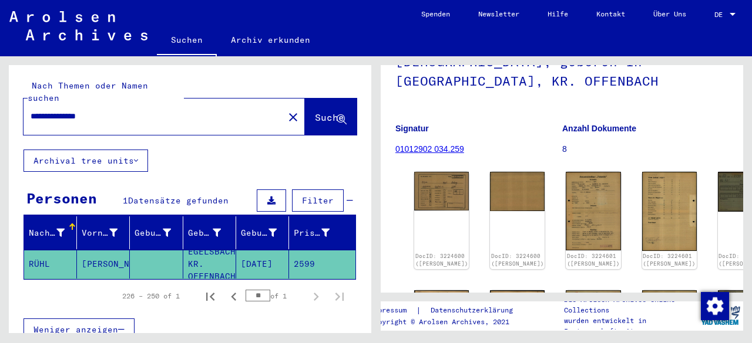
drag, startPoint x: 52, startPoint y: 103, endPoint x: 36, endPoint y: 100, distance: 15.7
click at [36, 110] on input "**********" at bounding box center [154, 116] width 246 height 12
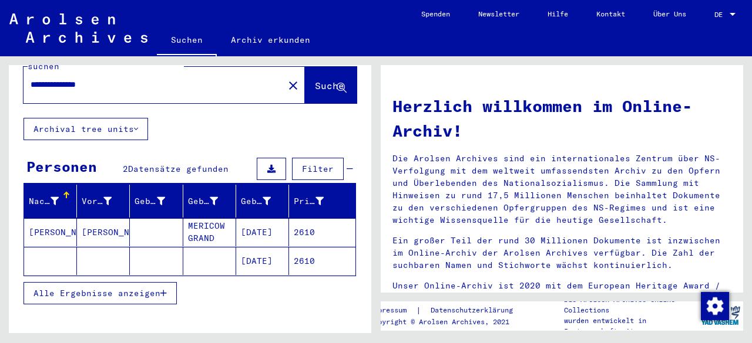
scroll to position [59, 0]
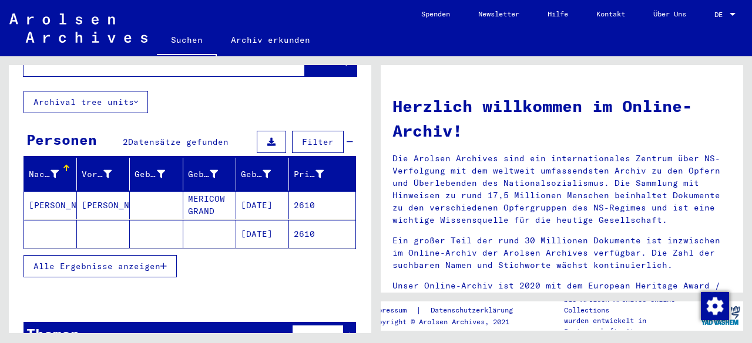
click at [302, 220] on mat-cell "2610" at bounding box center [322, 234] width 66 height 28
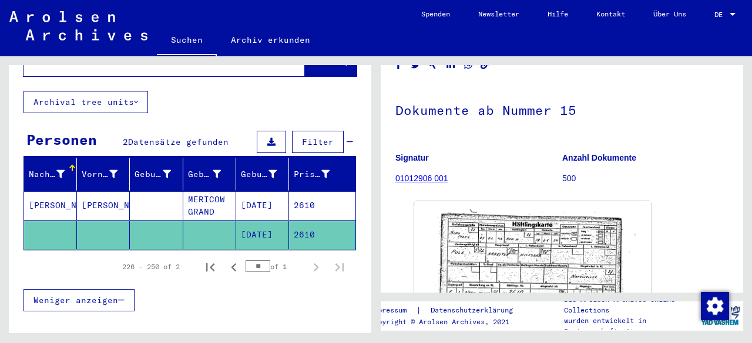
scroll to position [176, 0]
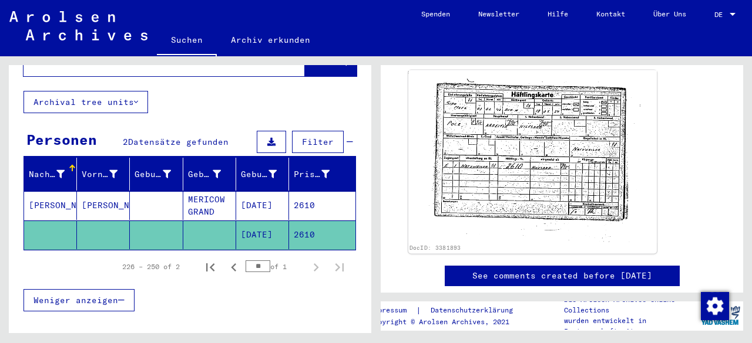
click at [588, 154] on img at bounding box center [532, 156] width 248 height 173
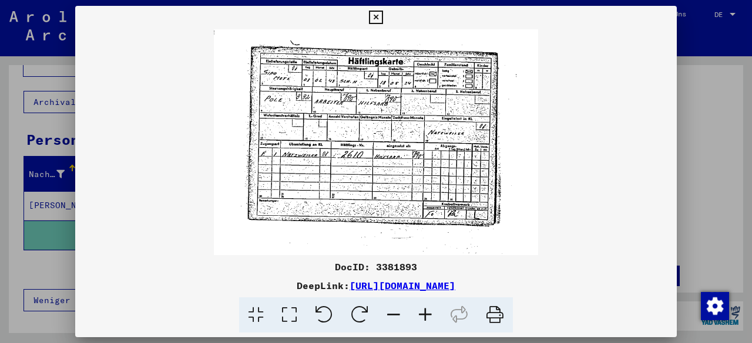
click at [379, 16] on icon at bounding box center [376, 18] width 14 height 14
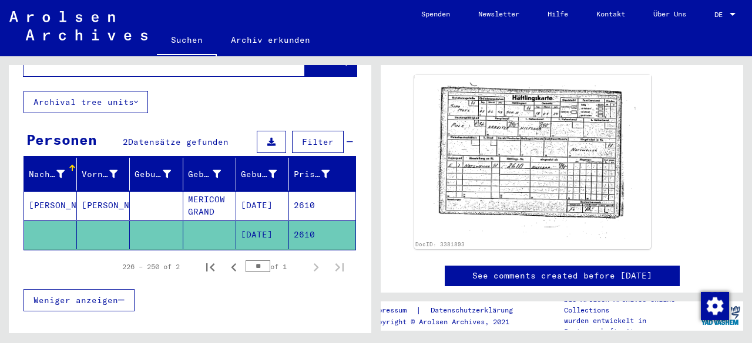
click at [322, 191] on mat-cell "2610" at bounding box center [322, 205] width 66 height 29
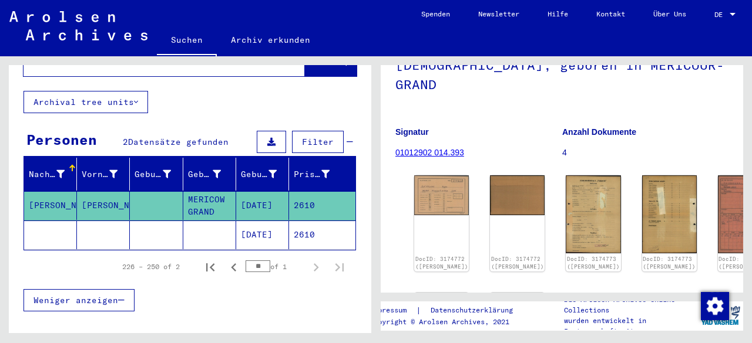
scroll to position [117, 0]
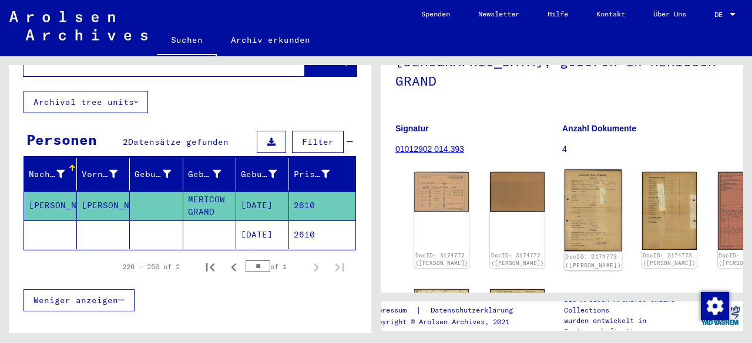
click at [564, 176] on img at bounding box center [593, 211] width 58 height 82
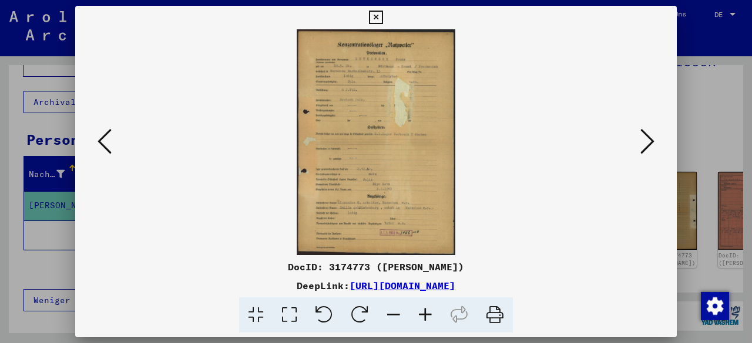
click at [426, 312] on icon at bounding box center [425, 316] width 32 height 36
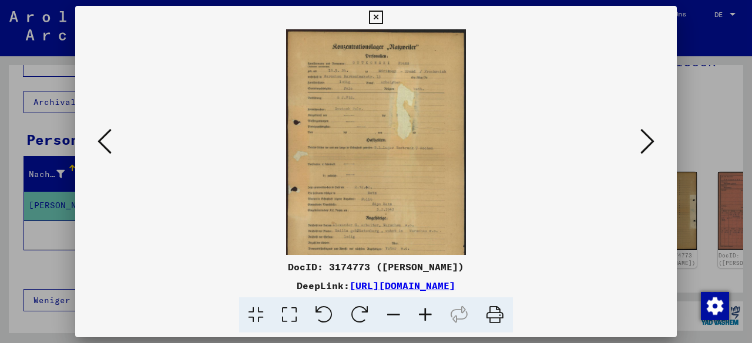
click at [426, 312] on icon at bounding box center [425, 316] width 32 height 36
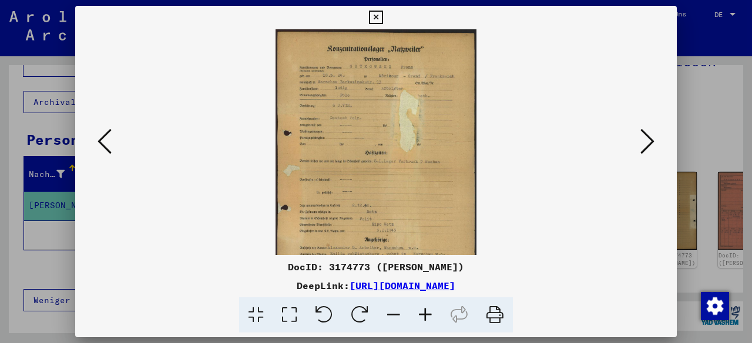
click at [426, 312] on icon at bounding box center [425, 316] width 32 height 36
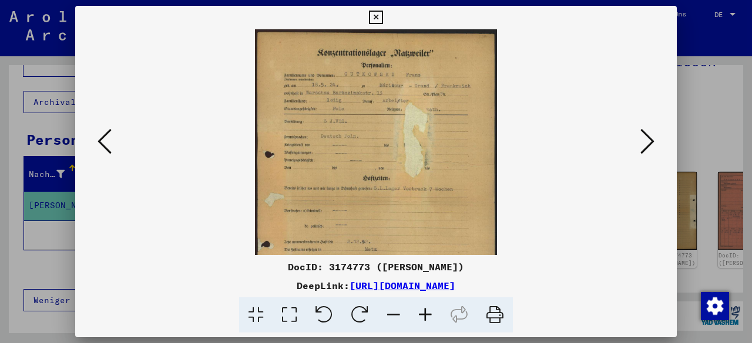
click at [425, 312] on icon at bounding box center [425, 316] width 32 height 36
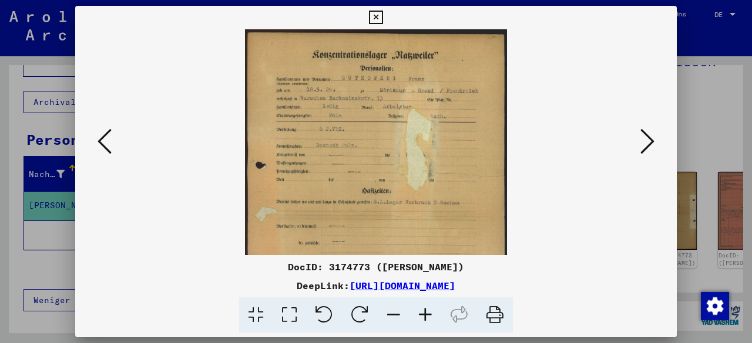
click at [425, 311] on icon at bounding box center [425, 316] width 32 height 36
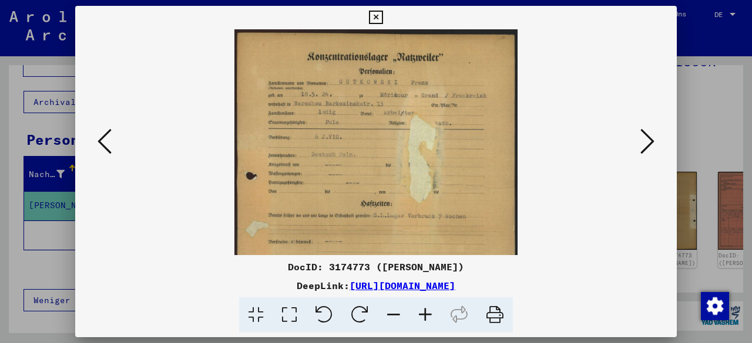
click at [425, 311] on icon at bounding box center [425, 316] width 32 height 36
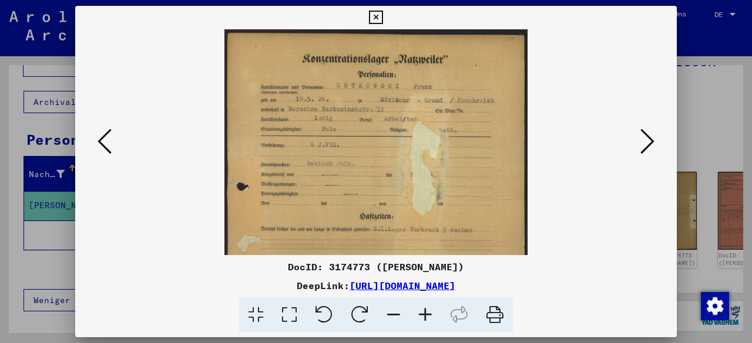
click at [425, 311] on icon at bounding box center [425, 316] width 32 height 36
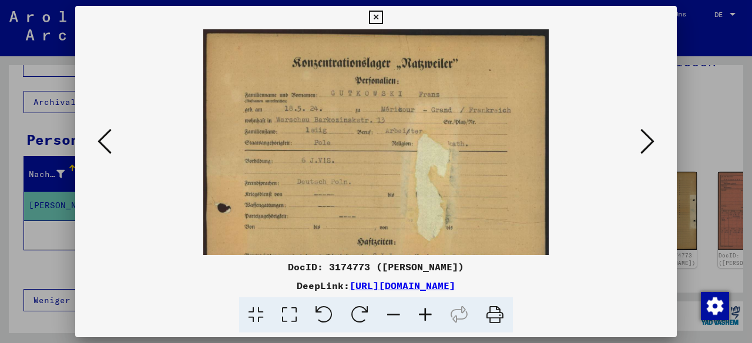
click at [425, 311] on icon at bounding box center [425, 316] width 32 height 36
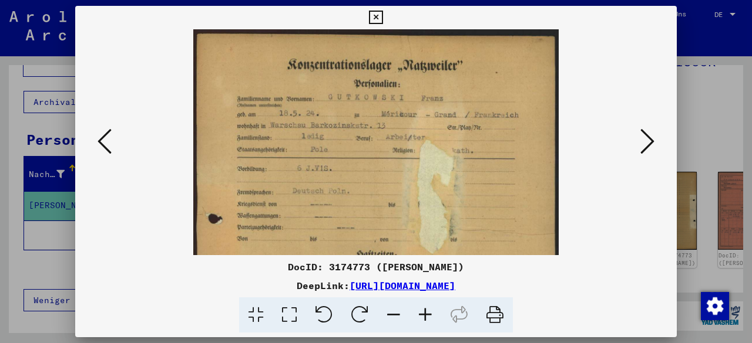
click at [425, 311] on icon at bounding box center [425, 316] width 32 height 36
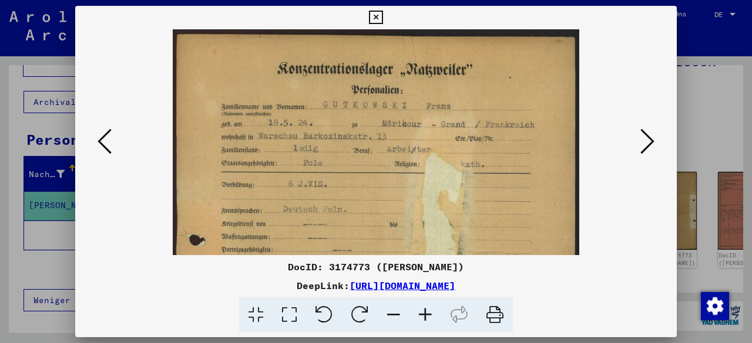
click at [425, 311] on icon at bounding box center [425, 316] width 32 height 36
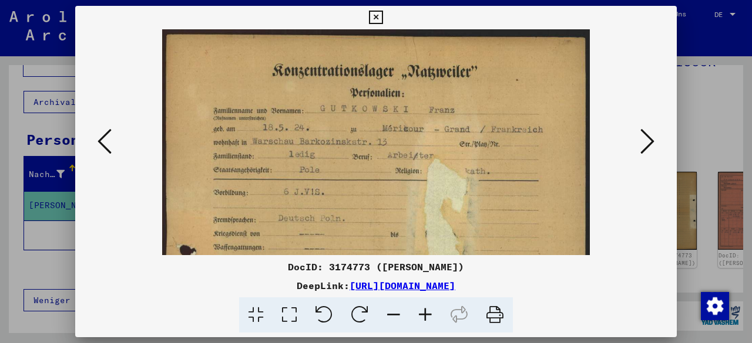
click at [425, 311] on icon at bounding box center [425, 316] width 32 height 36
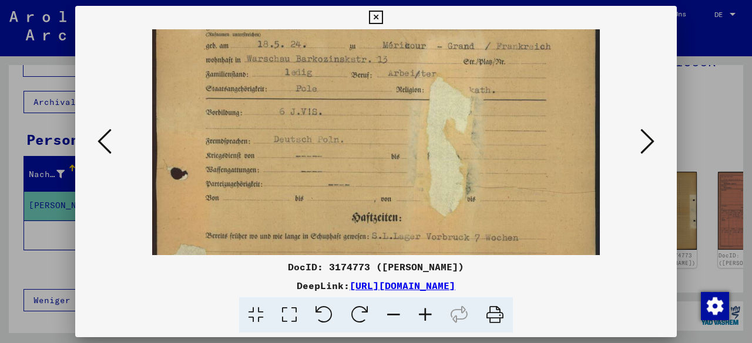
drag, startPoint x: 455, startPoint y: 208, endPoint x: 462, endPoint y: 121, distance: 87.8
click at [462, 121] on img at bounding box center [376, 259] width 448 height 637
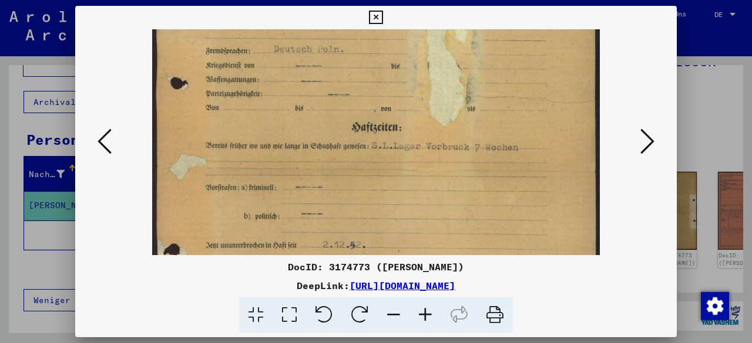
scroll to position [191, 0]
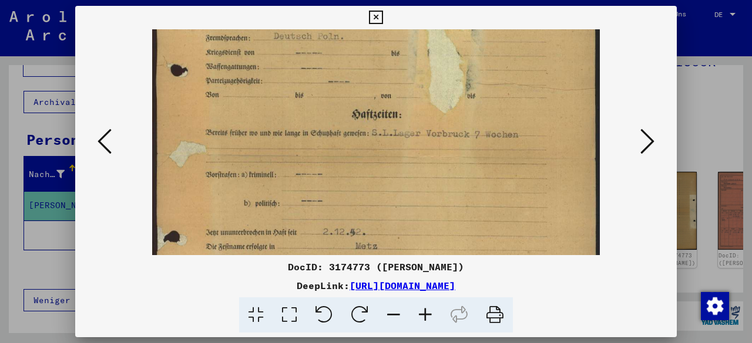
drag, startPoint x: 473, startPoint y: 172, endPoint x: 476, endPoint y: 95, distance: 77.5
click at [476, 95] on img at bounding box center [376, 156] width 448 height 637
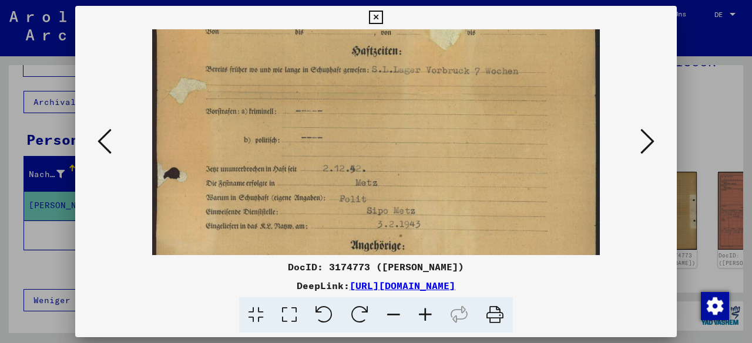
scroll to position [256, 0]
drag, startPoint x: 504, startPoint y: 156, endPoint x: 485, endPoint y: 95, distance: 63.3
click at [485, 95] on img at bounding box center [376, 91] width 448 height 637
click at [421, 176] on img at bounding box center [376, 91] width 448 height 637
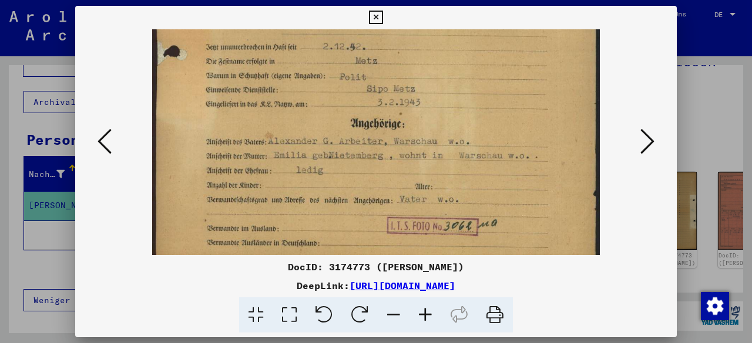
drag, startPoint x: 377, startPoint y: 197, endPoint x: 384, endPoint y: 78, distance: 118.8
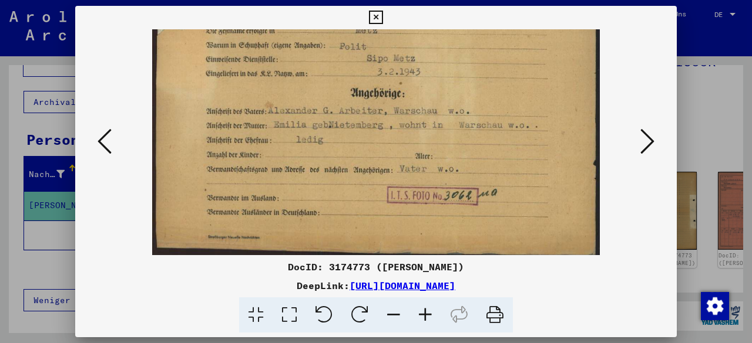
drag, startPoint x: 429, startPoint y: 192, endPoint x: 429, endPoint y: 161, distance: 30.5
drag, startPoint x: 628, startPoint y: 287, endPoint x: 628, endPoint y: 274, distance: 12.9
click at [628, 284] on div "DeepLink: [URL][DOMAIN_NAME]" at bounding box center [375, 286] width 601 height 14
click at [645, 143] on icon at bounding box center [647, 141] width 14 height 28
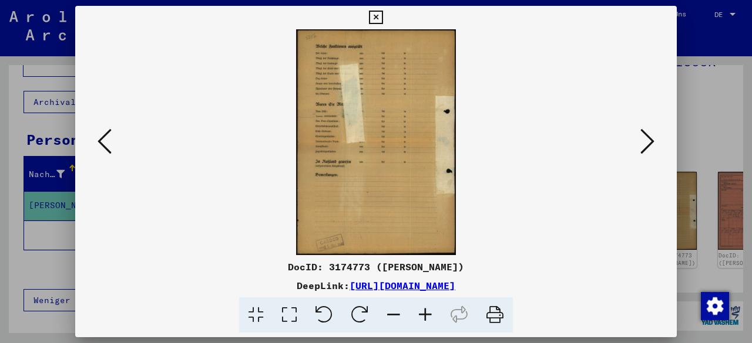
scroll to position [0, 0]
click at [645, 143] on icon at bounding box center [647, 141] width 14 height 28
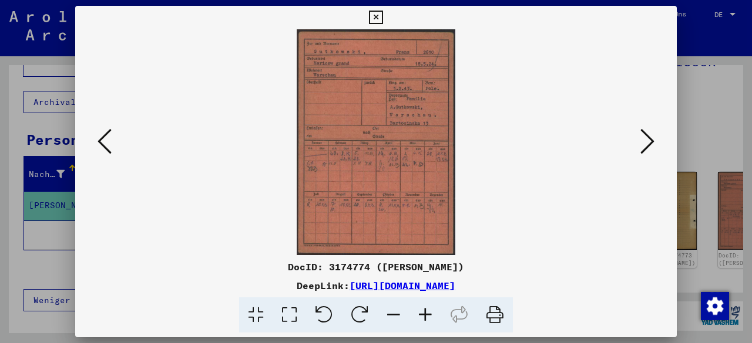
click at [645, 309] on div at bounding box center [376, 316] width 592 height 36
click at [654, 146] on icon at bounding box center [647, 141] width 14 height 28
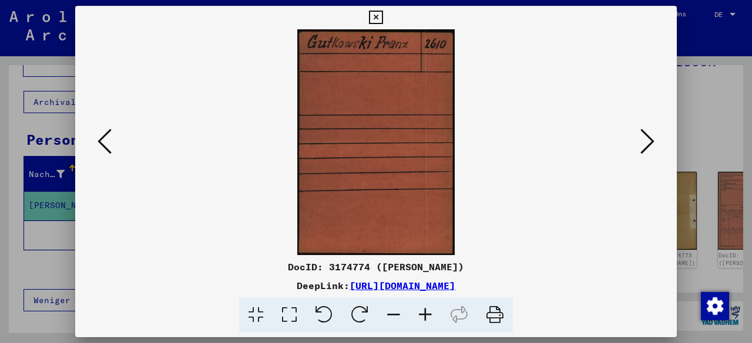
click at [654, 146] on icon at bounding box center [647, 141] width 14 height 28
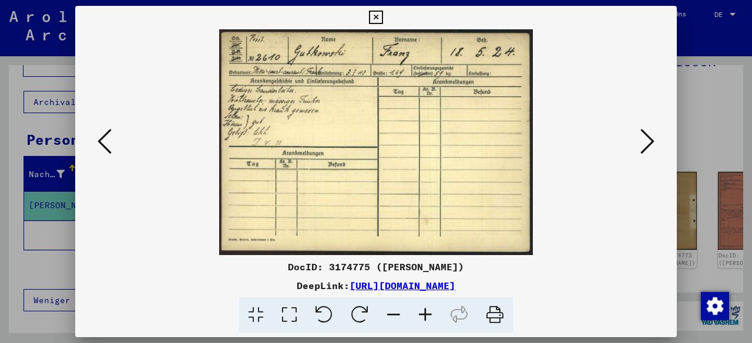
drag, startPoint x: 654, startPoint y: 306, endPoint x: 640, endPoint y: 219, distance: 87.9
click at [654, 305] on div at bounding box center [376, 316] width 592 height 36
click at [644, 141] on icon at bounding box center [647, 141] width 14 height 28
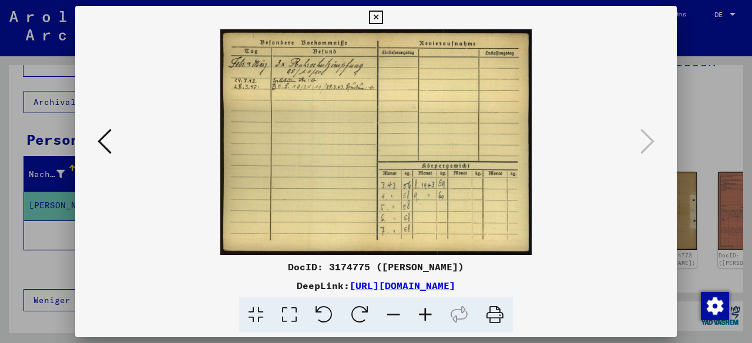
drag, startPoint x: 392, startPoint y: 134, endPoint x: 619, endPoint y: 275, distance: 268.2
click at [629, 298] on div at bounding box center [376, 316] width 592 height 36
click at [369, 13] on icon at bounding box center [376, 18] width 14 height 14
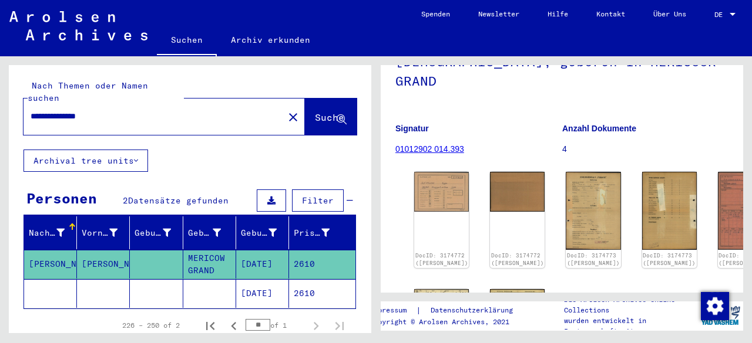
click at [52, 110] on input "**********" at bounding box center [154, 116] width 246 height 12
type input "**********"
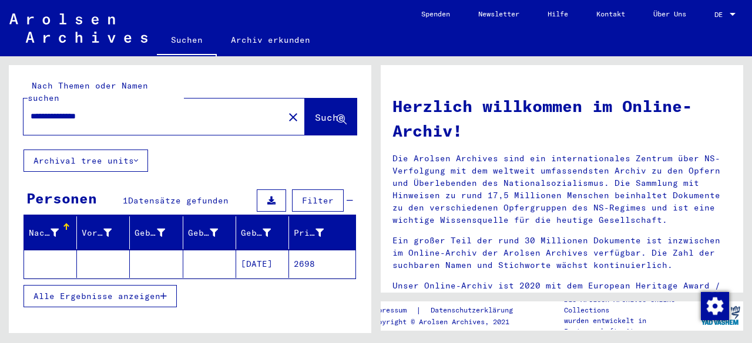
click at [323, 258] on mat-cell "2698" at bounding box center [322, 264] width 66 height 28
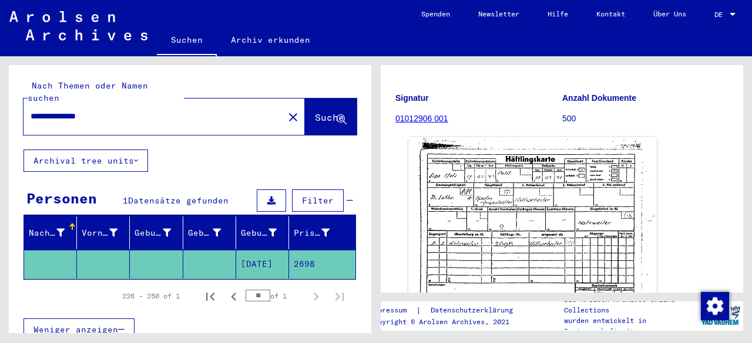
scroll to position [117, 0]
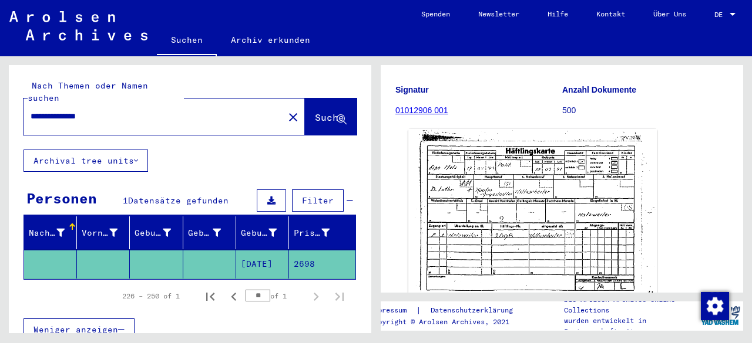
click at [559, 215] on img at bounding box center [532, 215] width 248 height 173
